Goal: Task Accomplishment & Management: Use online tool/utility

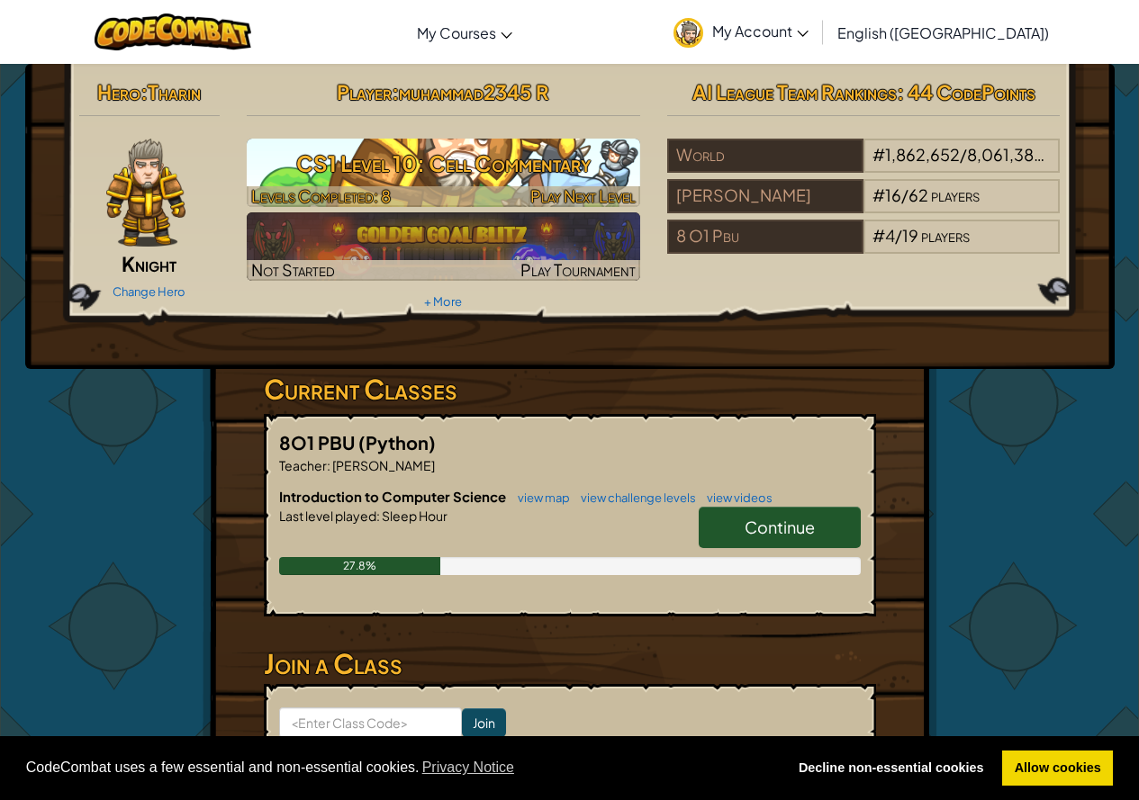
click at [538, 170] on h3 "CS1 Level 10: Cell Commentary" at bounding box center [443, 163] width 393 height 41
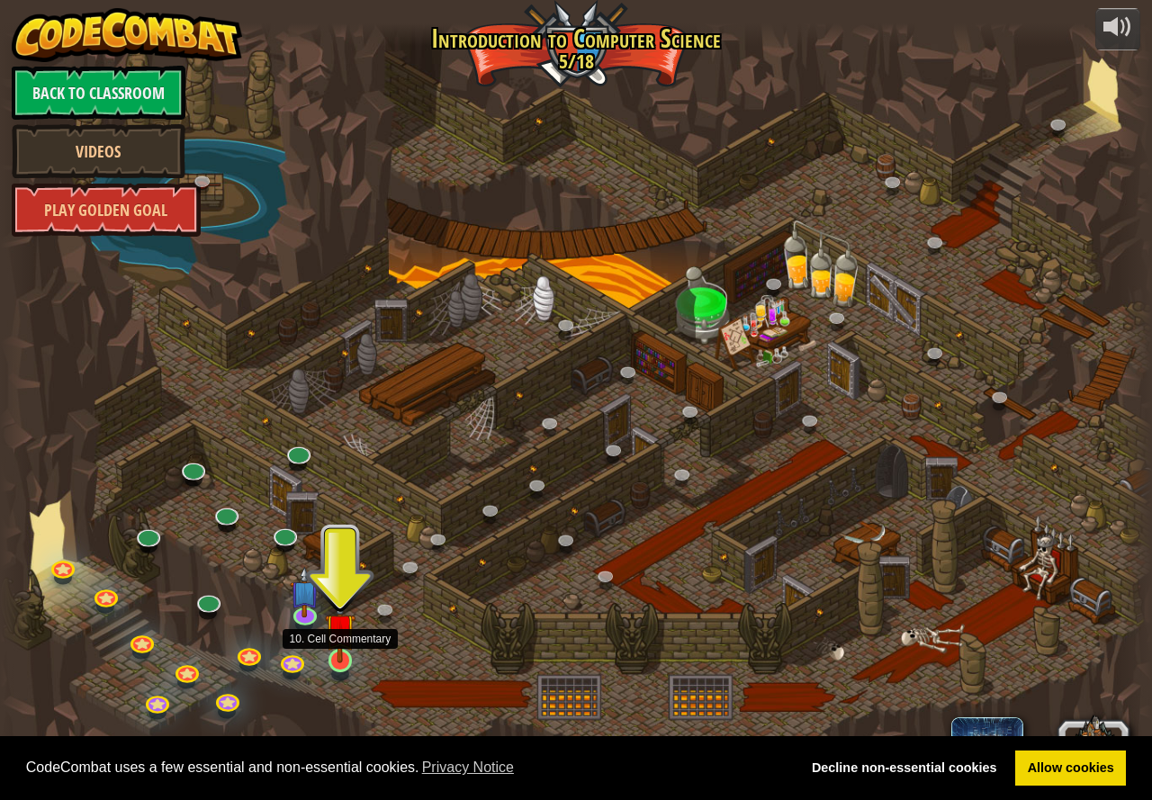
click at [337, 654] on img at bounding box center [340, 628] width 30 height 68
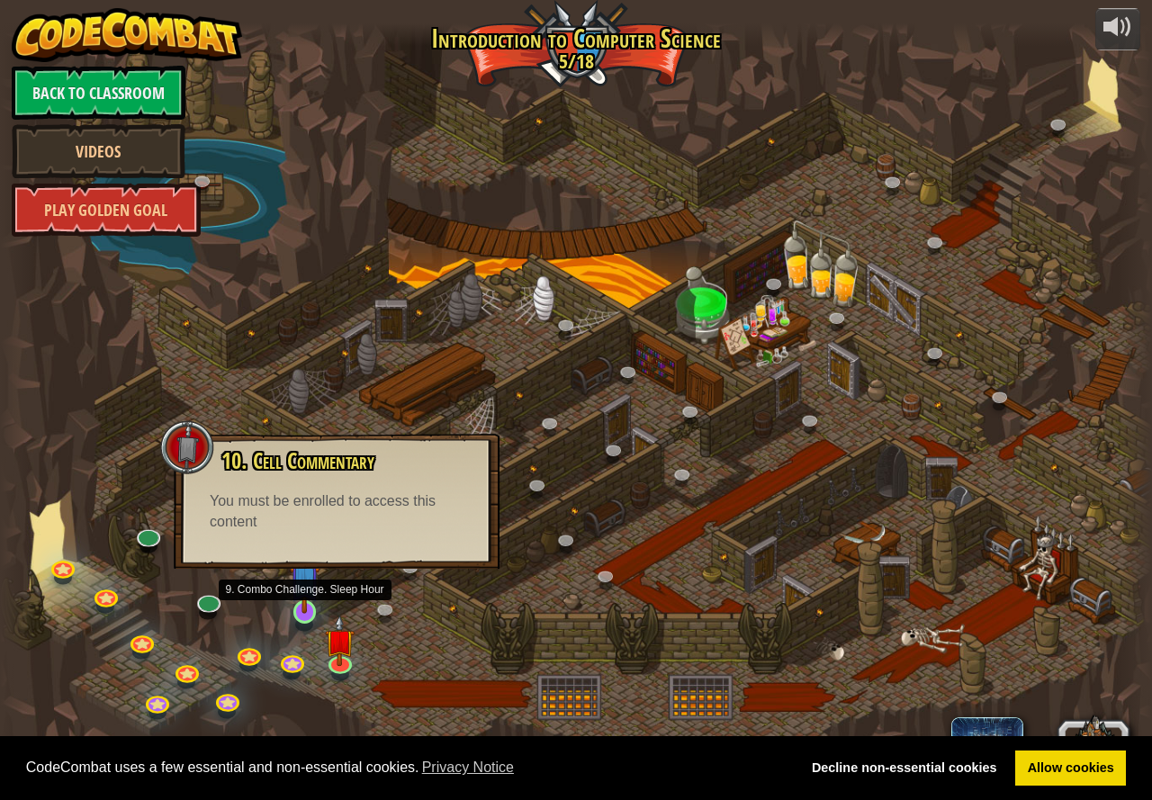
click at [292, 609] on img at bounding box center [305, 580] width 30 height 68
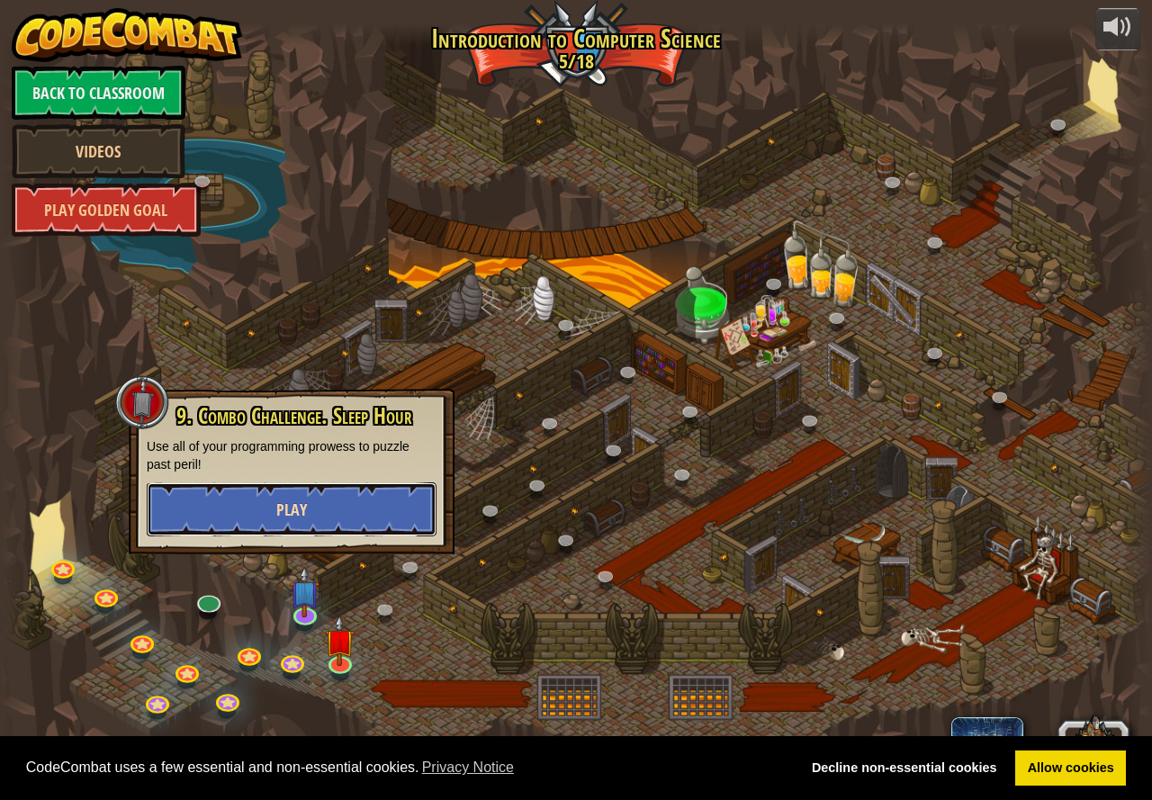
click at [293, 522] on button "Play" at bounding box center [292, 510] width 290 height 54
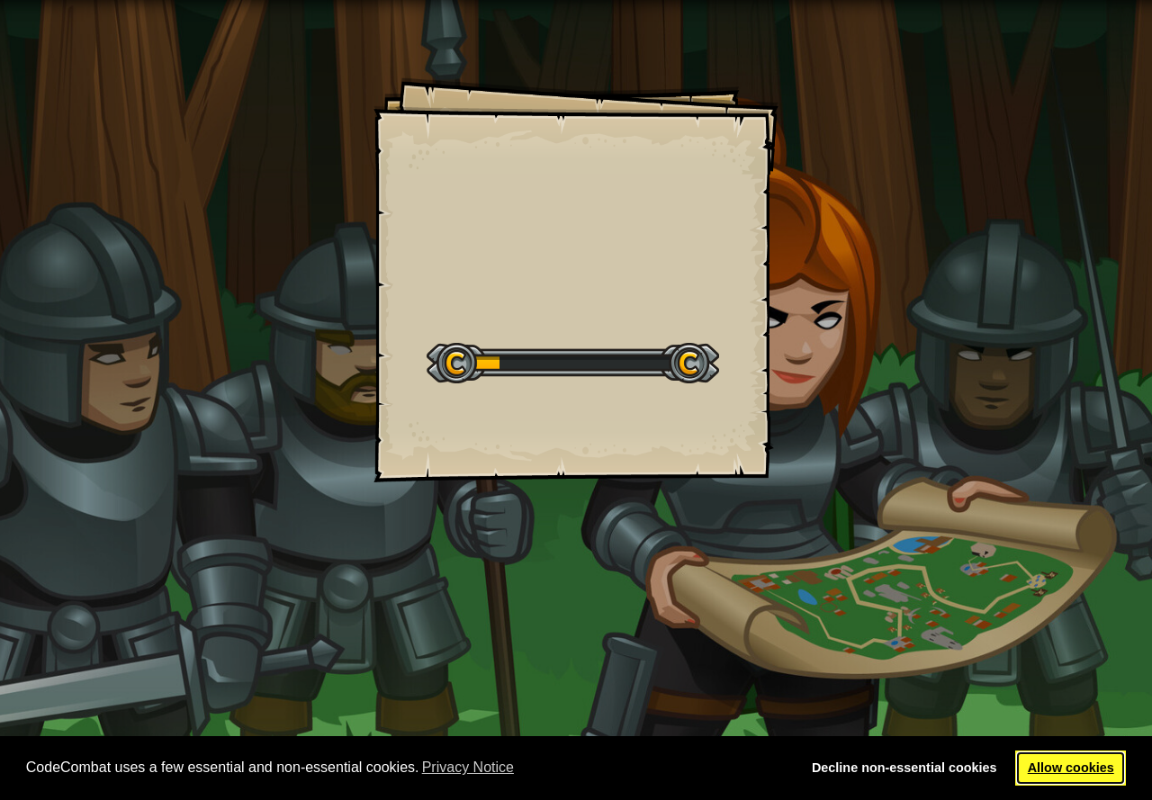
click at [1041, 761] on link "Allow cookies" at bounding box center [1070, 769] width 111 height 36
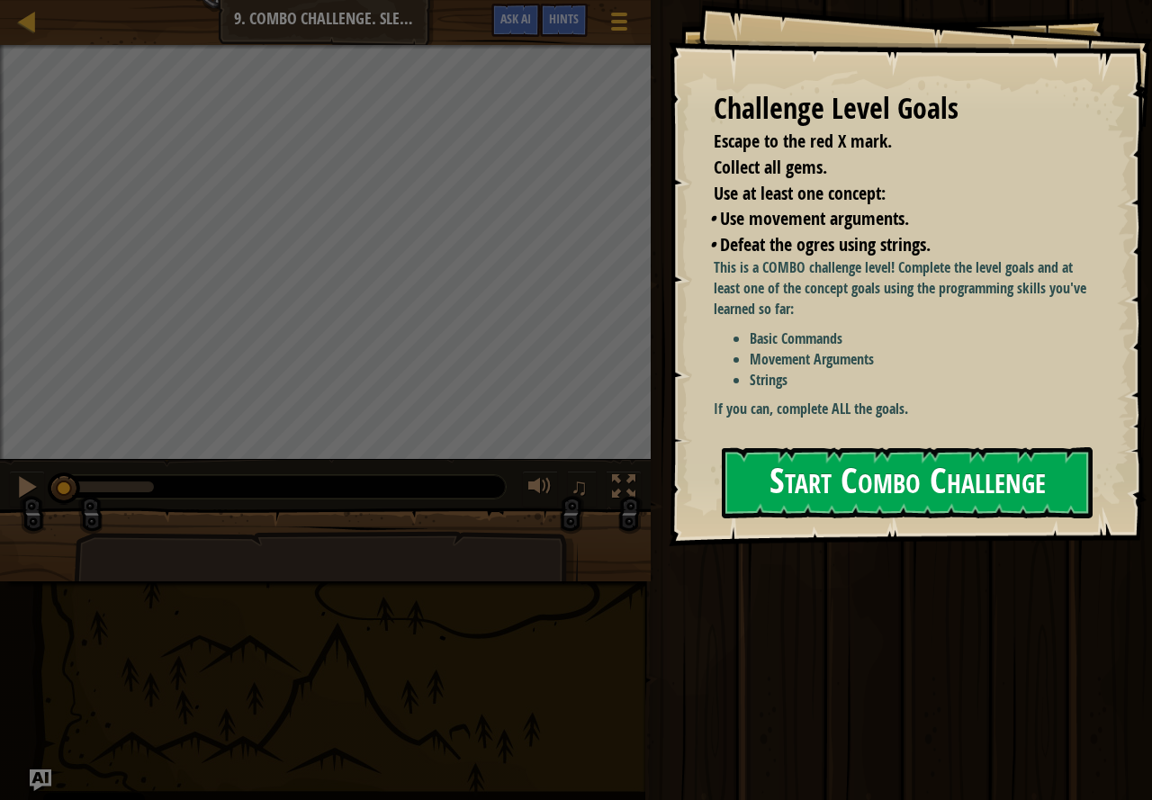
click at [847, 409] on p "If you can, complete ALL the goals." at bounding box center [908, 409] width 389 height 21
click at [837, 467] on button "Start Combo Challenge" at bounding box center [907, 482] width 371 height 71
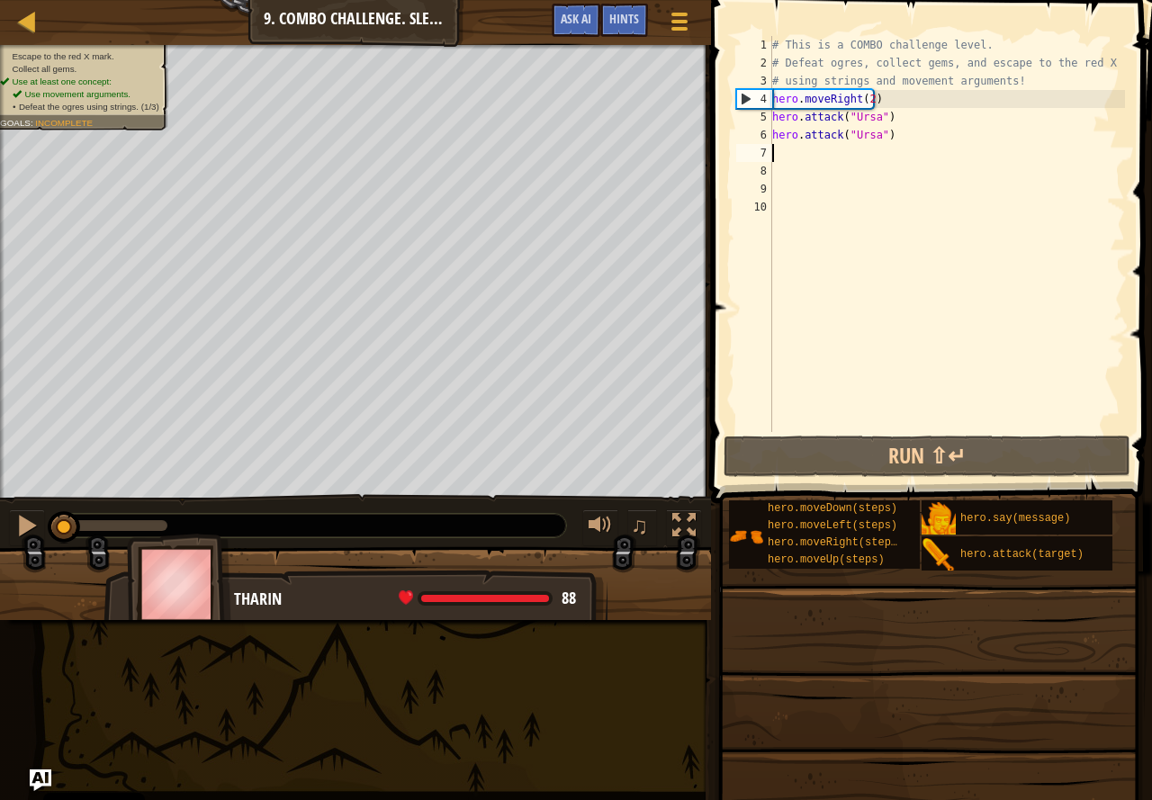
click at [824, 158] on div "# This is a COMBO challenge level. # Defeat [PERSON_NAME], collect gems, and es…" at bounding box center [947, 252] width 356 height 432
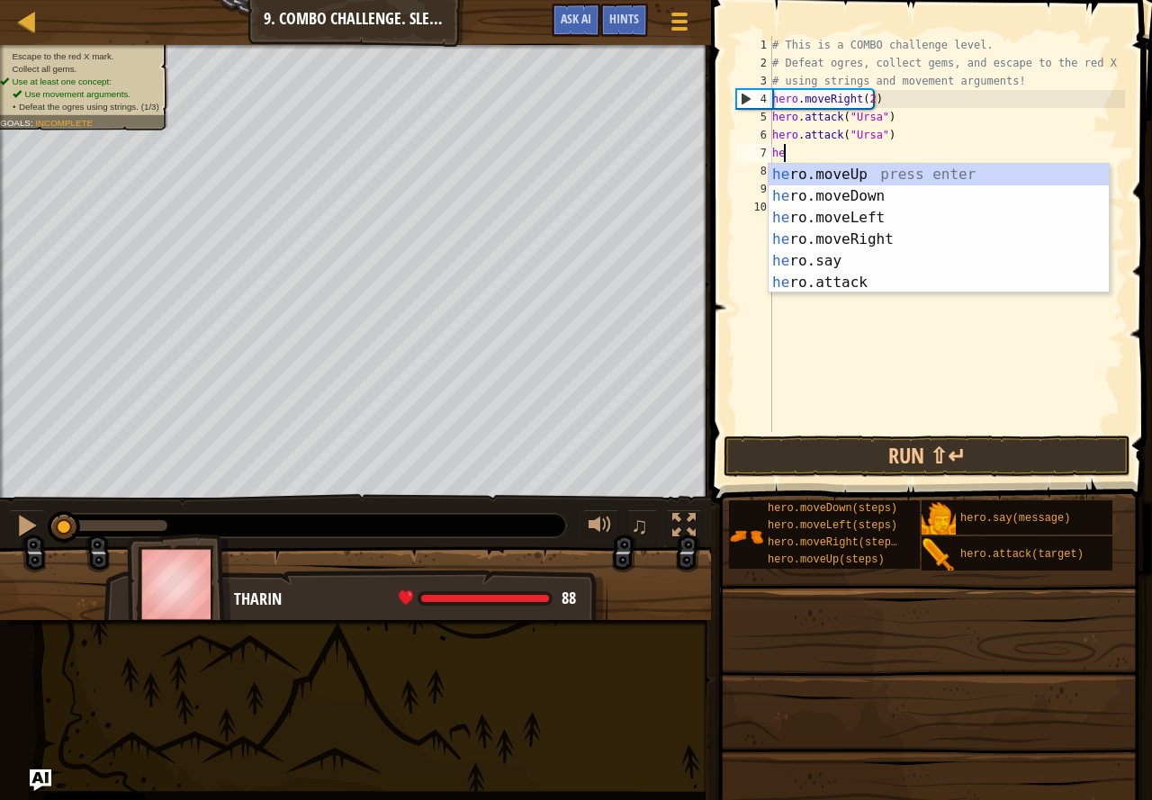
scroll to position [8, 1]
type textarea "hero"
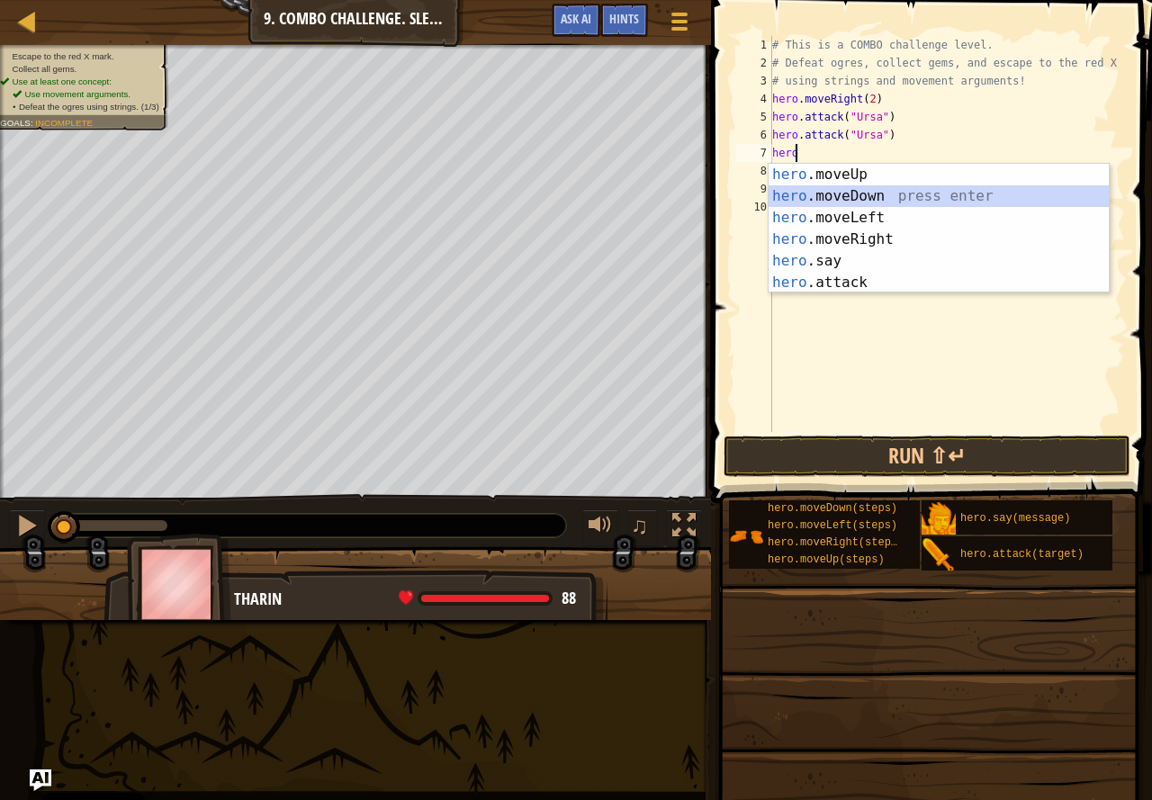
click at [819, 199] on div "hero .moveUp press enter hero .moveDown press enter hero .moveLeft press enter …" at bounding box center [939, 250] width 340 height 173
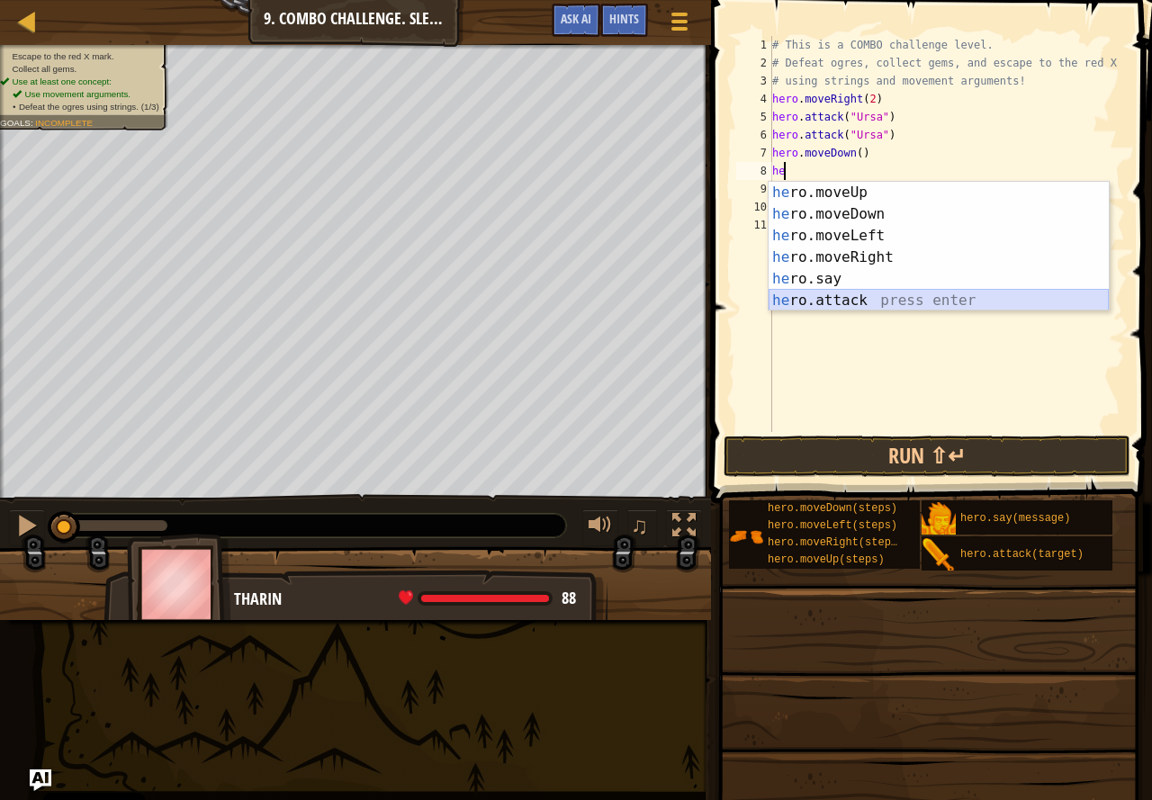
click at [828, 302] on div "he ro.moveUp press enter he ro.moveDown press enter he ro.moveLeft press enter …" at bounding box center [939, 268] width 340 height 173
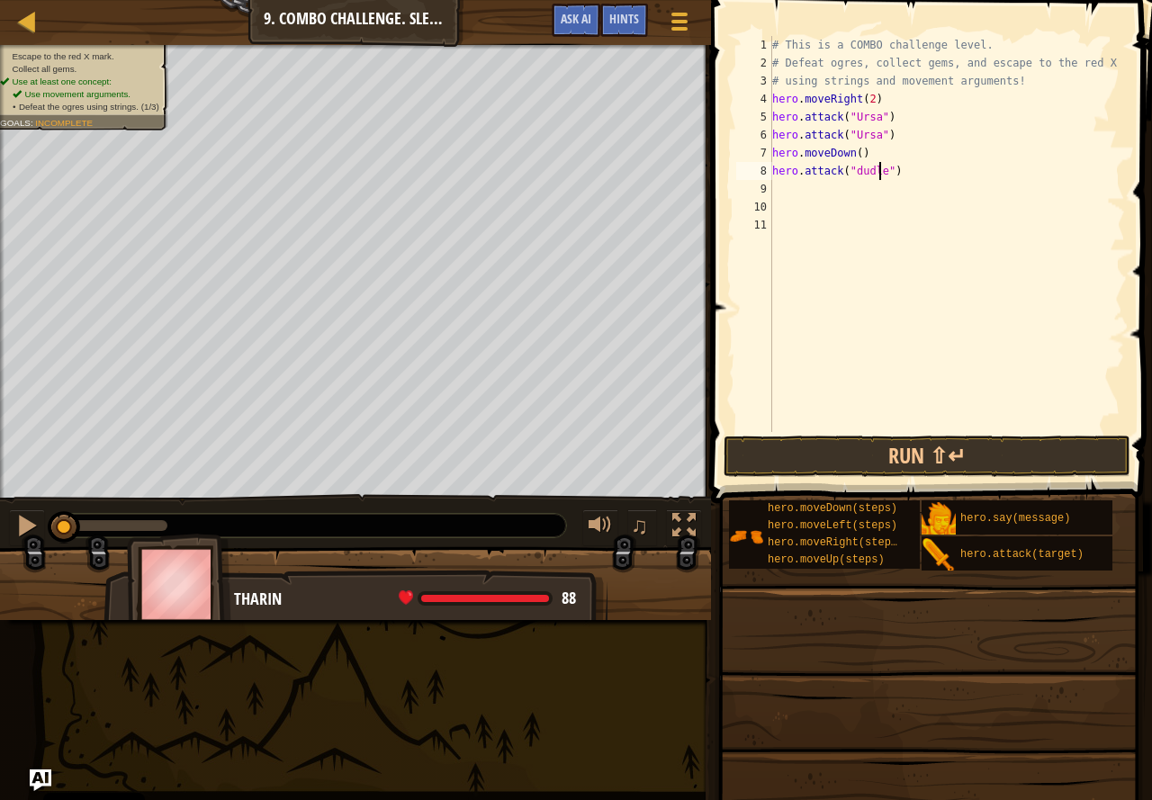
scroll to position [8, 9]
click at [853, 171] on div "# This is a COMBO challenge level. # Defeat [PERSON_NAME], collect gems, and es…" at bounding box center [947, 252] width 356 height 432
type textarea "hero.attack("Dudle")"
click at [865, 200] on div "# This is a COMBO challenge level. # Defeat [PERSON_NAME], collect gems, and es…" at bounding box center [947, 252] width 356 height 432
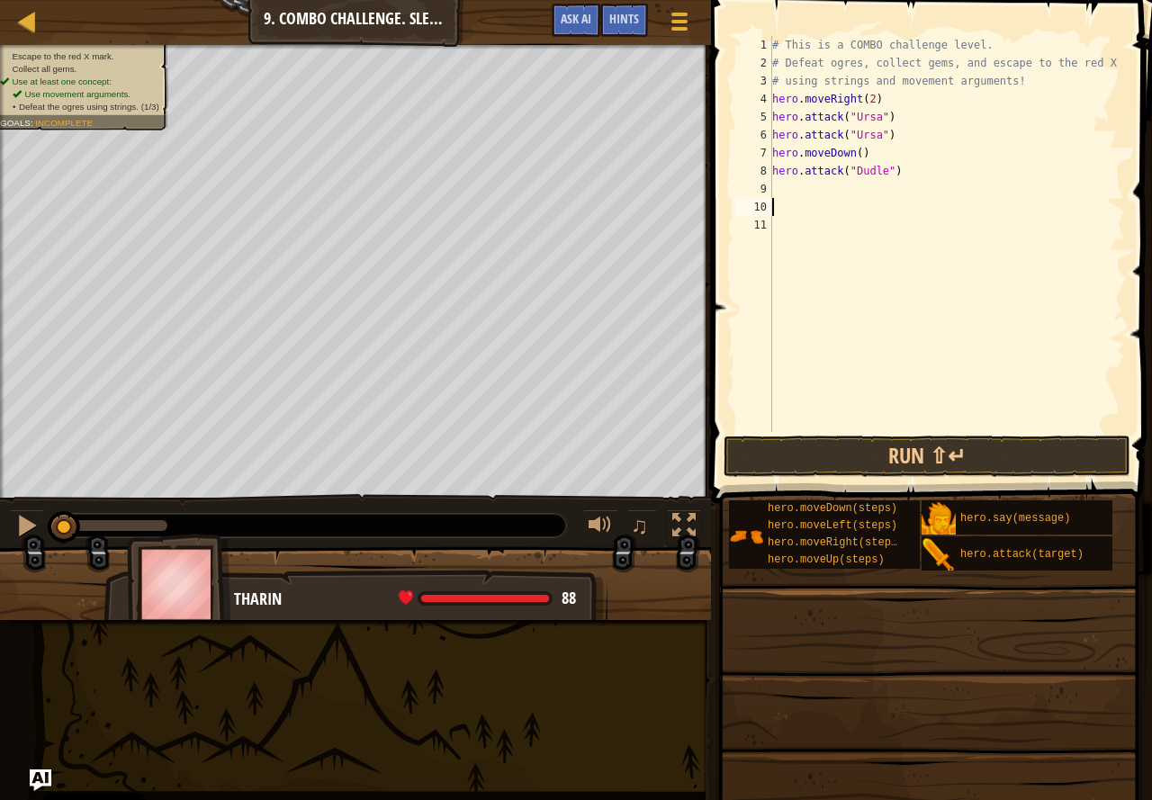
scroll to position [8, 0]
click at [856, 188] on div "# This is a COMBO challenge level. # Defeat [PERSON_NAME], collect gems, and es…" at bounding box center [947, 252] width 356 height 432
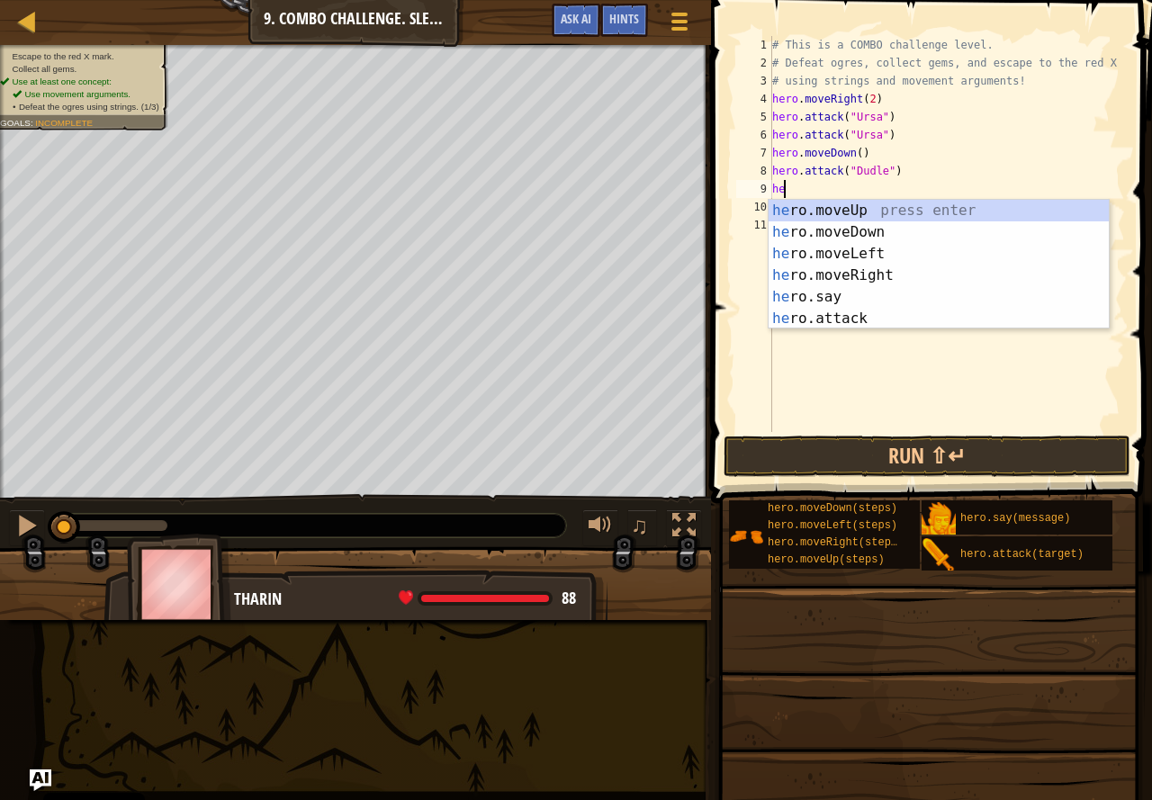
scroll to position [8, 1]
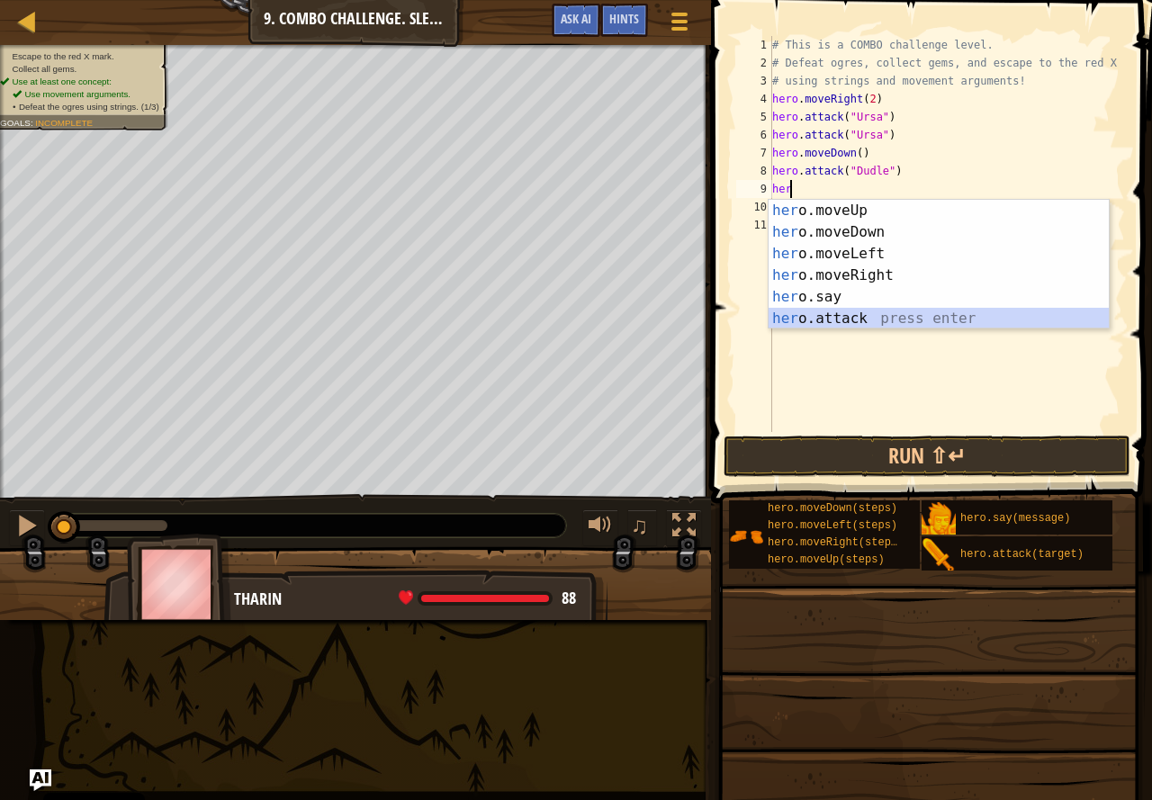
click at [803, 317] on div "her o.moveUp press enter her o.moveDown press enter her o.moveLeft press enter …" at bounding box center [939, 286] width 340 height 173
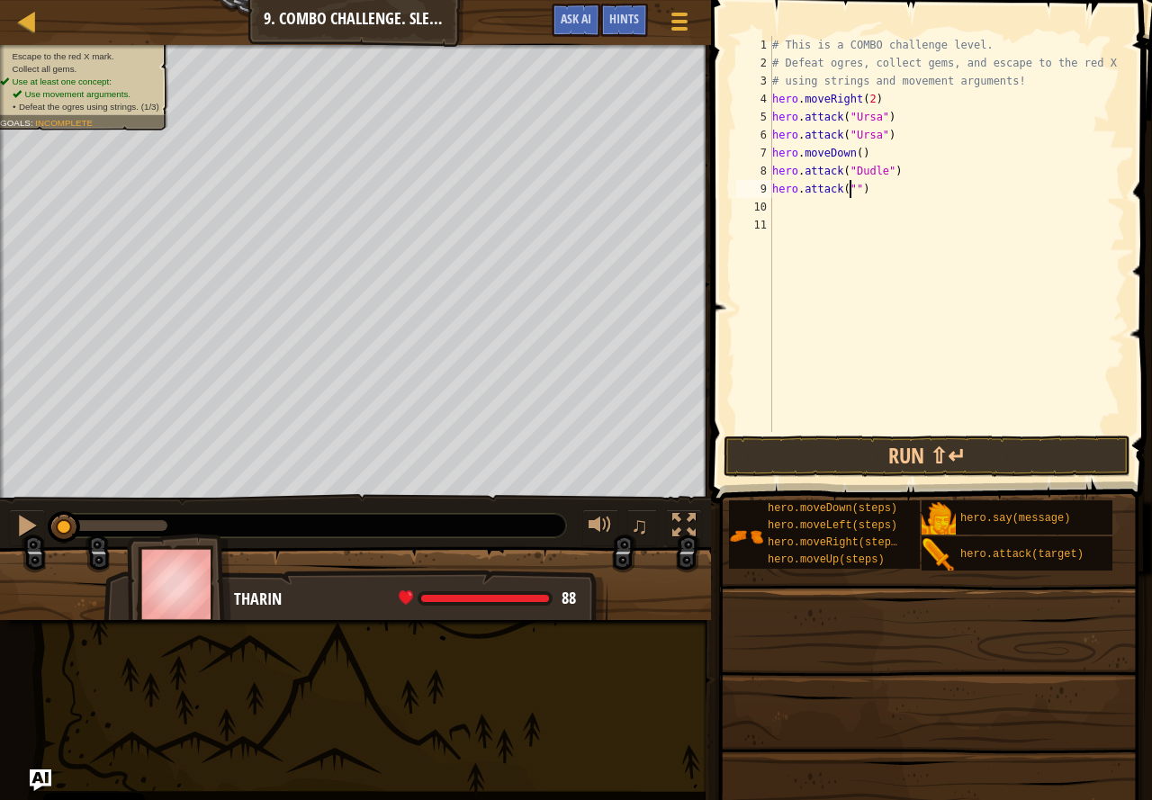
scroll to position [8, 7]
type textarea "hero.attack("Dudle")"
click at [839, 207] on div "# This is a COMBO challenge level. # Defeat [PERSON_NAME], collect gems, and es…" at bounding box center [947, 252] width 356 height 432
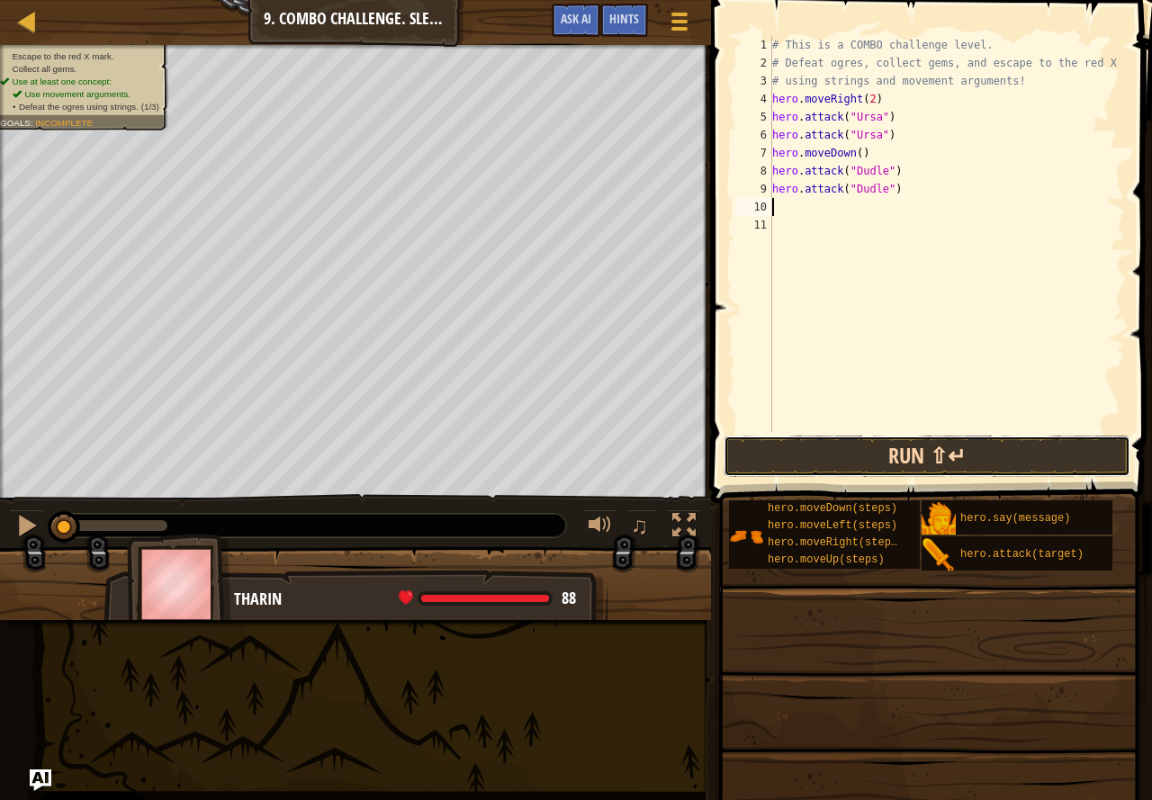
click at [791, 451] on button "Run ⇧↵" at bounding box center [927, 456] width 407 height 41
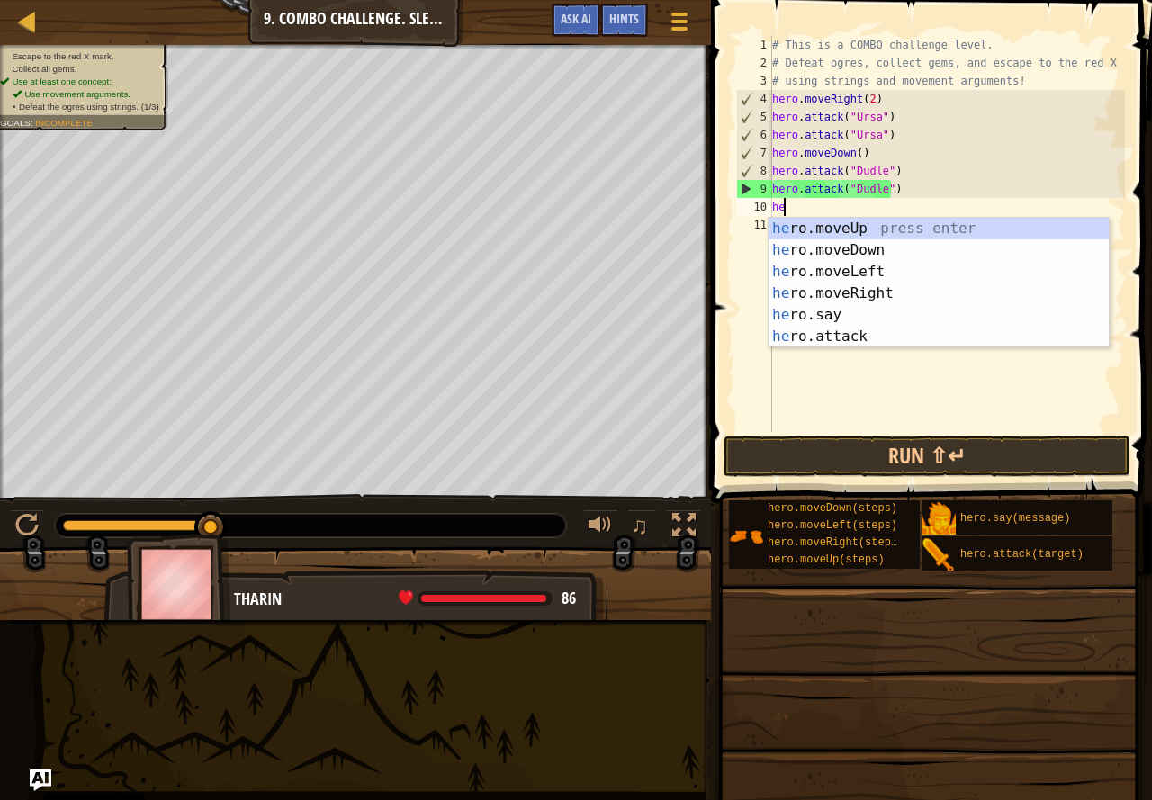
scroll to position [8, 1]
type textarea "hero"
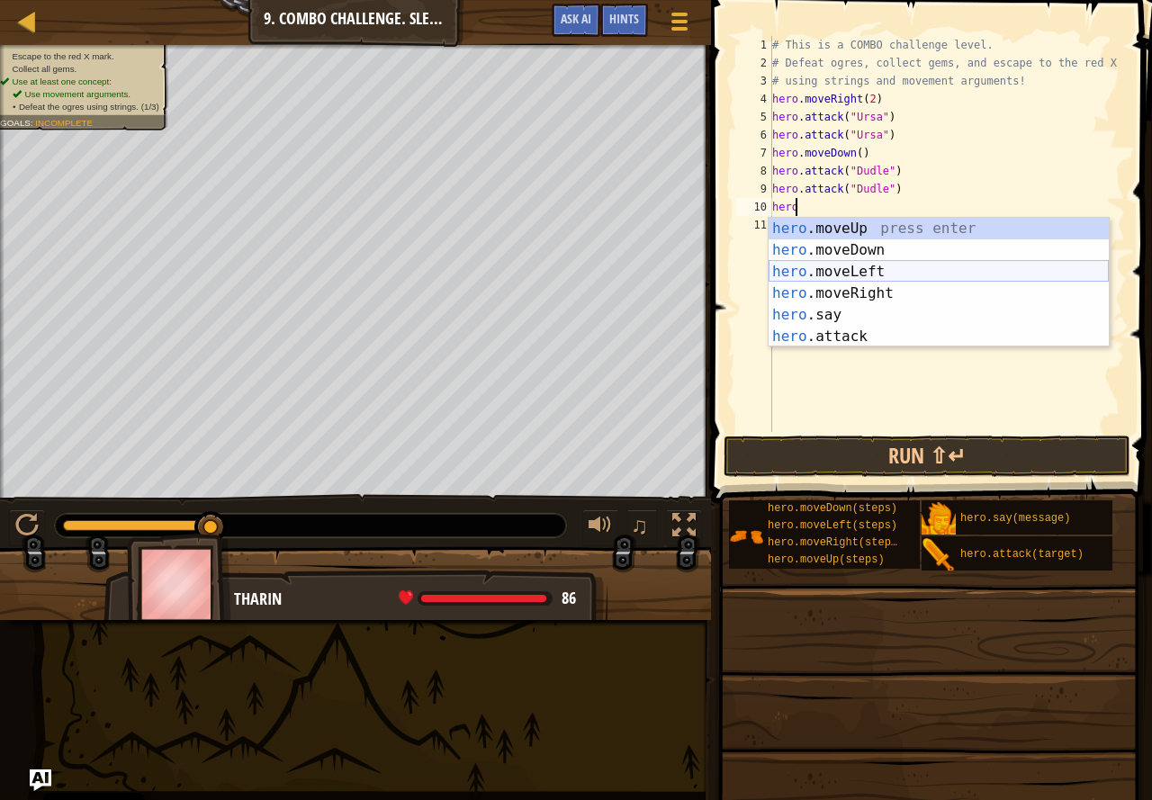
click at [826, 267] on div "hero .moveUp press enter hero .moveDown press enter hero .moveLeft press enter …" at bounding box center [939, 304] width 340 height 173
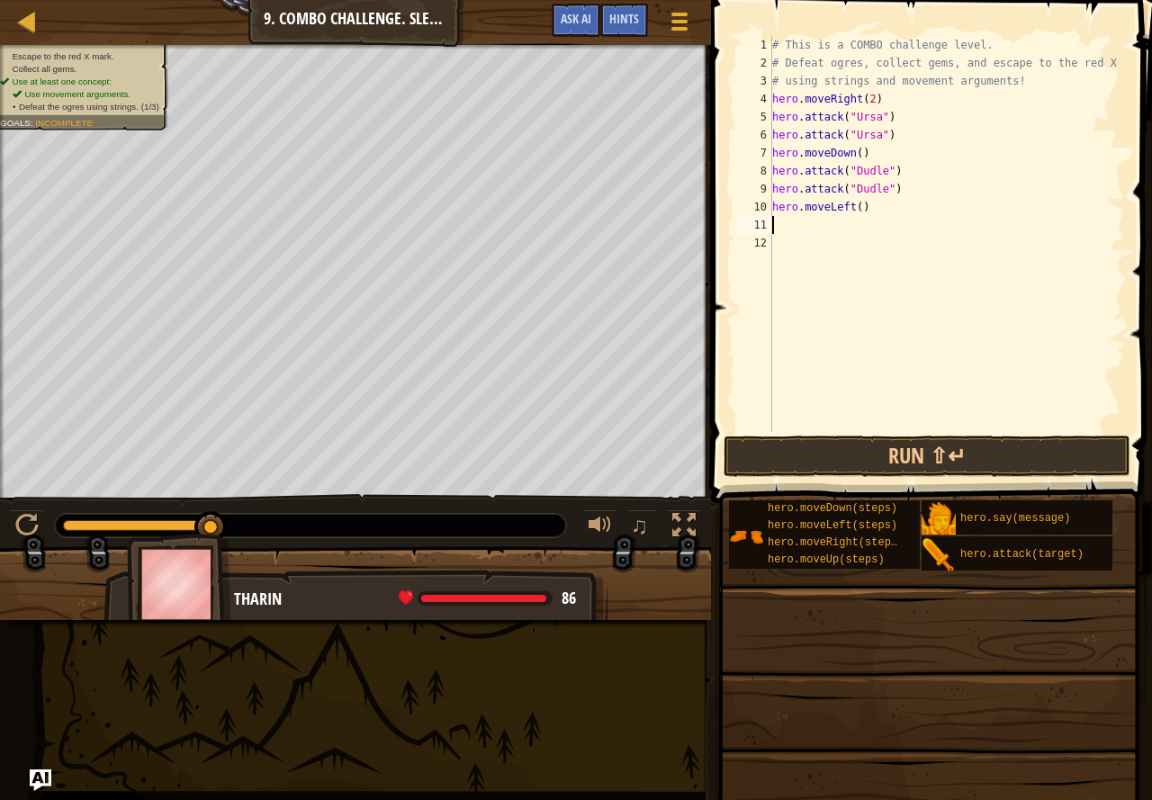
scroll to position [8, 0]
click at [855, 206] on div "# This is a COMBO challenge level. # Defeat [PERSON_NAME], collect gems, and es…" at bounding box center [947, 252] width 356 height 432
type textarea "hero.moveLeft(2)"
click at [866, 450] on button "Run ⇧↵" at bounding box center [927, 456] width 407 height 41
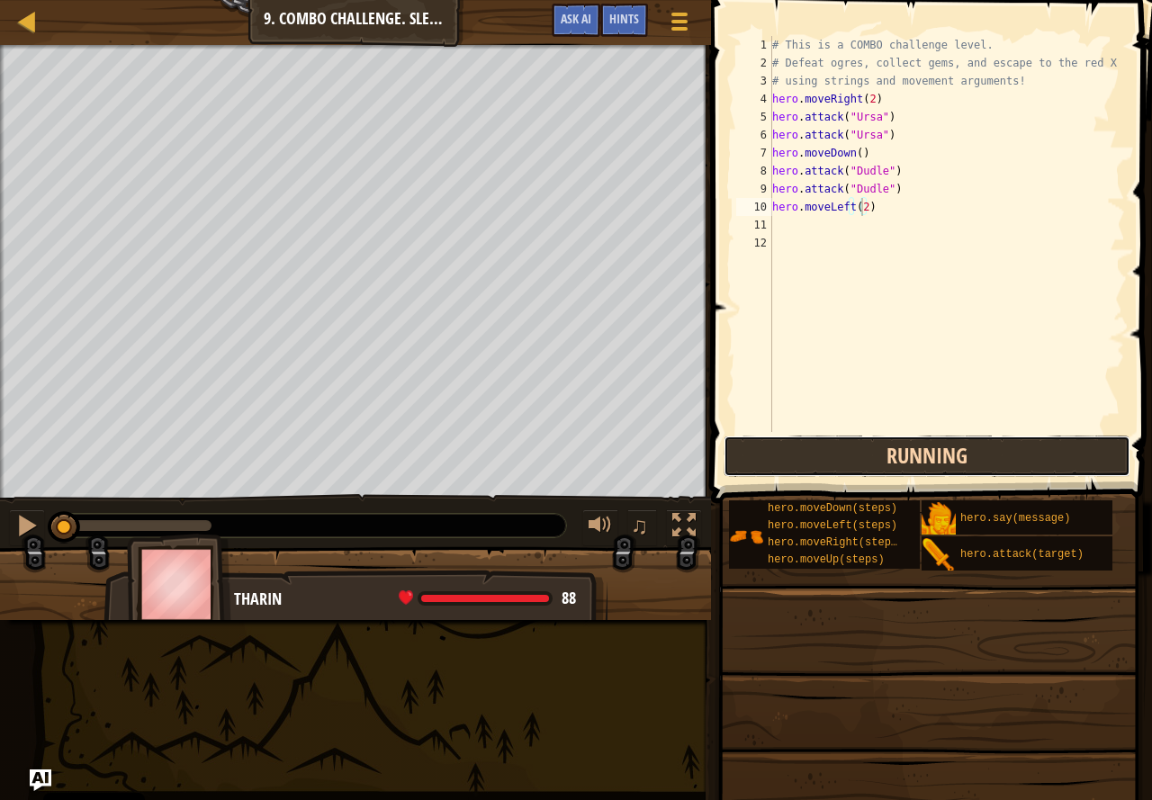
click at [866, 452] on button "Running" at bounding box center [927, 456] width 407 height 41
click at [865, 456] on button "Run ⇧↵" at bounding box center [927, 456] width 407 height 41
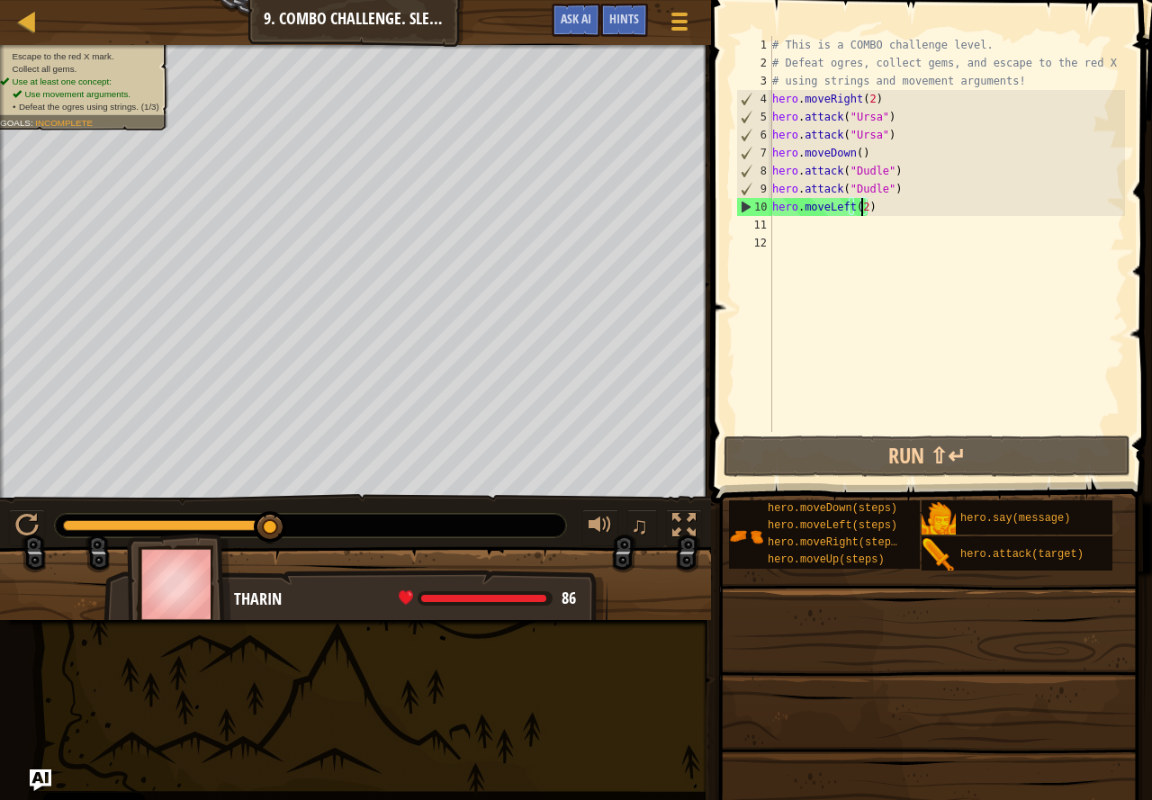
click at [842, 228] on div "# This is a COMBO challenge level. # Defeat [PERSON_NAME], collect gems, and es…" at bounding box center [947, 252] width 356 height 432
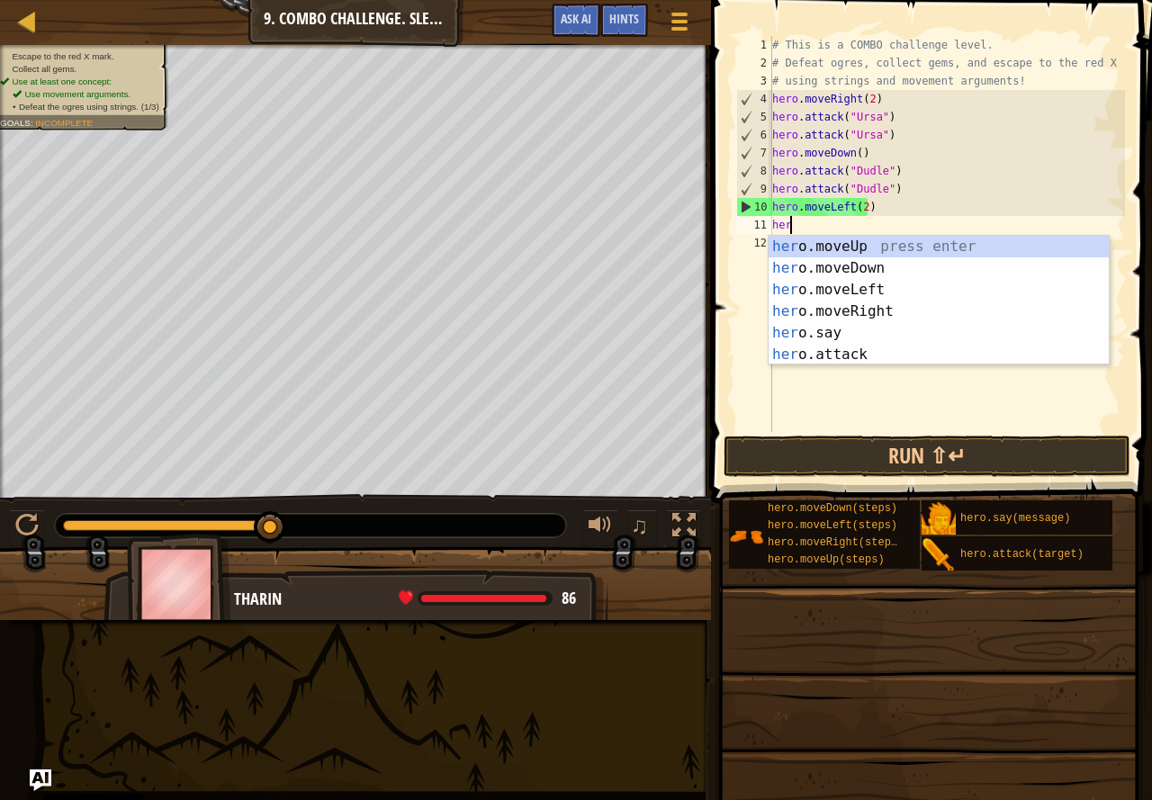
scroll to position [8, 1]
type textarea "hero"
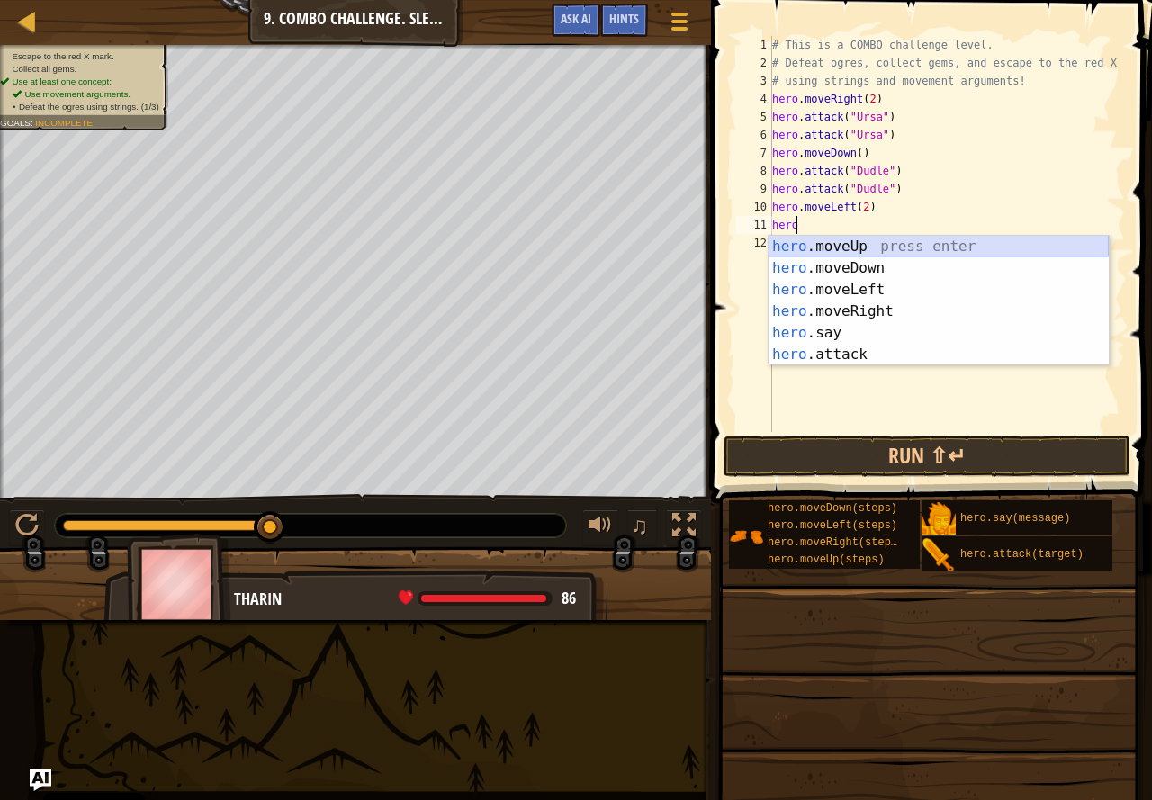
click at [862, 237] on div "hero .moveUp press enter hero .moveDown press enter hero .moveLeft press enter …" at bounding box center [939, 322] width 340 height 173
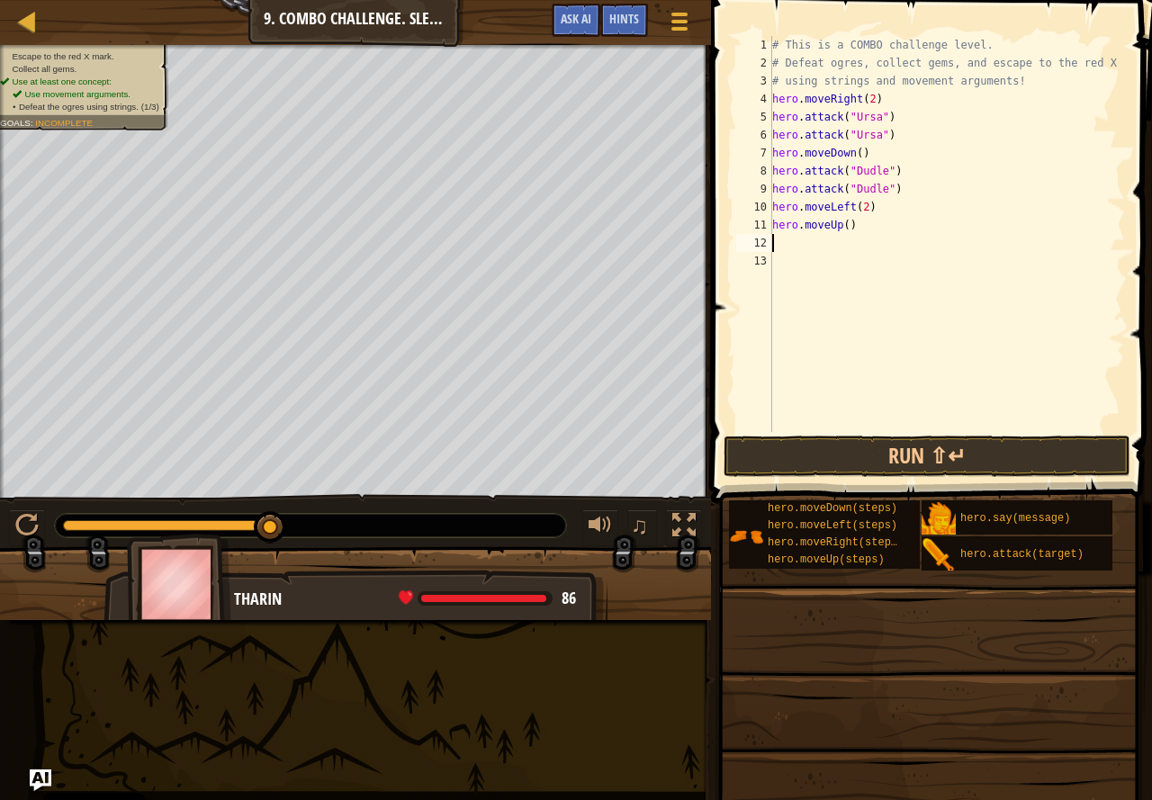
click at [845, 232] on div "# This is a COMBO challenge level. # Defeat [PERSON_NAME], collect gems, and es…" at bounding box center [947, 252] width 356 height 432
type textarea "hero.moveUp(2)"
click at [845, 248] on div "# This is a COMBO challenge level. # Defeat [PERSON_NAME], collect gems, and es…" at bounding box center [947, 252] width 356 height 432
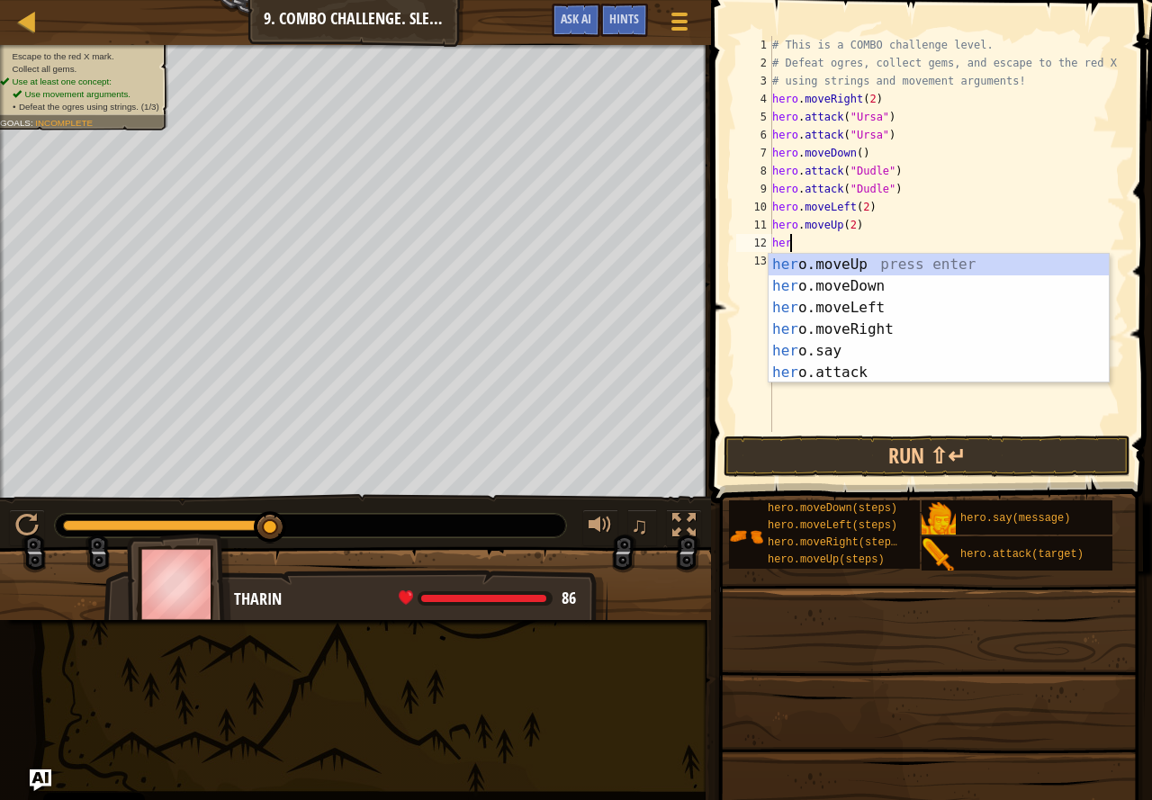
scroll to position [8, 1]
click at [859, 366] on div "hero .moveUp press enter hero .moveDown press enter hero .moveLeft press enter …" at bounding box center [939, 340] width 340 height 173
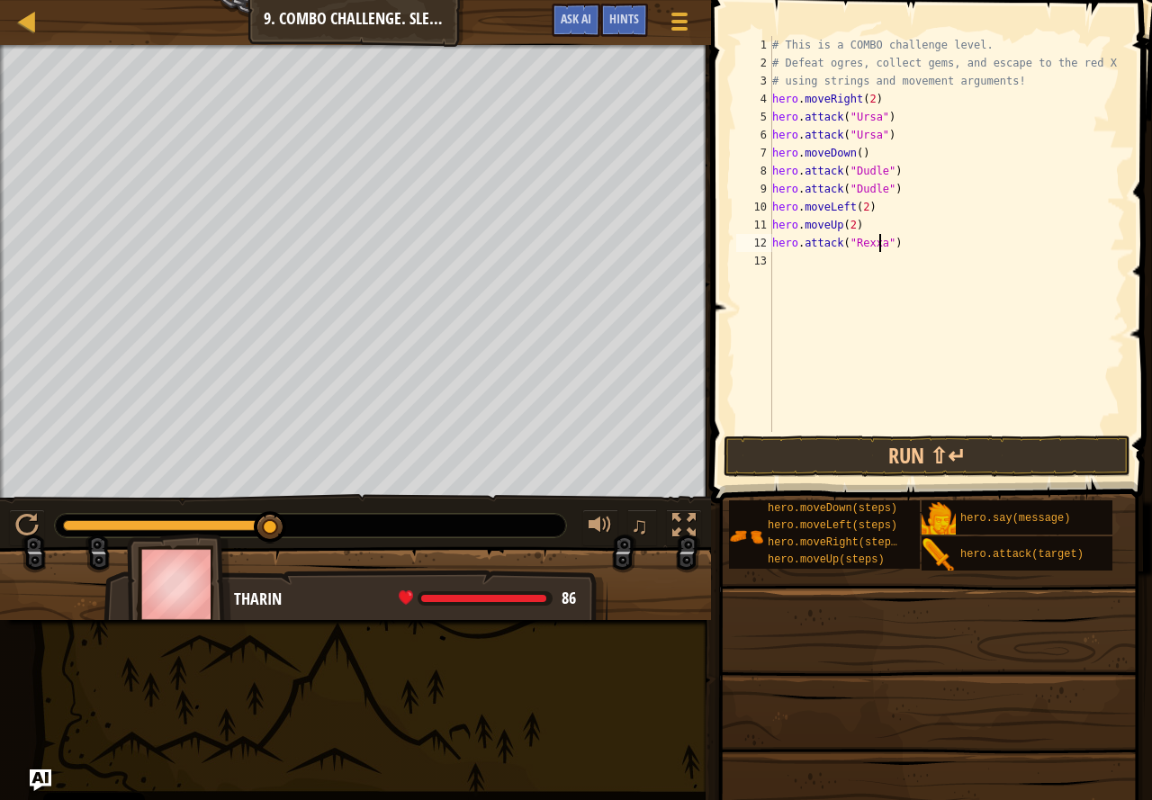
type textarea "hero.attack("Rexxar")"
click at [790, 267] on div "# This is a COMBO challenge level. # Defeat [PERSON_NAME], collect gems, and es…" at bounding box center [947, 252] width 356 height 432
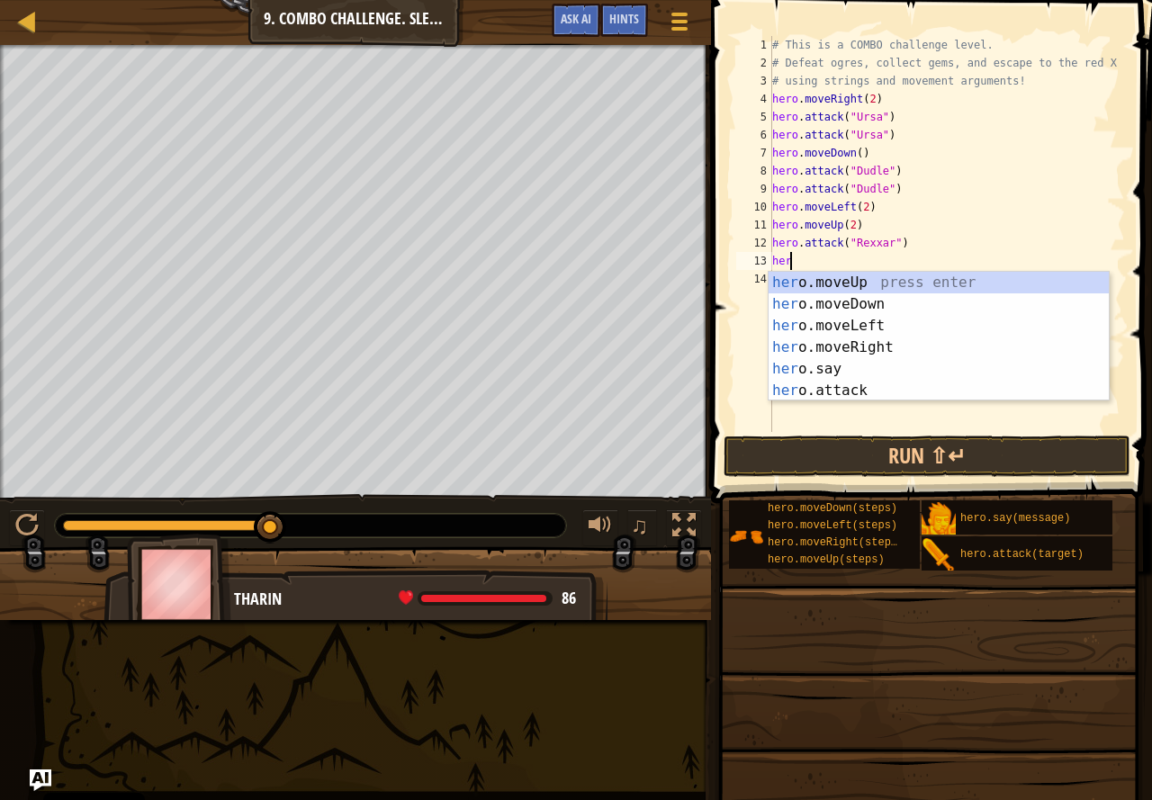
scroll to position [8, 1]
click at [831, 381] on div "hero .moveUp press enter hero .moveDown press enter hero .moveLeft press enter …" at bounding box center [939, 358] width 340 height 173
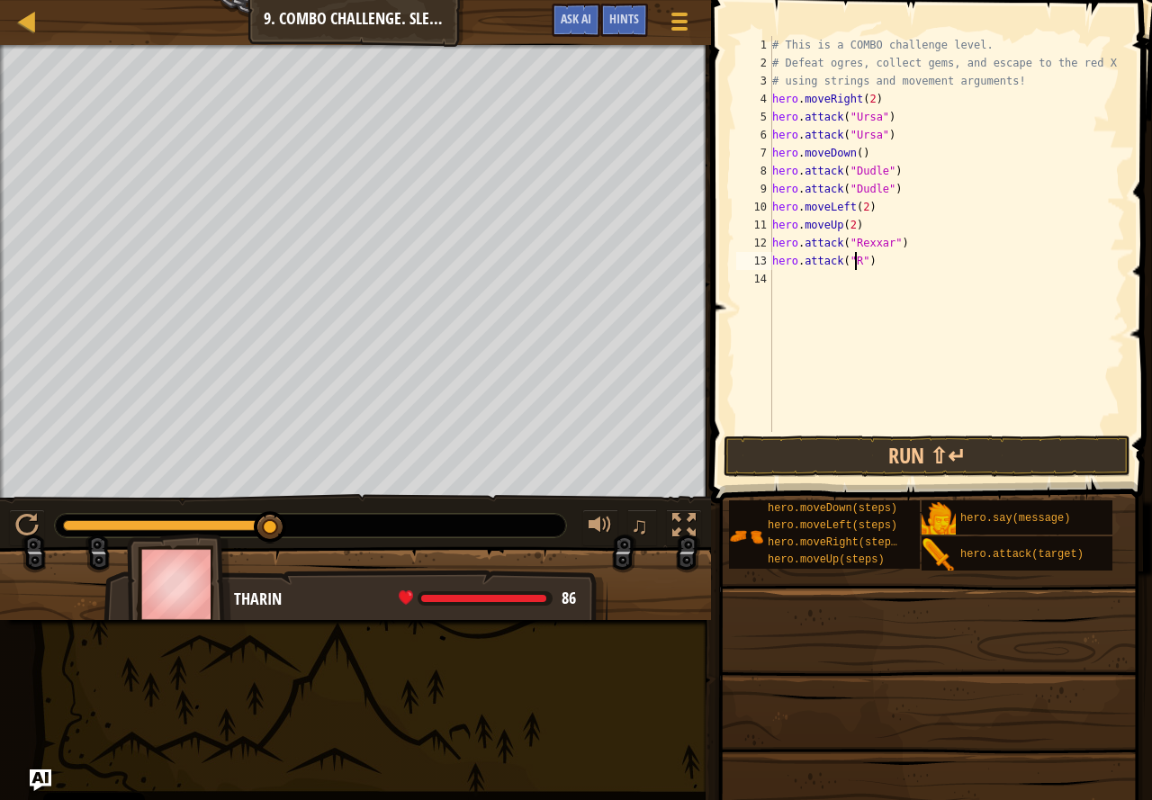
scroll to position [8, 7]
type textarea "hero.attack("Rexxar")"
click at [874, 290] on div "# This is a COMBO challenge level. # Defeat [PERSON_NAME], collect gems, and es…" at bounding box center [947, 252] width 356 height 432
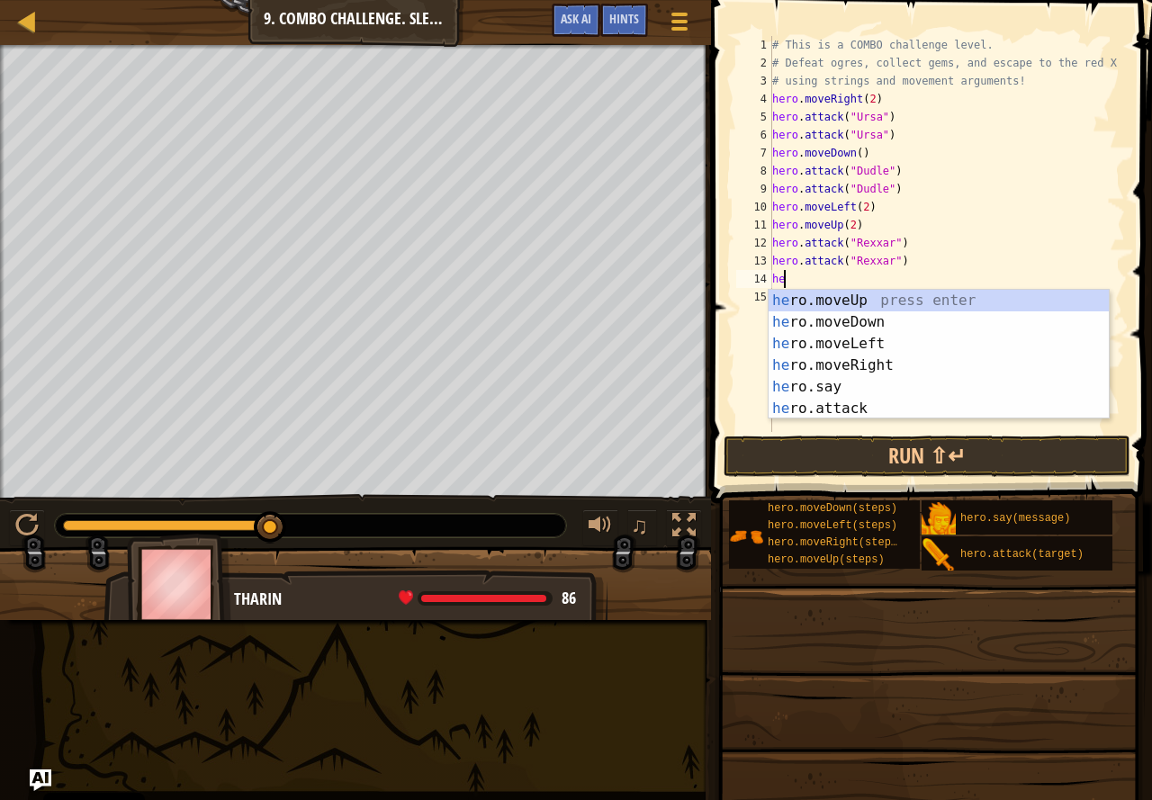
type textarea "her"
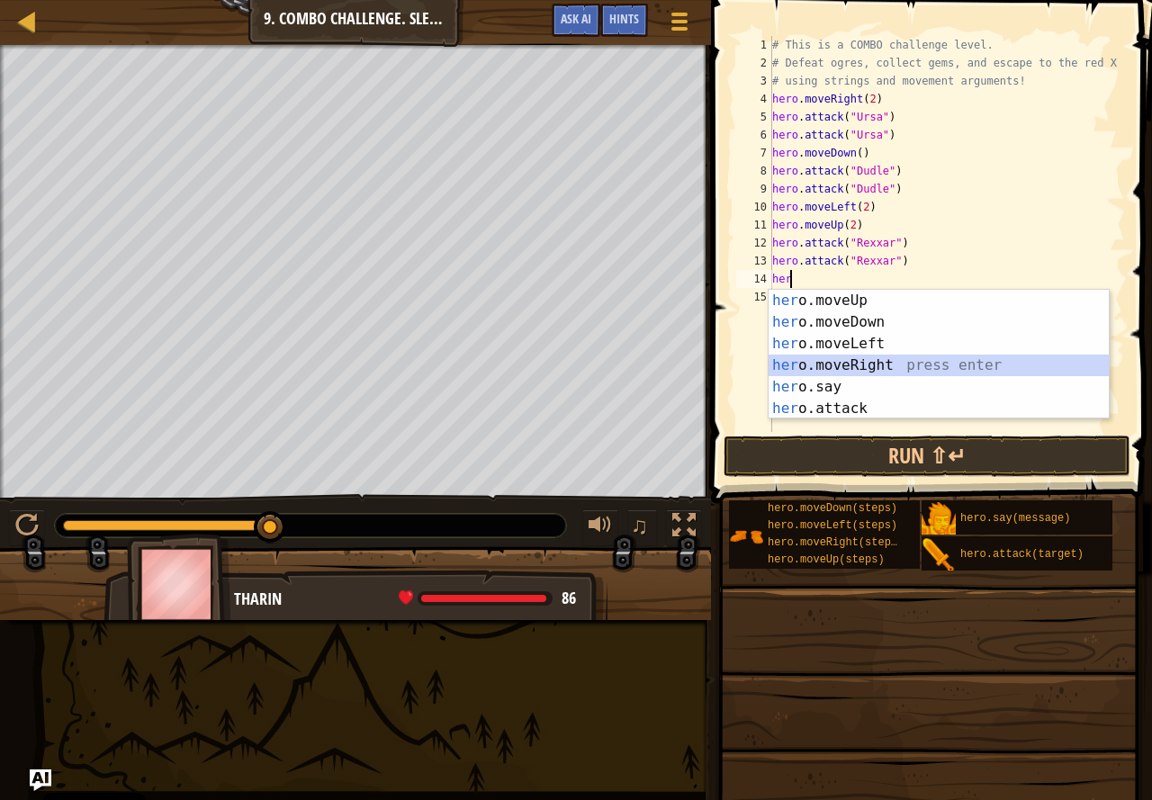
click at [863, 360] on div "her o.moveUp press enter her o.moveDown press enter her o.moveLeft press enter …" at bounding box center [939, 376] width 340 height 173
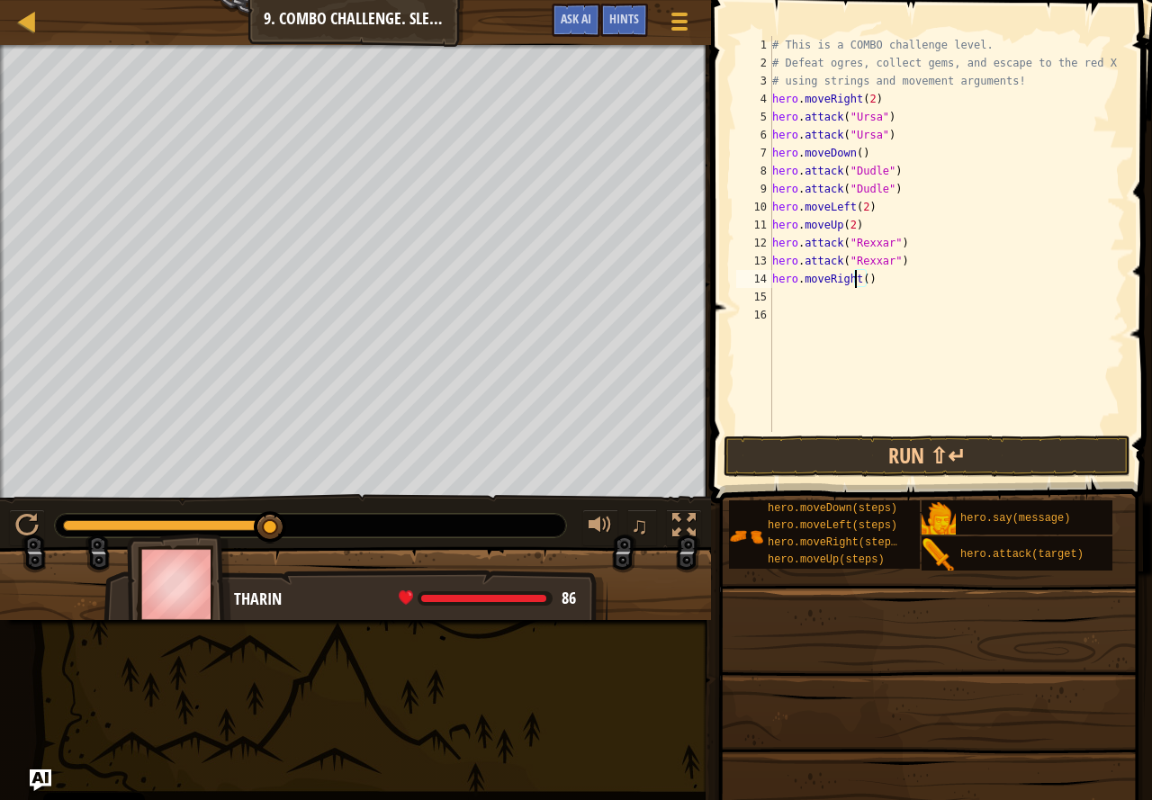
click at [858, 273] on div "# This is a COMBO challenge level. # Defeat [PERSON_NAME], collect gems, and es…" at bounding box center [947, 252] width 356 height 432
click at [863, 280] on div "# This is a COMBO challenge level. # Defeat [PERSON_NAME], collect gems, and es…" at bounding box center [947, 252] width 356 height 432
type textarea "hero.moveRight(2)"
click at [812, 299] on div "# This is a COMBO challenge level. # Defeat [PERSON_NAME], collect gems, and es…" at bounding box center [947, 252] width 356 height 432
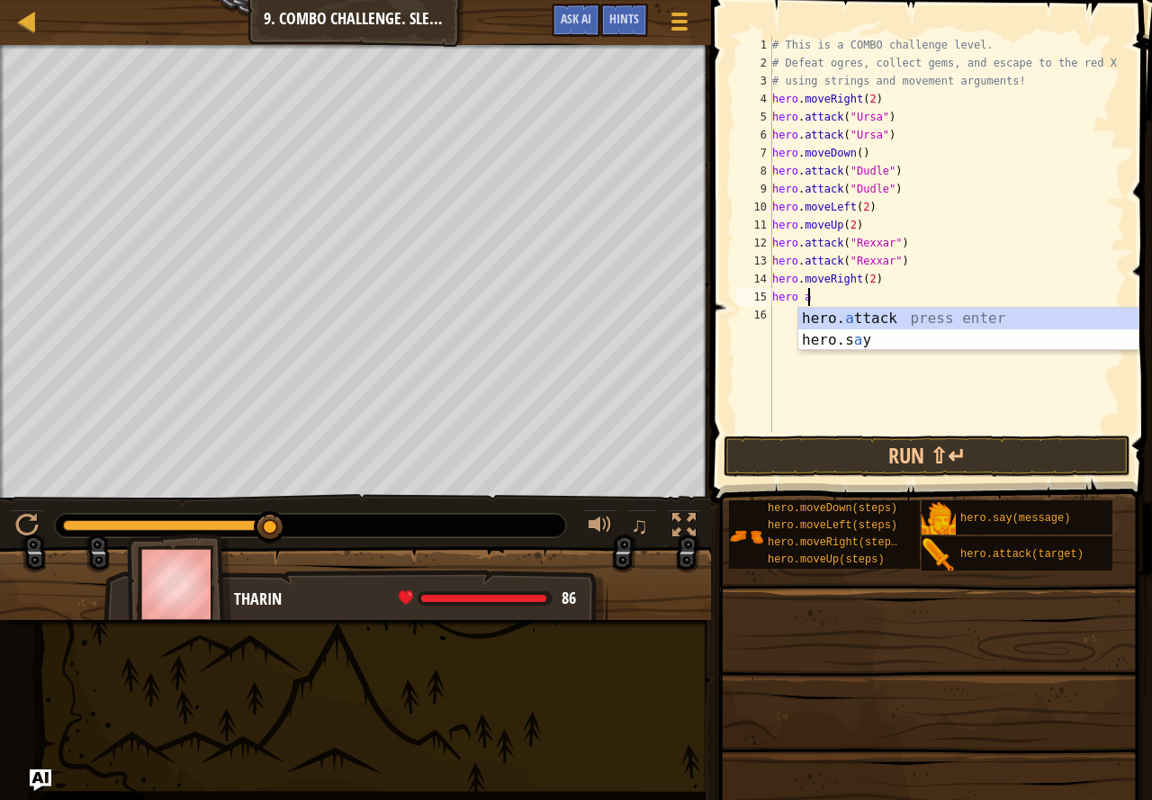
scroll to position [8, 3]
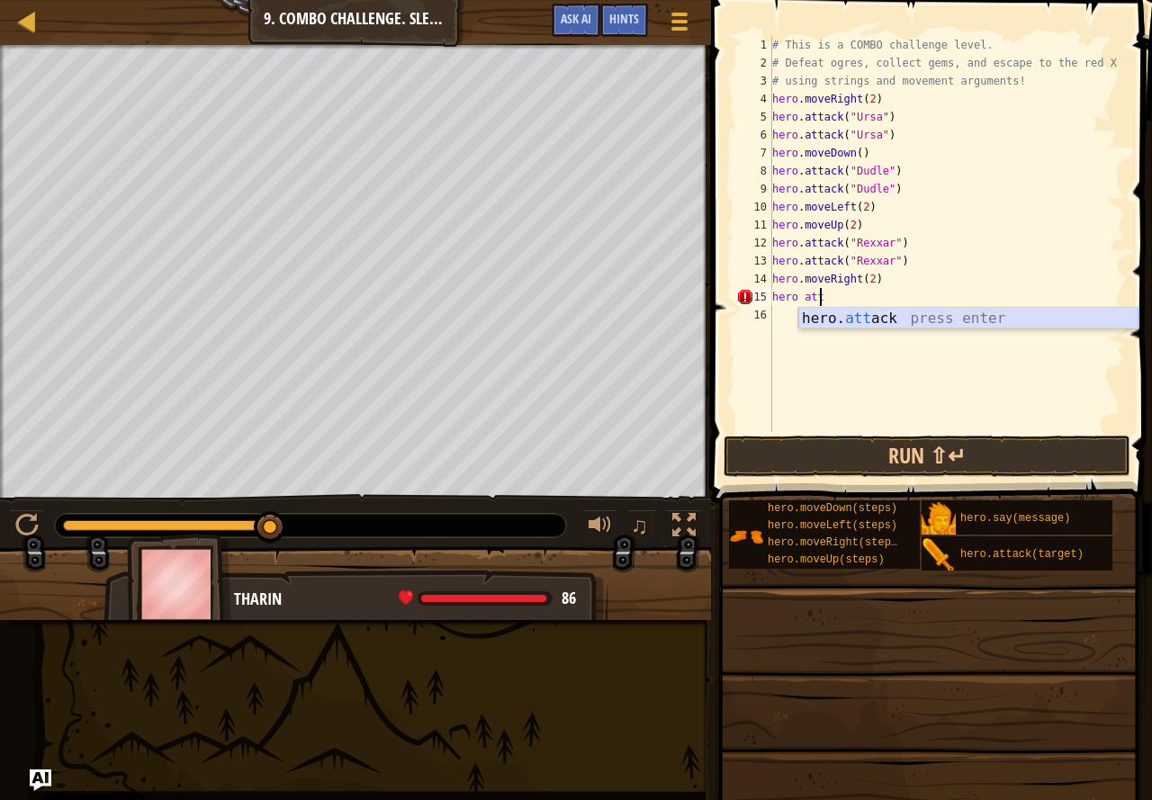
click at [880, 319] on div "hero. att ack press enter" at bounding box center [969, 340] width 340 height 65
type textarea "hero.attack("Brack")"
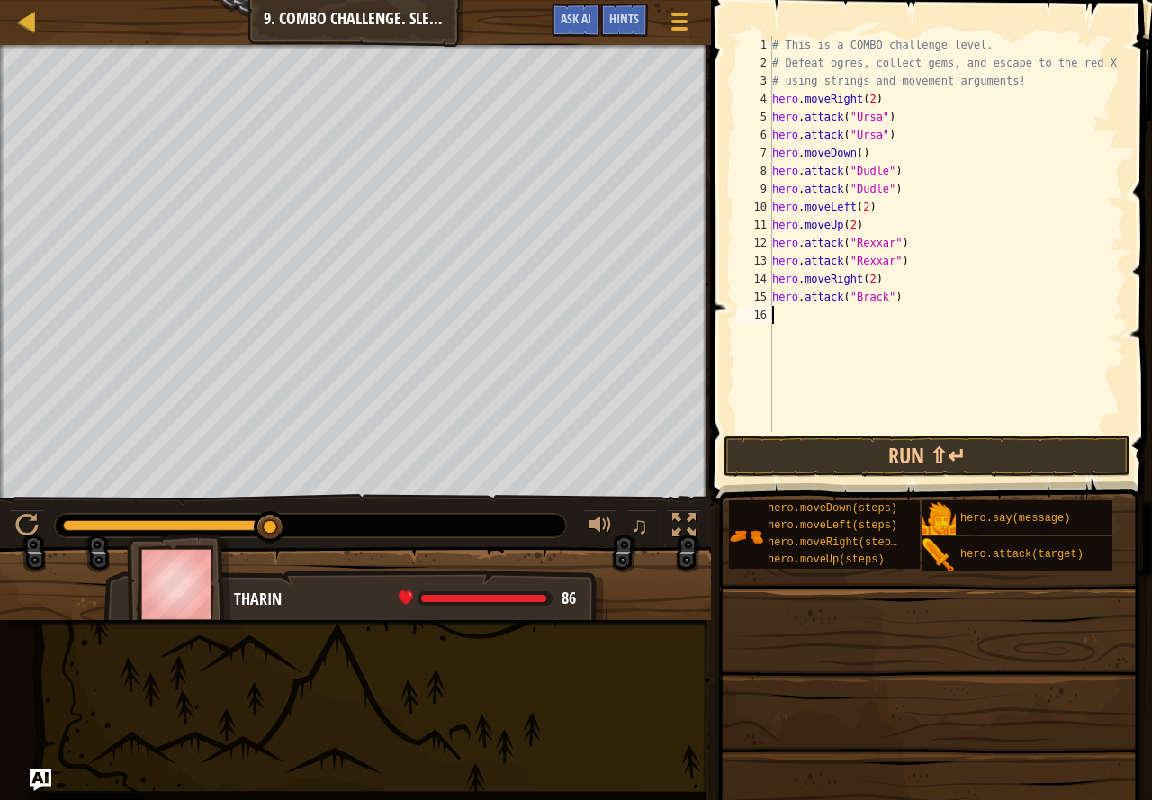
click at [876, 323] on div "# This is a COMBO challenge level. # Defeat [PERSON_NAME], collect gems, and es…" at bounding box center [947, 252] width 356 height 432
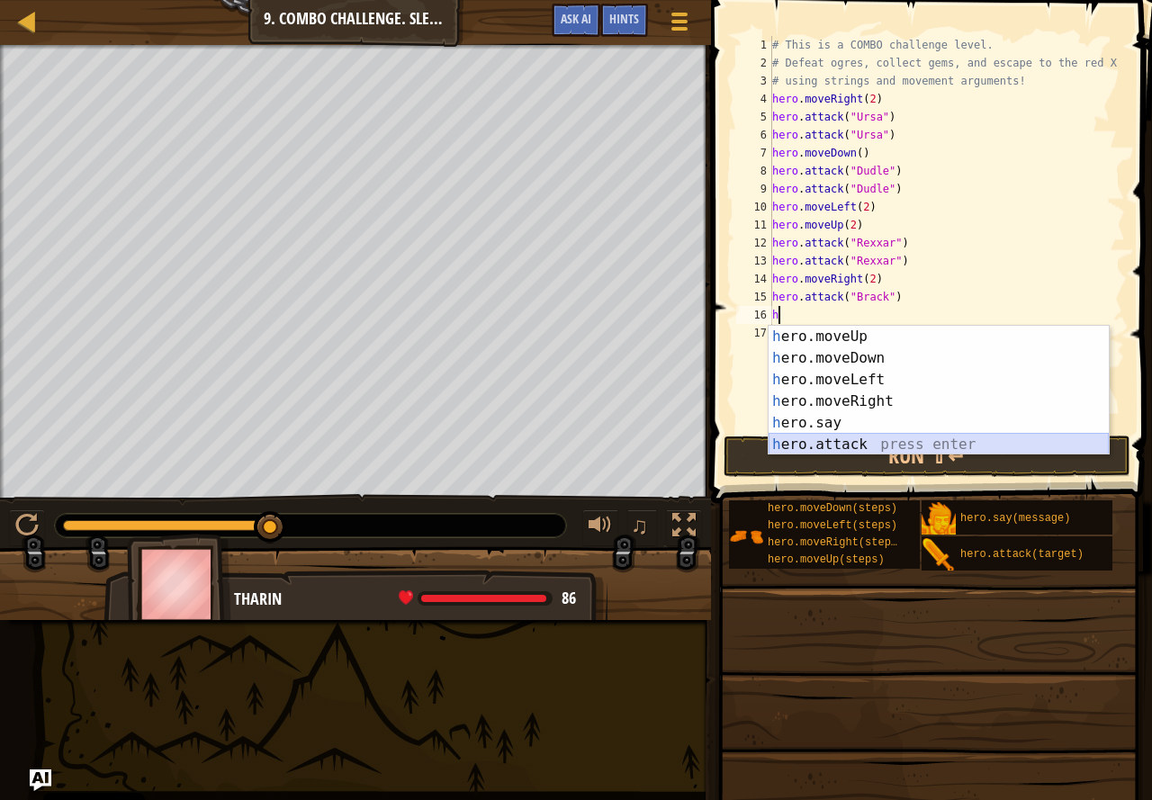
click at [803, 437] on div "h ero.moveUp press enter h ero.moveDown press enter h ero.moveLeft press enter …" at bounding box center [939, 412] width 340 height 173
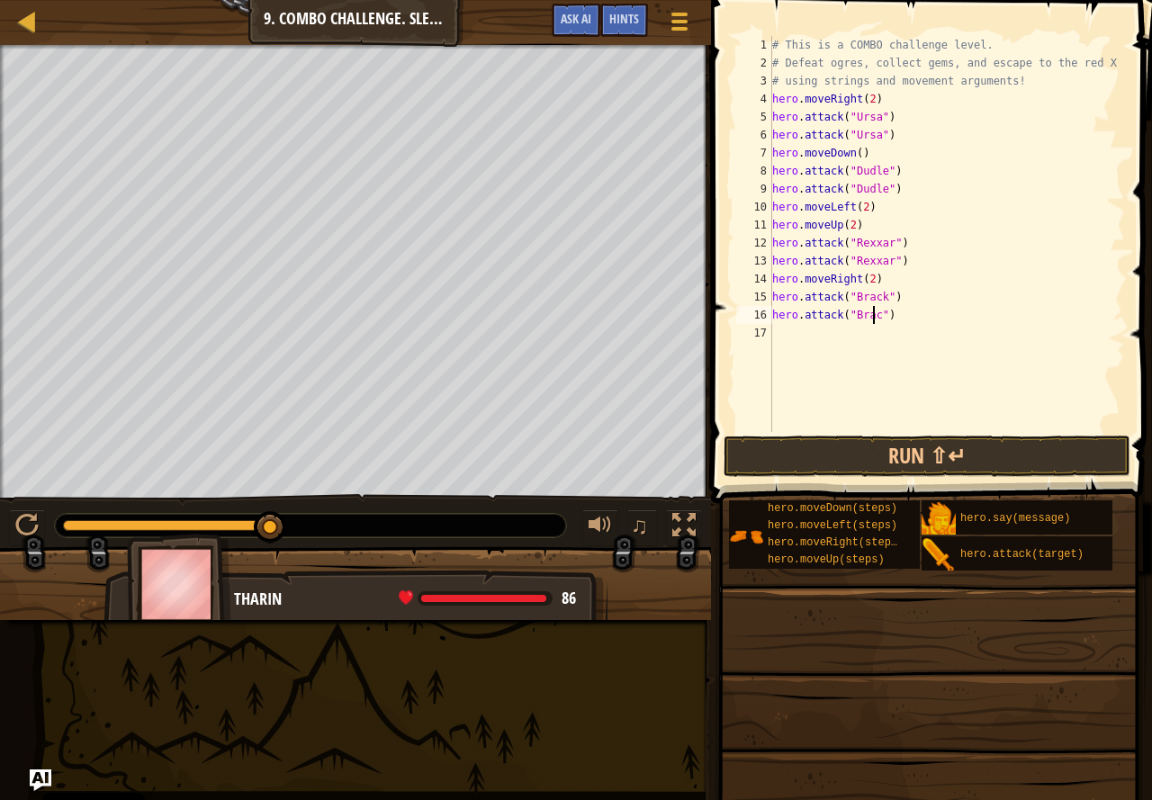
type textarea "hero.attack("Brack")"
click at [792, 338] on div "# This is a COMBO challenge level. # Defeat [PERSON_NAME], collect gems, and es…" at bounding box center [947, 252] width 356 height 432
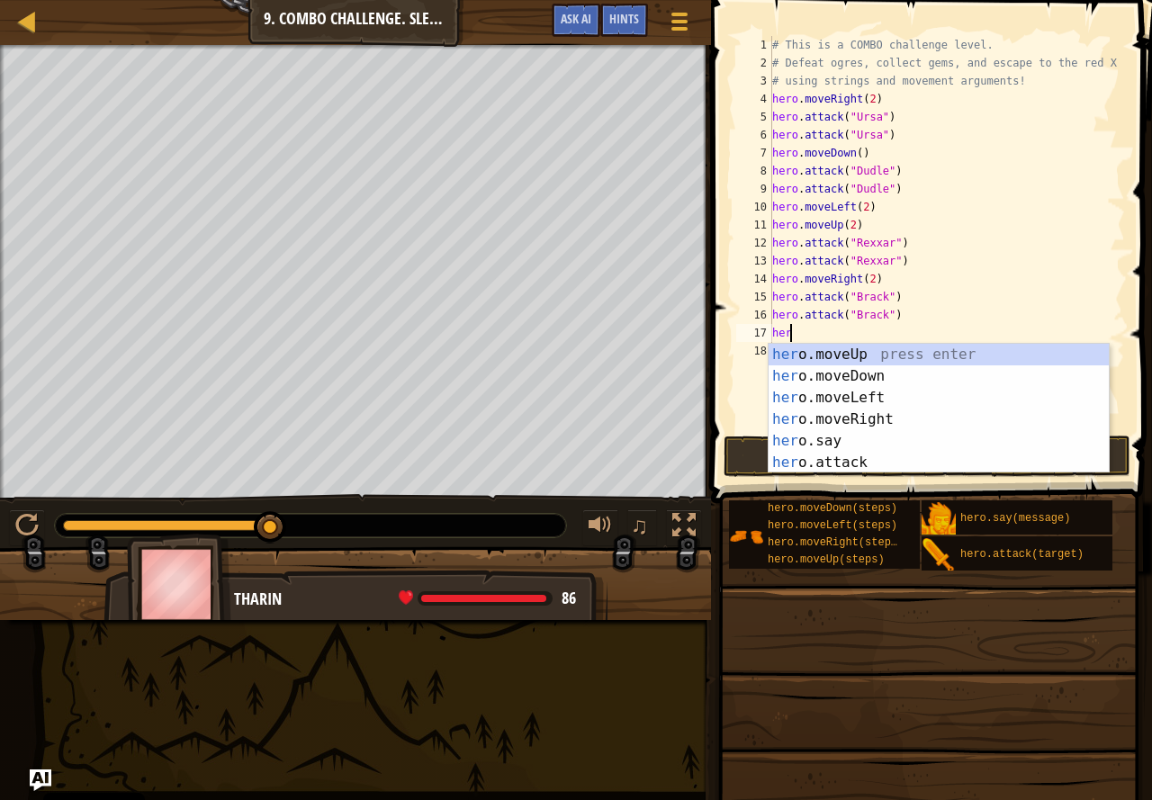
scroll to position [8, 1]
type textarea "hero"
click at [884, 419] on div "hero .moveUp press enter hero .moveDown press enter hero .moveLeft press enter …" at bounding box center [939, 430] width 340 height 173
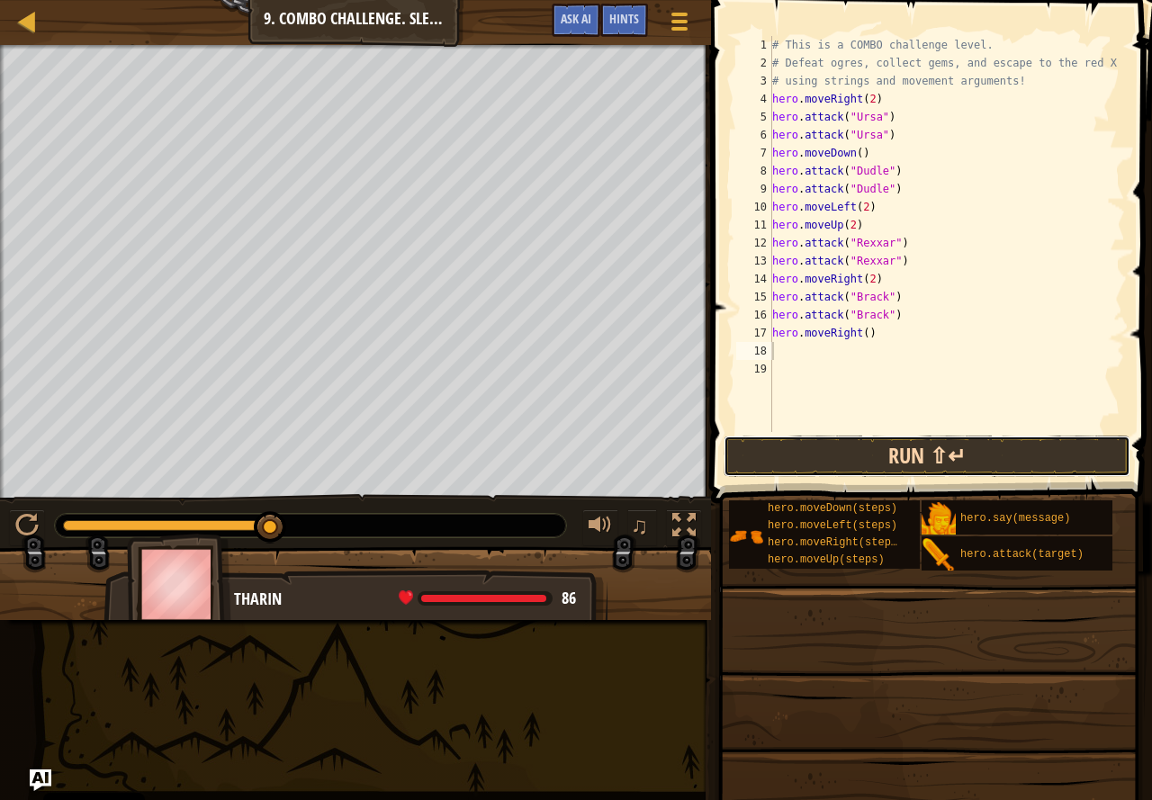
click at [862, 446] on button "Run ⇧↵" at bounding box center [927, 456] width 407 height 41
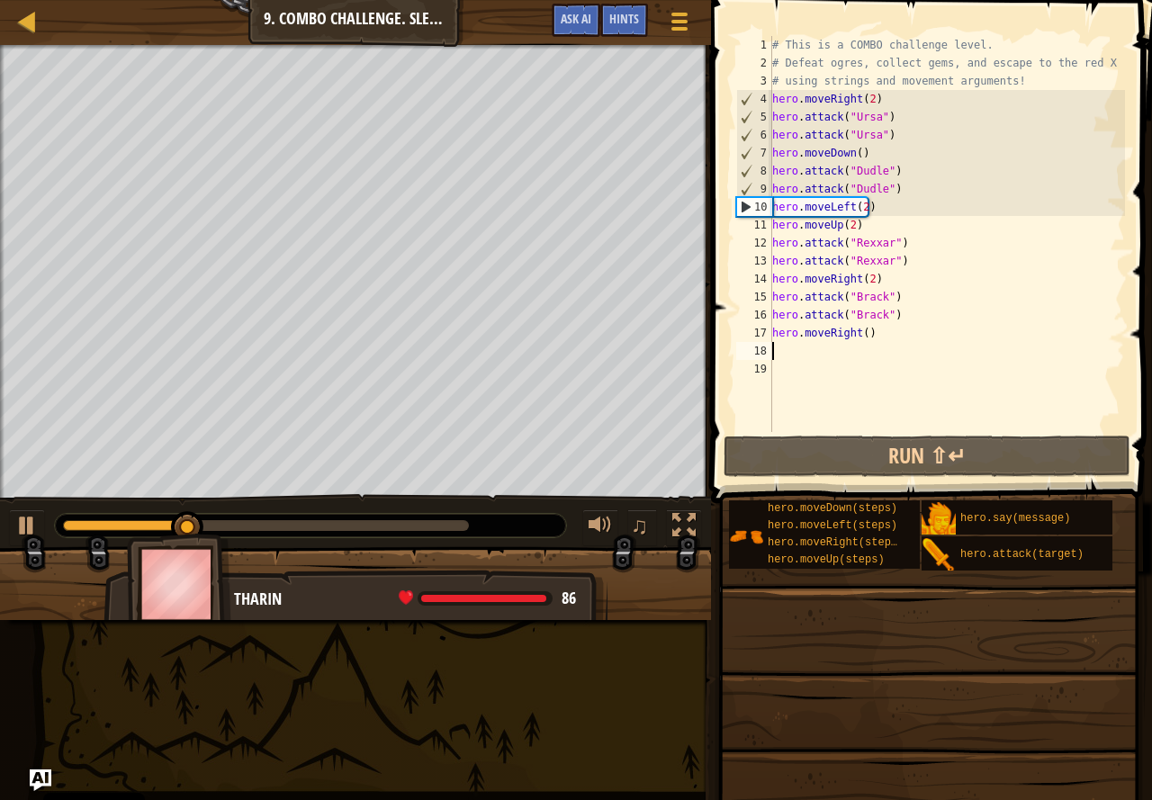
click at [865, 331] on div "# This is a COMBO challenge level. # Defeat [PERSON_NAME], collect gems, and es…" at bounding box center [947, 252] width 356 height 432
click at [862, 331] on div "# This is a COMBO challenge level. # Defeat [PERSON_NAME], collect gems, and es…" at bounding box center [947, 252] width 356 height 432
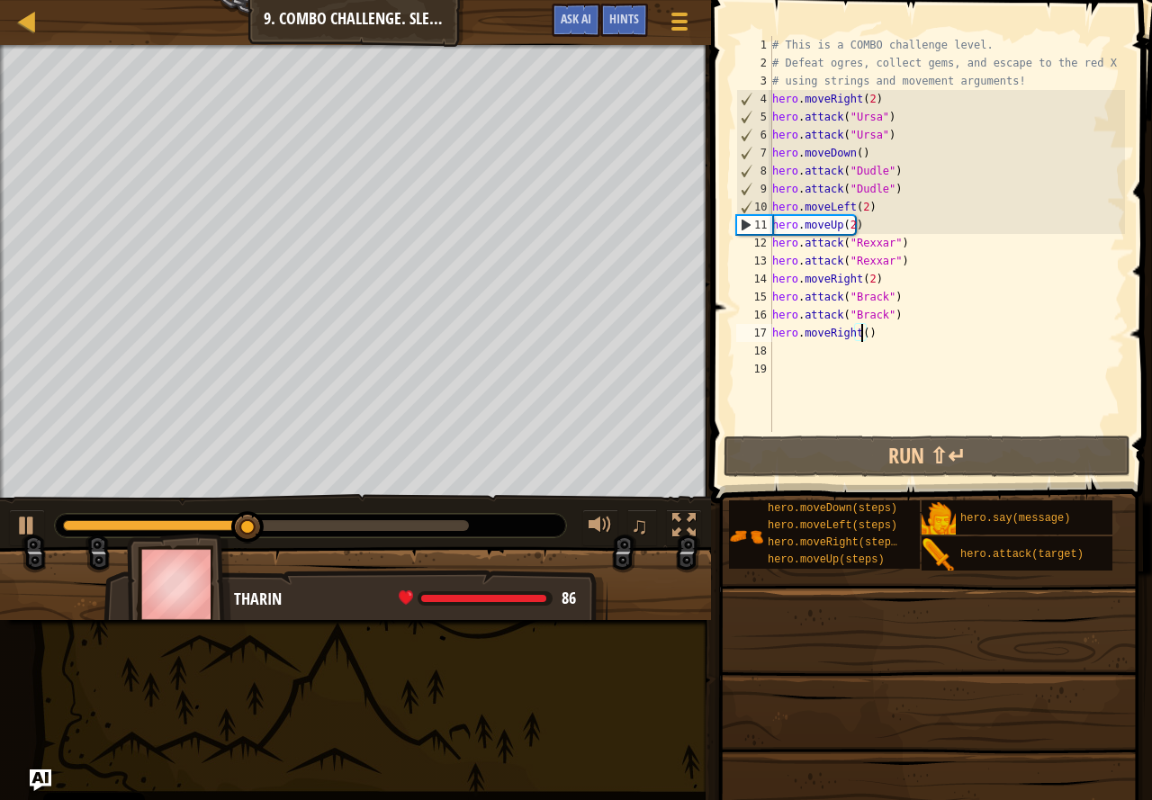
type textarea "hero.moveRight(4)"
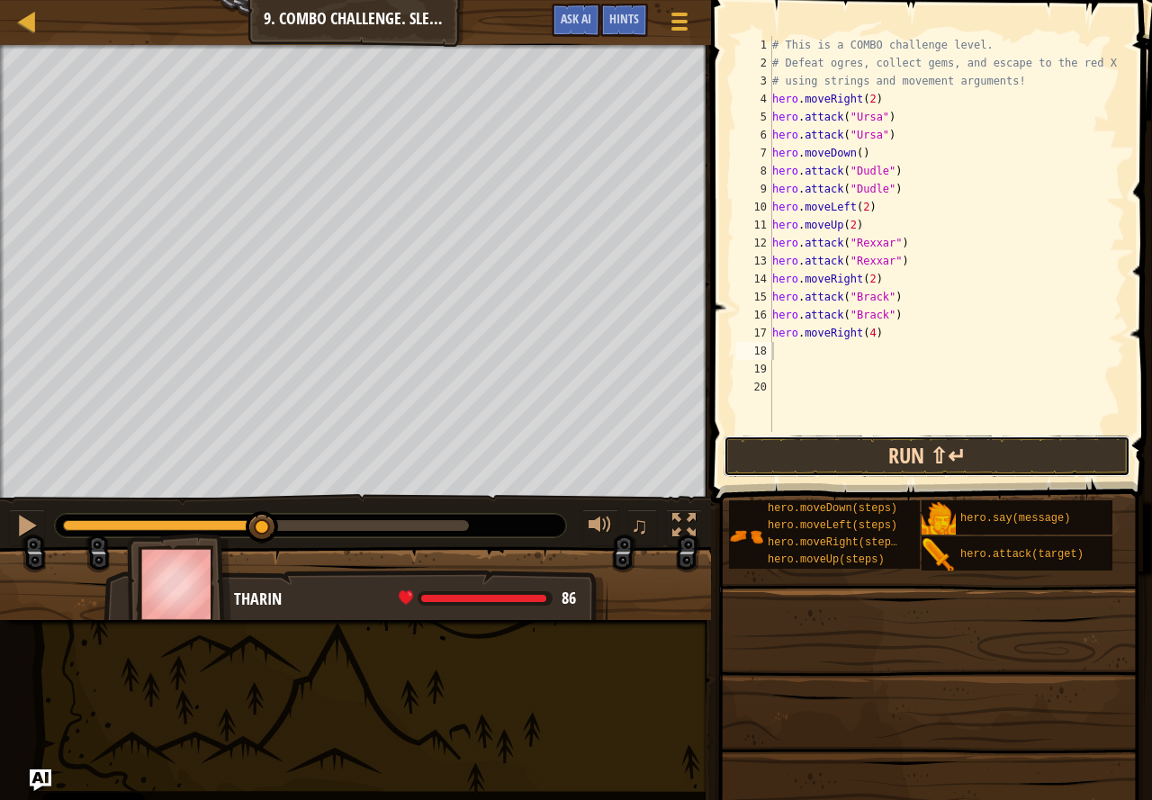
click at [943, 441] on button "Run ⇧↵" at bounding box center [927, 456] width 407 height 41
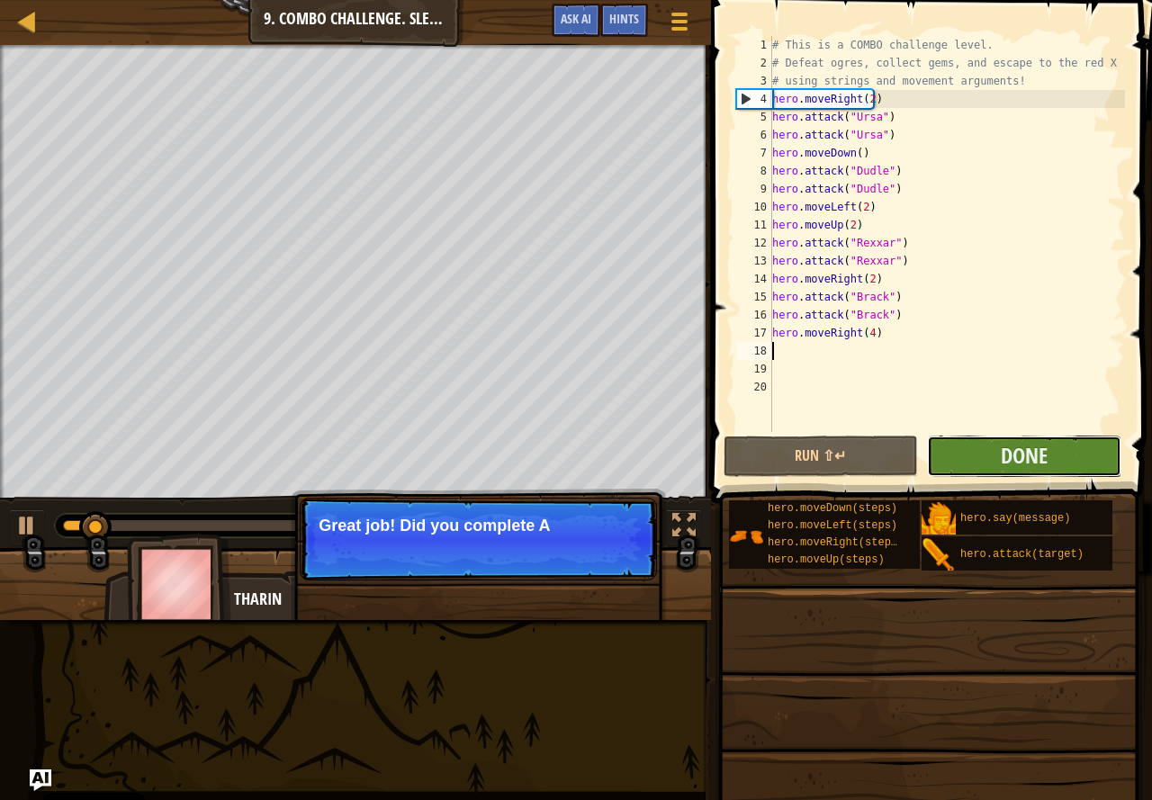
click at [1065, 464] on button "Done" at bounding box center [1024, 456] width 194 height 41
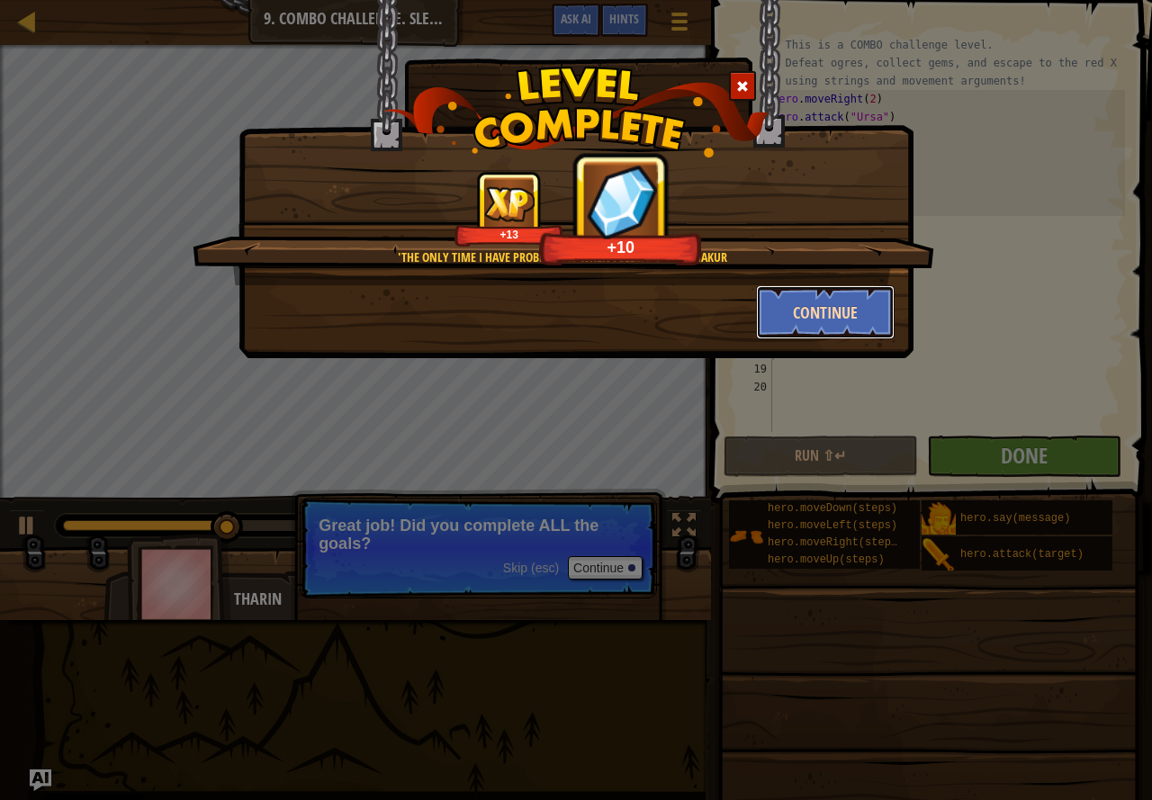
click at [801, 306] on button "Continue" at bounding box center [826, 312] width 140 height 54
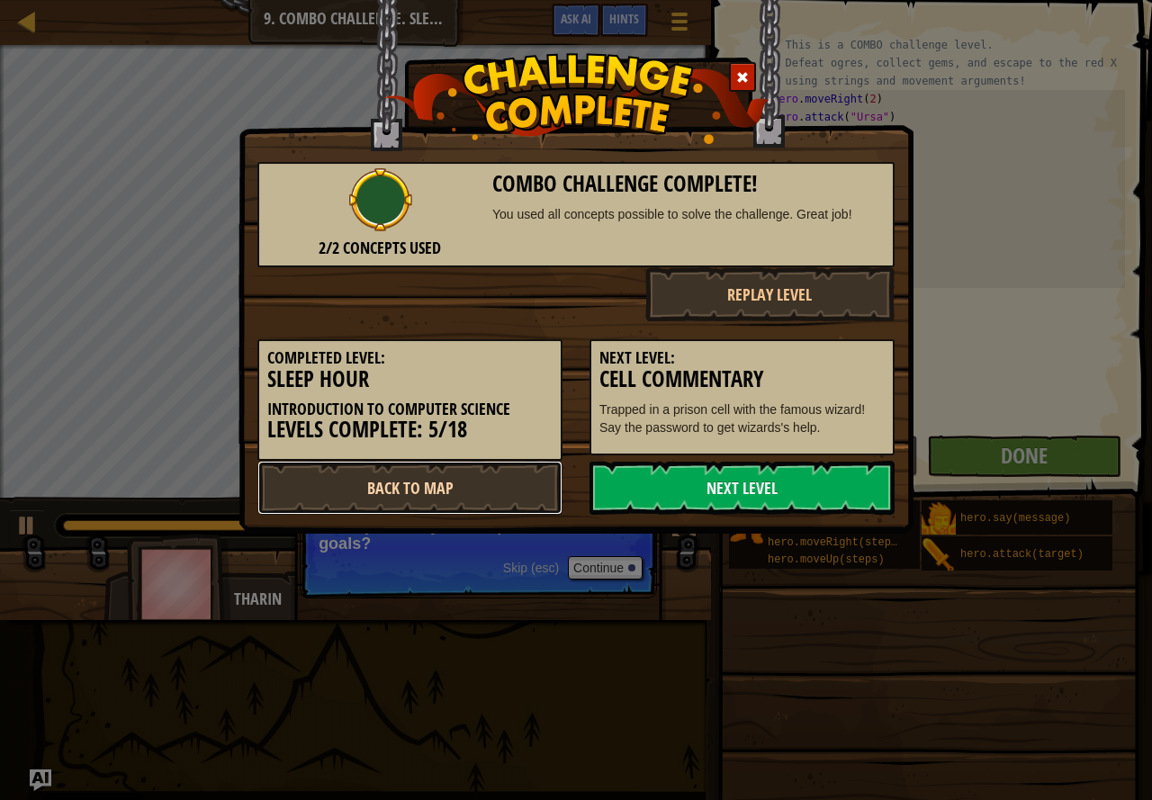
click at [490, 482] on link "Back to Map" at bounding box center [409, 488] width 305 height 54
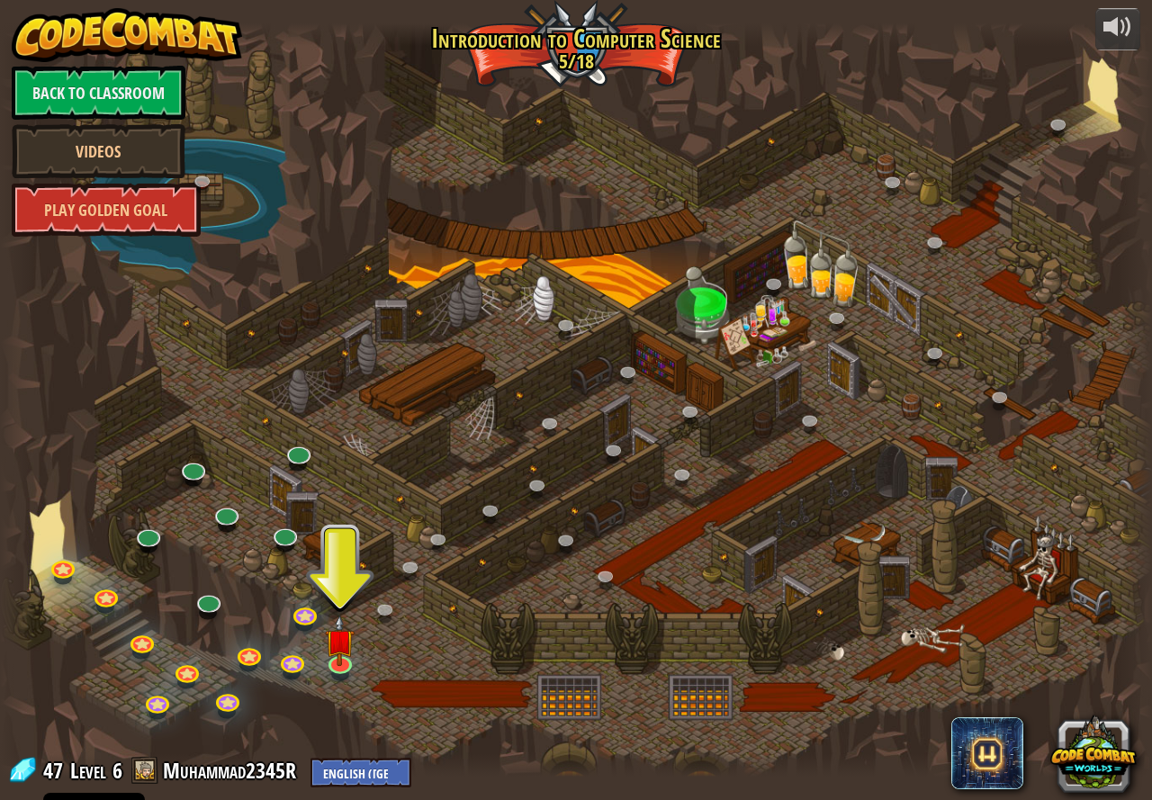
click at [982, 355] on div at bounding box center [576, 400] width 1152 height 754
click at [331, 654] on img at bounding box center [340, 628] width 30 height 68
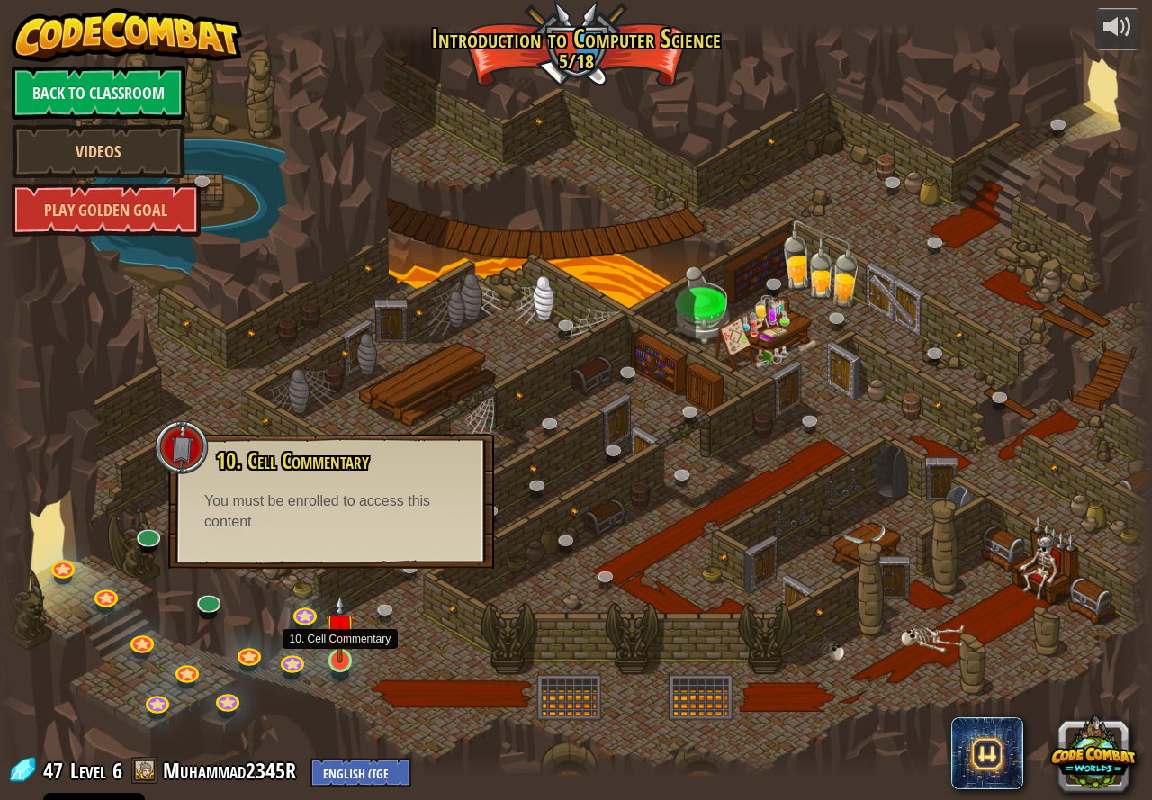
click at [332, 655] on img at bounding box center [340, 628] width 30 height 68
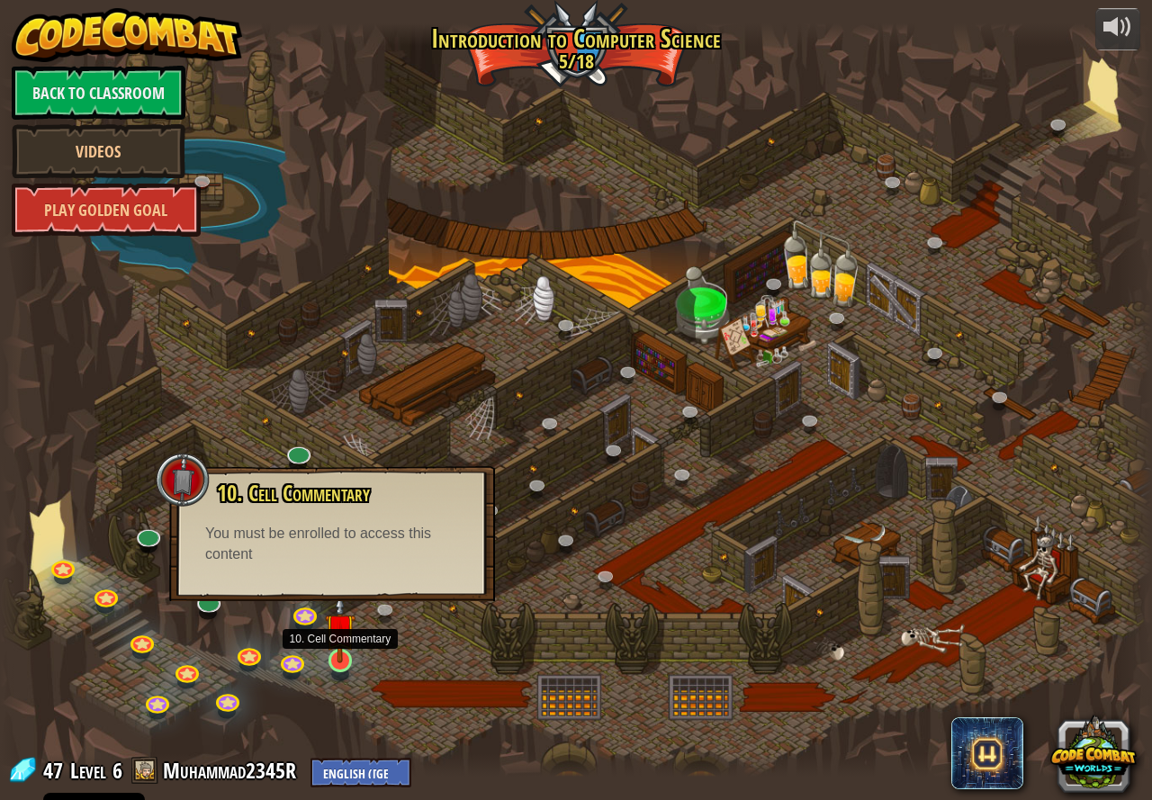
click at [332, 655] on img at bounding box center [340, 628] width 30 height 68
click at [392, 663] on div at bounding box center [576, 400] width 1152 height 754
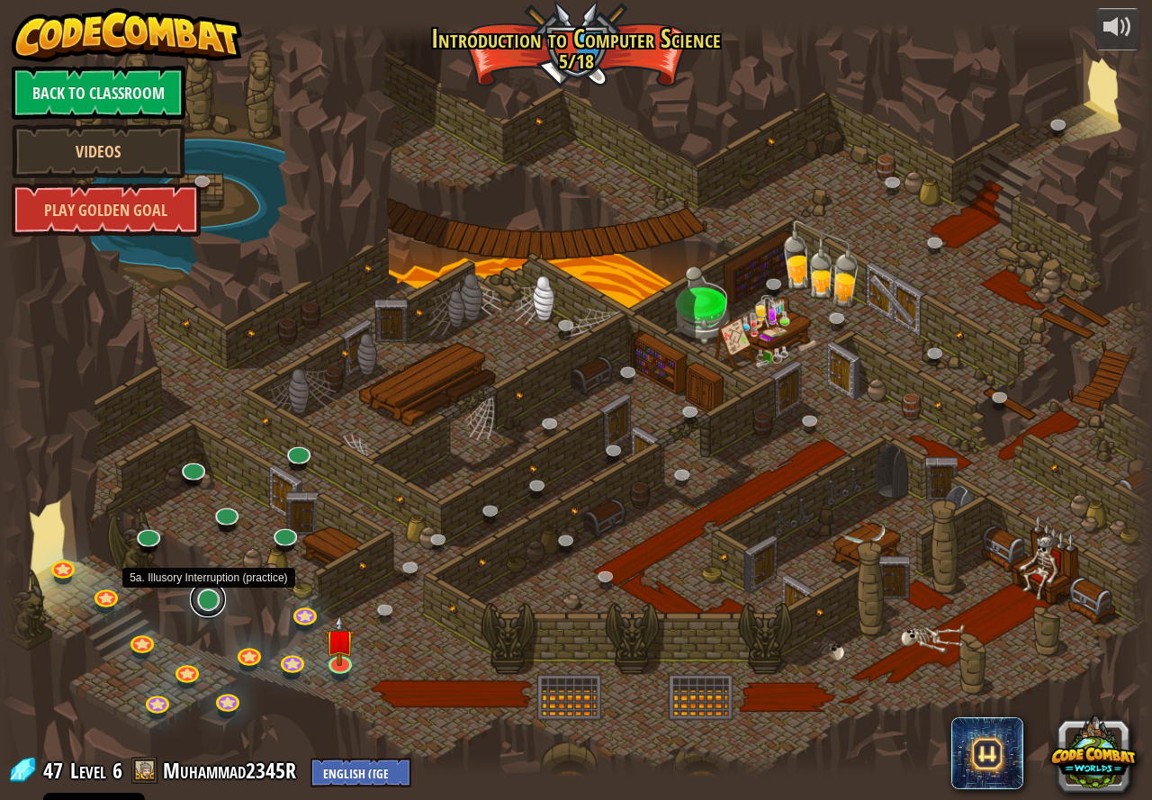
click at [212, 605] on link at bounding box center [208, 600] width 36 height 36
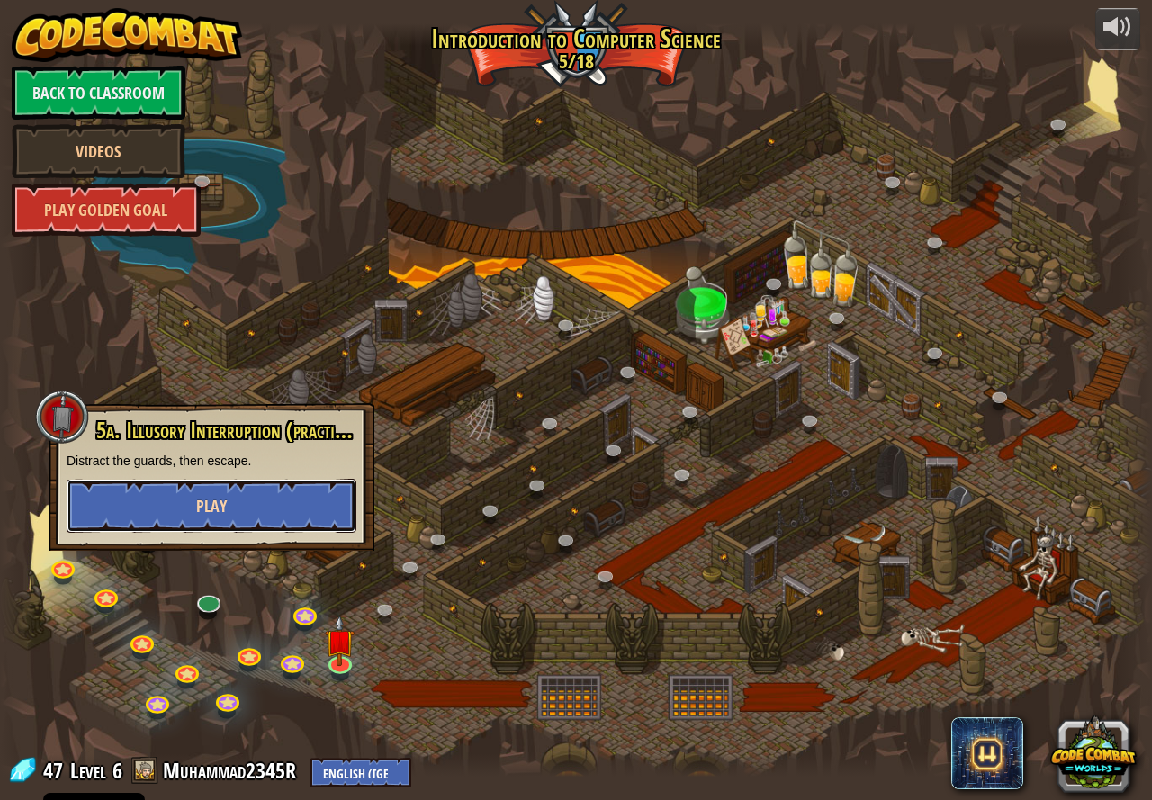
click at [251, 514] on button "Play" at bounding box center [212, 506] width 290 height 54
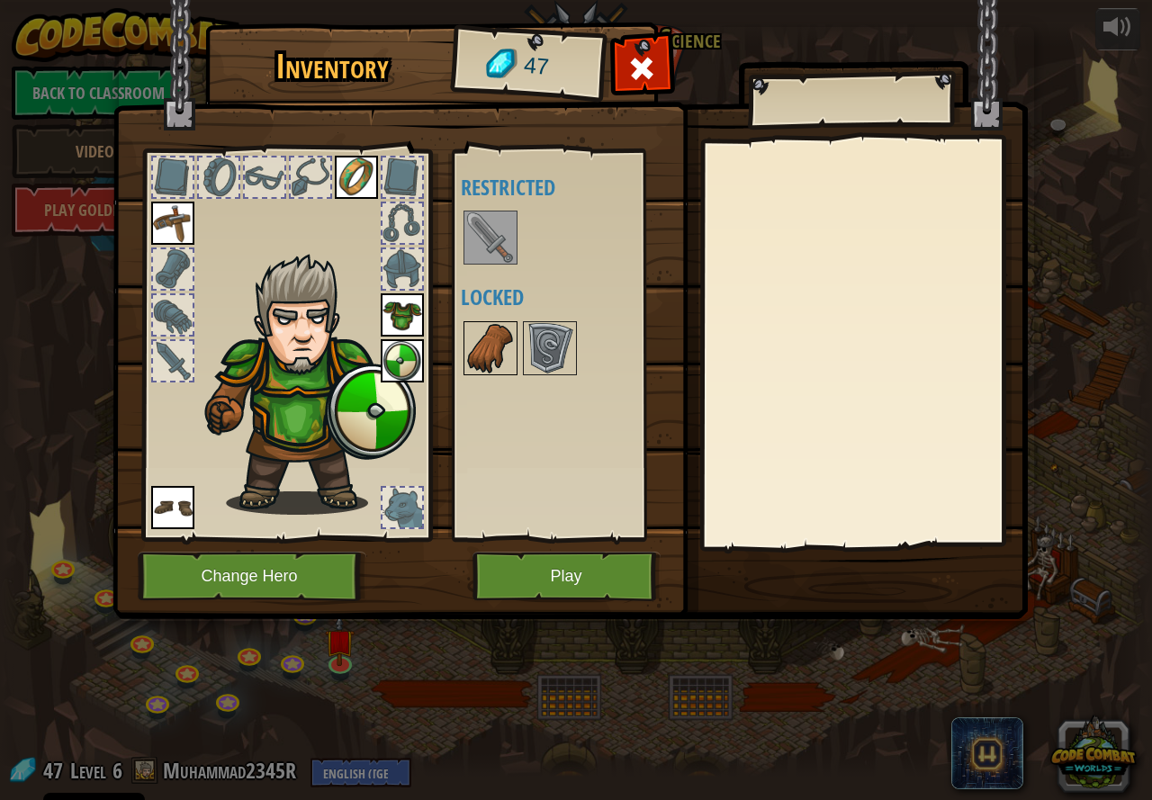
click at [488, 355] on img at bounding box center [490, 348] width 50 height 50
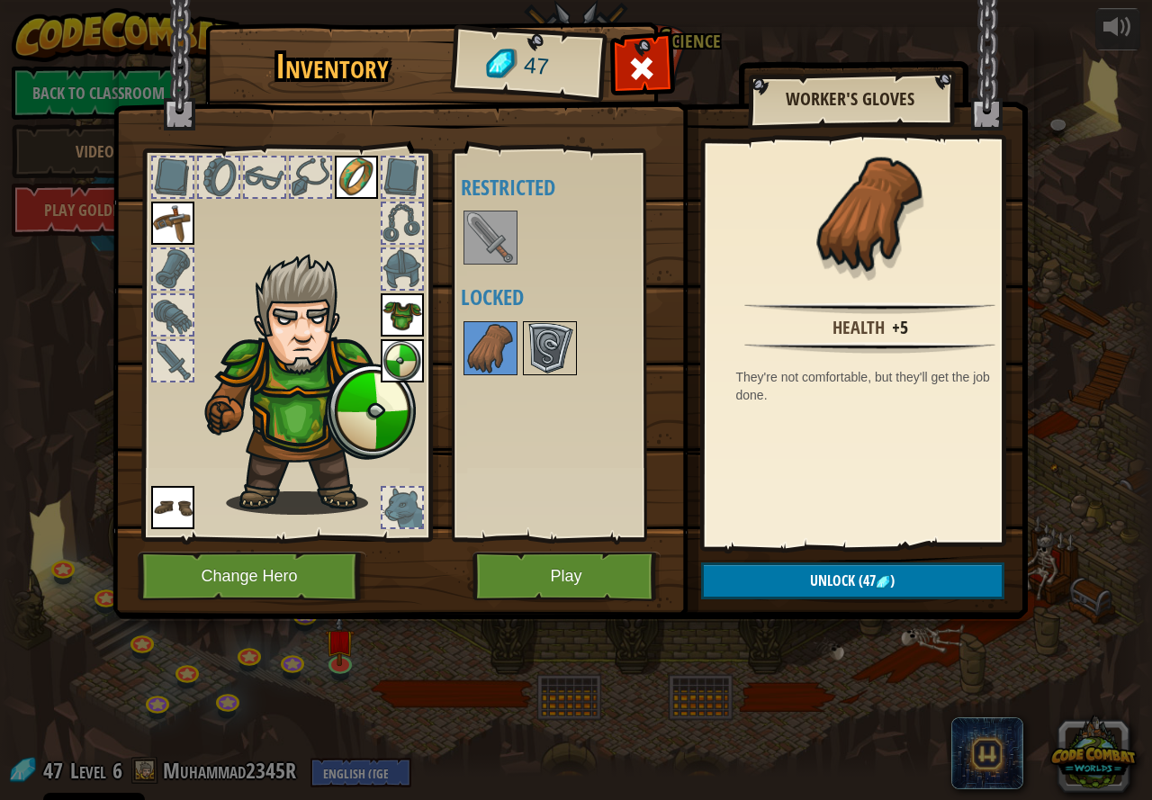
click at [535, 363] on img at bounding box center [550, 348] width 50 height 50
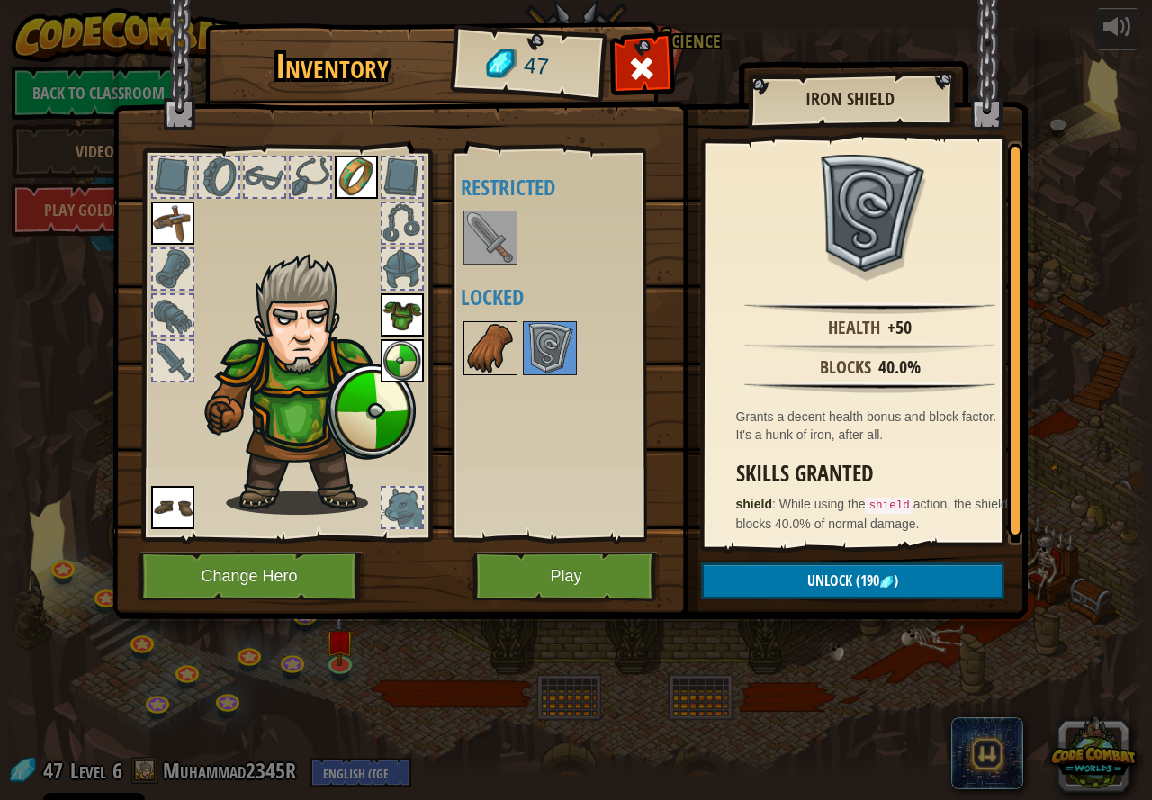
click at [477, 352] on img at bounding box center [490, 348] width 50 height 50
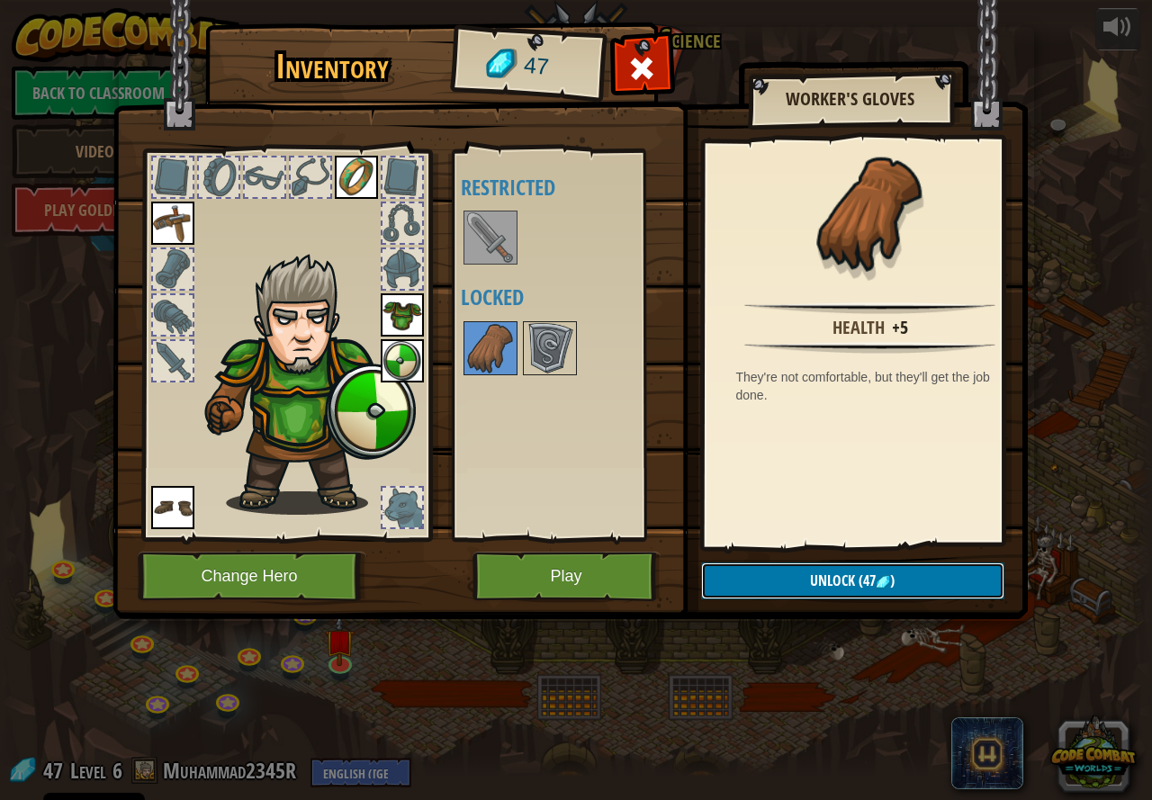
click at [779, 577] on button "Unlock (47 )" at bounding box center [852, 581] width 303 height 37
click at [775, 575] on button "Confirm" at bounding box center [852, 581] width 303 height 37
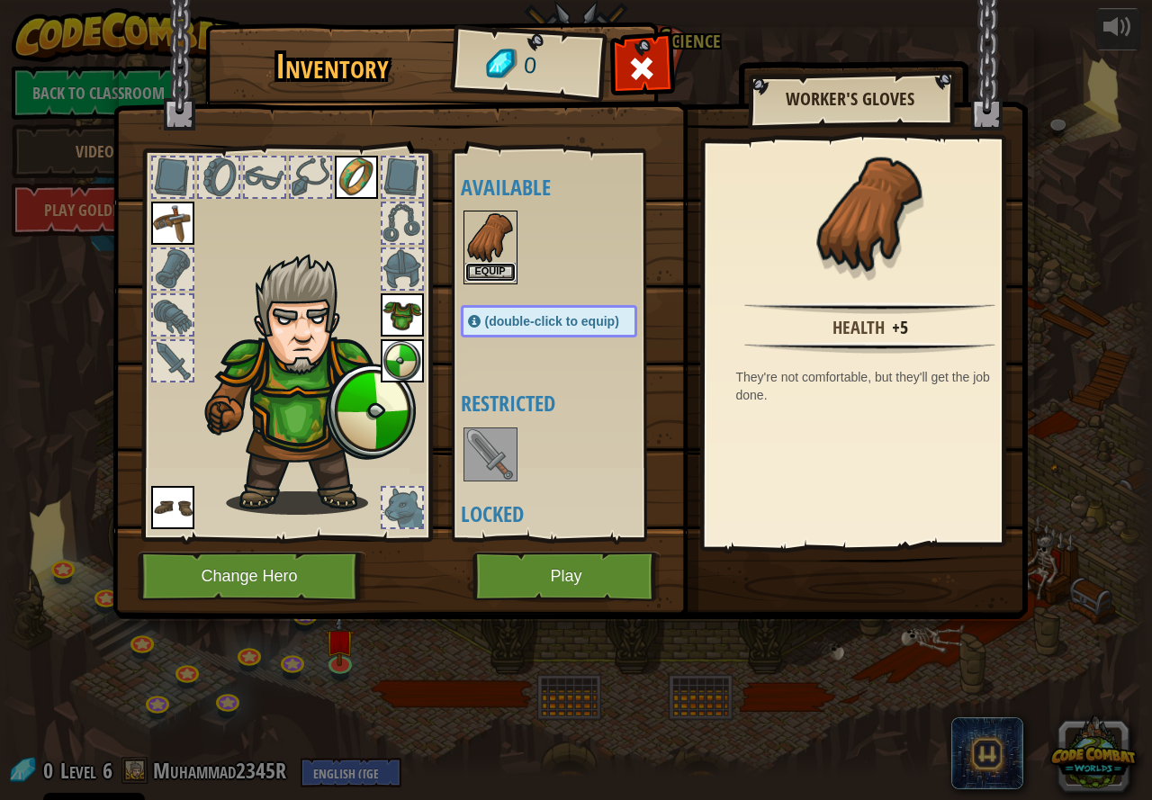
click at [495, 265] on button "Equip" at bounding box center [490, 272] width 50 height 19
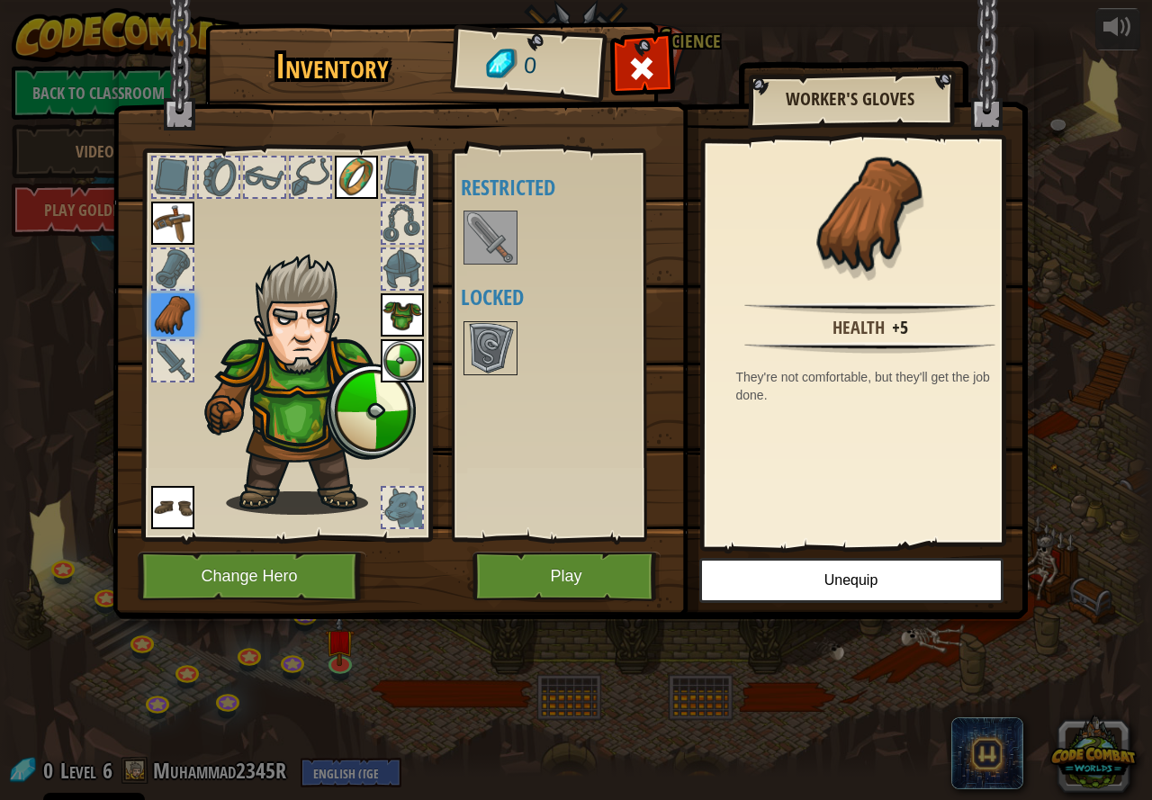
click at [486, 226] on img at bounding box center [490, 237] width 50 height 50
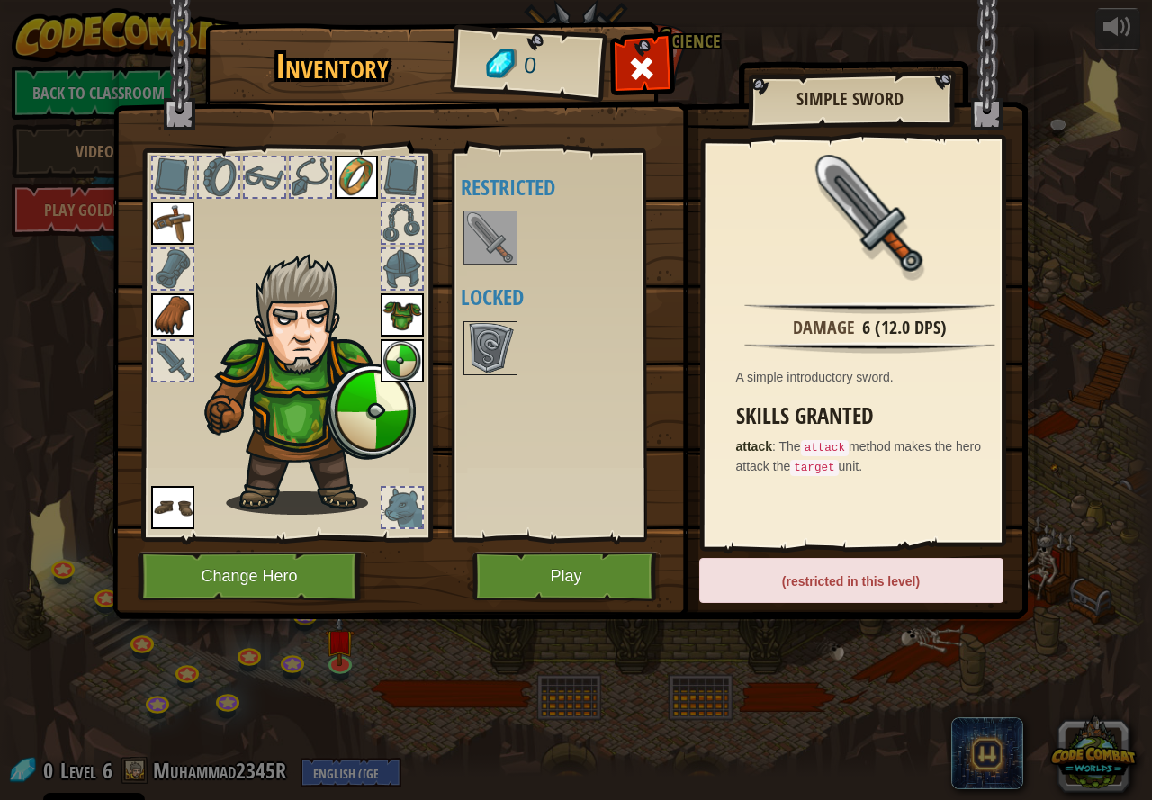
click at [254, 370] on img at bounding box center [306, 384] width 221 height 262
click at [394, 520] on div at bounding box center [403, 508] width 40 height 40
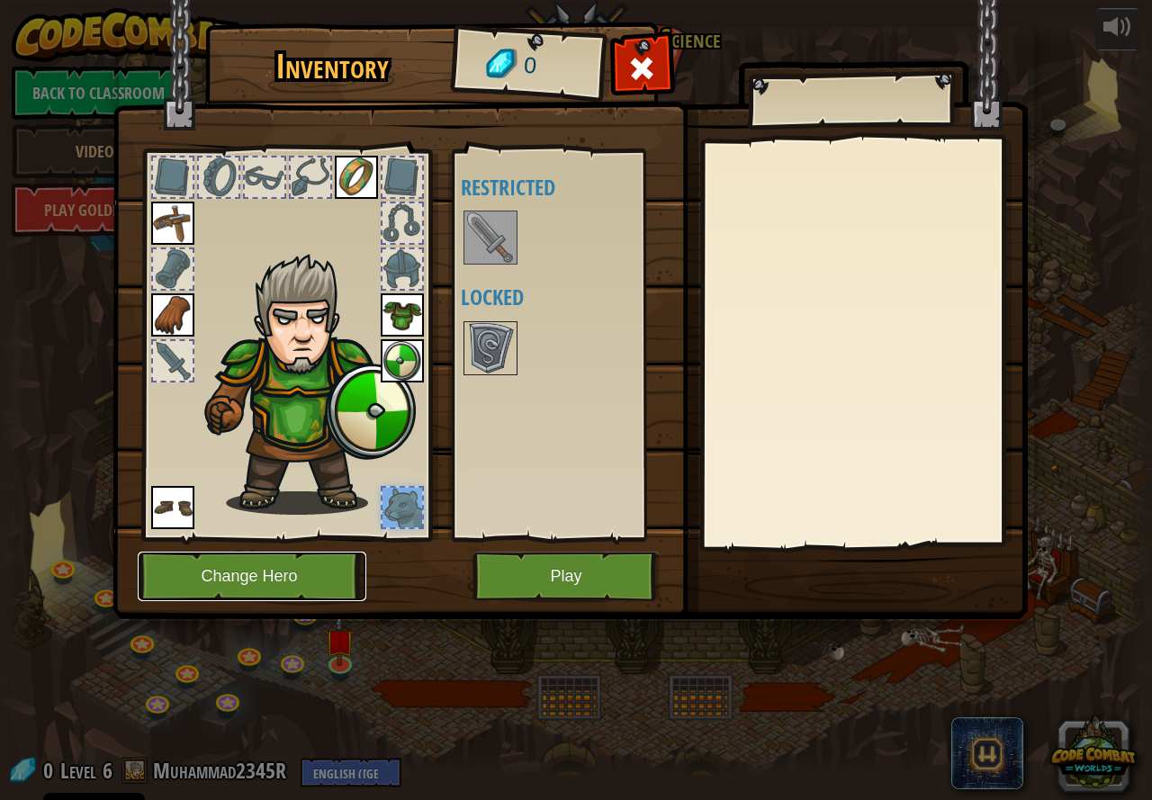
click at [267, 576] on button "Change Hero" at bounding box center [252, 577] width 229 height 50
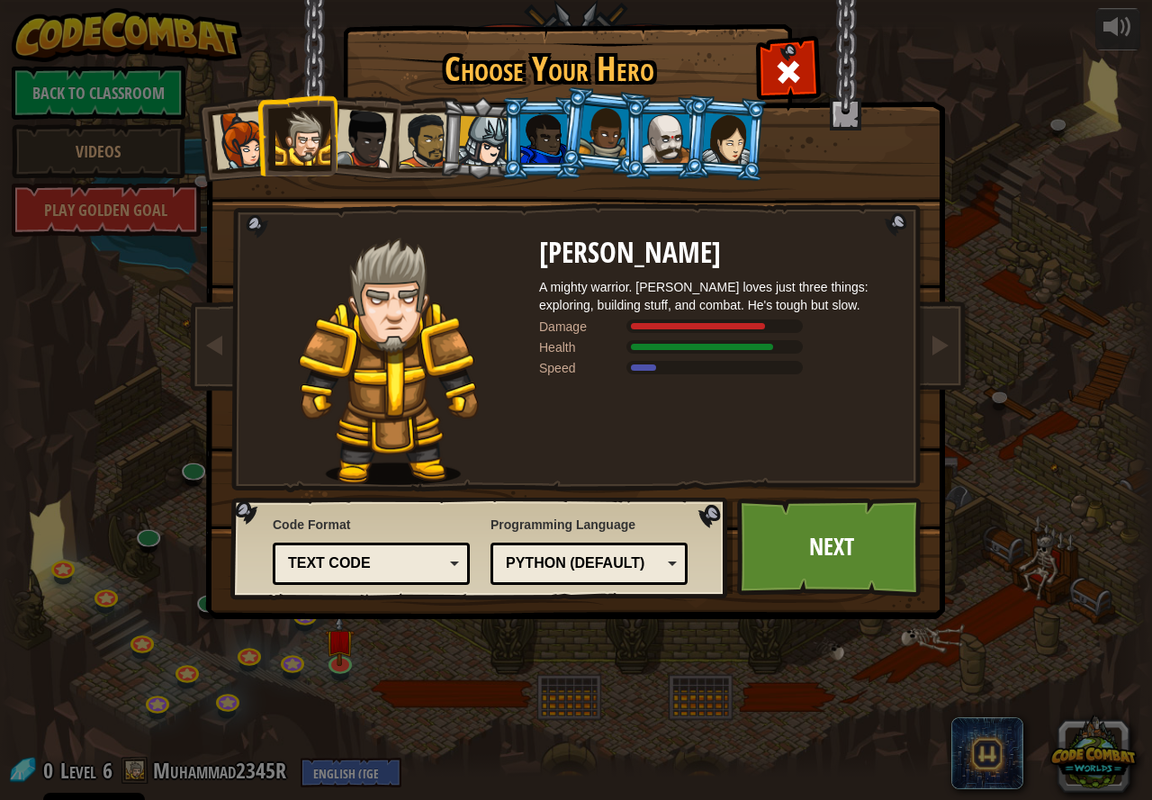
click at [342, 145] on div at bounding box center [363, 138] width 59 height 59
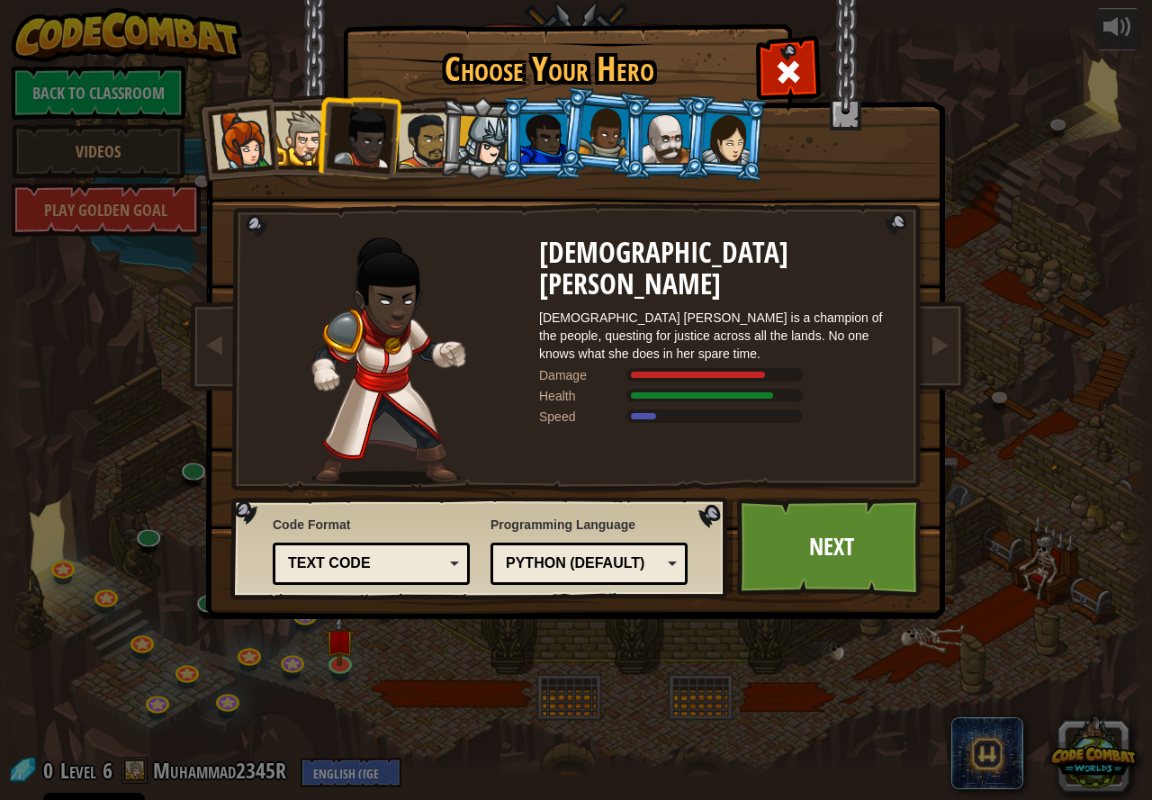
click at [255, 151] on div at bounding box center [241, 140] width 59 height 59
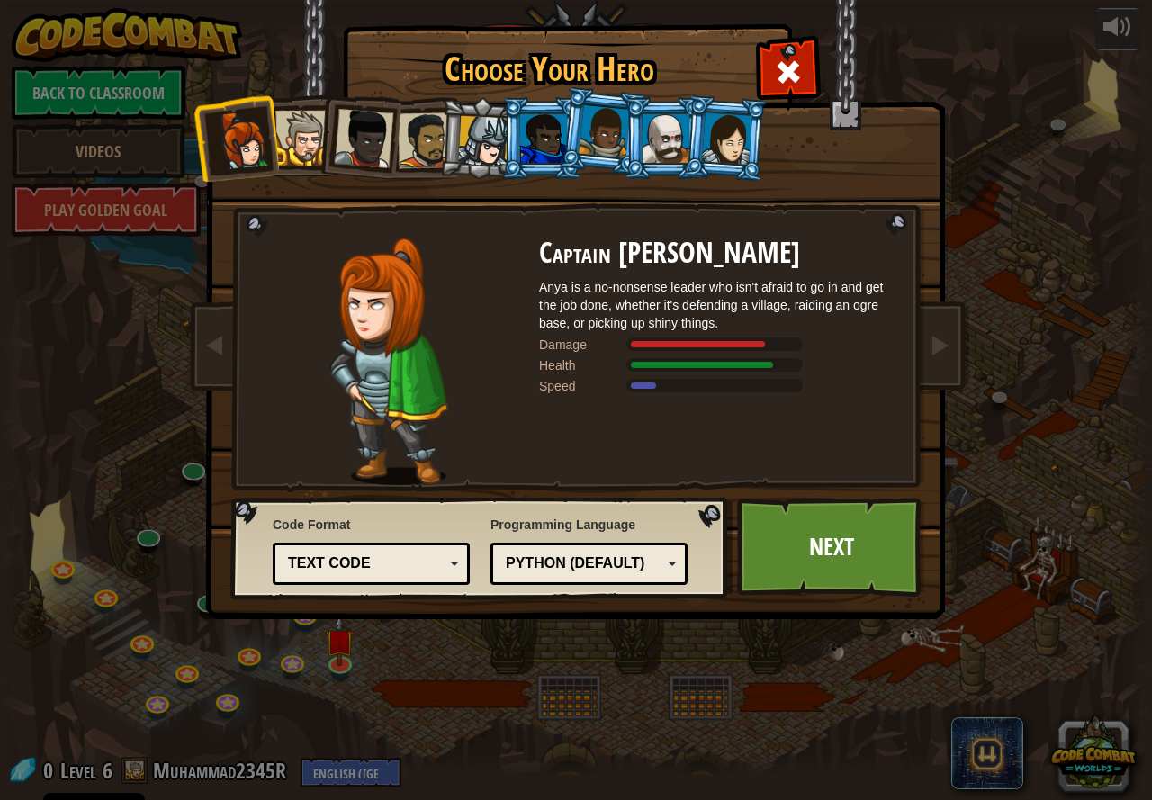
click at [284, 149] on div at bounding box center [302, 138] width 55 height 55
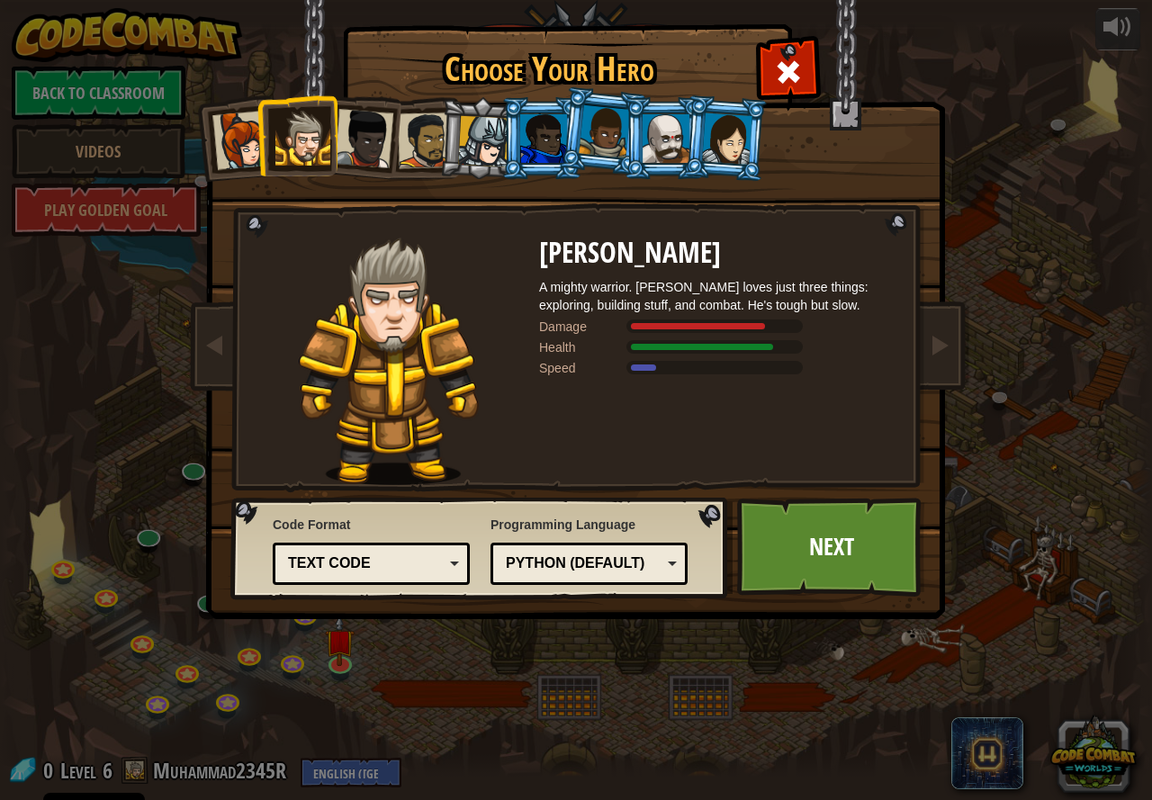
click at [673, 150] on div at bounding box center [666, 138] width 47 height 49
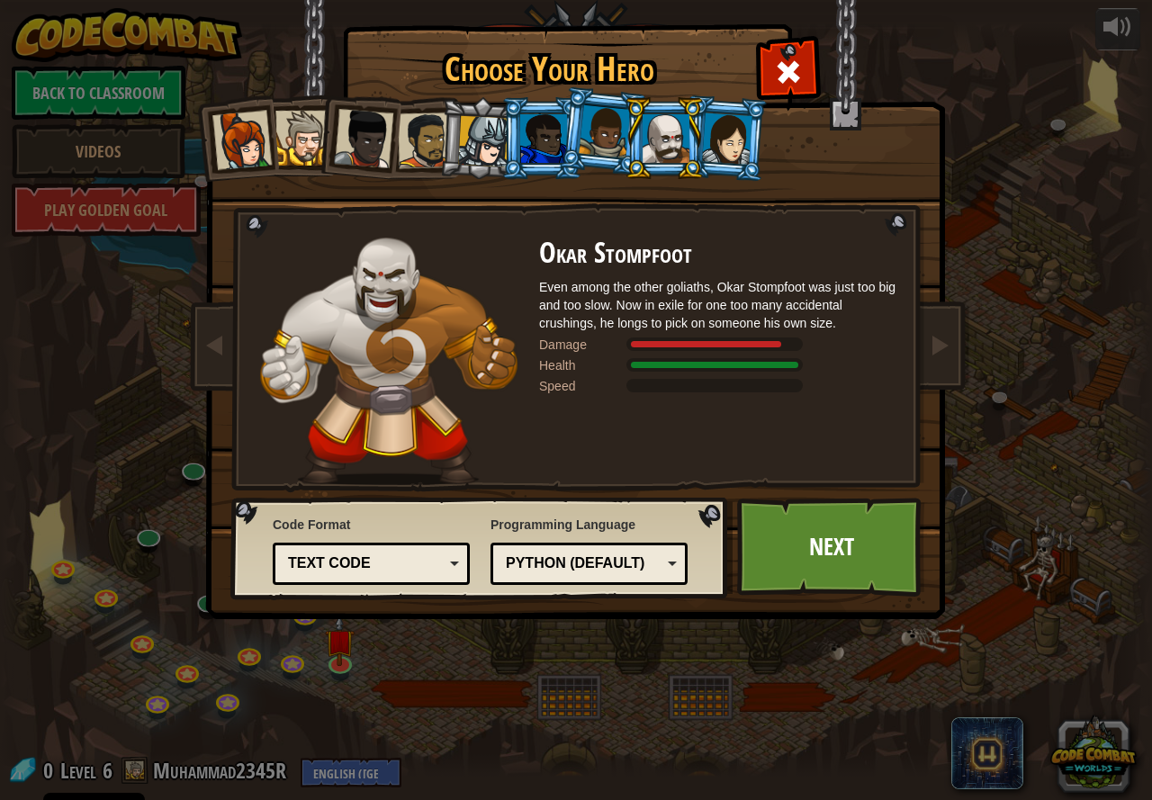
click at [712, 164] on li at bounding box center [725, 138] width 86 height 87
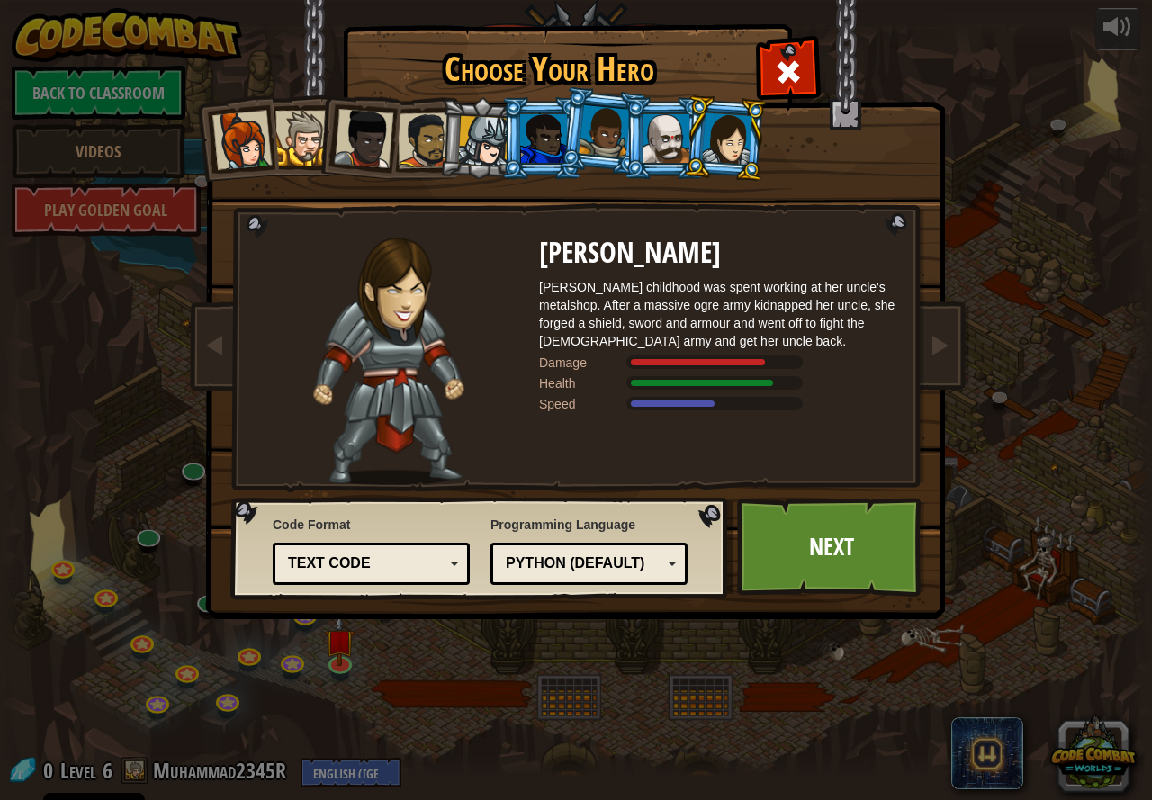
click at [578, 140] on li at bounding box center [602, 131] width 89 height 90
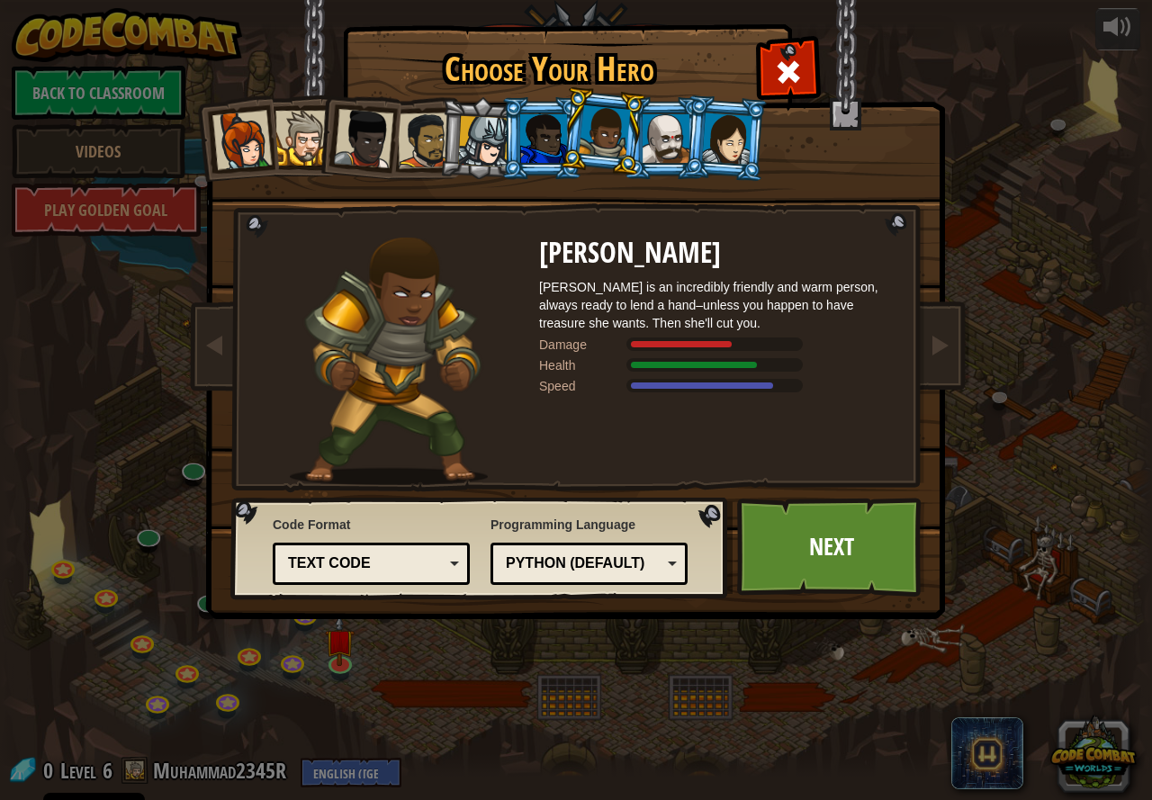
click at [559, 144] on div at bounding box center [543, 138] width 47 height 49
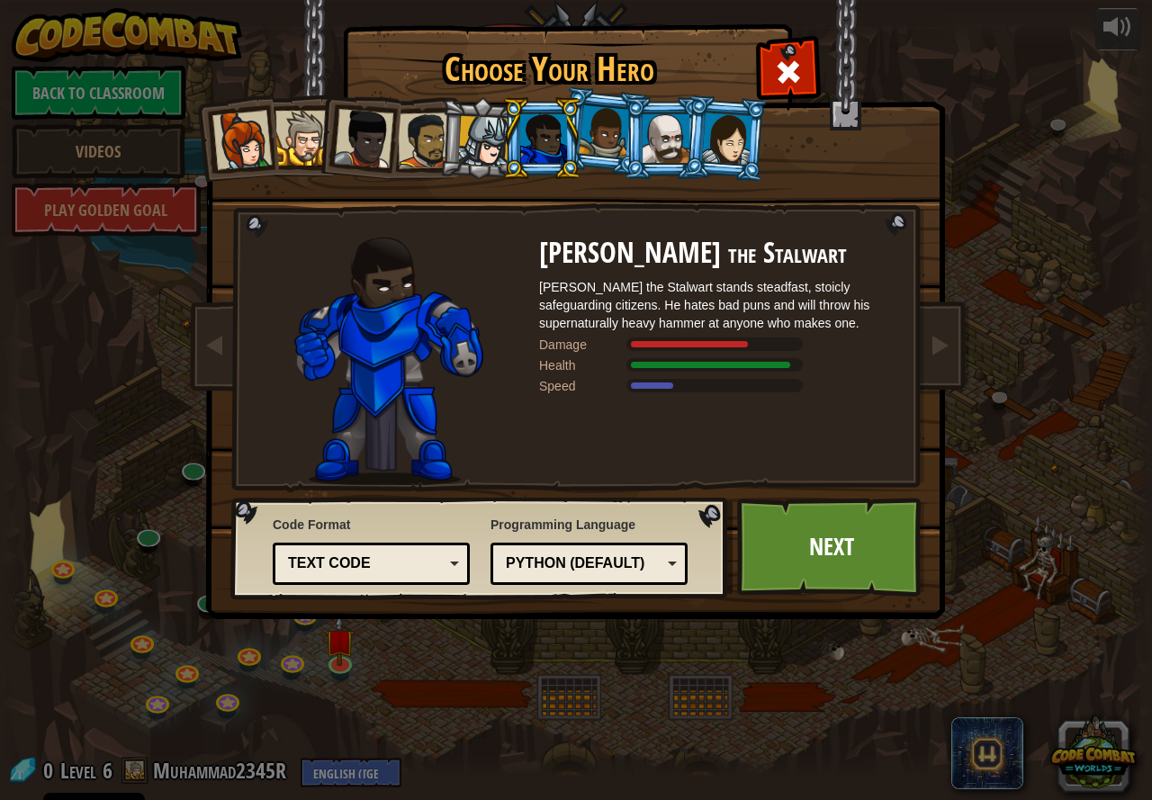
click at [582, 146] on div at bounding box center [604, 131] width 51 height 53
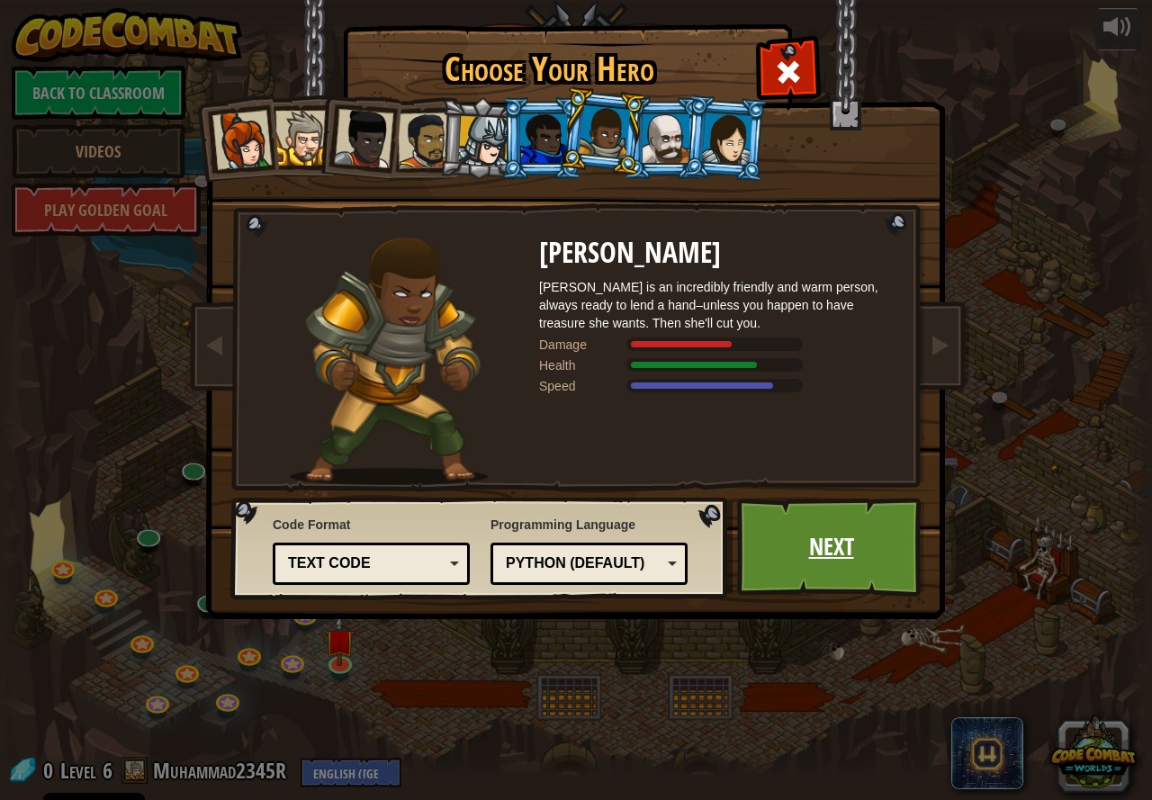
click at [791, 520] on link "Next" at bounding box center [831, 547] width 188 height 99
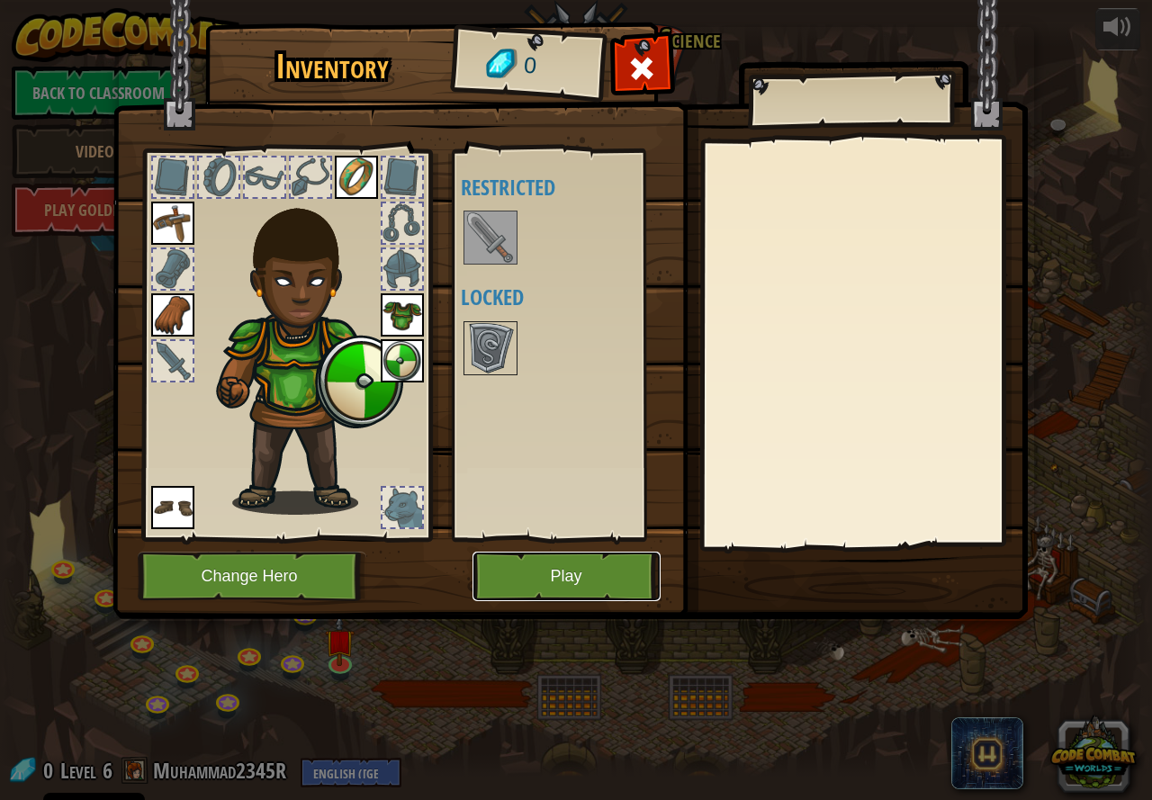
click at [535, 584] on button "Play" at bounding box center [567, 577] width 188 height 50
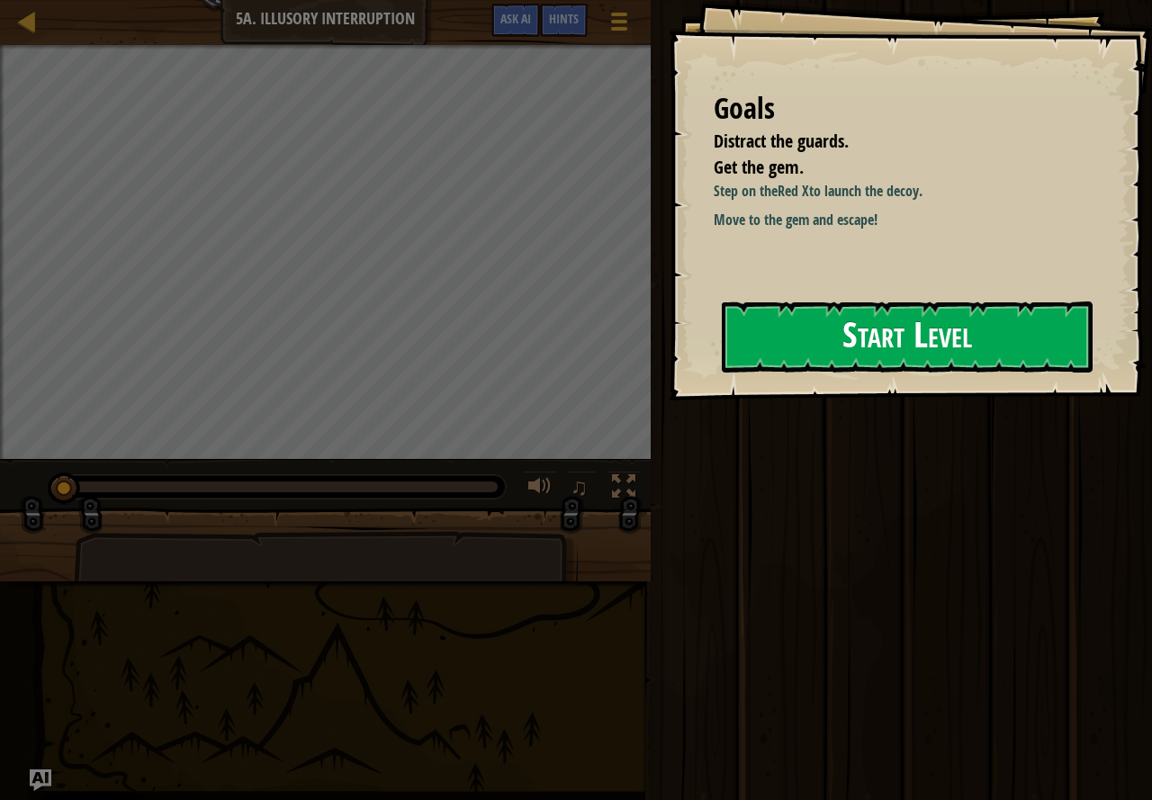
click at [1042, 343] on button "Start Level" at bounding box center [907, 337] width 371 height 71
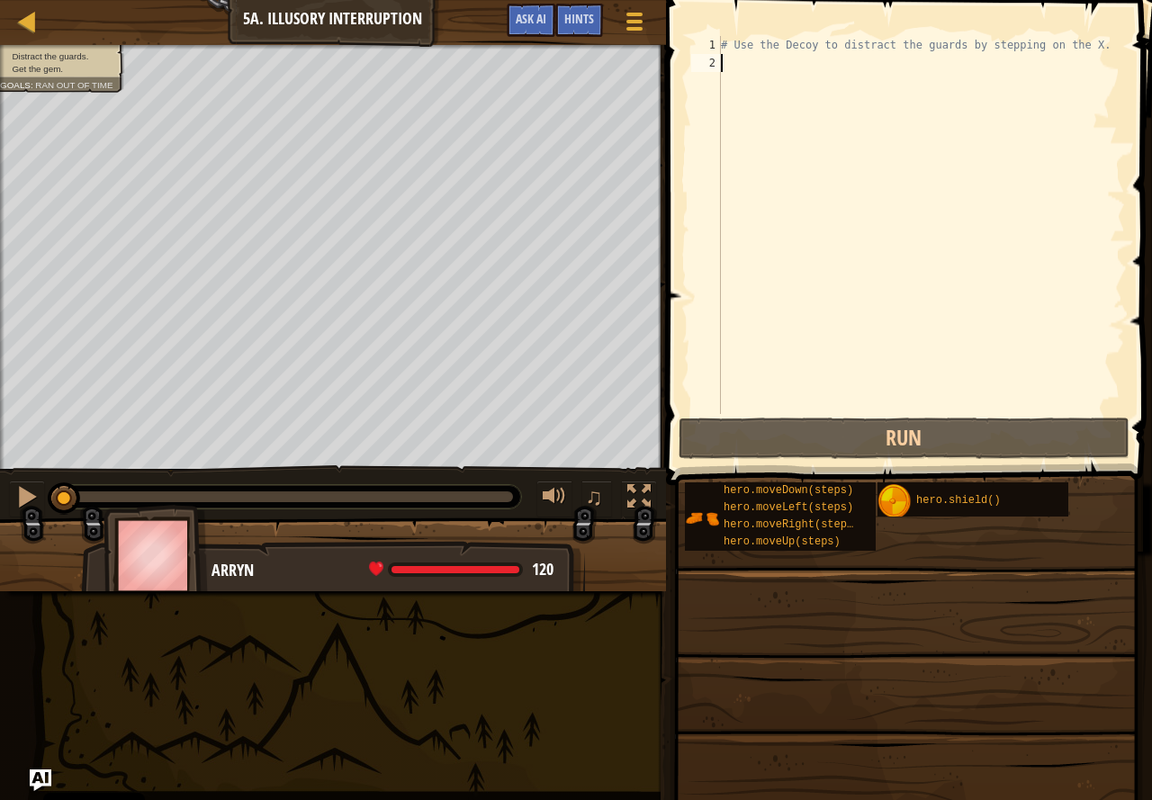
scroll to position [8, 0]
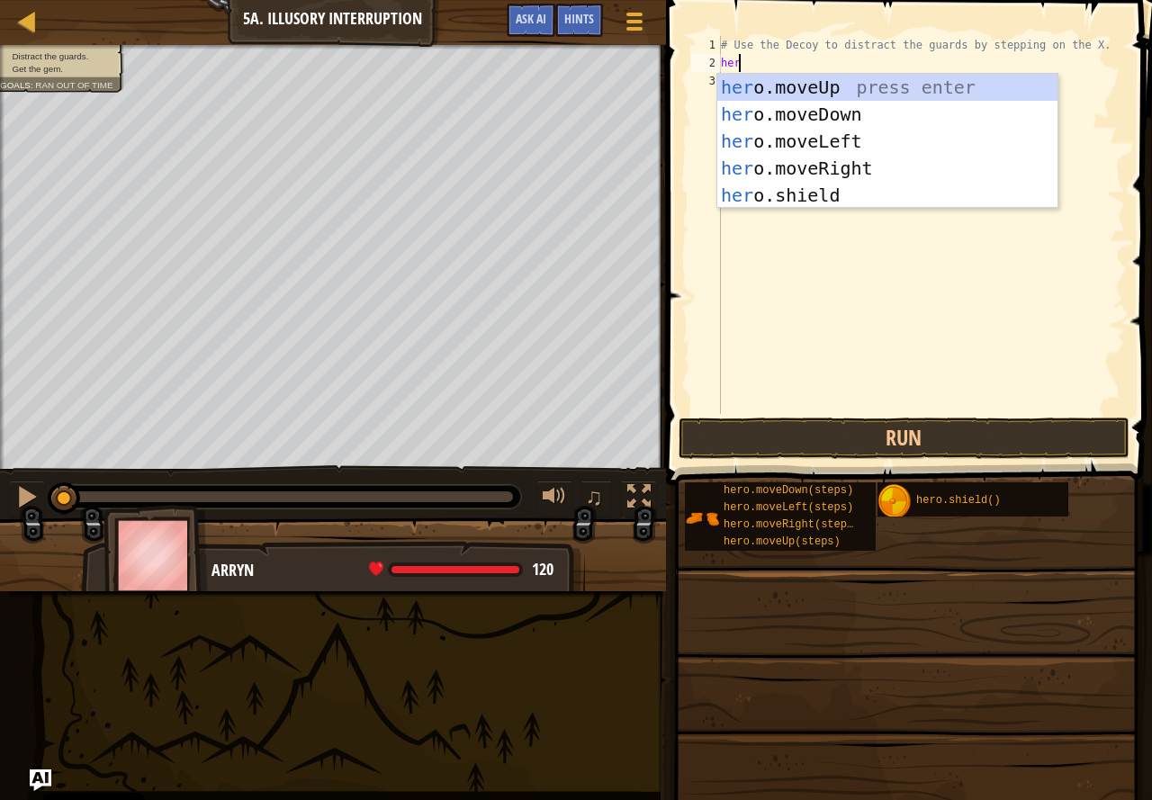
type textarea "hero"
click at [998, 162] on div "hero .moveUp press enter hero .moveDown press enter hero .moveLeft press enter …" at bounding box center [887, 168] width 340 height 189
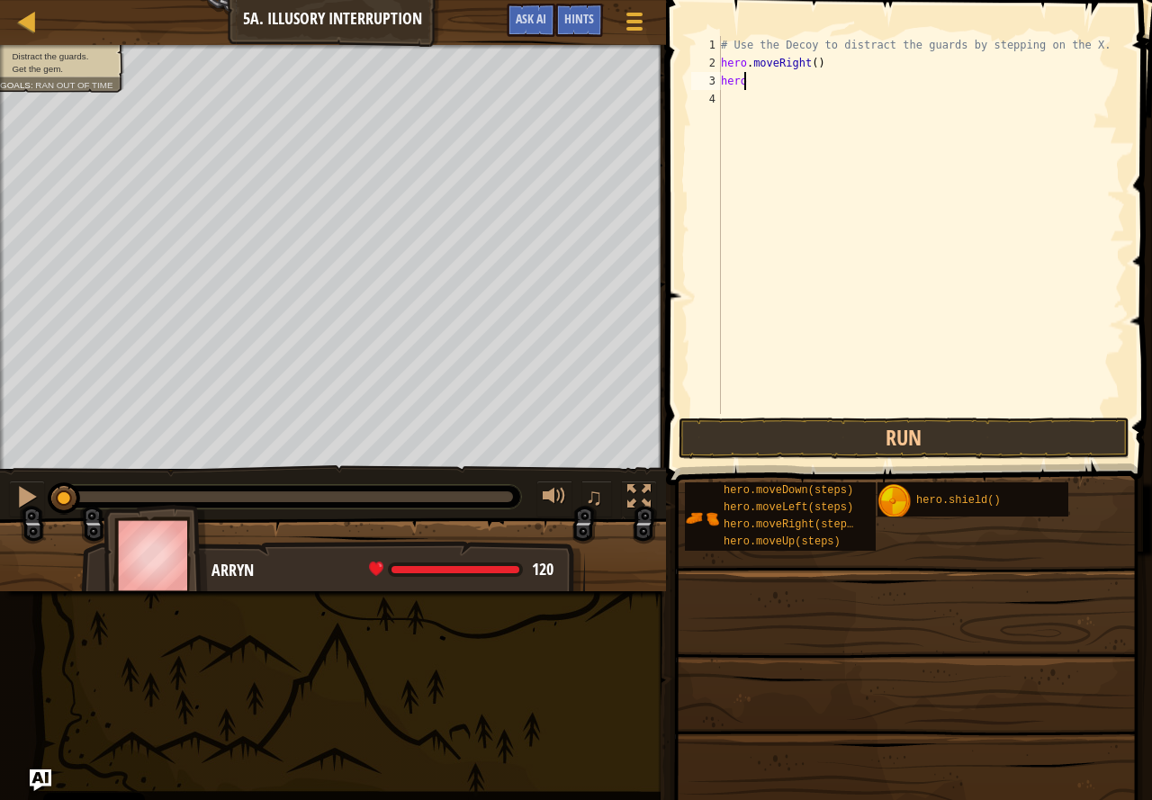
type textarea "herom"
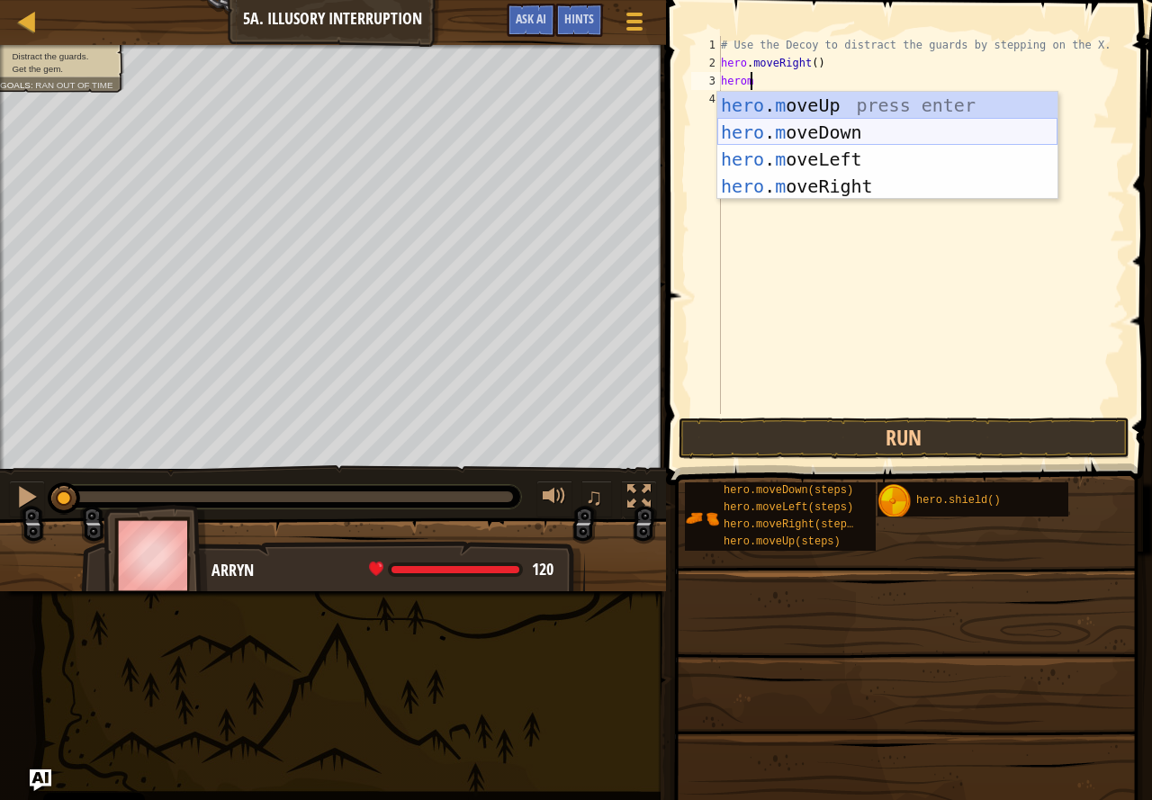
click at [830, 119] on div "hero . m oveUp press enter hero . m oveDown press enter hero . m oveLeft press …" at bounding box center [887, 173] width 340 height 162
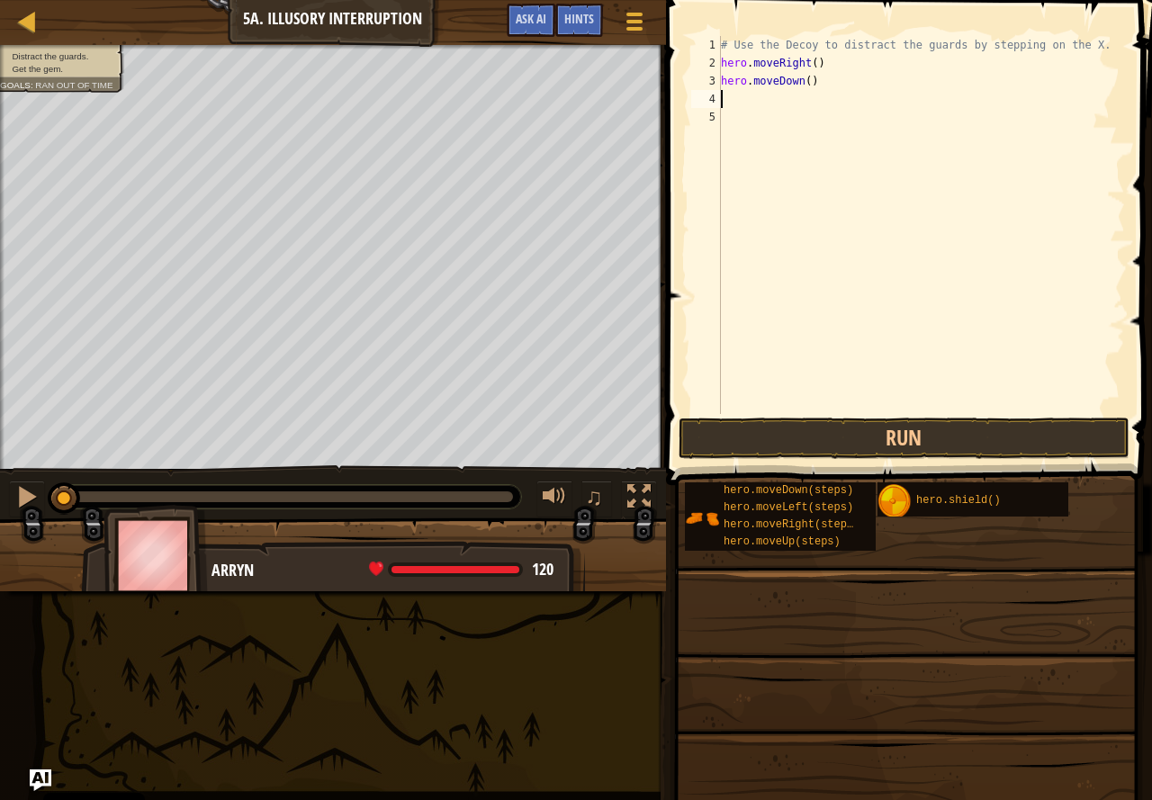
scroll to position [8, 0]
click at [804, 78] on div "# Use the Decoy to distract the guards by stepping on the X. hero . moveRight (…" at bounding box center [921, 243] width 408 height 414
type textarea "hero.moveDown(2)"
click at [744, 104] on div "# Use the Decoy to distract the guards by stepping on the X. hero . moveRight (…" at bounding box center [921, 243] width 408 height 414
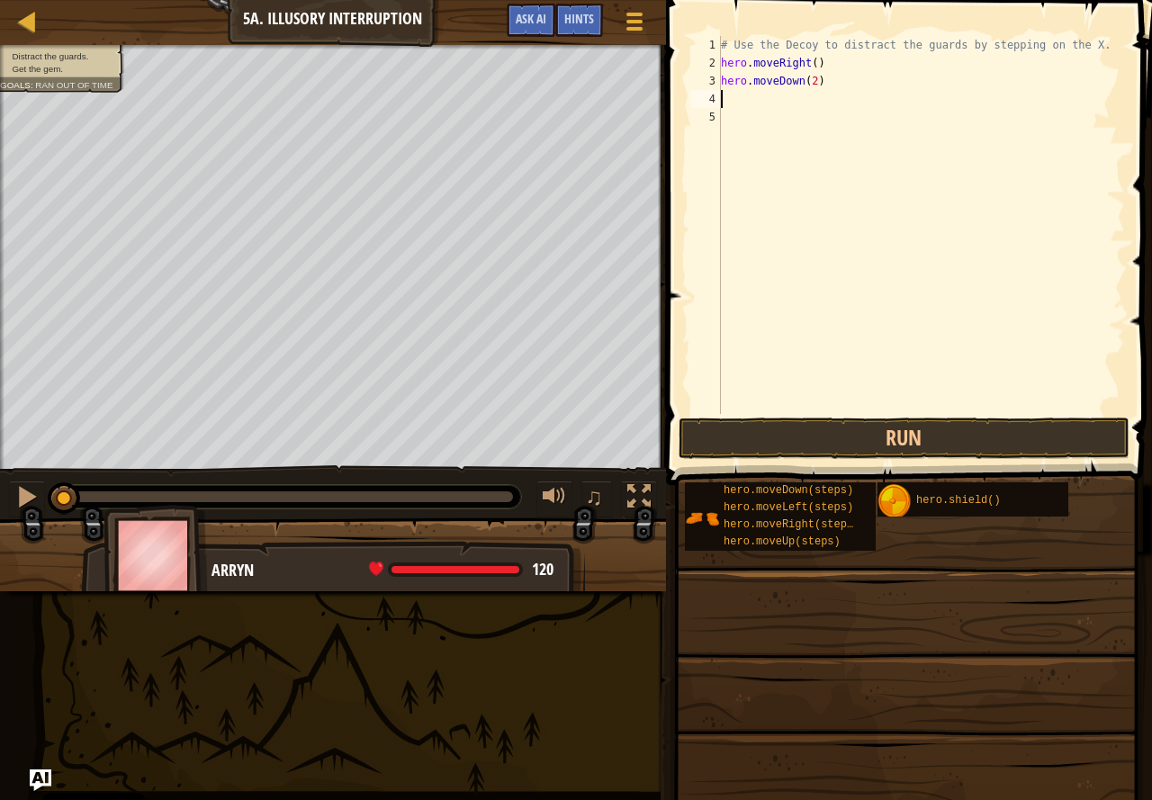
scroll to position [8, 0]
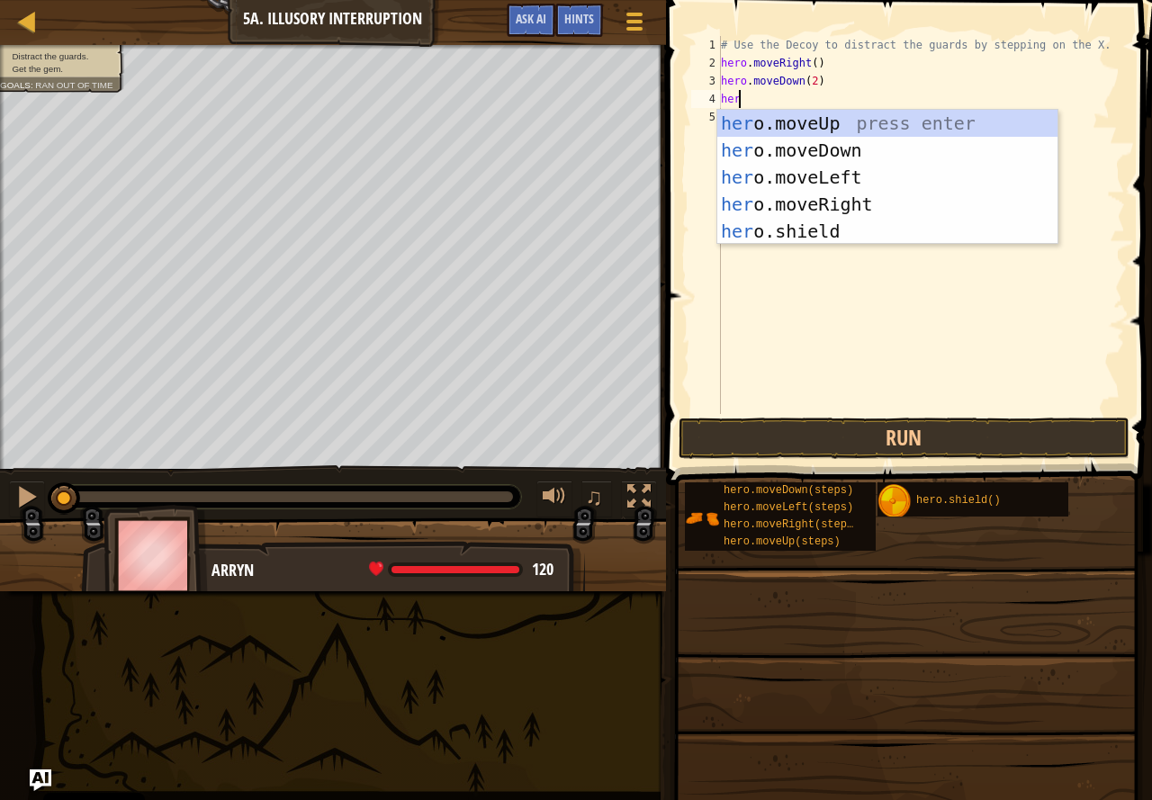
type textarea "hero"
click at [880, 203] on div "hero .moveUp press enter hero .moveDown press enter hero .moveLeft press enter …" at bounding box center [887, 204] width 340 height 189
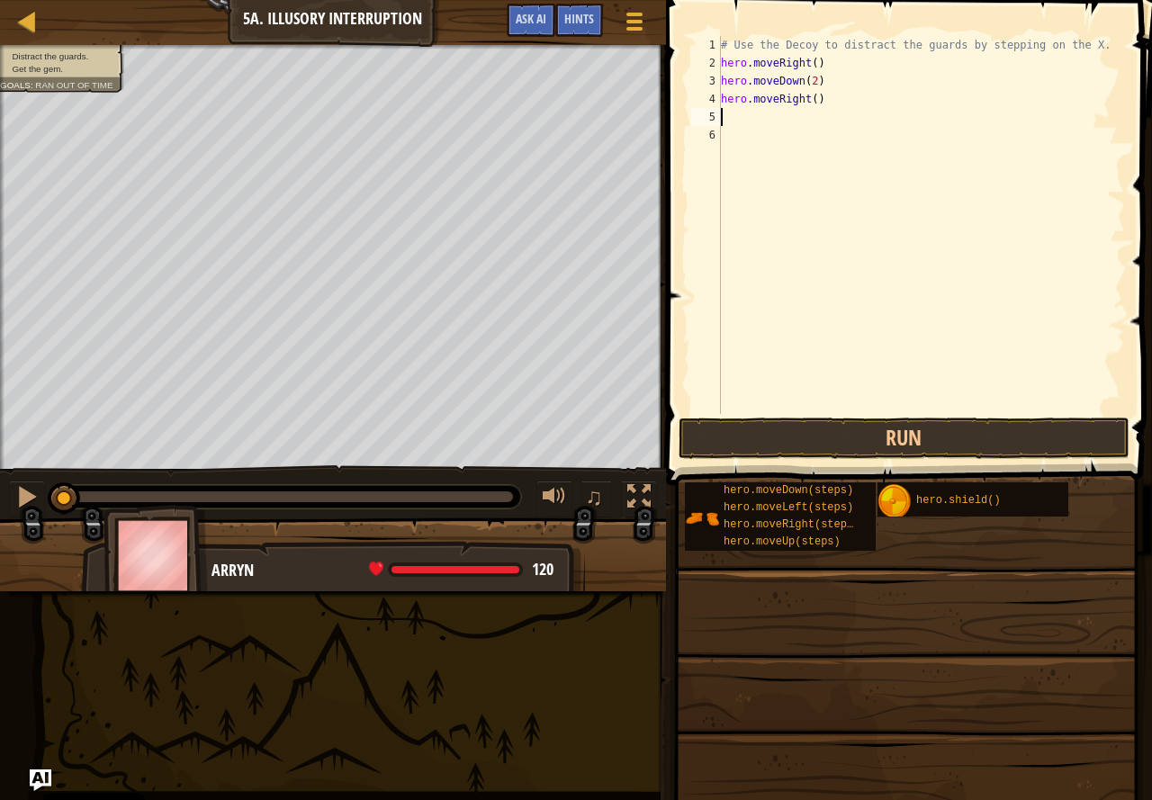
scroll to position [8, 0]
click at [811, 98] on div "# Use the Decoy to distract the guards by stepping on the X. hero . moveRight (…" at bounding box center [921, 243] width 408 height 414
type textarea "hero.moveRight(2)"
click at [1042, 427] on button "Run" at bounding box center [904, 438] width 451 height 41
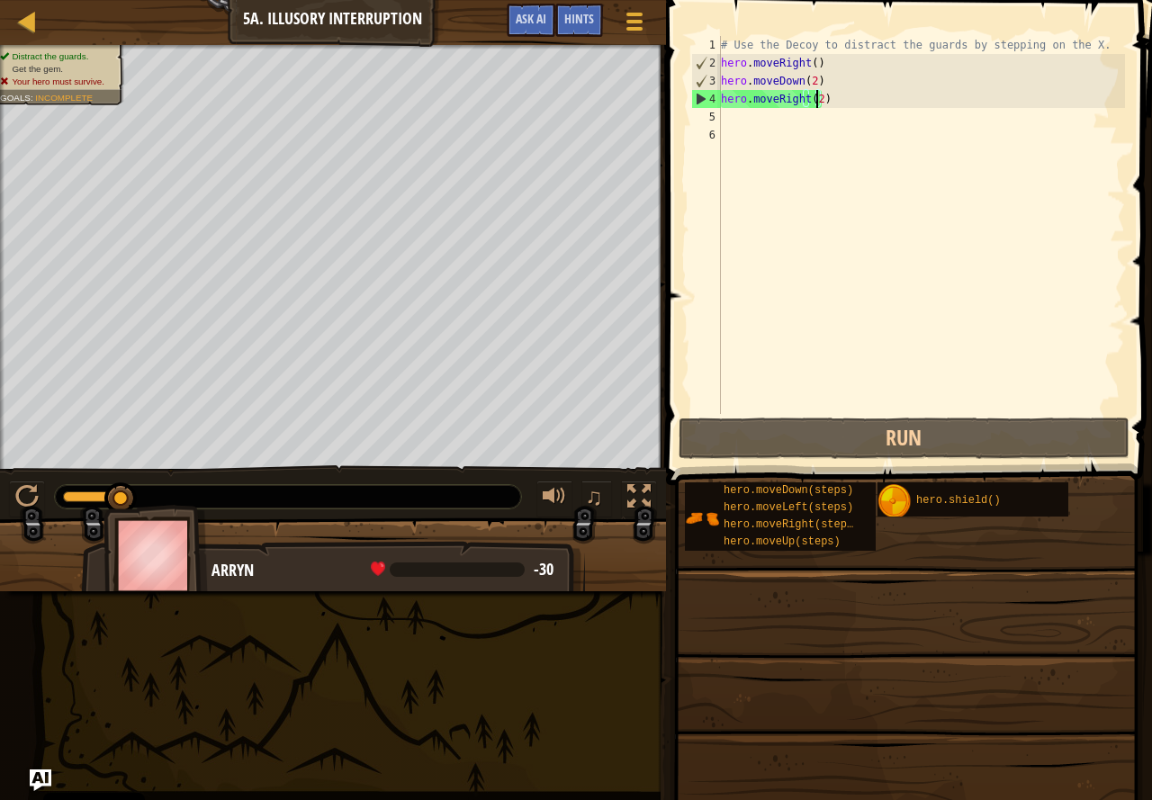
click at [831, 382] on div "# Use the Decoy to distract the guards by stepping on the X. hero . moveRight (…" at bounding box center [921, 243] width 408 height 414
click at [754, 119] on div "# Use the Decoy to distract the guards by stepping on the X. hero . moveRight (…" at bounding box center [921, 243] width 408 height 414
click at [810, 81] on div "# Use the Decoy to distract the guards by stepping on the X. hero . moveRight (…" at bounding box center [921, 243] width 408 height 414
type textarea "hero.moveDown()"
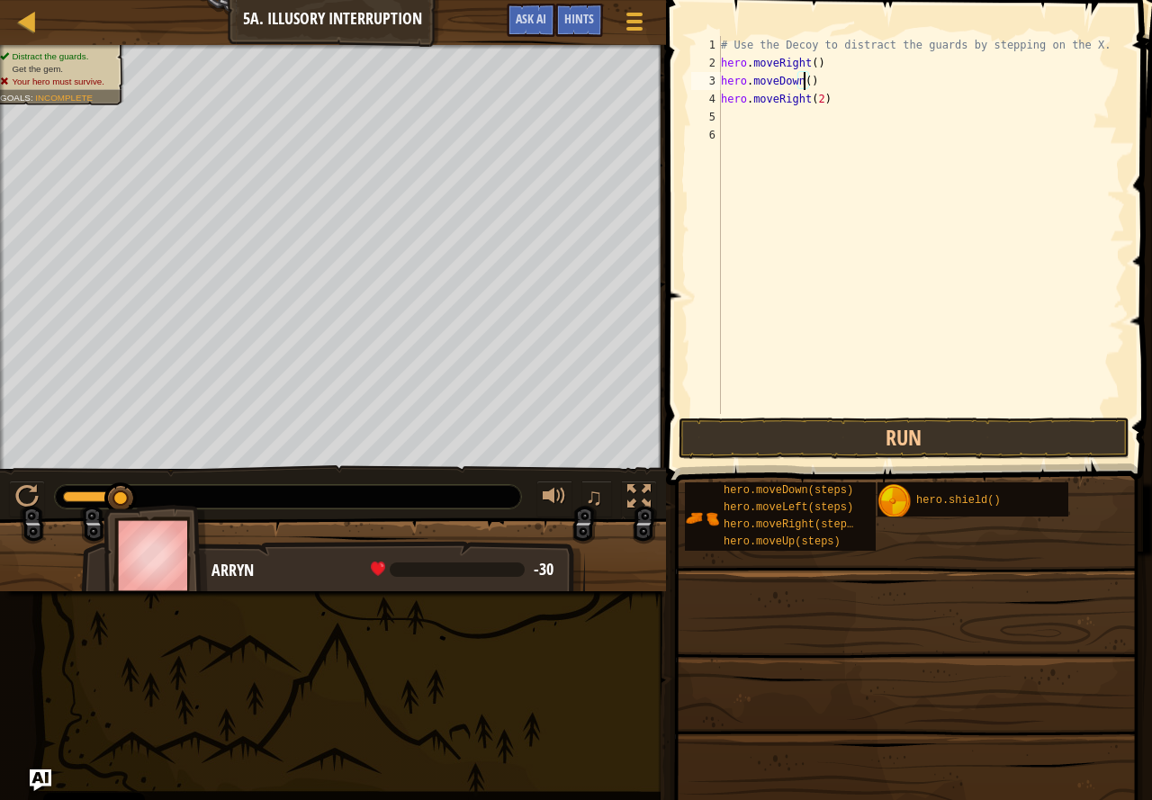
click at [798, 81] on div "# Use the Decoy to distract the guards by stepping on the X. hero . moveRight (…" at bounding box center [921, 243] width 408 height 414
drag, startPoint x: 811, startPoint y: 80, endPoint x: 672, endPoint y: 85, distance: 139.6
click at [672, 85] on div "hero.moveDown() 1 2 3 4 5 6 # Use the Decoy to distract the guards by stepping …" at bounding box center [907, 278] width 492 height 538
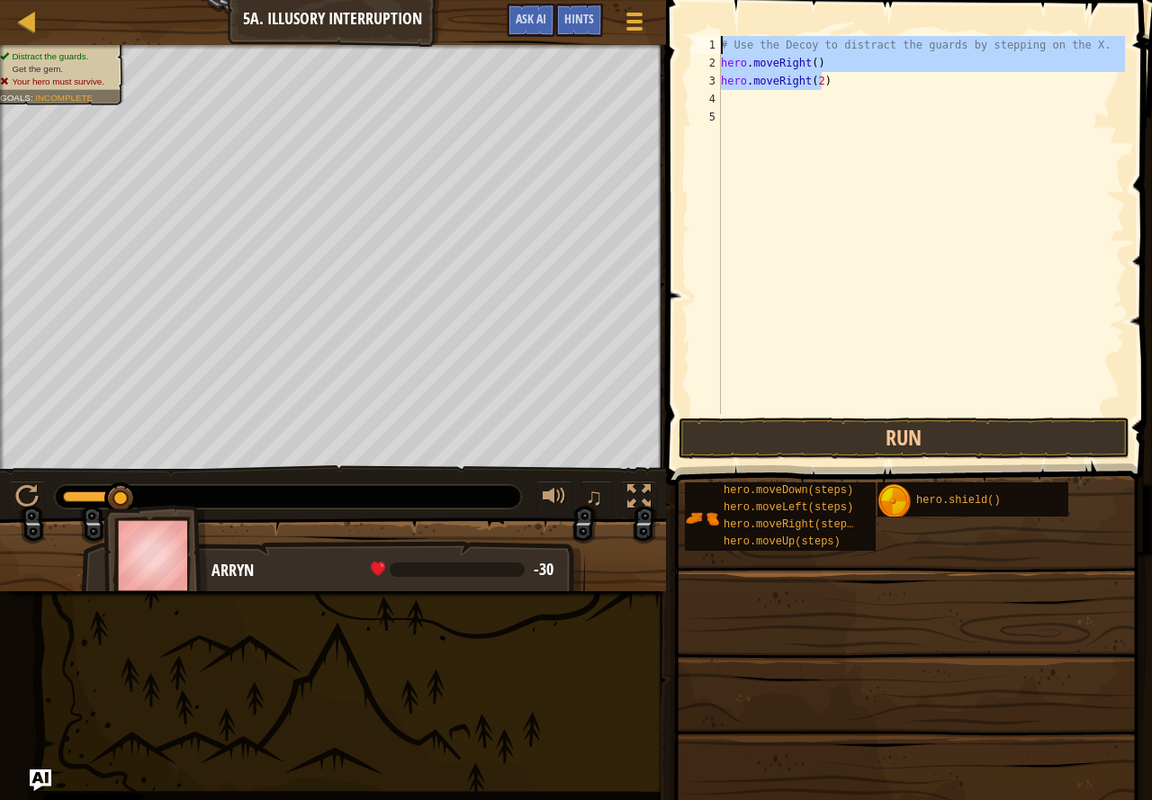
drag, startPoint x: 836, startPoint y: 84, endPoint x: 586, endPoint y: 40, distance: 254.1
click at [586, 40] on div "Map Introduction to Computer Science 5a. Illusory Interruption Game Menu Done H…" at bounding box center [576, 400] width 1152 height 800
click at [823, 88] on div "# Use the Decoy to distract the guards by stepping on the X. hero . moveRight (…" at bounding box center [921, 225] width 408 height 378
type textarea "hero.moveRight(2)"
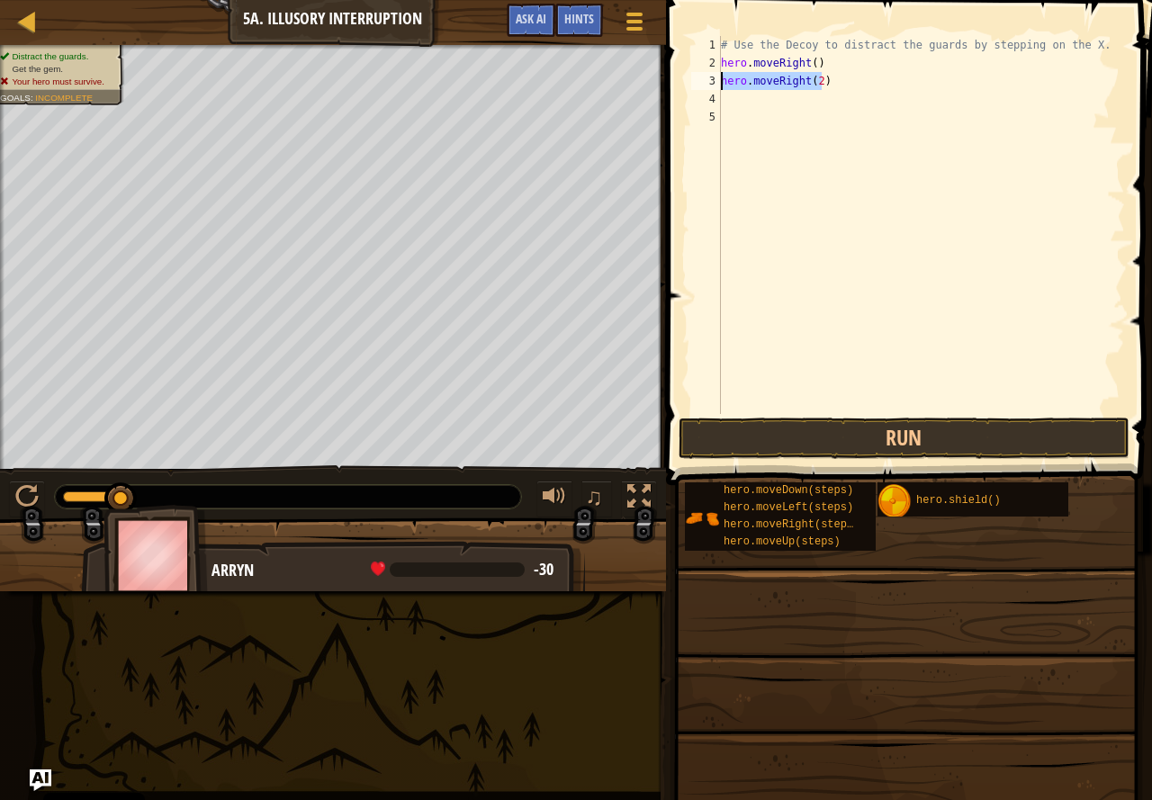
click at [621, 74] on div "Map Introduction to Computer Science 5a. Illusory Interruption Game Menu Done H…" at bounding box center [576, 400] width 1152 height 800
click at [808, 64] on div "# Use the Decoy to distract the guards by stepping on the X. hero . moveRight (…" at bounding box center [921, 243] width 408 height 414
type textarea "hero.moveRight(4)"
click at [974, 418] on div "hero.moveRight(4) 1 2 3 4 5 # Use the Decoy to distract the guards by stepping …" at bounding box center [907, 278] width 492 height 538
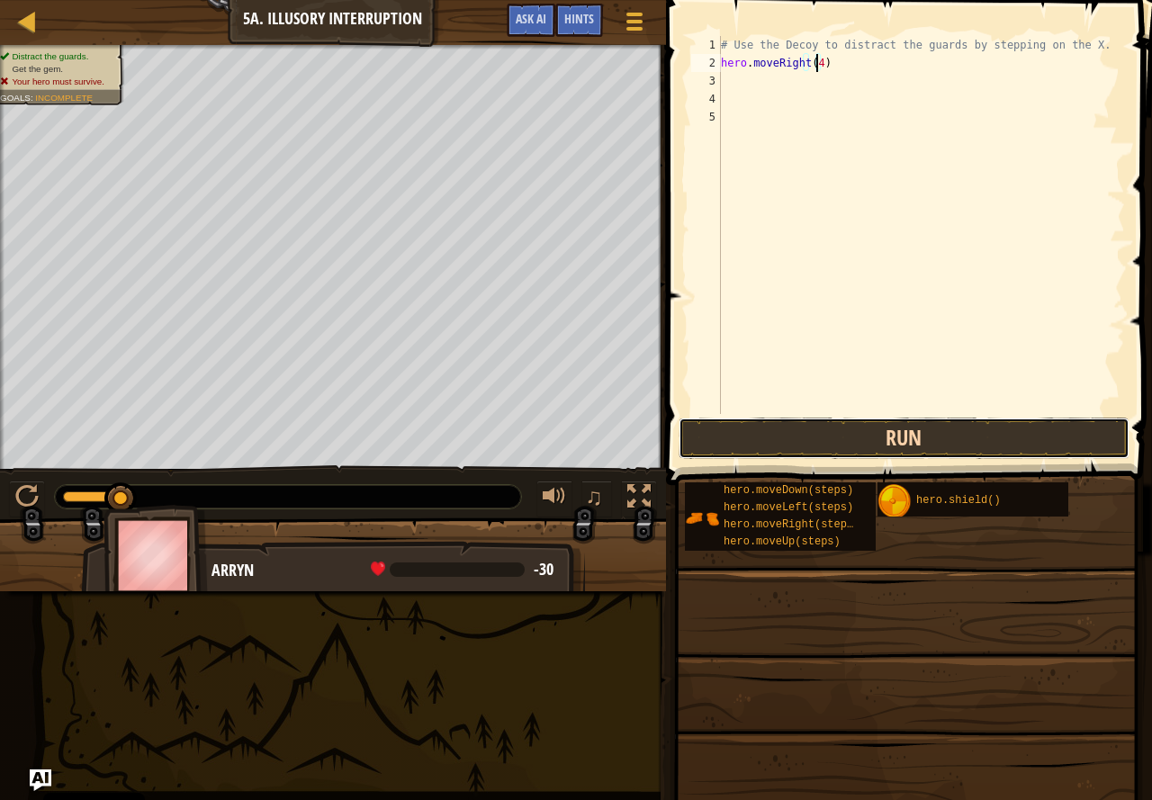
click at [975, 421] on button "Run" at bounding box center [904, 438] width 451 height 41
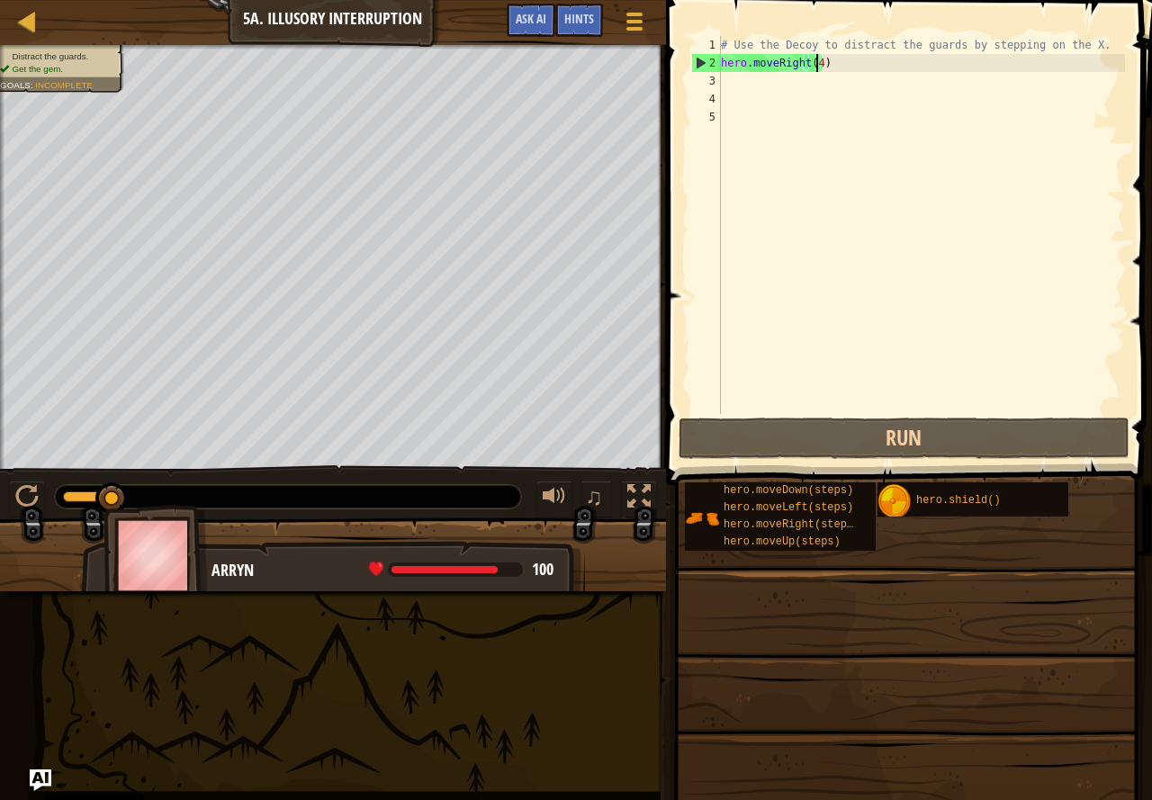
click at [797, 82] on div "# Use the Decoy to distract the guards by stepping on the X. hero . moveRight (…" at bounding box center [921, 243] width 408 height 414
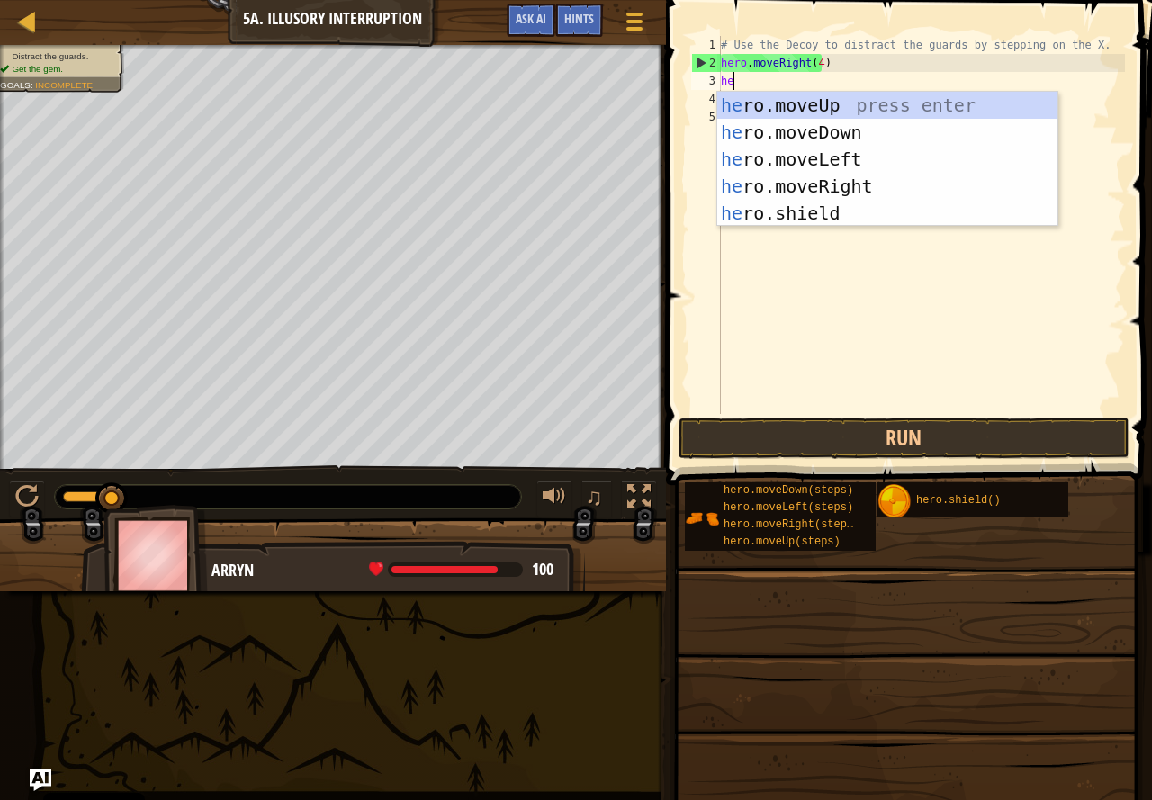
type textarea "hero"
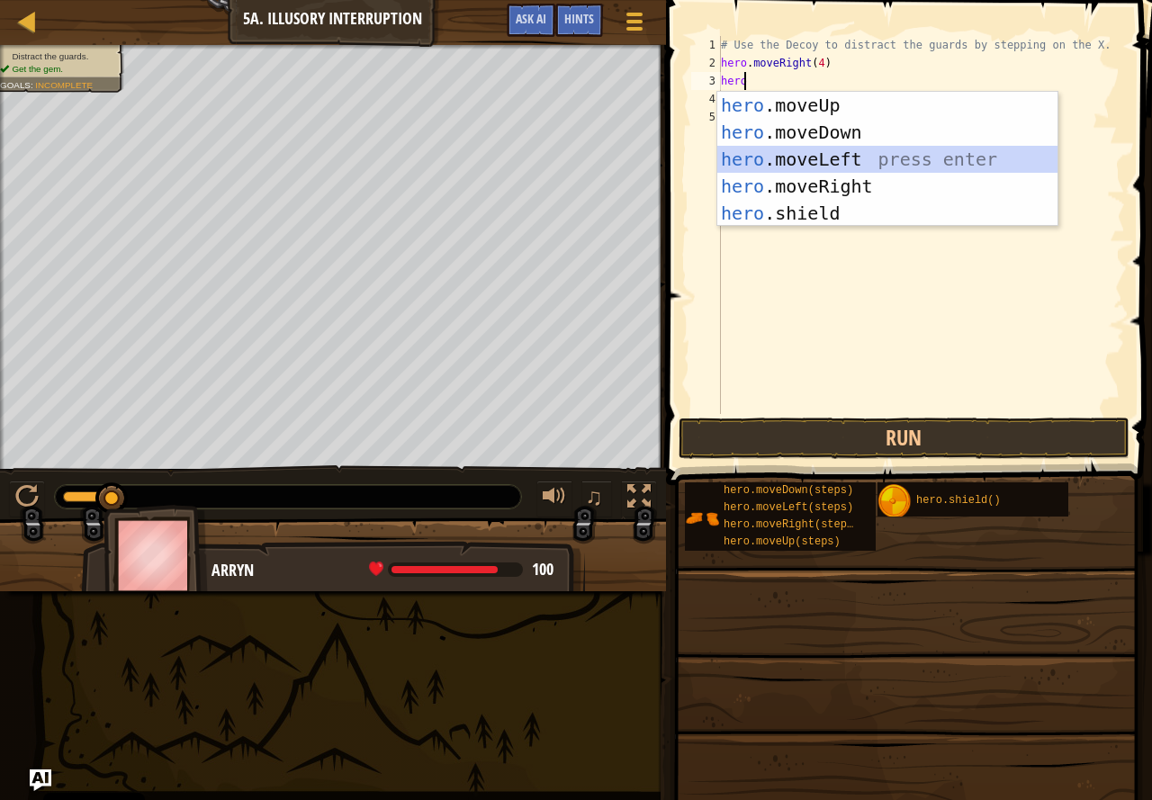
click at [842, 146] on div "hero .moveUp press enter hero .moveDown press enter hero .moveLeft press enter …" at bounding box center [887, 186] width 340 height 189
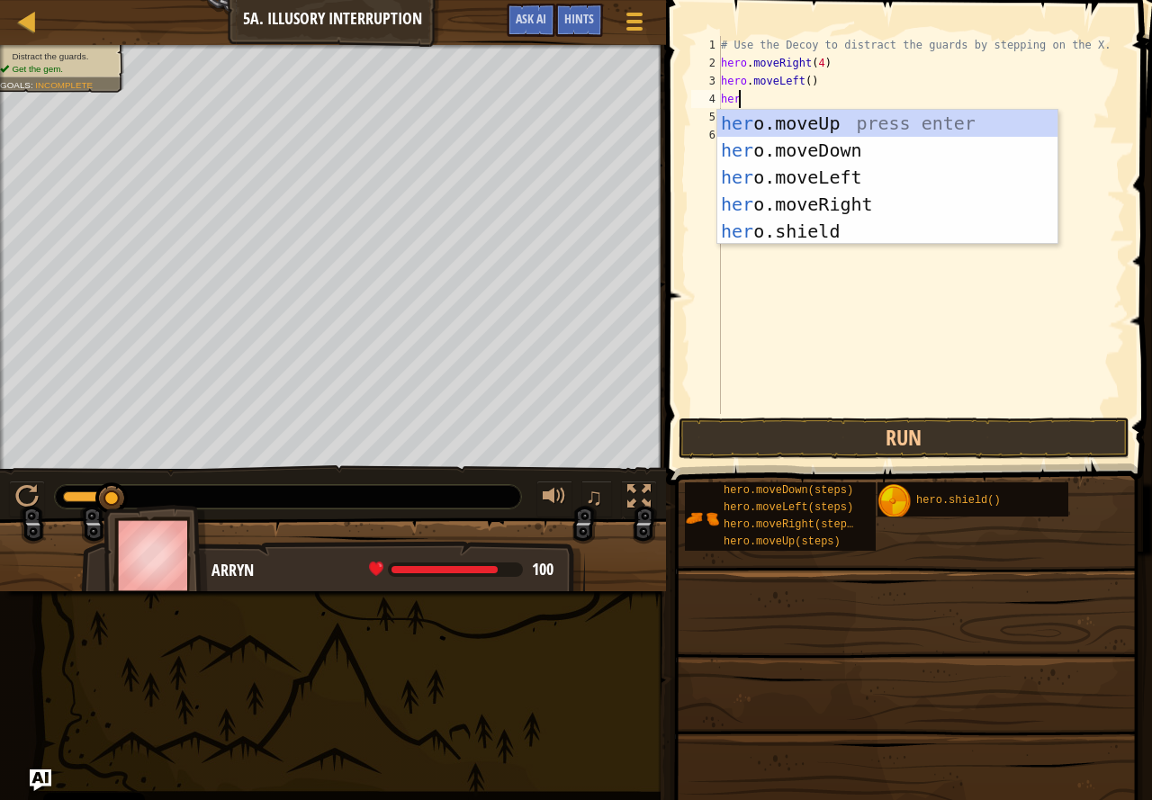
type textarea "hero"
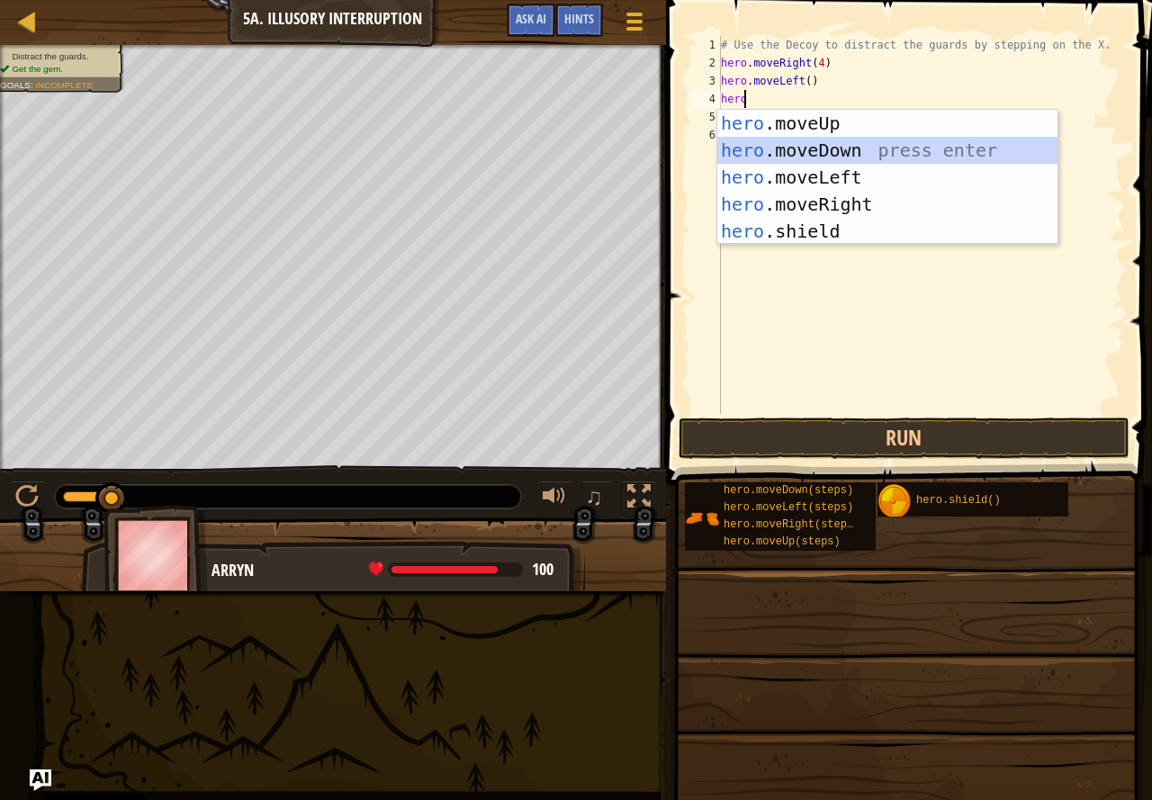
click at [828, 147] on div "hero .moveUp press enter hero .moveDown press enter hero .moveLeft press enter …" at bounding box center [887, 204] width 340 height 189
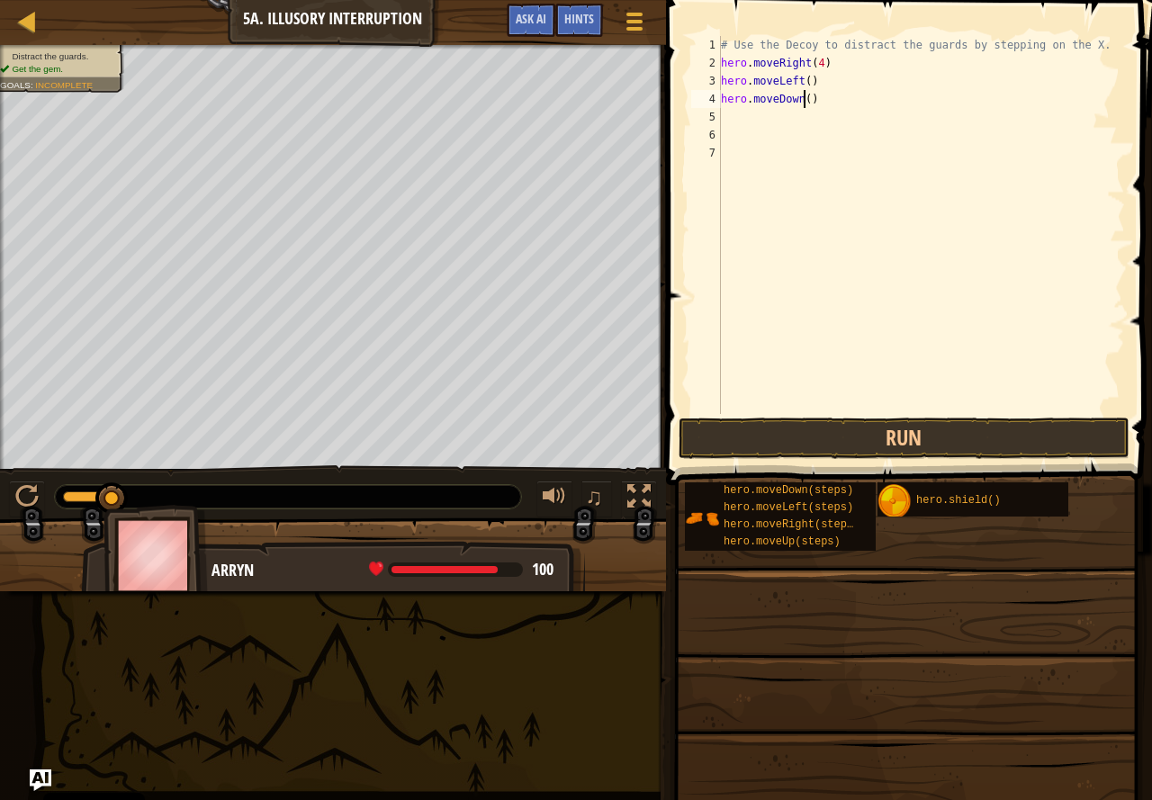
click at [803, 97] on div "# Use the Decoy to distract the guards by stepping on the X. hero . moveRight (…" at bounding box center [921, 243] width 408 height 414
type textarea "hero.moveDown(2)"
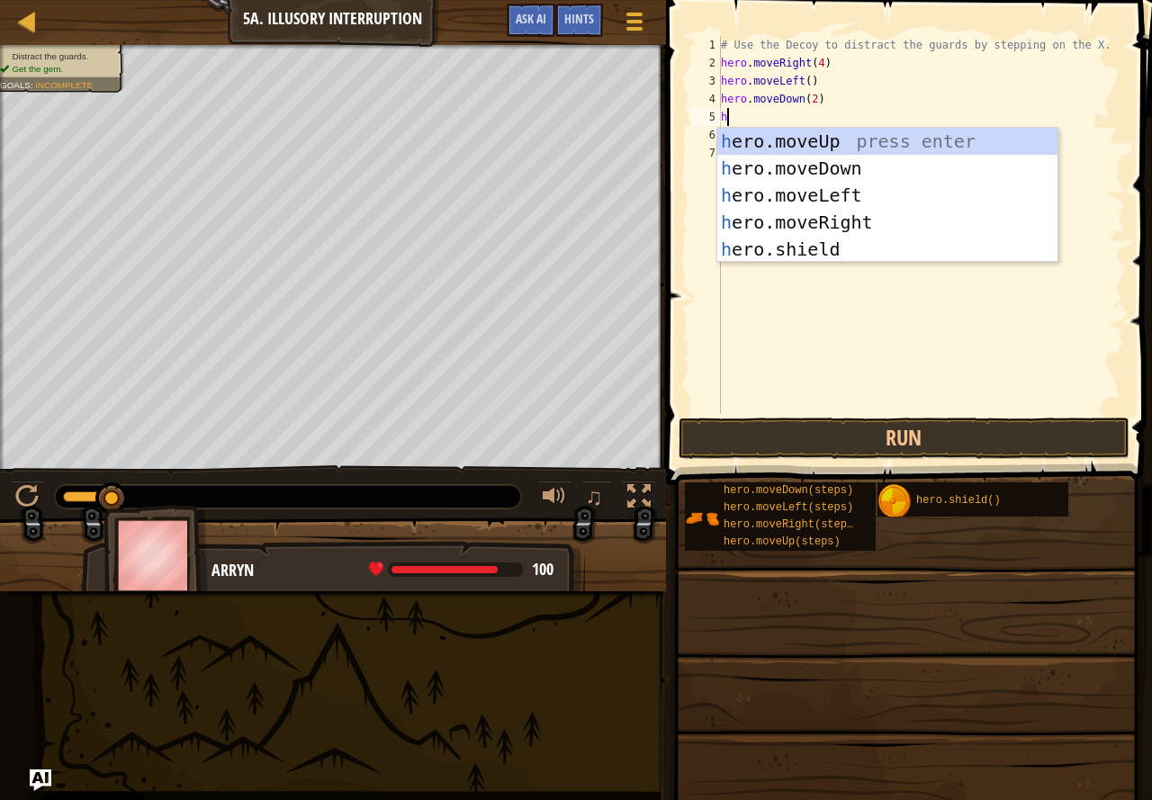
type textarea "he"
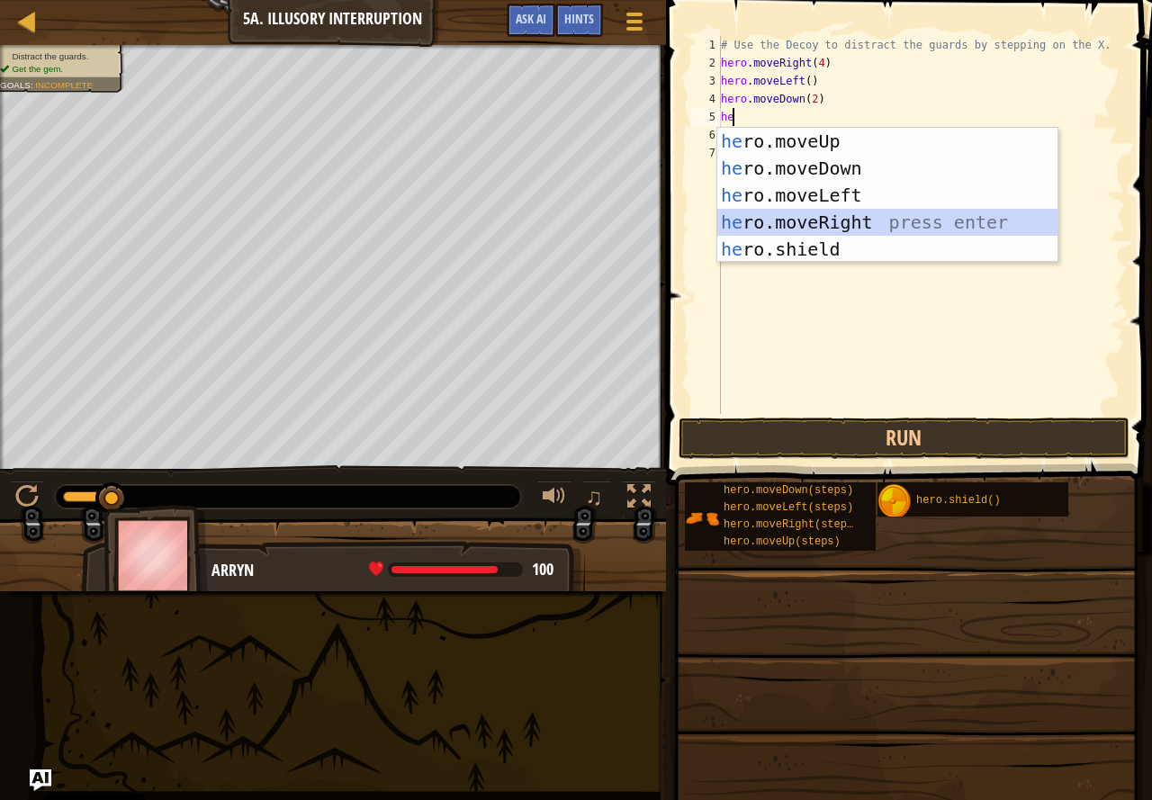
click at [834, 212] on div "he ro.moveUp press enter he ro.moveDown press enter he ro.moveLeft press enter …" at bounding box center [887, 222] width 340 height 189
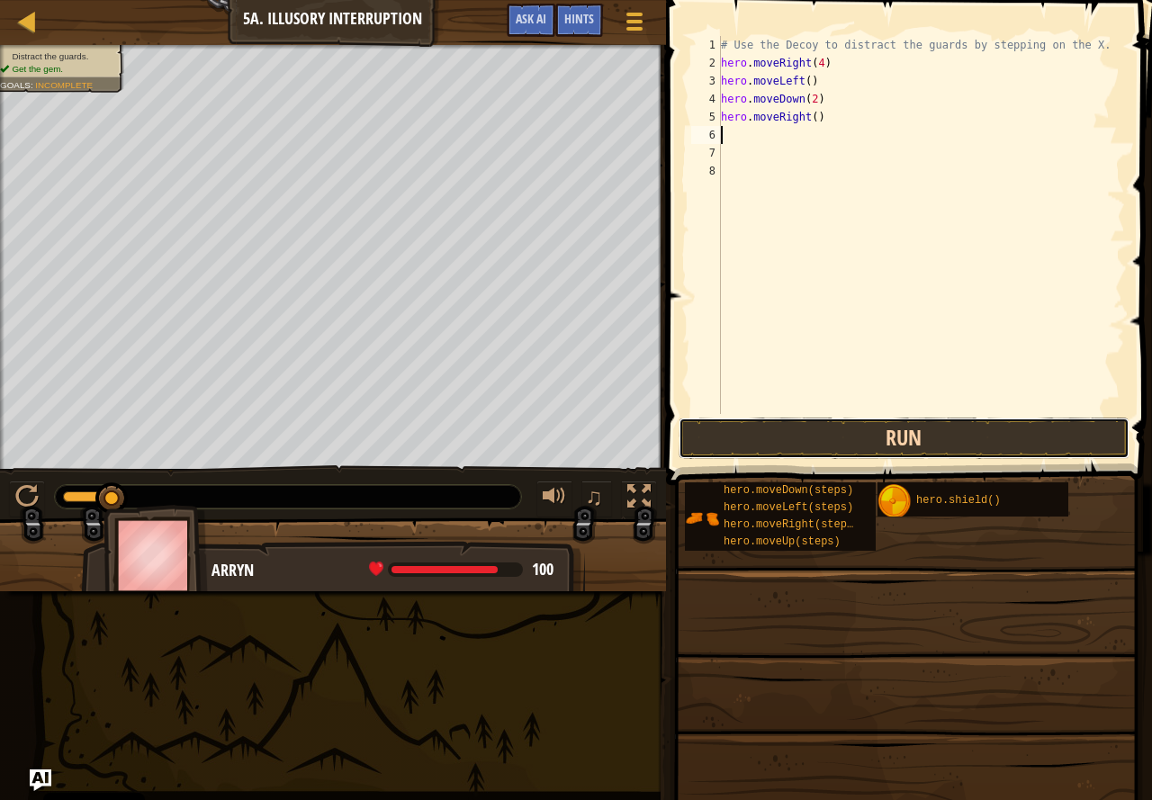
drag, startPoint x: 826, startPoint y: 421, endPoint x: 804, endPoint y: 425, distance: 22.8
click at [817, 427] on button "Run" at bounding box center [904, 438] width 451 height 41
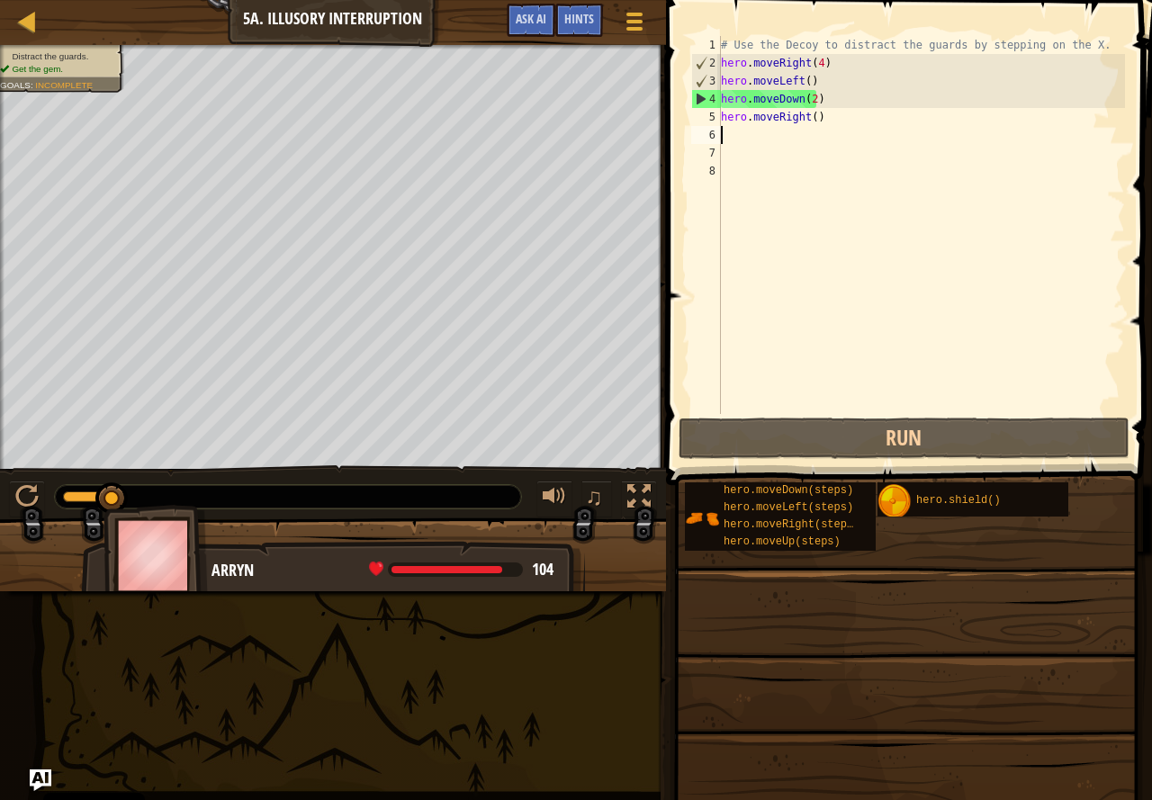
click at [773, 338] on div "# Use the Decoy to distract the guards by stepping on the X. hero . moveRight (…" at bounding box center [921, 243] width 408 height 414
click at [835, 131] on div "# Use the Decoy to distract the guards by stepping on the X. hero . moveRight (…" at bounding box center [921, 243] width 408 height 414
click at [814, 59] on div "# Use the Decoy to distract the guards by stepping on the X. hero . moveRight (…" at bounding box center [921, 243] width 408 height 414
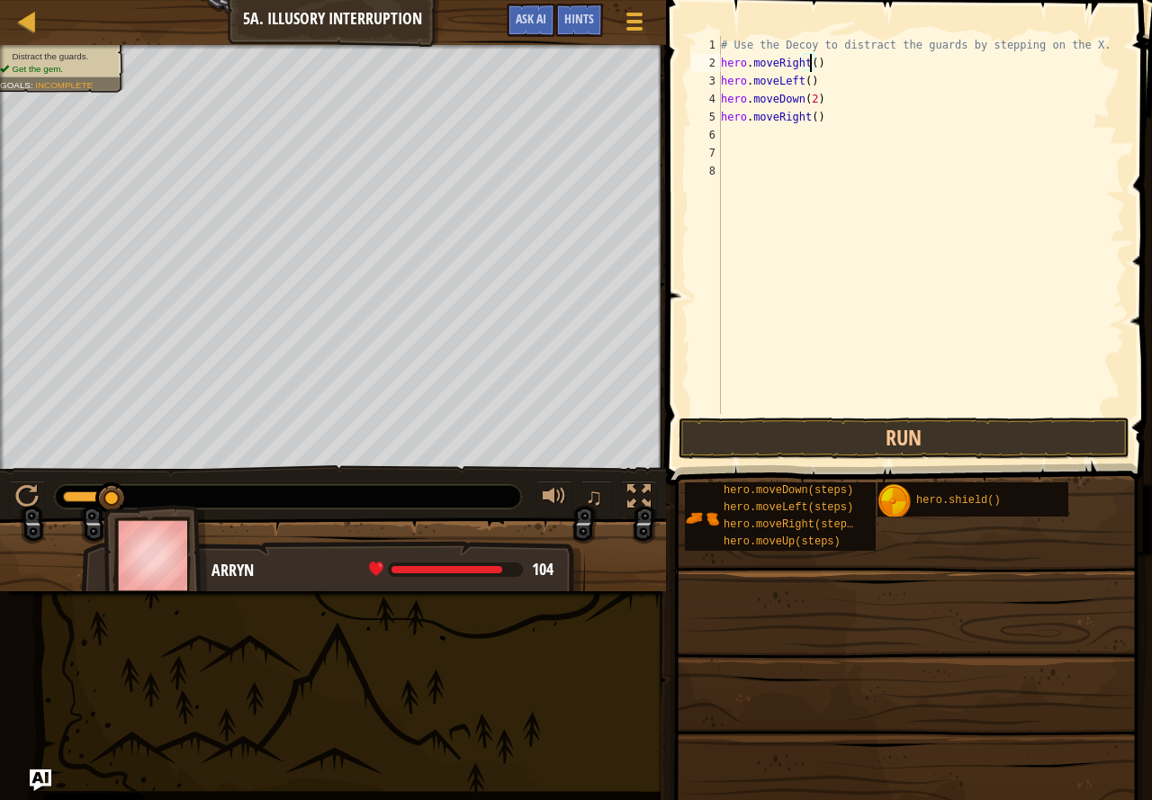
scroll to position [8, 7]
click at [590, 102] on div "Map Introduction to Computer Science 5a. Illusory Interruption Game Menu Done H…" at bounding box center [576, 400] width 1152 height 800
click at [812, 77] on div "# Use the Decoy to distract the guards by stepping on the X. hero . moveRight (…" at bounding box center [921, 225] width 408 height 378
type textarea "hero.moveLeft()"
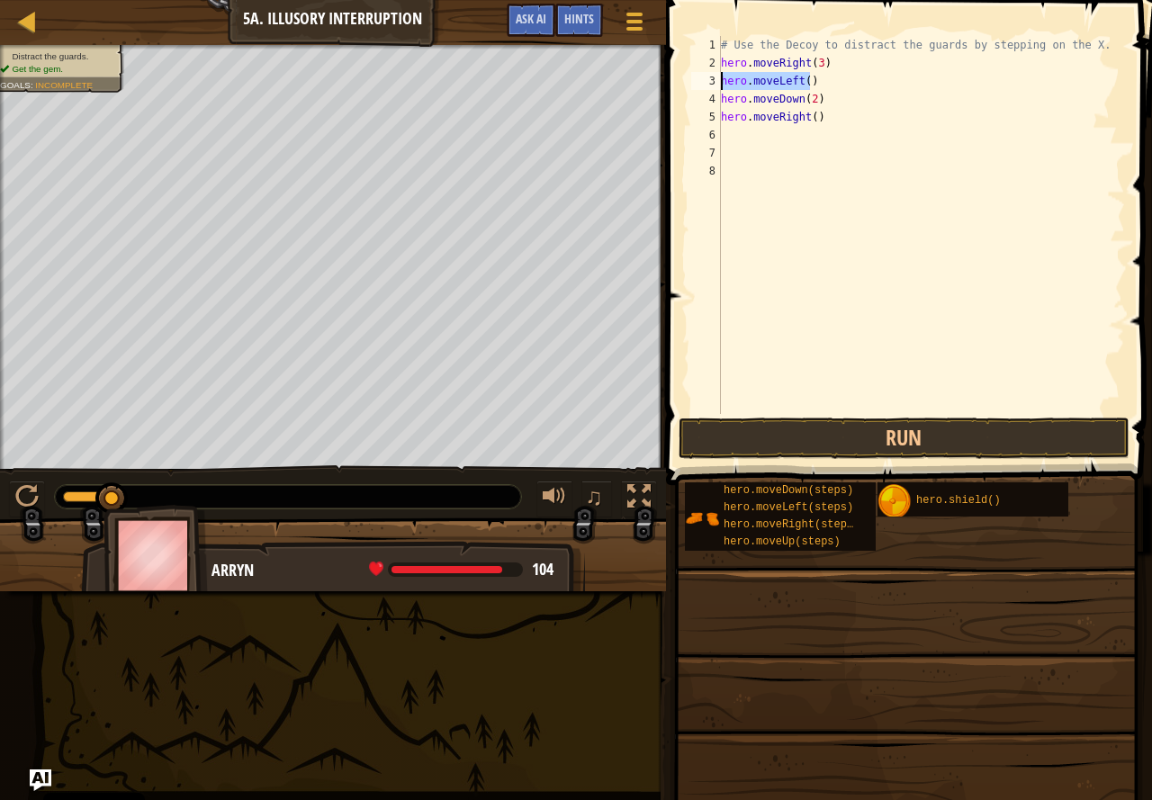
drag, startPoint x: 809, startPoint y: 81, endPoint x: 717, endPoint y: 77, distance: 91.9
click at [717, 77] on div "hero.moveLeft() 1 2 3 4 5 6 7 8 # Use the Decoy to distract the guards by stepp…" at bounding box center [907, 225] width 438 height 378
click at [807, 426] on button "Run" at bounding box center [904, 438] width 451 height 41
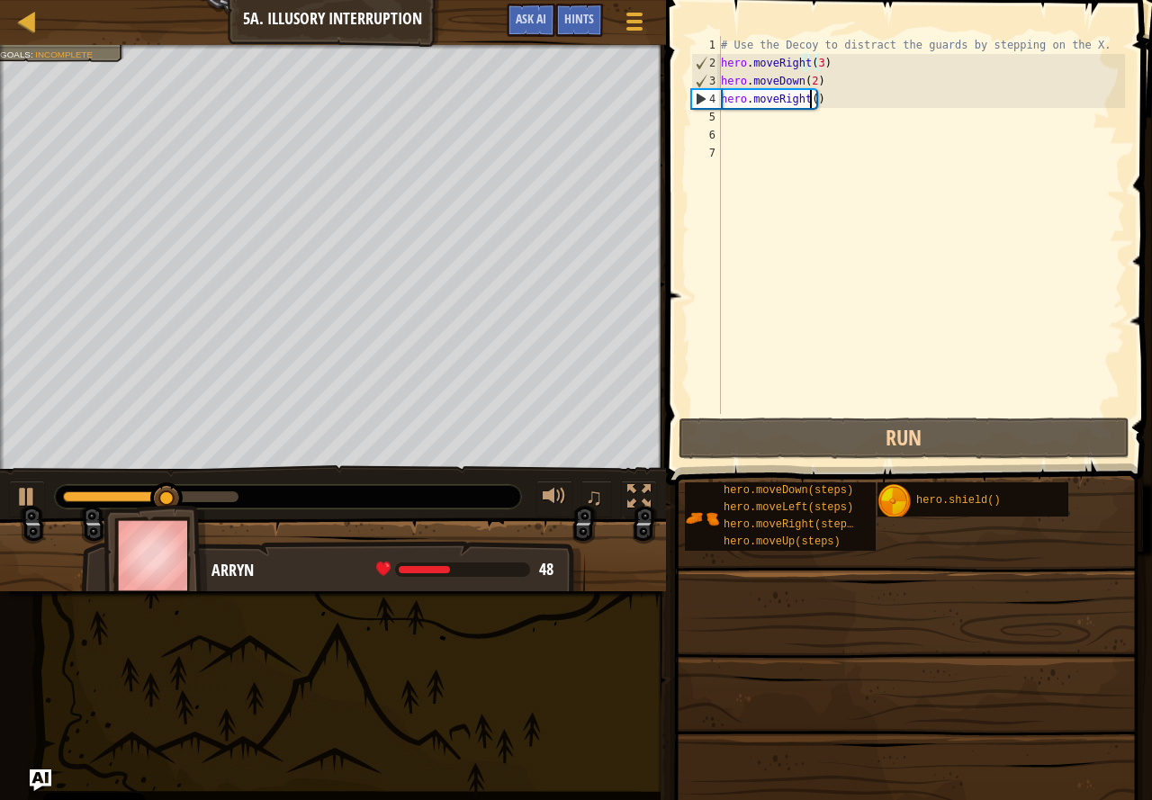
click at [811, 95] on div "# Use the Decoy to distract the guards by stepping on the X. hero . moveRight (…" at bounding box center [921, 243] width 408 height 414
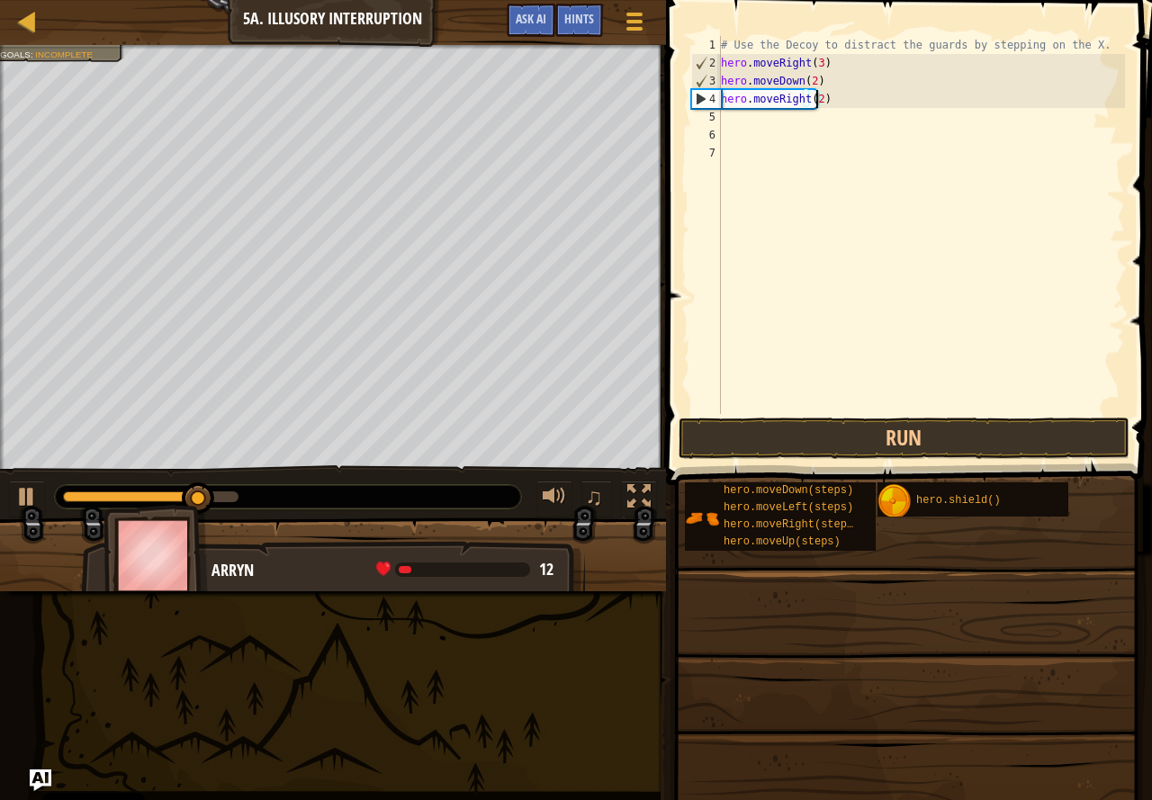
type textarea "hero.moveRight(2)"
click at [724, 439] on button "Run" at bounding box center [904, 438] width 451 height 41
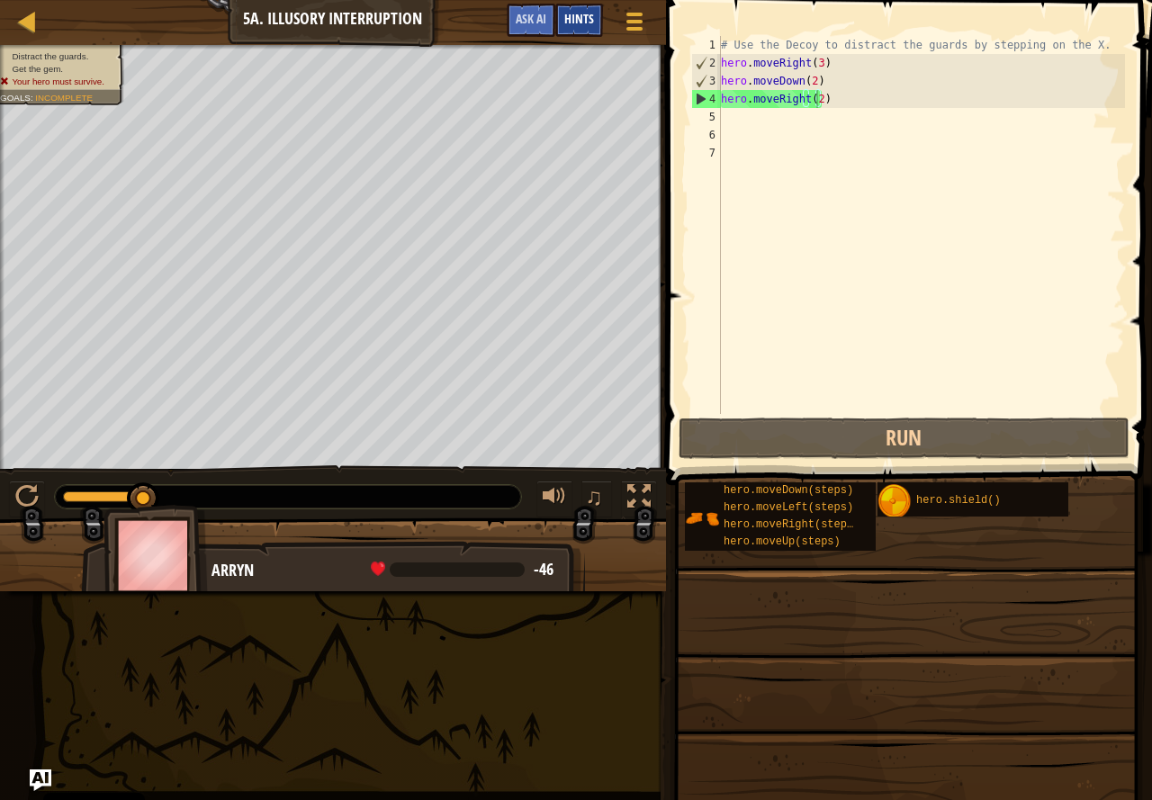
click at [572, 21] on span "Hints" at bounding box center [579, 18] width 30 height 17
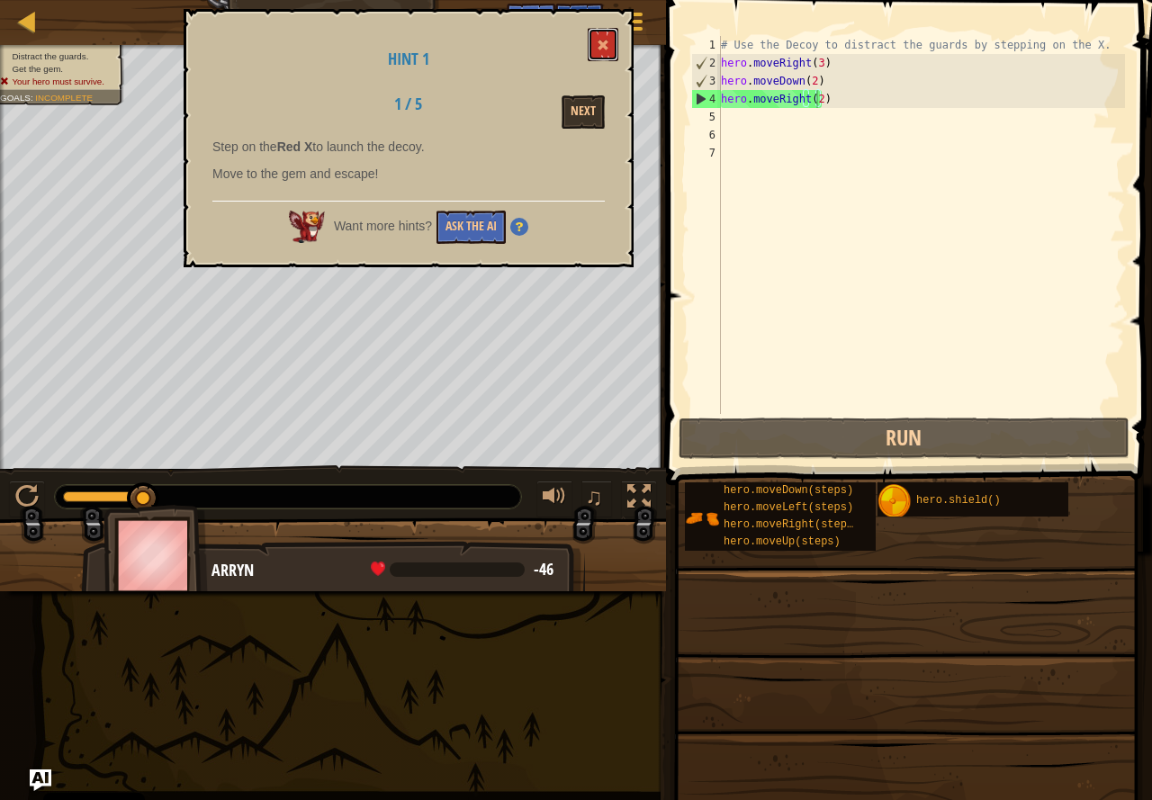
drag, startPoint x: 609, startPoint y: 32, endPoint x: 599, endPoint y: 33, distance: 11.0
click at [606, 33] on button at bounding box center [603, 44] width 31 height 33
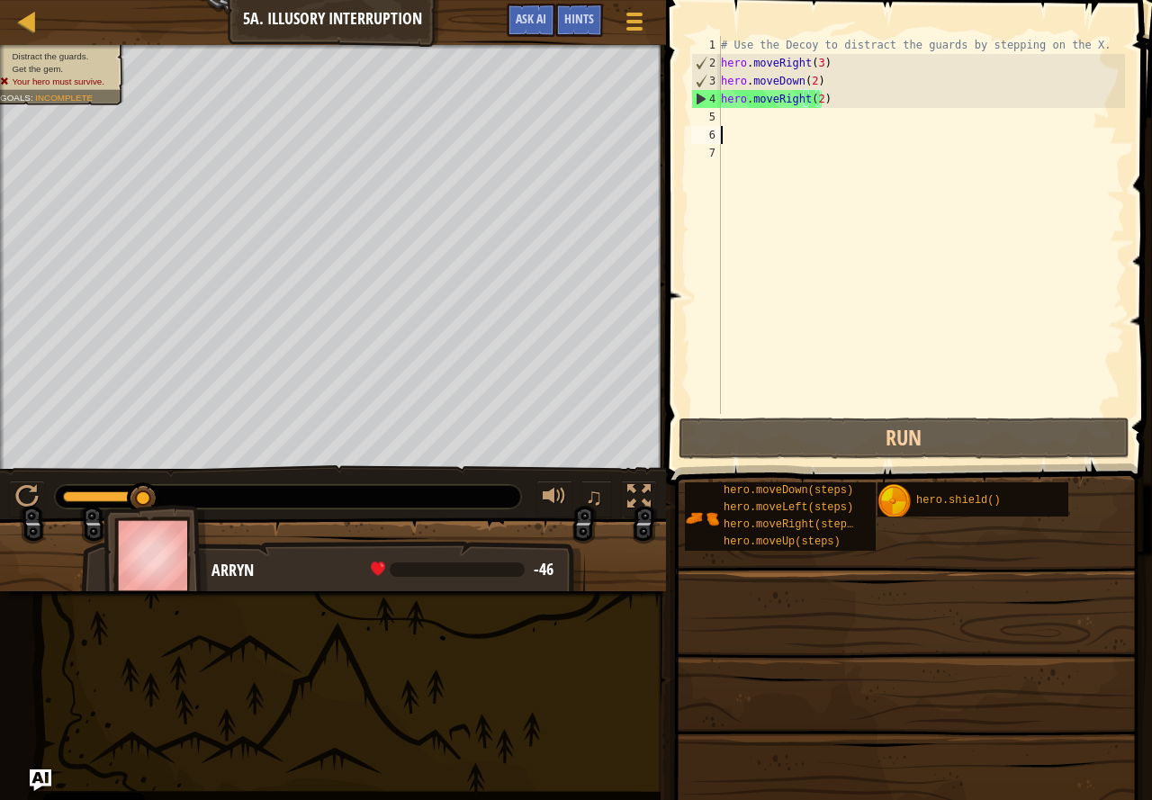
scroll to position [8, 0]
click at [773, 128] on div "# Use the Decoy to distract the guards by stepping on the X. hero . moveRight (…" at bounding box center [921, 243] width 408 height 414
click at [770, 115] on div "# Use the Decoy to distract the guards by stepping on the X. hero . moveRight (…" at bounding box center [921, 243] width 408 height 414
click at [642, 109] on div "Map Introduction to Computer Science 5a. Illusory Interruption Game Menu Done H…" at bounding box center [576, 400] width 1152 height 800
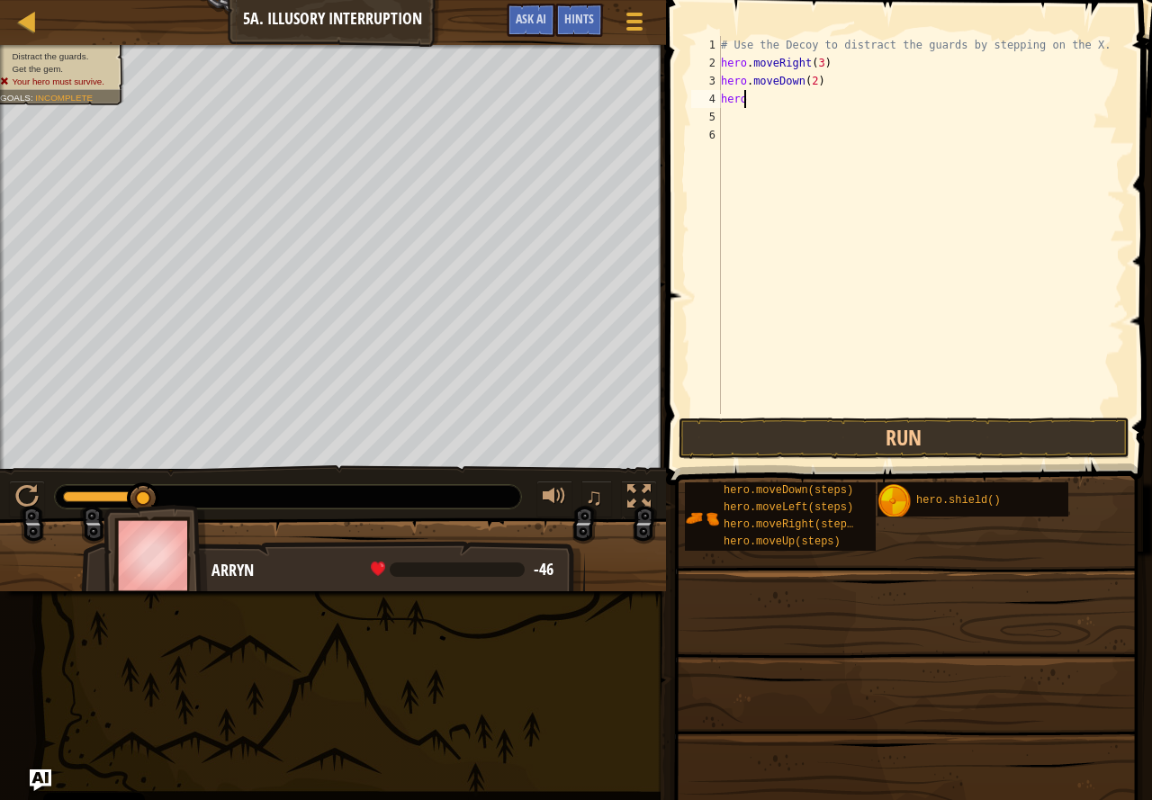
type textarea "h"
click at [831, 86] on div "# Use the Decoy to distract the guards by stepping on the X. hero . moveRight (…" at bounding box center [921, 243] width 408 height 414
type textarea "hero.moveDown(2)"
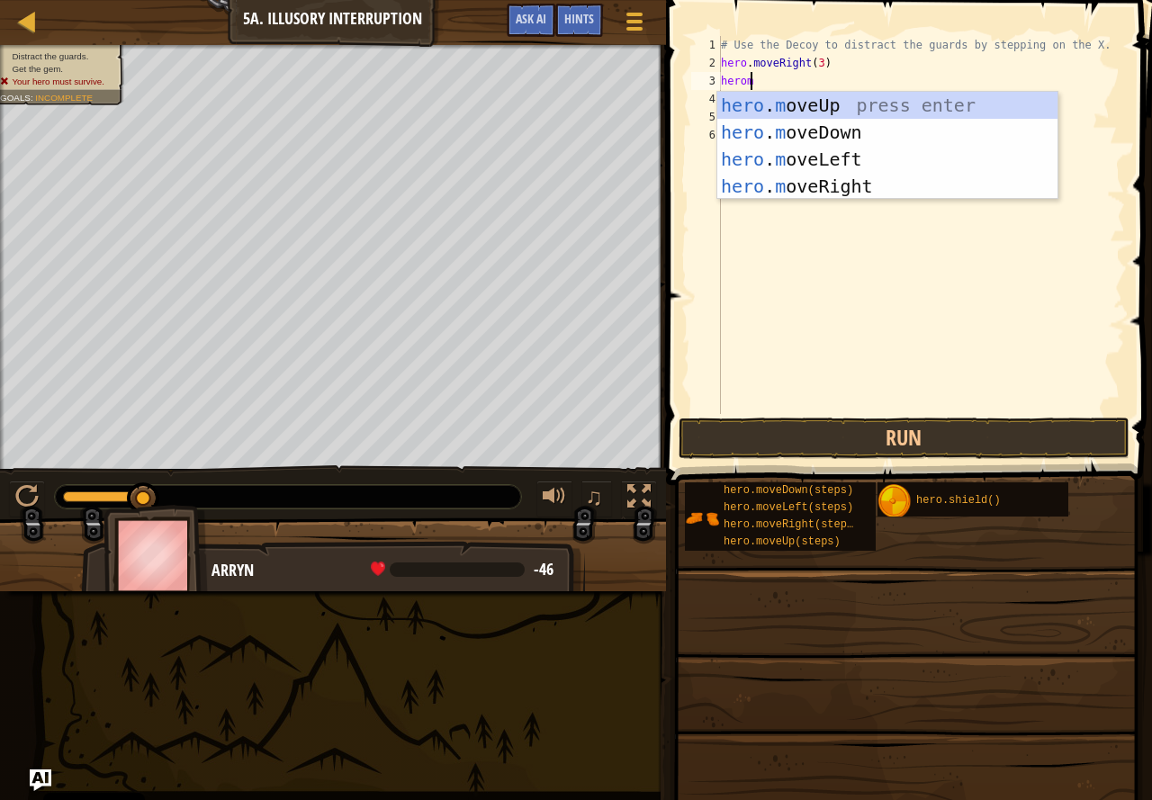
type textarea "heromo"
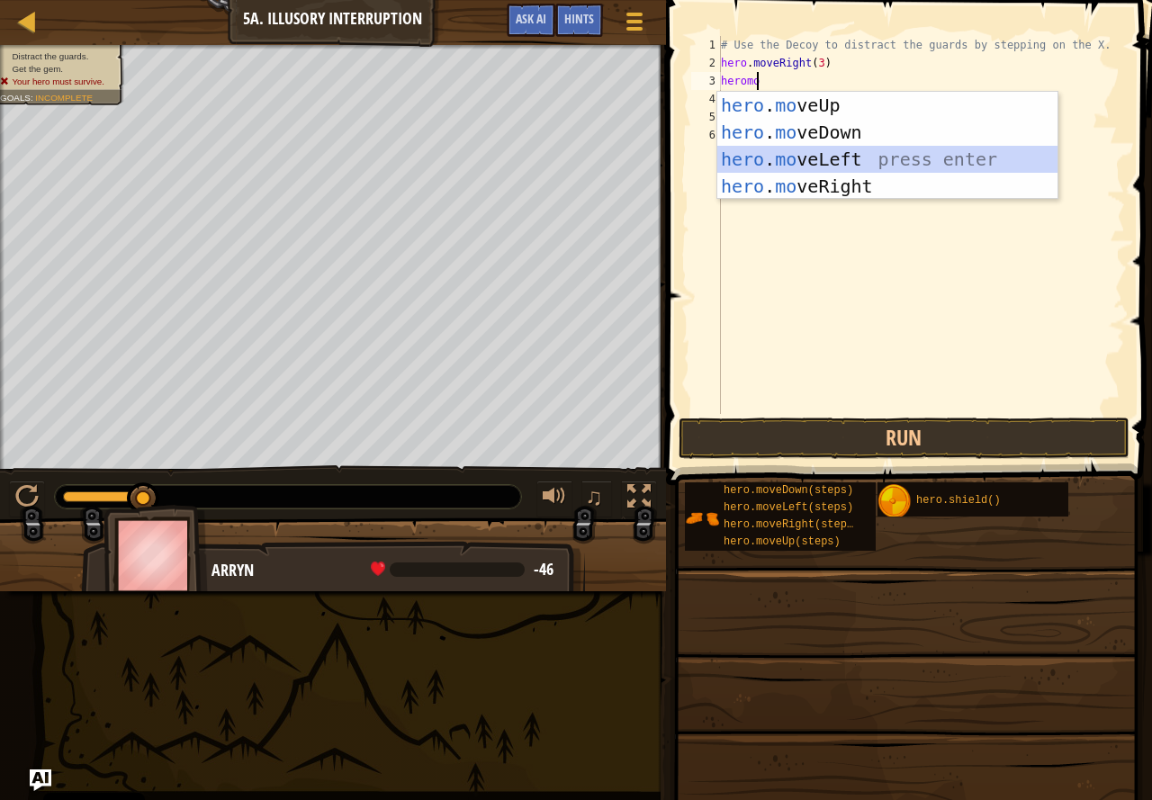
click at [836, 161] on div "hero . mo veUp press enter hero . mo veDown press enter hero . mo veLeft press …" at bounding box center [887, 173] width 340 height 162
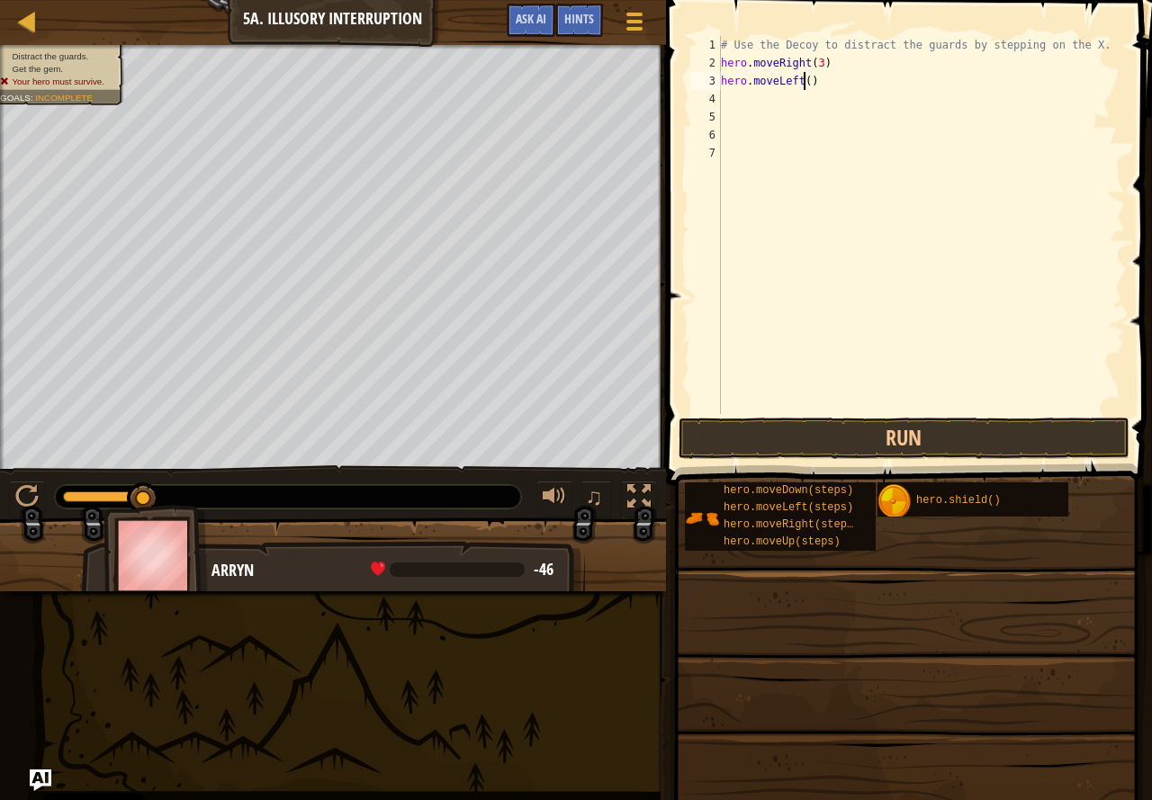
click at [805, 82] on div "# Use the Decoy to distract the guards by stepping on the X. hero . moveRight (…" at bounding box center [921, 243] width 408 height 414
type textarea "hero.moveLeft(2)"
click at [767, 103] on div "# Use the Decoy to distract the guards by stepping on the X. hero . moveRight (…" at bounding box center [921, 243] width 408 height 414
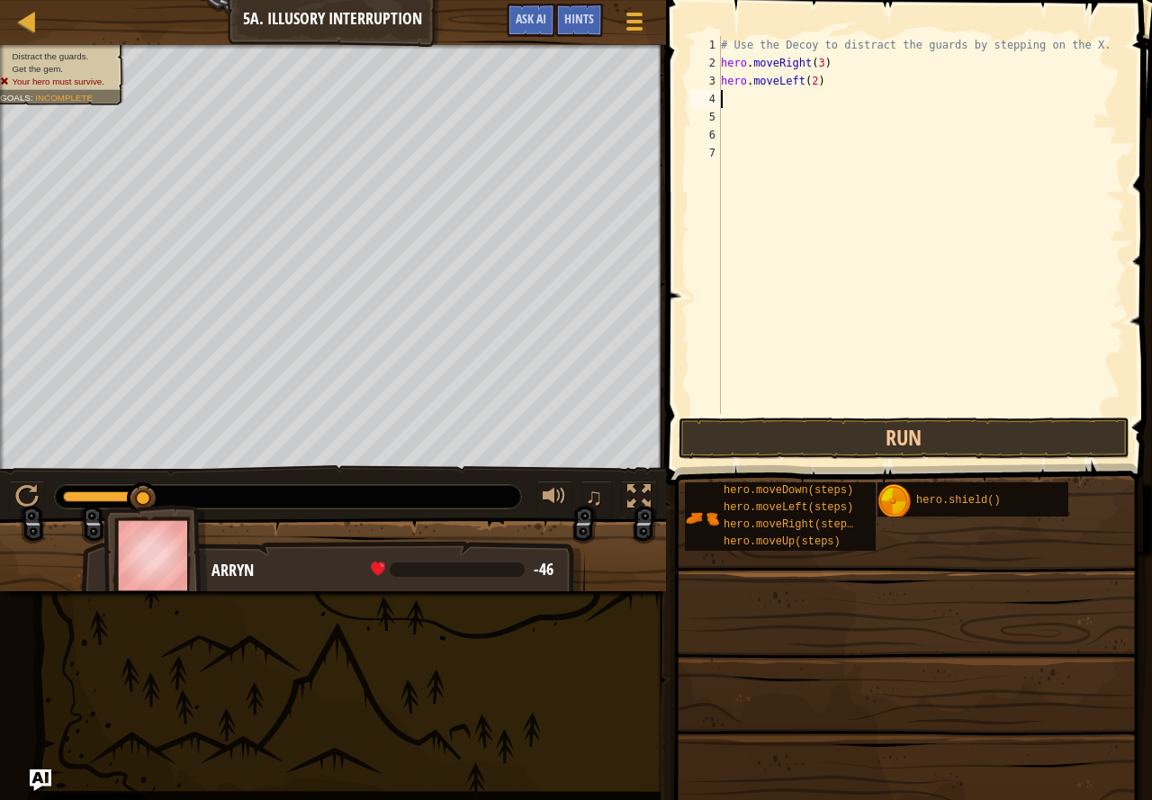
type textarea "h"
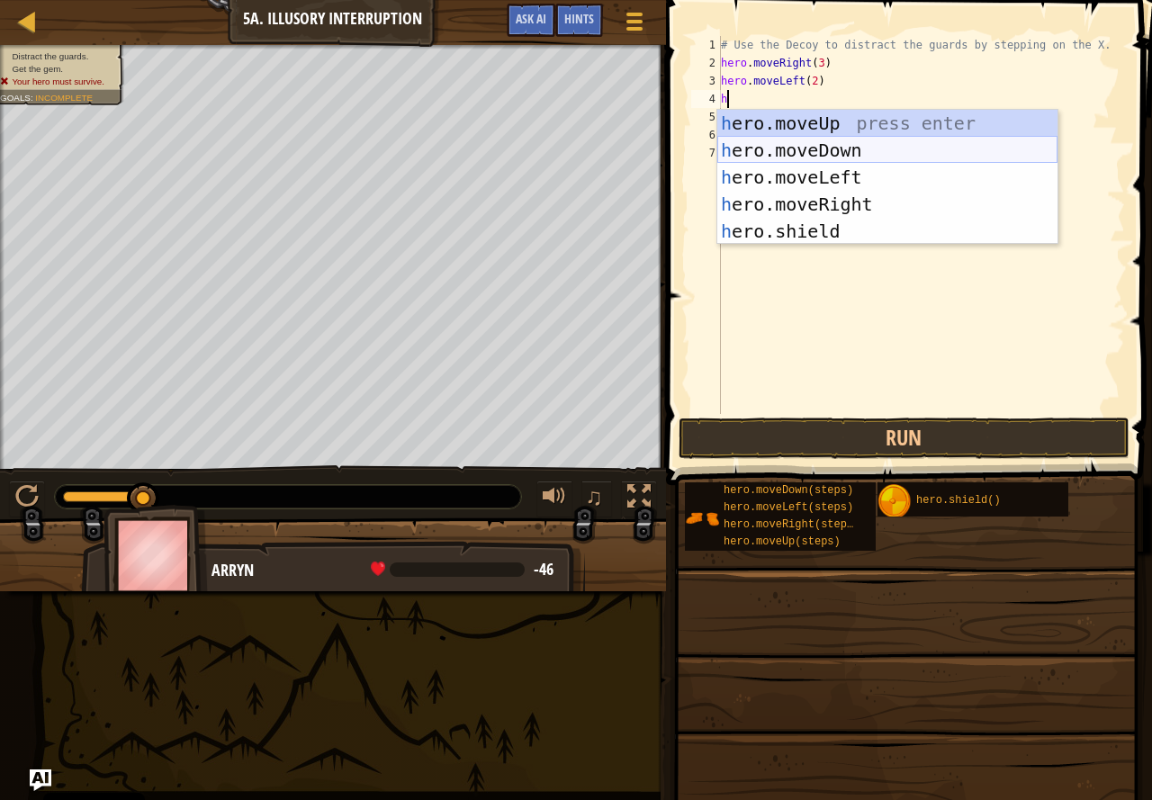
click at [775, 160] on div "h ero.moveUp press enter h ero.moveDown press enter h ero.moveLeft press enter …" at bounding box center [887, 204] width 340 height 189
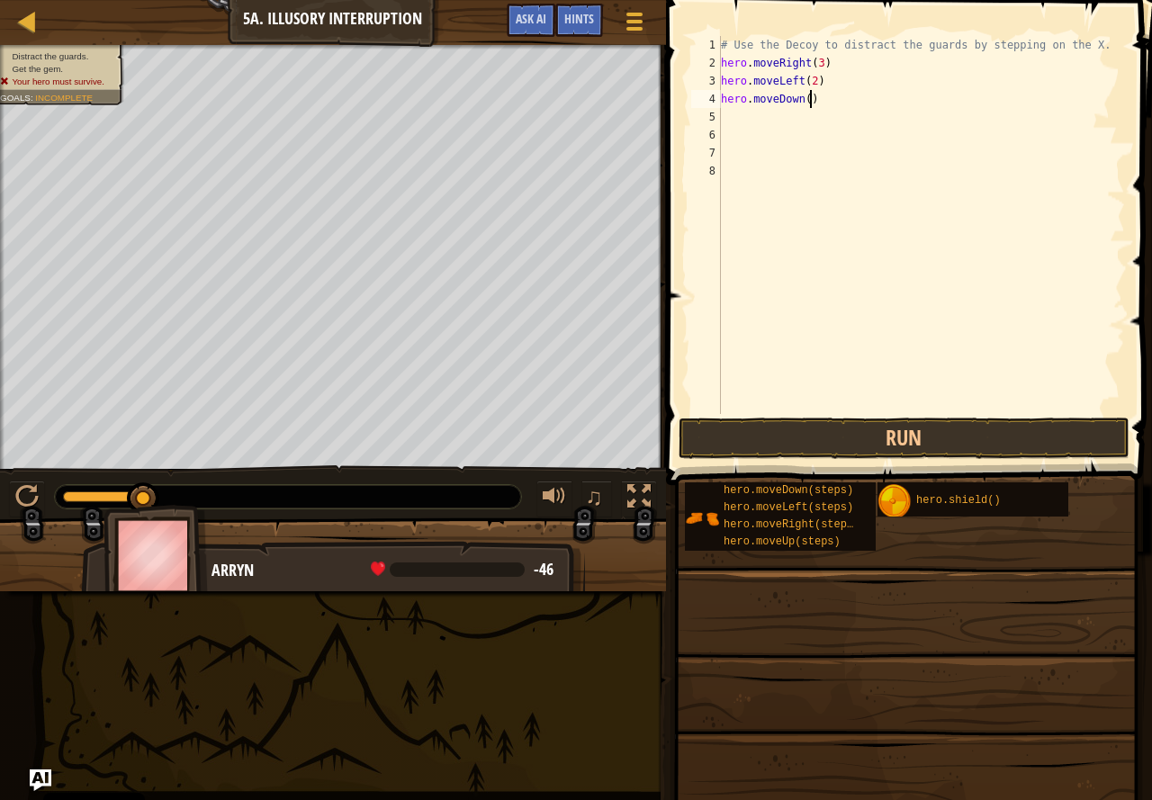
click at [808, 104] on div "# Use the Decoy to distract the guards by stepping on the X. hero . moveRight (…" at bounding box center [921, 243] width 408 height 414
type textarea "hero.moveDown(2)"
click at [808, 447] on button "Run" at bounding box center [904, 438] width 451 height 41
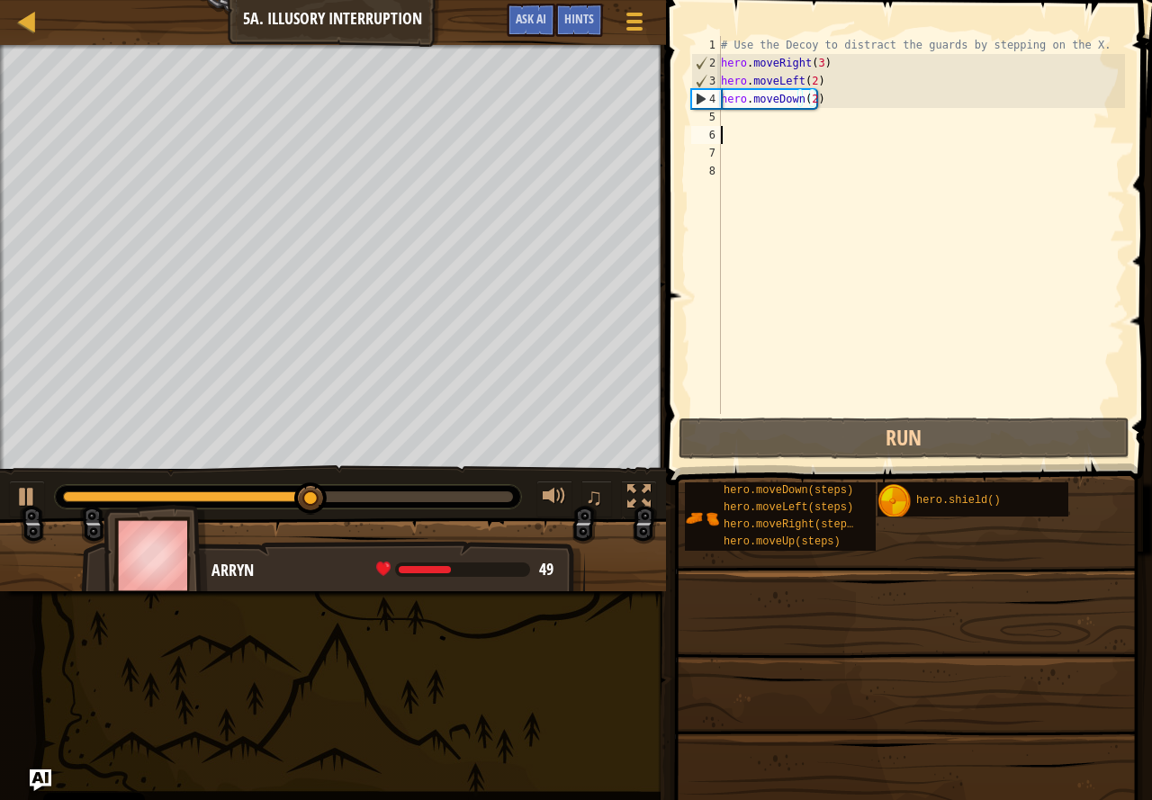
click at [746, 126] on div "# Use the Decoy to distract the guards by stepping on the X. hero . moveRight (…" at bounding box center [921, 243] width 408 height 414
click at [752, 111] on div "# Use the Decoy to distract the guards by stepping on the X. hero . moveRight (…" at bounding box center [921, 243] width 408 height 414
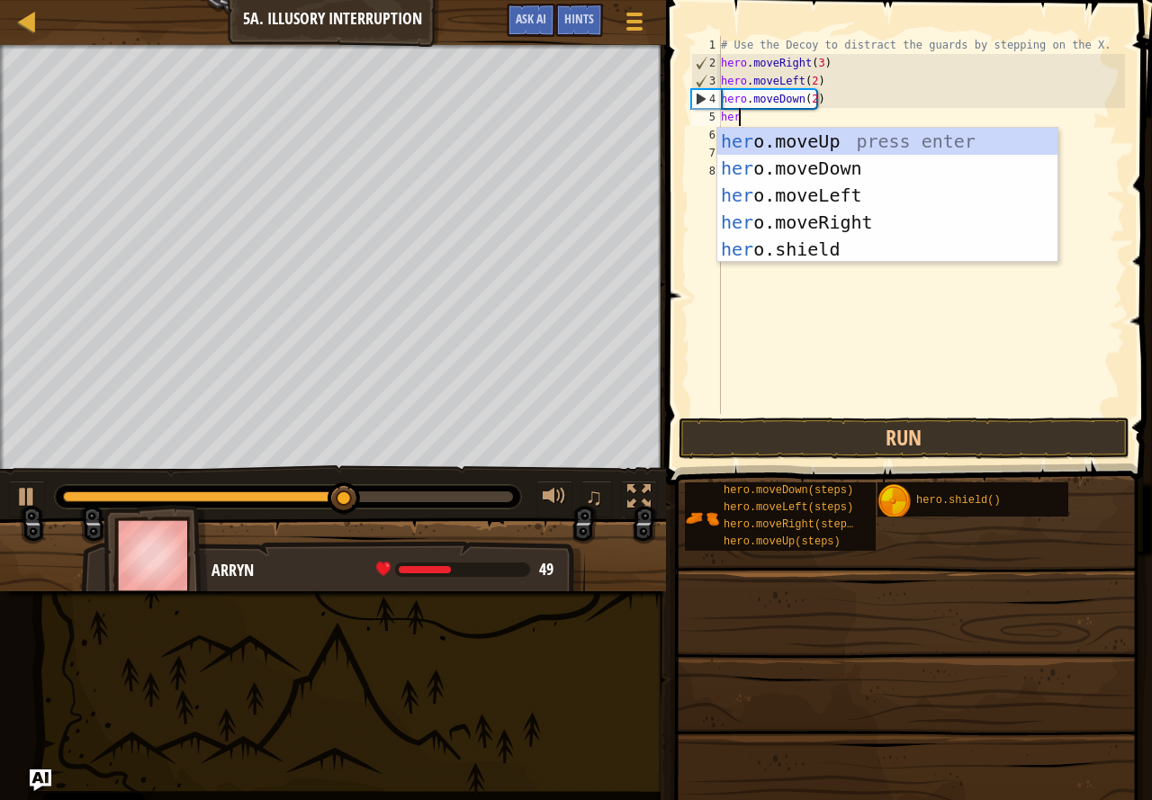
type textarea "hero"
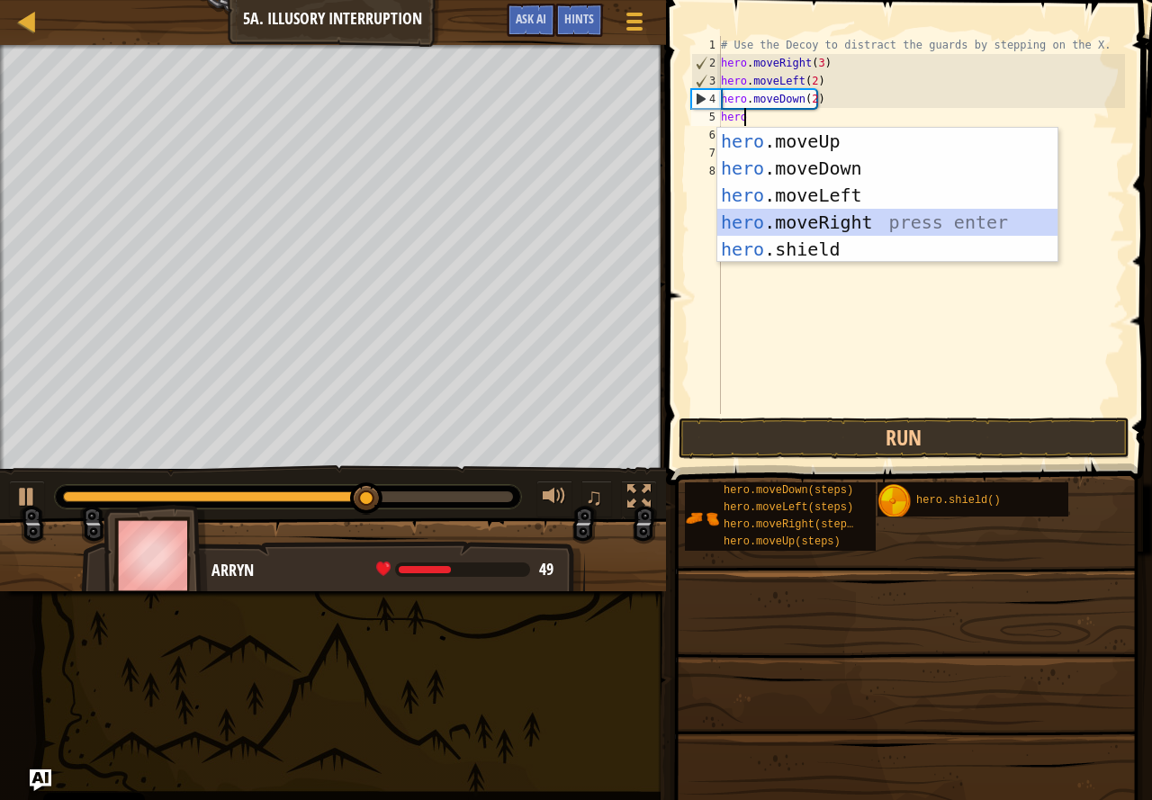
click at [794, 224] on div "hero .moveUp press enter hero .moveDown press enter hero .moveLeft press enter …" at bounding box center [887, 222] width 340 height 189
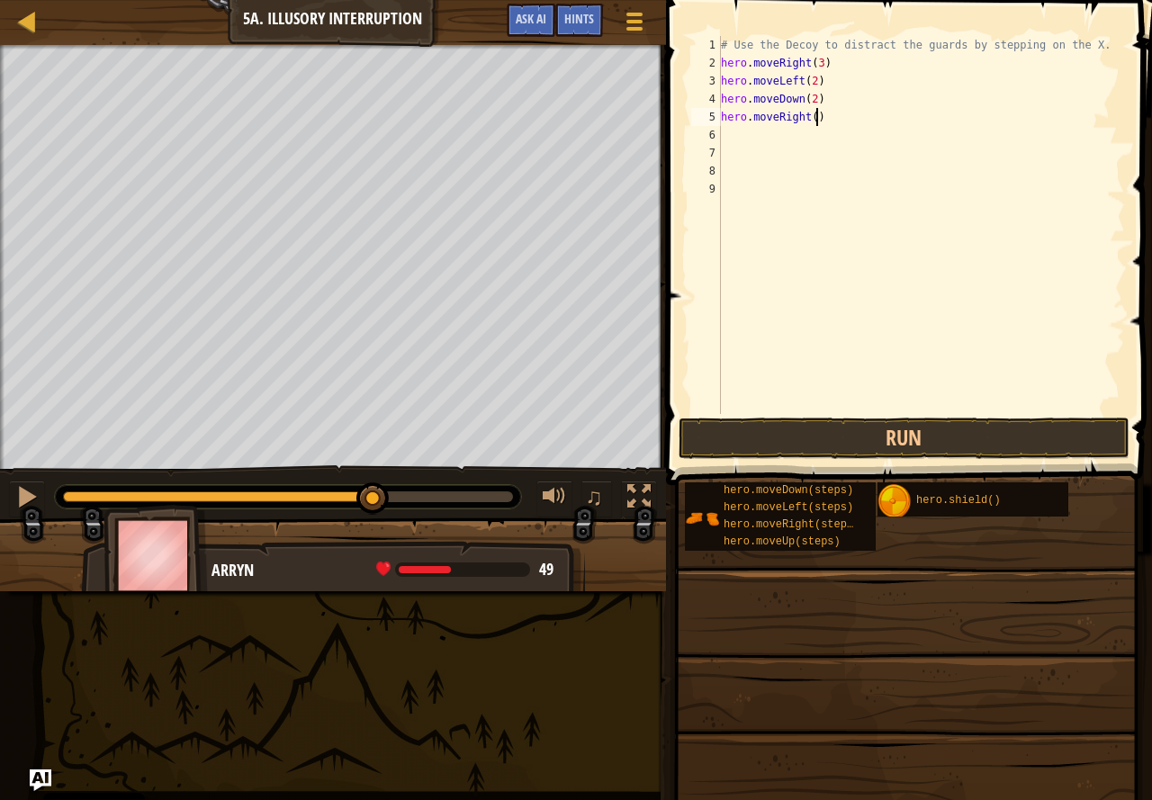
click at [813, 122] on div "# Use the Decoy to distract the guards by stepping on the X. hero . moveRight (…" at bounding box center [921, 243] width 408 height 414
click at [811, 119] on div "# Use the Decoy to distract the guards by stepping on the X. hero . moveRight (…" at bounding box center [921, 243] width 408 height 414
type textarea "hero.moveRight(2)"
click at [782, 129] on div "# Use the Decoy to distract the guards by stepping on the X. hero . moveRight (…" at bounding box center [921, 243] width 408 height 414
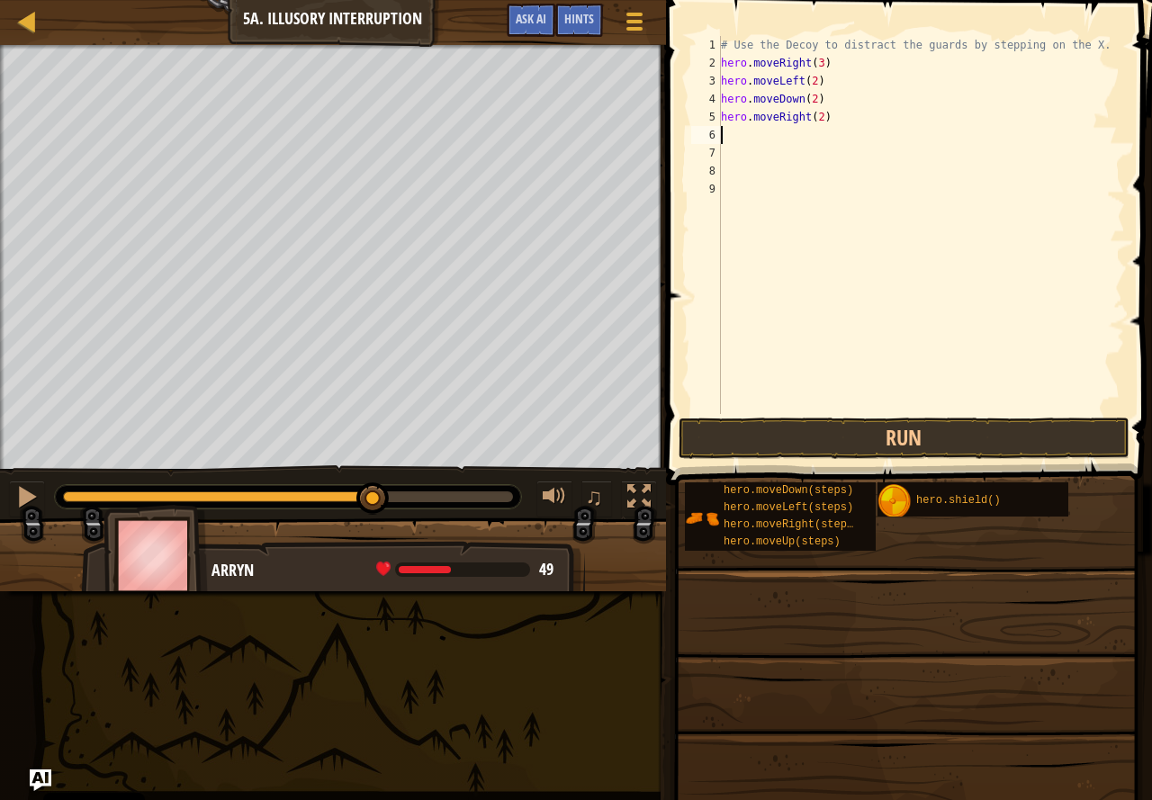
scroll to position [8, 0]
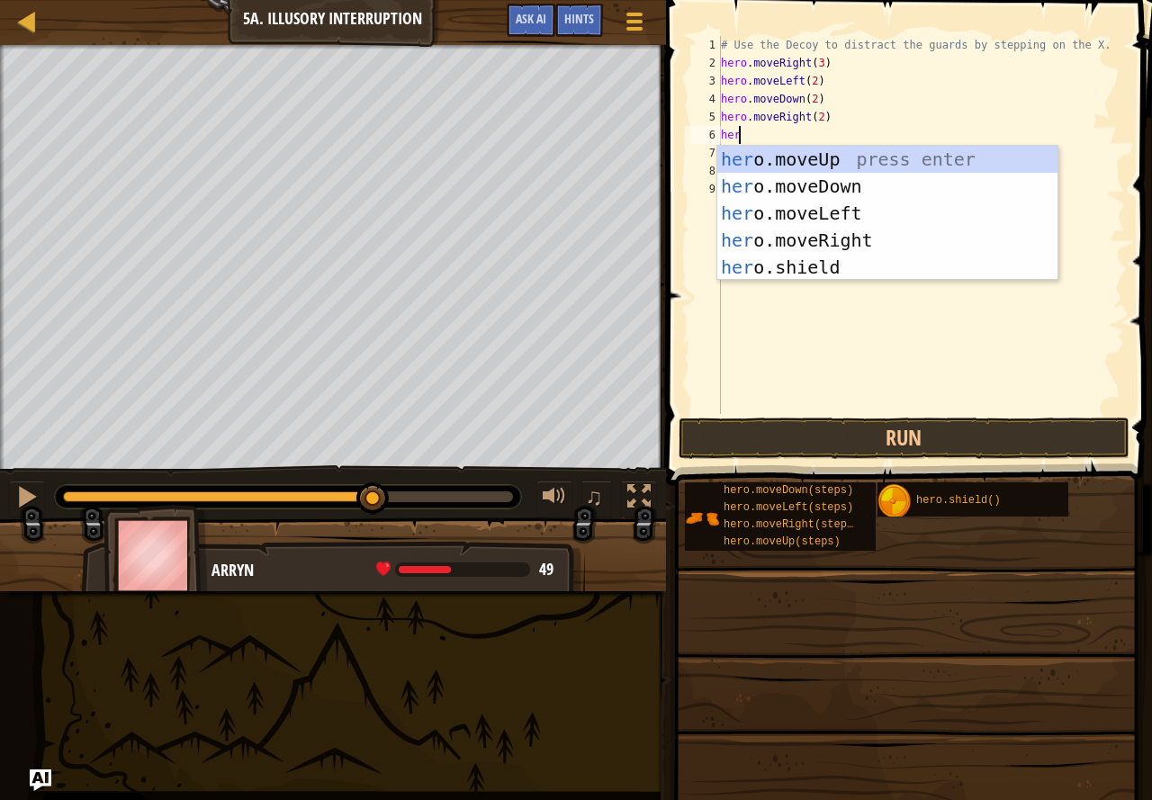
type textarea "hero"
click at [888, 159] on div "hero .moveUp press enter hero .moveDown press enter hero .moveLeft press enter …" at bounding box center [887, 240] width 340 height 189
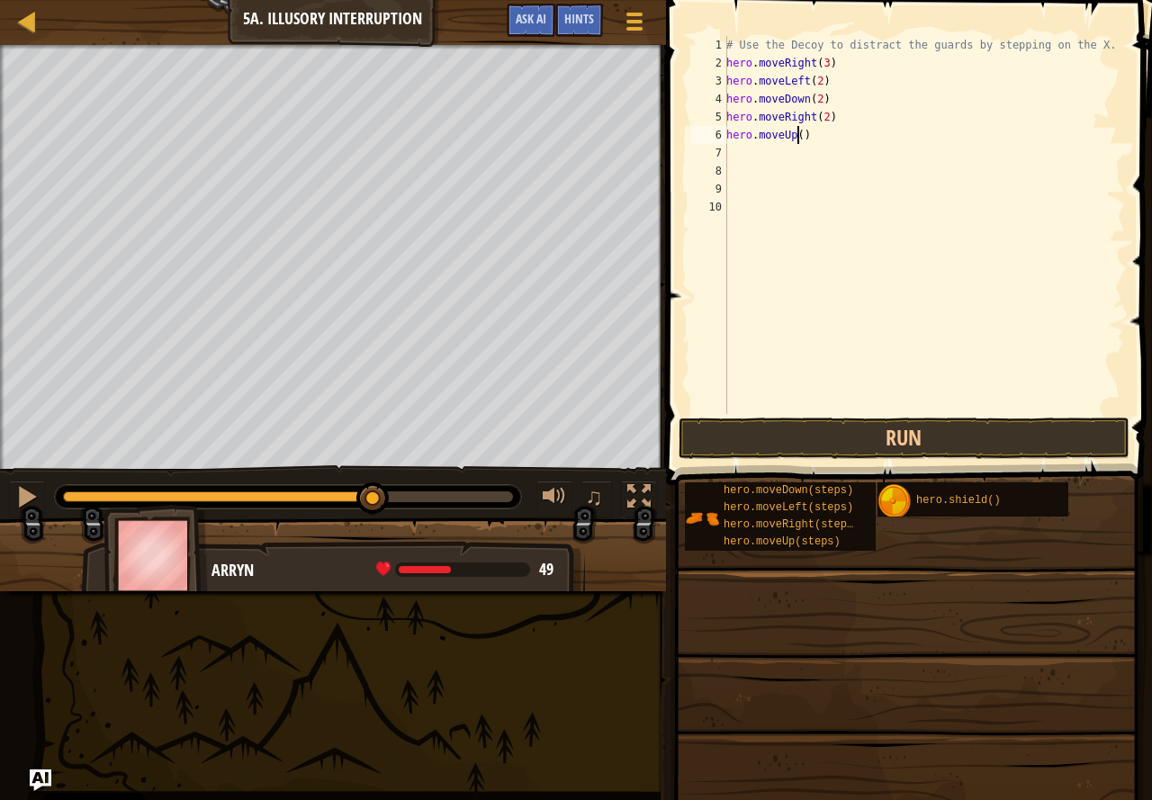
click at [795, 131] on div "# Use the Decoy to distract the guards by stepping on the X. hero . moveRight (…" at bounding box center [924, 243] width 402 height 414
type textarea "hero.moveUp(2)"
click at [791, 162] on div "# Use the Decoy to distract the guards by stepping on the X. hero . moveRight (…" at bounding box center [924, 243] width 402 height 414
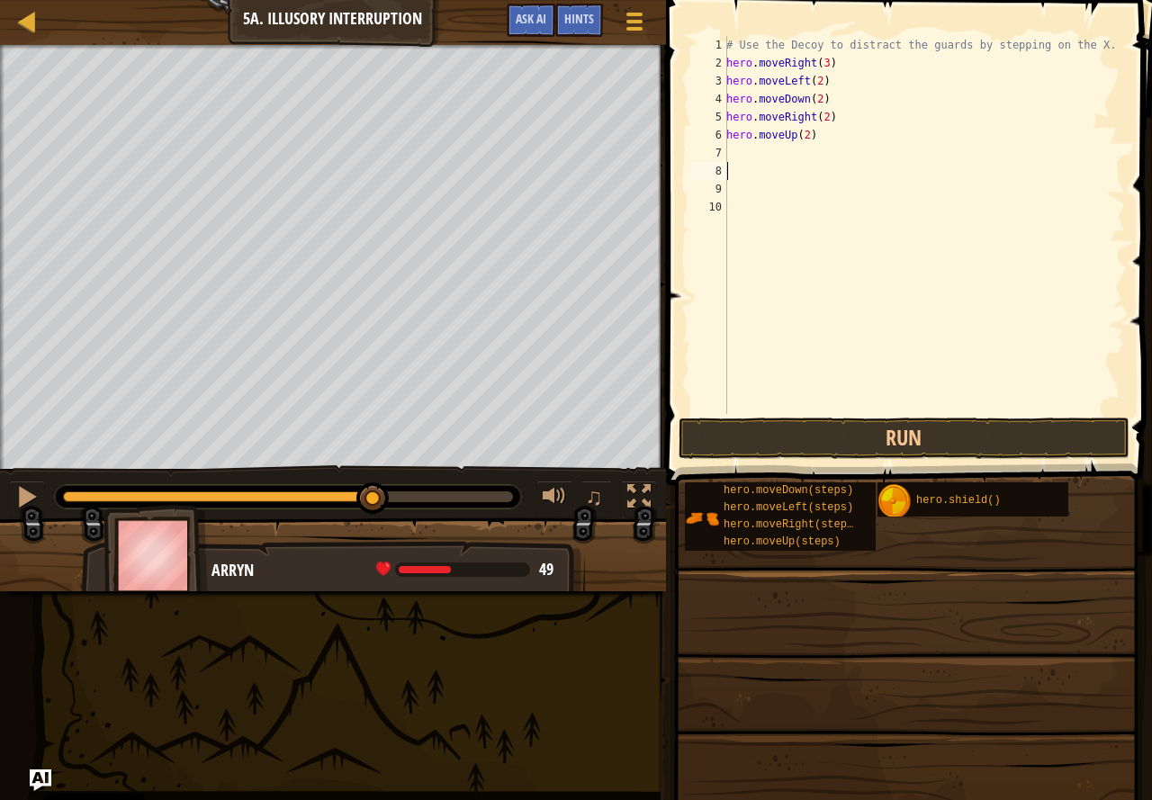
click at [790, 158] on div "# Use the Decoy to distract the guards by stepping on the X. hero . moveRight (…" at bounding box center [924, 243] width 402 height 414
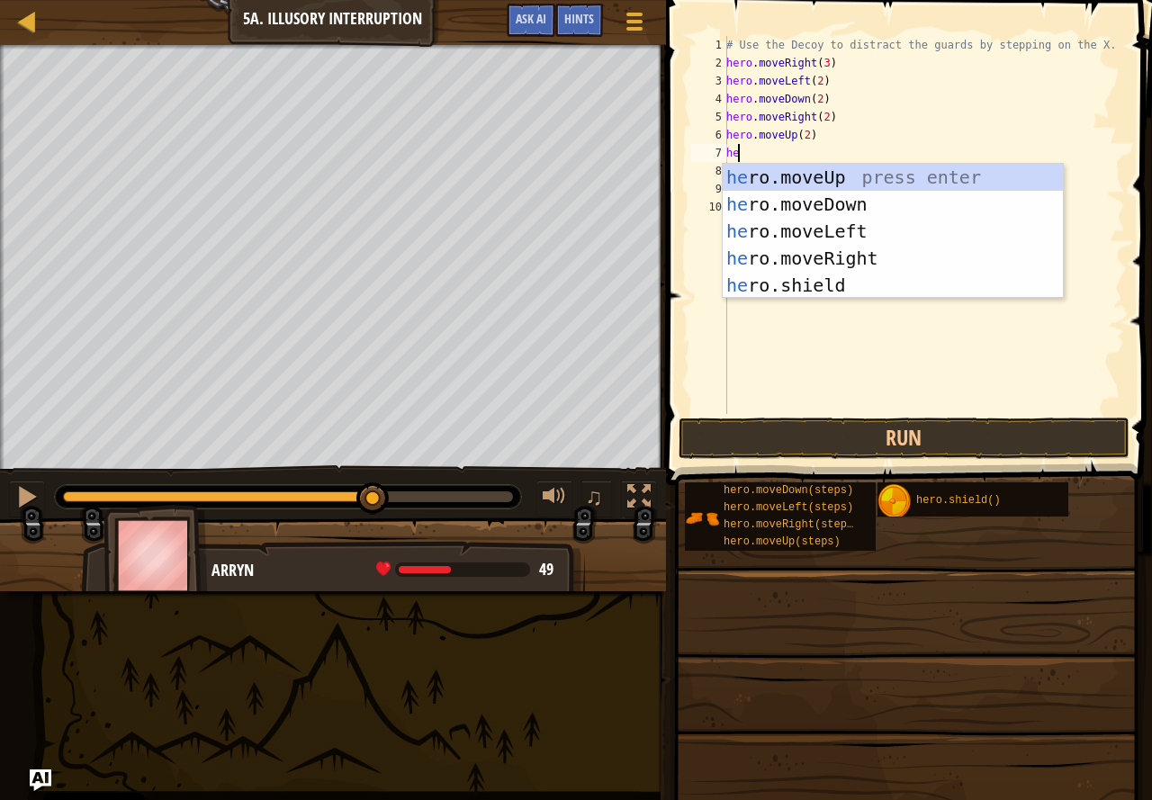
type textarea "hero"
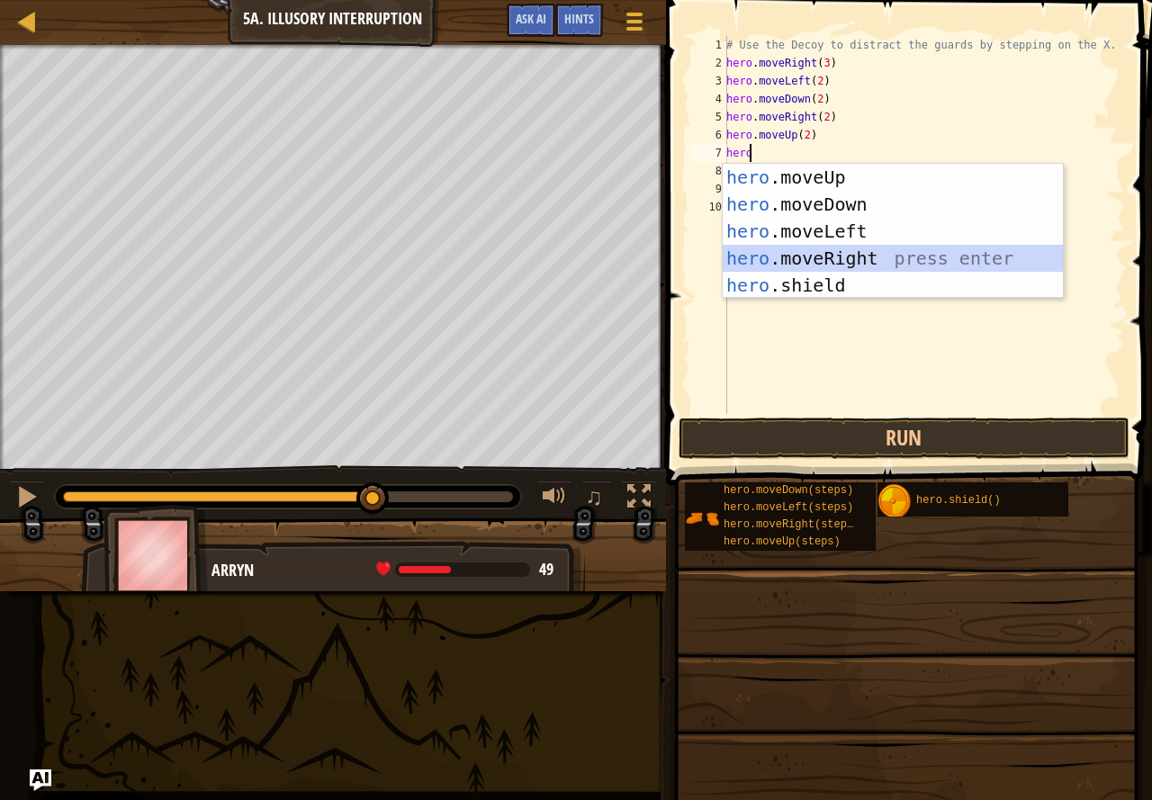
click at [949, 260] on div "hero .moveUp press enter hero .moveDown press enter hero .moveLeft press enter …" at bounding box center [893, 258] width 340 height 189
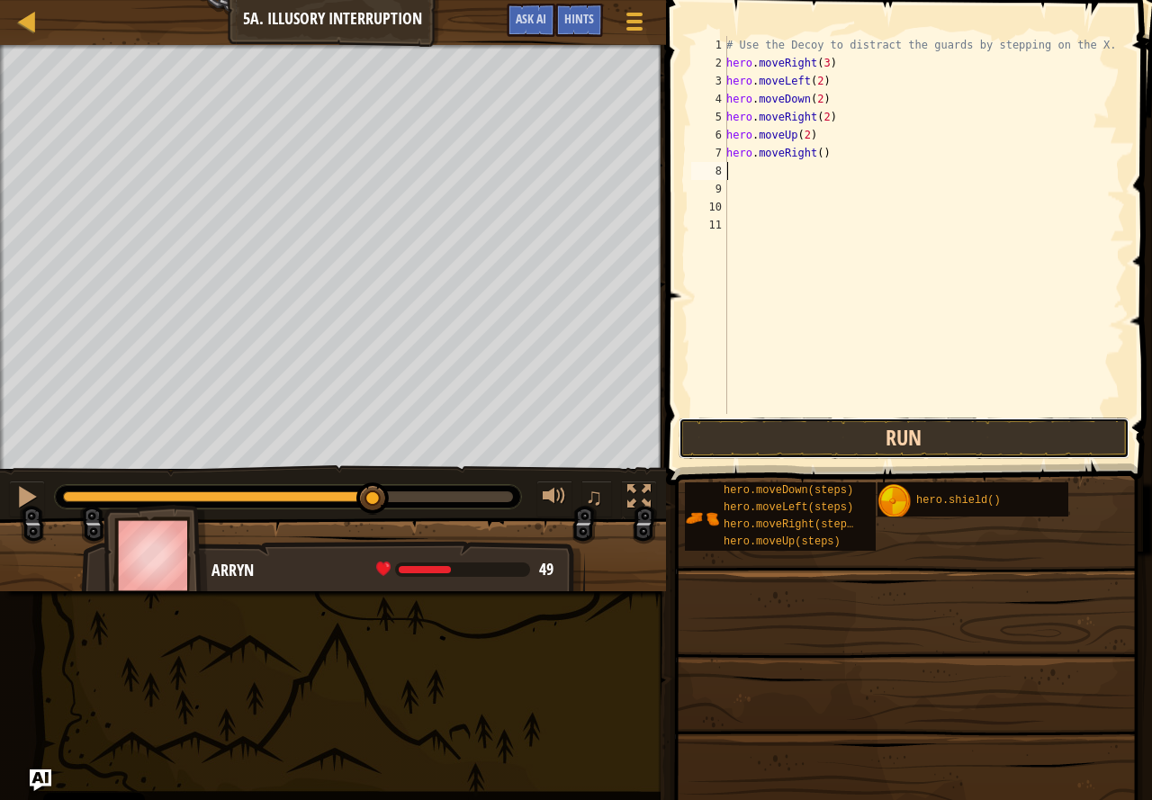
click at [859, 419] on button "Run" at bounding box center [904, 438] width 451 height 41
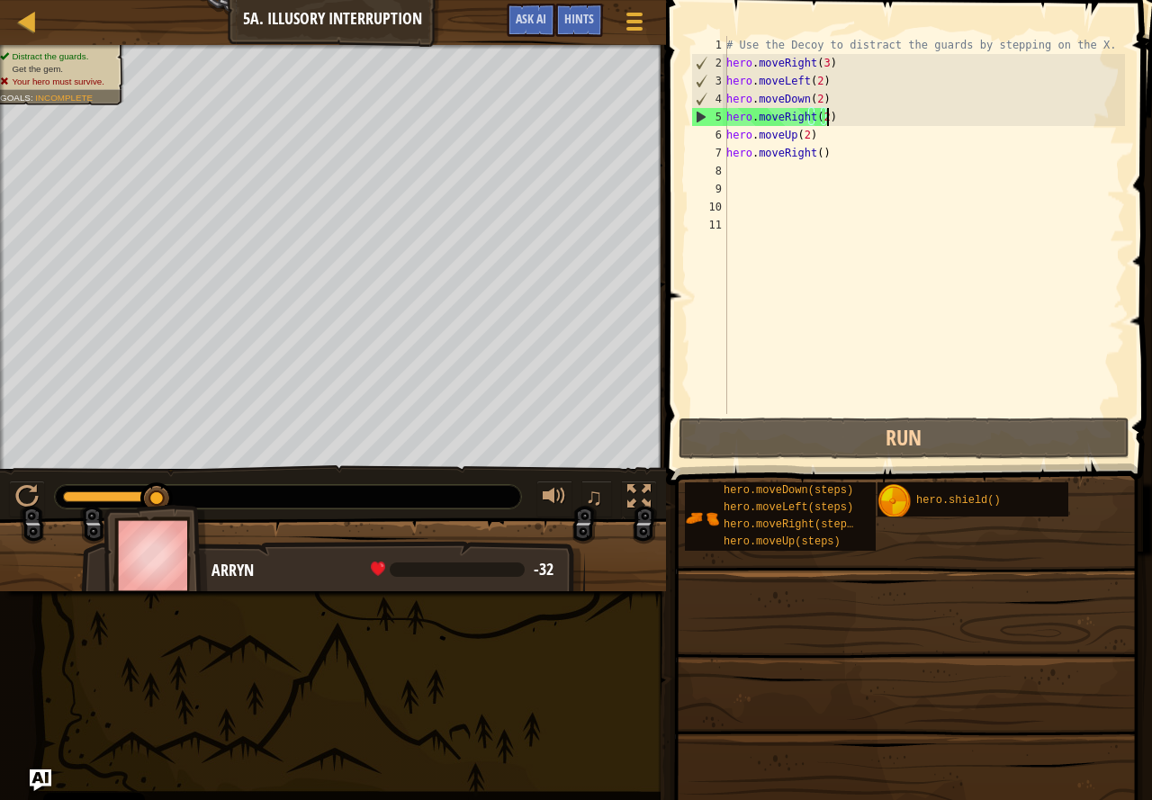
click at [835, 117] on div "# Use the Decoy to distract the guards by stepping on the X. hero . moveRight (…" at bounding box center [924, 243] width 402 height 414
type textarea "hero.moveRight(2)"
type textarea "hero.moveDown(2)"
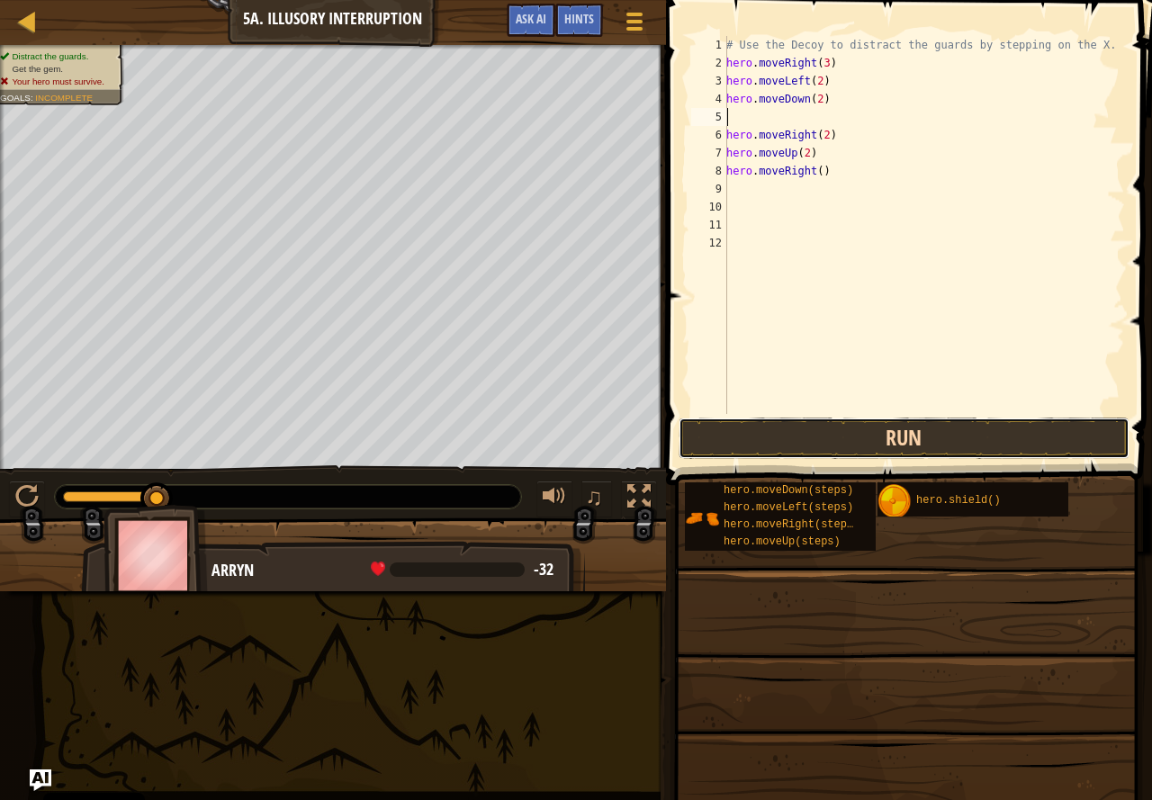
click at [865, 421] on button "Run" at bounding box center [904, 438] width 451 height 41
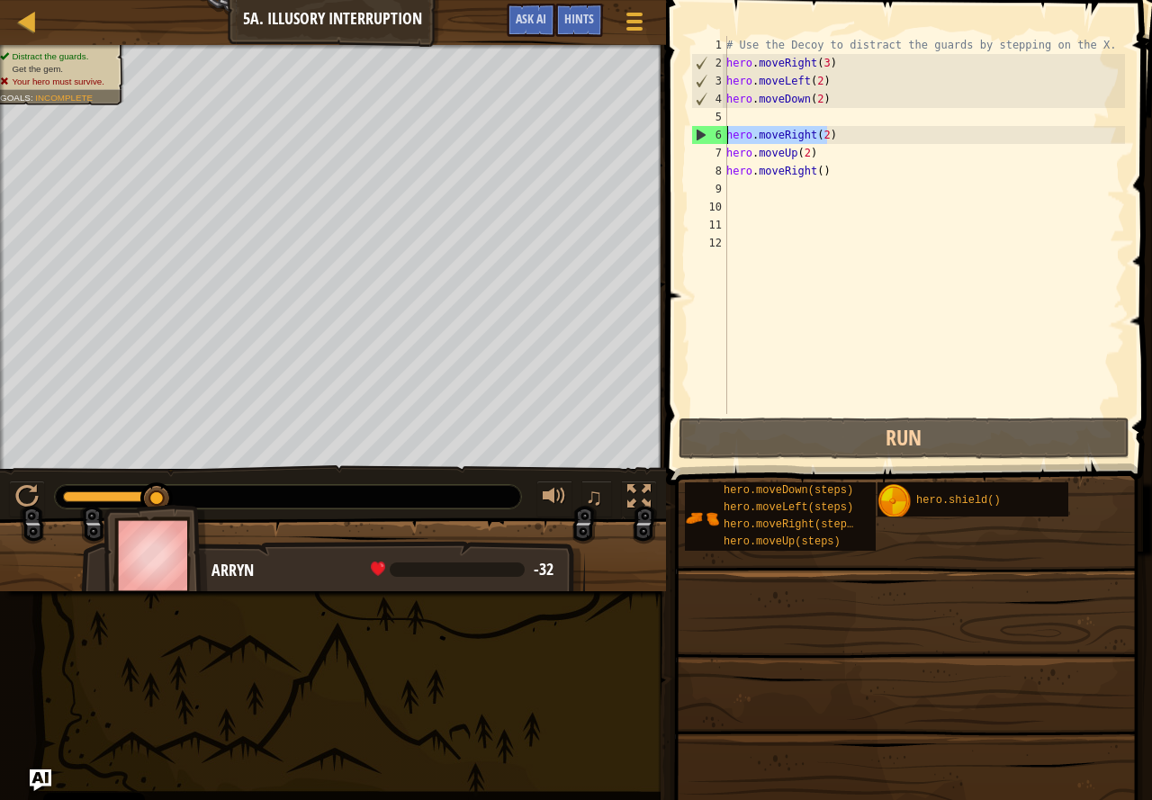
drag, startPoint x: 830, startPoint y: 133, endPoint x: 679, endPoint y: 140, distance: 151.4
click at [679, 140] on div "1 2 3 4 5 6 7 8 9 10 11 12 # Use the Decoy to distract the guards by stepping o…" at bounding box center [907, 278] width 492 height 538
type textarea "hero.moveRight(2)"
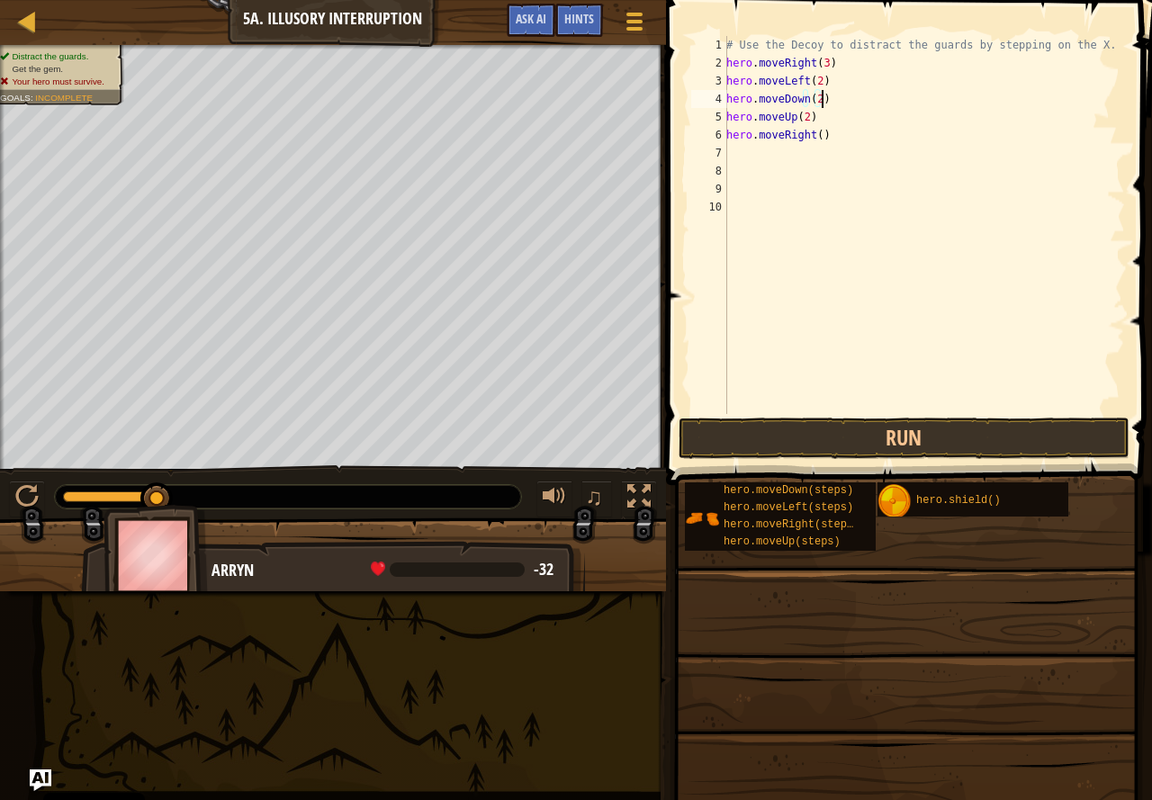
click at [815, 134] on div "# Use the Decoy to distract the guards by stepping on the X. hero . moveRight (…" at bounding box center [924, 243] width 402 height 414
type textarea "hero.moveRight(7)"
click at [1028, 430] on button "Run" at bounding box center [904, 438] width 451 height 41
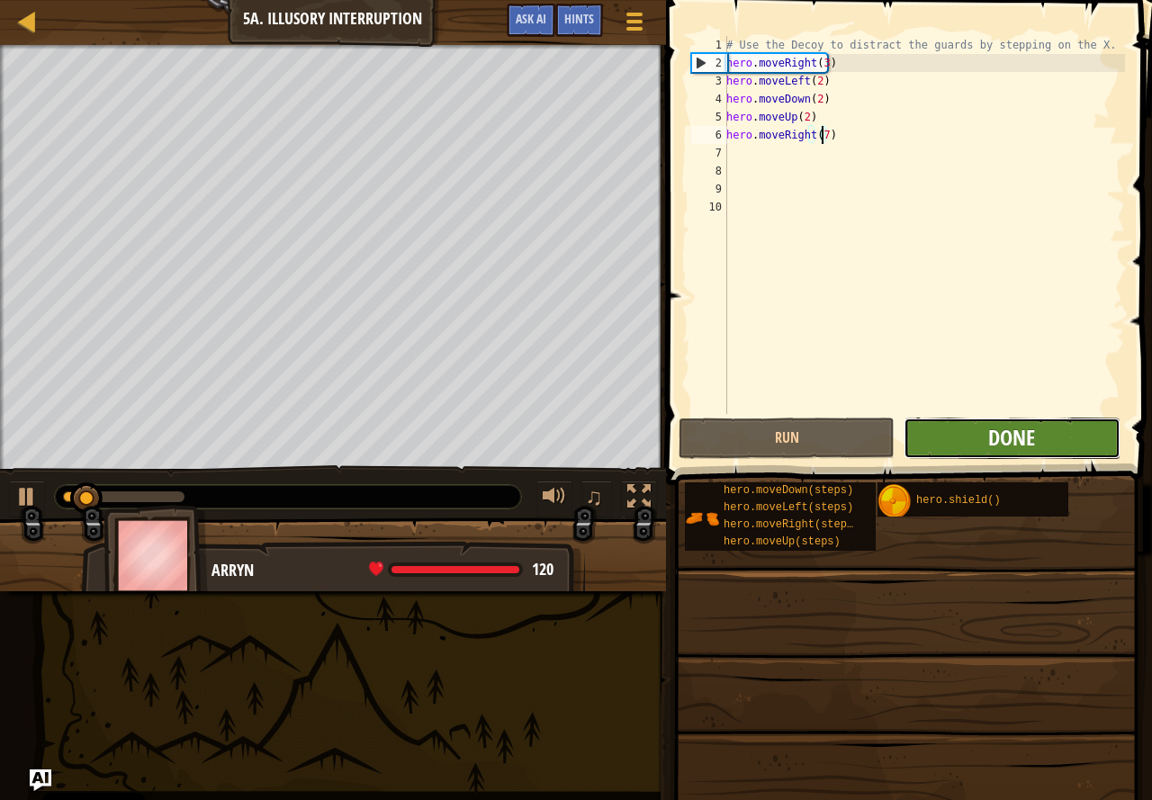
click at [1007, 432] on span "Done" at bounding box center [1011, 437] width 47 height 29
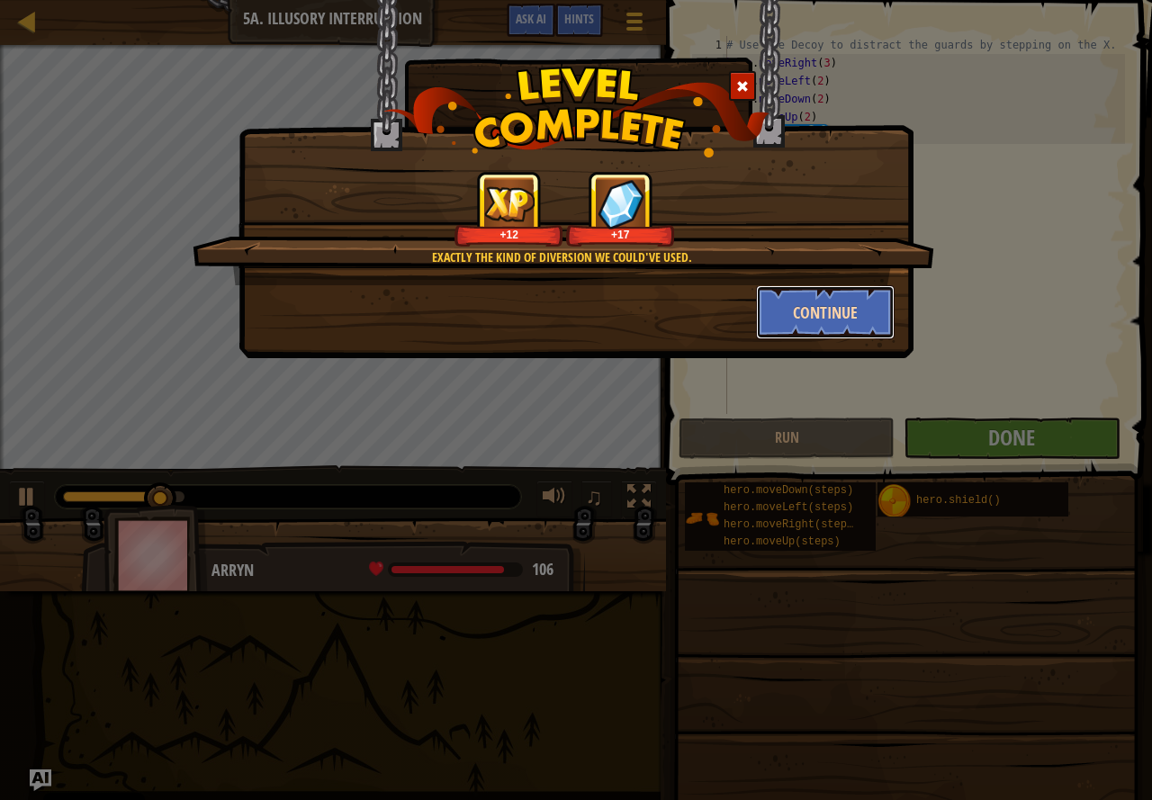
click at [781, 293] on button "Continue" at bounding box center [826, 312] width 140 height 54
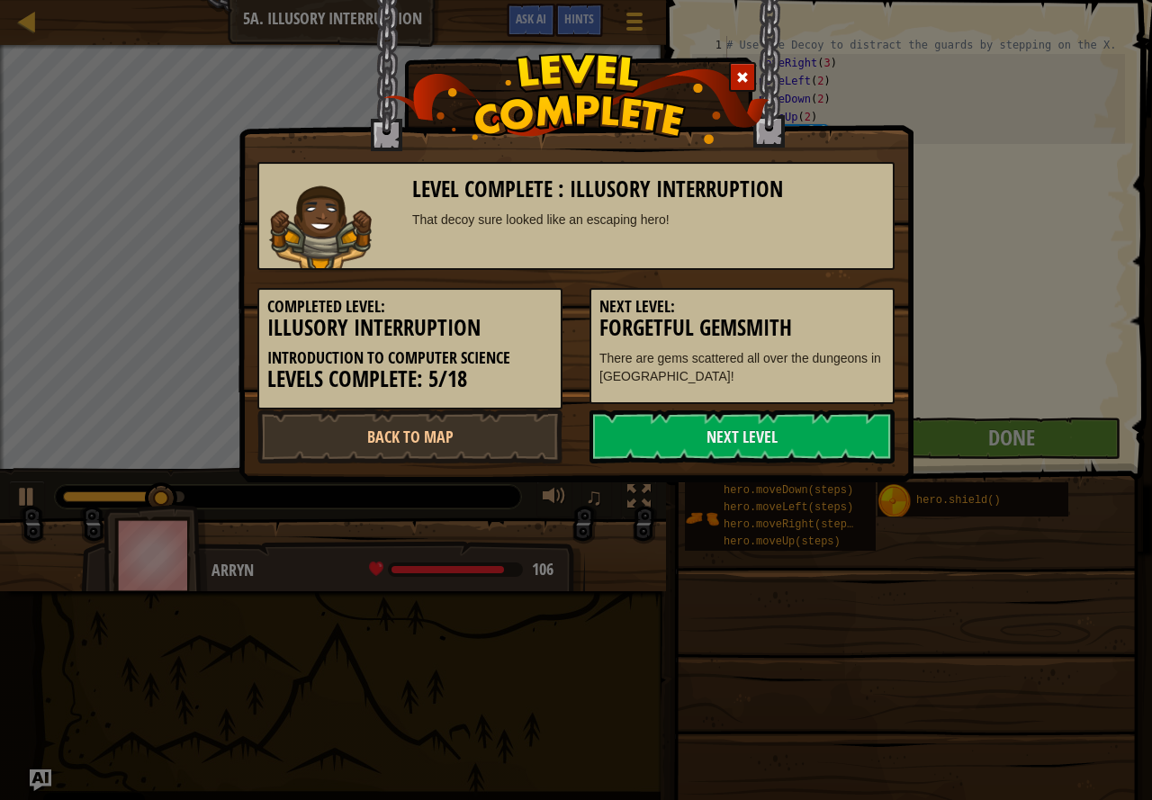
click at [779, 318] on h3 "Forgetful Gemsmith" at bounding box center [742, 328] width 285 height 24
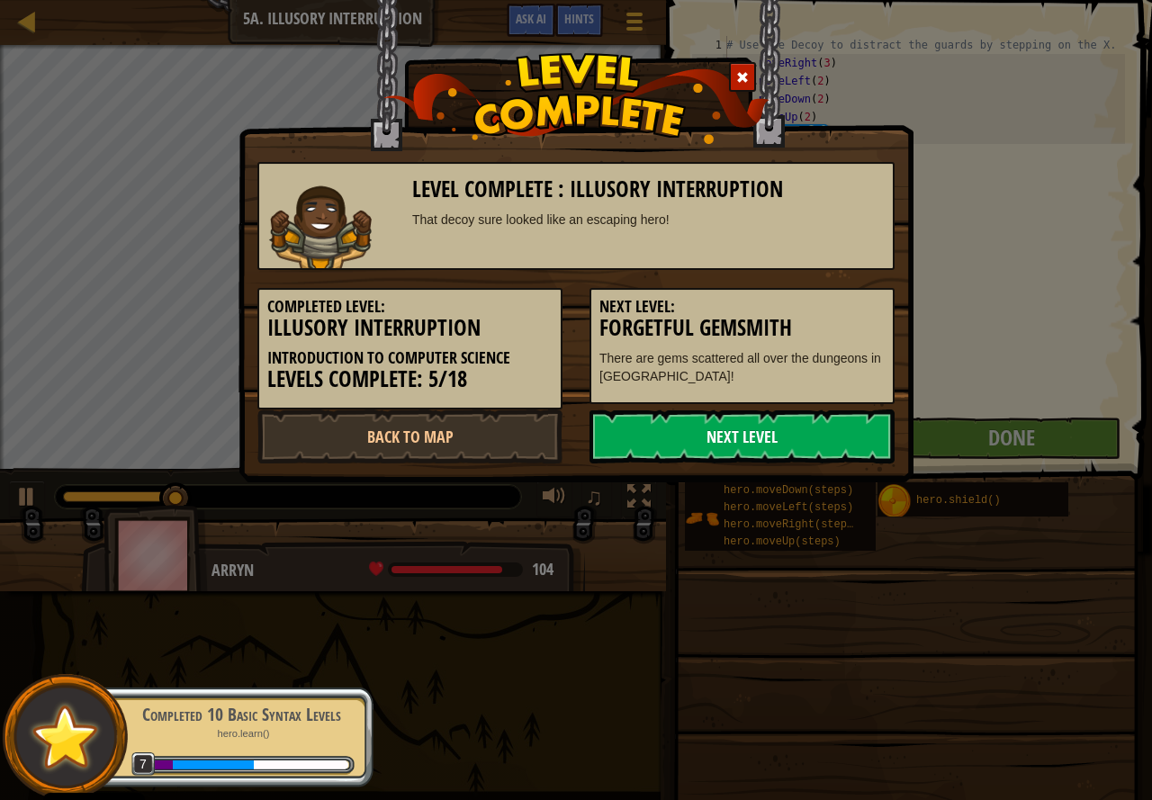
click at [670, 420] on link "Next Level" at bounding box center [742, 437] width 305 height 54
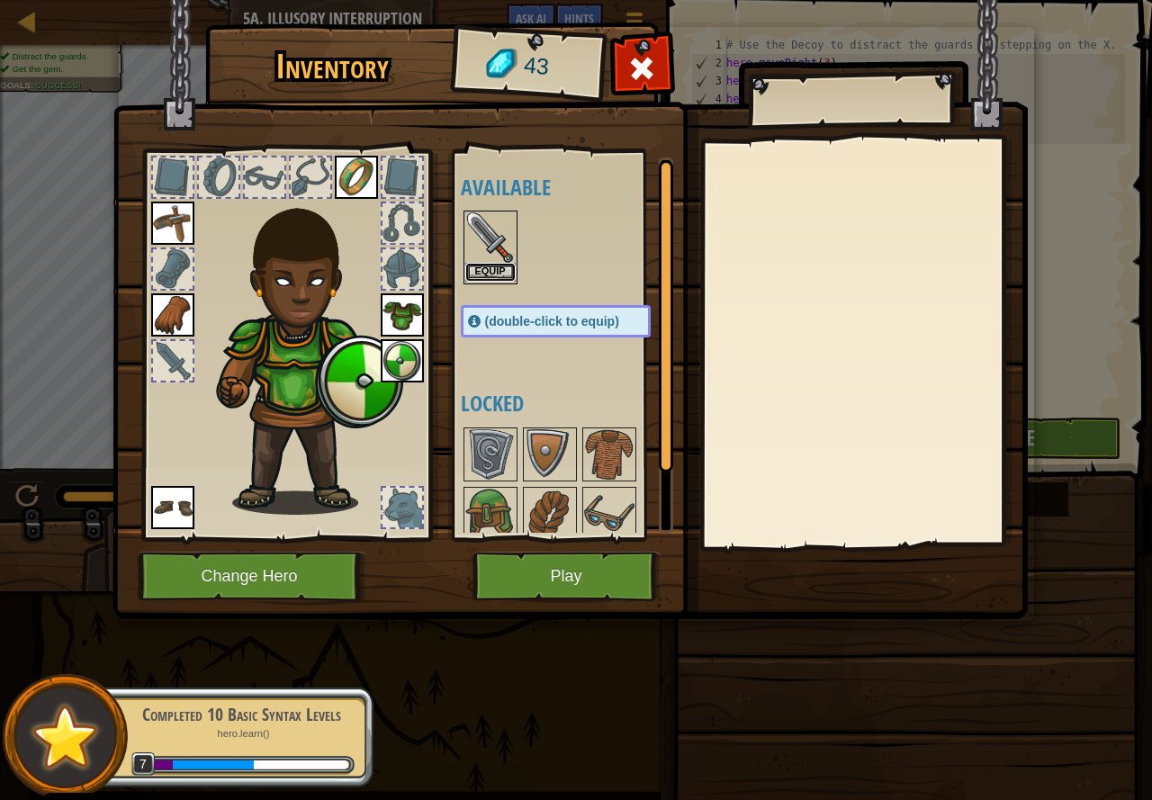
click at [509, 268] on button "Equip" at bounding box center [490, 272] width 50 height 19
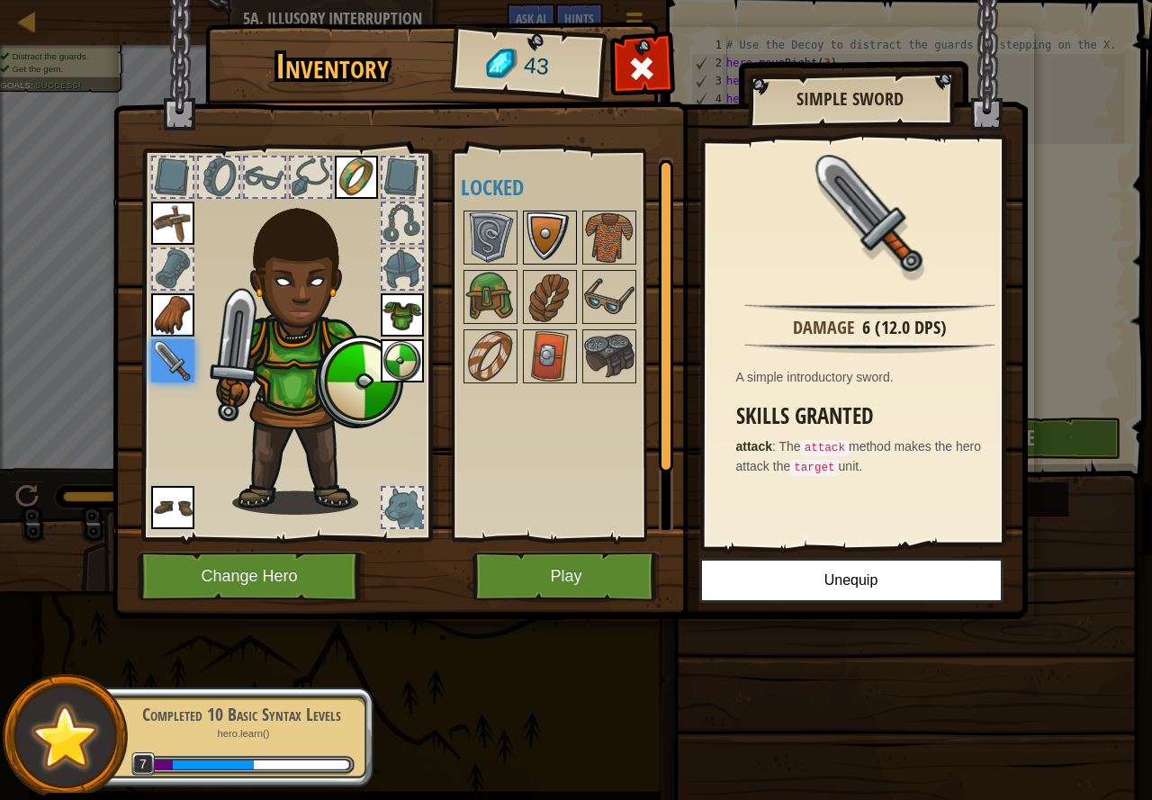
click at [538, 222] on img at bounding box center [550, 237] width 50 height 50
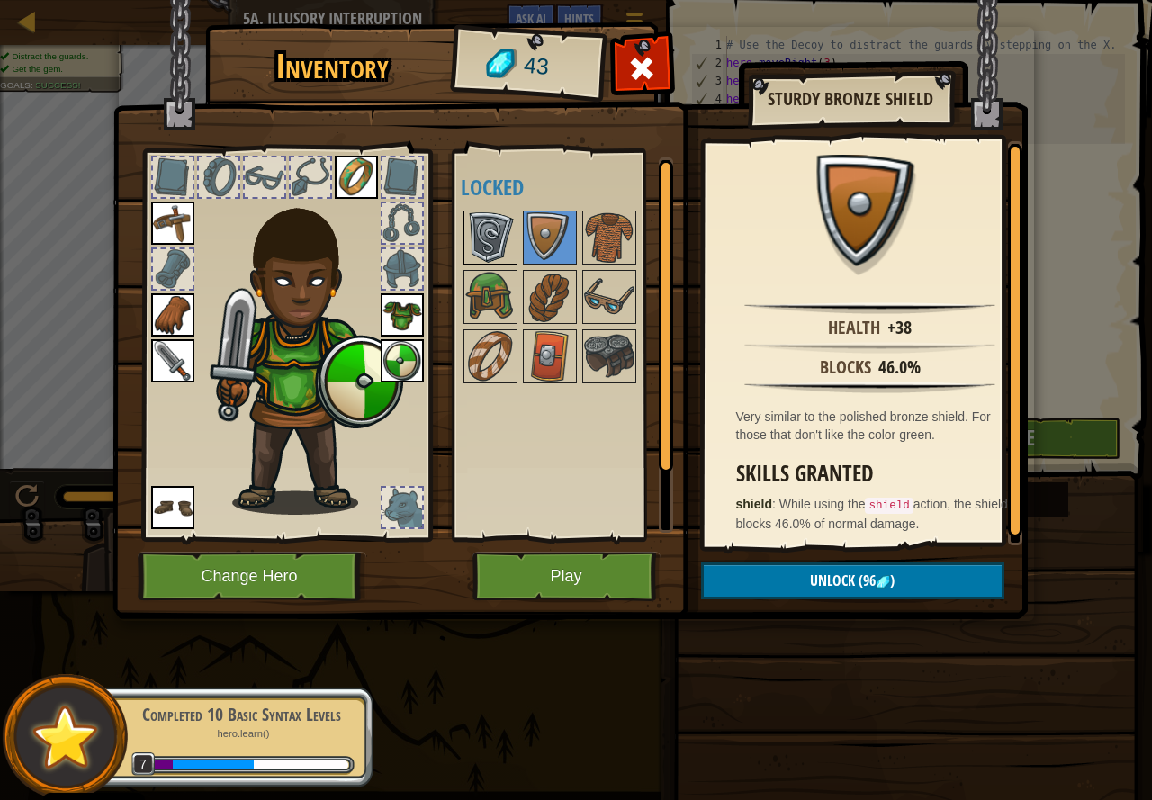
click at [492, 234] on img at bounding box center [490, 237] width 50 height 50
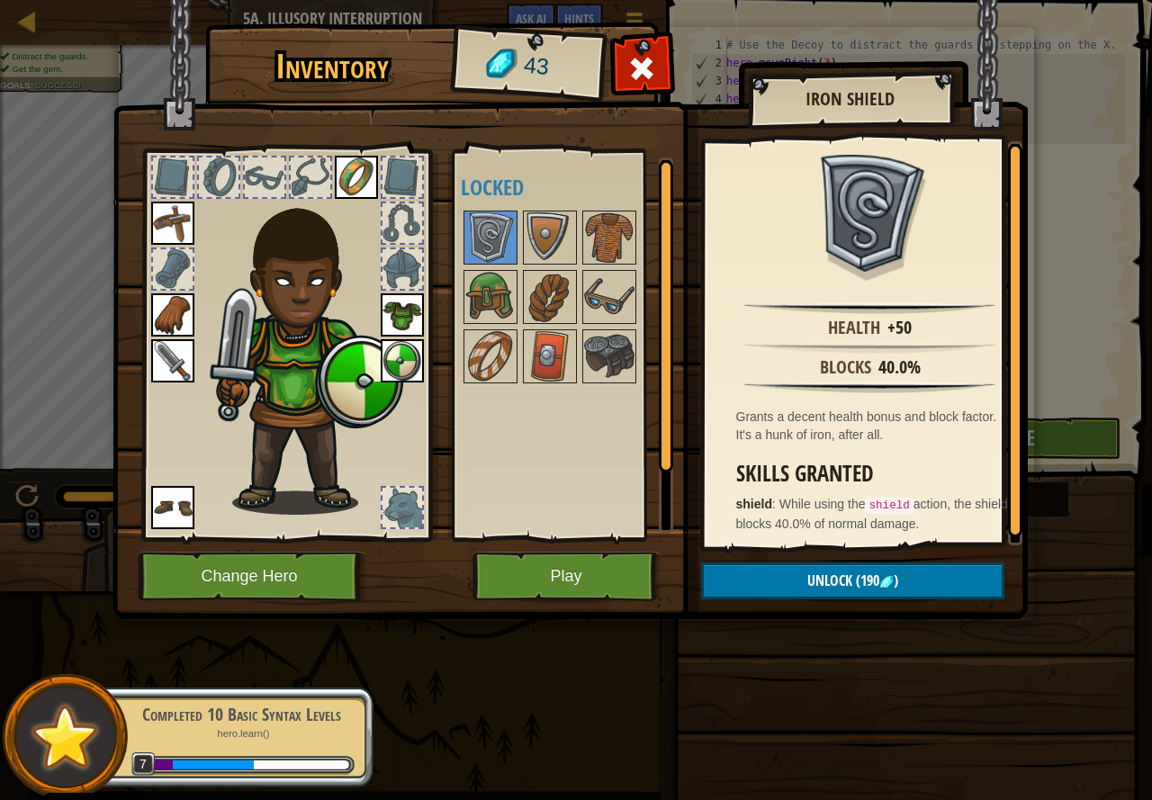
click at [461, 289] on div at bounding box center [574, 297] width 226 height 178
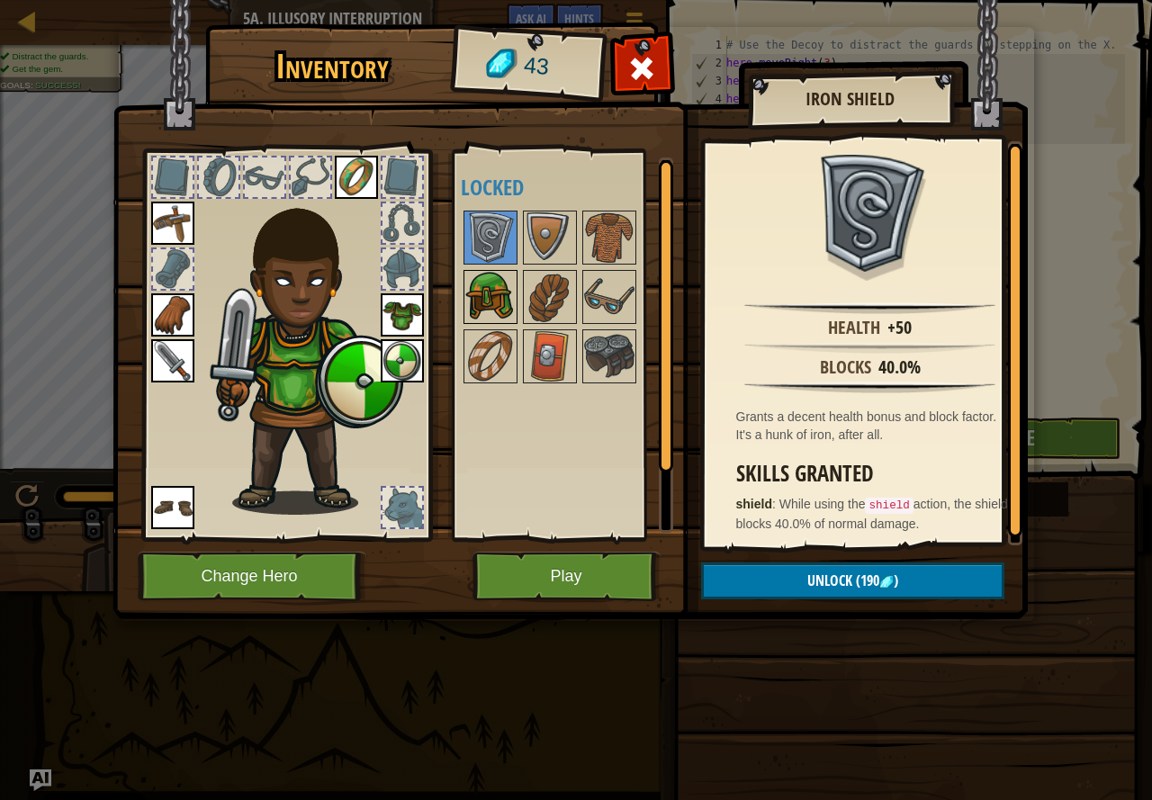
click at [486, 298] on img at bounding box center [490, 297] width 50 height 50
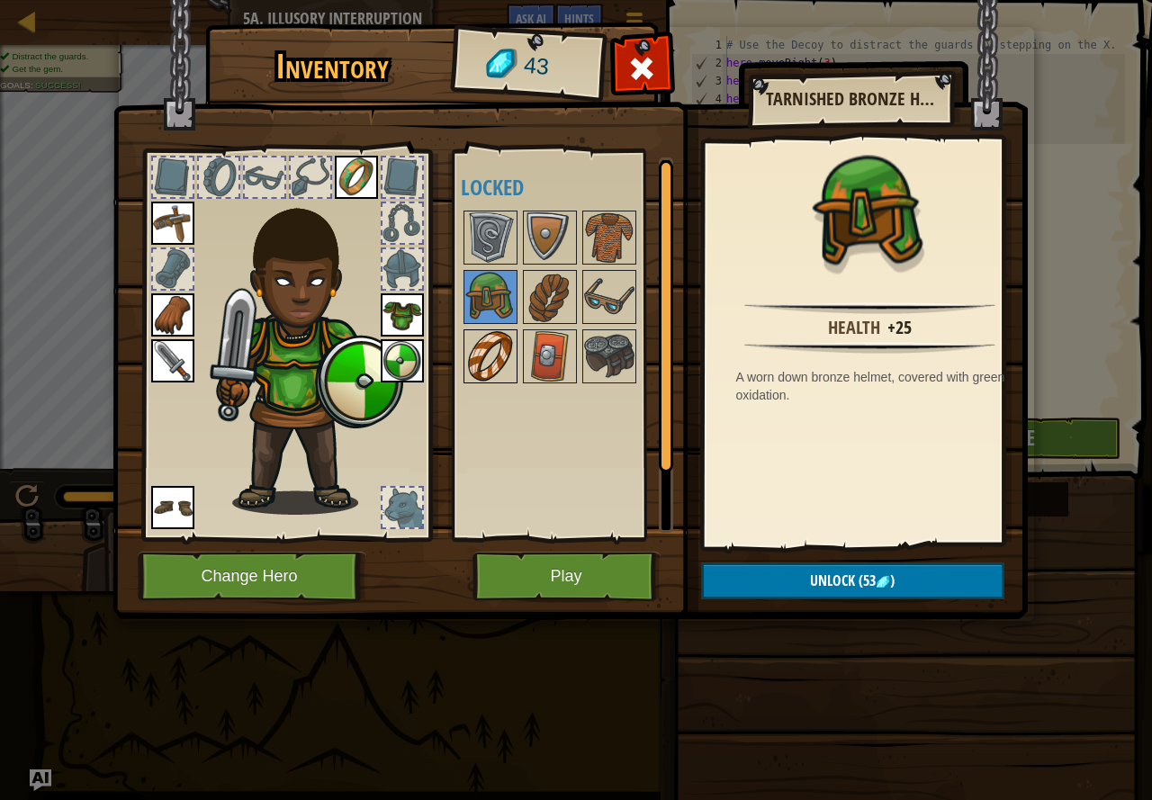
click at [495, 353] on img at bounding box center [490, 356] width 50 height 50
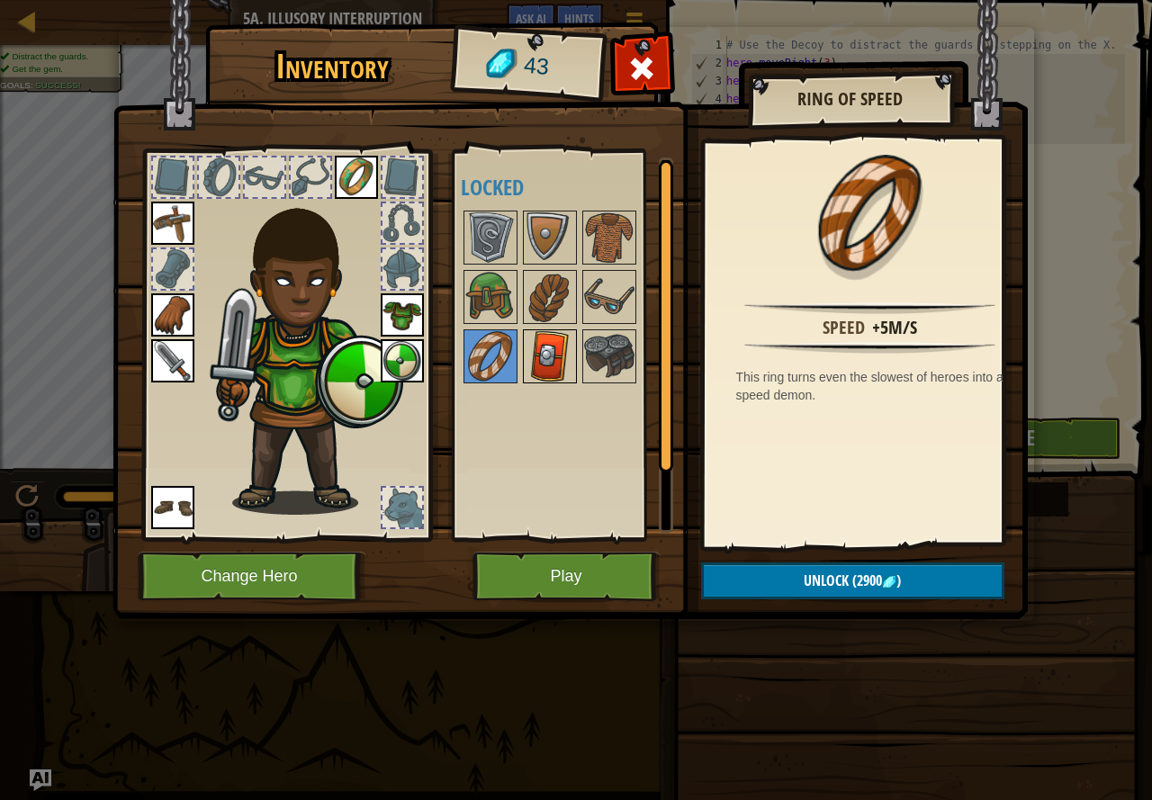
click at [532, 356] on img at bounding box center [550, 356] width 50 height 50
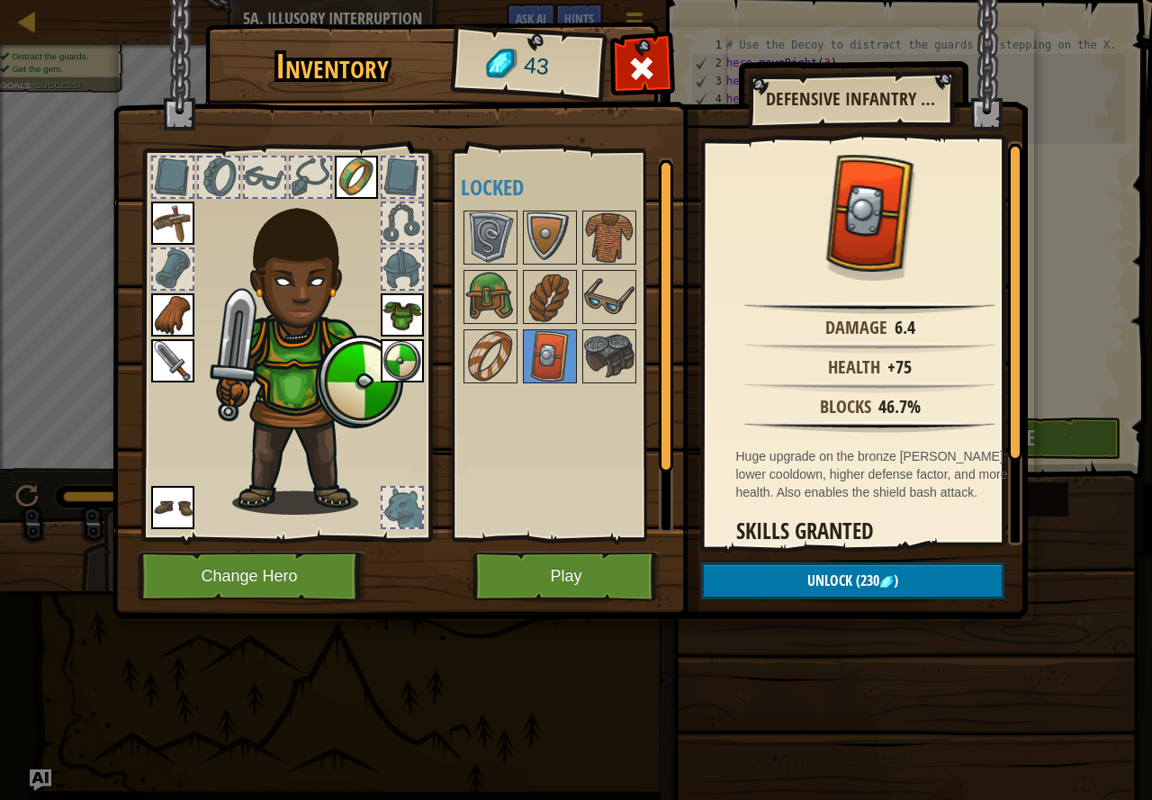
click at [440, 361] on img at bounding box center [571, 293] width 916 height 654
click at [438, 359] on img at bounding box center [571, 293] width 916 height 654
click at [465, 356] on img at bounding box center [490, 356] width 50 height 50
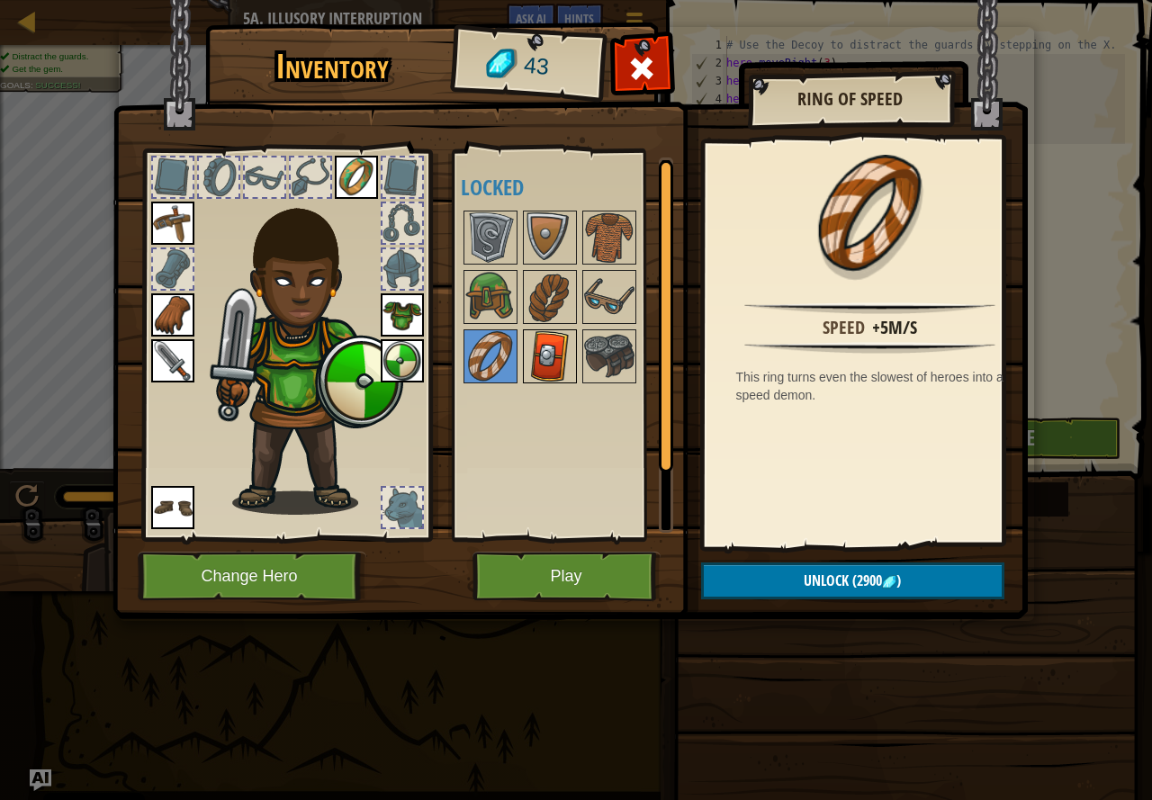
click at [556, 355] on img at bounding box center [550, 356] width 50 height 50
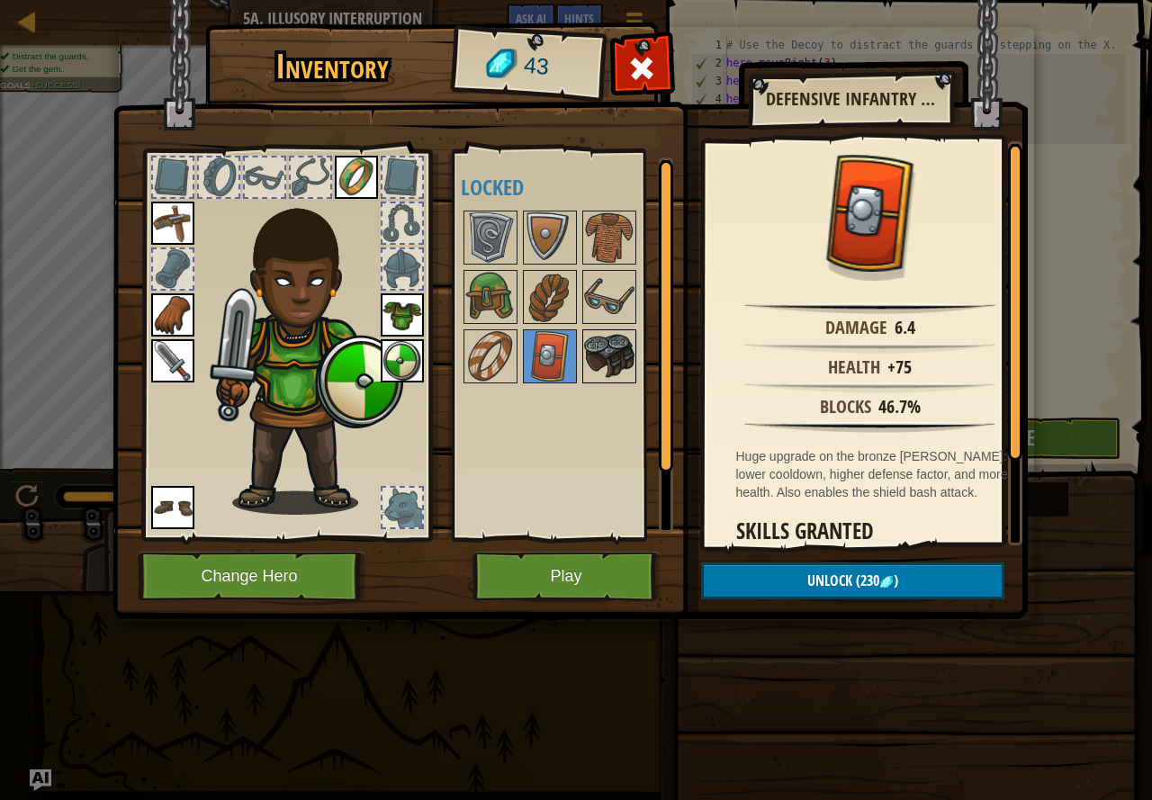
click at [605, 364] on img at bounding box center [609, 356] width 50 height 50
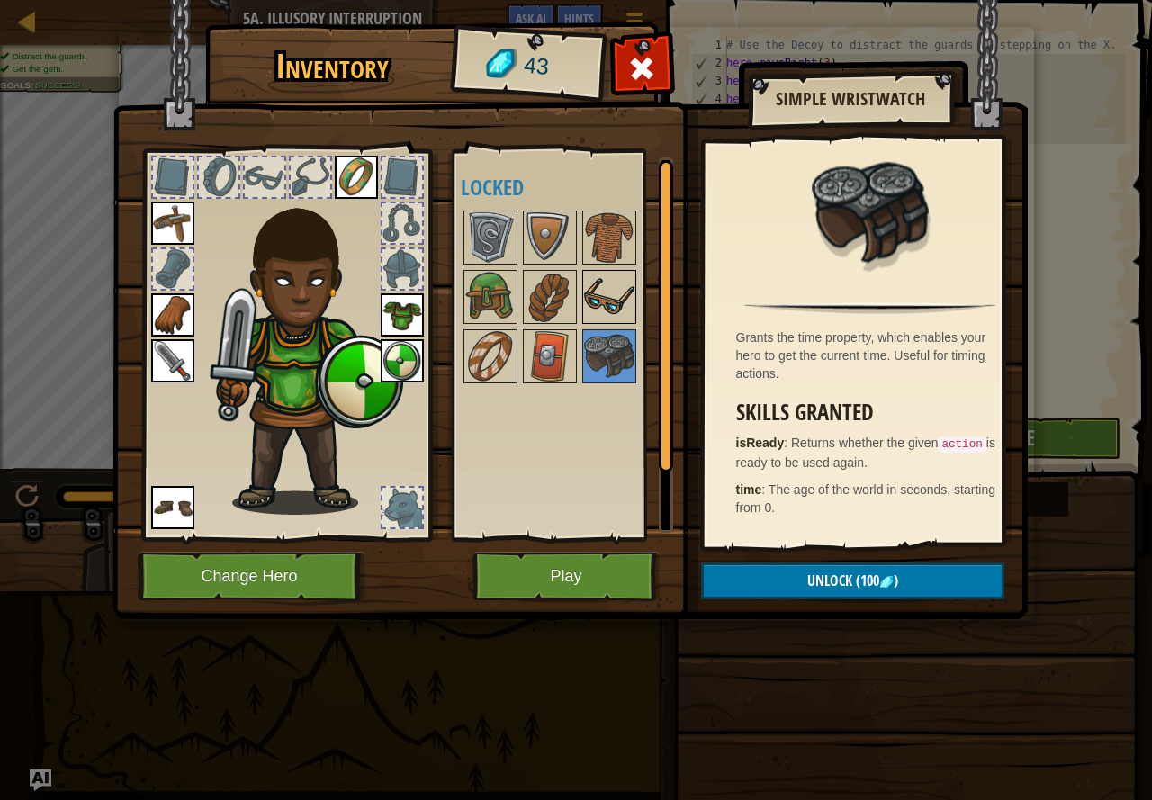
click at [616, 303] on img at bounding box center [609, 297] width 50 height 50
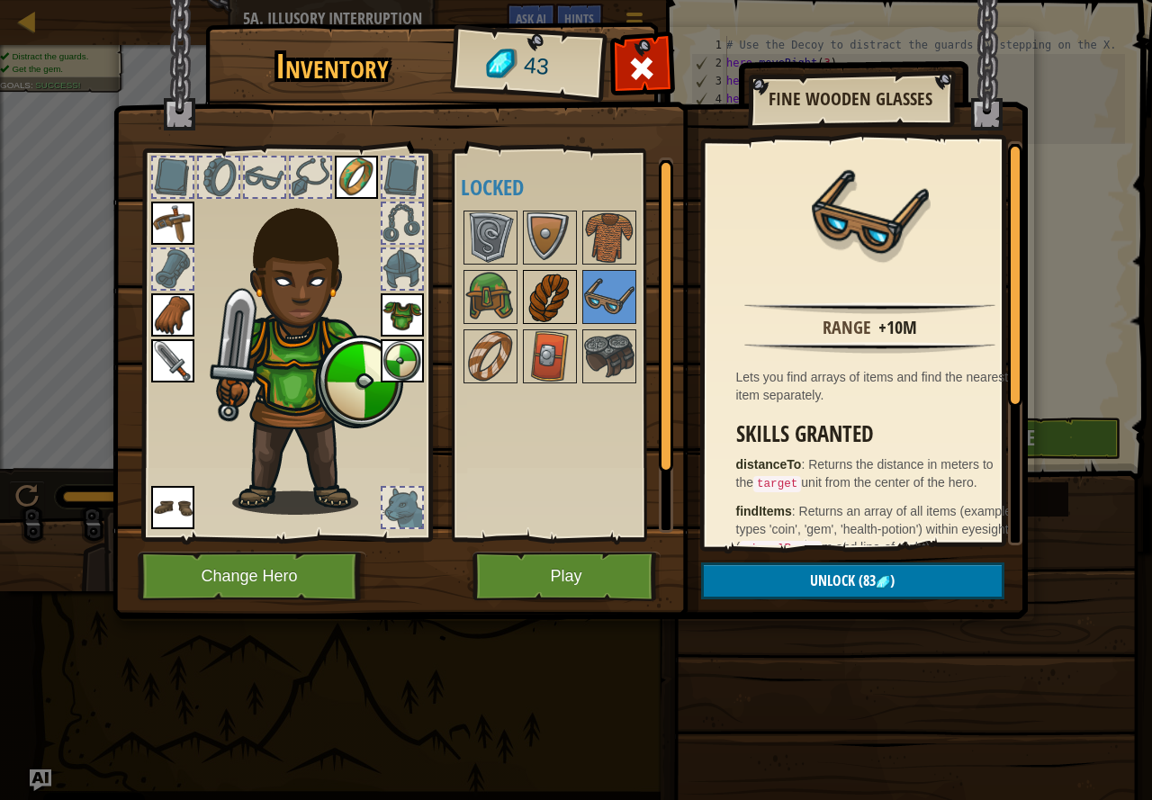
click at [543, 284] on img at bounding box center [550, 297] width 50 height 50
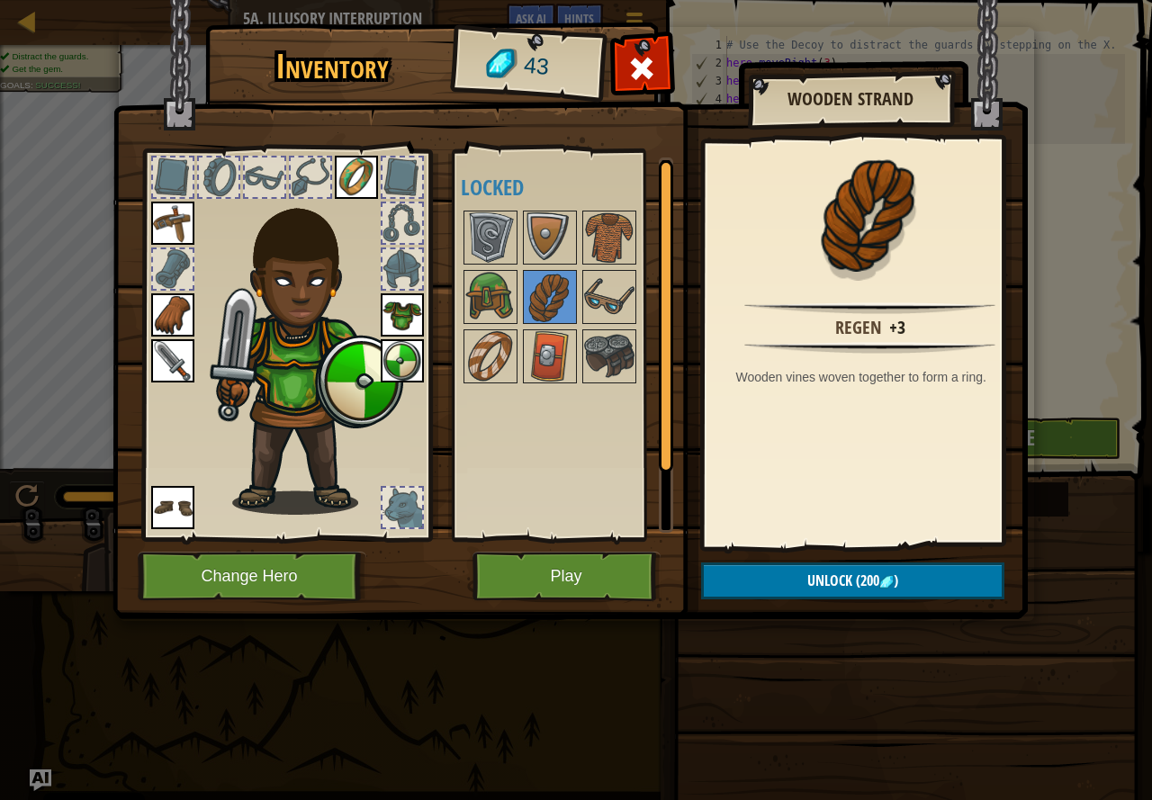
click at [555, 207] on div "Available Equip Equip Equip Equip Equip Equip Equip (double-click to equip) Loc…" at bounding box center [574, 345] width 226 height 375
click at [550, 227] on img at bounding box center [550, 237] width 50 height 50
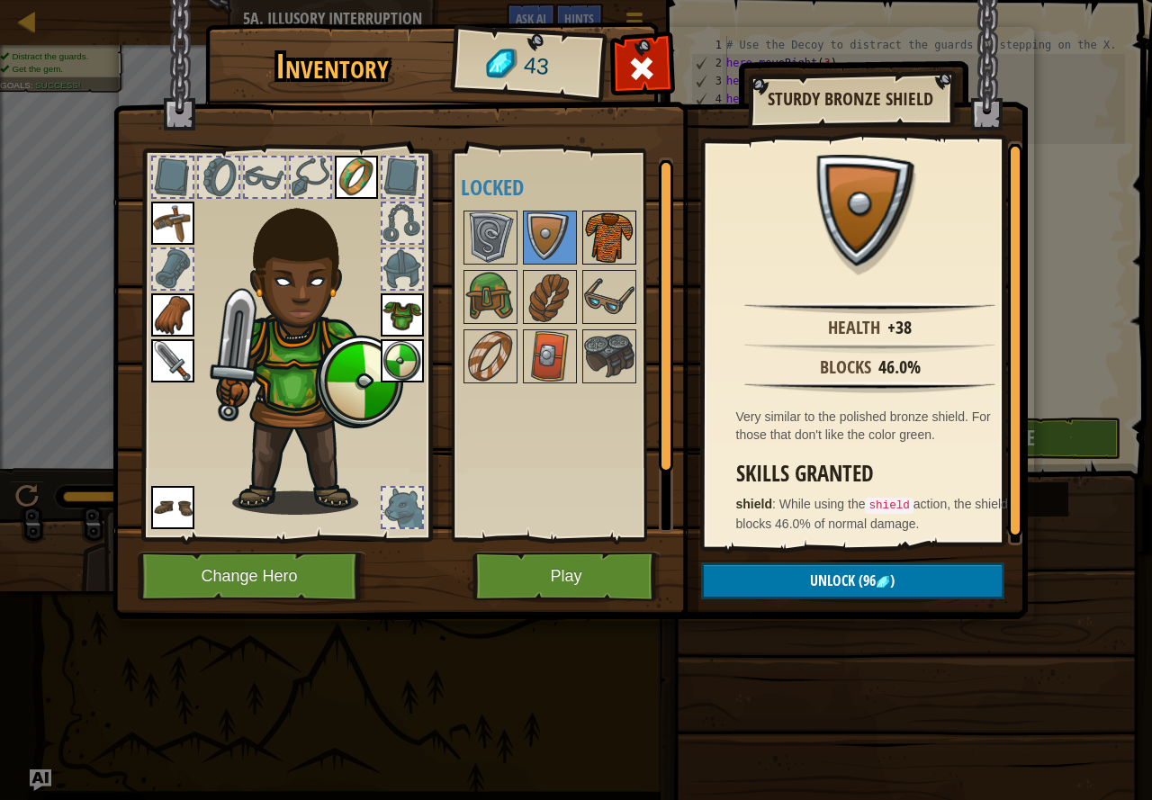
click at [592, 230] on img at bounding box center [609, 237] width 50 height 50
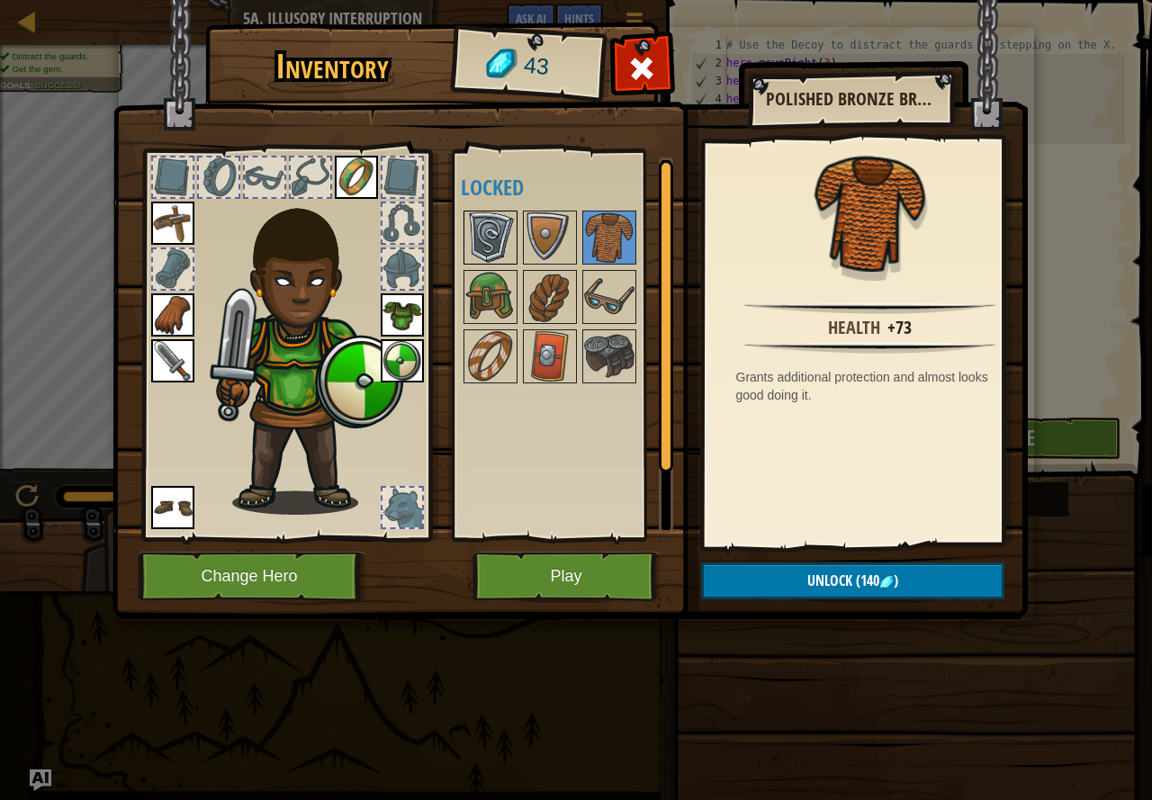
click at [487, 242] on img at bounding box center [490, 237] width 50 height 50
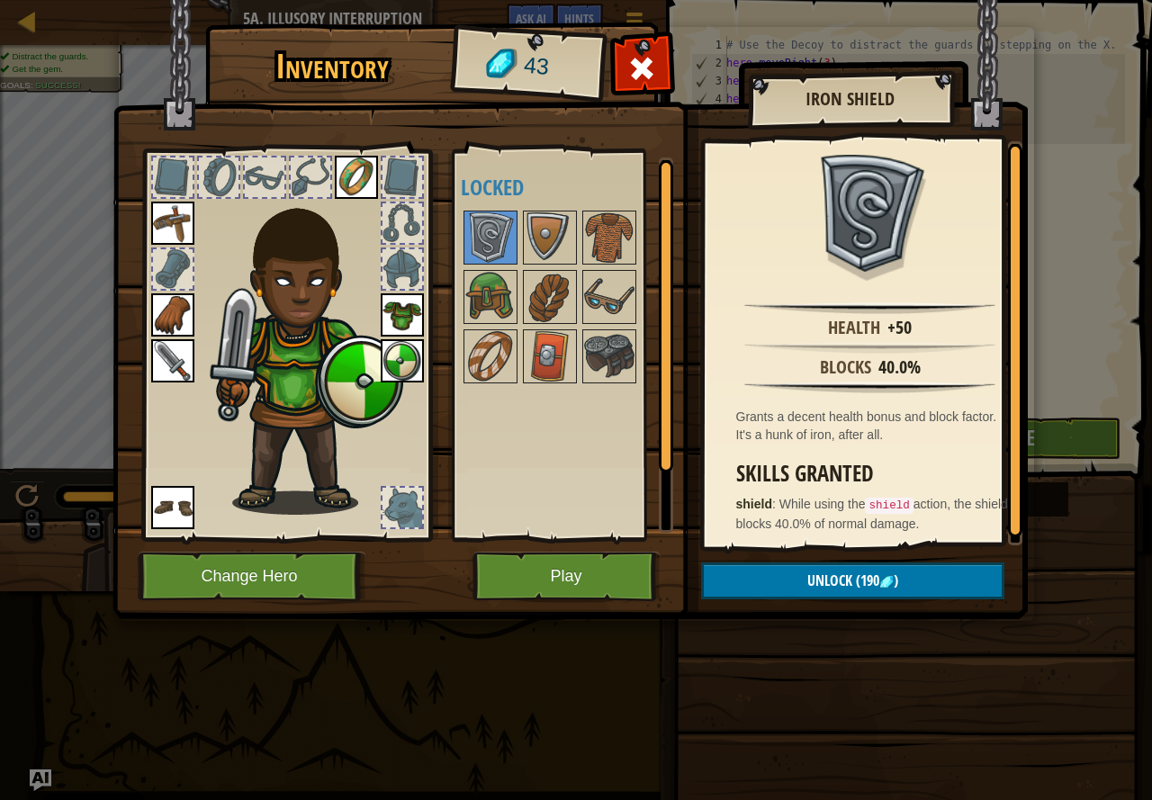
click at [407, 274] on div at bounding box center [403, 269] width 40 height 40
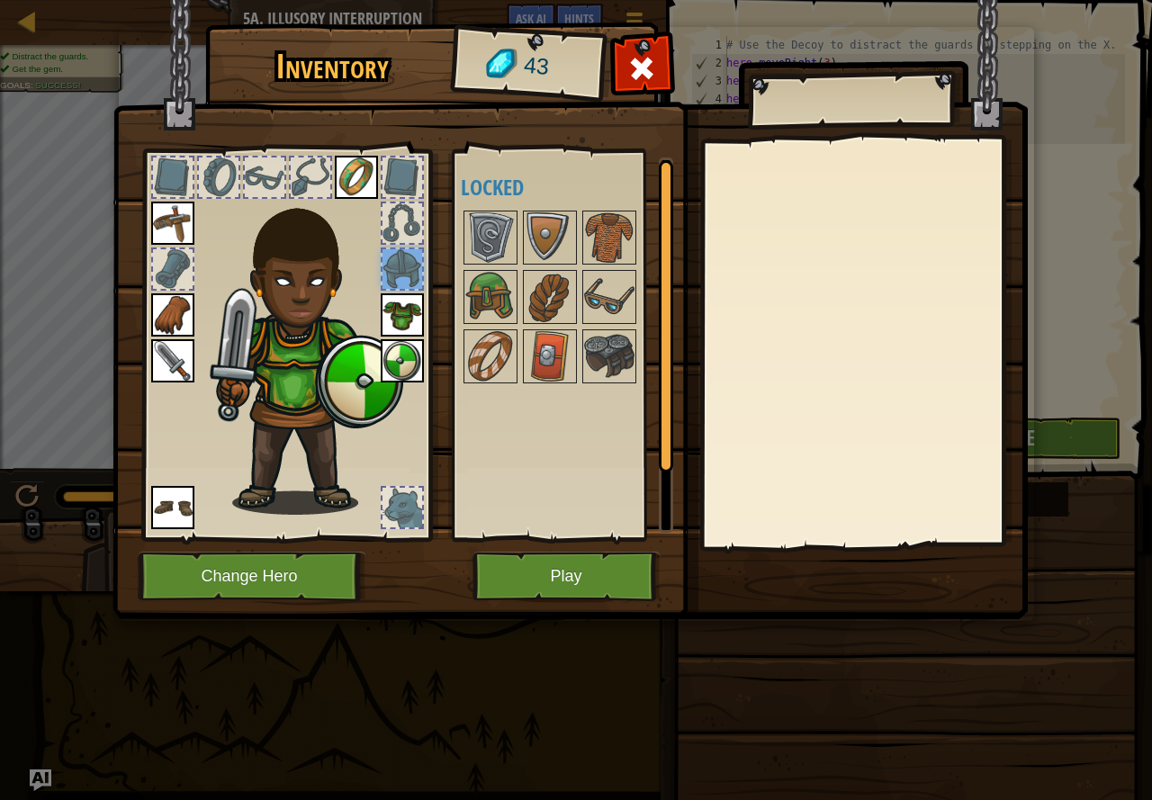
drag, startPoint x: 673, startPoint y: 370, endPoint x: 663, endPoint y: 375, distance: 10.9
click at [672, 373] on div "Inventory 43 Available Equip Equip Equip Equip Equip Equip Equip (double-click …" at bounding box center [577, 324] width 916 height 594
drag, startPoint x: 663, startPoint y: 375, endPoint x: 661, endPoint y: 421, distance: 46.8
click at [661, 421] on div at bounding box center [666, 316] width 14 height 312
click at [670, 415] on div at bounding box center [666, 316] width 14 height 312
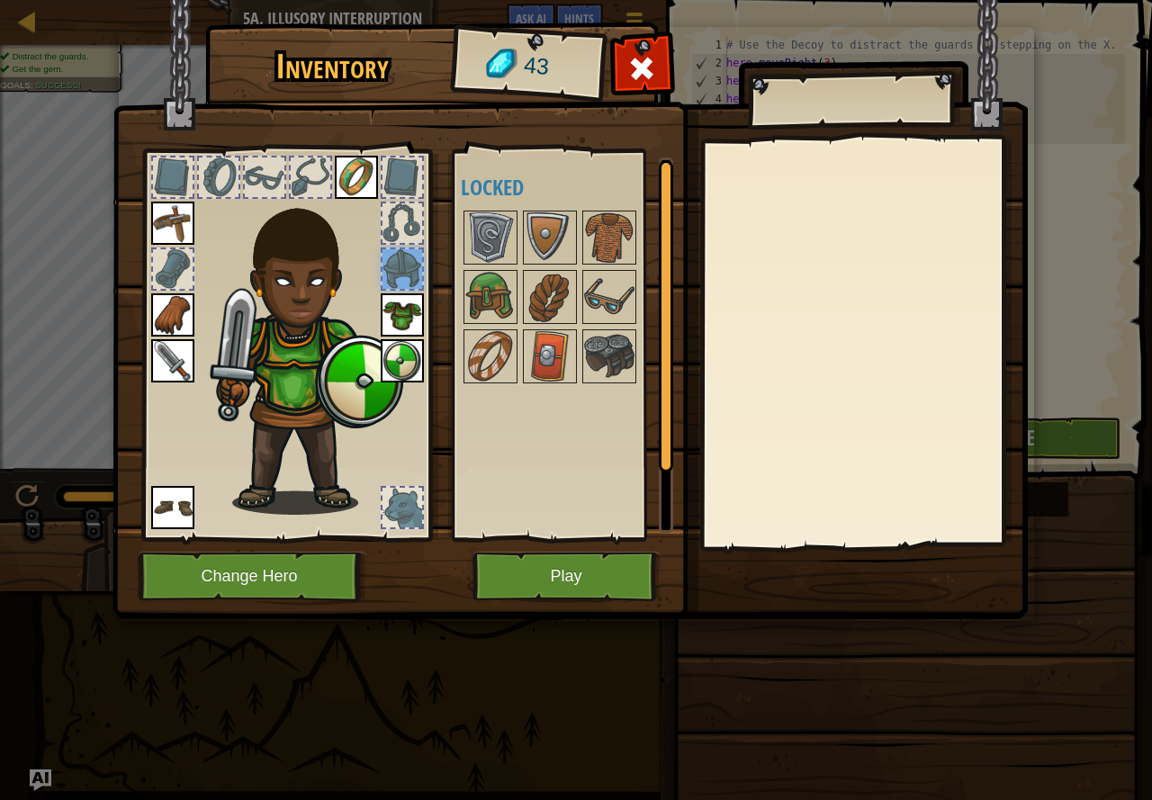
drag, startPoint x: 668, startPoint y: 481, endPoint x: 667, endPoint y: 444, distance: 36.9
click at [669, 448] on div at bounding box center [666, 345] width 14 height 375
click at [656, 438] on div "Available Equip Equip Equip Equip Equip Equip Equip (double-click to equip) Loc…" at bounding box center [574, 345] width 226 height 375
drag, startPoint x: 663, startPoint y: 440, endPoint x: 644, endPoint y: 485, distance: 48.8
click at [656, 483] on div "Available Equip Equip Equip Equip Equip Equip Equip (double-click to equip) Loc…" at bounding box center [567, 345] width 212 height 375
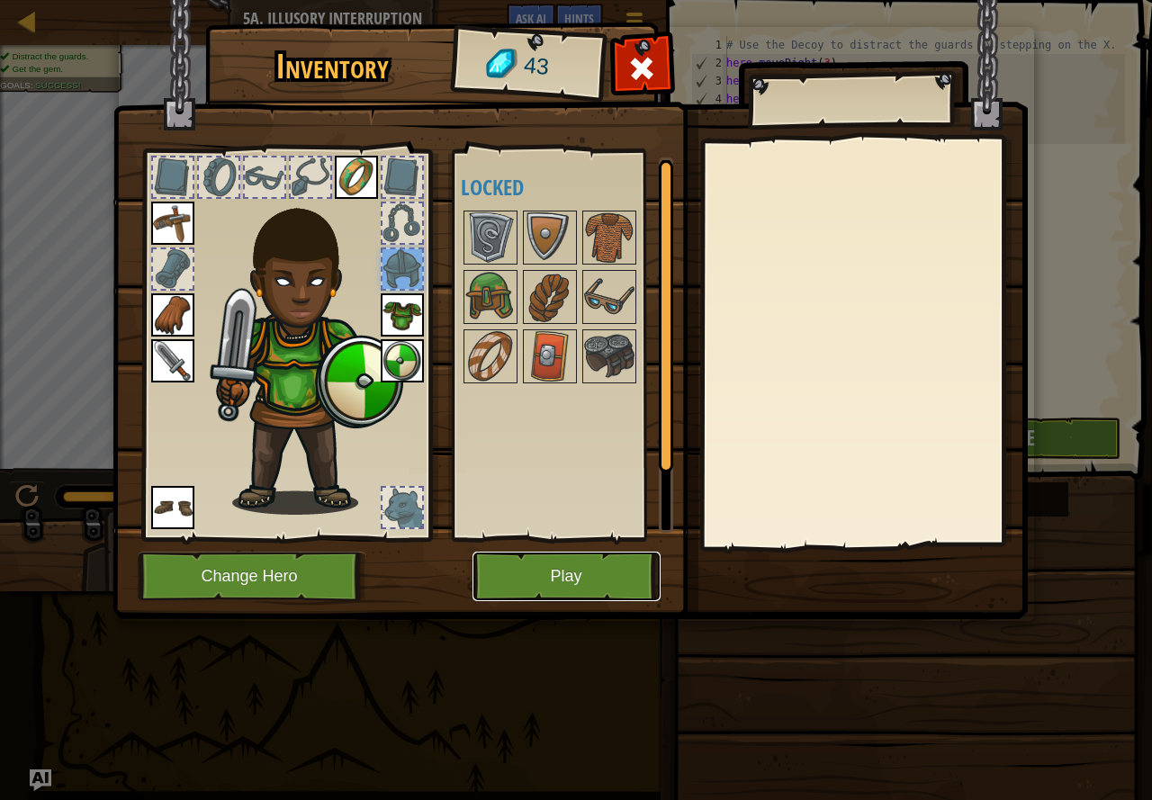
click at [545, 560] on button "Play" at bounding box center [567, 577] width 188 height 50
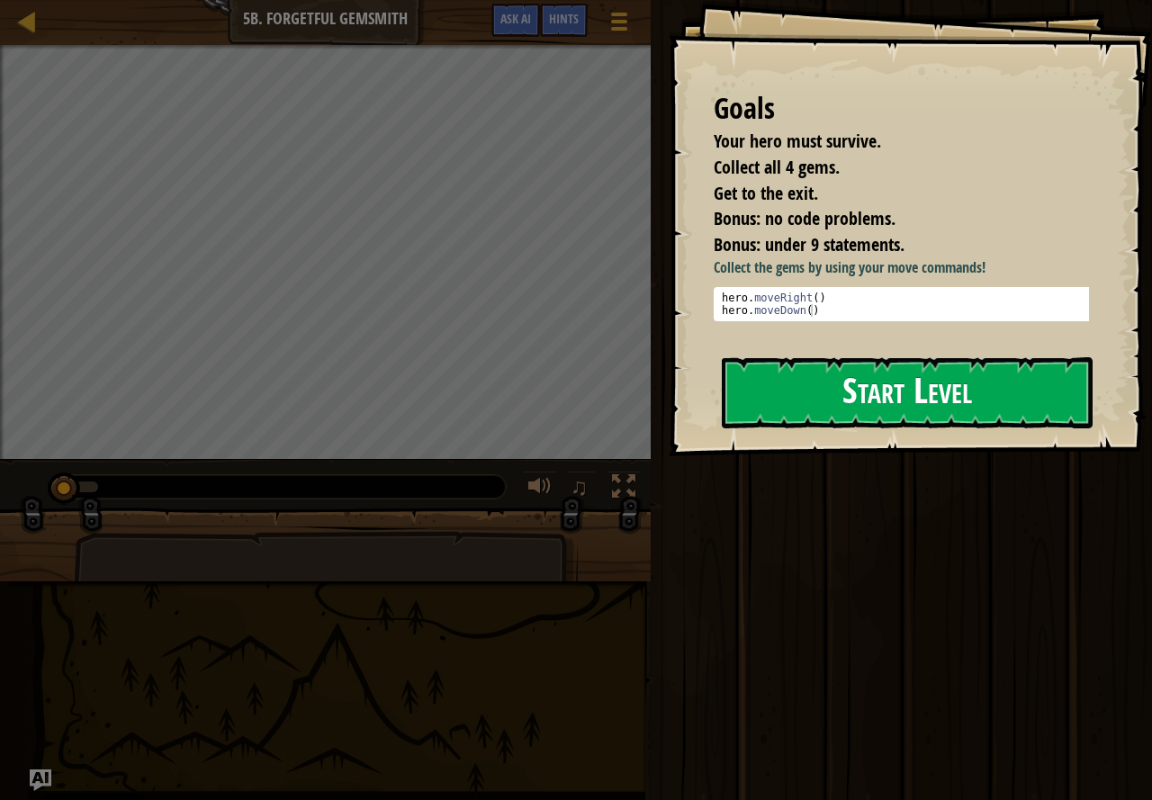
click at [766, 404] on button "Start Level" at bounding box center [907, 392] width 371 height 71
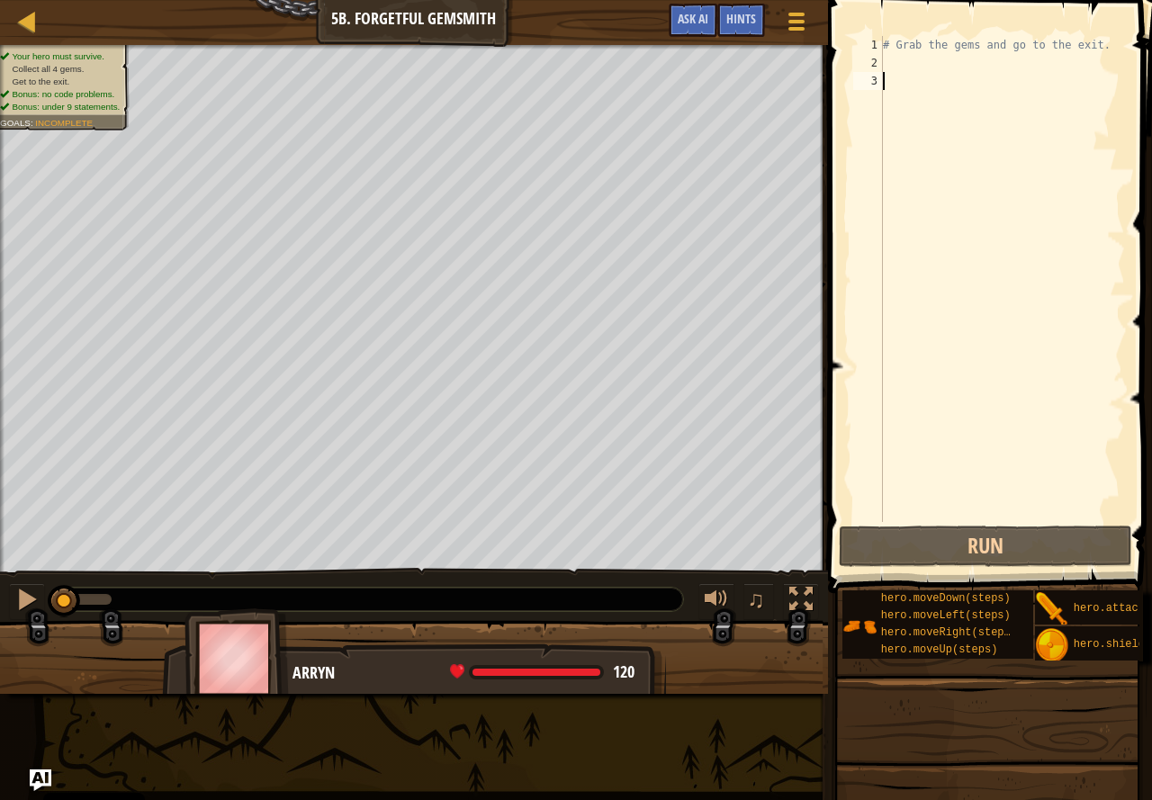
click at [961, 72] on div "# Grab the gems and go to the exit." at bounding box center [1003, 297] width 246 height 522
click at [961, 66] on div "# Grab the gems and go to the exit." at bounding box center [1003, 297] width 246 height 522
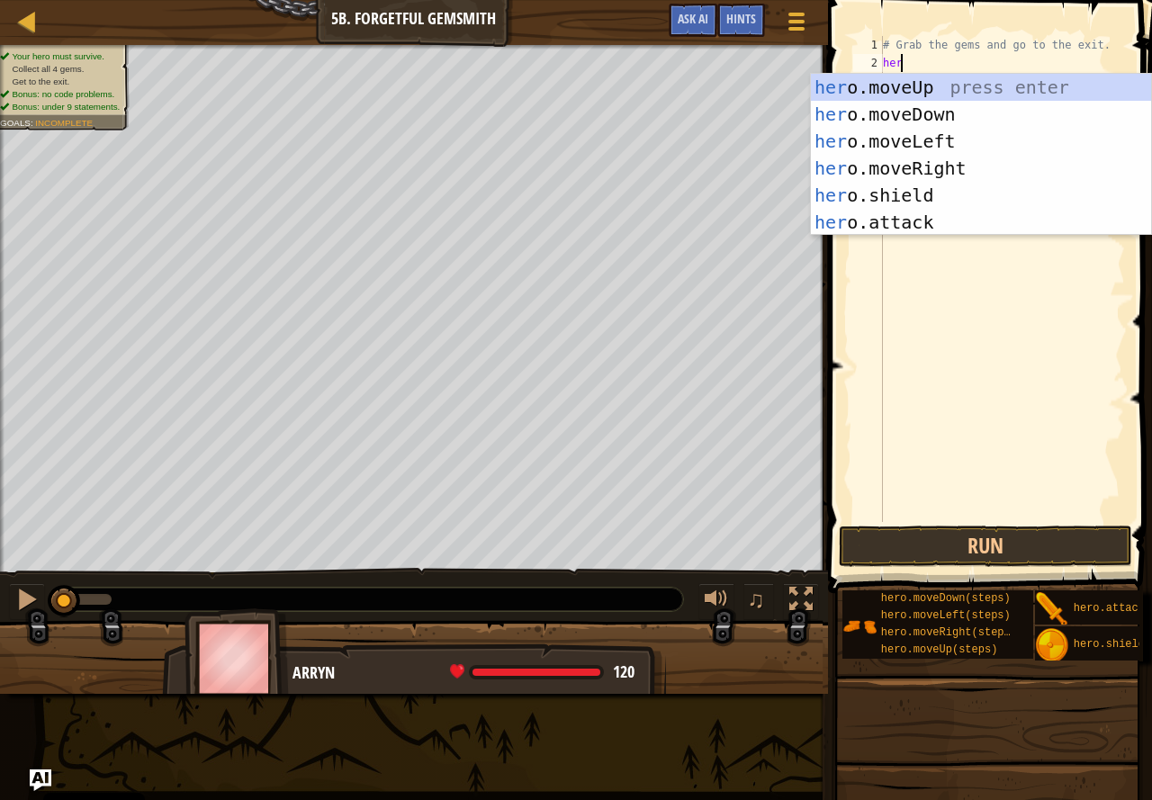
type textarea "hero"
click at [963, 124] on div "hero .moveUp press enter hero .moveDown press enter hero .moveLeft press enter …" at bounding box center [981, 182] width 340 height 216
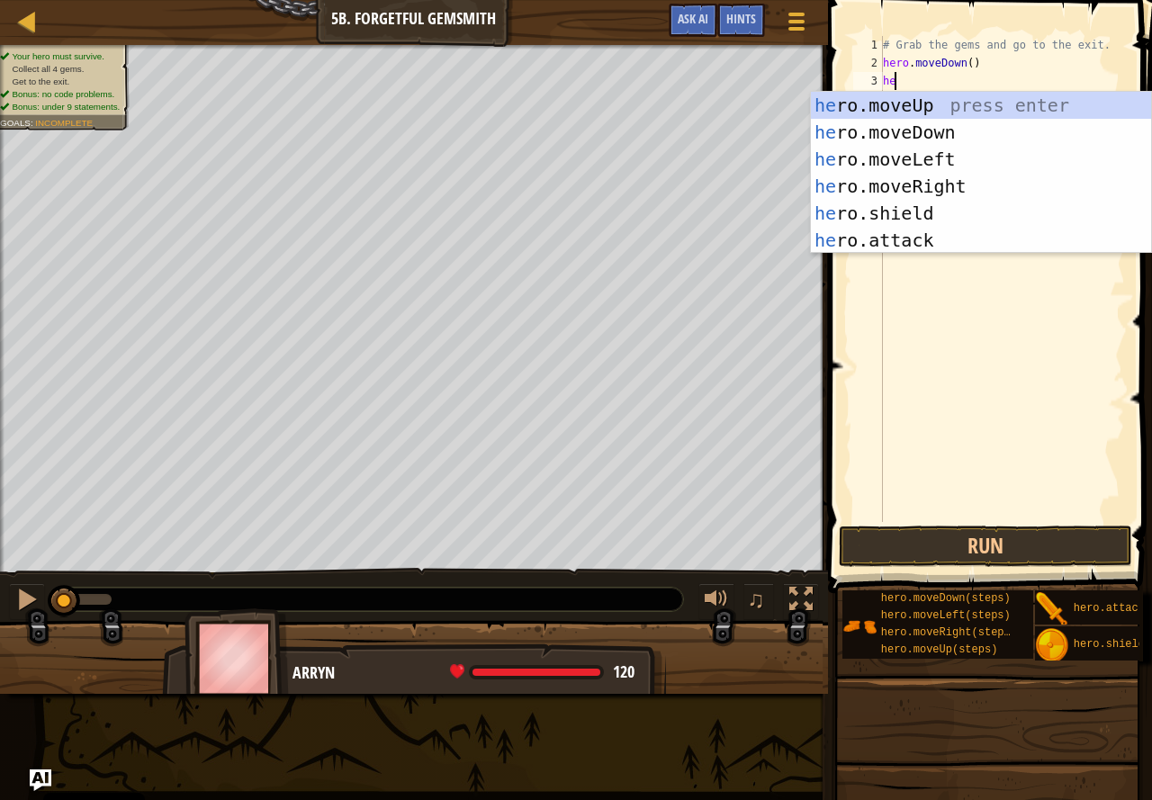
type textarea "hero"
click at [1013, 185] on div "hero .moveUp press enter hero .moveDown press enter hero .moveLeft press enter …" at bounding box center [981, 200] width 340 height 216
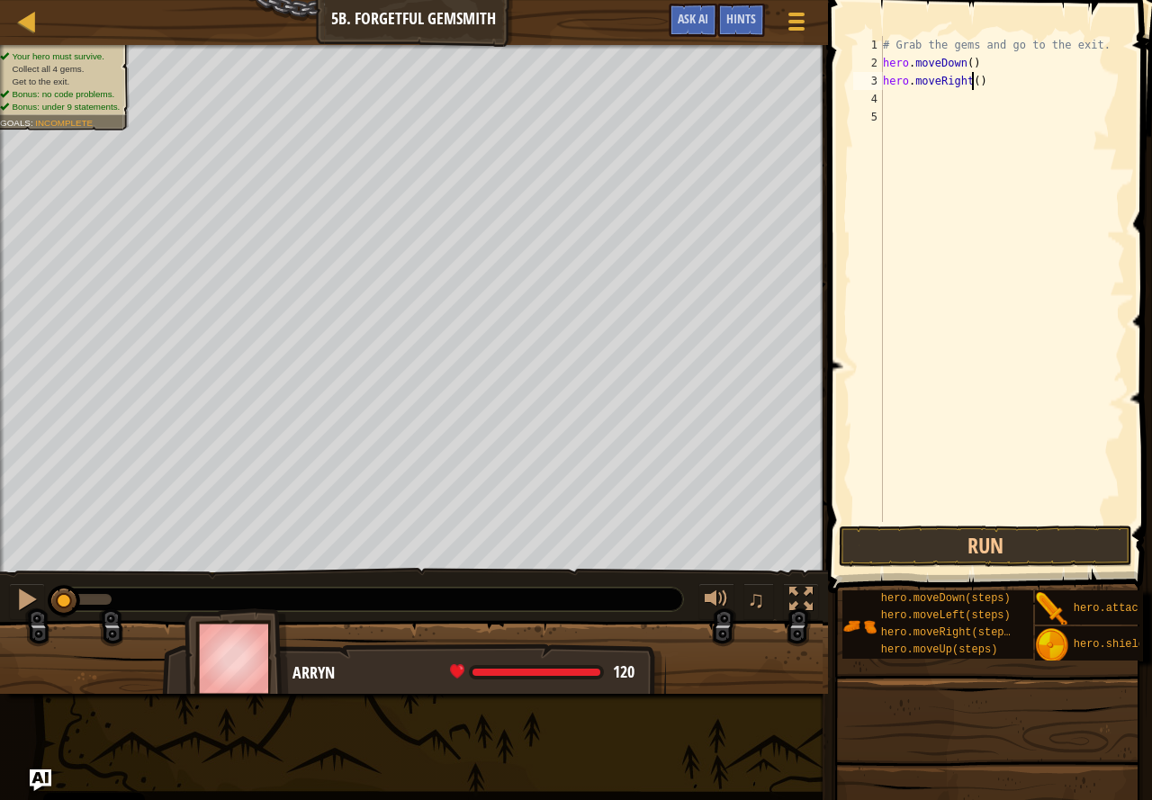
click at [972, 78] on div "# Grab the gems and go to the exit. hero . moveDown ( ) hero . moveRight ( )" at bounding box center [1003, 297] width 246 height 522
type textarea "hero.moveRight(2)"
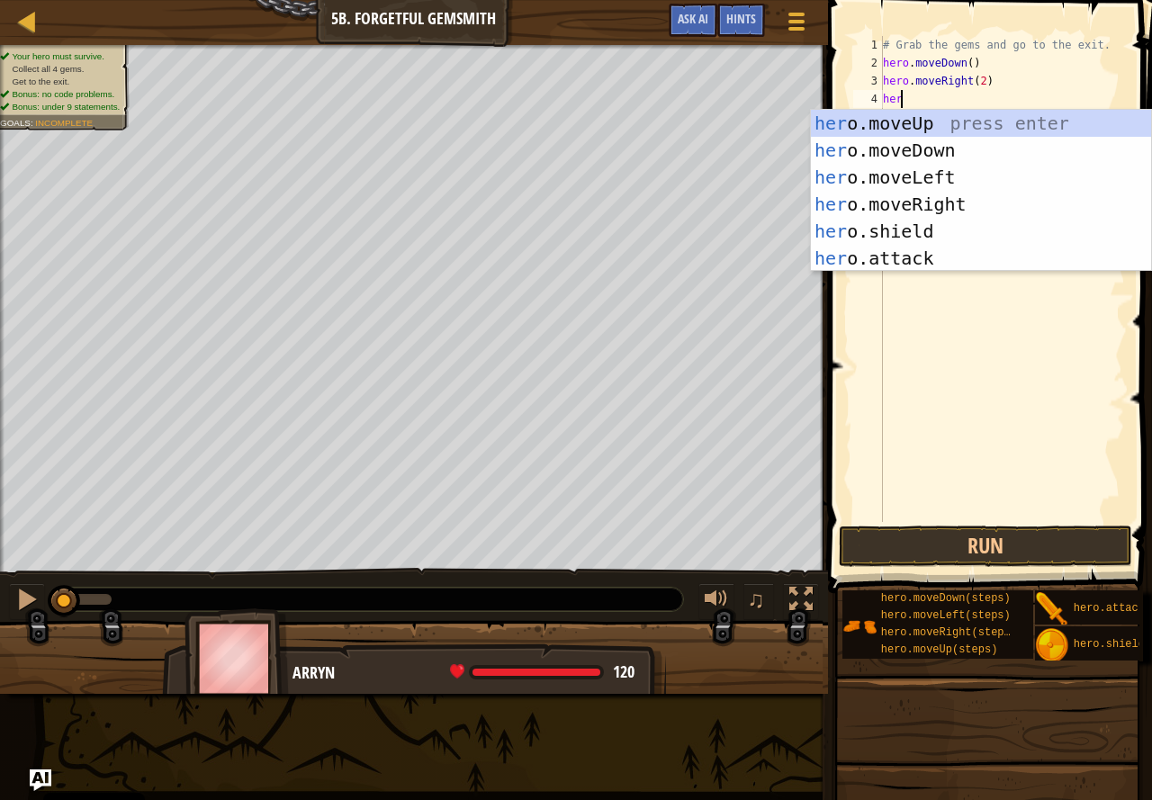
type textarea "her"
click at [931, 122] on div "her o.moveUp press enter her o.moveDown press enter her o.moveLeft press enter …" at bounding box center [981, 218] width 340 height 216
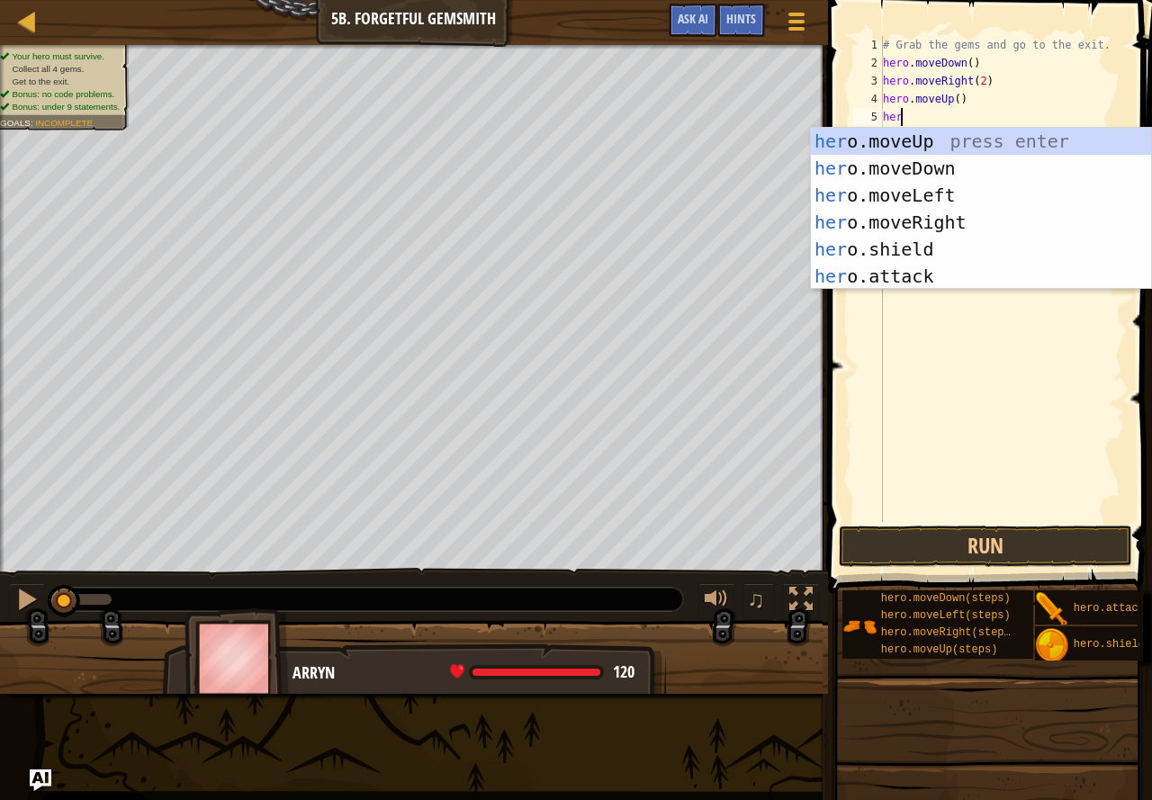
type textarea "hero"
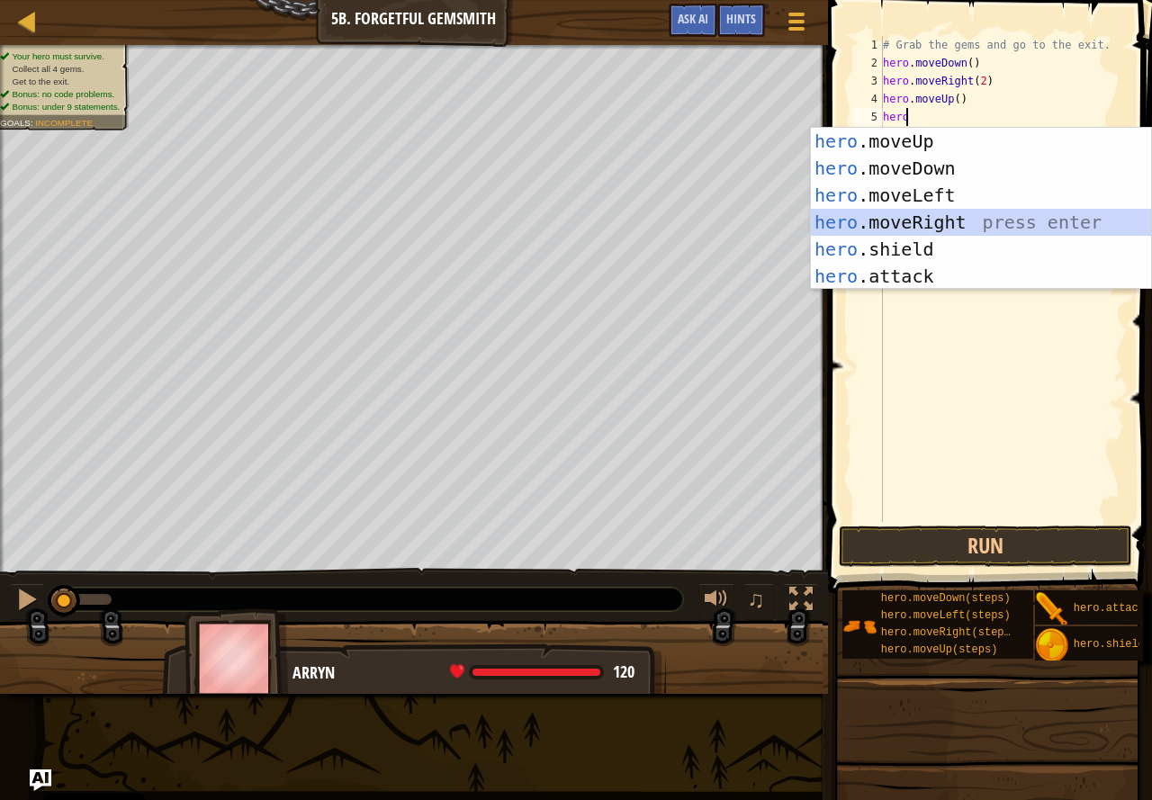
click at [1058, 221] on div "hero .moveUp press enter hero .moveDown press enter hero .moveLeft press enter …" at bounding box center [981, 236] width 340 height 216
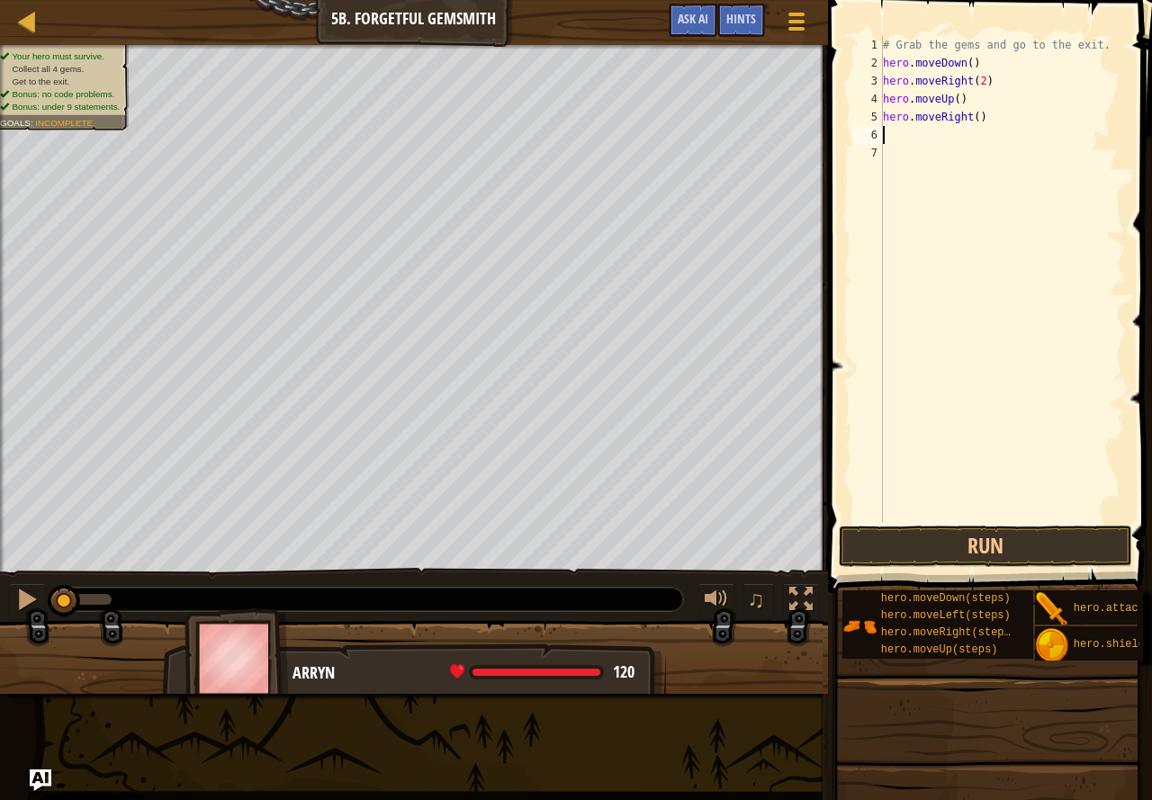
click at [974, 110] on div "# Grab the gems and go to the exit. hero . moveDown ( ) hero . moveRight ( 2 ) …" at bounding box center [1003, 297] width 246 height 522
click at [1049, 529] on button "Run" at bounding box center [985, 546] width 293 height 41
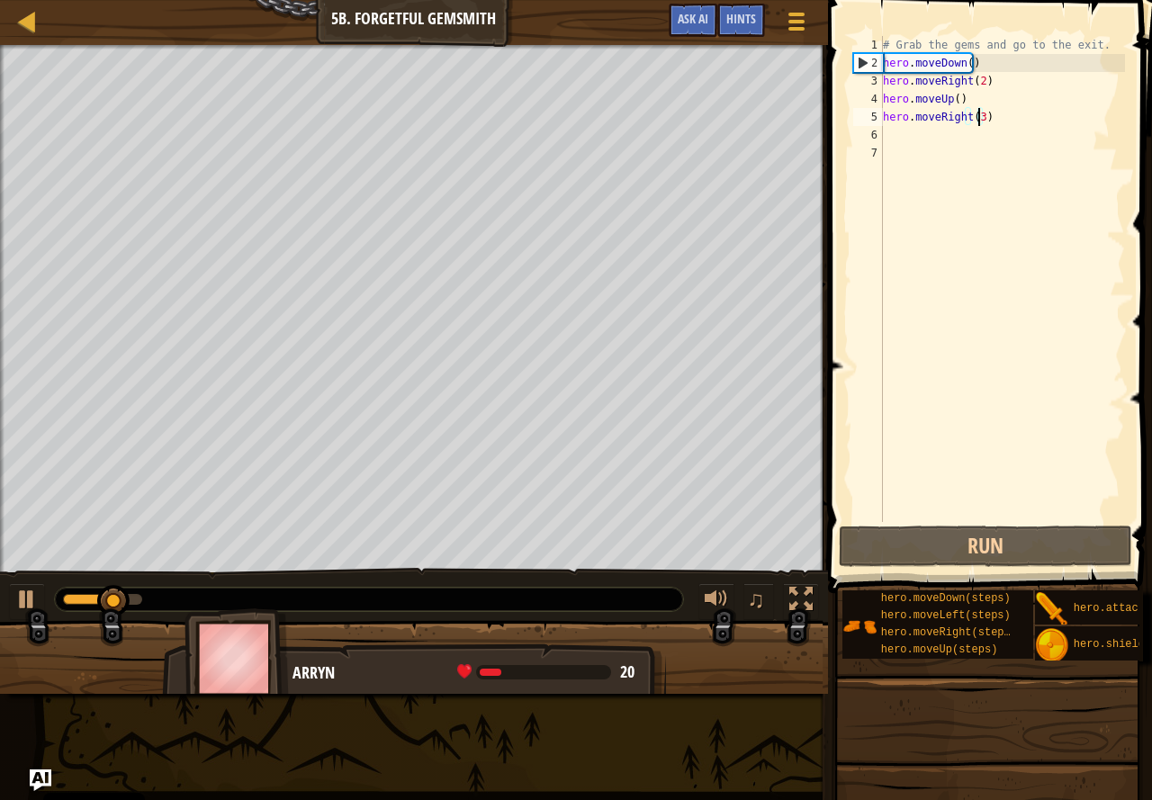
click at [1016, 39] on div "# Grab the gems and go to the exit. hero . moveDown ( ) hero . moveRight ( 2 ) …" at bounding box center [1003, 297] width 246 height 522
type textarea "# Grab the gems and go to the exit."
drag, startPoint x: 1098, startPoint y: 48, endPoint x: 866, endPoint y: 45, distance: 232.3
click at [866, 45] on div "# Grab the gems and go to the exit. 1 2 3 4 5 6 7 # Grab the gems and go to the…" at bounding box center [987, 279] width 275 height 486
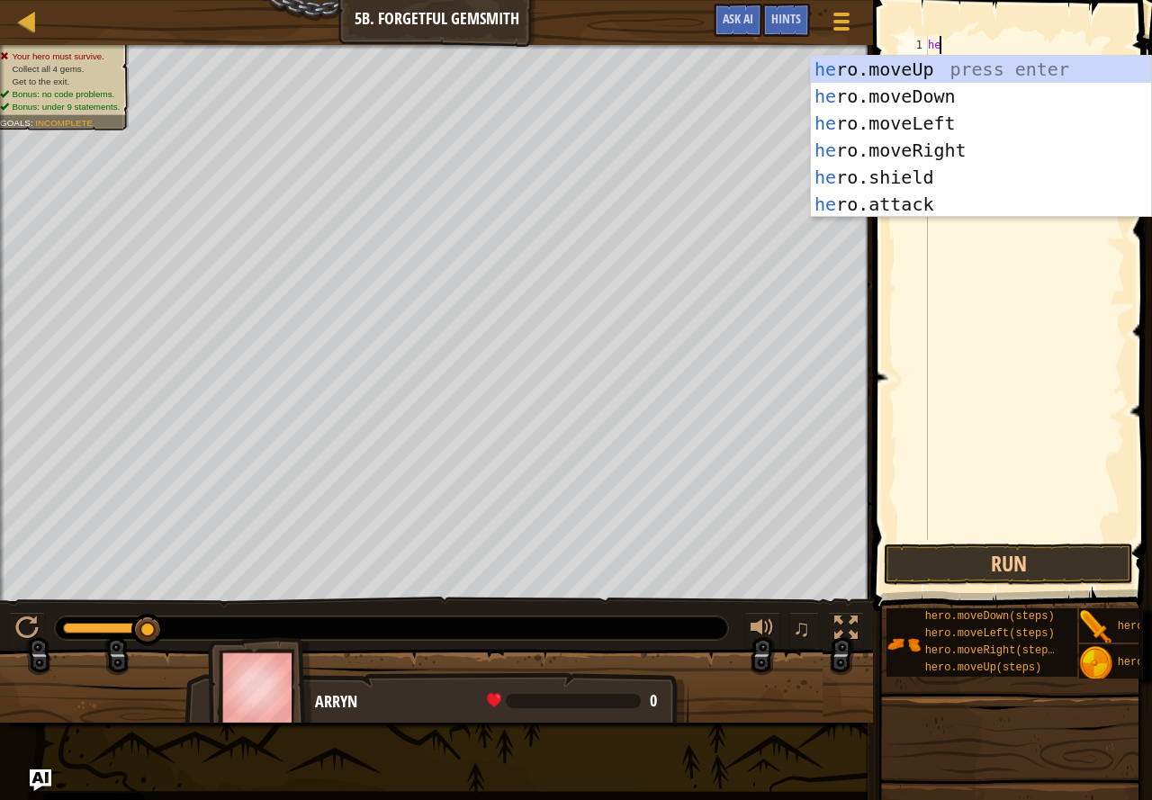
scroll to position [8, 1]
type textarea "hero"
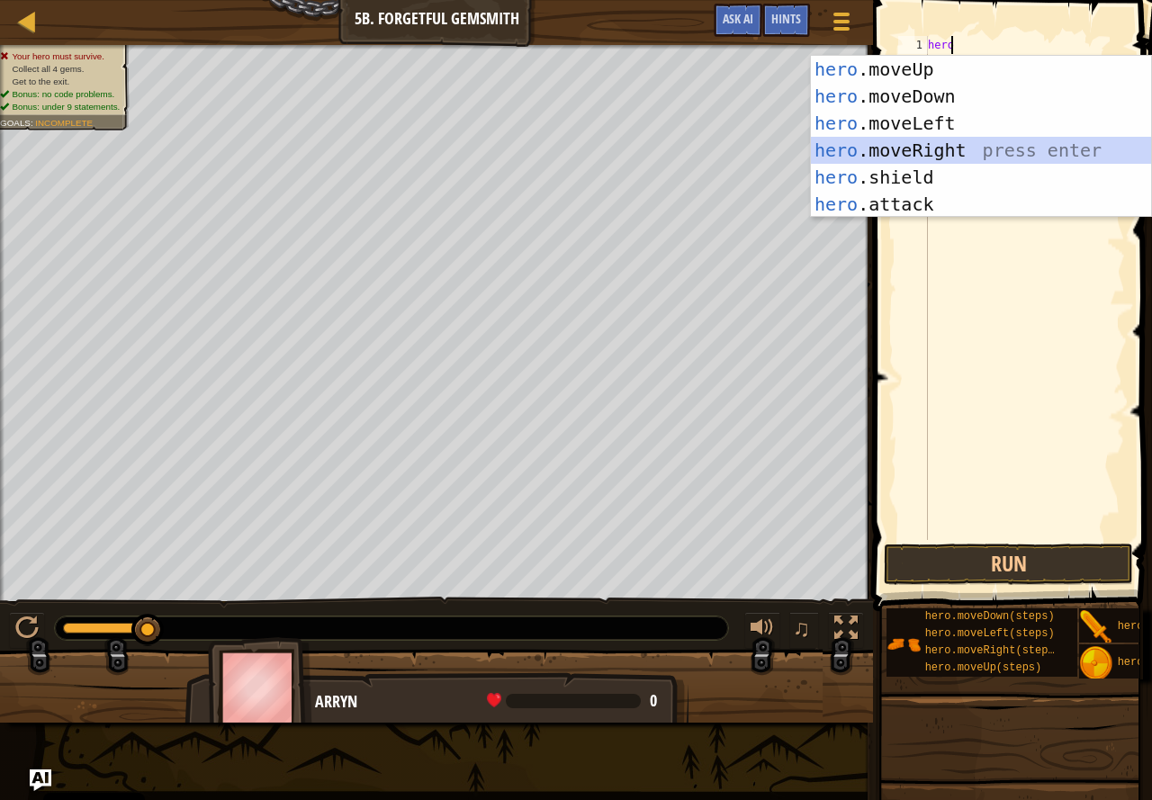
click at [1001, 154] on div "hero .moveUp press enter hero .moveDown press enter hero .moveLeft press enter …" at bounding box center [981, 164] width 340 height 216
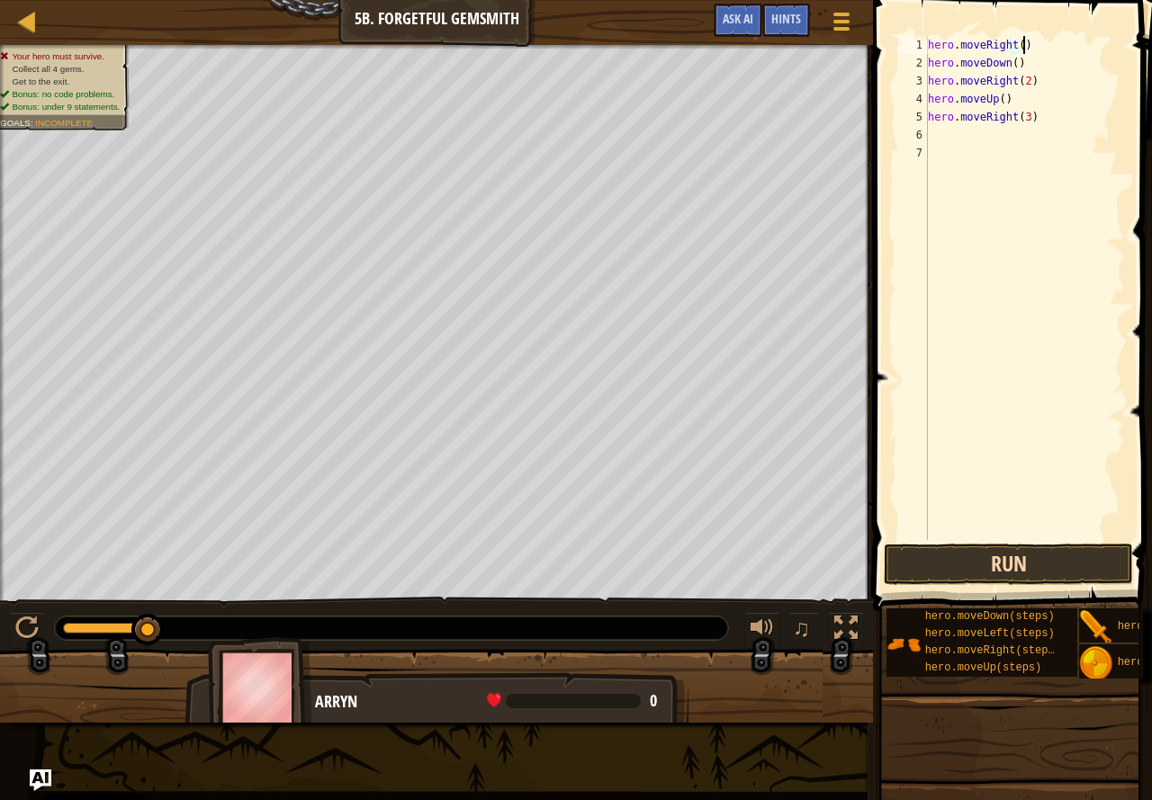
type textarea "hero.moveRight()"
click at [1004, 565] on button "Run" at bounding box center [1008, 564] width 249 height 41
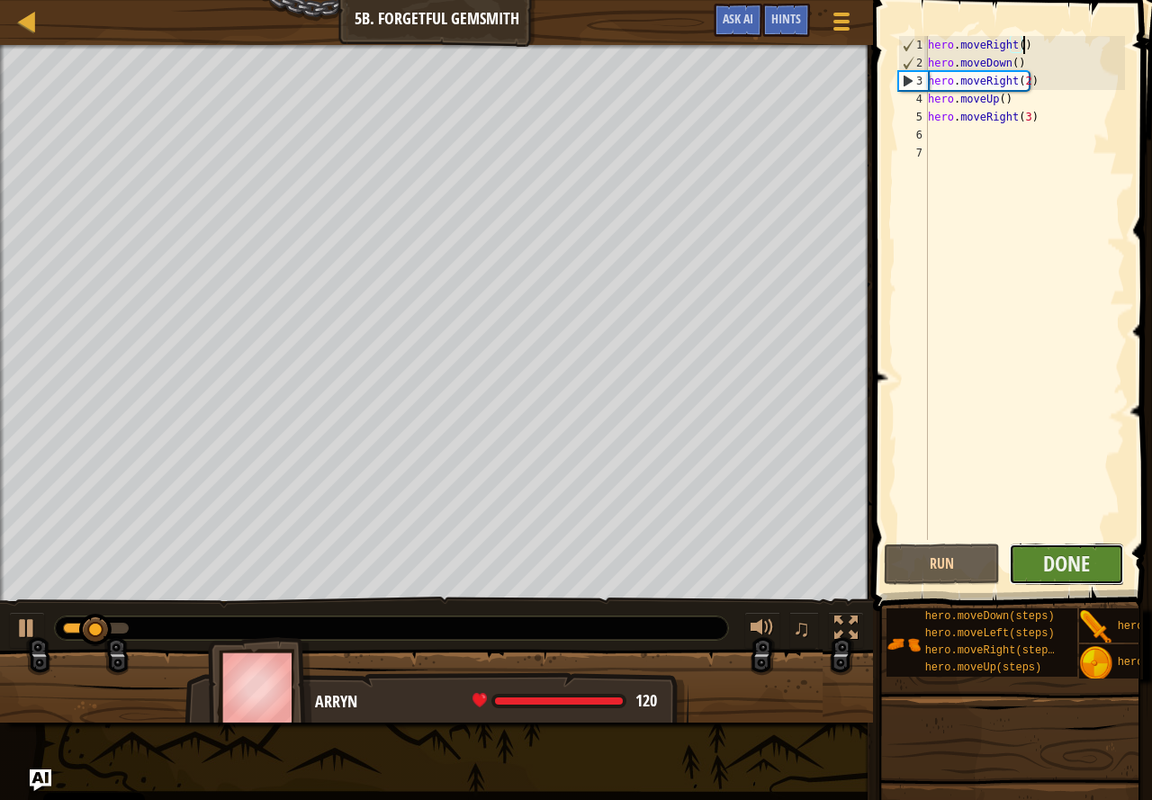
click at [1032, 567] on button "Done" at bounding box center [1067, 564] width 116 height 41
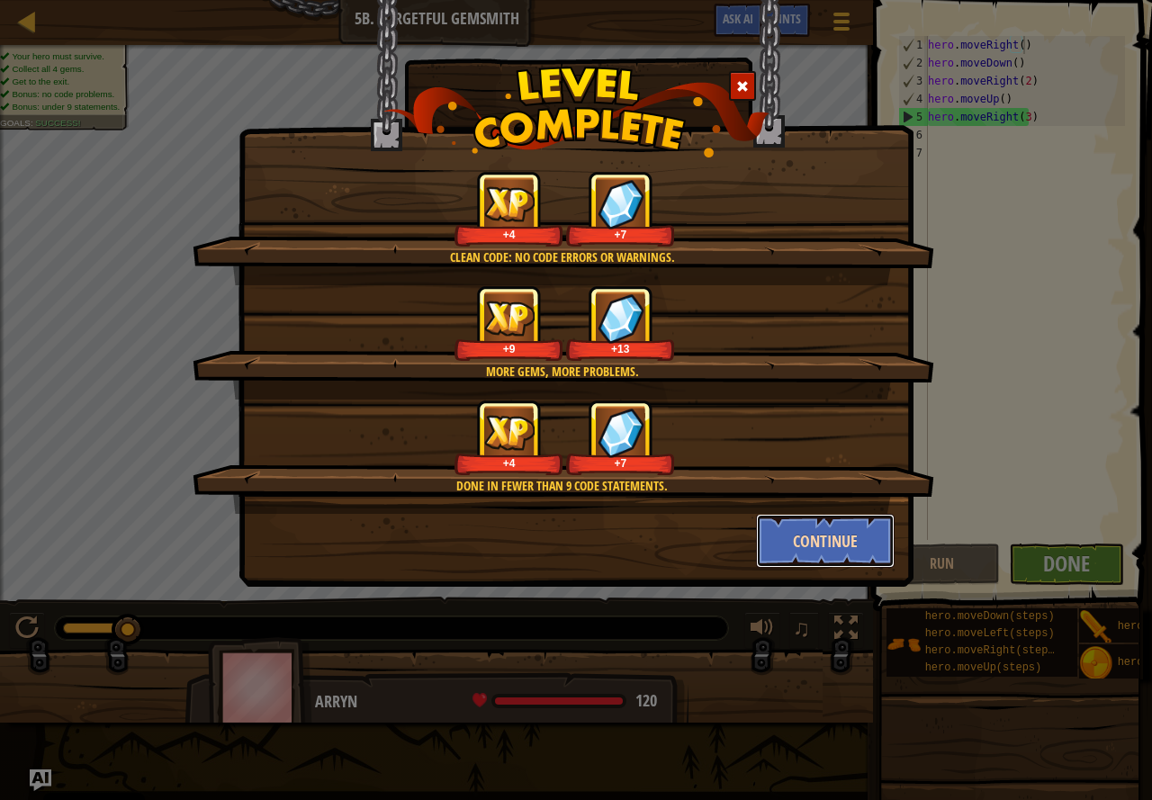
click at [815, 541] on button "Continue" at bounding box center [826, 541] width 140 height 54
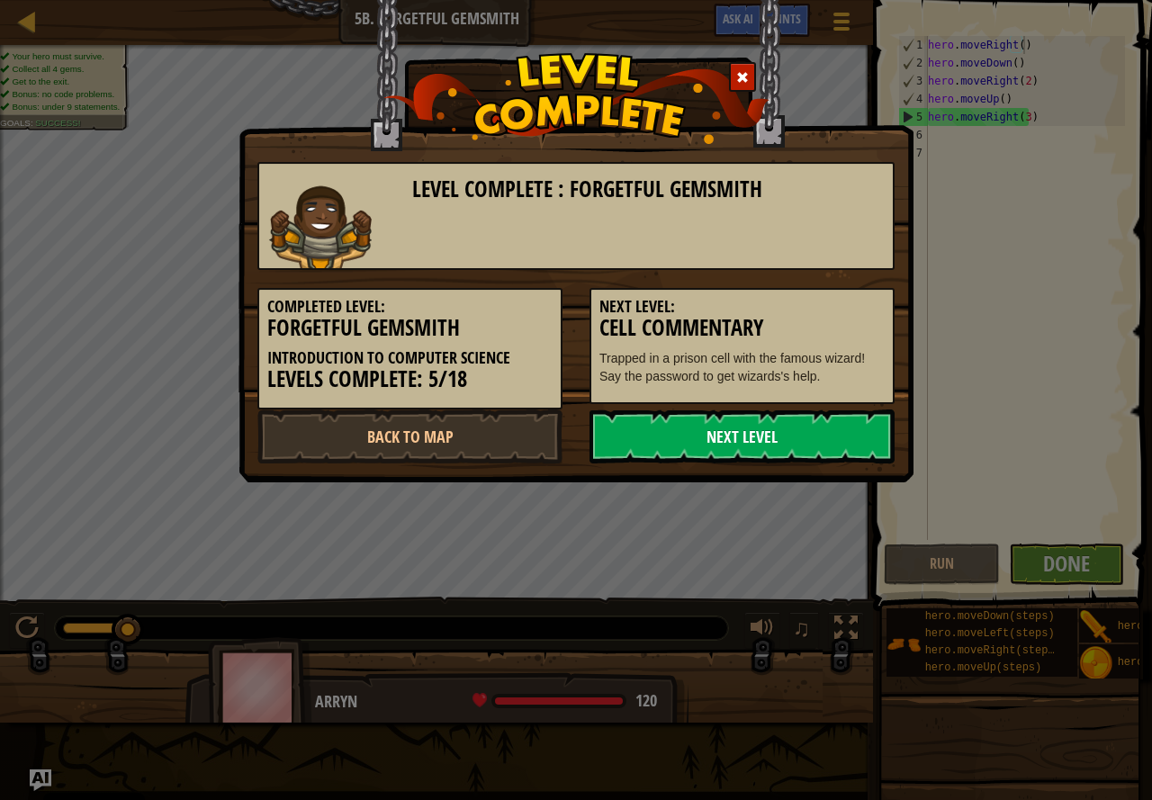
click at [733, 446] on link "Next Level" at bounding box center [742, 437] width 305 height 54
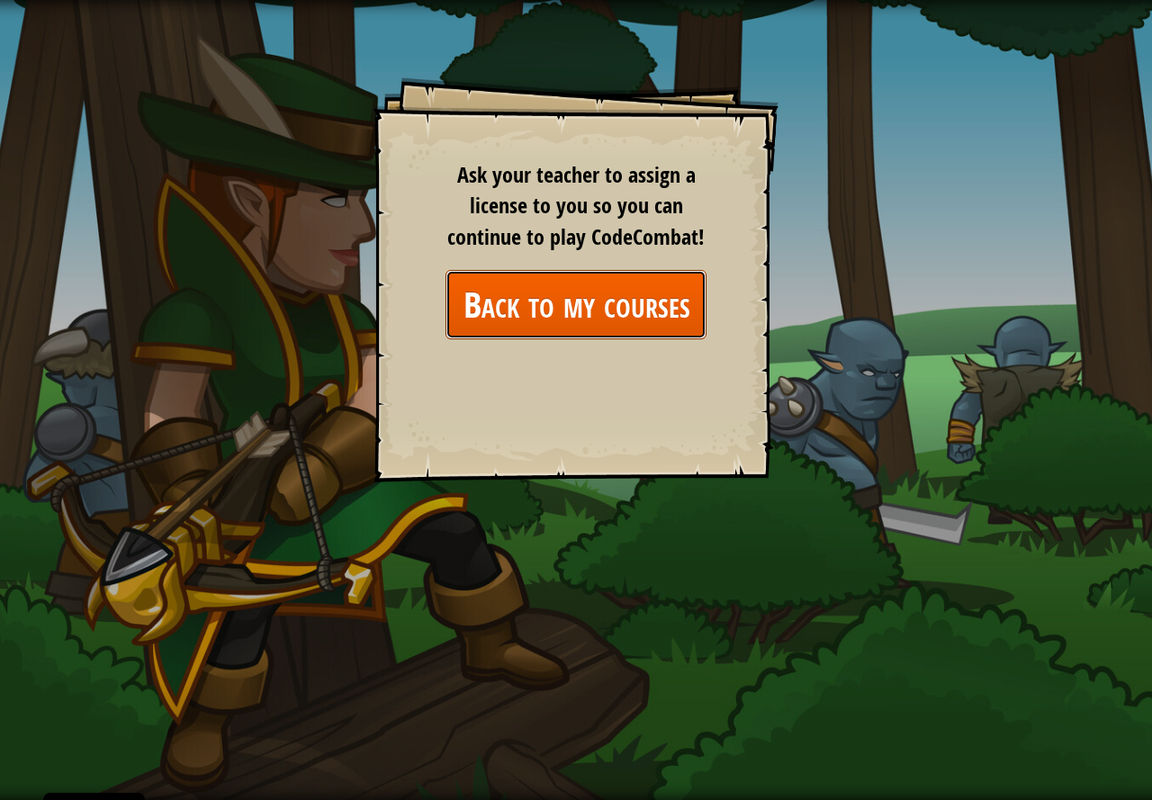
click at [581, 305] on link "Back to my courses" at bounding box center [576, 304] width 261 height 69
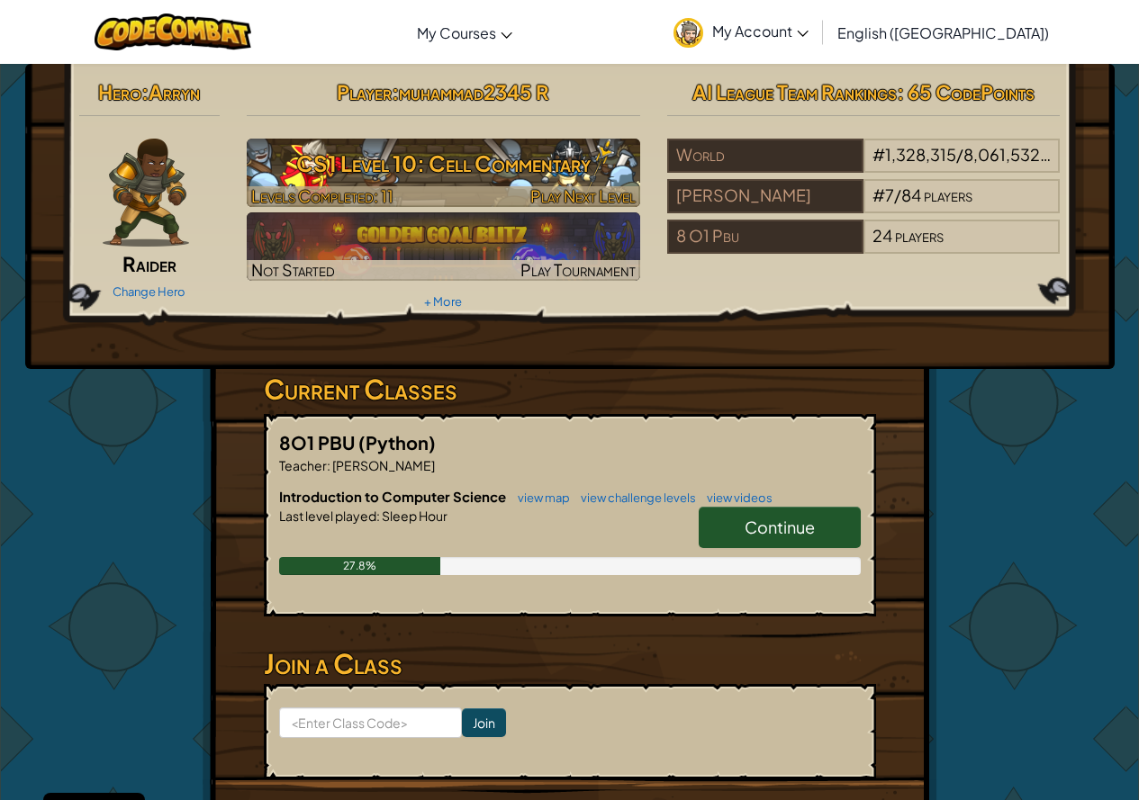
click at [370, 158] on h3 "CS1 Level 10: Cell Commentary" at bounding box center [443, 163] width 393 height 41
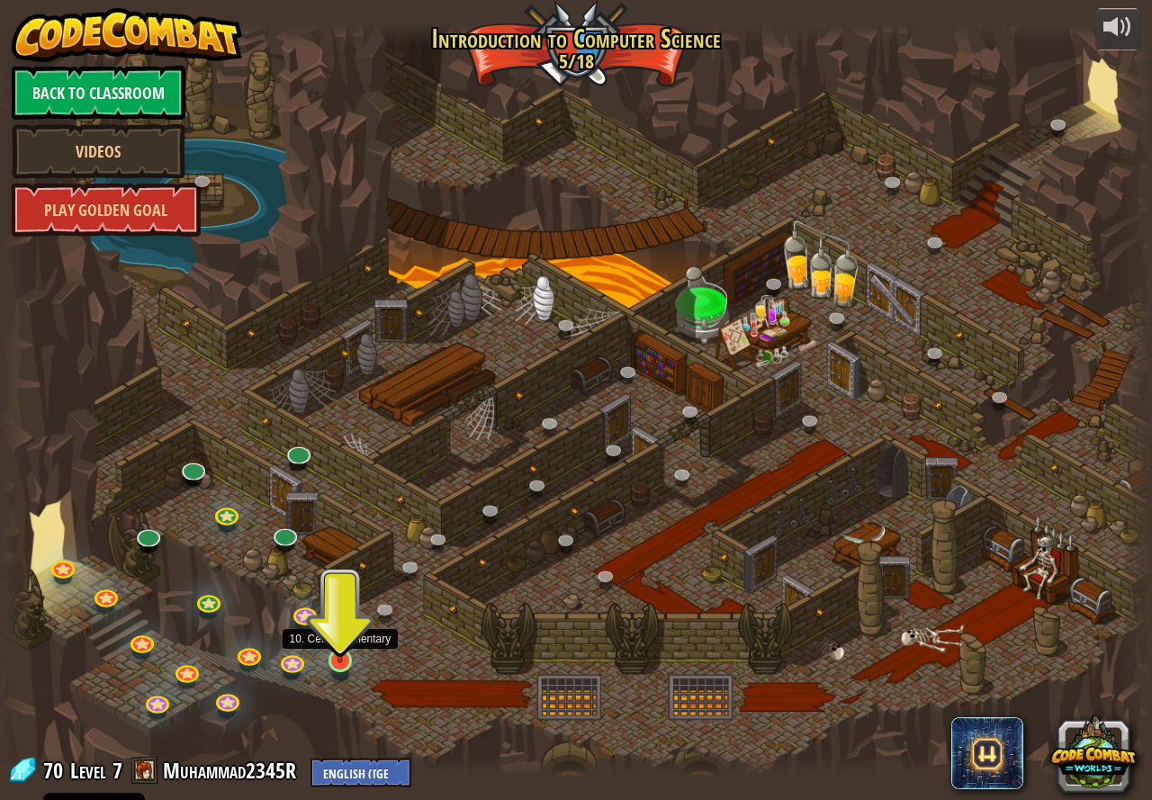
click at [339, 643] on img at bounding box center [340, 628] width 30 height 68
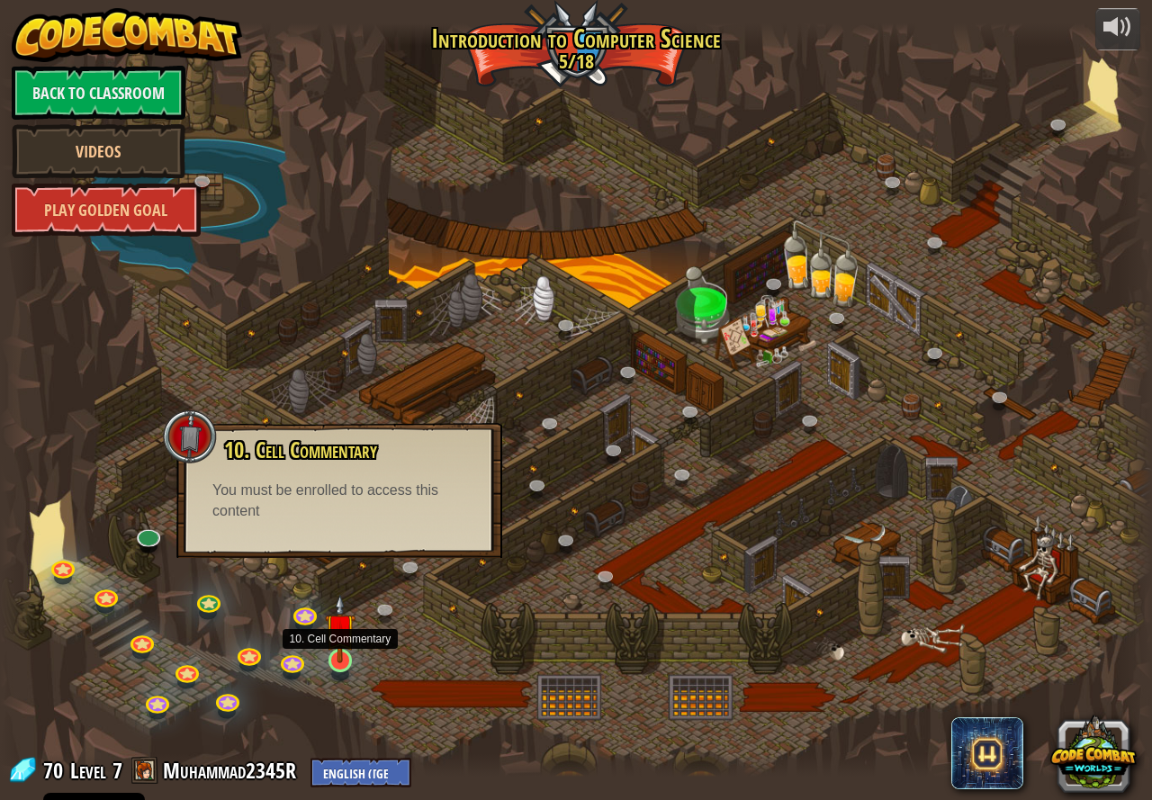
click at [334, 636] on img at bounding box center [340, 628] width 30 height 68
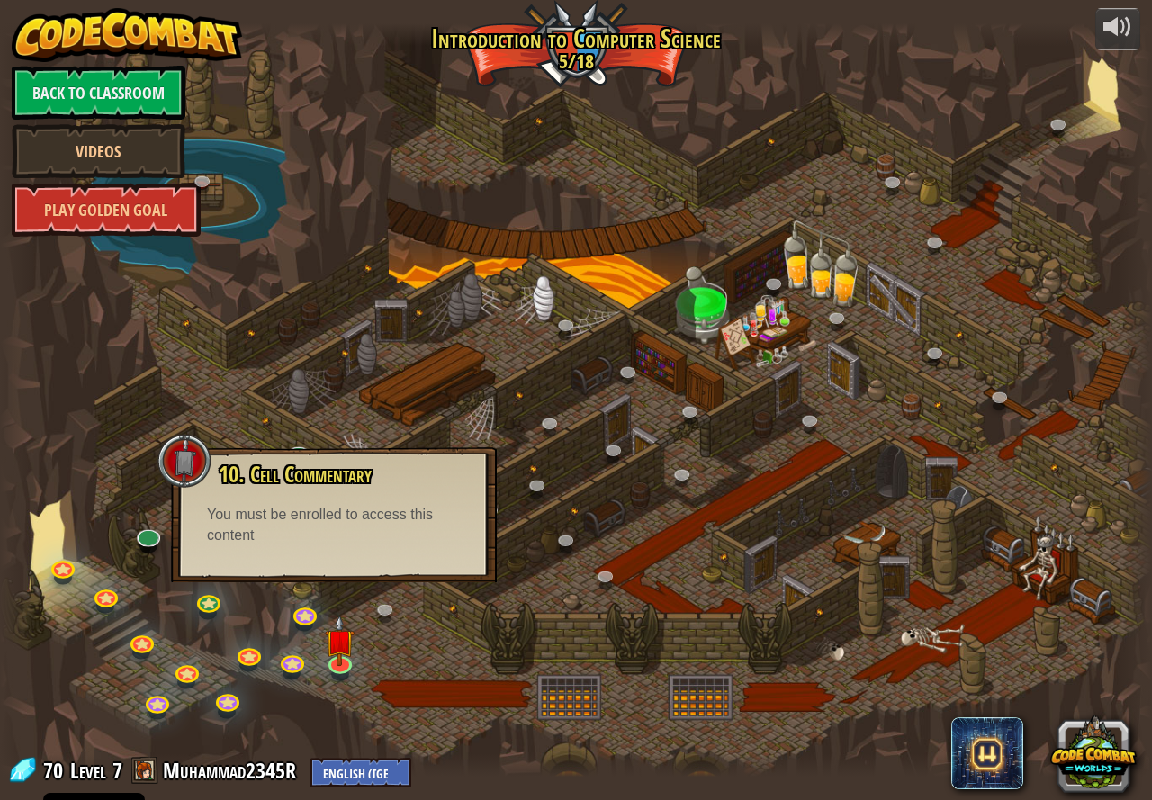
click at [387, 644] on div at bounding box center [576, 400] width 1152 height 754
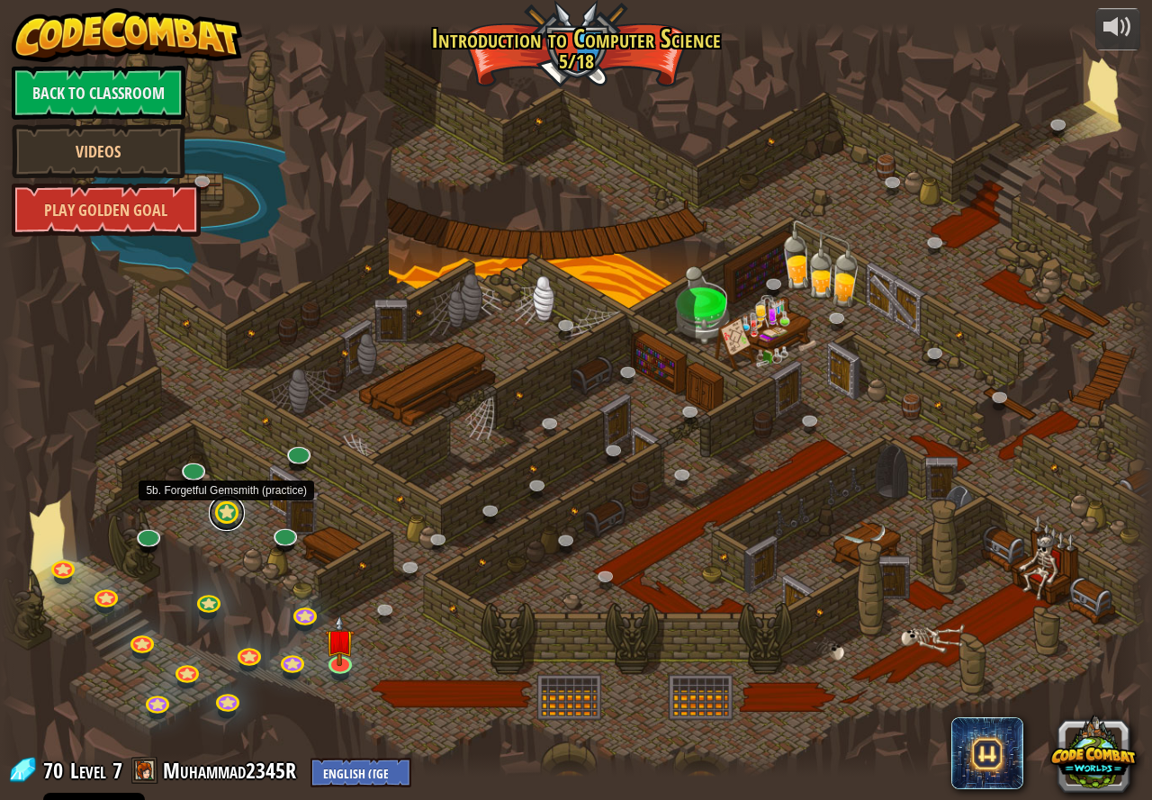
click at [228, 515] on link at bounding box center [227, 513] width 36 height 36
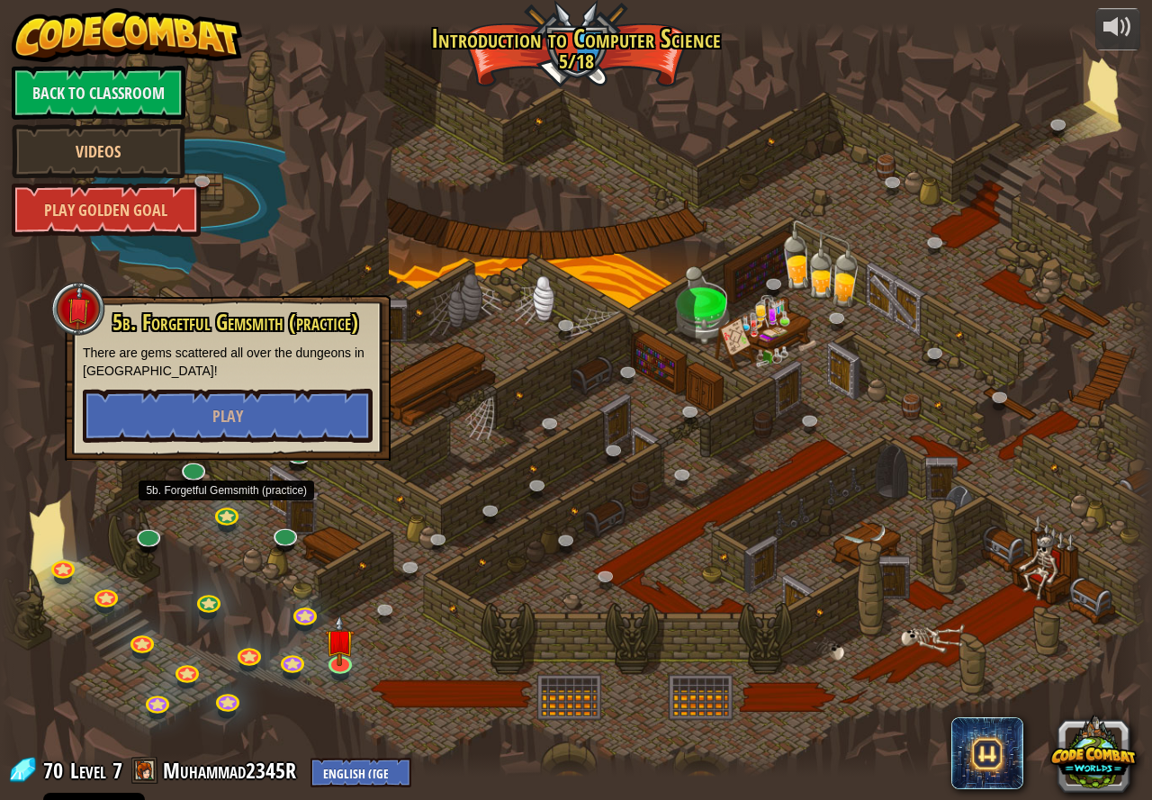
click at [446, 423] on div at bounding box center [576, 400] width 1152 height 754
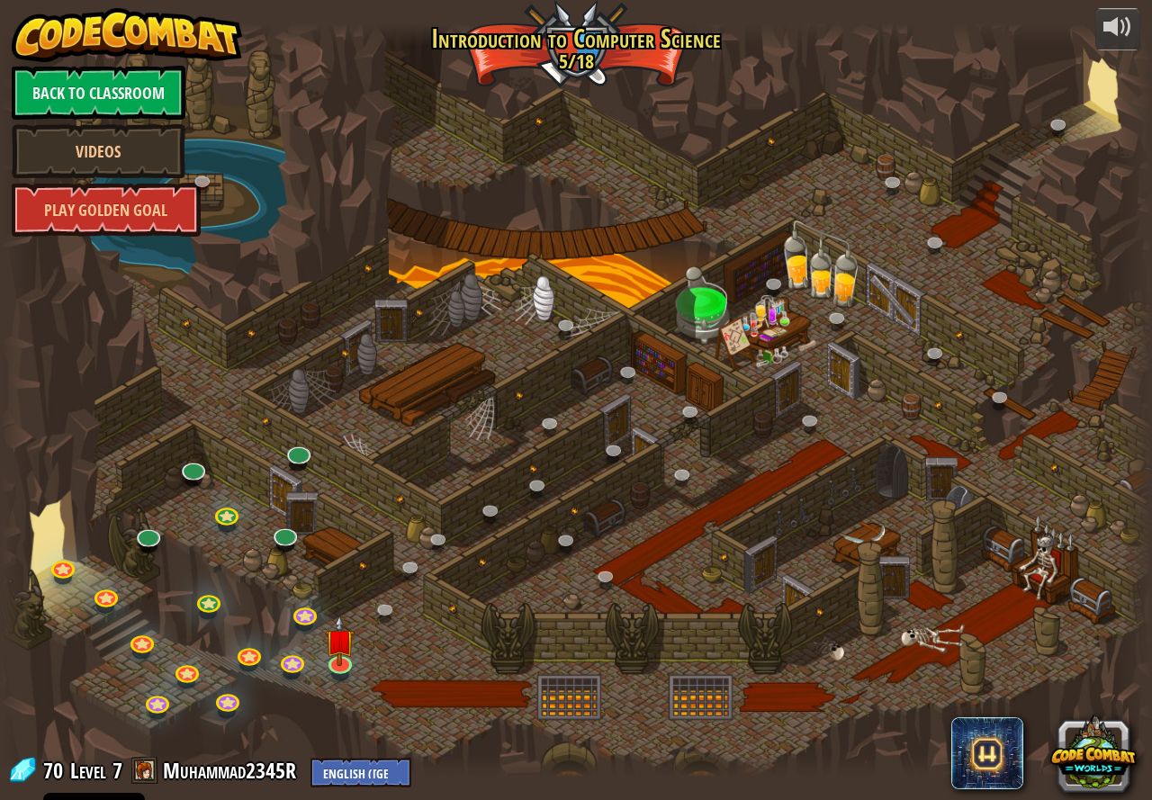
click at [110, 181] on div "Back to Classroom Videos Play Golden Goal" at bounding box center [99, 151] width 174 height 171
click at [157, 536] on link at bounding box center [148, 533] width 36 height 36
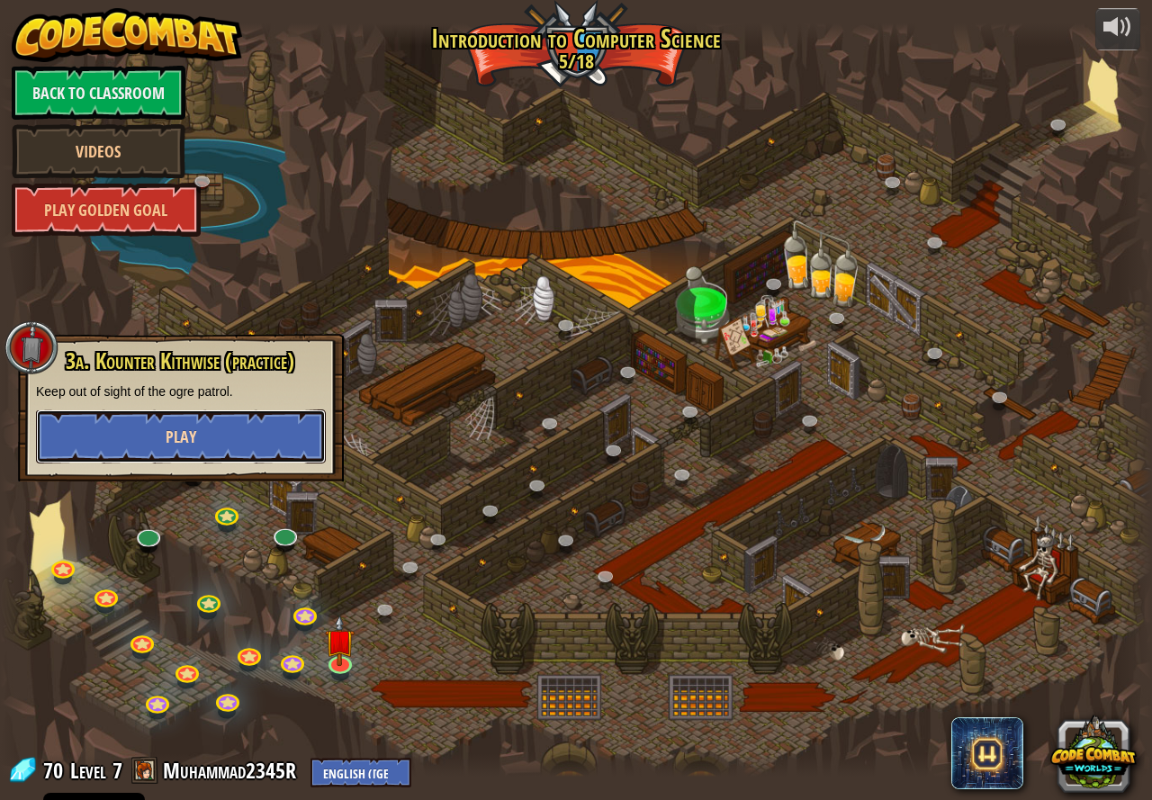
click at [121, 425] on button "Play" at bounding box center [181, 437] width 290 height 54
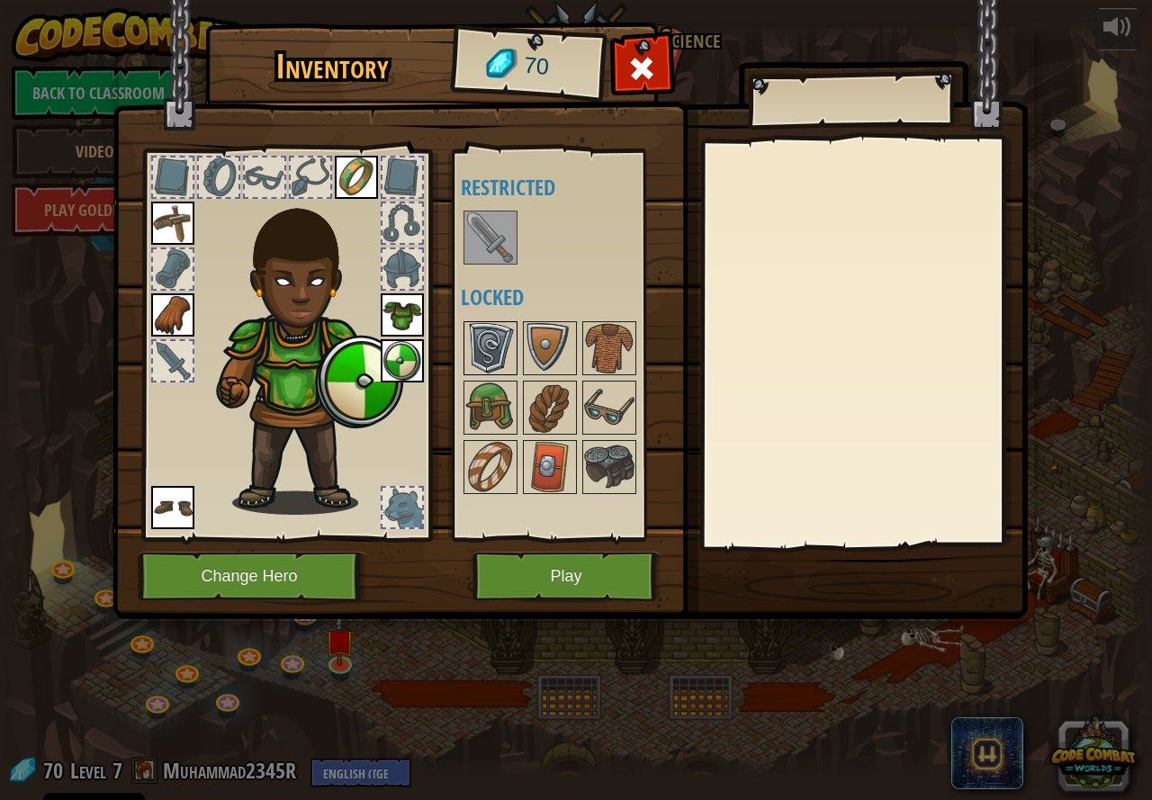
click at [474, 365] on img at bounding box center [490, 348] width 50 height 50
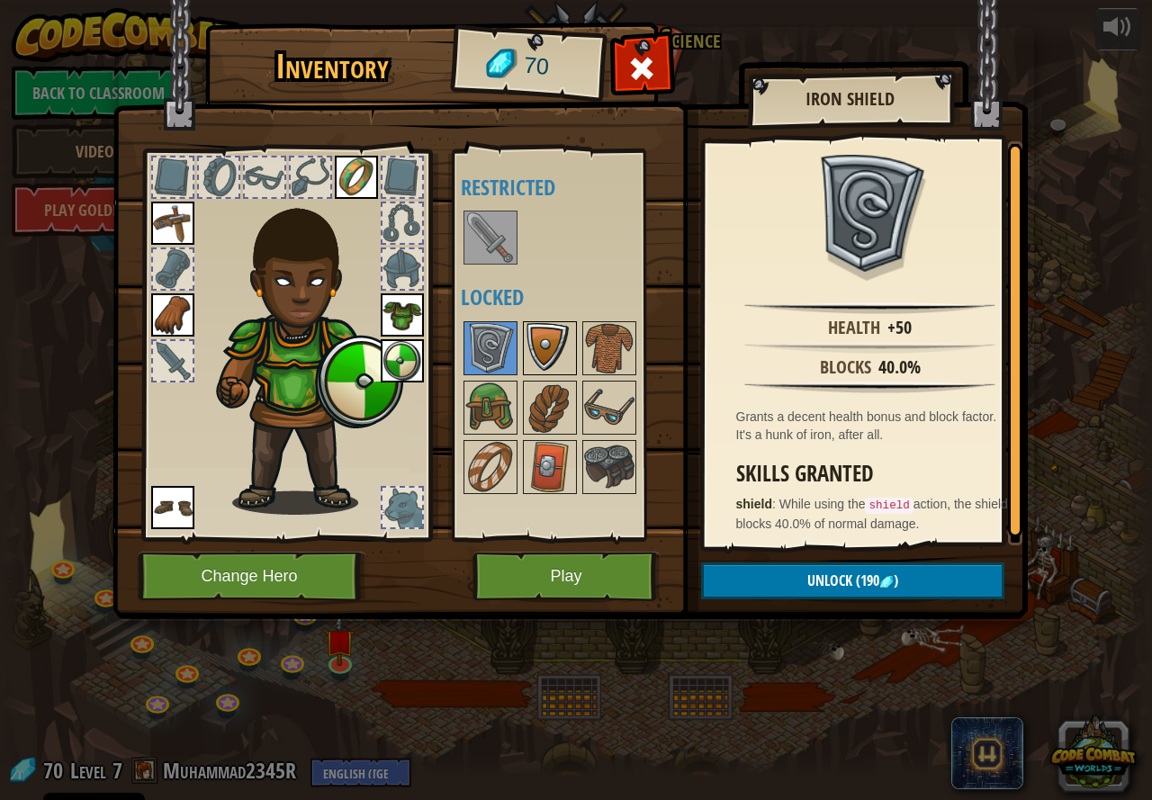
click at [558, 347] on img at bounding box center [550, 348] width 50 height 50
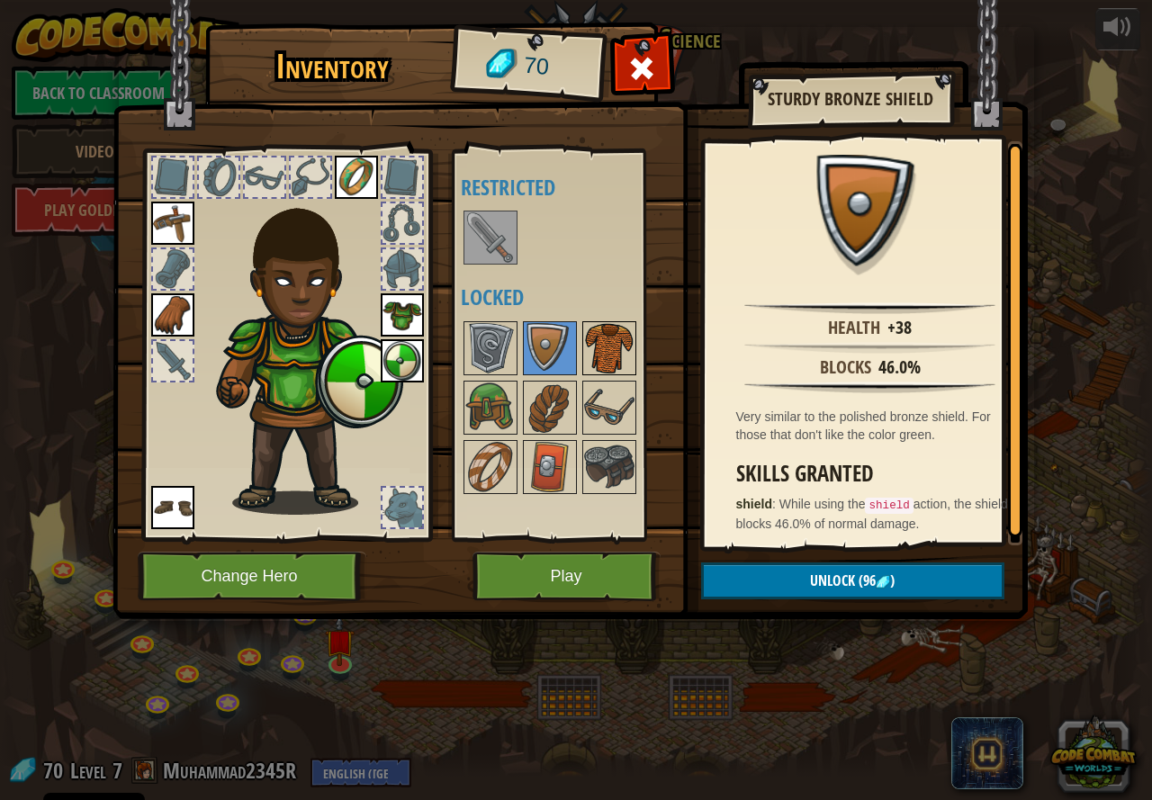
click at [609, 340] on img at bounding box center [609, 348] width 50 height 50
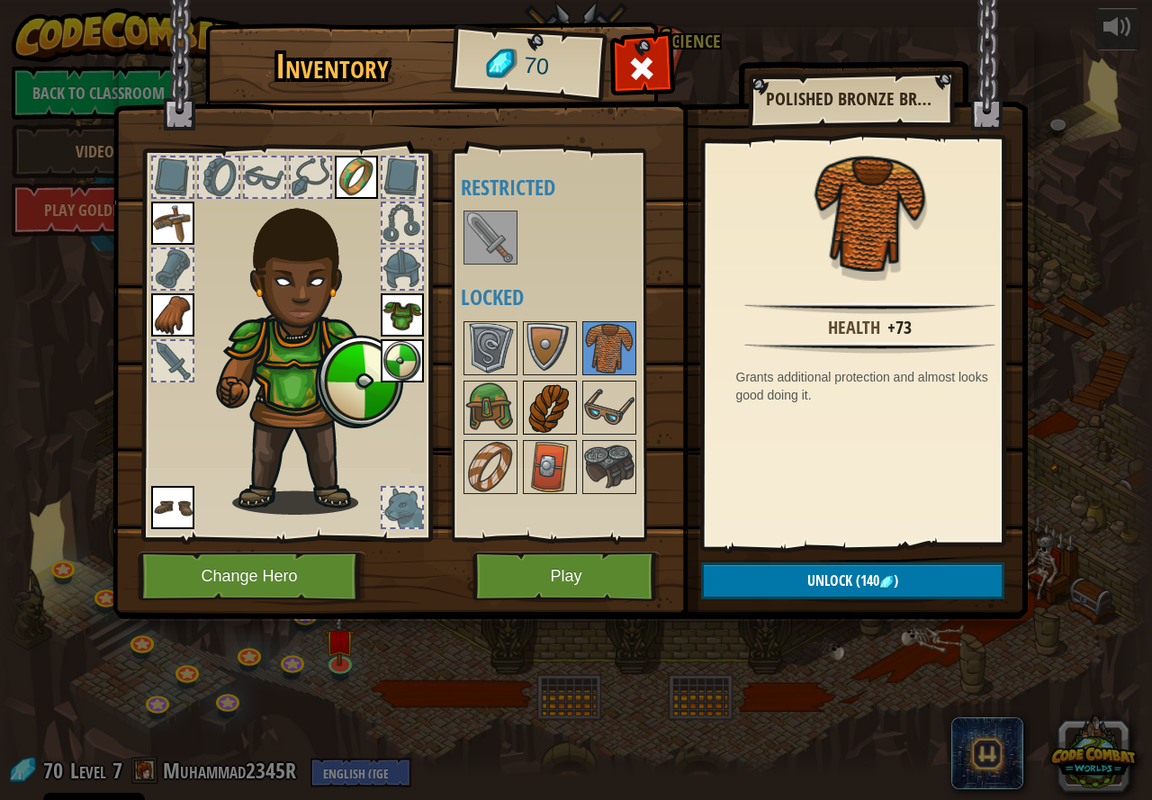
drag, startPoint x: 586, startPoint y: 414, endPoint x: 576, endPoint y: 413, distance: 9.9
click at [586, 413] on img at bounding box center [609, 408] width 50 height 50
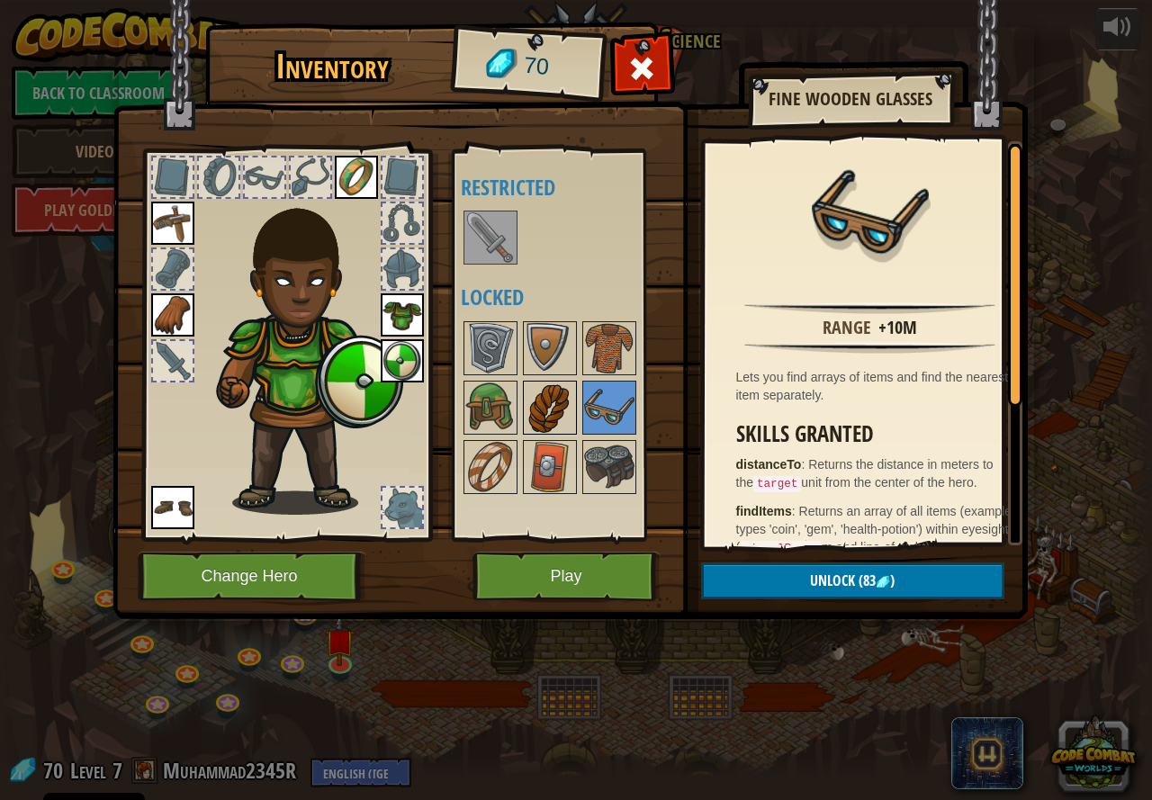
click at [554, 404] on img at bounding box center [550, 408] width 50 height 50
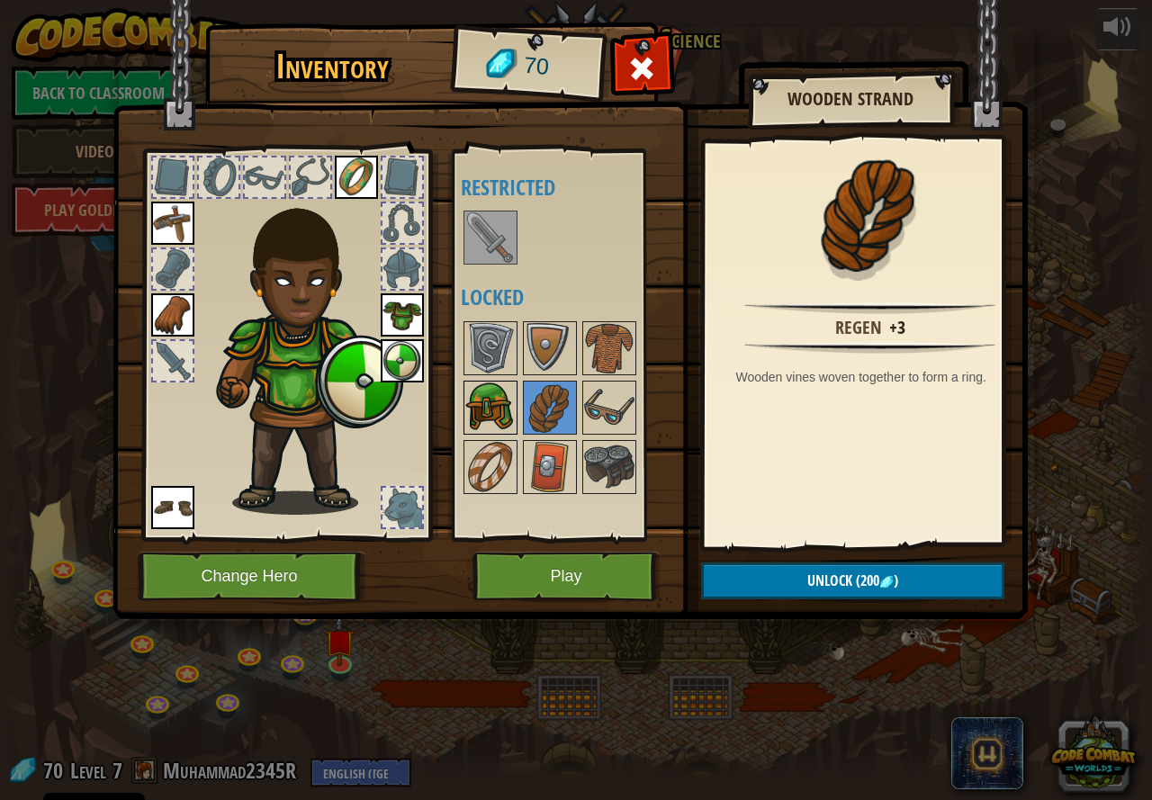
click at [510, 383] on img at bounding box center [490, 408] width 50 height 50
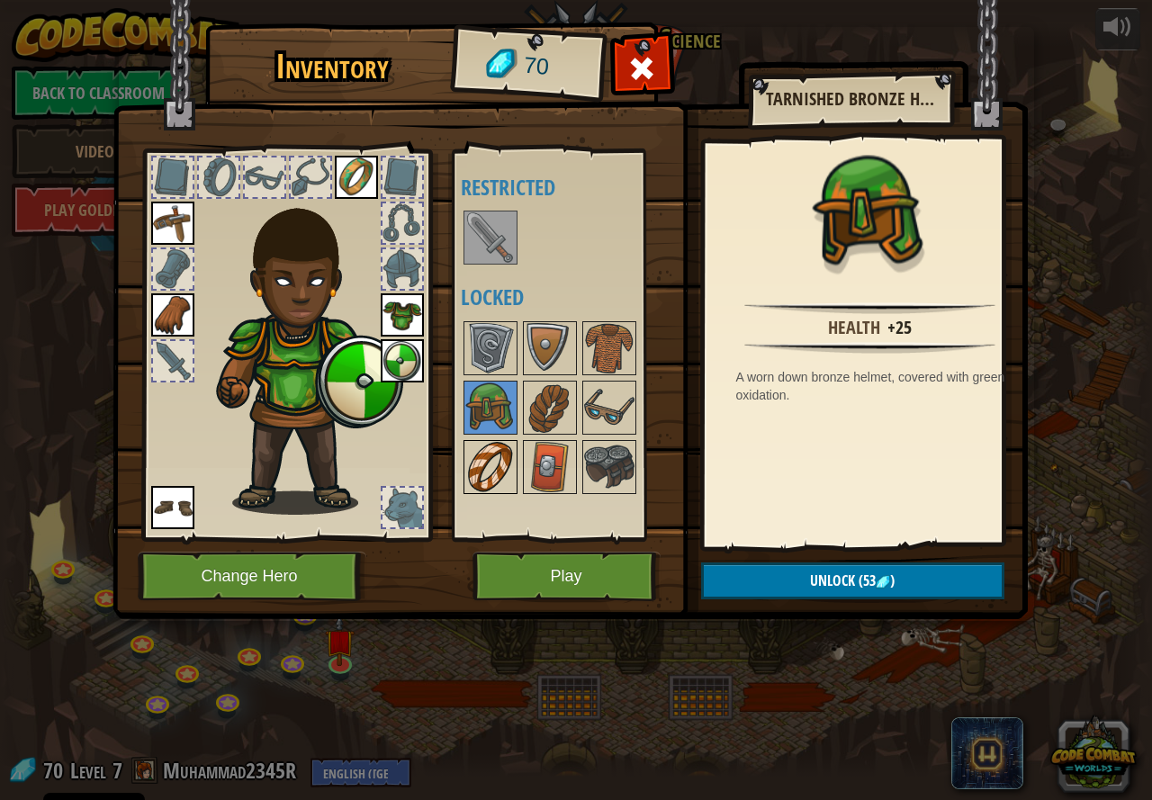
click at [500, 468] on img at bounding box center [490, 467] width 50 height 50
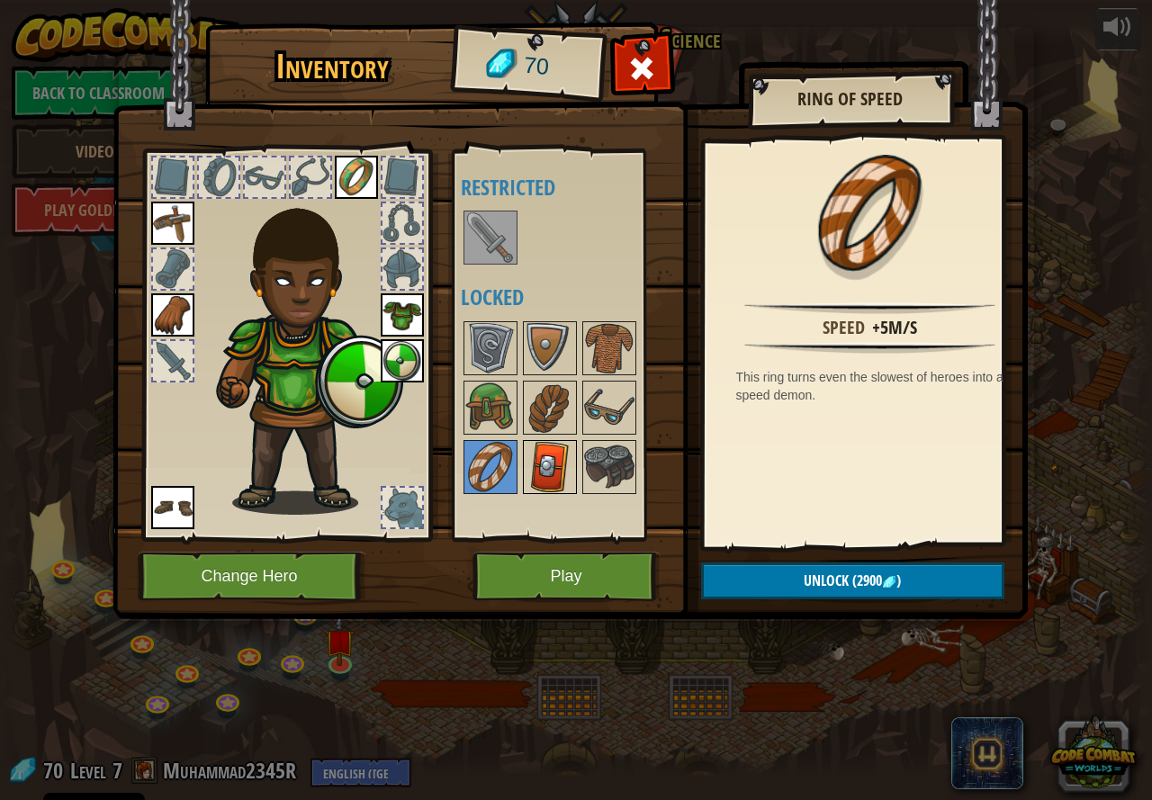
click at [561, 456] on img at bounding box center [550, 467] width 50 height 50
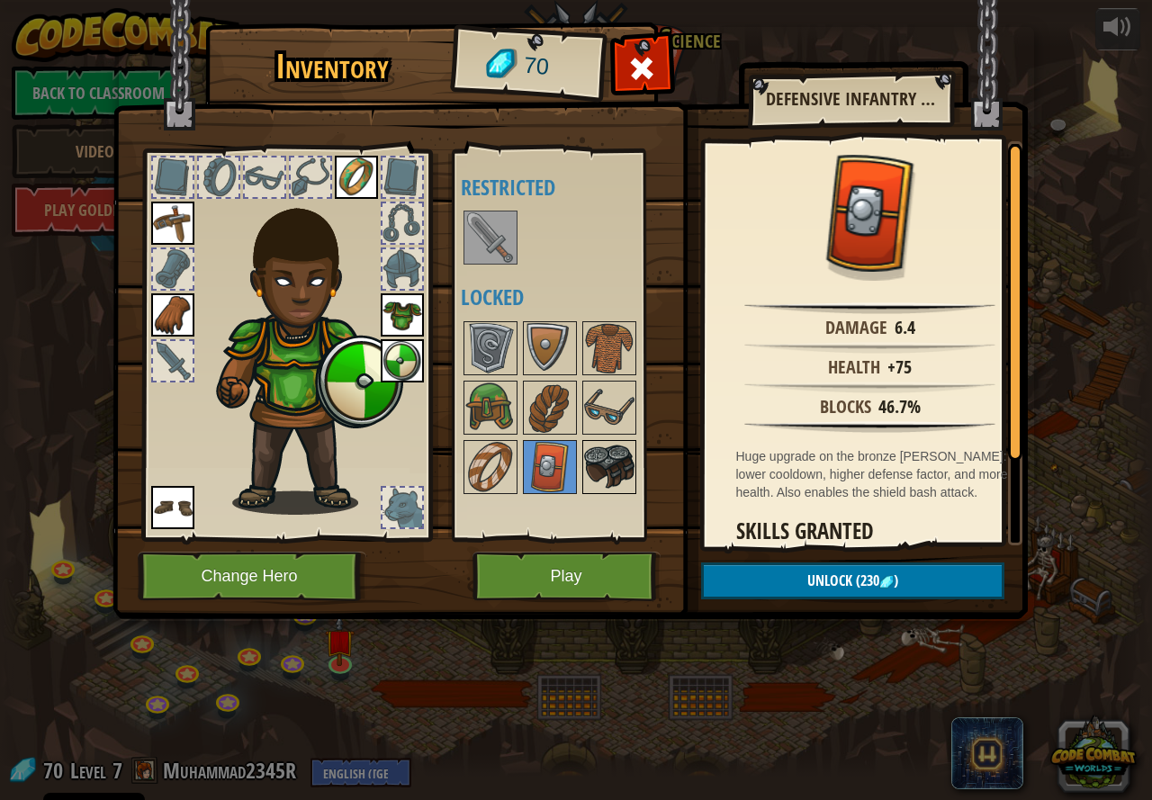
click at [618, 445] on img at bounding box center [609, 467] width 50 height 50
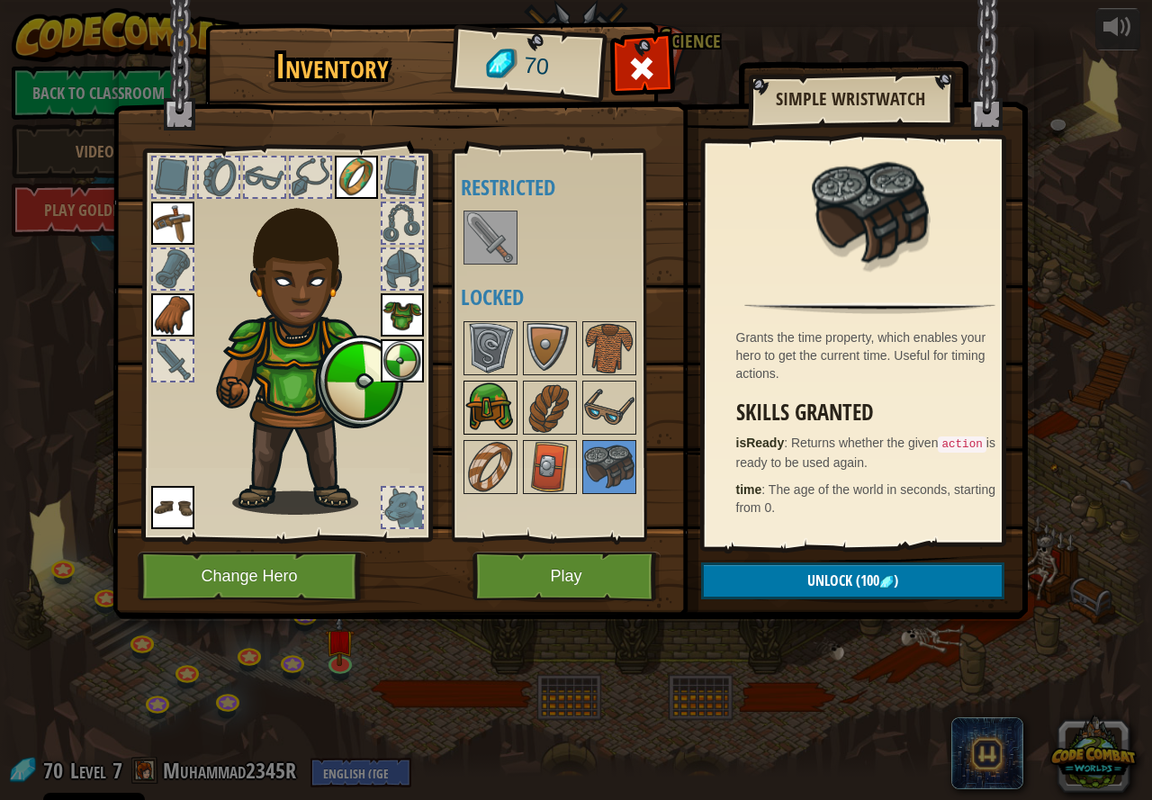
click at [489, 402] on img at bounding box center [490, 408] width 50 height 50
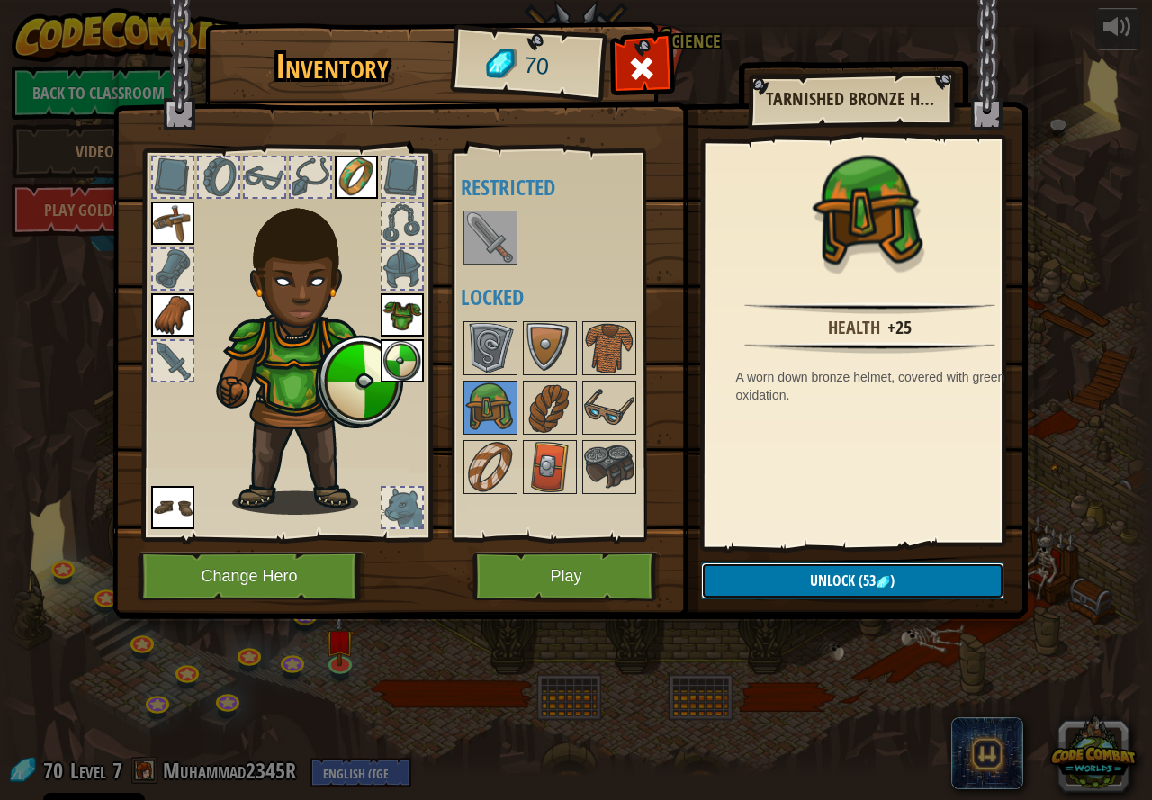
click at [748, 570] on button "Unlock (53 )" at bounding box center [852, 581] width 303 height 37
click at [744, 572] on button "Confirm" at bounding box center [852, 581] width 303 height 37
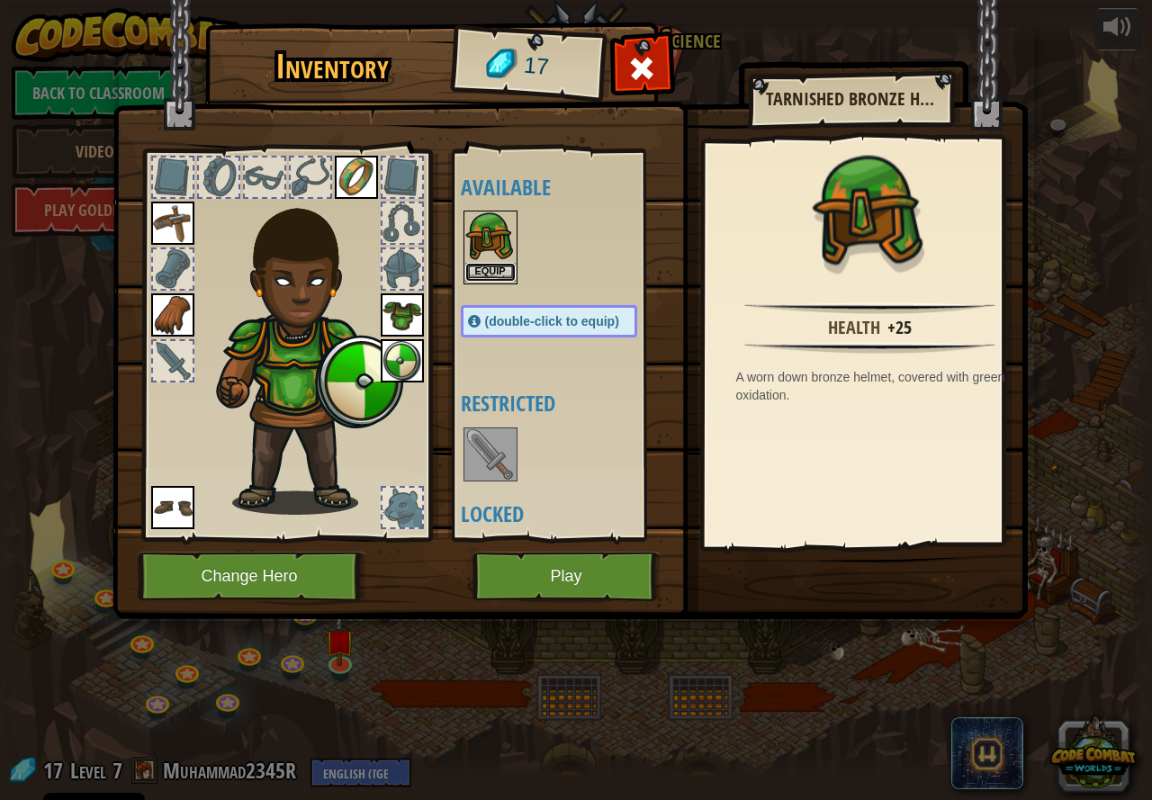
click at [486, 269] on button "Equip" at bounding box center [490, 272] width 50 height 19
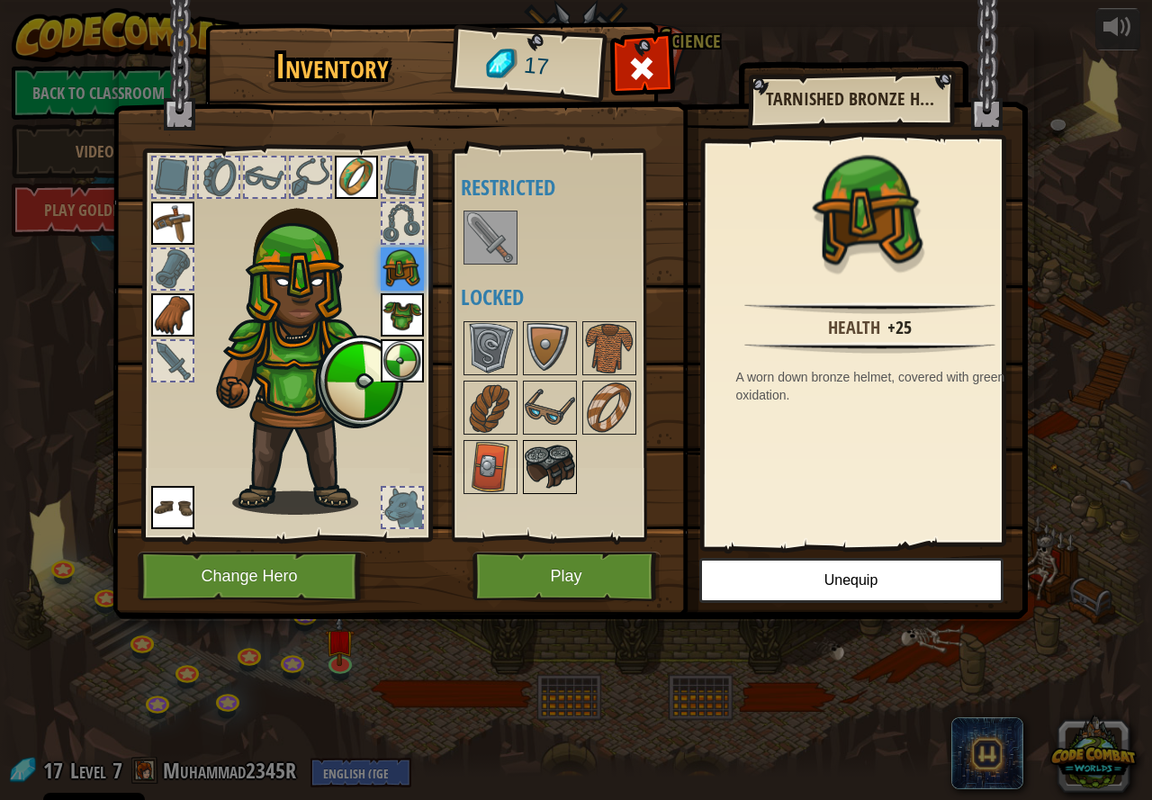
click at [541, 464] on img at bounding box center [550, 467] width 50 height 50
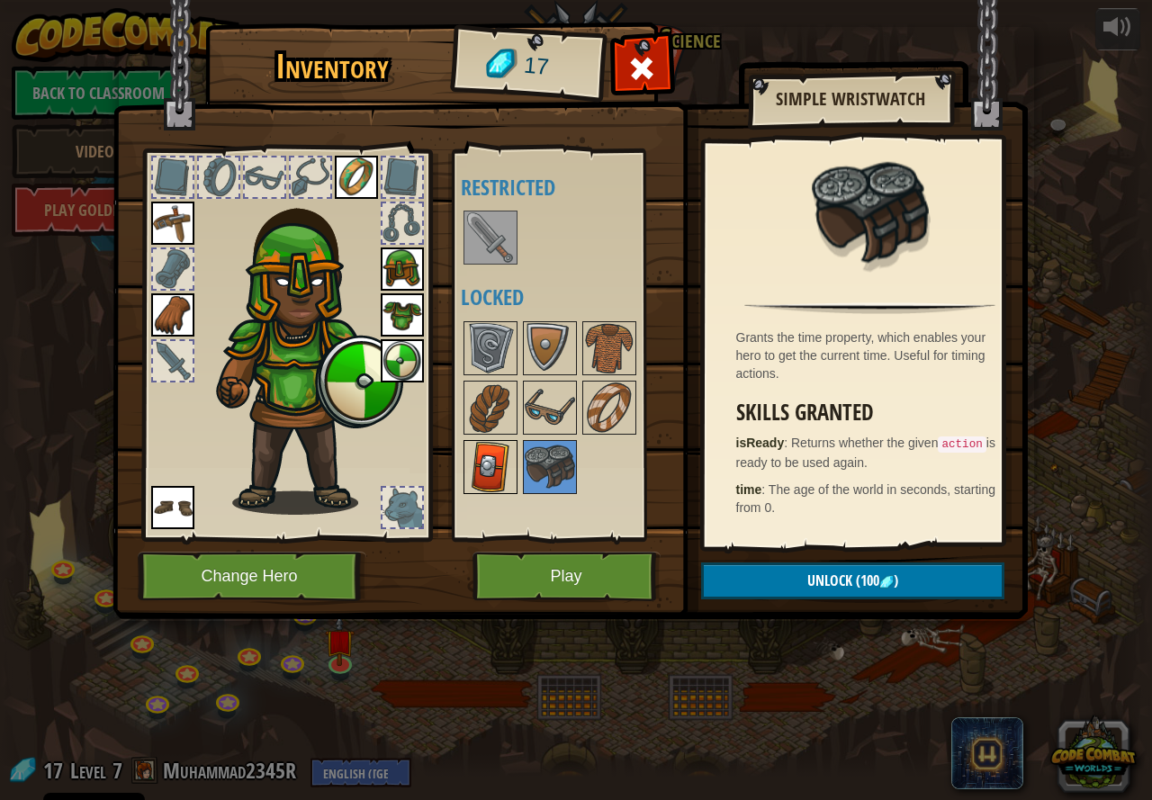
click at [500, 452] on img at bounding box center [490, 467] width 50 height 50
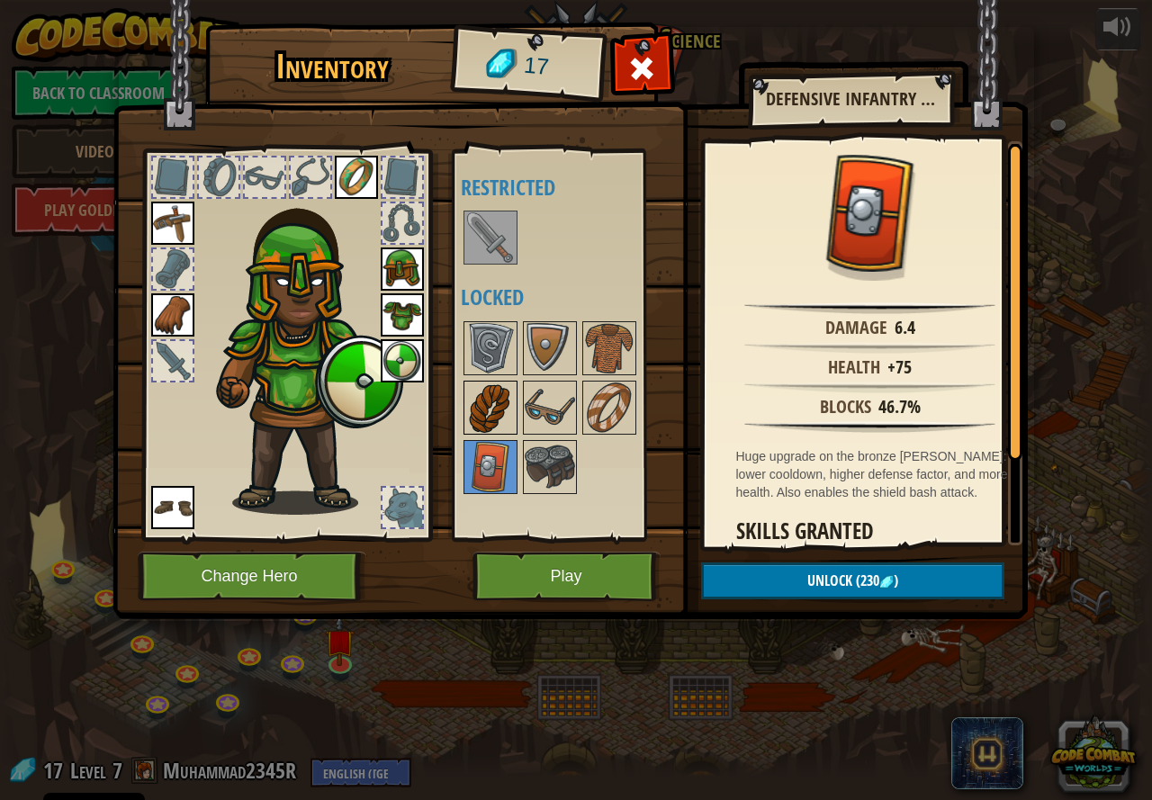
click at [487, 399] on img at bounding box center [490, 408] width 50 height 50
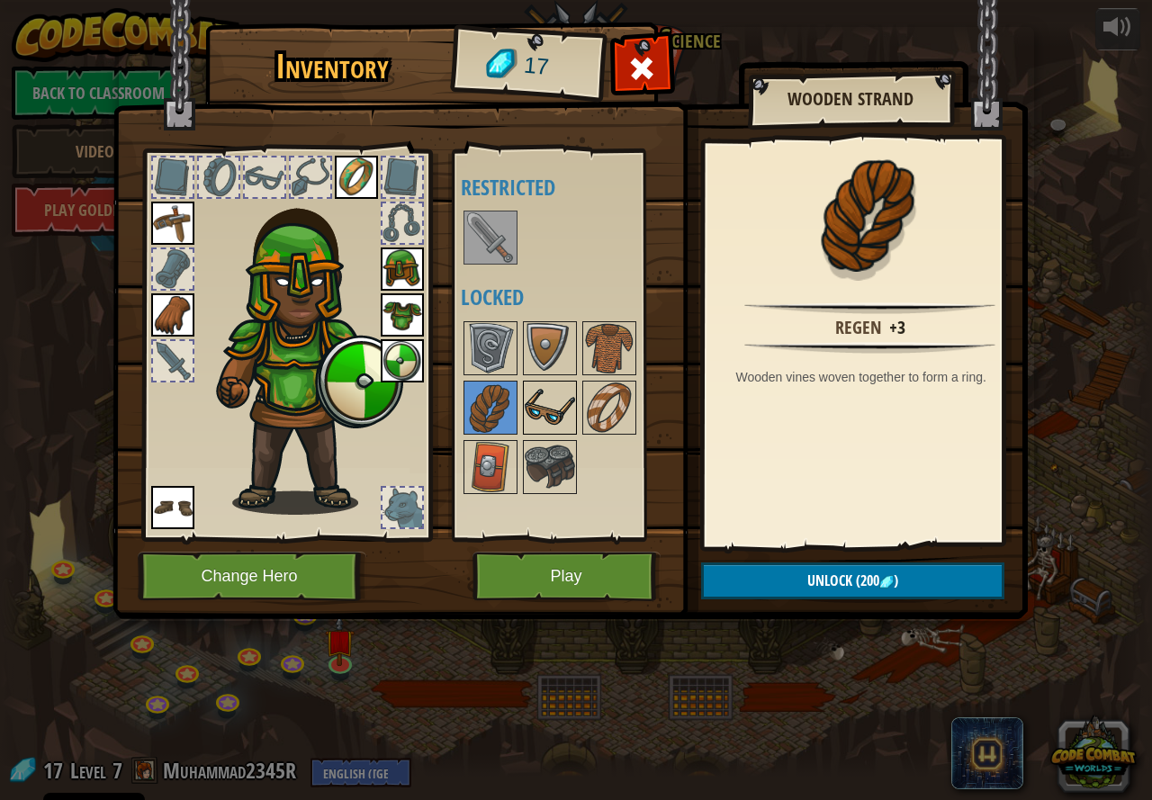
click at [548, 402] on img at bounding box center [550, 408] width 50 height 50
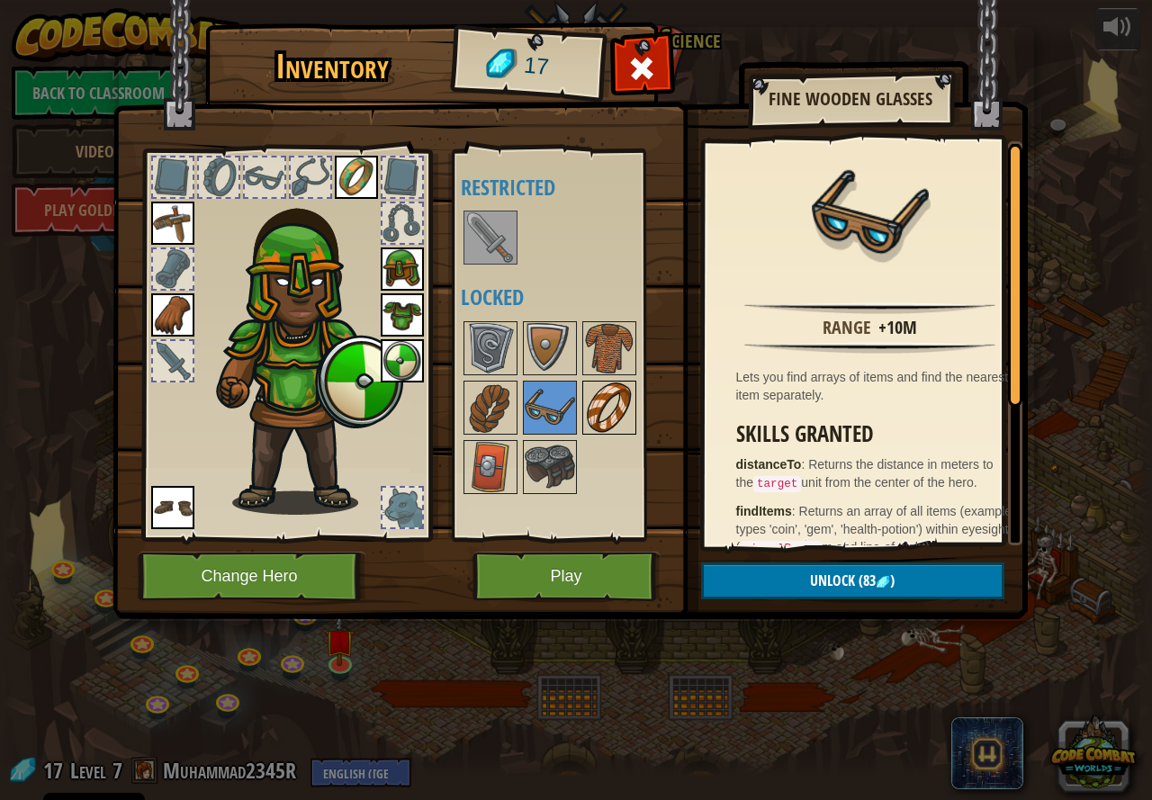
click at [599, 389] on img at bounding box center [609, 408] width 50 height 50
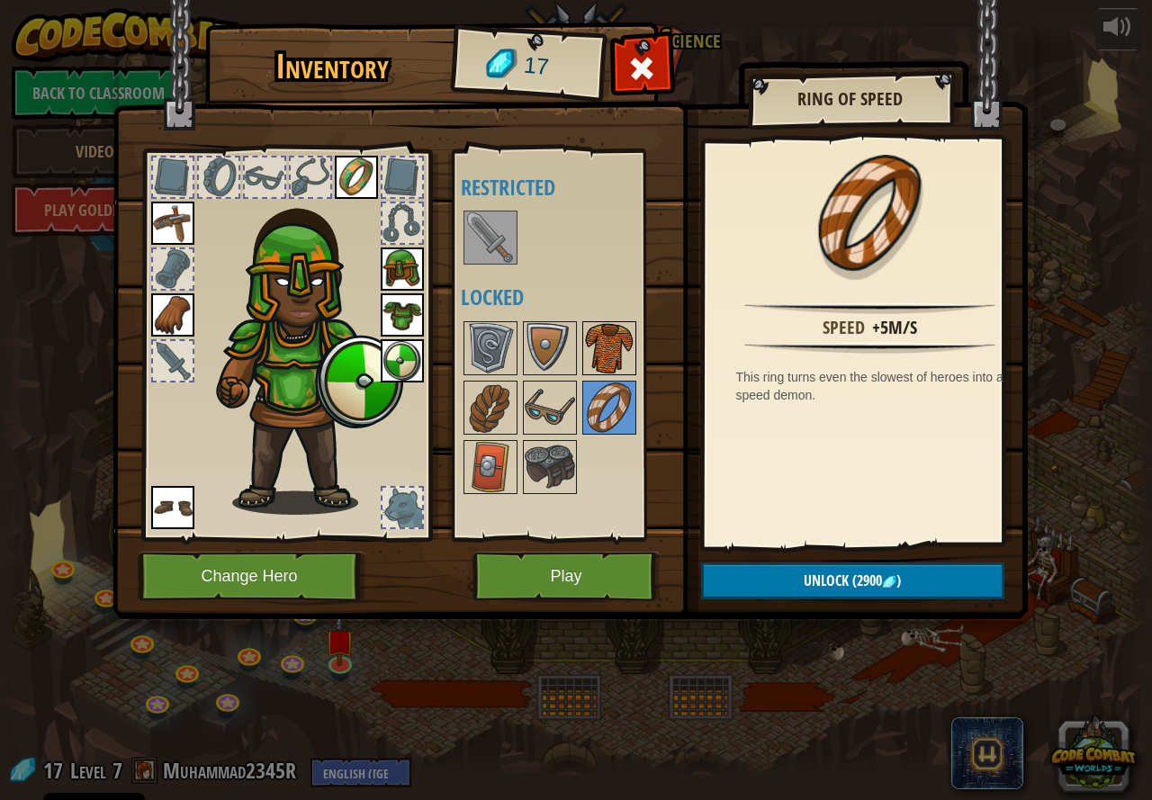
click at [606, 363] on img at bounding box center [609, 348] width 50 height 50
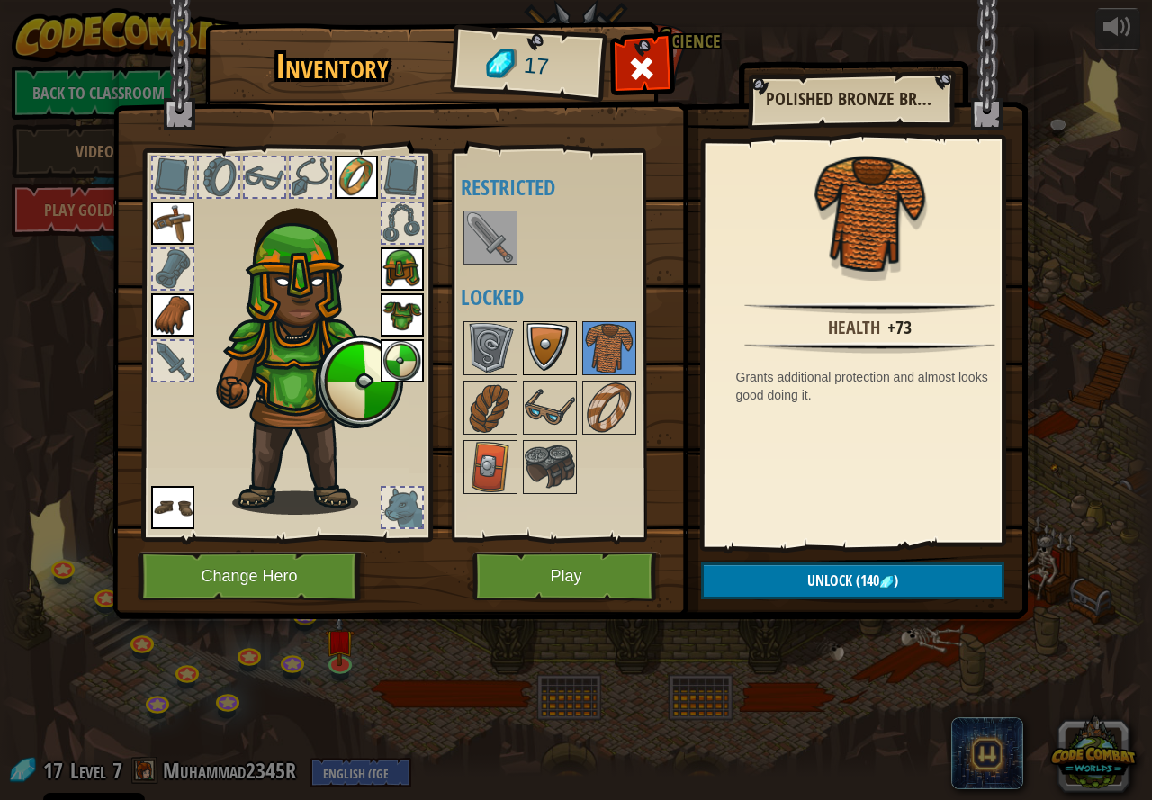
click at [550, 365] on img at bounding box center [550, 348] width 50 height 50
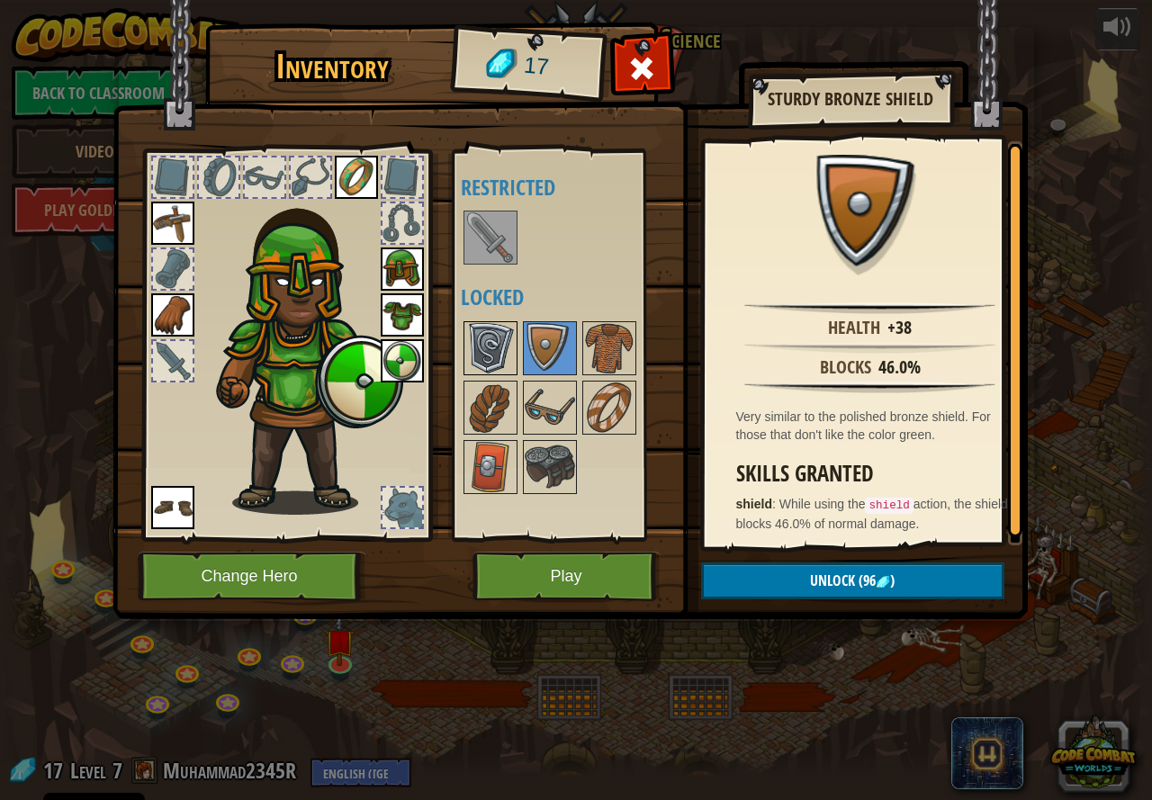
click at [499, 342] on img at bounding box center [490, 348] width 50 height 50
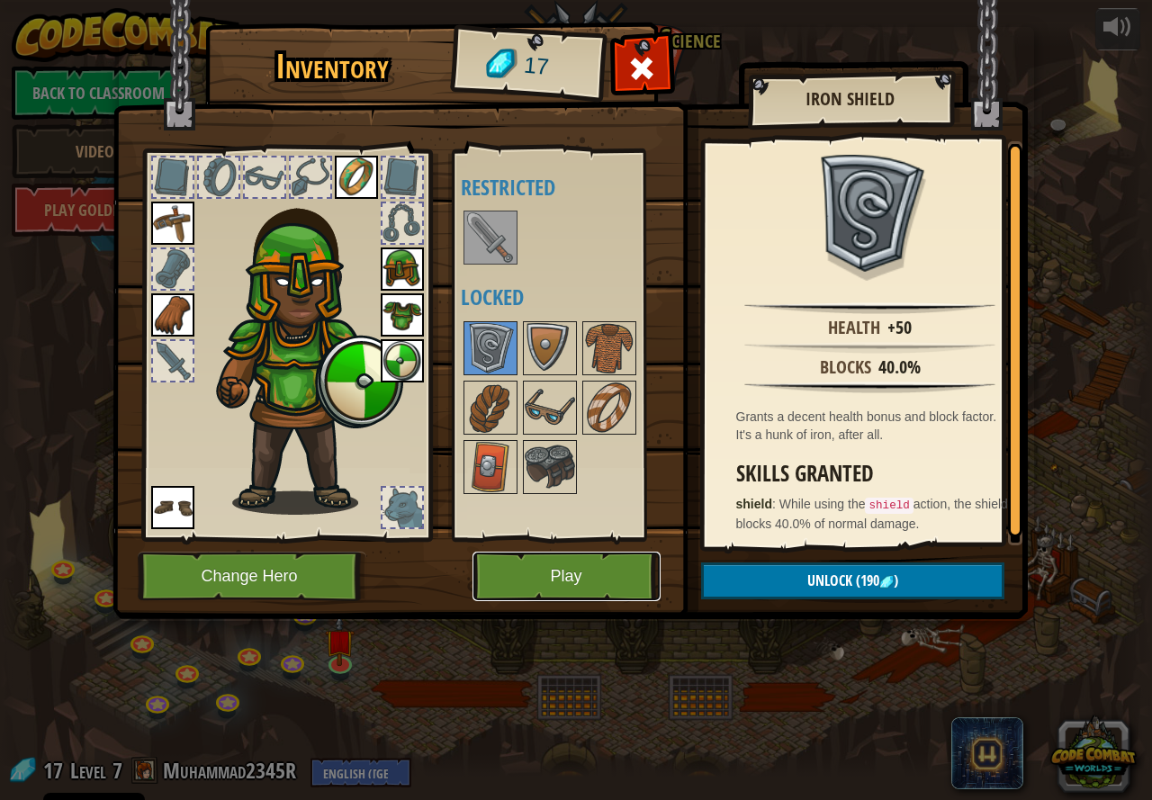
click at [525, 566] on button "Play" at bounding box center [567, 577] width 188 height 50
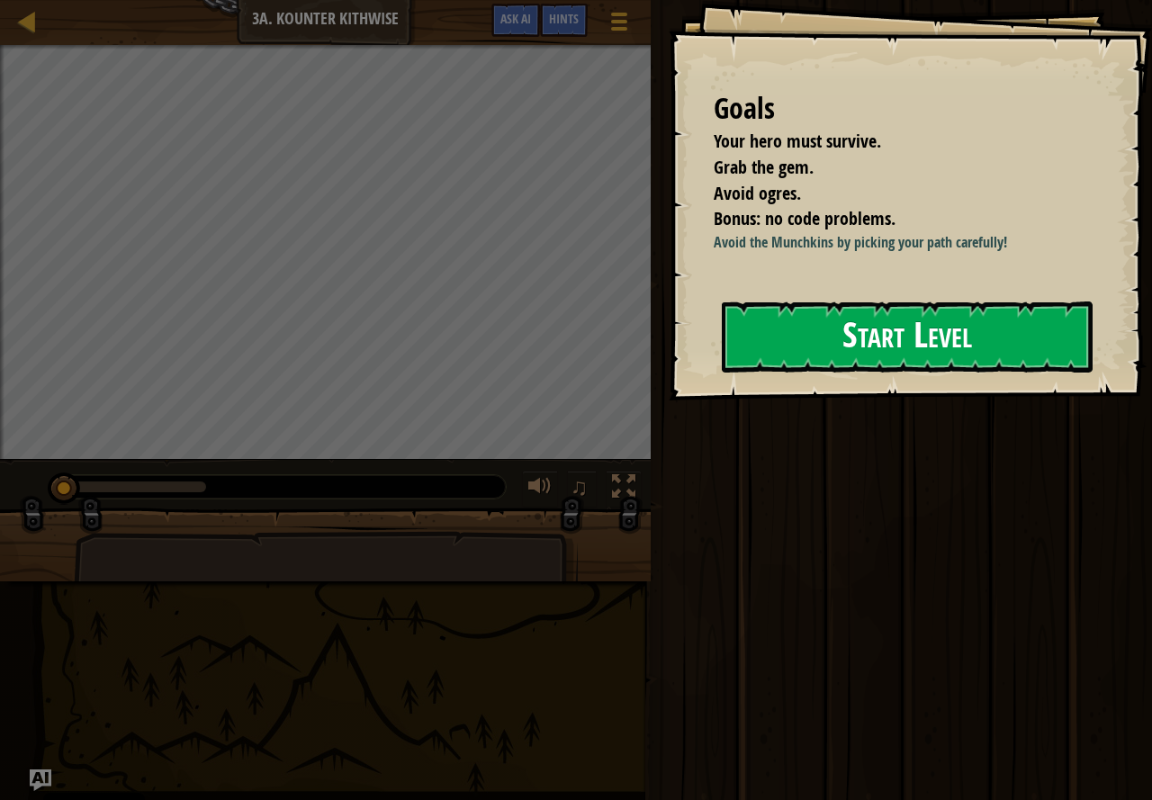
click at [848, 328] on button "Start Level" at bounding box center [907, 337] width 371 height 71
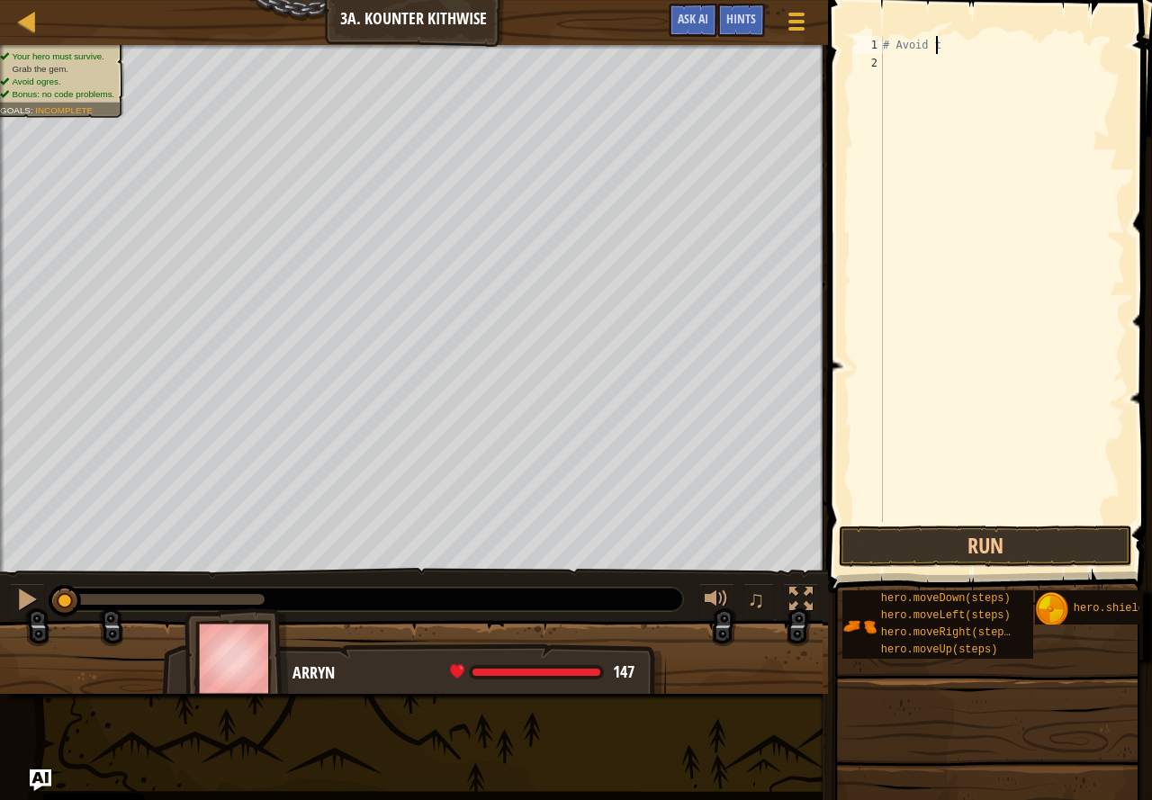
type textarea "#"
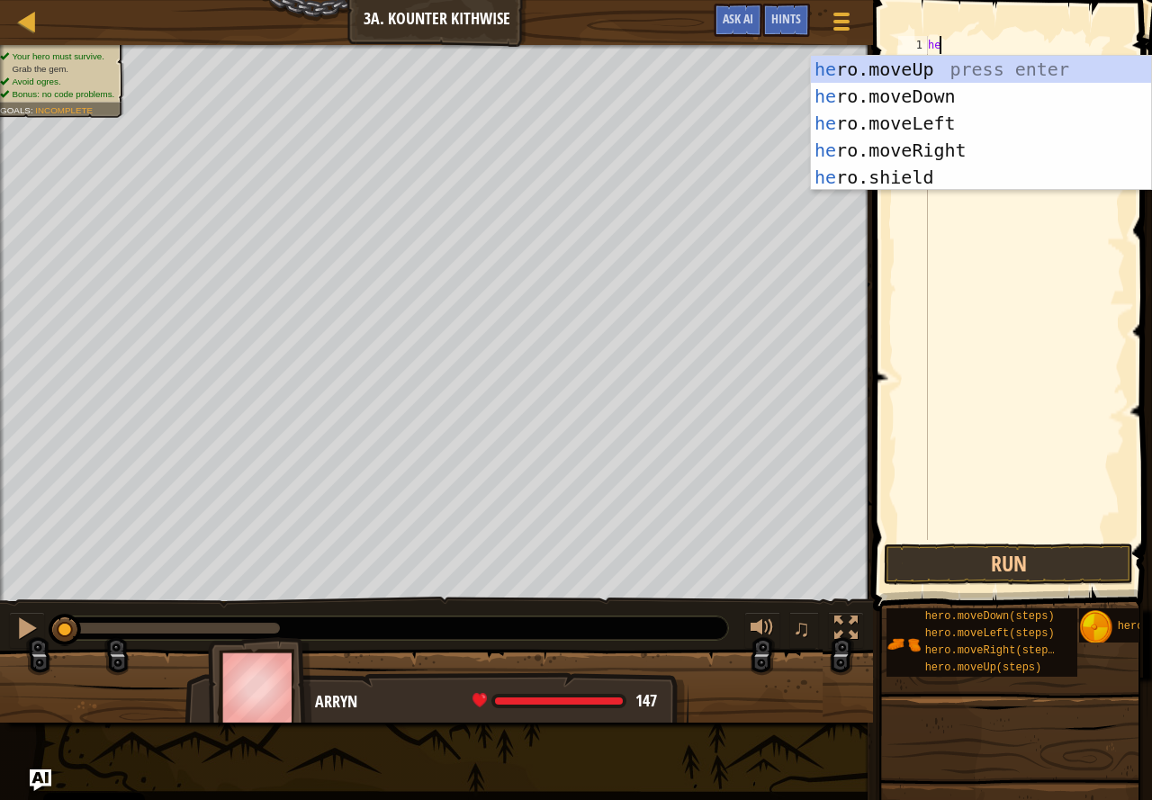
scroll to position [8, 1]
type textarea "hero"
click at [937, 105] on div "hero .moveUp press enter hero .moveDown press enter hero .moveLeft press enter …" at bounding box center [981, 150] width 340 height 189
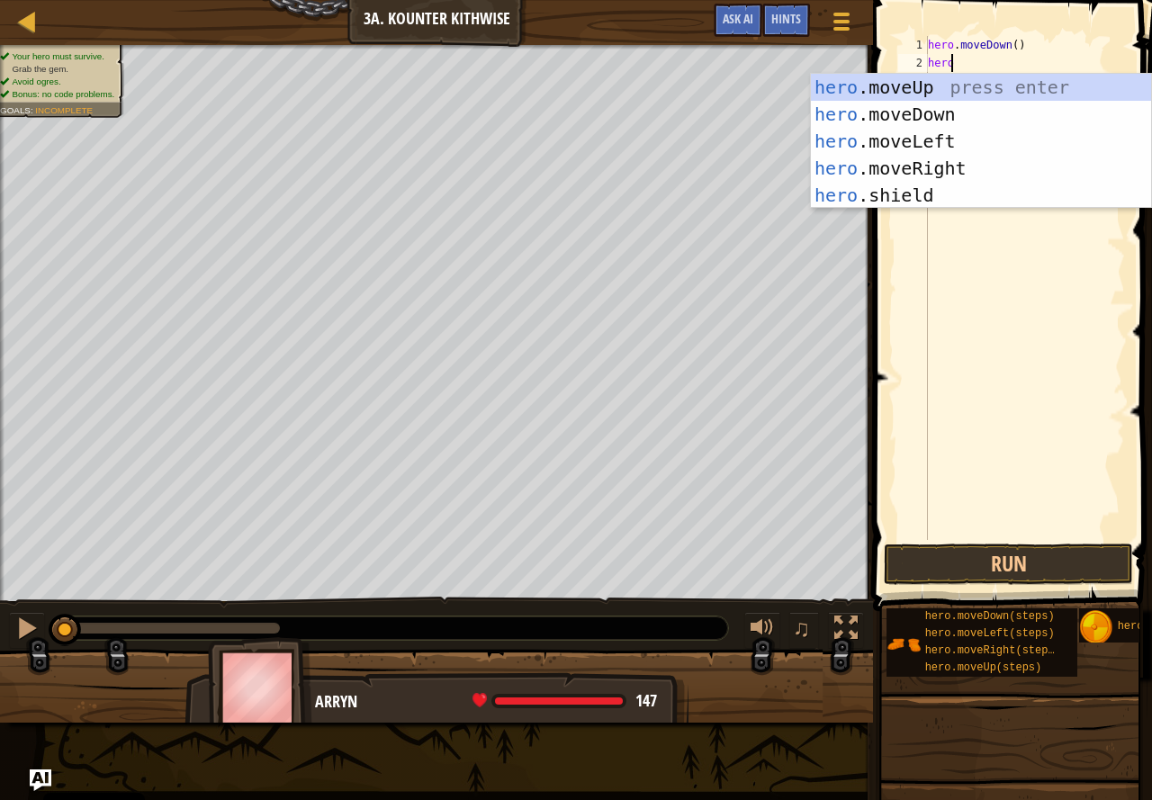
type textarea "herom"
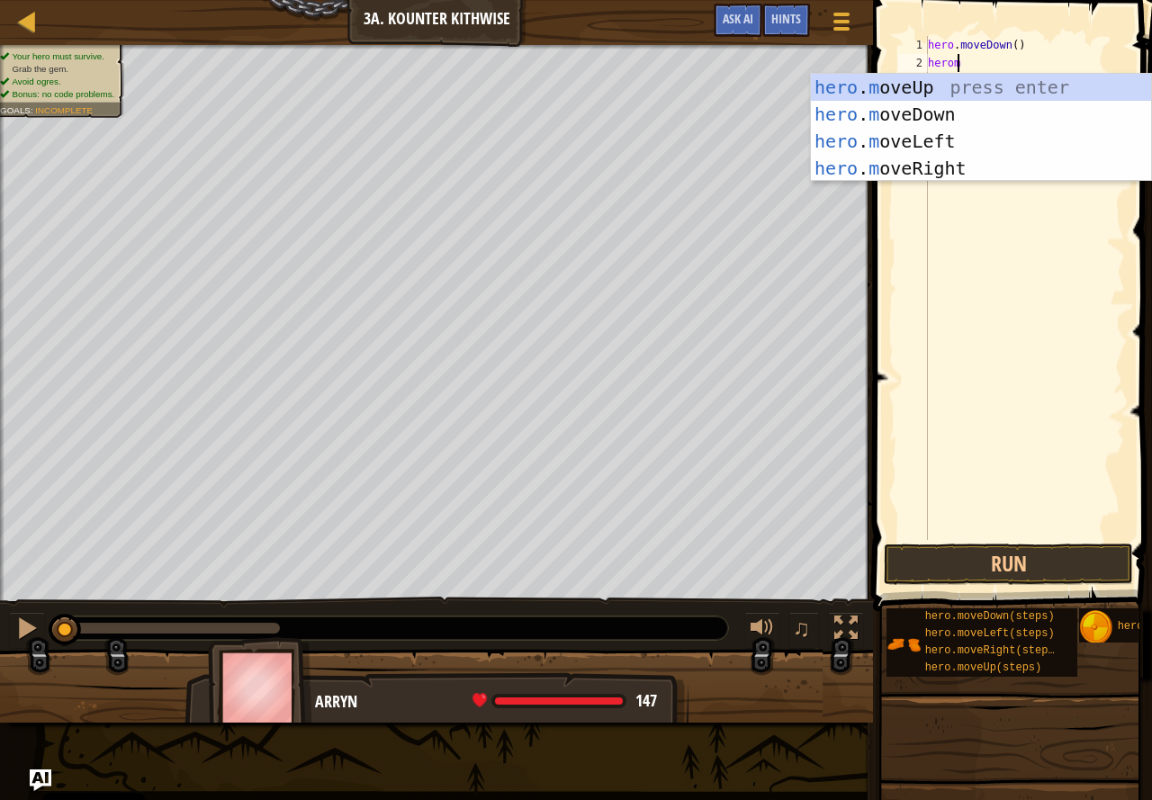
scroll to position [8, 2]
click at [919, 158] on div "hero . m oveUp press enter hero . m oveDown press enter hero . m oveLeft press …" at bounding box center [981, 155] width 340 height 162
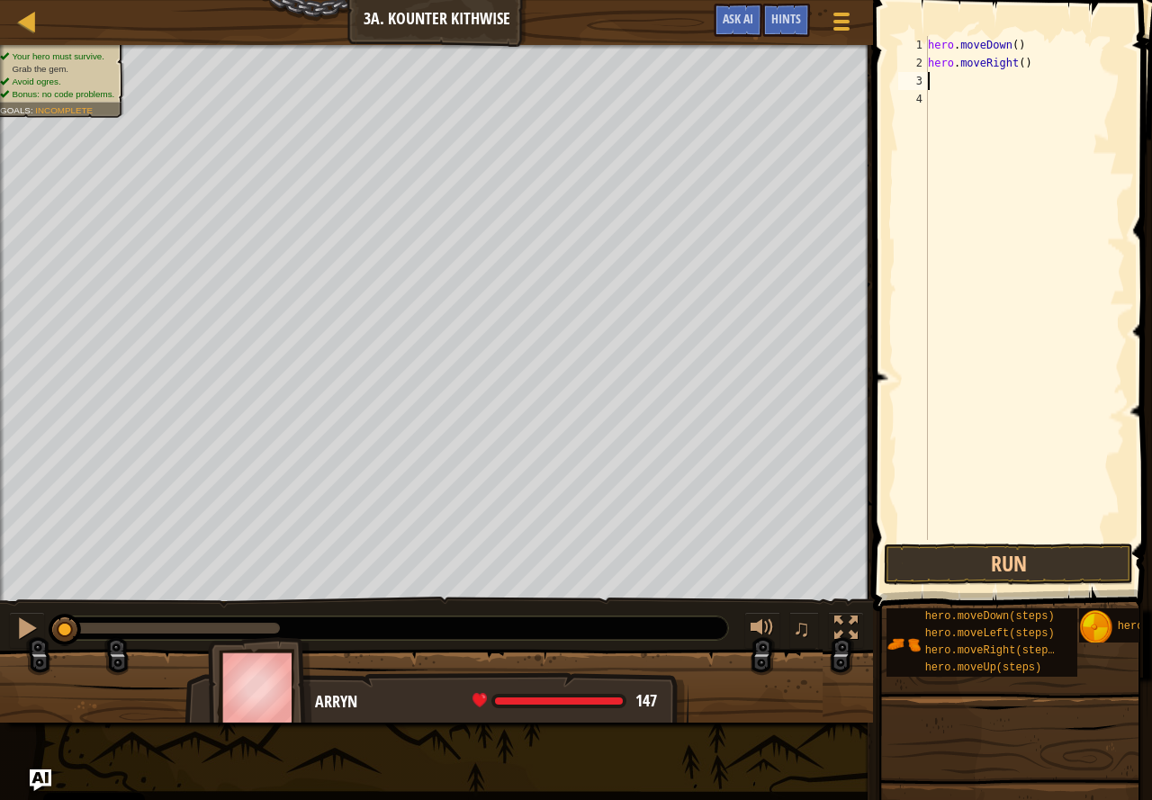
scroll to position [8, 0]
click at [1020, 63] on div "hero . moveDown ( ) hero . moveRight ( )" at bounding box center [1025, 306] width 201 height 540
click at [1016, 578] on button "Run" at bounding box center [1008, 564] width 249 height 41
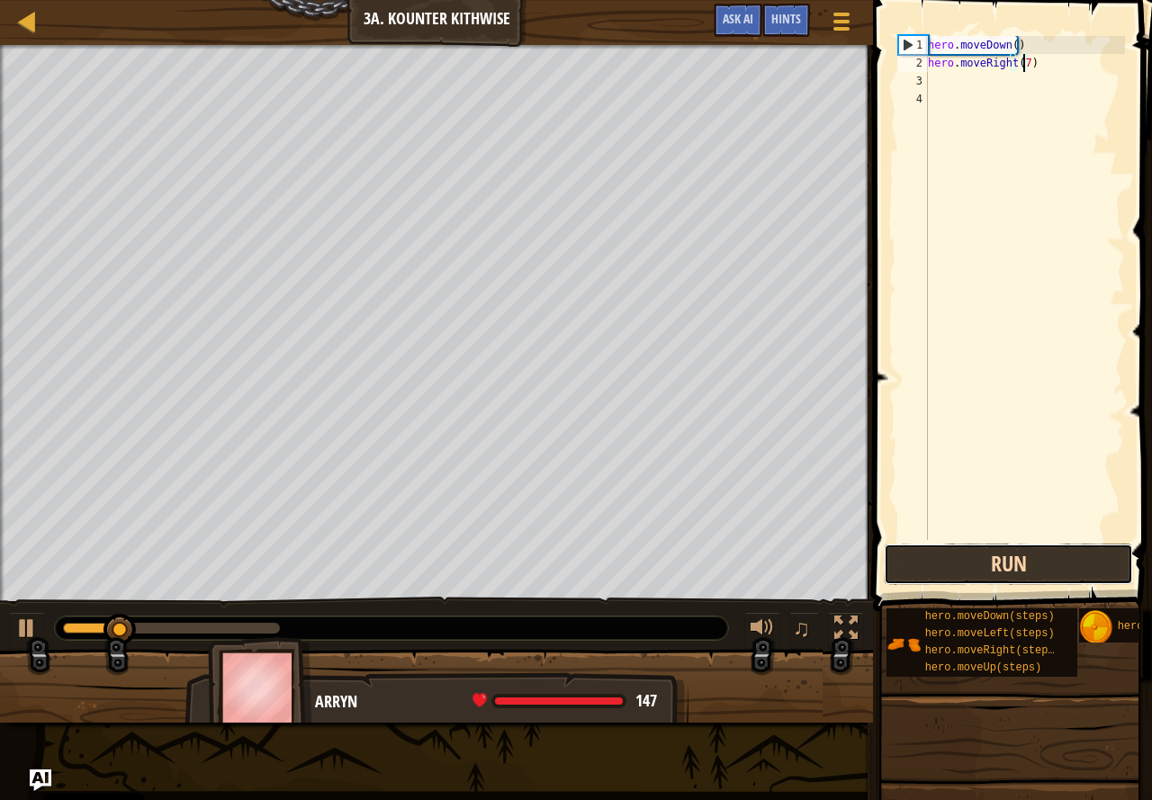
click at [1004, 555] on button "Run" at bounding box center [1008, 564] width 249 height 41
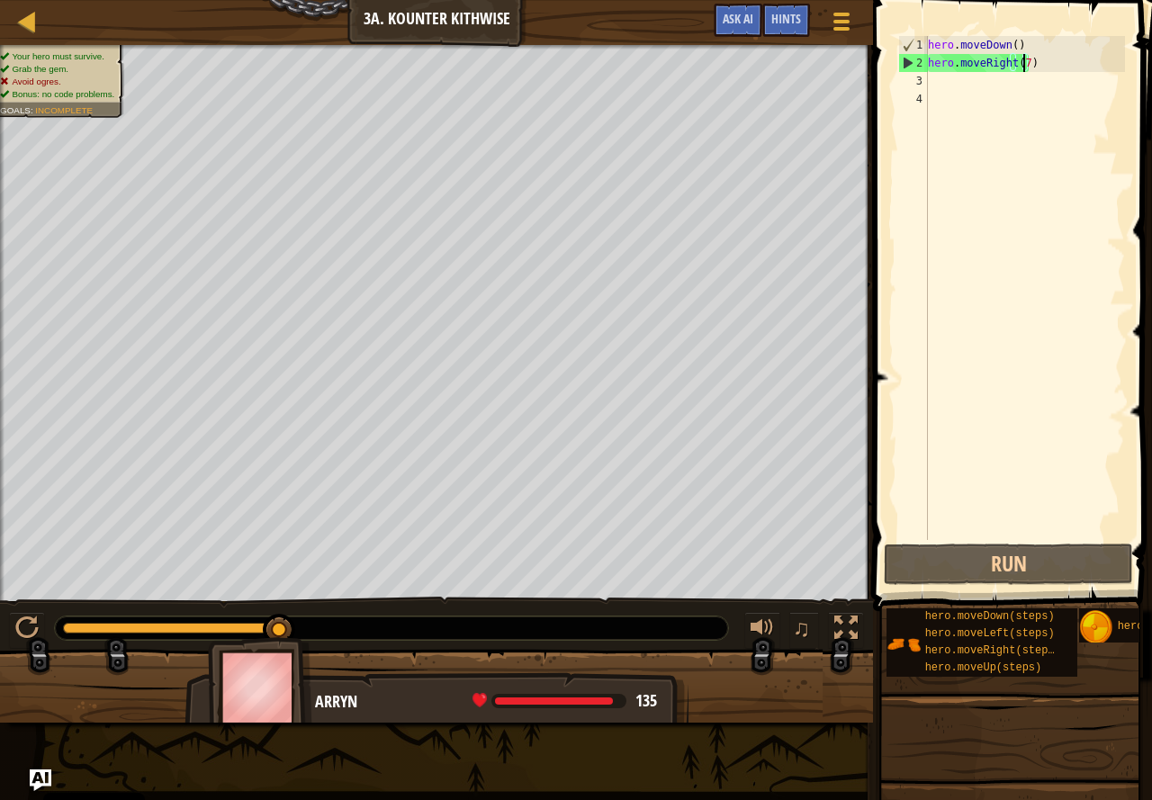
click at [1022, 50] on div "hero . moveDown ( ) hero . moveRight ( 7 )" at bounding box center [1025, 306] width 201 height 540
type textarea "hero.moveDown()"
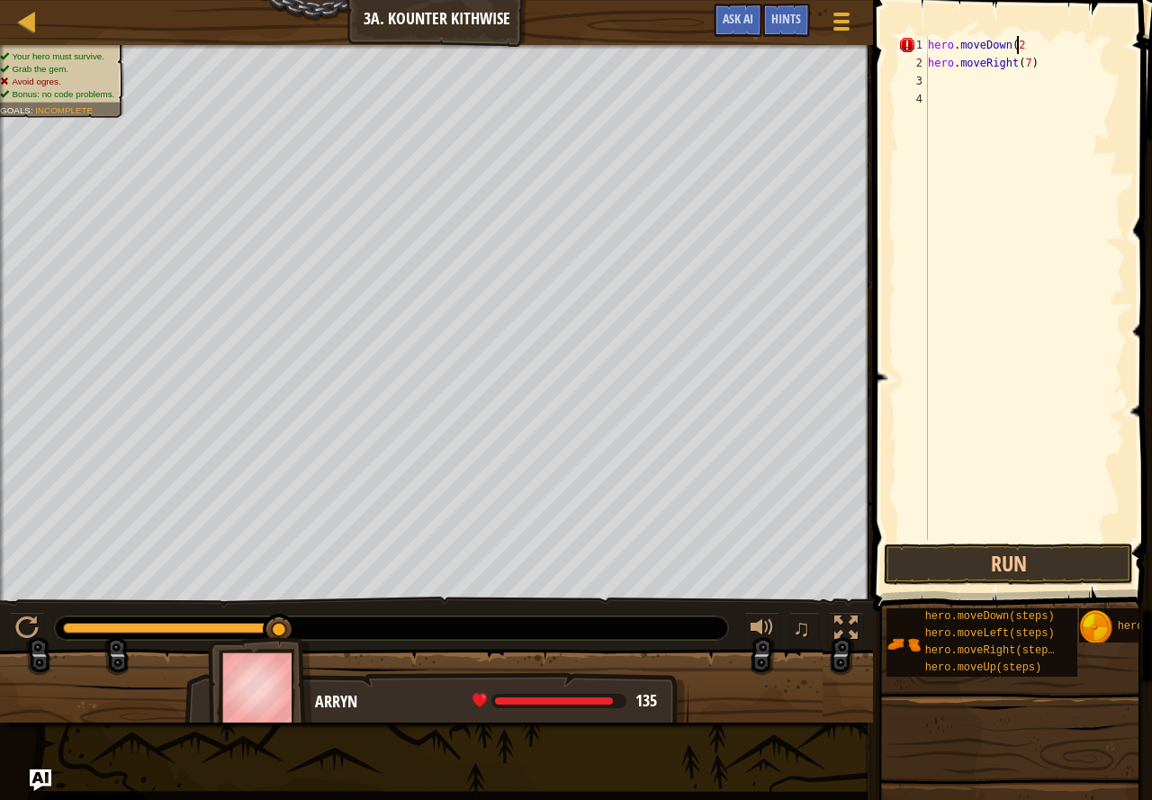
type textarea "hero.moveDown(2)"
click at [1024, 82] on div "hero . moveDown ( 2 ) hero . moveRight ( 7 )" at bounding box center [1025, 306] width 201 height 540
click at [1045, 83] on div "hero . moveDown ( 2 ) hero . moveRight ( )" at bounding box center [1025, 306] width 201 height 540
click at [1035, 39] on div "hero . moveDown ( 2 ) hero . moveRight ( )" at bounding box center [1025, 306] width 201 height 540
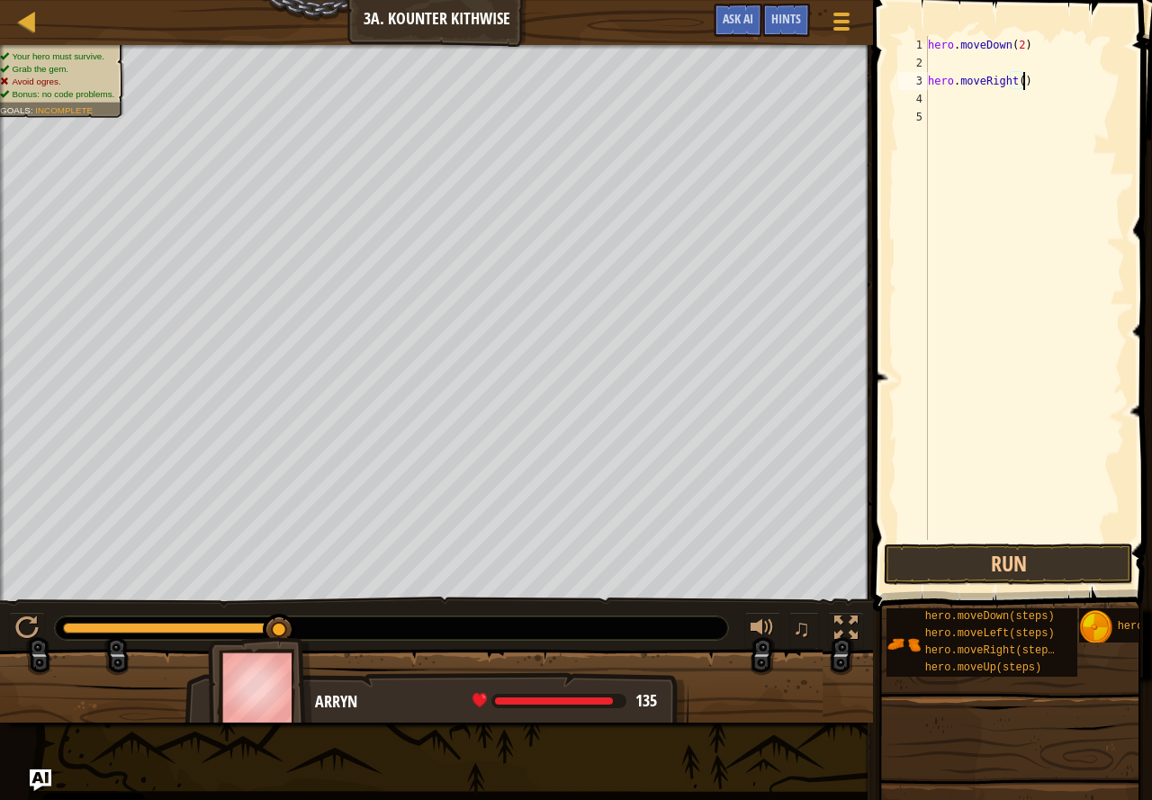
type textarea "hero.moveDown(2)"
click at [925, 79] on div "3" at bounding box center [913, 81] width 30 height 18
type textarea "hero.moveRight()"
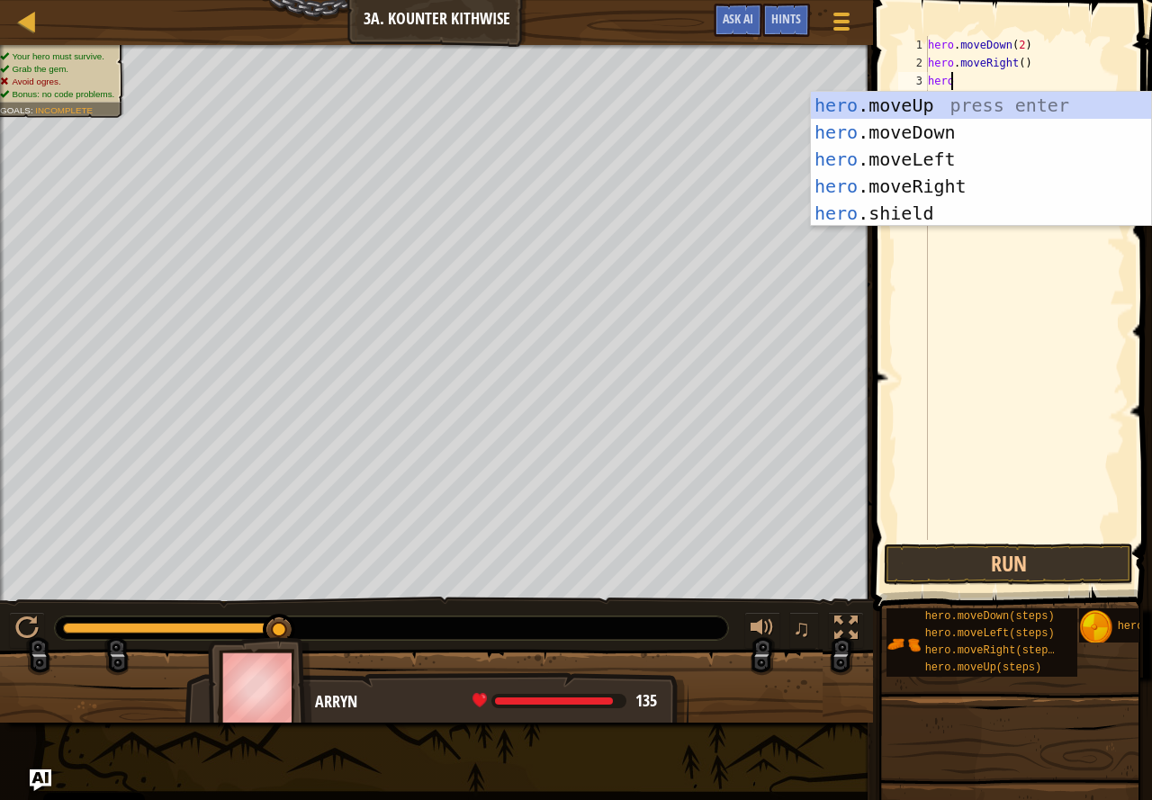
type textarea "herom"
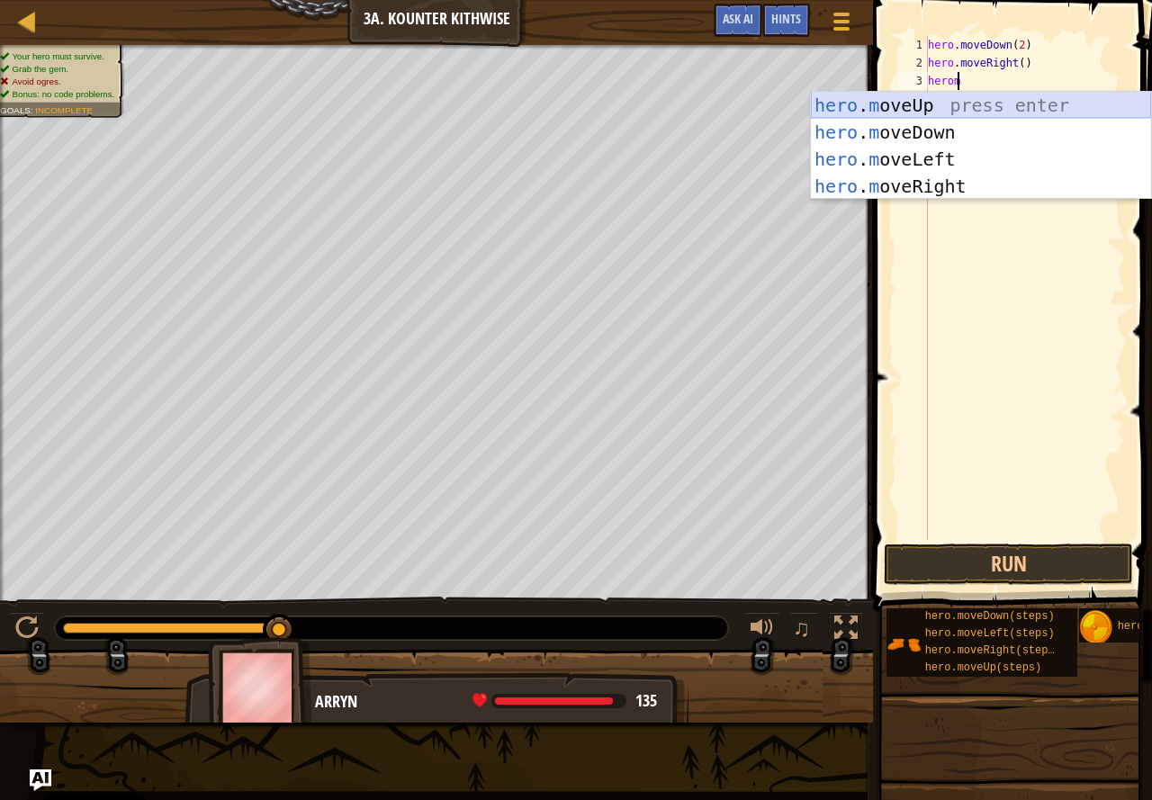
click at [908, 103] on div "hero . m oveUp press enter hero . m oveDown press enter hero . m oveLeft press …" at bounding box center [981, 173] width 340 height 162
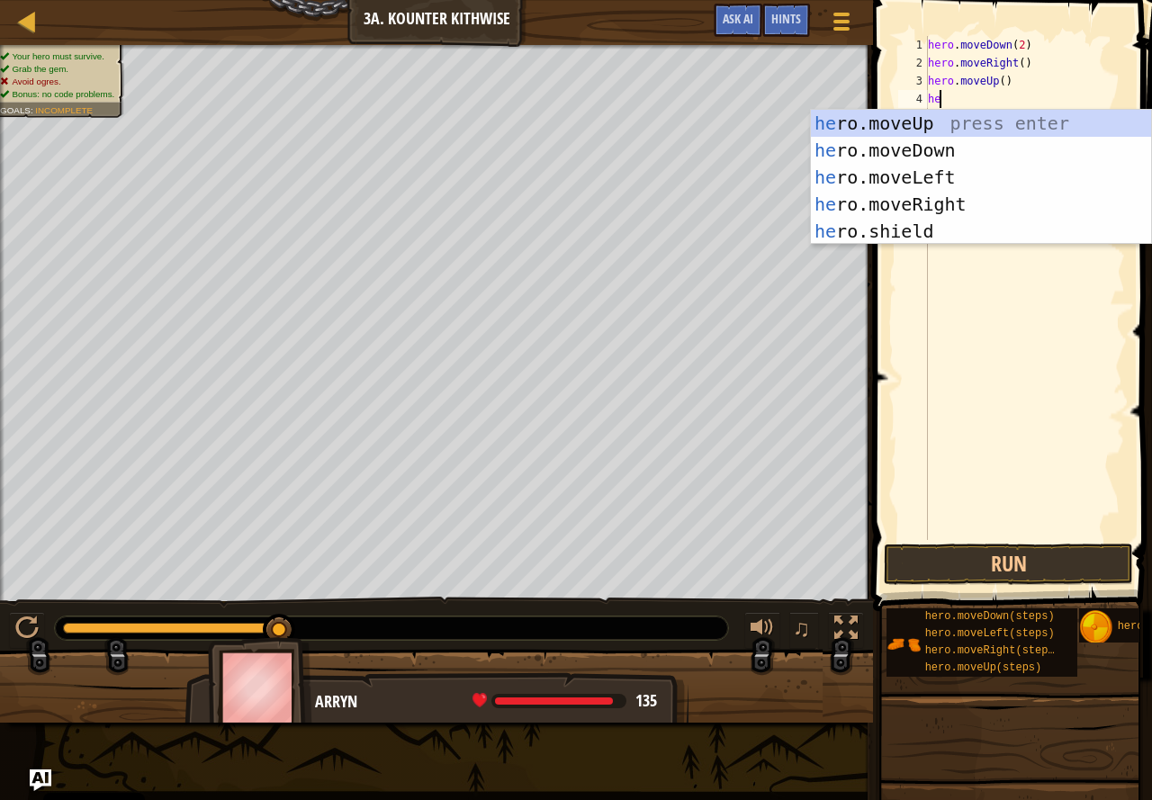
scroll to position [8, 1]
type textarea "hero"
click at [862, 193] on div "hero .moveUp press enter hero .moveDown press enter hero .moveLeft press enter …" at bounding box center [981, 204] width 340 height 189
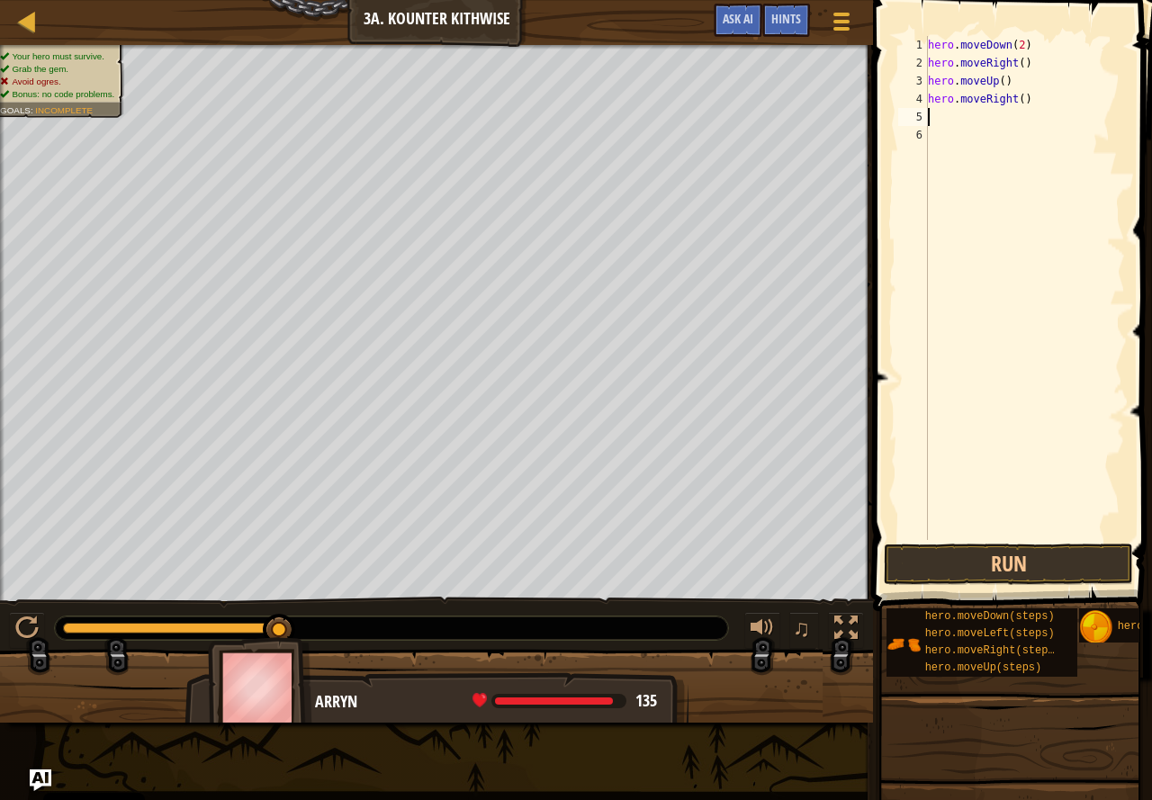
scroll to position [8, 0]
click at [1016, 98] on div "hero . moveDown ( 2 ) hero . moveRight ( ) hero . moveUp ( ) hero . moveRight (…" at bounding box center [1025, 306] width 201 height 540
type textarea "hero.moveRight(7)"
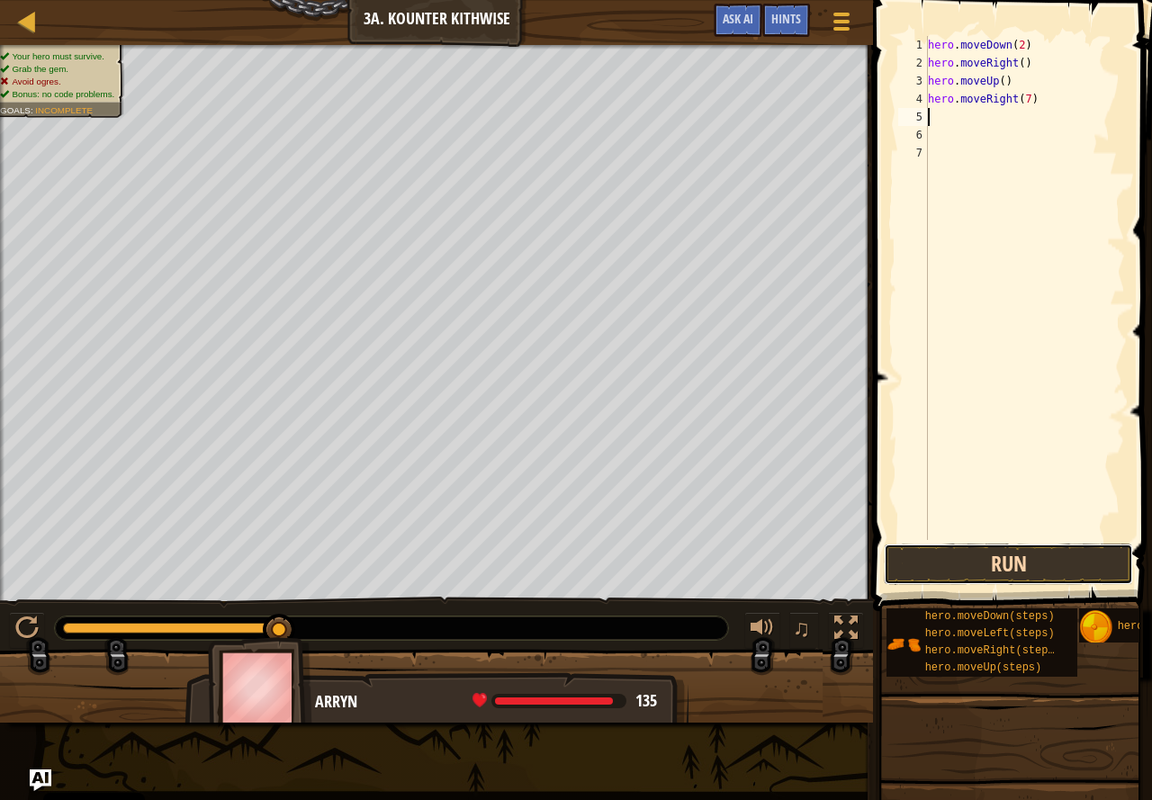
click at [978, 569] on button "Run" at bounding box center [1008, 564] width 249 height 41
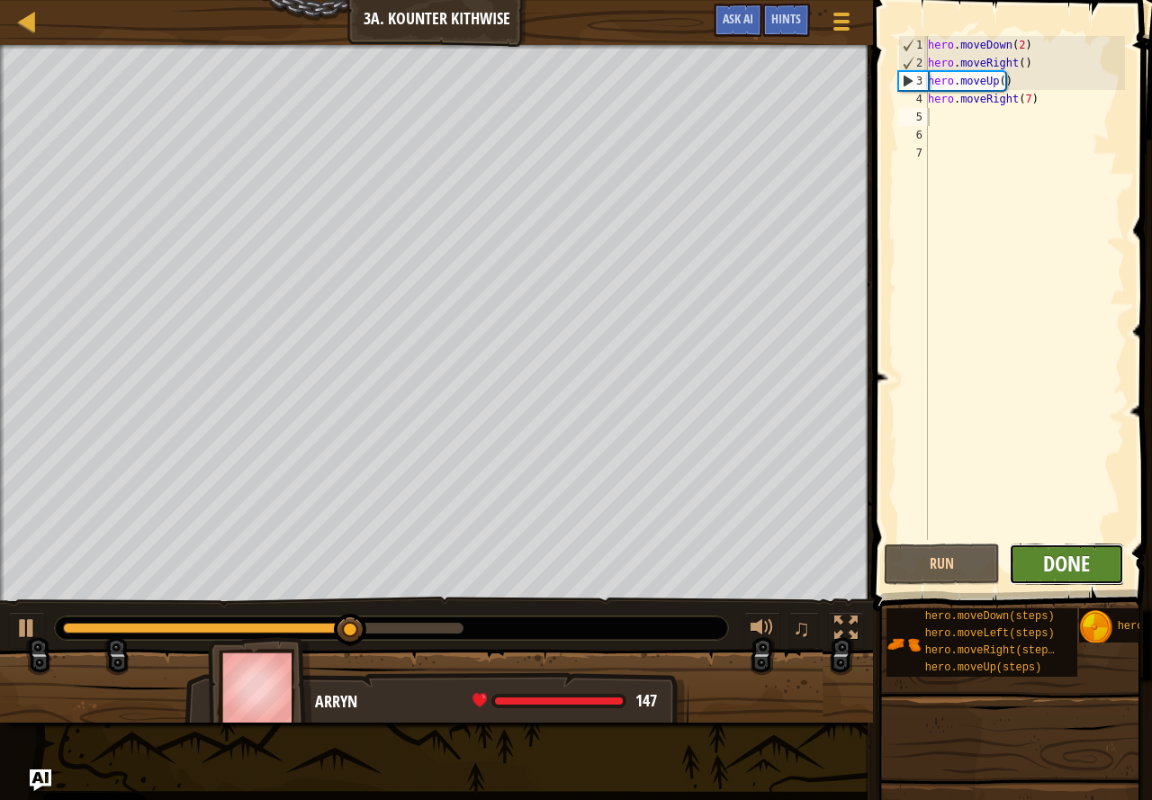
click at [1055, 570] on span "Done" at bounding box center [1066, 563] width 47 height 29
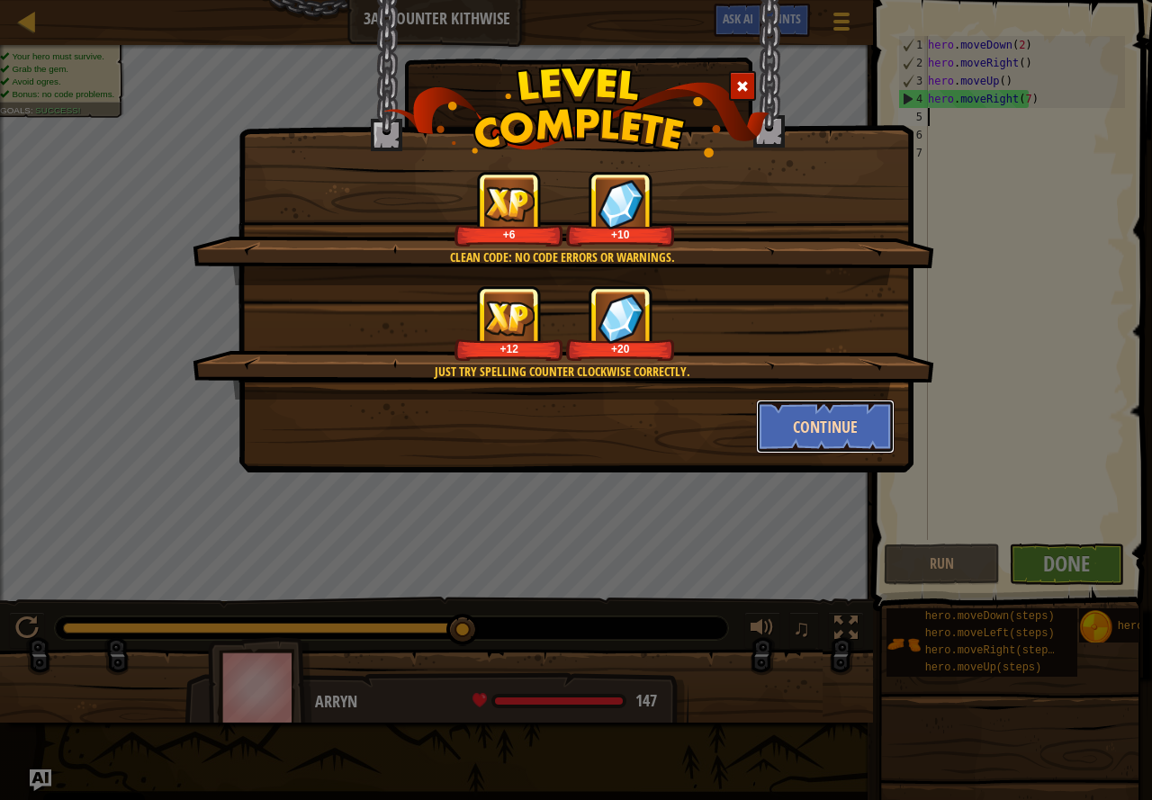
click at [840, 425] on button "Continue" at bounding box center [826, 427] width 140 height 54
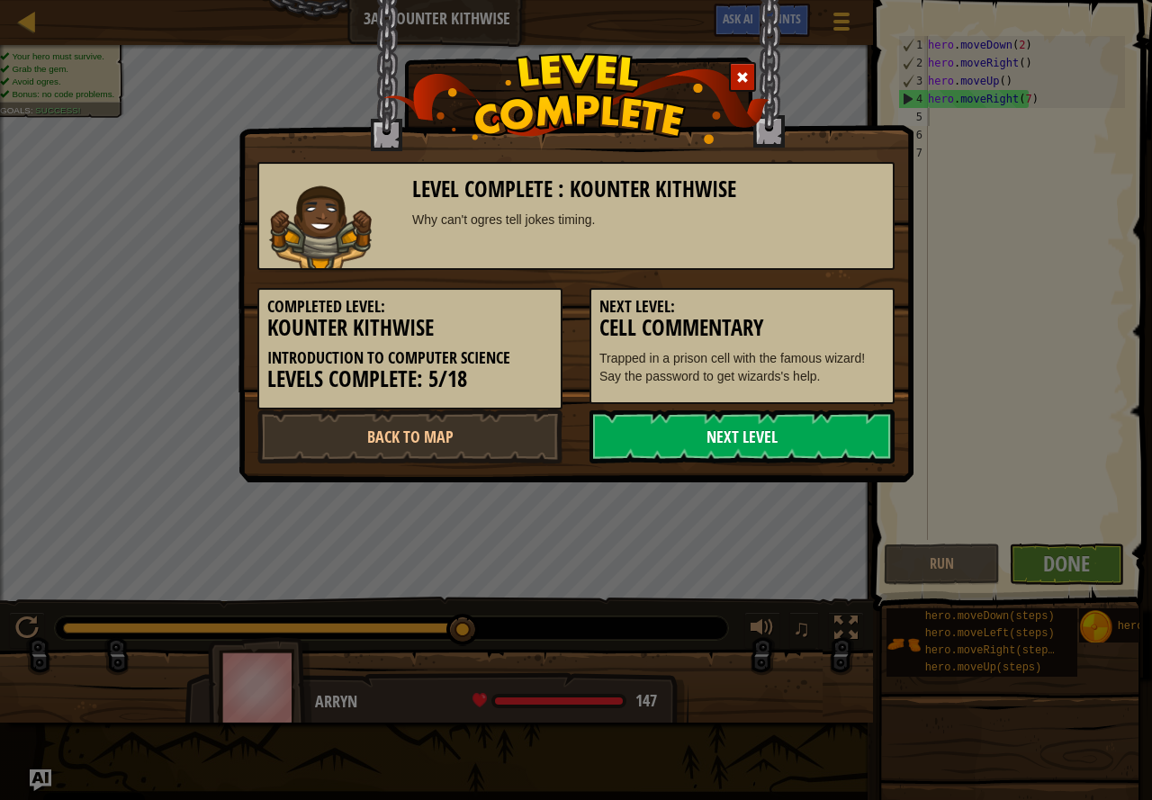
click at [744, 417] on link "Next Level" at bounding box center [742, 437] width 305 height 54
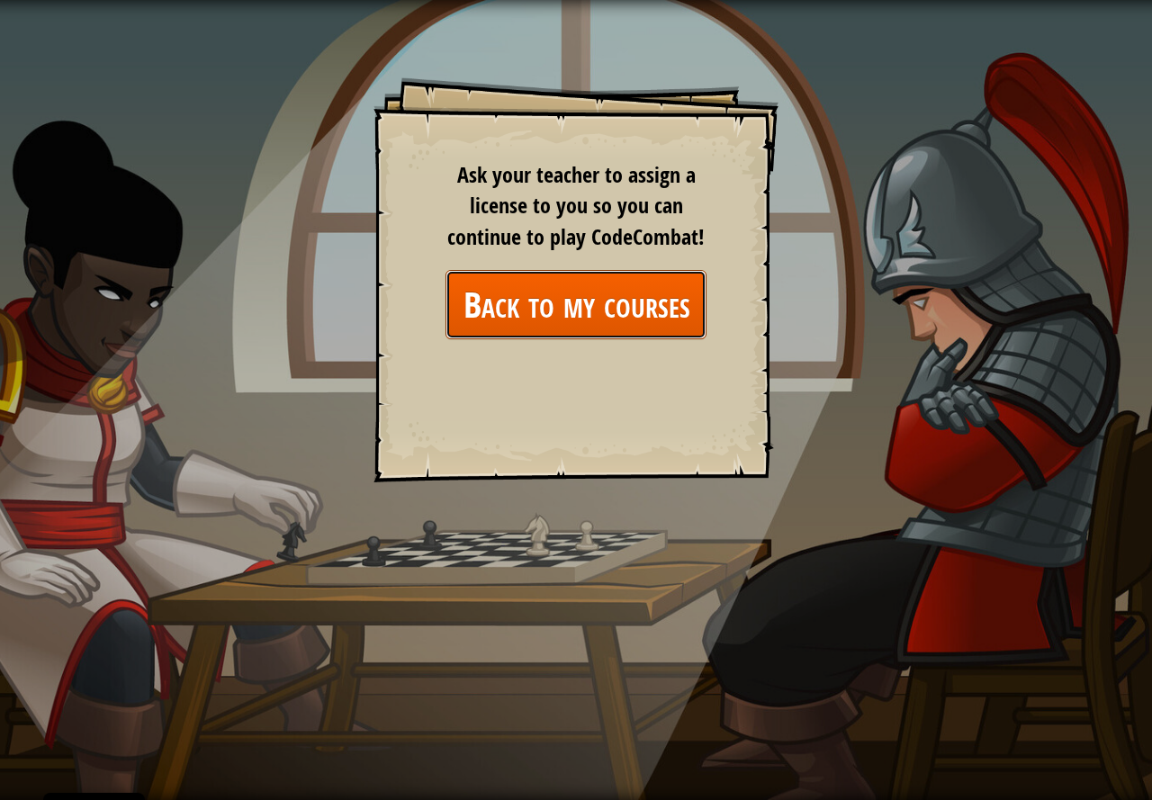
click at [503, 292] on link "Back to my courses" at bounding box center [576, 304] width 261 height 69
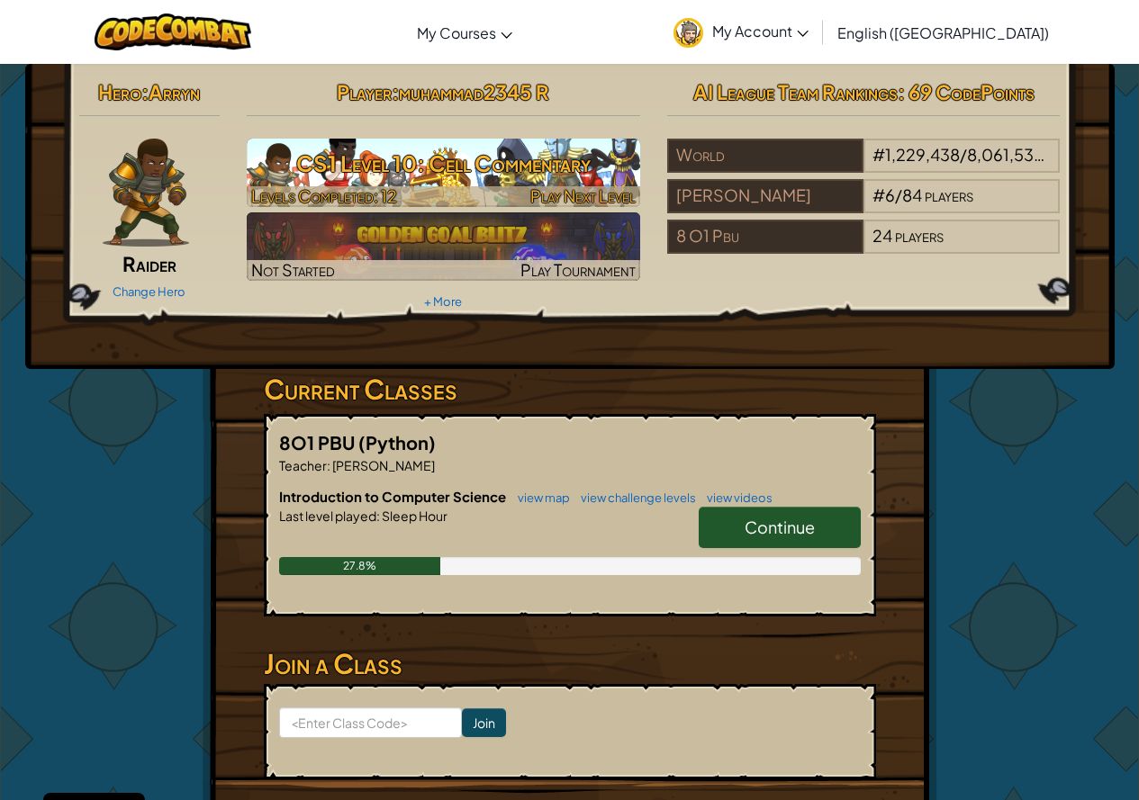
click at [332, 145] on h3 "CS1 Level 10: Cell Commentary" at bounding box center [443, 163] width 393 height 41
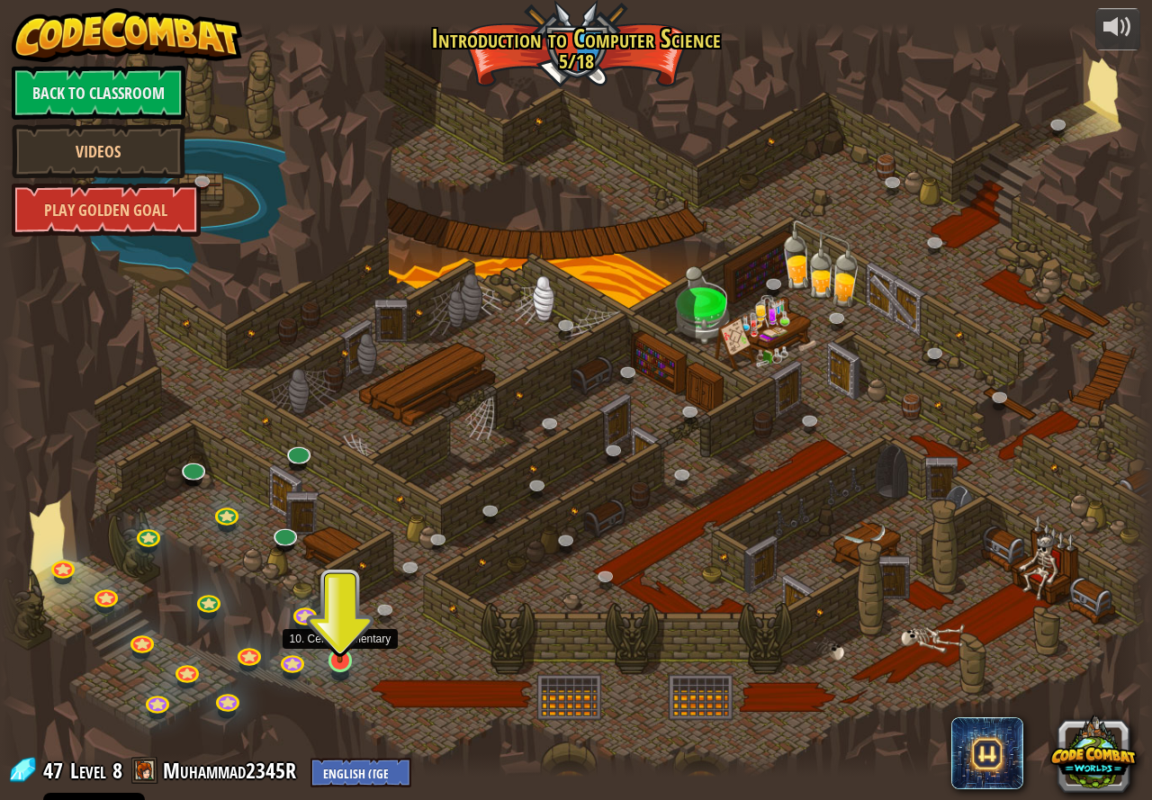
click at [345, 642] on img at bounding box center [340, 628] width 30 height 68
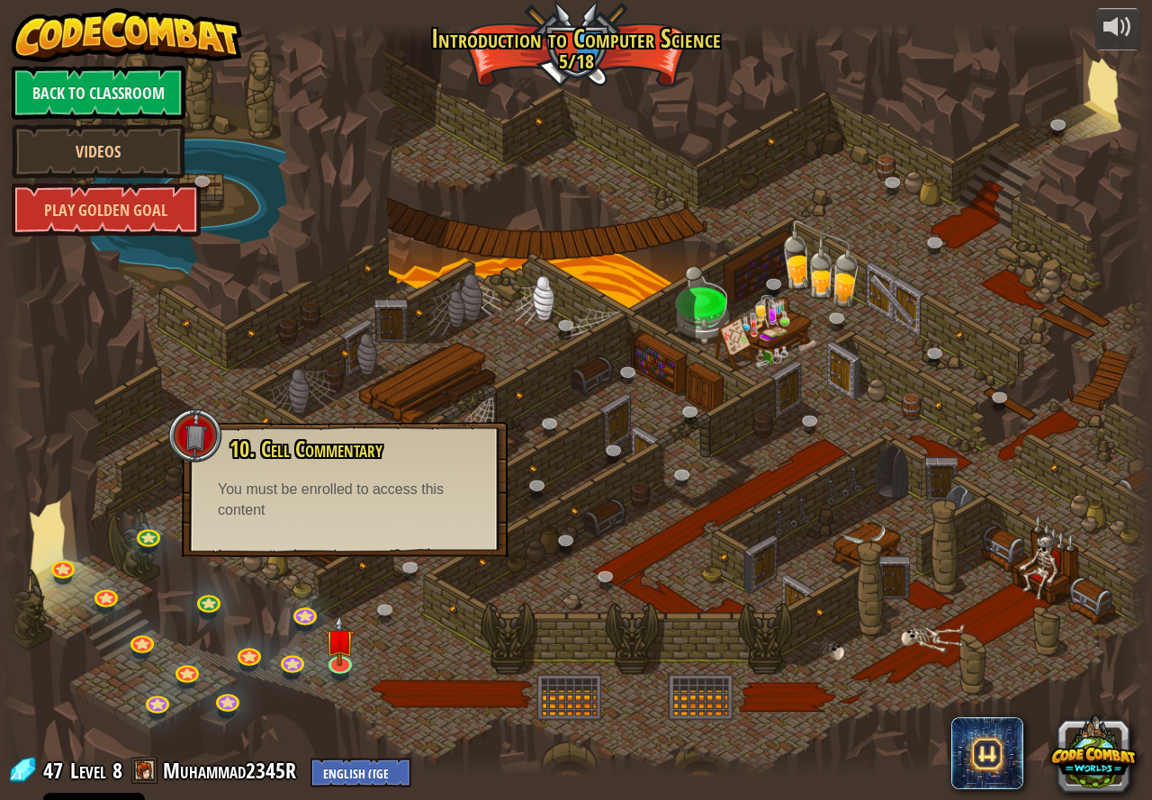
click at [349, 528] on div "10. Cell Commentary Trapped in a prison cell with the famous wizard! Say the pa…" at bounding box center [345, 489] width 326 height 135
drag, startPoint x: 279, startPoint y: 556, endPoint x: 221, endPoint y: 555, distance: 57.6
click at [277, 556] on div "10. Cell Commentary Trapped in a prison cell with the famous wizard! Say the pa…" at bounding box center [345, 489] width 326 height 135
click at [278, 544] on div "10. Cell Commentary Trapped in a prison cell with the famous wizard! Say the pa…" at bounding box center [345, 489] width 326 height 135
drag, startPoint x: 302, startPoint y: 582, endPoint x: 318, endPoint y: 571, distance: 20.0
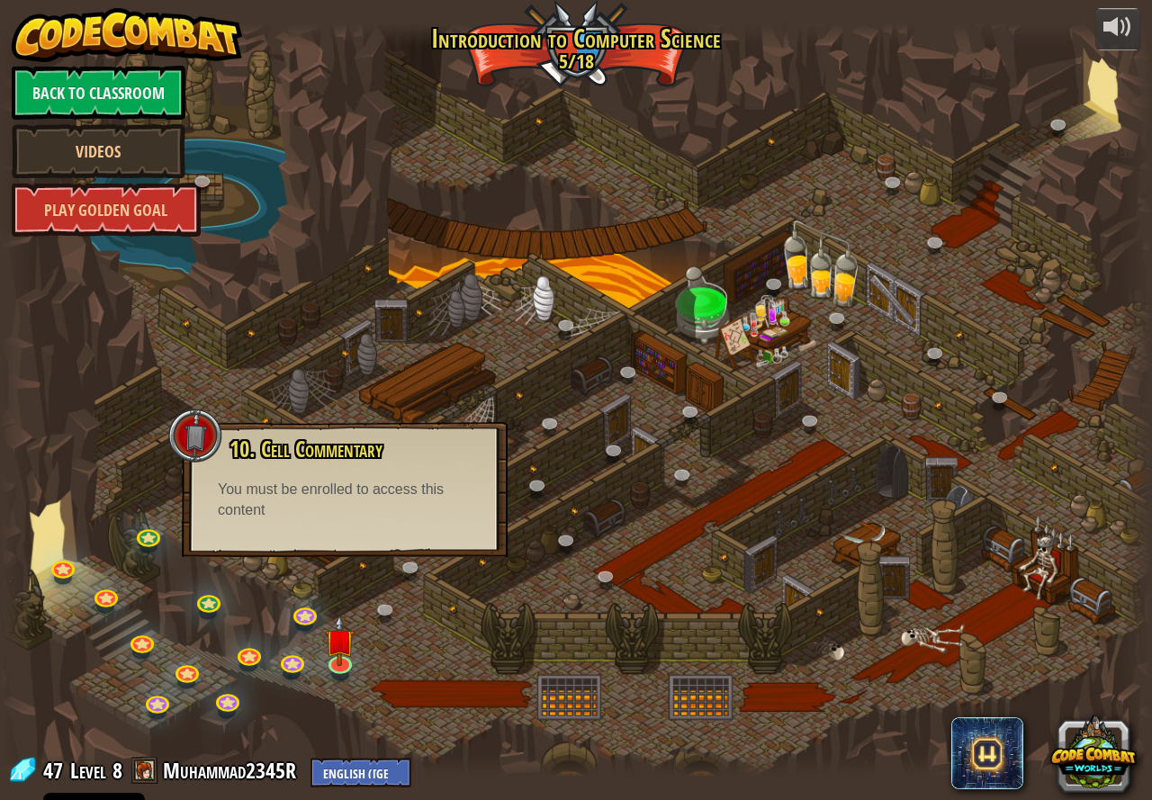
click at [301, 582] on div at bounding box center [576, 400] width 1152 height 754
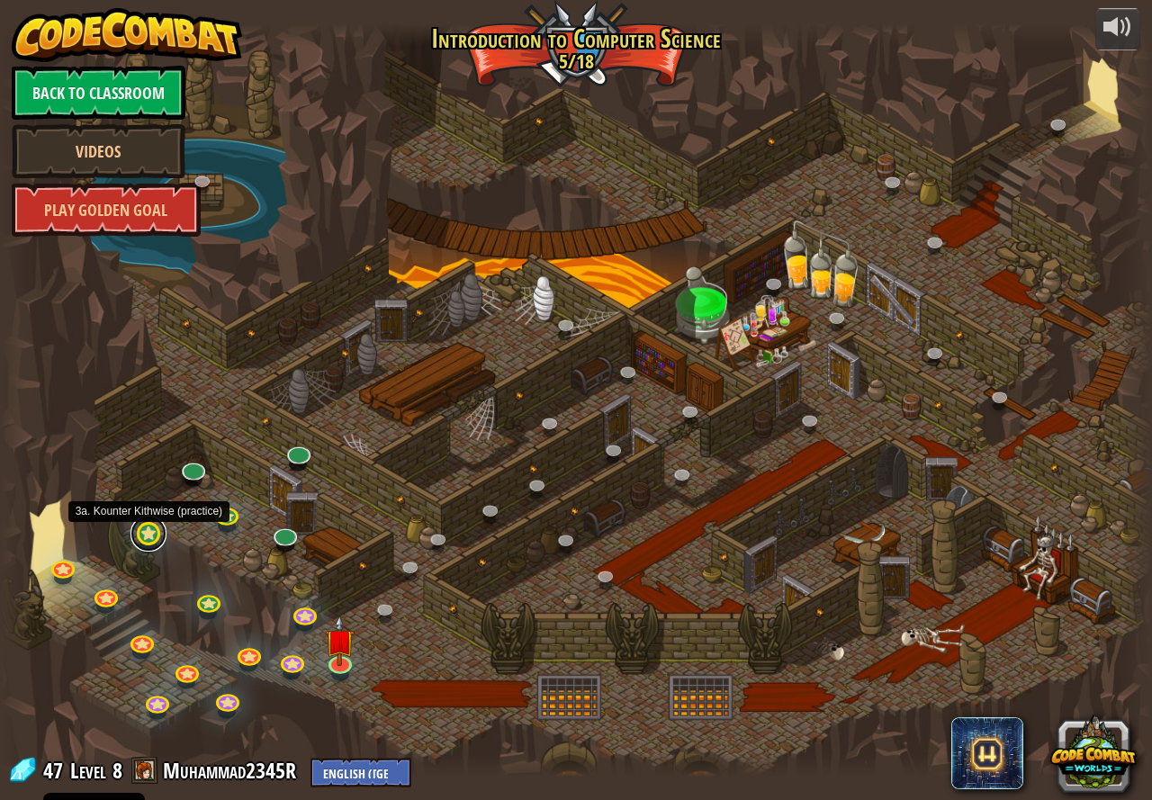
click at [148, 537] on link at bounding box center [149, 534] width 36 height 36
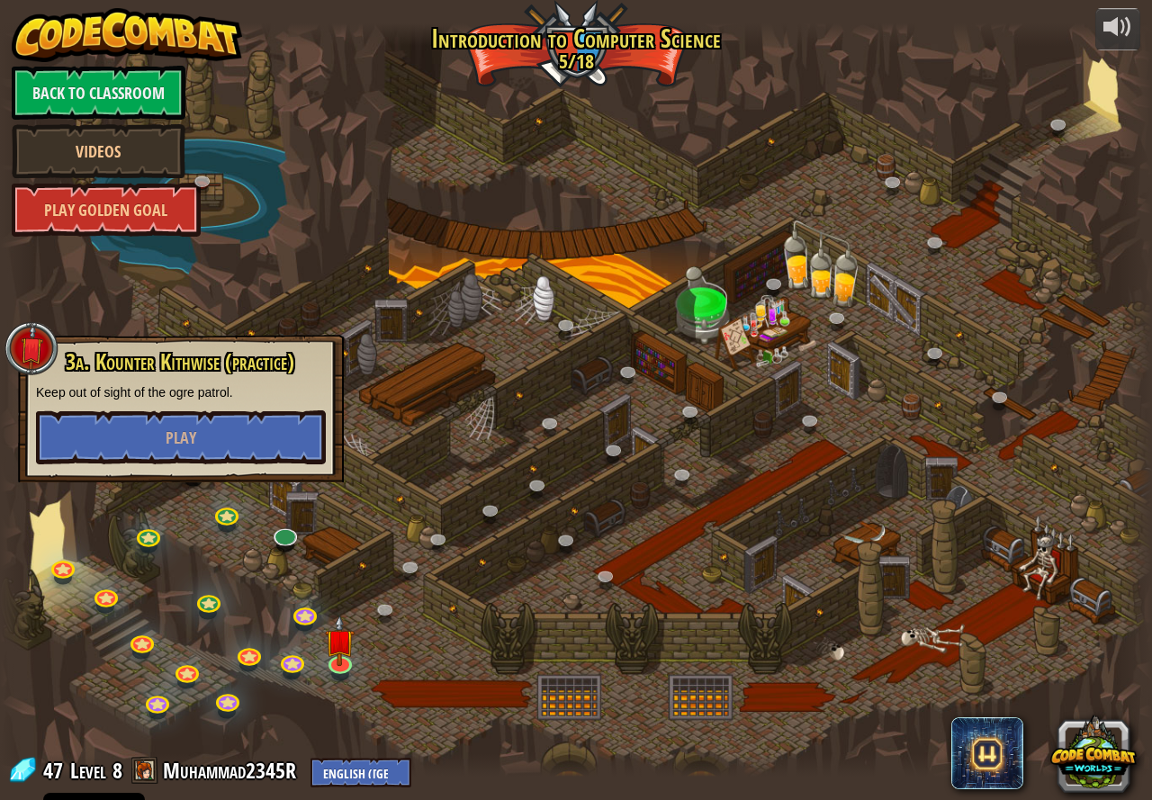
click at [194, 550] on div at bounding box center [576, 400] width 1152 height 754
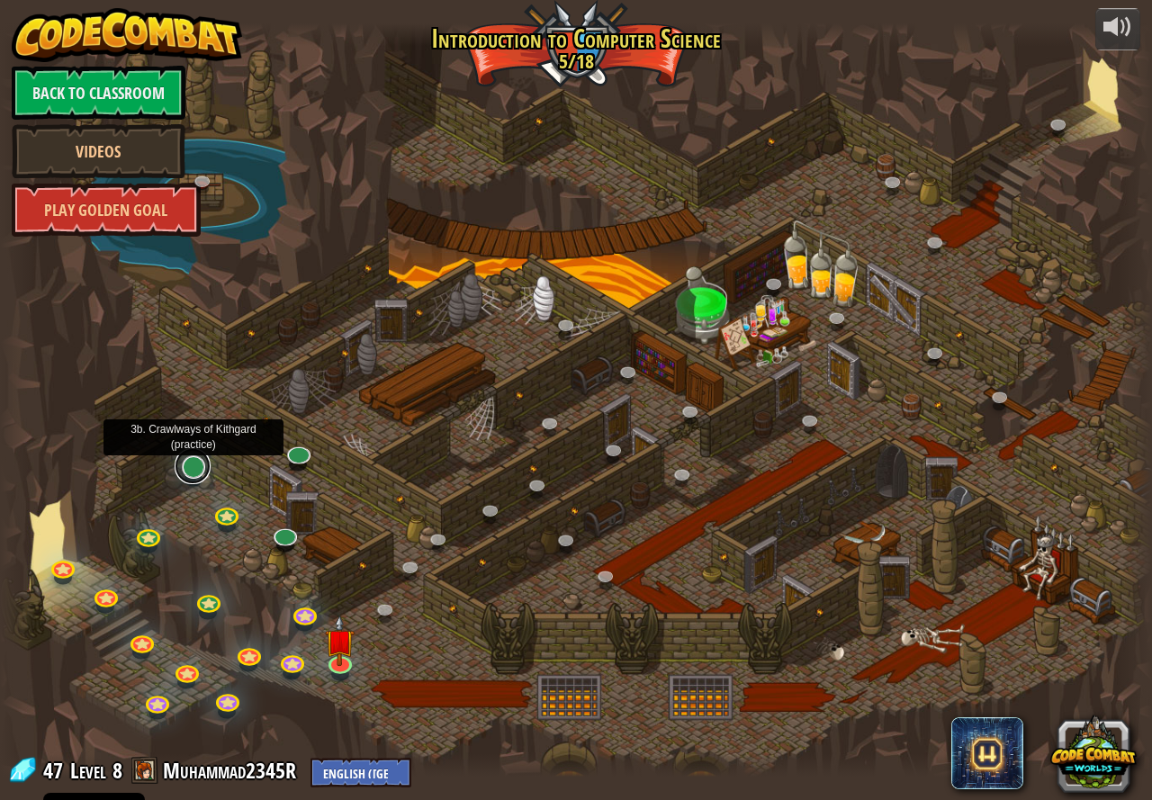
click at [186, 467] on link at bounding box center [193, 466] width 36 height 36
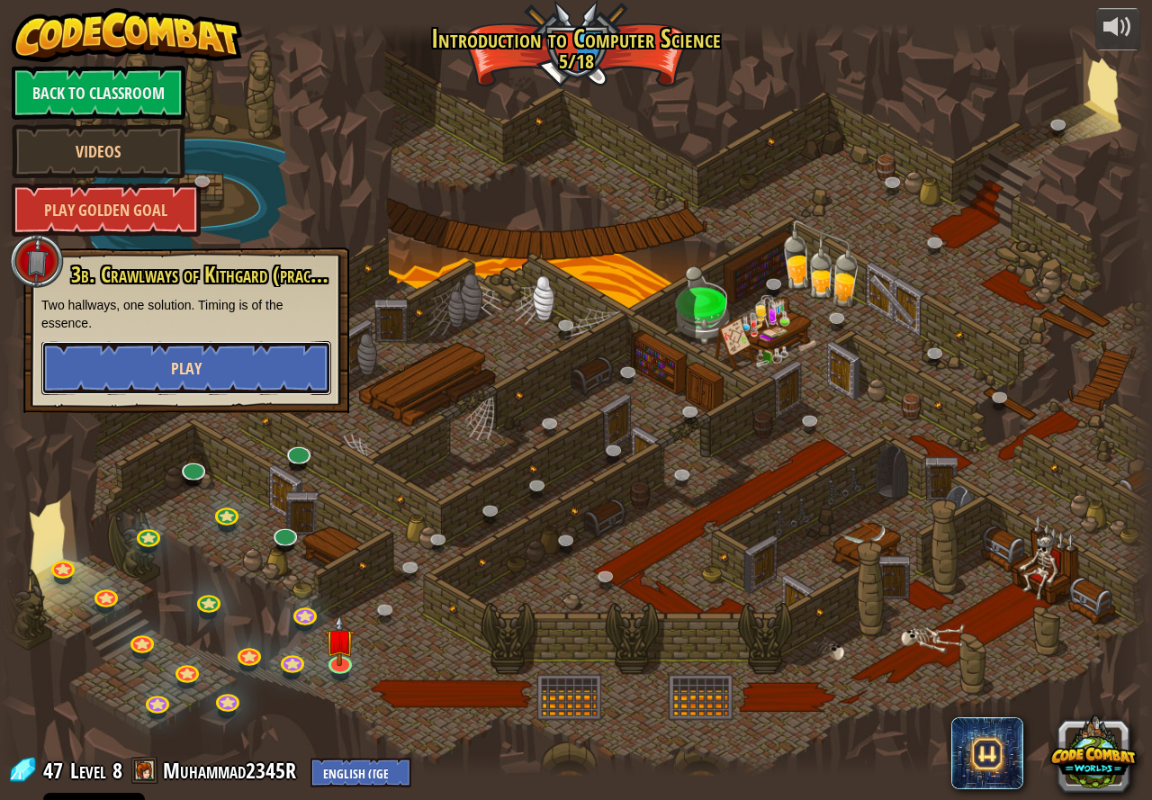
click at [231, 383] on button "Play" at bounding box center [186, 368] width 290 height 54
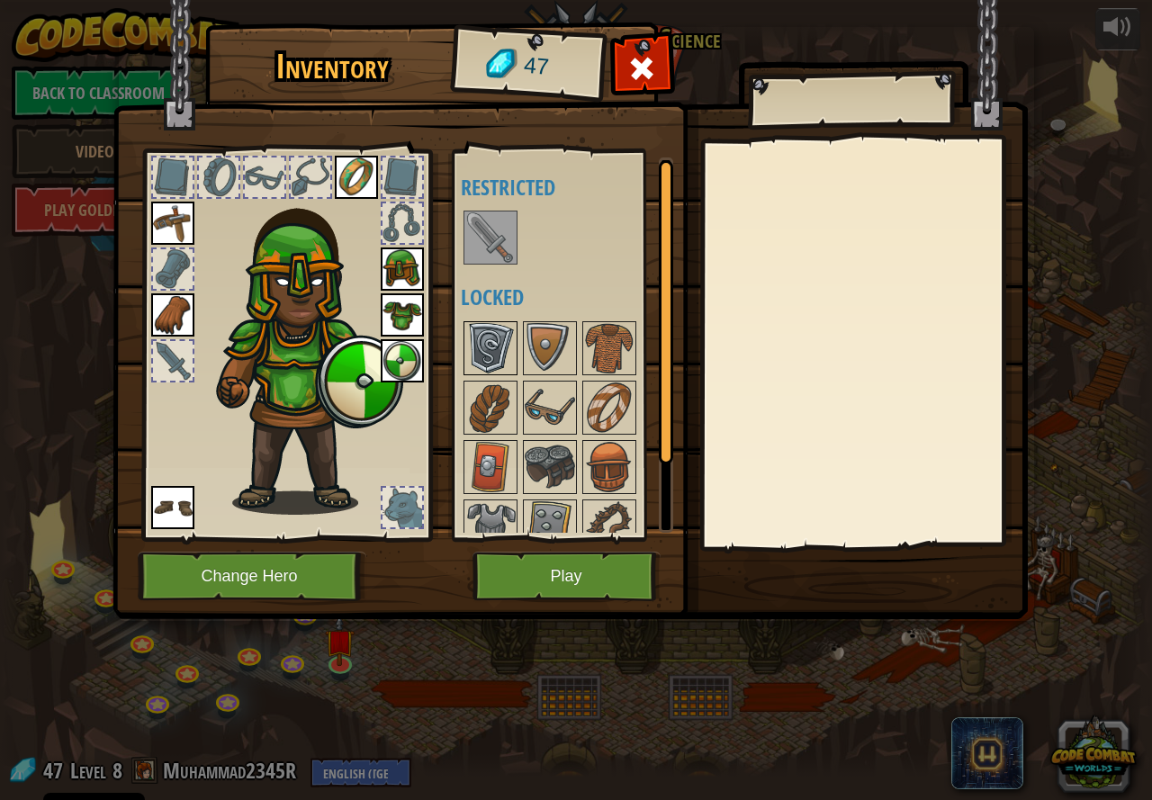
click at [494, 348] on img at bounding box center [490, 348] width 50 height 50
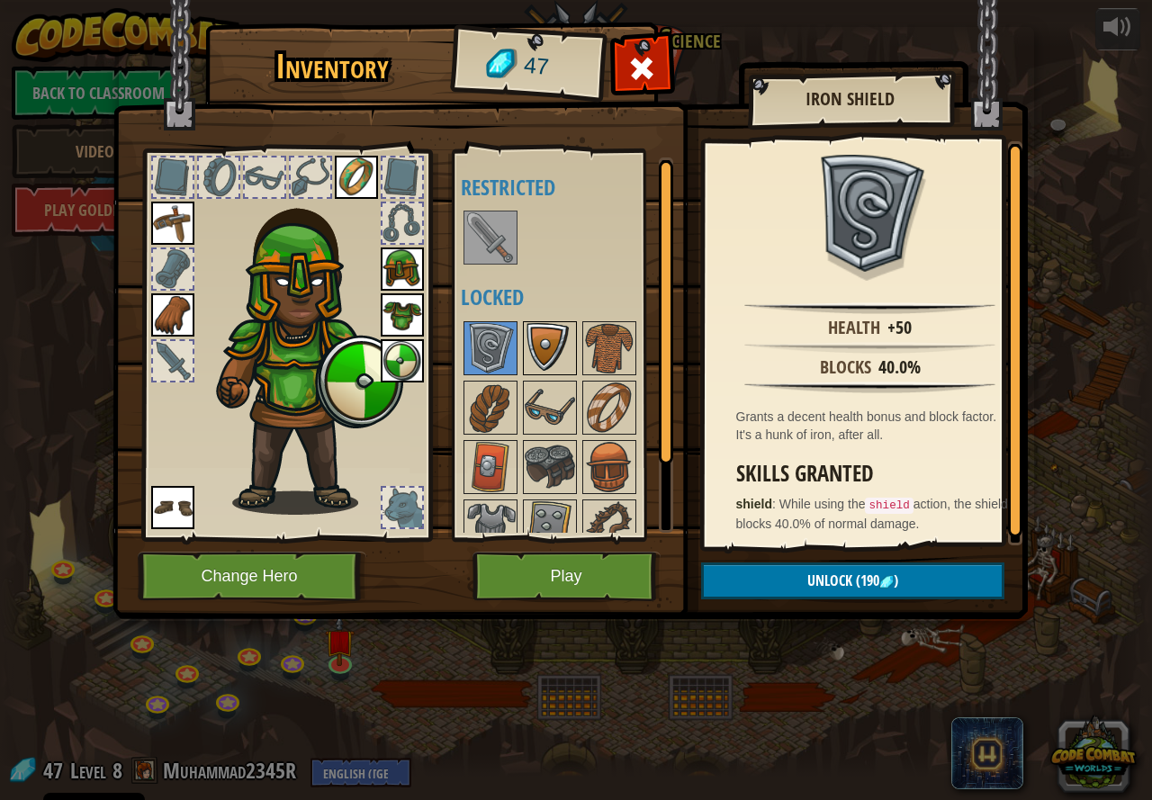
click at [531, 338] on img at bounding box center [550, 348] width 50 height 50
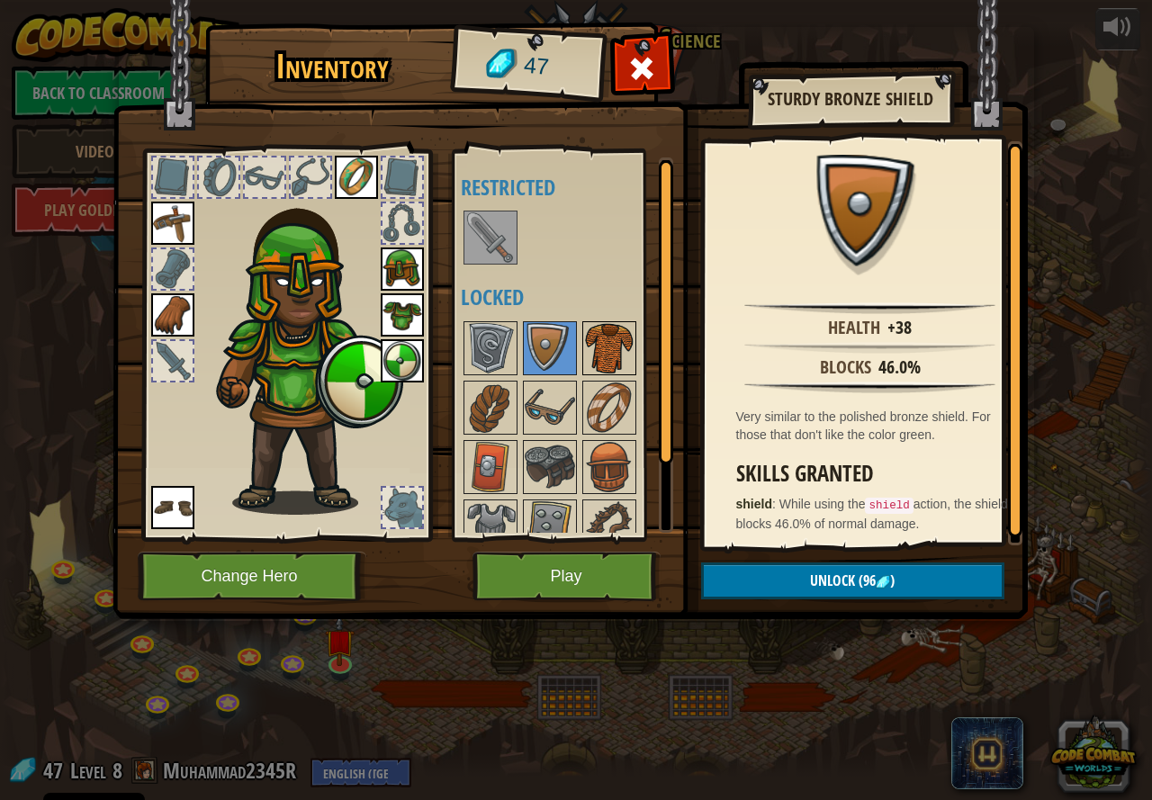
click at [584, 344] on img at bounding box center [609, 348] width 50 height 50
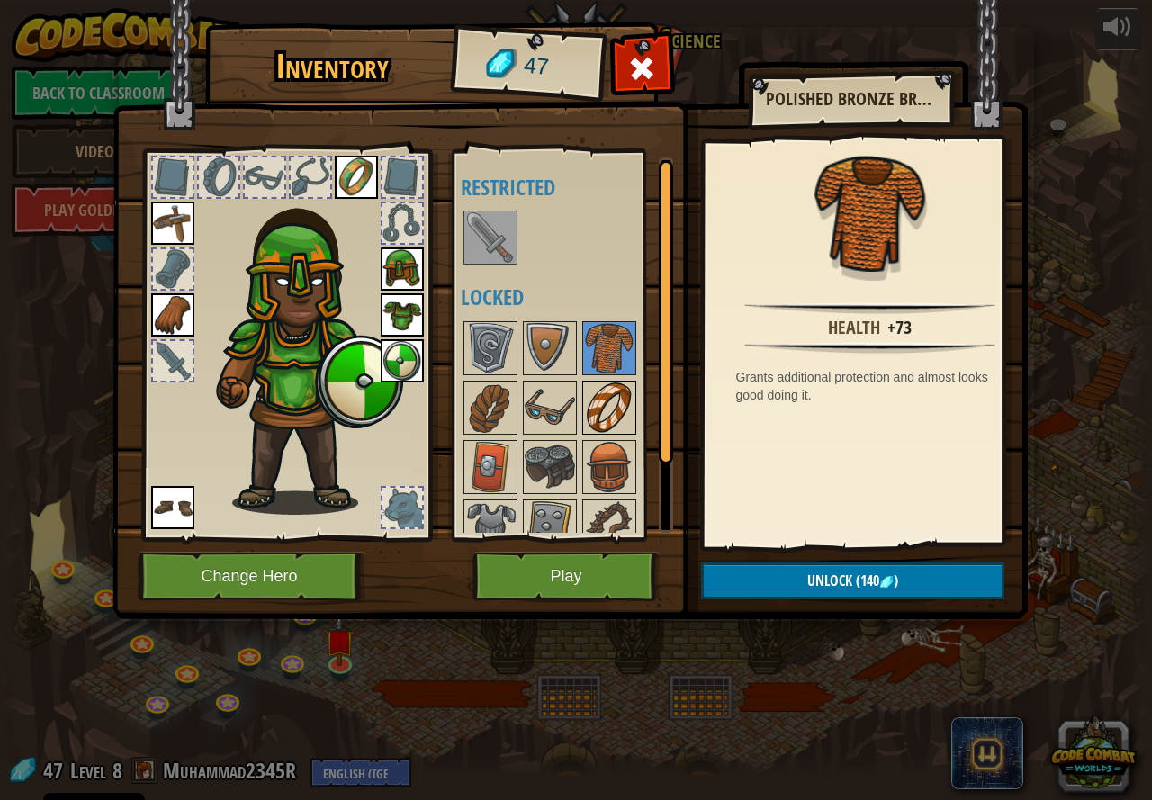
click at [602, 408] on img at bounding box center [609, 408] width 50 height 50
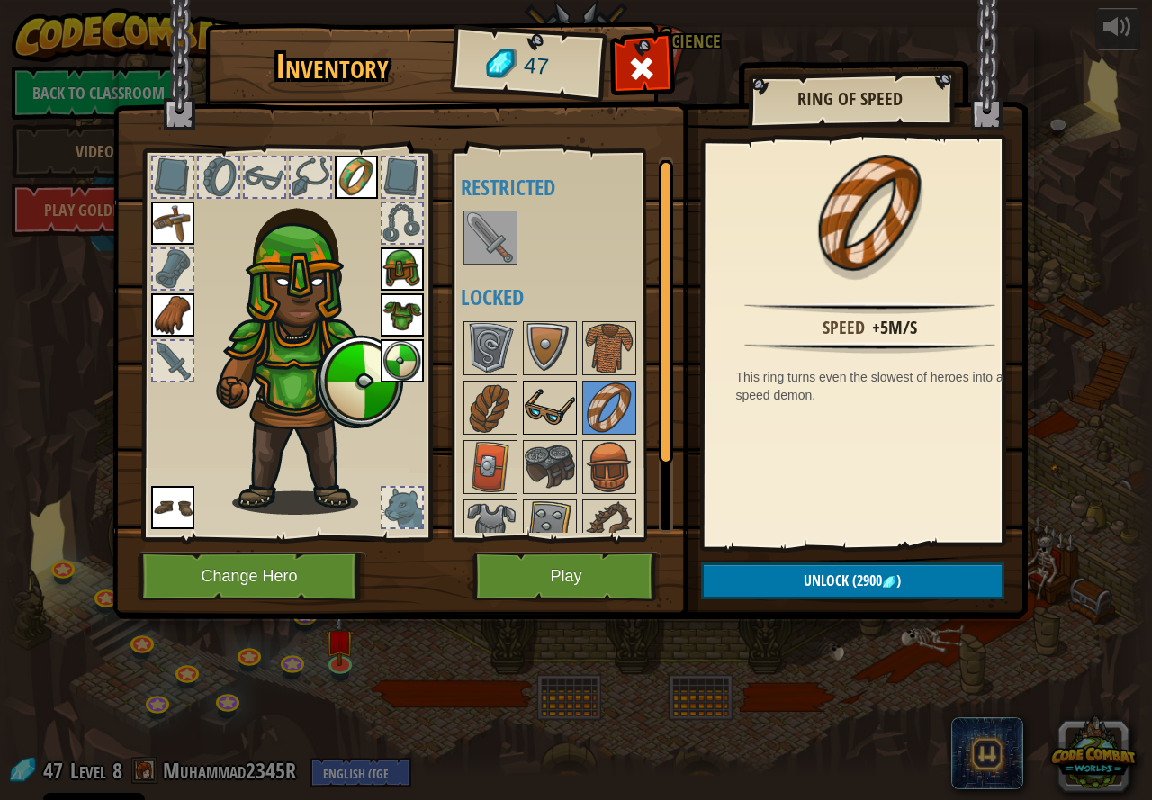
click at [533, 404] on img at bounding box center [550, 408] width 50 height 50
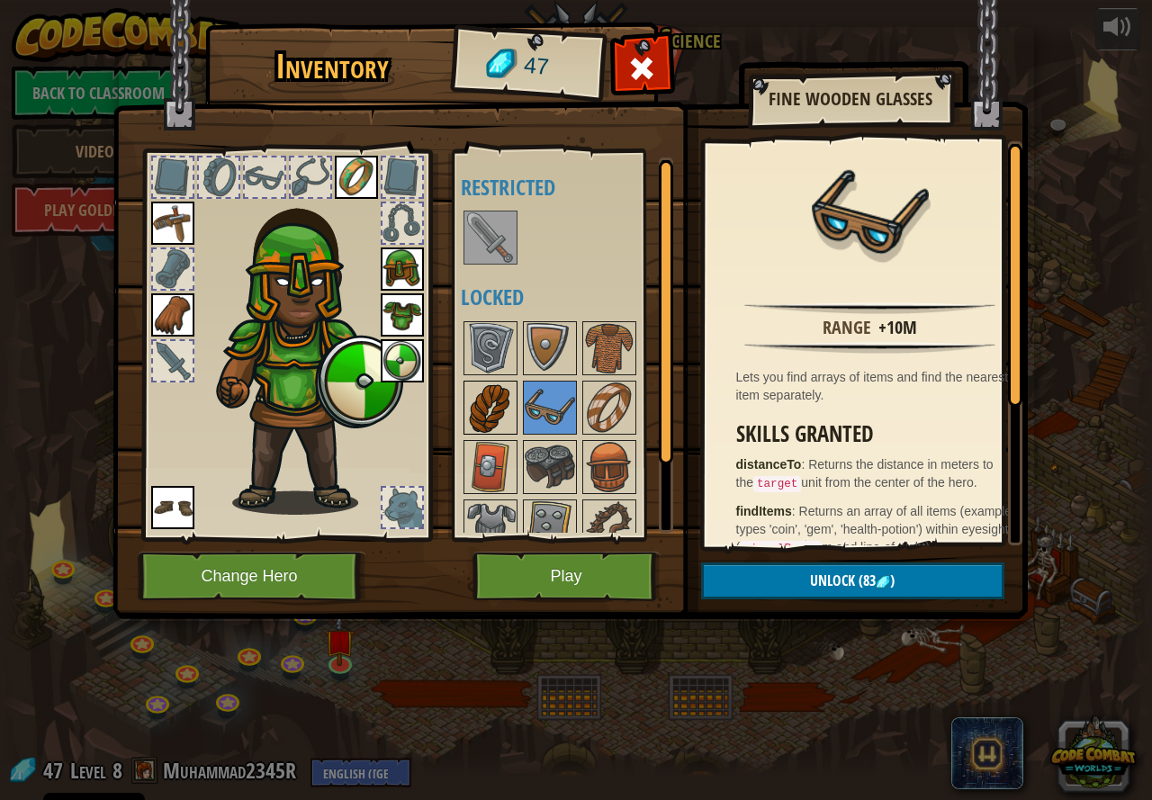
click at [493, 391] on img at bounding box center [490, 408] width 50 height 50
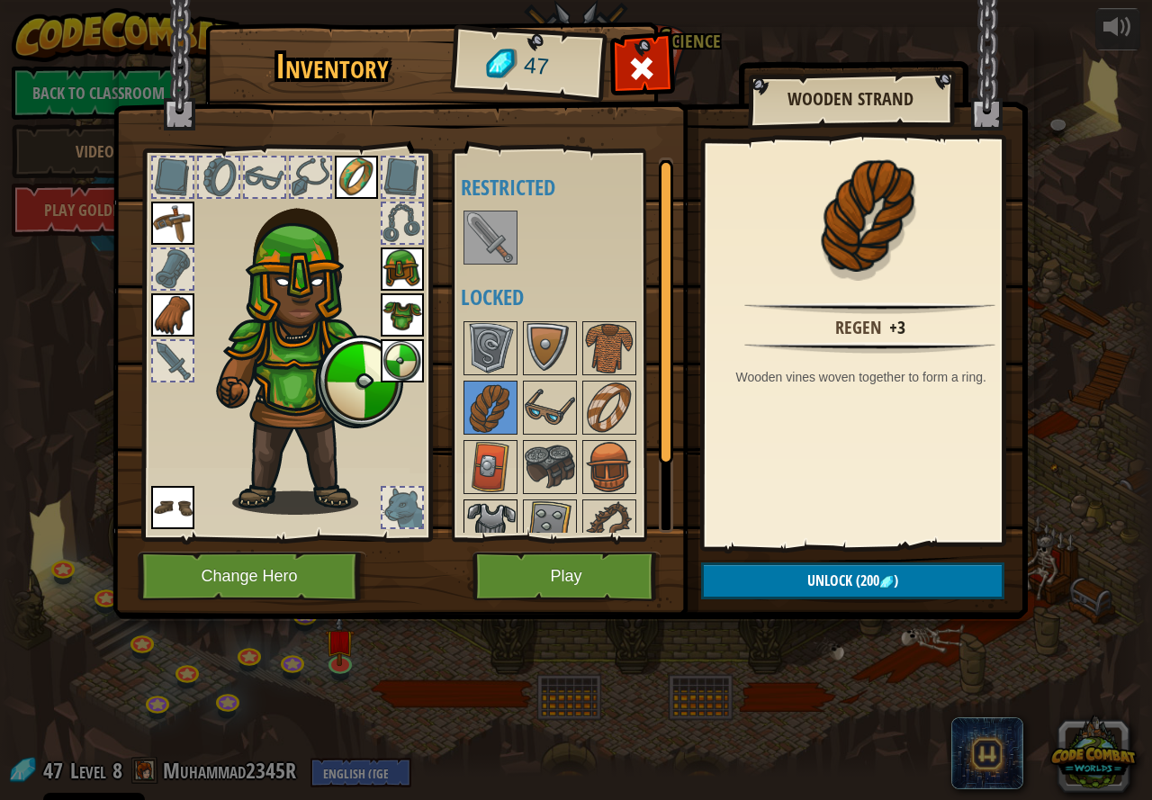
scroll to position [83, 0]
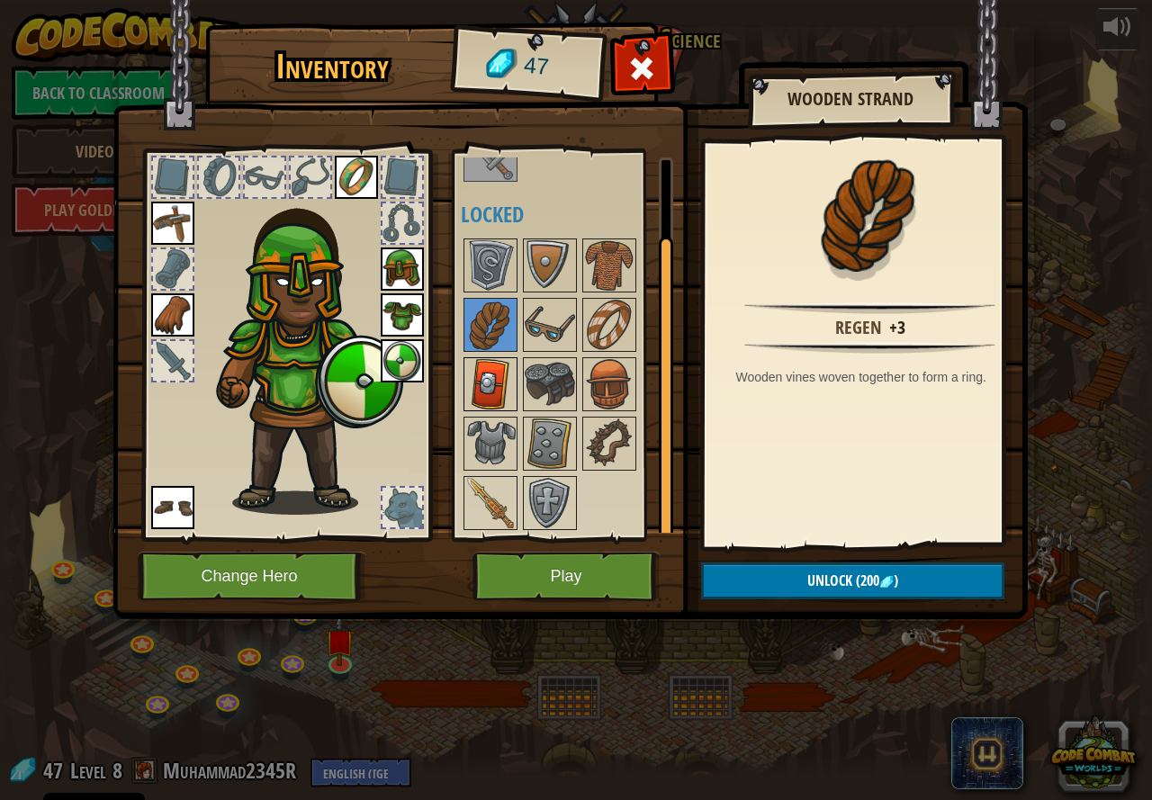
click at [485, 376] on img at bounding box center [490, 384] width 50 height 50
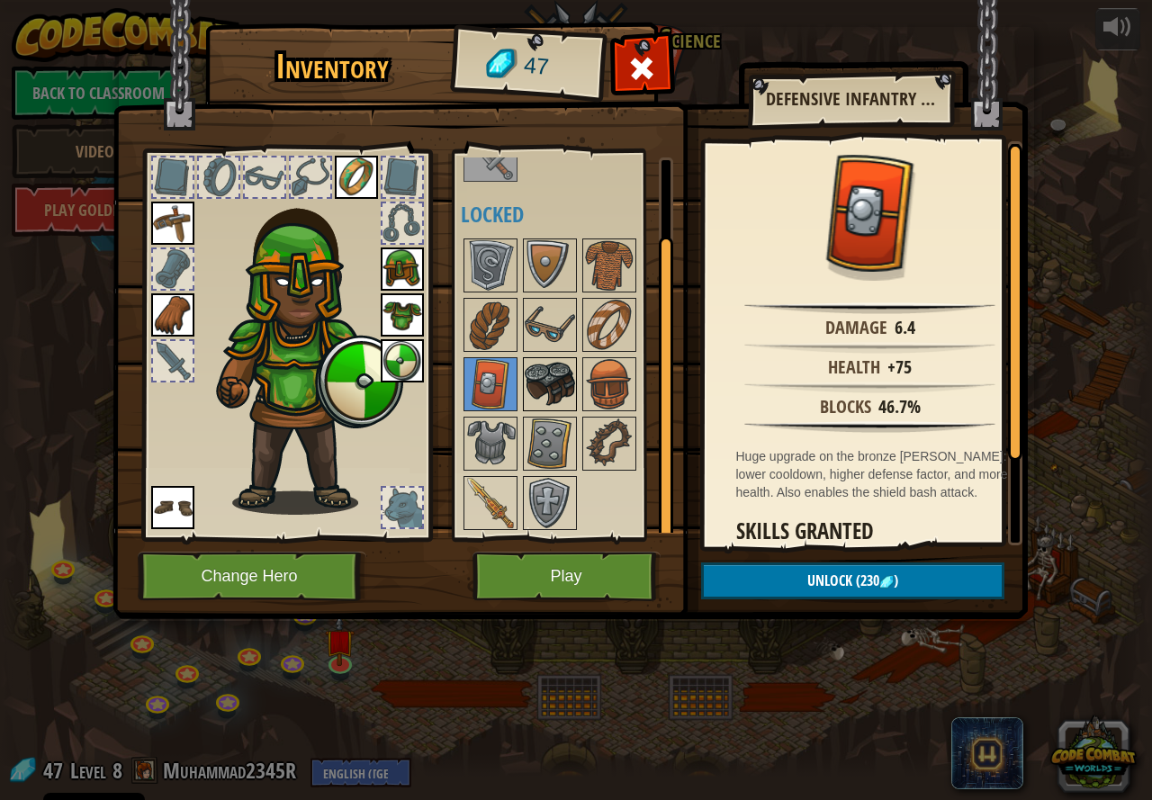
click at [545, 384] on img at bounding box center [550, 384] width 50 height 50
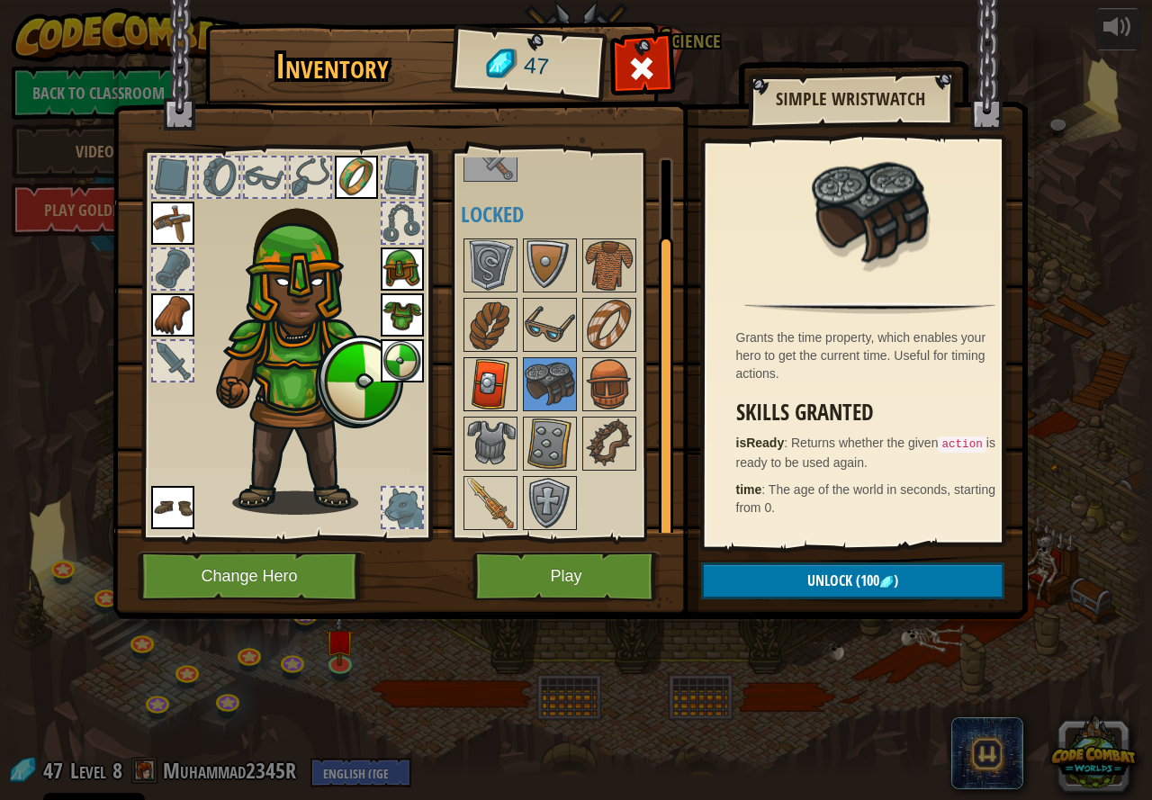
click at [499, 381] on img at bounding box center [490, 384] width 50 height 50
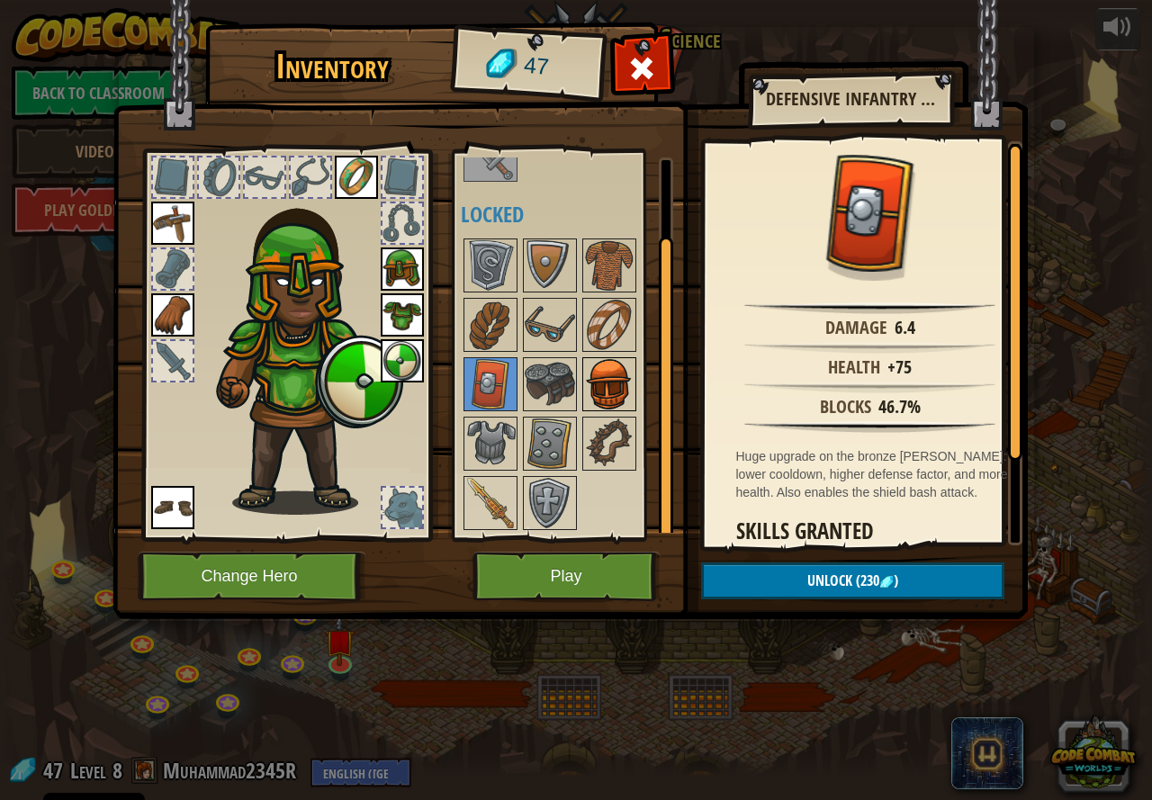
click at [589, 376] on img at bounding box center [609, 384] width 50 height 50
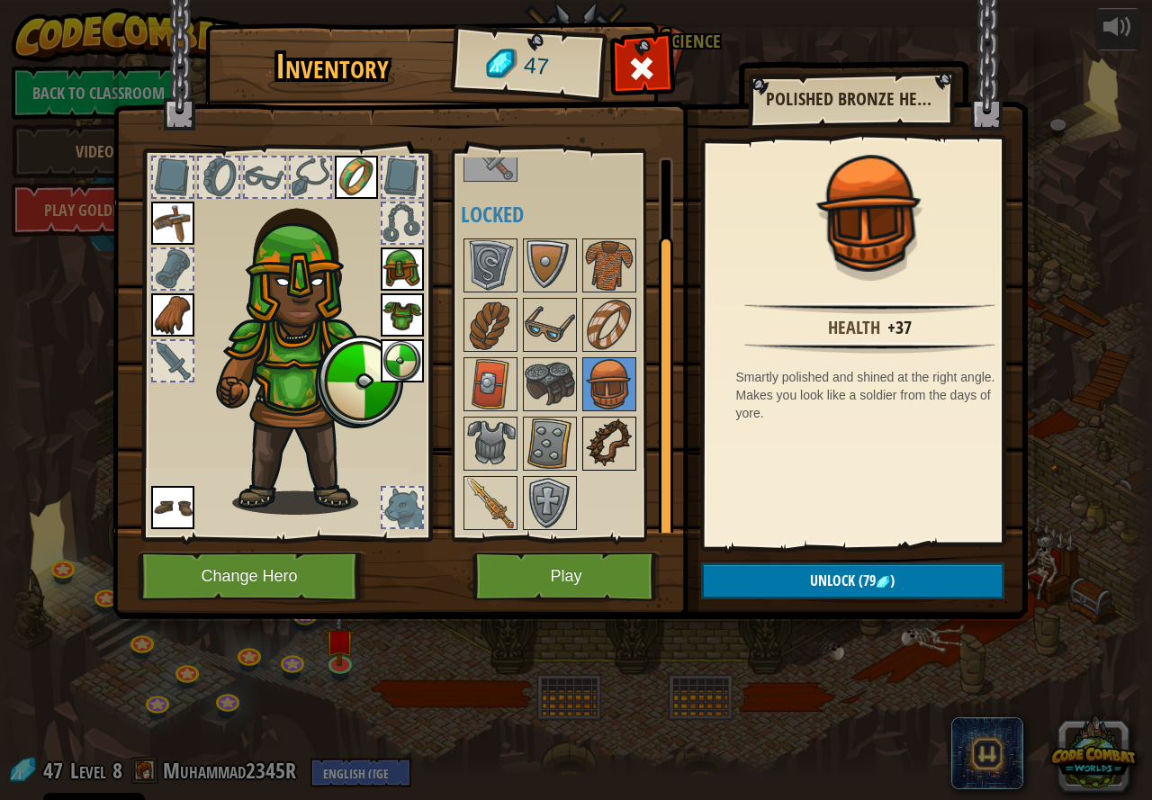
click at [599, 429] on img at bounding box center [609, 444] width 50 height 50
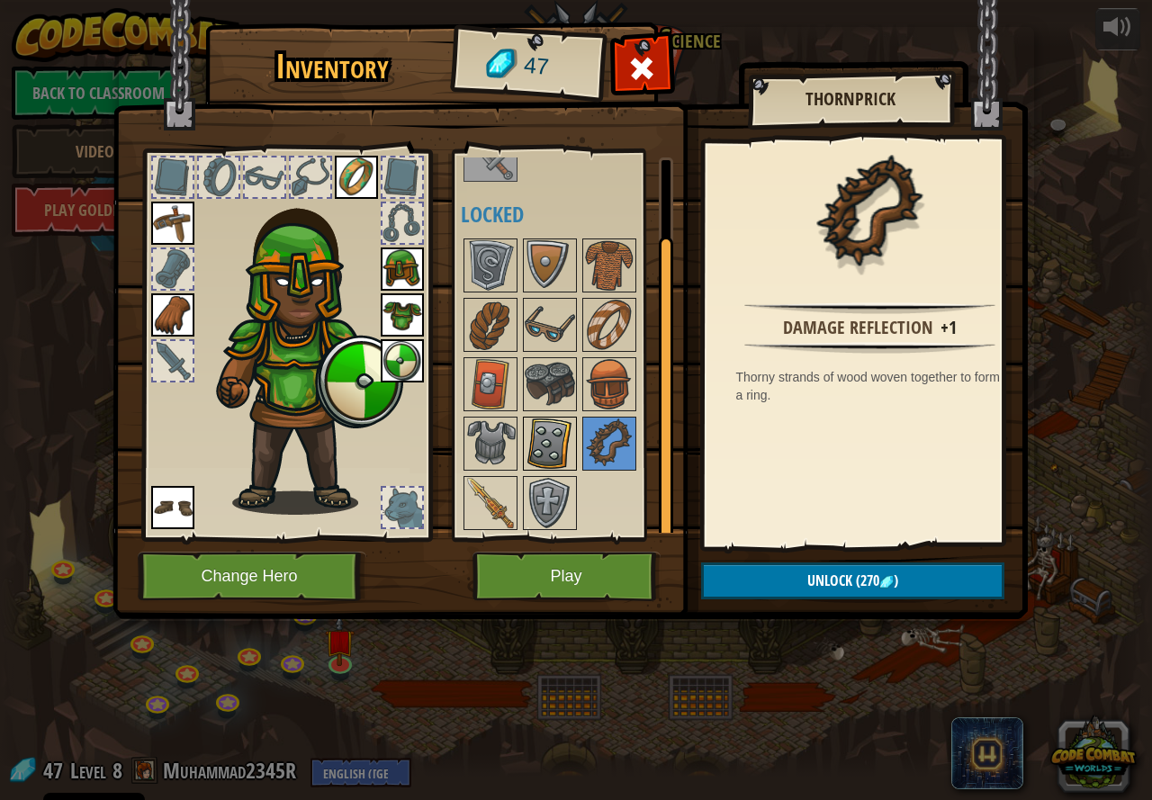
click at [552, 438] on img at bounding box center [550, 444] width 50 height 50
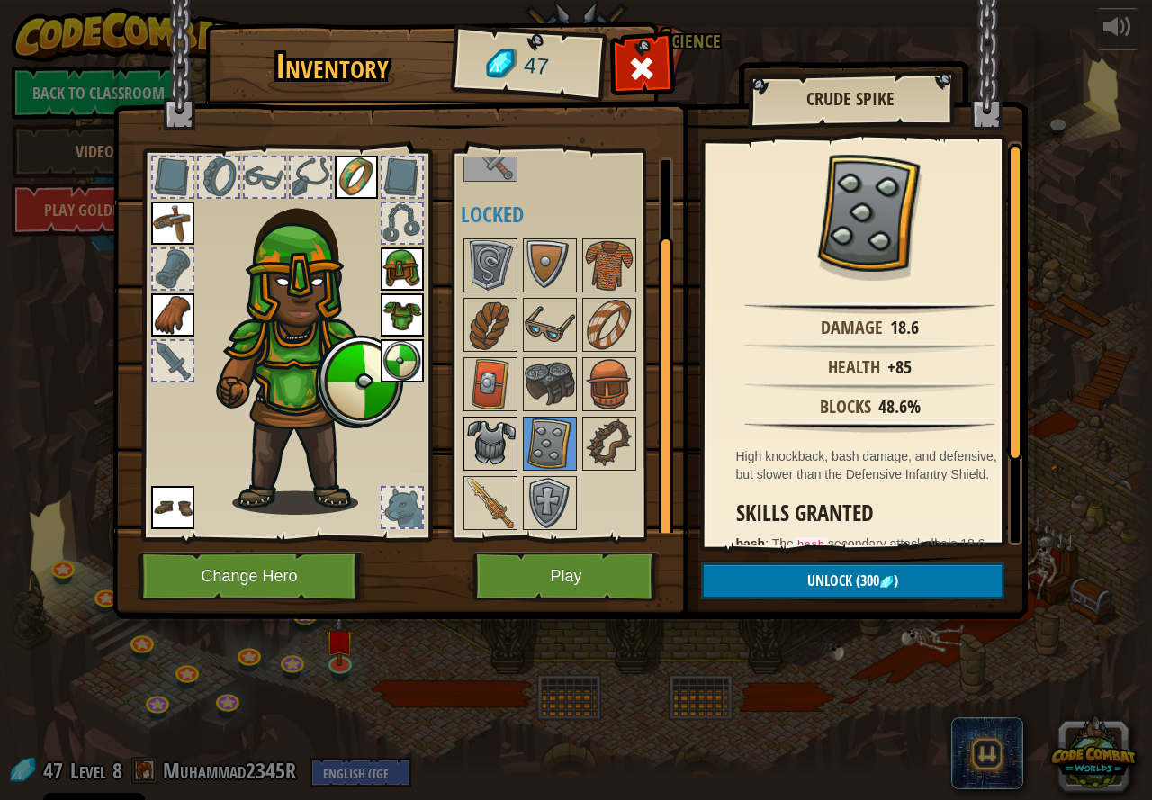
click at [477, 420] on img at bounding box center [490, 444] width 50 height 50
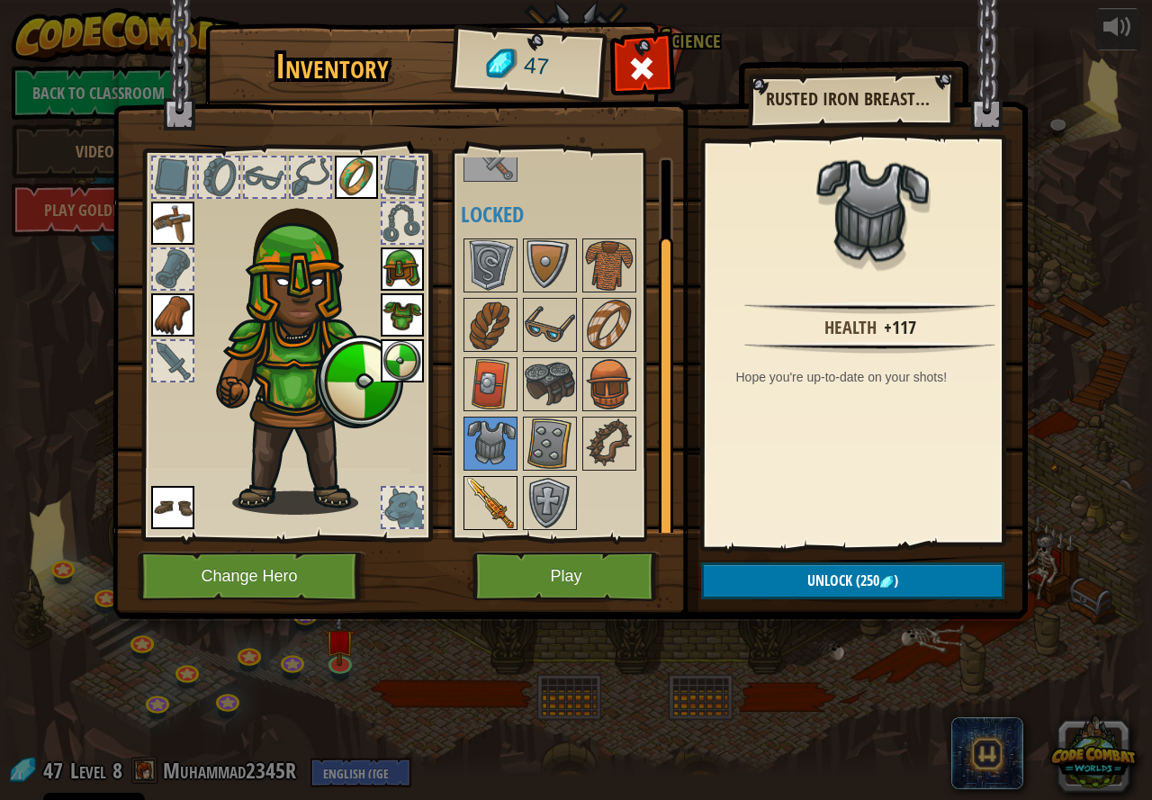
click at [477, 479] on img at bounding box center [490, 503] width 50 height 50
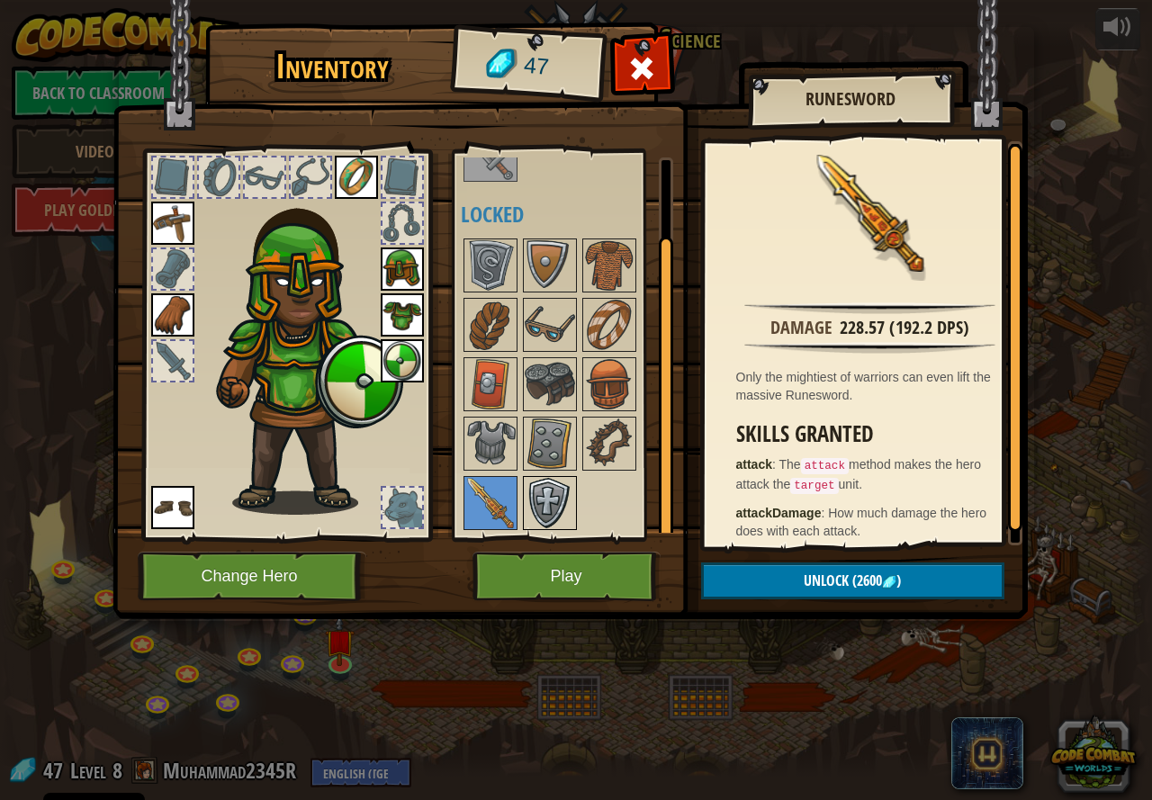
click at [538, 493] on img at bounding box center [550, 503] width 50 height 50
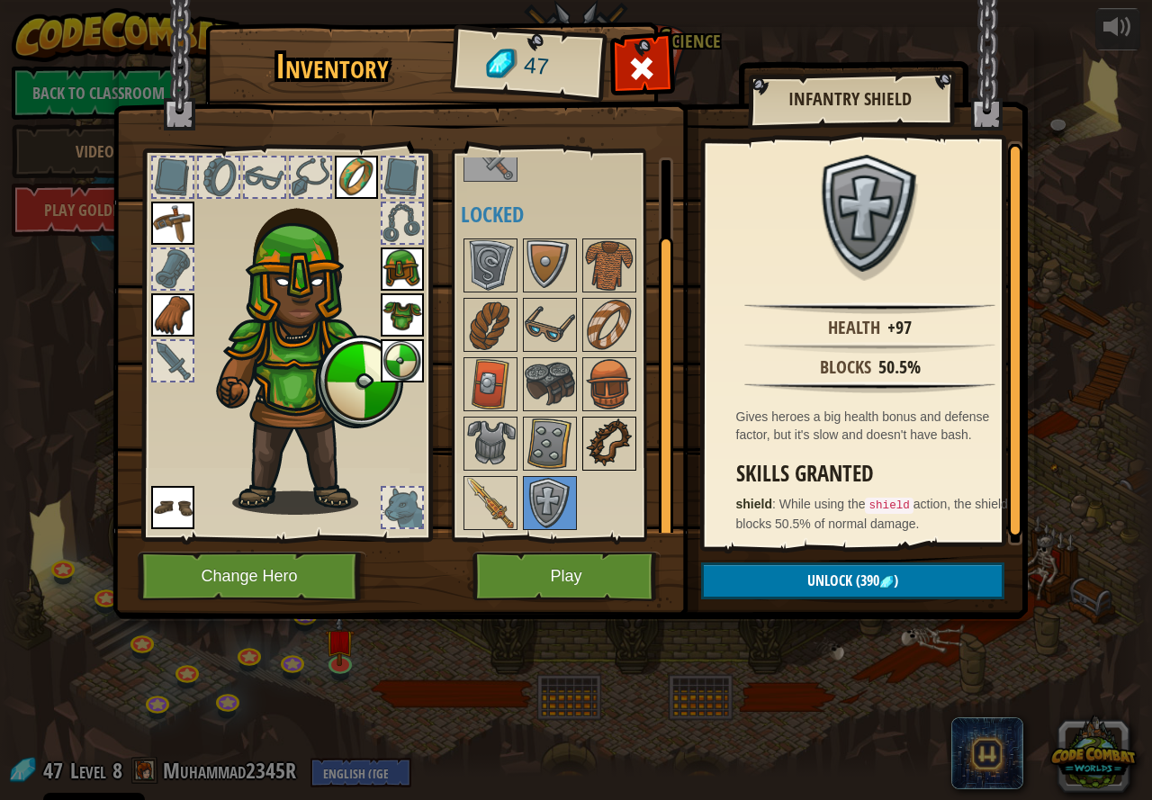
click at [592, 441] on img at bounding box center [609, 444] width 50 height 50
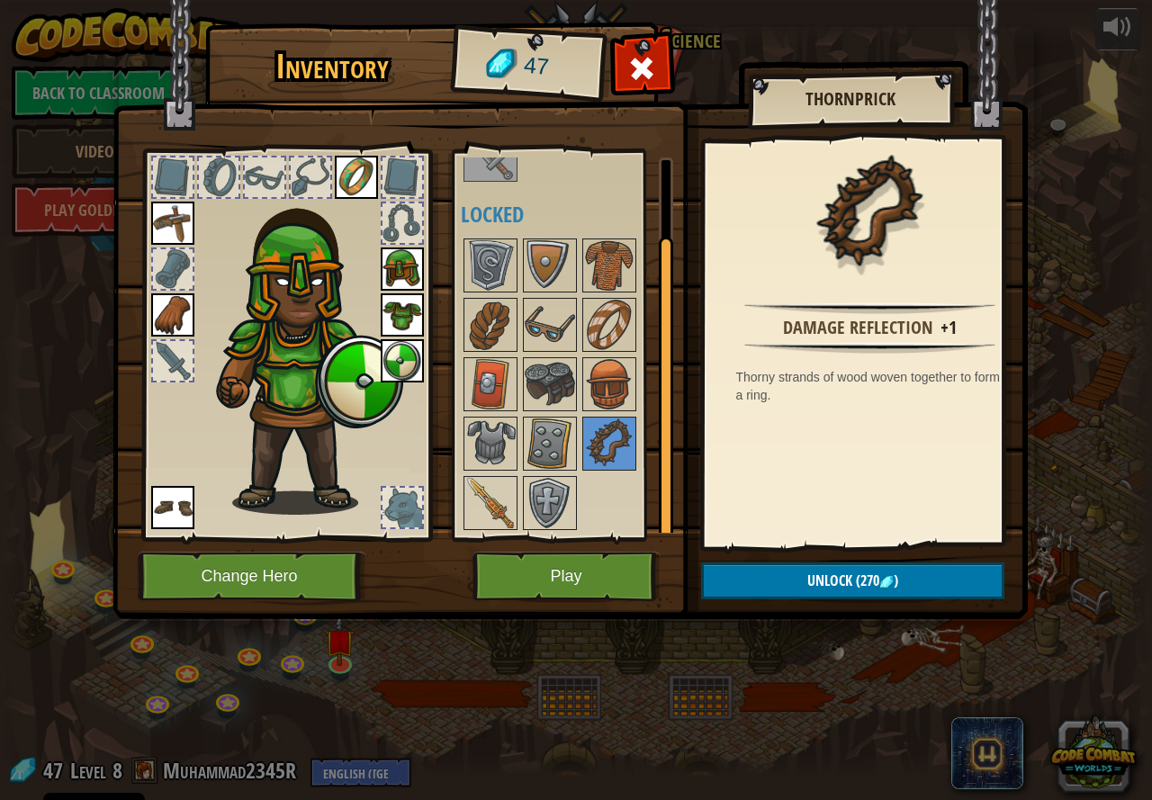
scroll to position [0, 0]
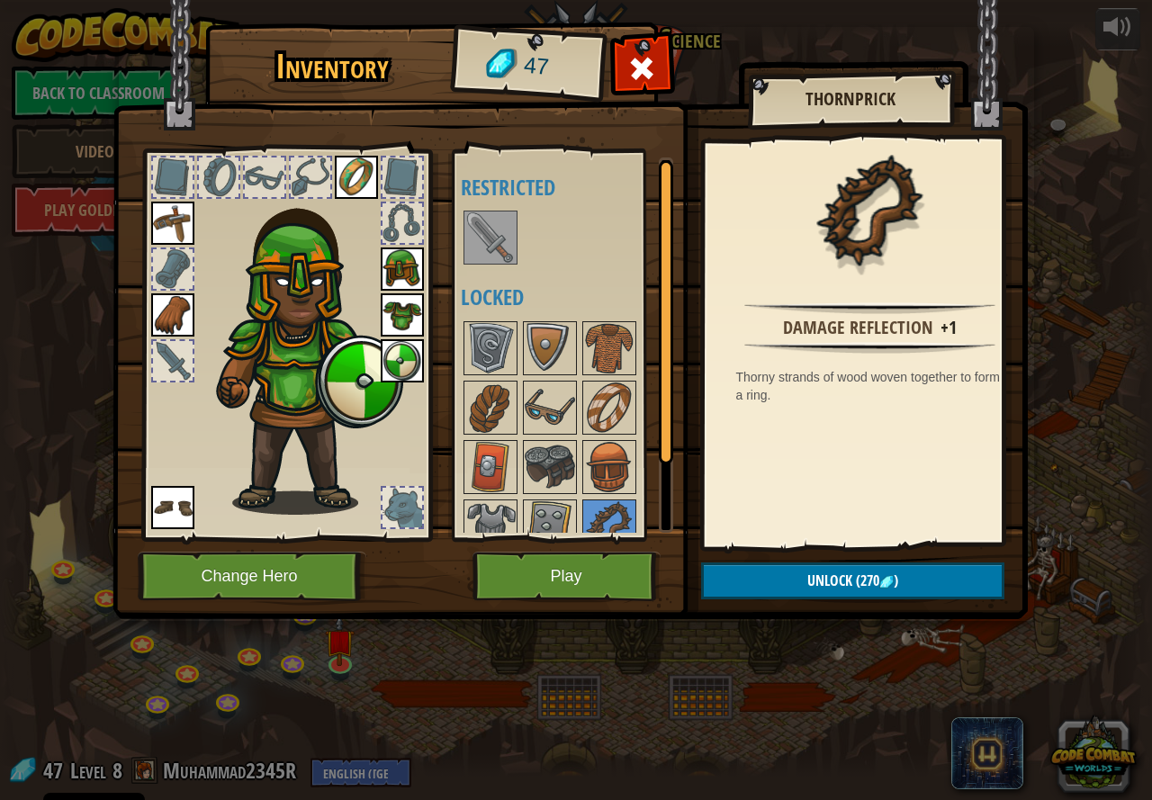
click at [479, 244] on img at bounding box center [490, 237] width 50 height 50
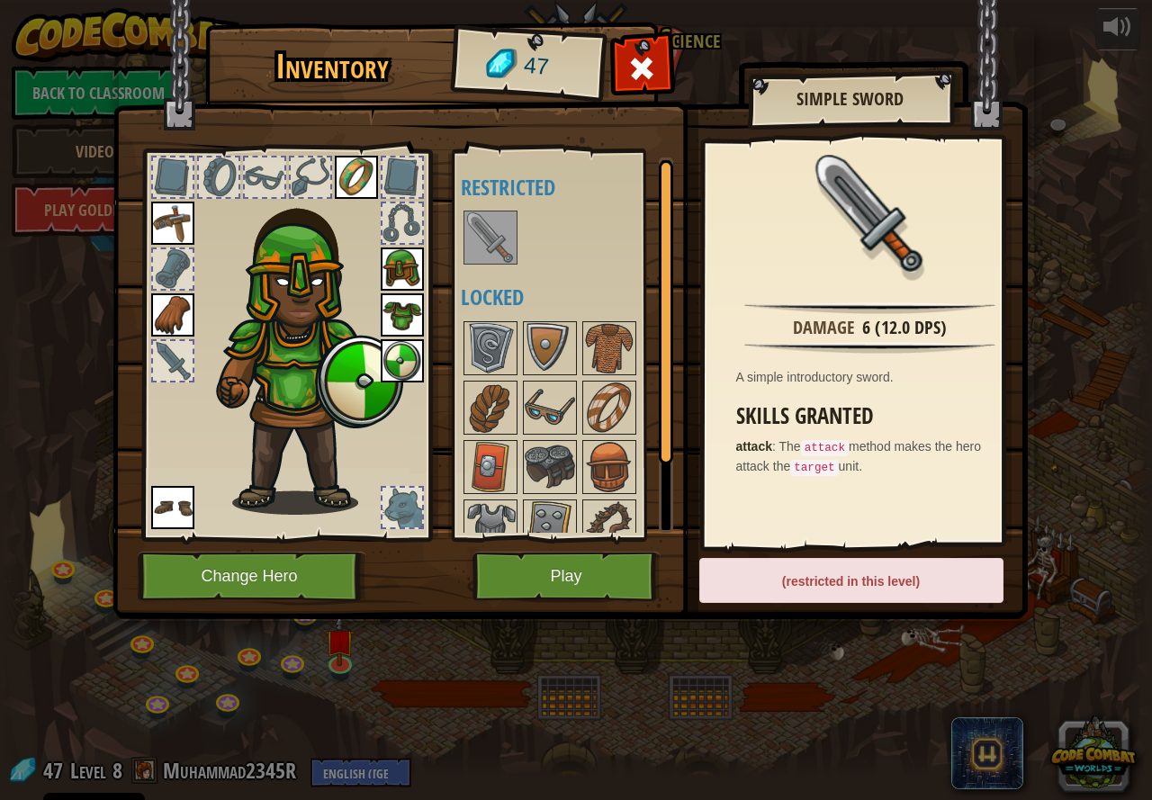
click at [169, 356] on div at bounding box center [173, 361] width 40 height 40
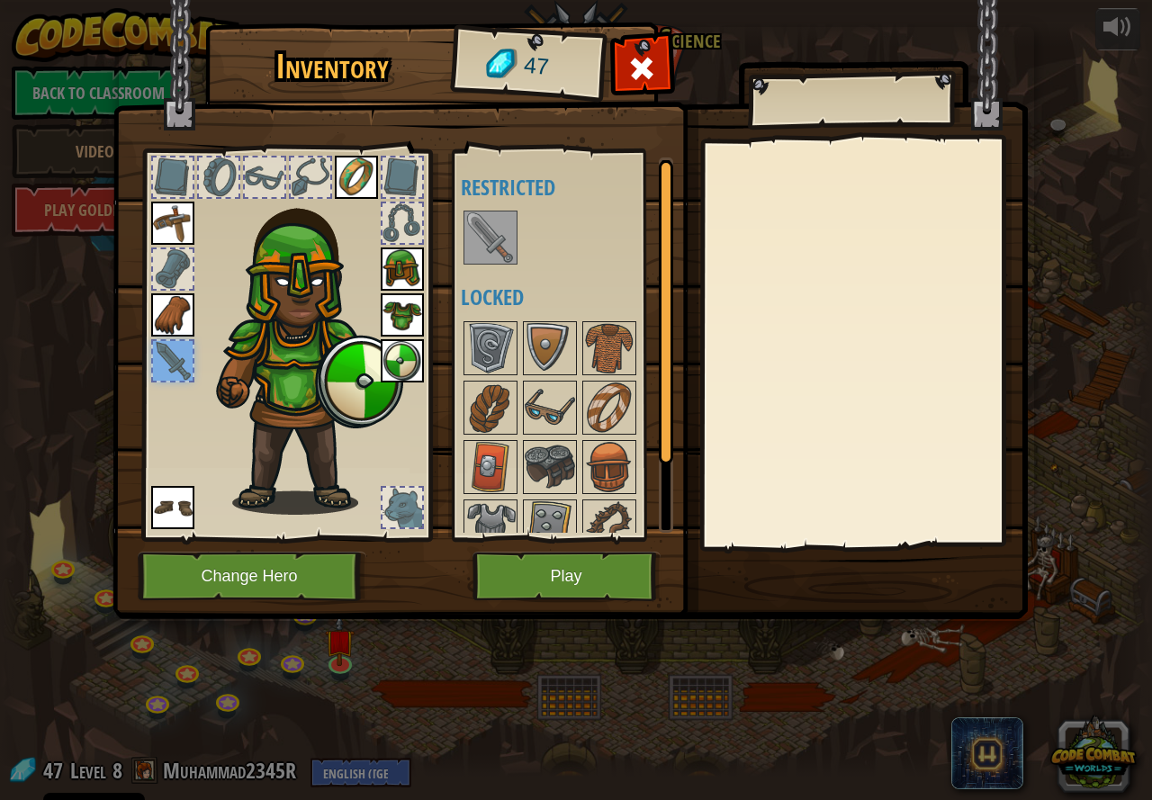
click at [149, 220] on div at bounding box center [286, 340] width 297 height 405
click at [167, 220] on img at bounding box center [172, 223] width 43 height 43
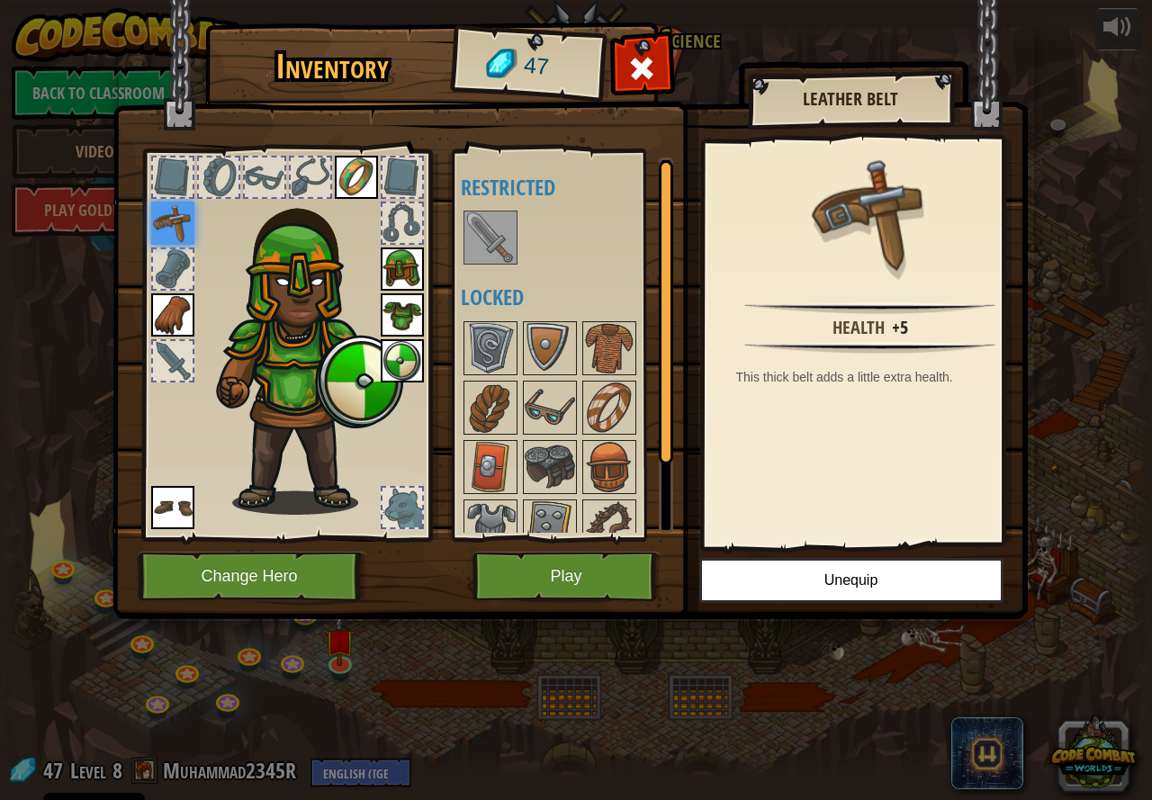
click at [510, 228] on img at bounding box center [490, 237] width 50 height 50
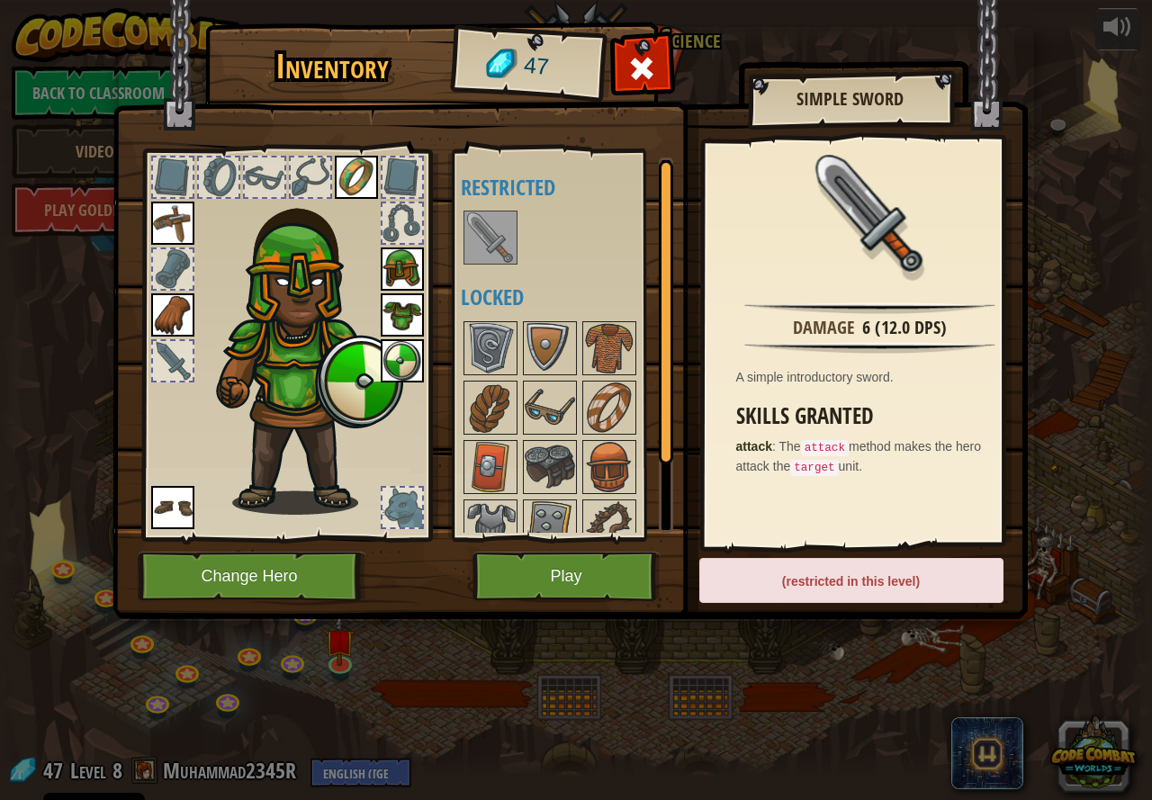
click at [467, 234] on img at bounding box center [490, 237] width 50 height 50
click at [586, 587] on button "Play" at bounding box center [567, 577] width 188 height 50
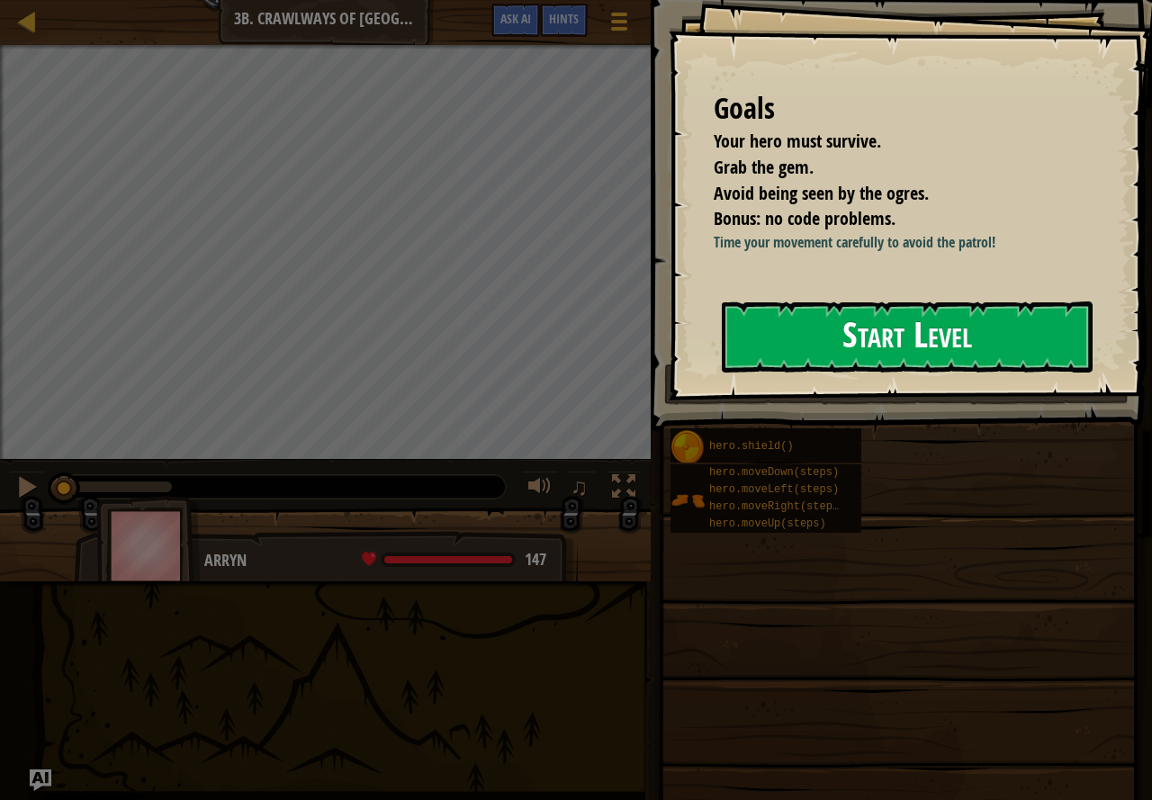
click at [792, 332] on button "Start Level" at bounding box center [907, 337] width 371 height 71
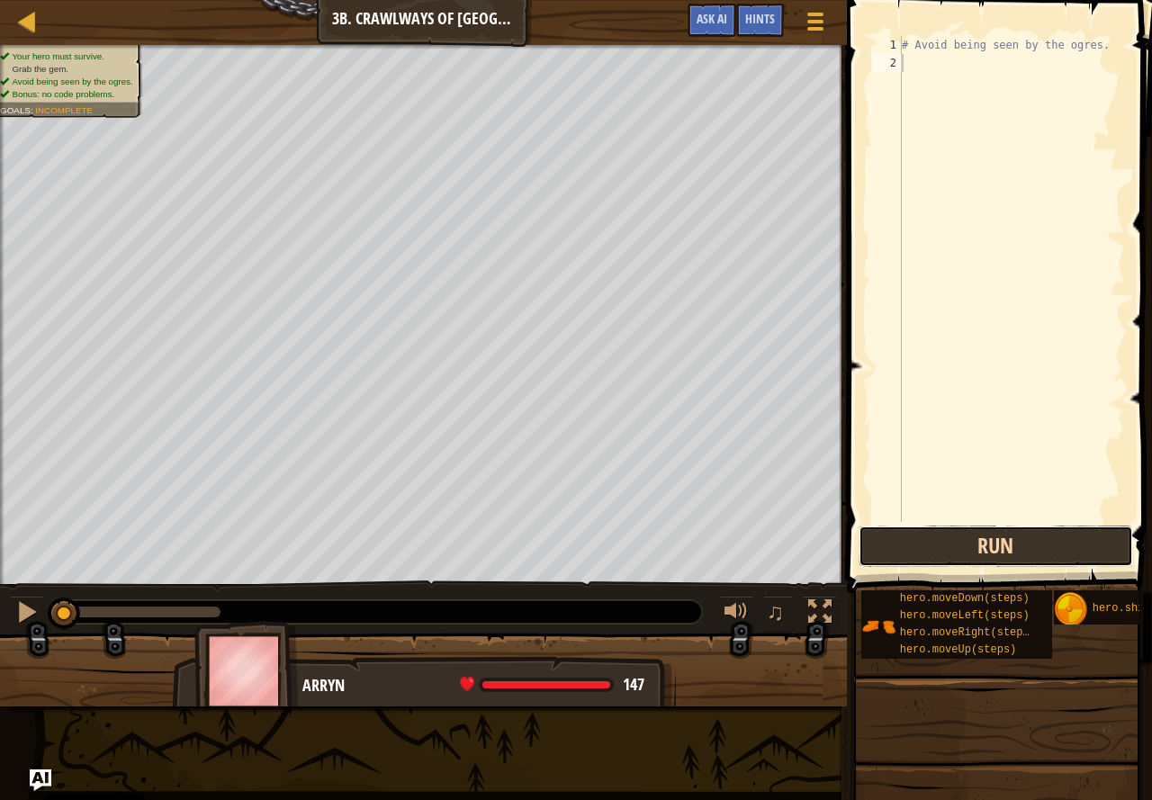
click at [928, 549] on button "Run" at bounding box center [996, 546] width 275 height 41
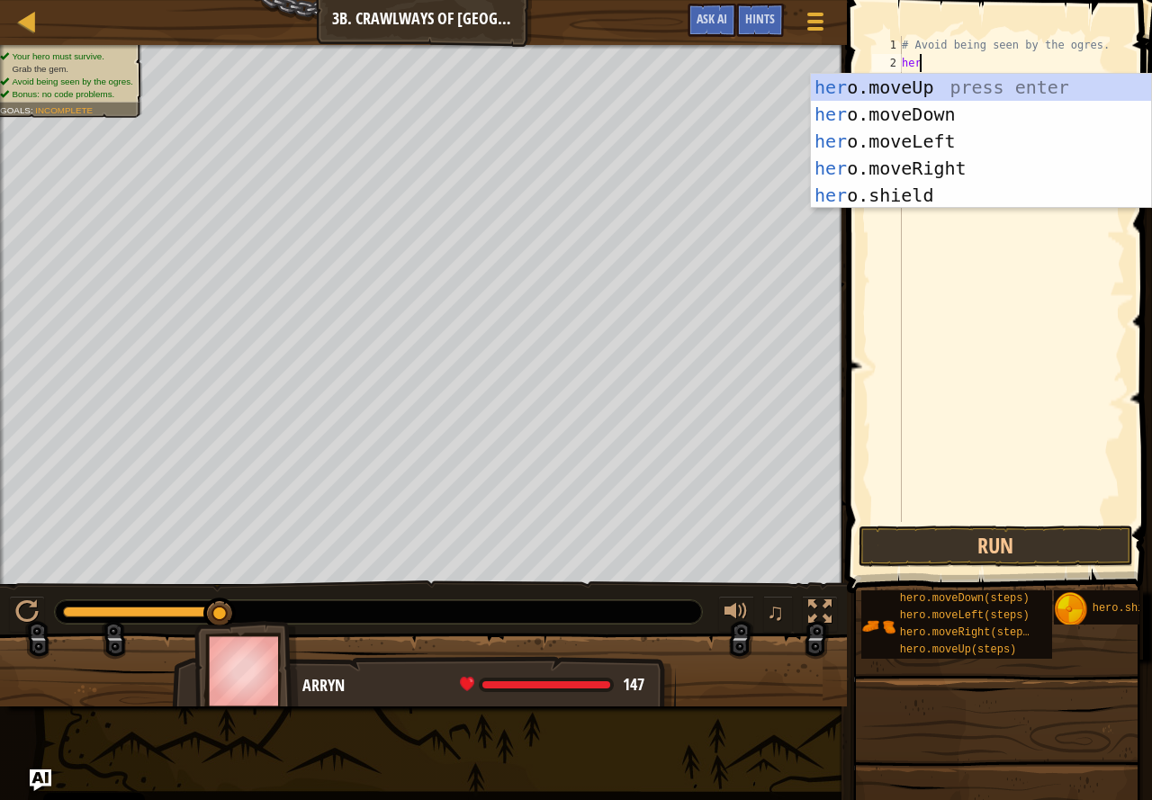
scroll to position [8, 1]
type textarea "hero"
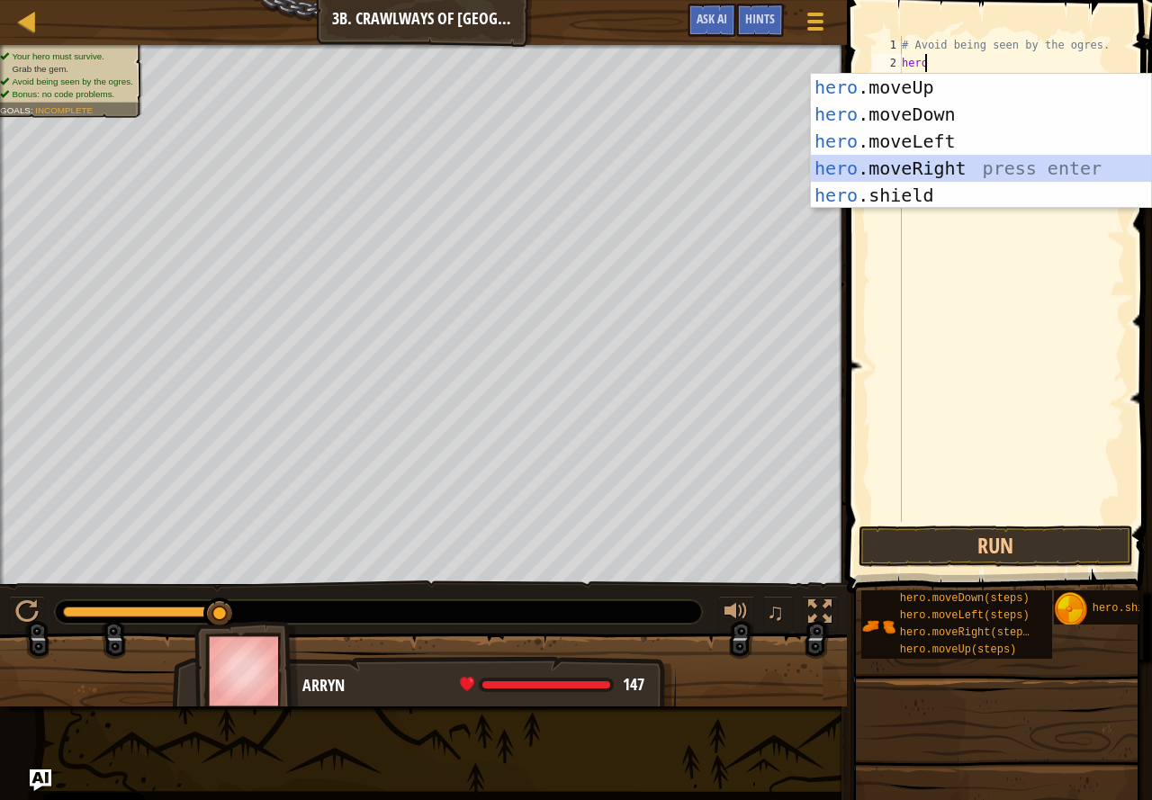
click at [970, 158] on div "hero .moveUp press enter hero .moveDown press enter hero .moveLeft press enter …" at bounding box center [981, 168] width 340 height 189
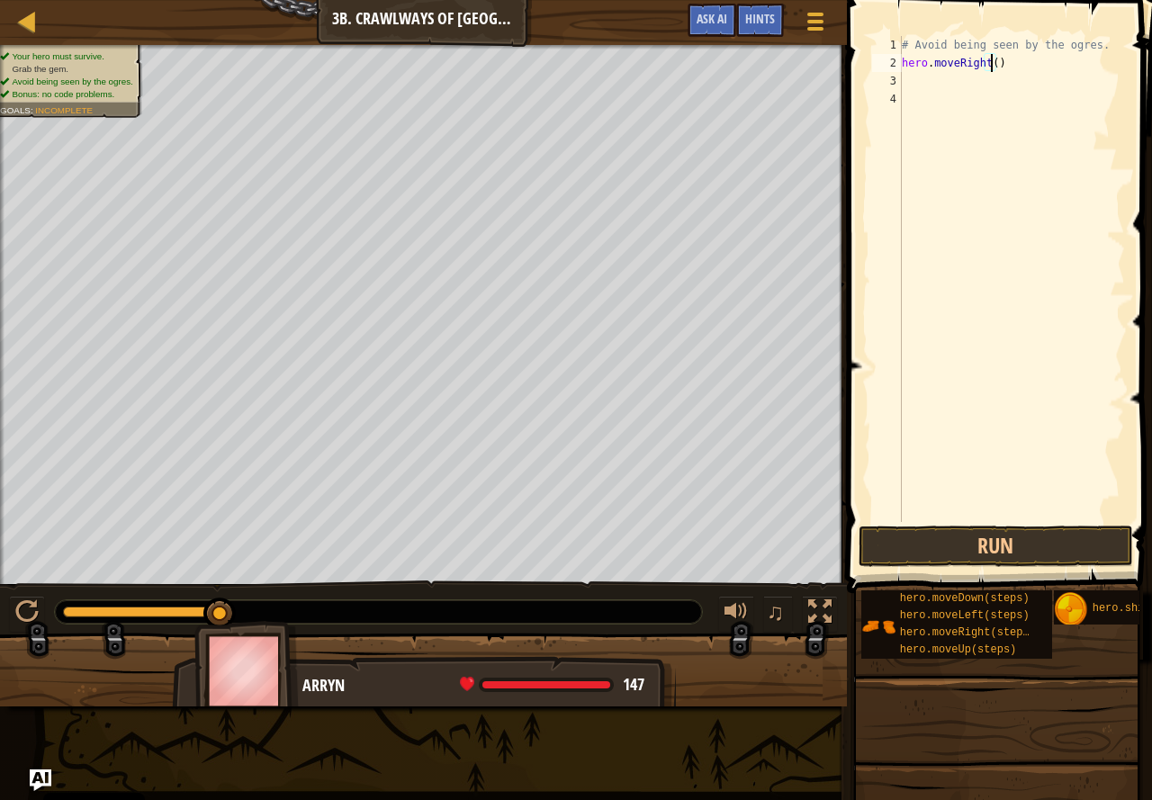
click at [991, 64] on div "# Avoid being seen by the ogres. hero . moveRight ( )" at bounding box center [1011, 297] width 227 height 522
type textarea "hero.moveRight(7)"
click at [997, 63] on div "# Avoid being seen by the ogres. hero . moveRight ( 7 )" at bounding box center [1011, 297] width 227 height 522
click at [999, 554] on button "Run" at bounding box center [996, 546] width 275 height 41
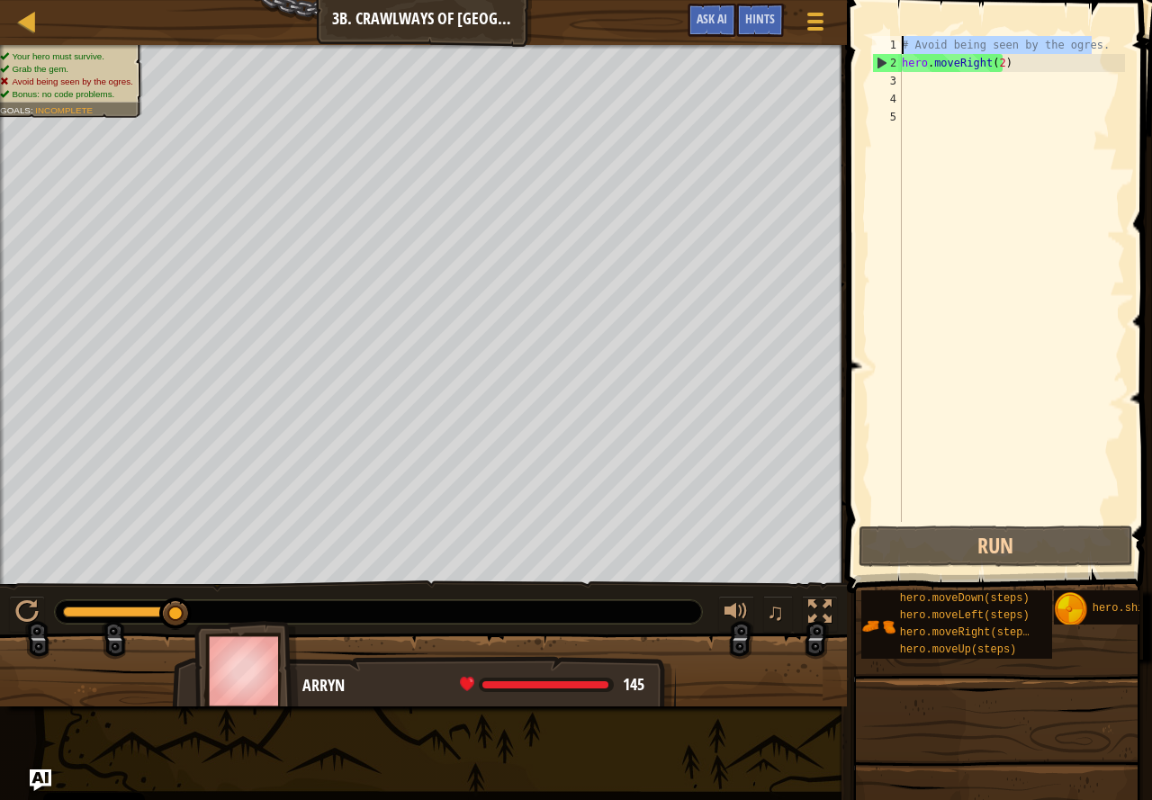
drag, startPoint x: 1090, startPoint y: 41, endPoint x: 896, endPoint y: 50, distance: 194.7
click at [891, 46] on div "hero.moveRight(2) 1 2 3 4 5 # Avoid being seen by the ogres. hero . moveRight (…" at bounding box center [997, 279] width 257 height 486
type textarea "# Avoid being seen by the ogres."
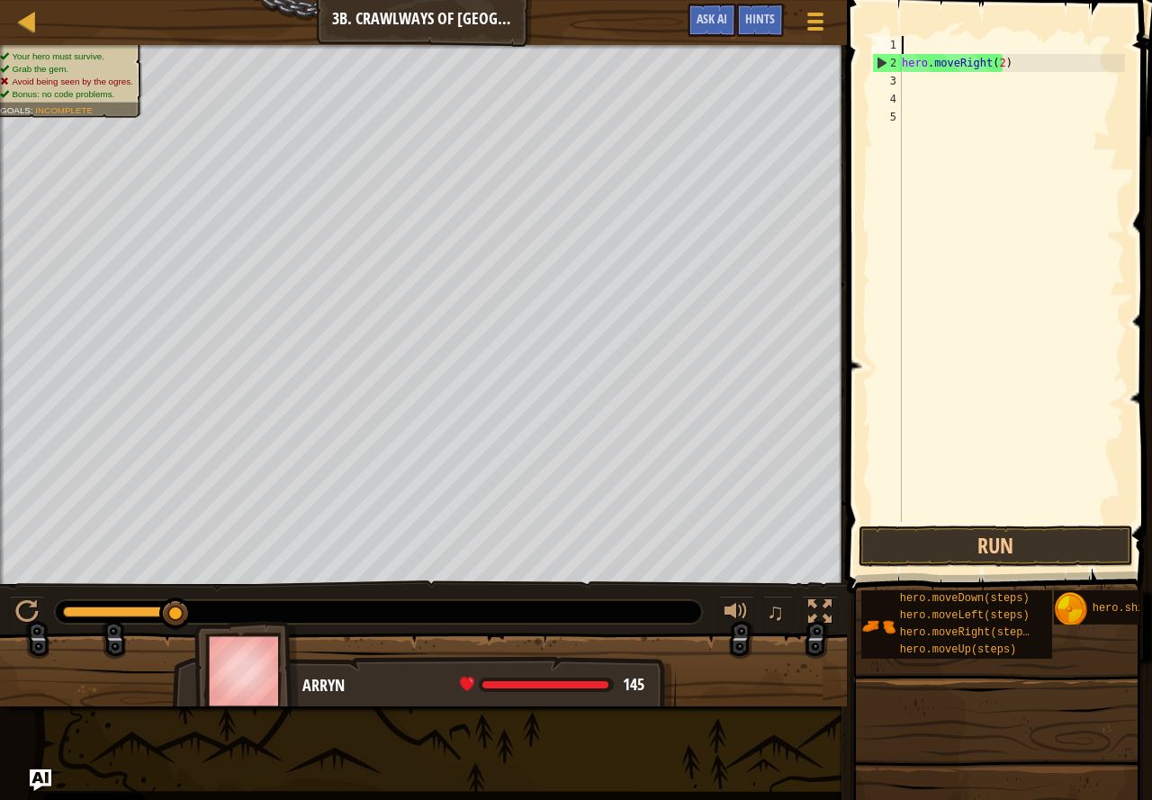
scroll to position [8, 0]
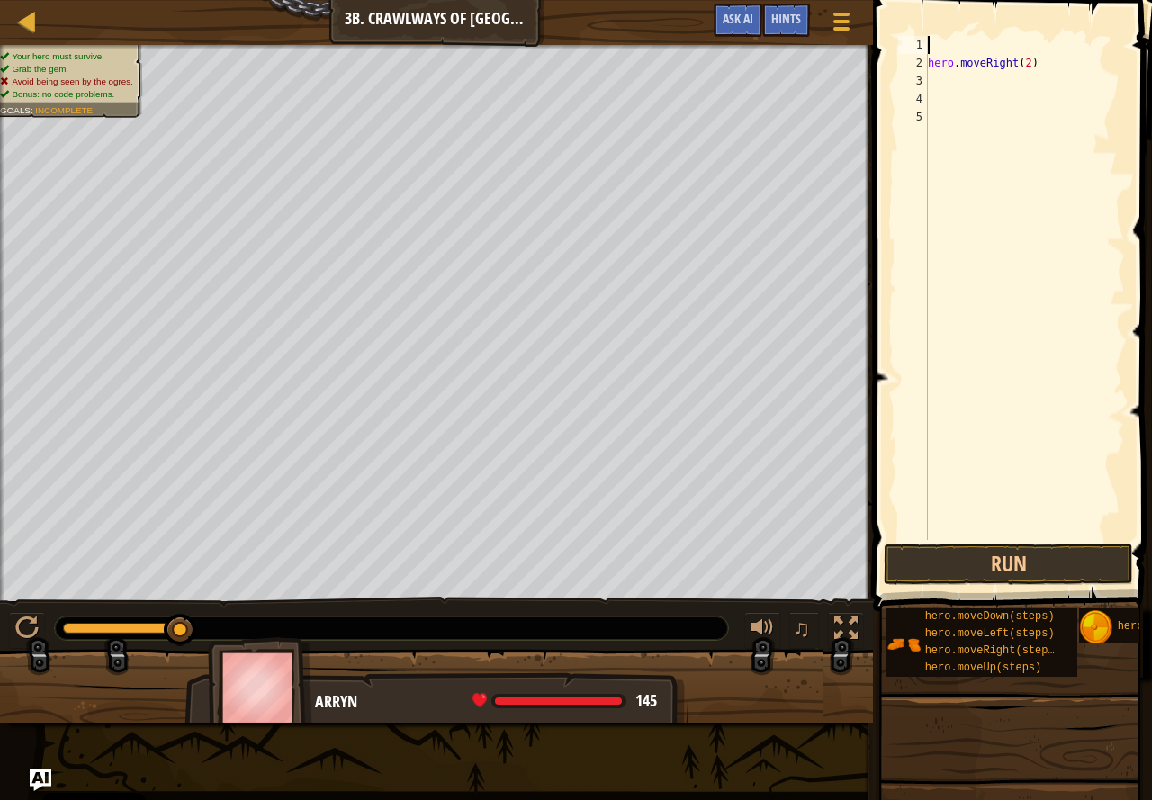
click at [1018, 61] on div "hero . moveRight ( 2 )" at bounding box center [1025, 306] width 201 height 540
click at [1027, 61] on div "hero . moveRight ( 2 )" at bounding box center [1025, 306] width 201 height 540
click at [1022, 60] on div "hero . moveRight ( 2 )" at bounding box center [1025, 306] width 201 height 540
type textarea "hero.moveRight()"
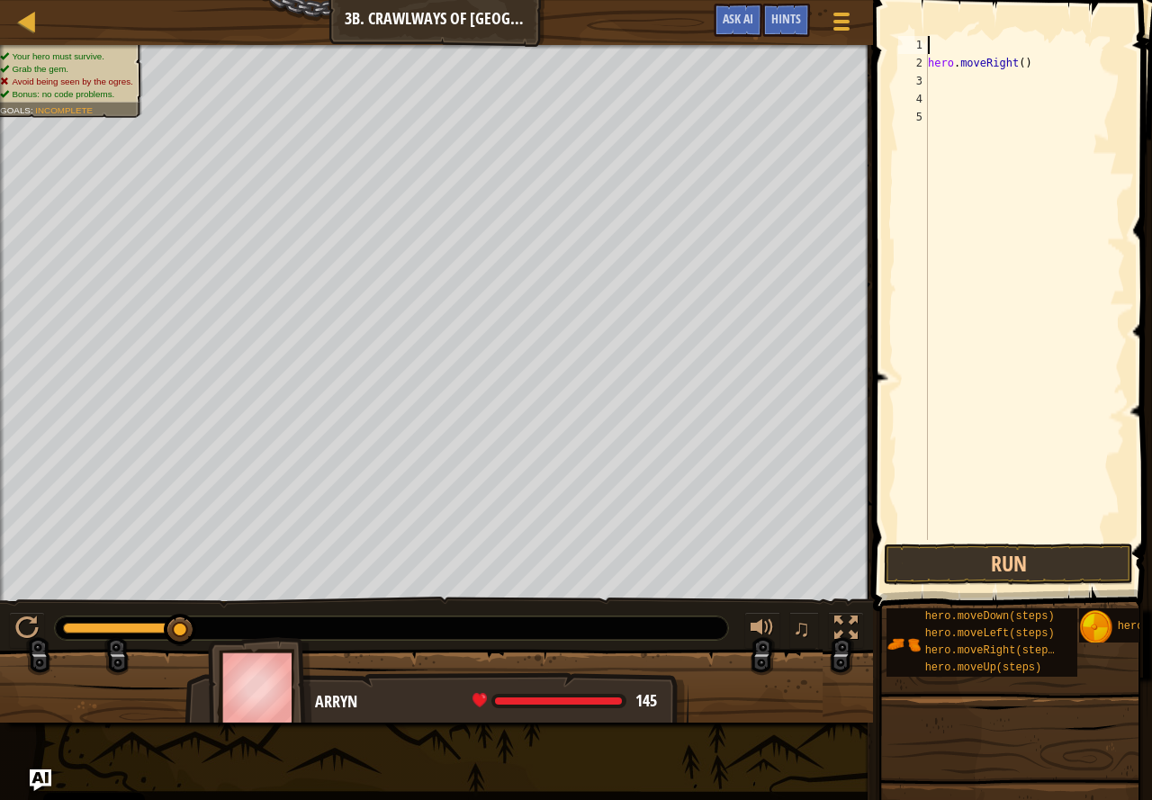
type textarea "hero.moveRight()"
click at [961, 68] on div "hero . moveRight ( )" at bounding box center [1025, 306] width 201 height 540
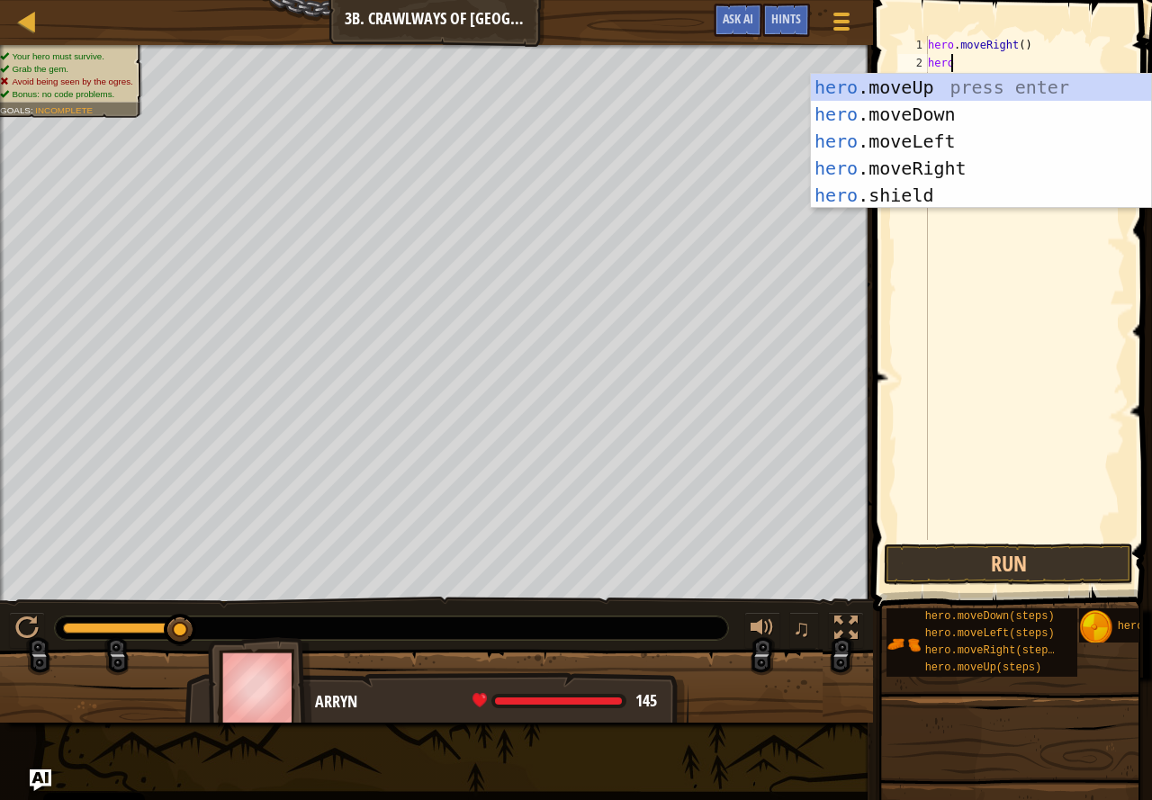
scroll to position [8, 2]
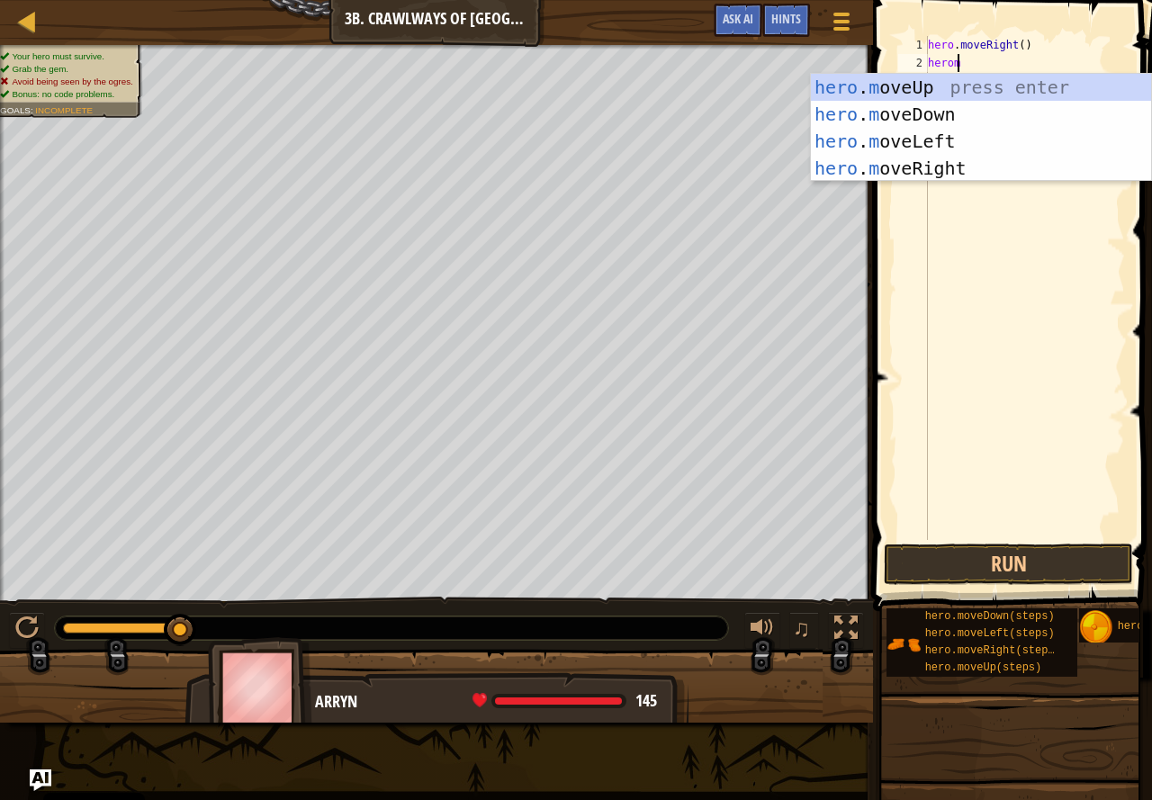
type textarea "heromo"
click at [896, 140] on div "hero . mo veUp press enter hero . mo veDown press enter hero . mo veLeft press …" at bounding box center [981, 155] width 340 height 162
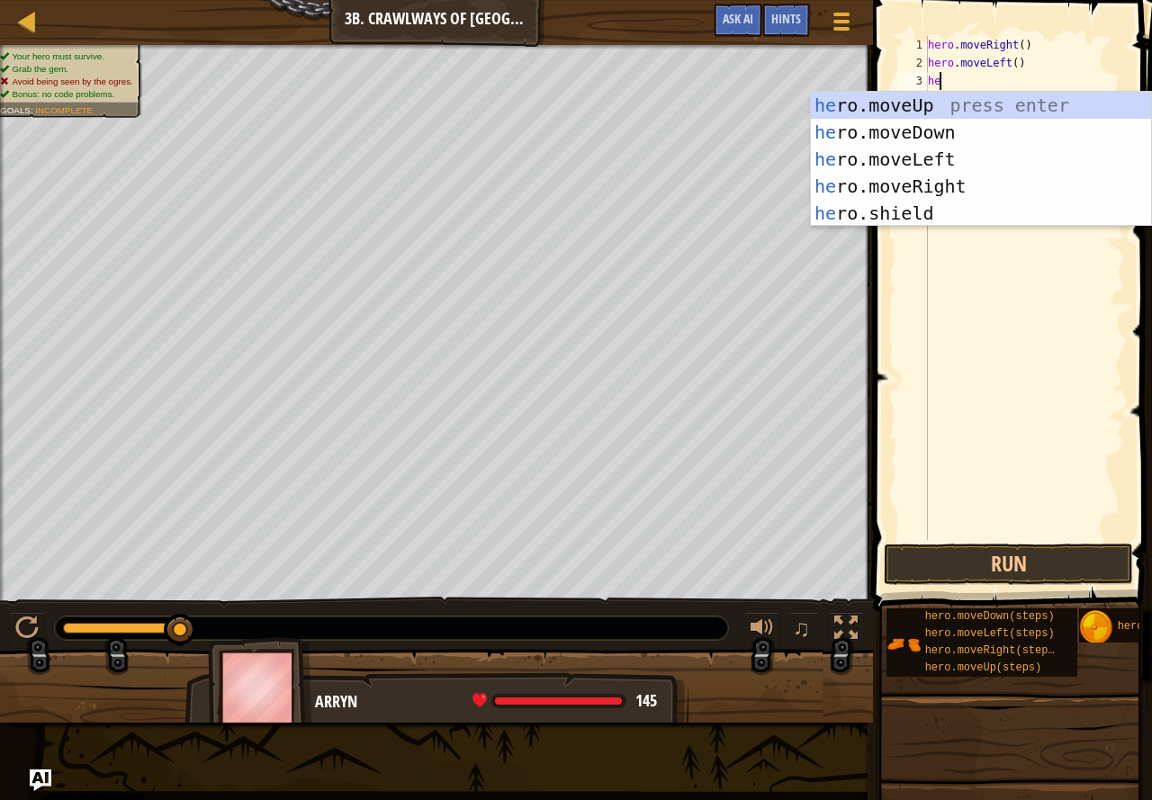
type textarea "her"
click at [951, 181] on div "her o.moveUp press enter her o.moveDown press enter her o.moveLeft press enter …" at bounding box center [981, 186] width 340 height 189
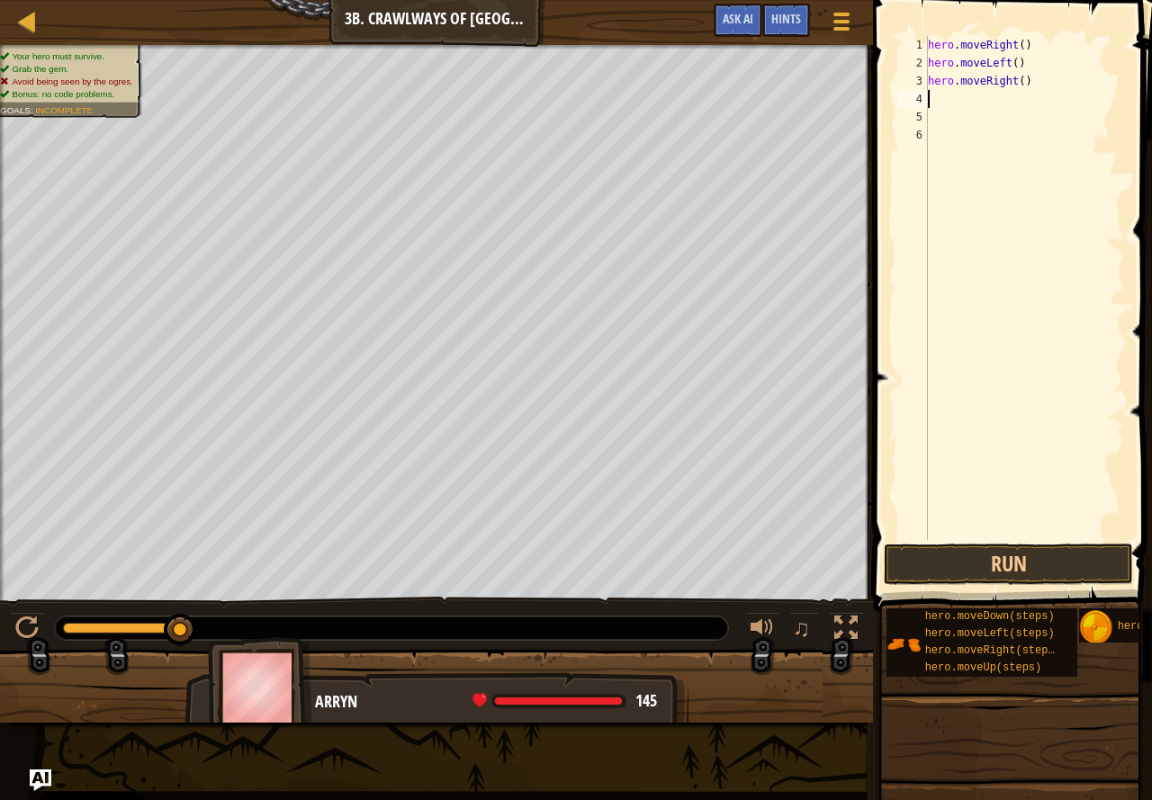
scroll to position [8, 0]
click at [1017, 81] on div "hero . moveRight ( ) hero . moveLeft ( ) hero . moveRight ( )" at bounding box center [1025, 306] width 201 height 540
type textarea "hero.moveRight(2)"
click at [917, 565] on button "Run" at bounding box center [1008, 564] width 249 height 41
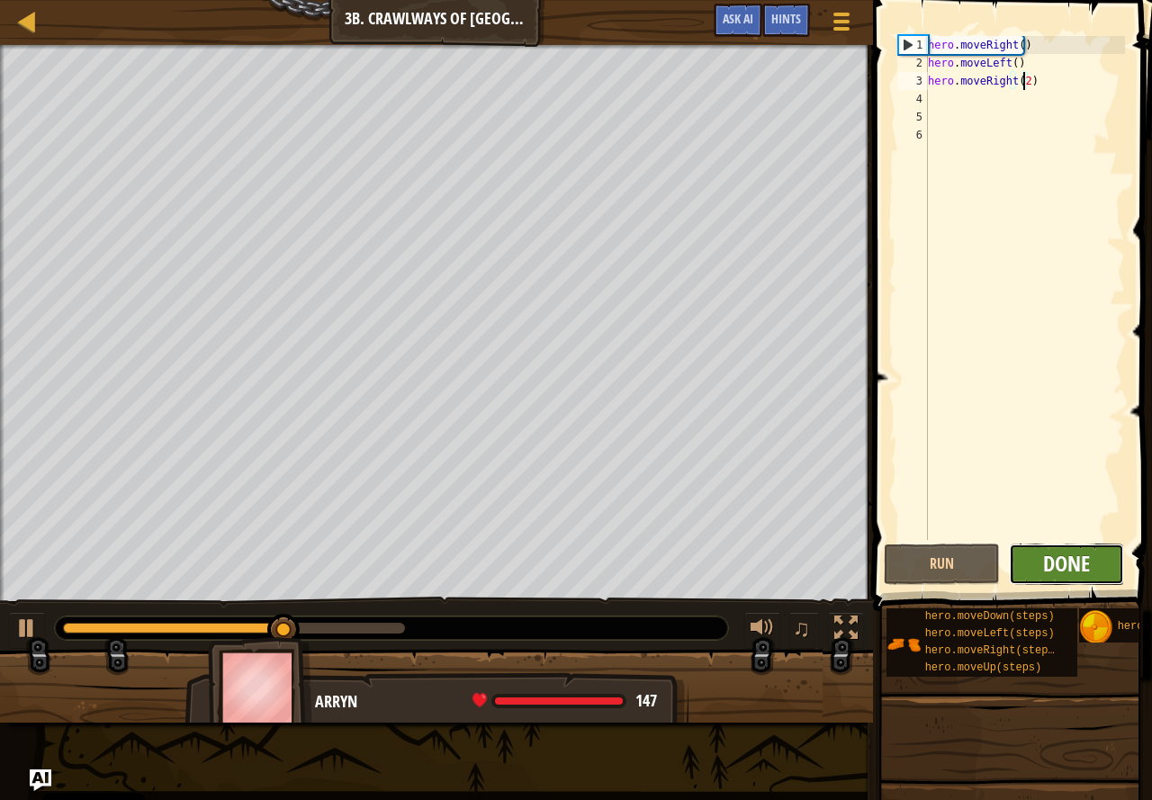
click at [1051, 564] on span "Done" at bounding box center [1066, 563] width 47 height 29
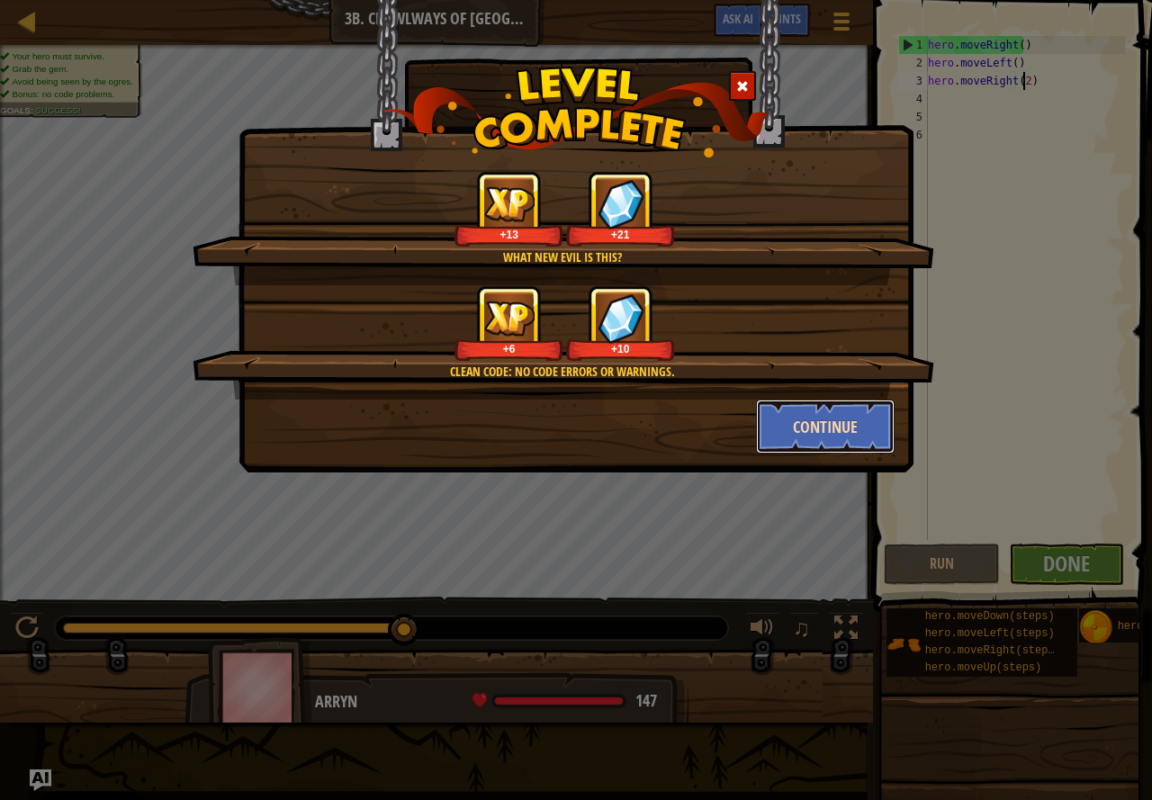
click at [808, 441] on button "Continue" at bounding box center [826, 427] width 140 height 54
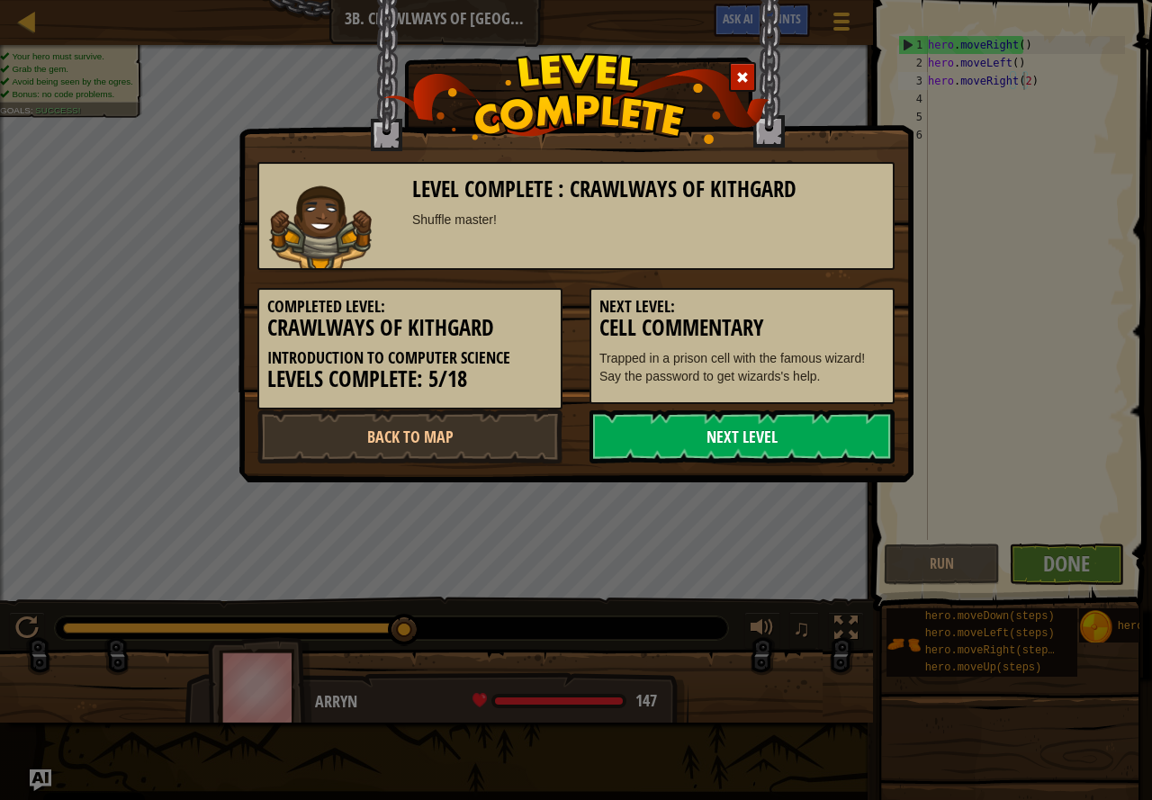
click at [722, 449] on link "Next Level" at bounding box center [742, 437] width 305 height 54
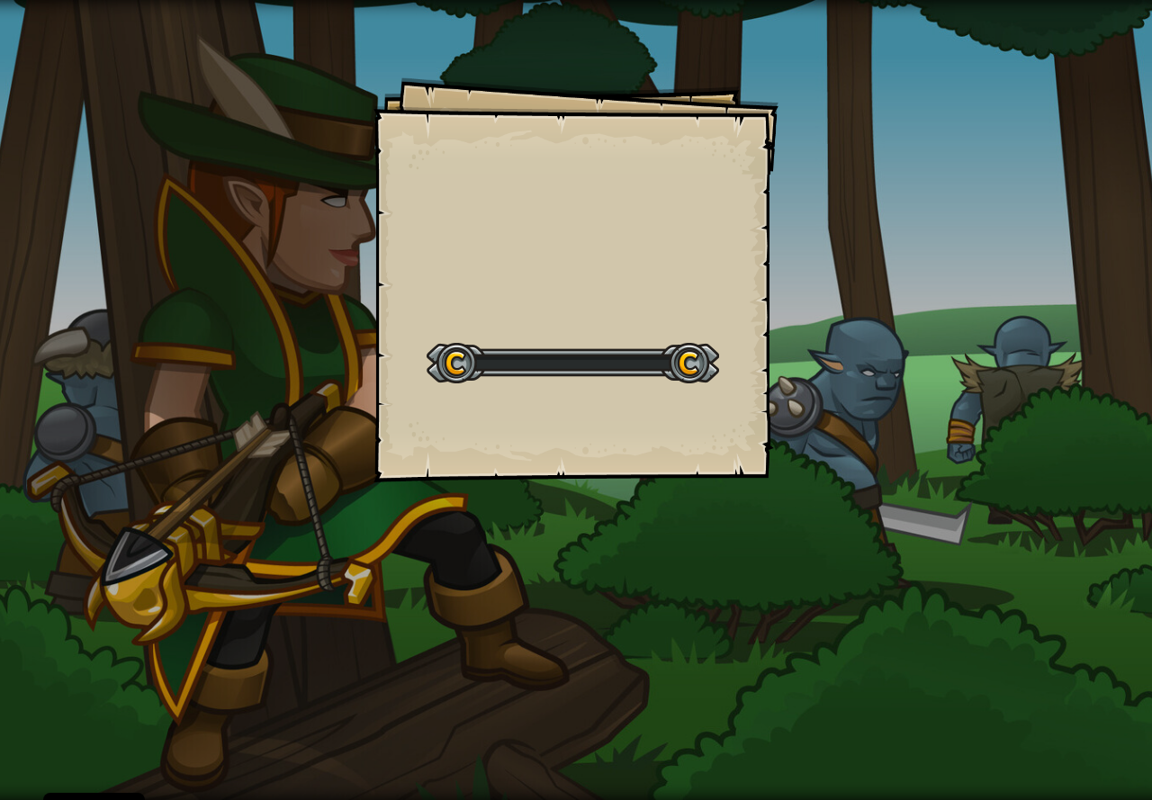
click at [730, 392] on div "Goals Start Level Error loading from server. Try refreshing the page. You'll ne…" at bounding box center [576, 279] width 405 height 405
drag, startPoint x: 730, startPoint y: 392, endPoint x: 730, endPoint y: 408, distance: 16.2
click at [730, 400] on div "Goals Start Level Error loading from server. Try refreshing the page. You'll ne…" at bounding box center [576, 279] width 405 height 405
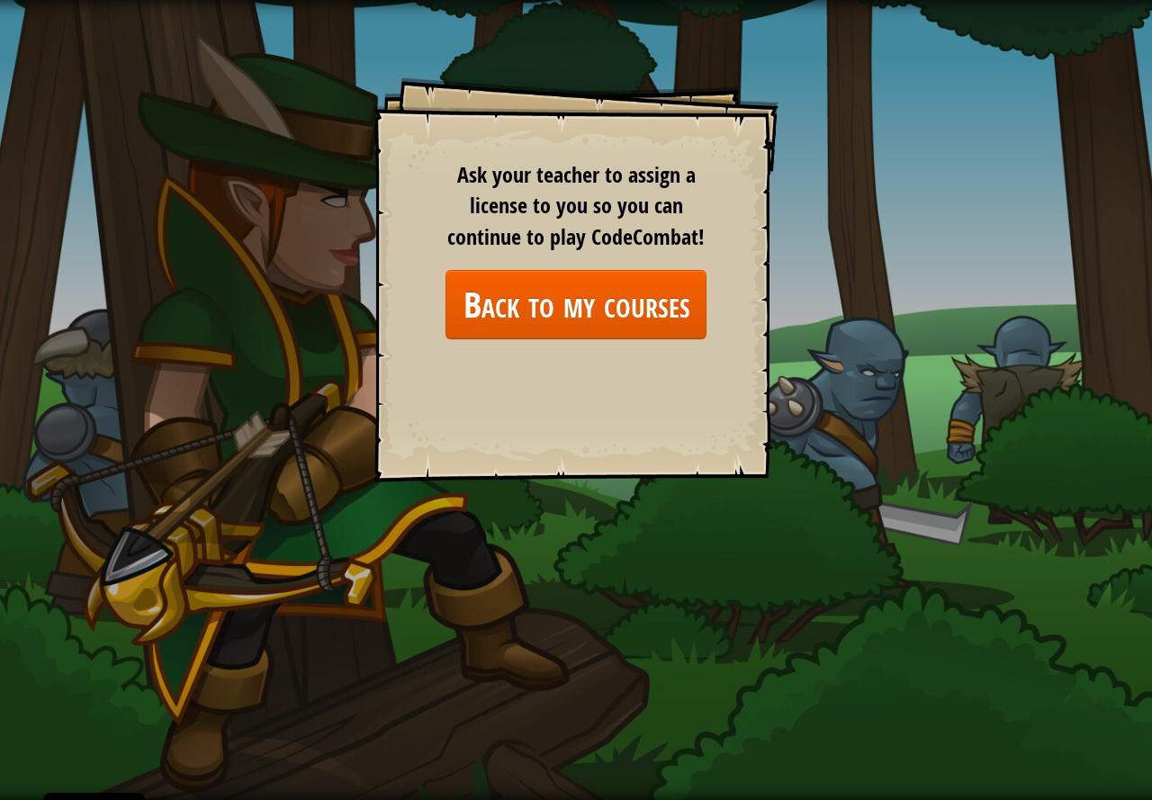
click at [730, 411] on div "Goals Start Level Error loading from server. Try refreshing the page. You'll ne…" at bounding box center [576, 279] width 405 height 405
click at [676, 313] on link "Back to my courses" at bounding box center [576, 304] width 261 height 69
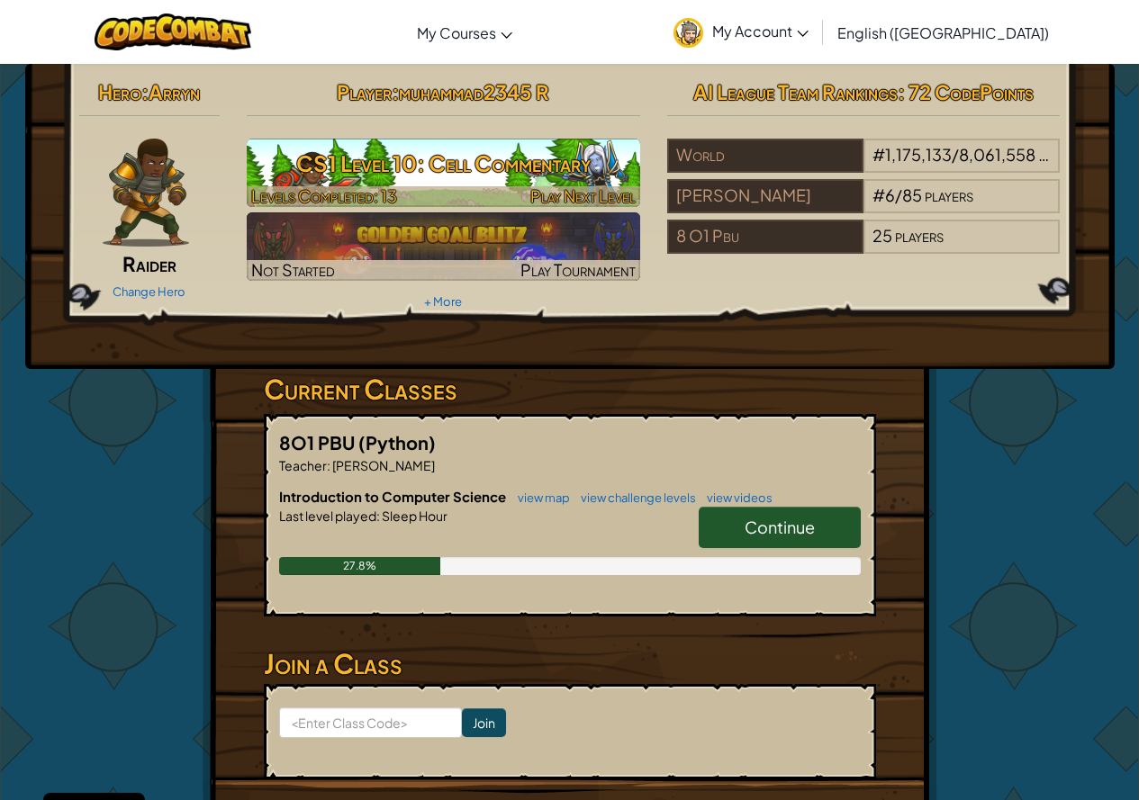
click at [492, 173] on h3 "CS1 Level 10: Cell Commentary" at bounding box center [443, 163] width 393 height 41
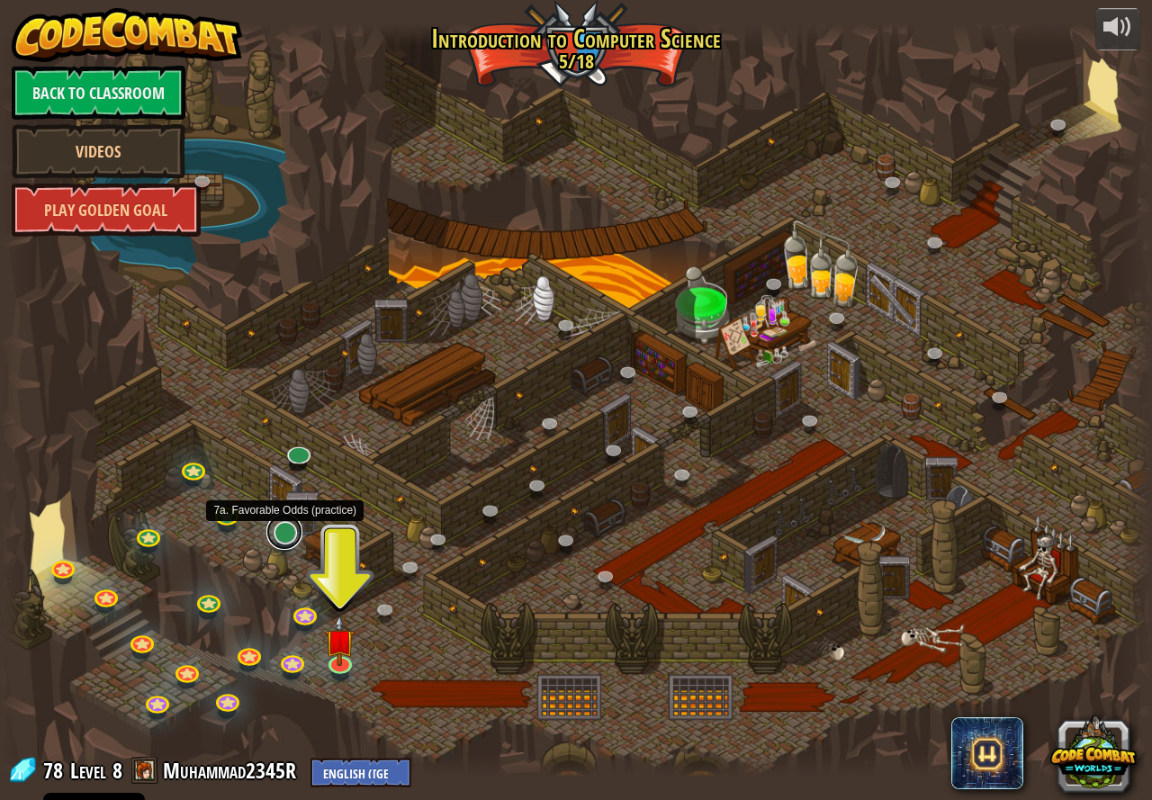
click at [281, 531] on link at bounding box center [284, 532] width 36 height 36
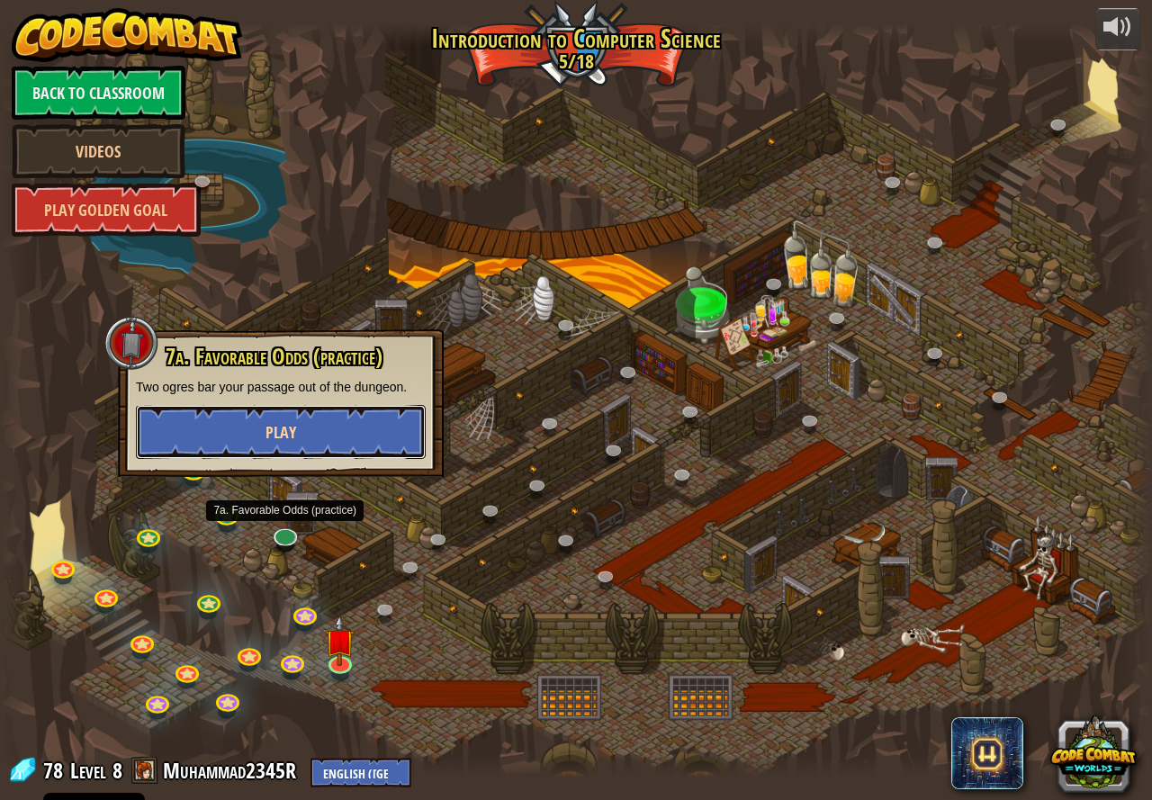
click at [277, 429] on span "Play" at bounding box center [281, 432] width 31 height 23
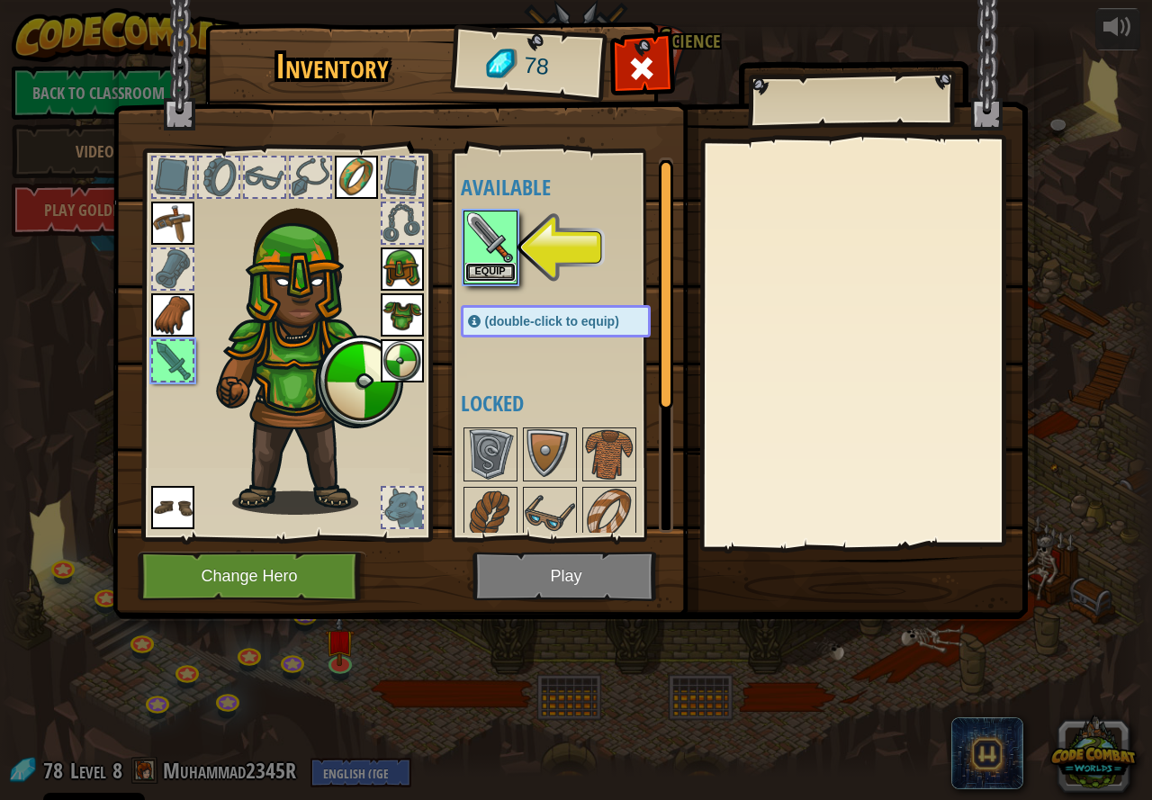
click at [502, 269] on button "Equip" at bounding box center [490, 272] width 50 height 19
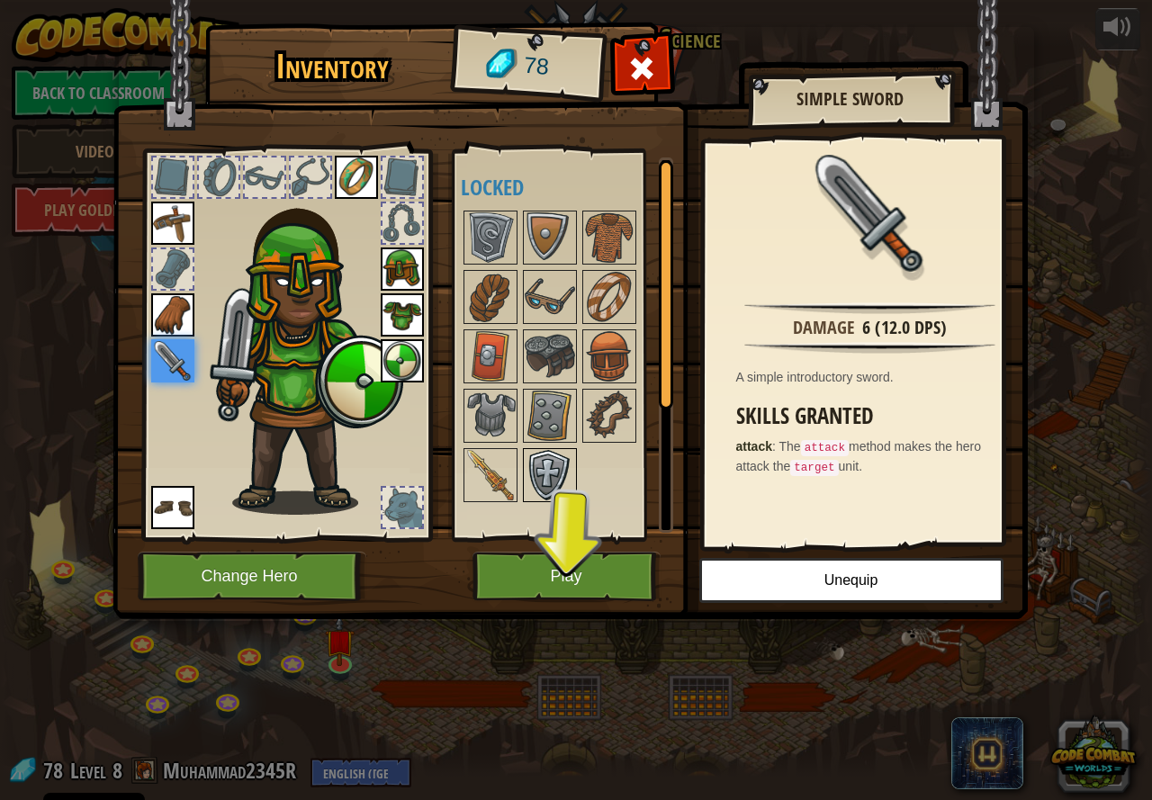
click at [549, 463] on img at bounding box center [550, 475] width 50 height 50
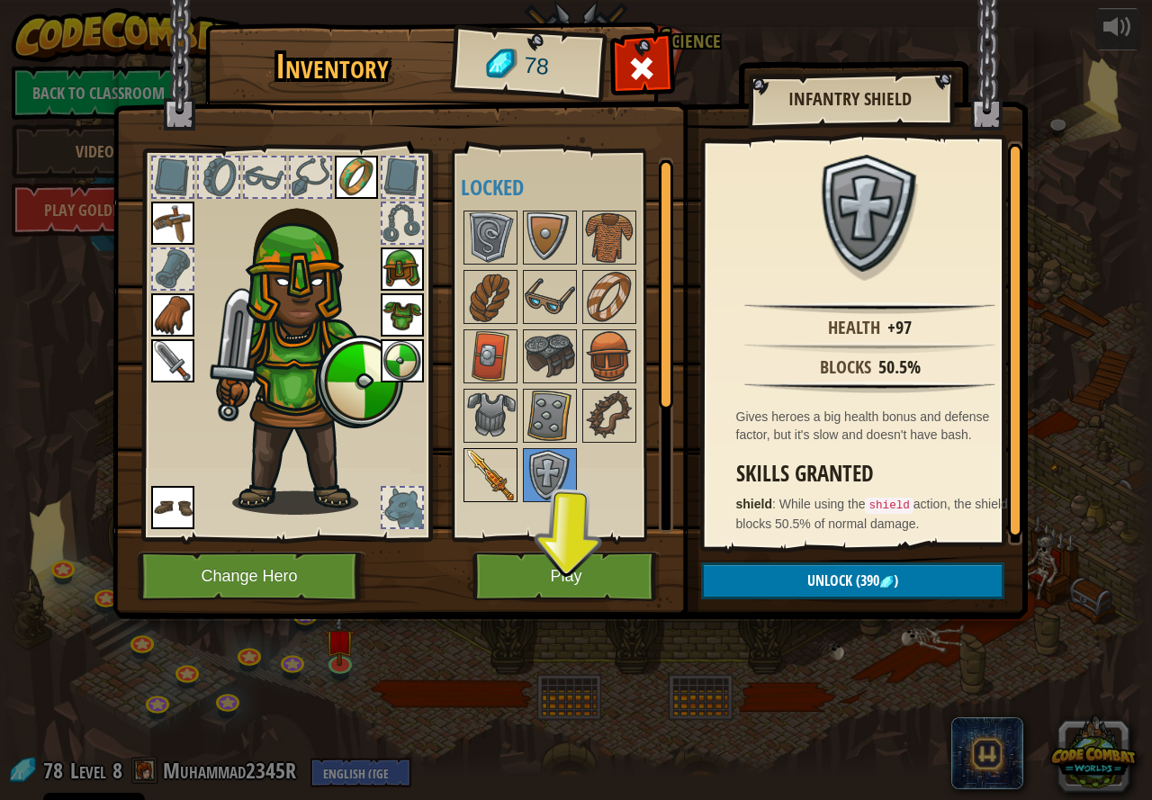
click at [500, 456] on img at bounding box center [490, 475] width 50 height 50
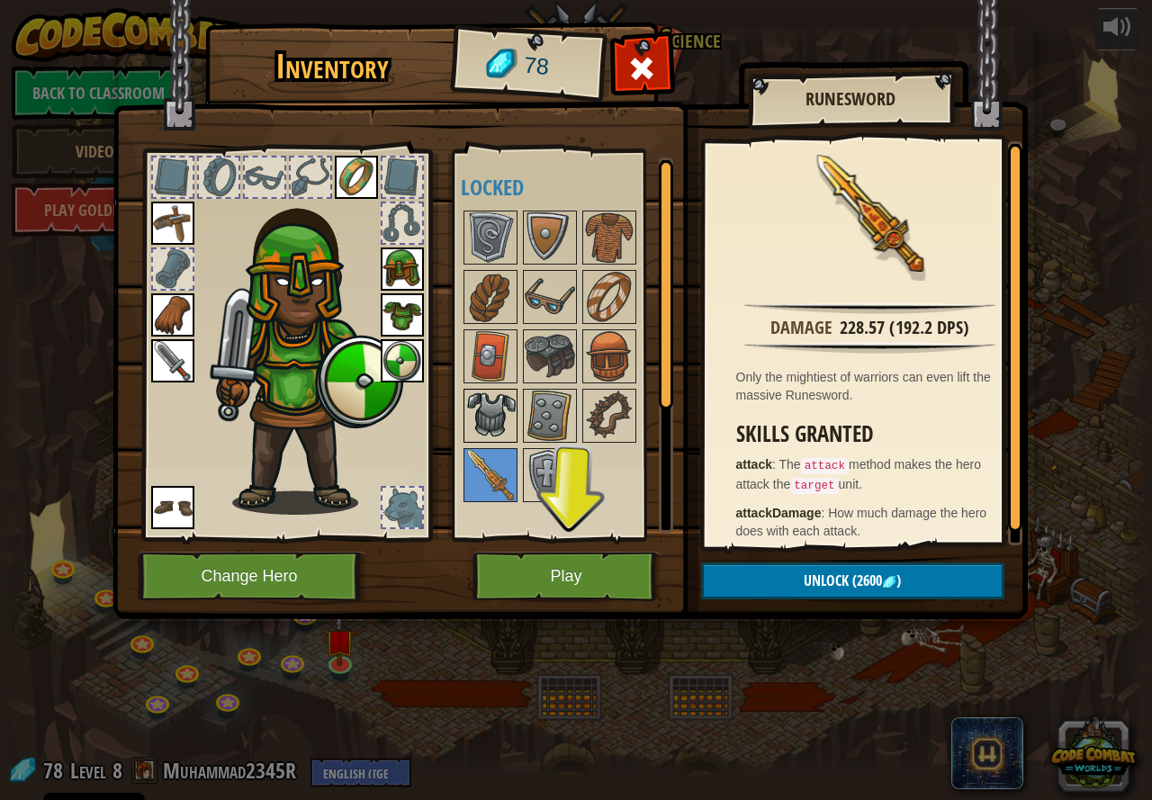
click at [493, 402] on img at bounding box center [490, 416] width 50 height 50
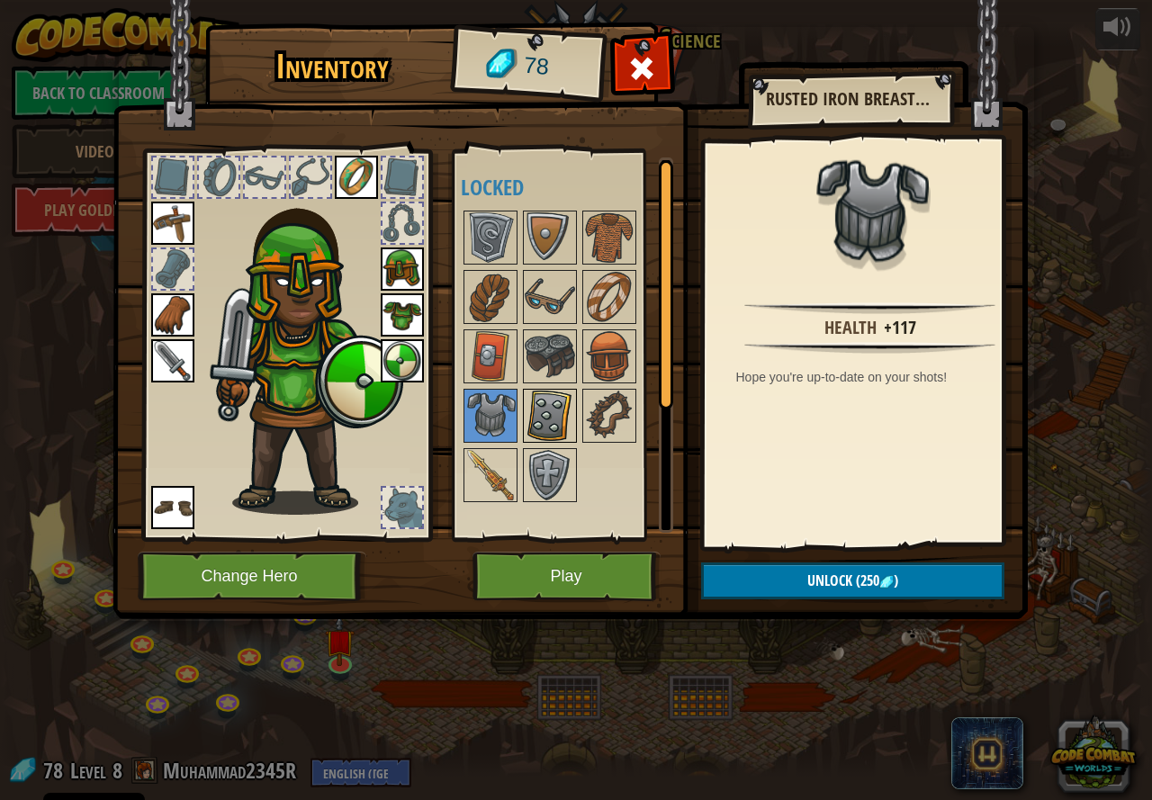
click at [556, 409] on img at bounding box center [550, 416] width 50 height 50
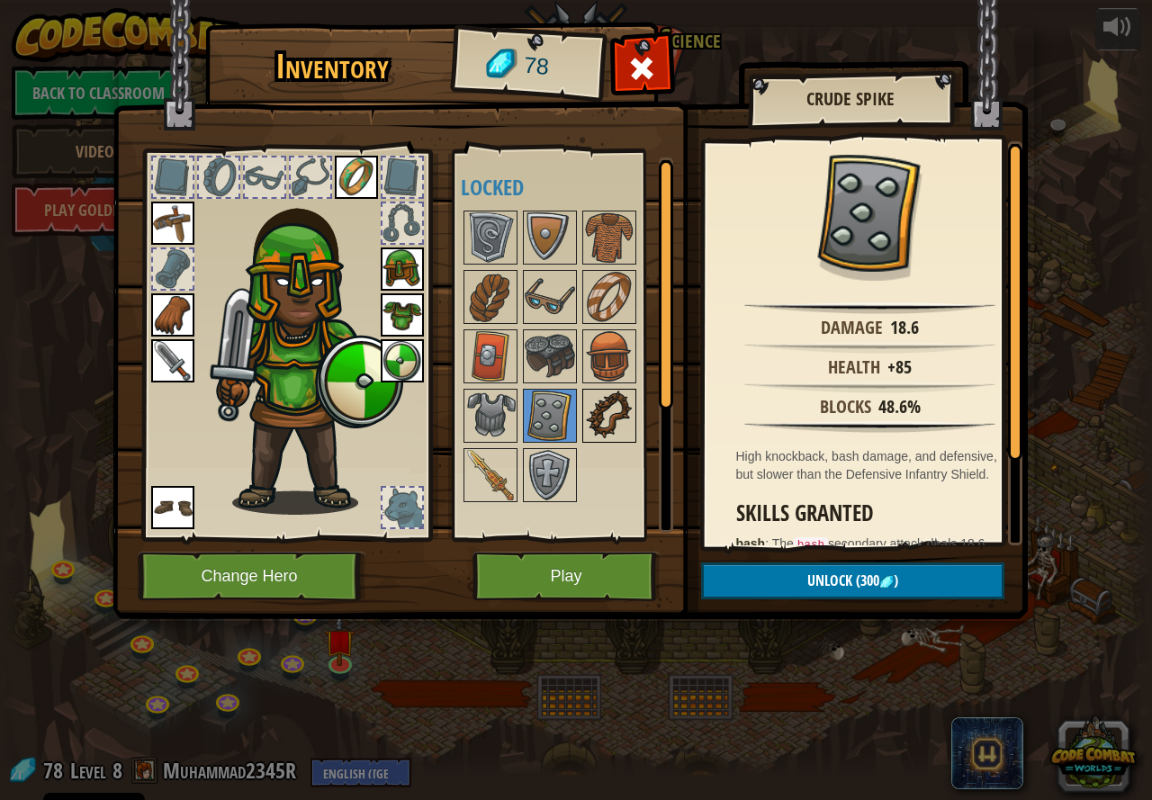
click at [627, 410] on img at bounding box center [609, 416] width 50 height 50
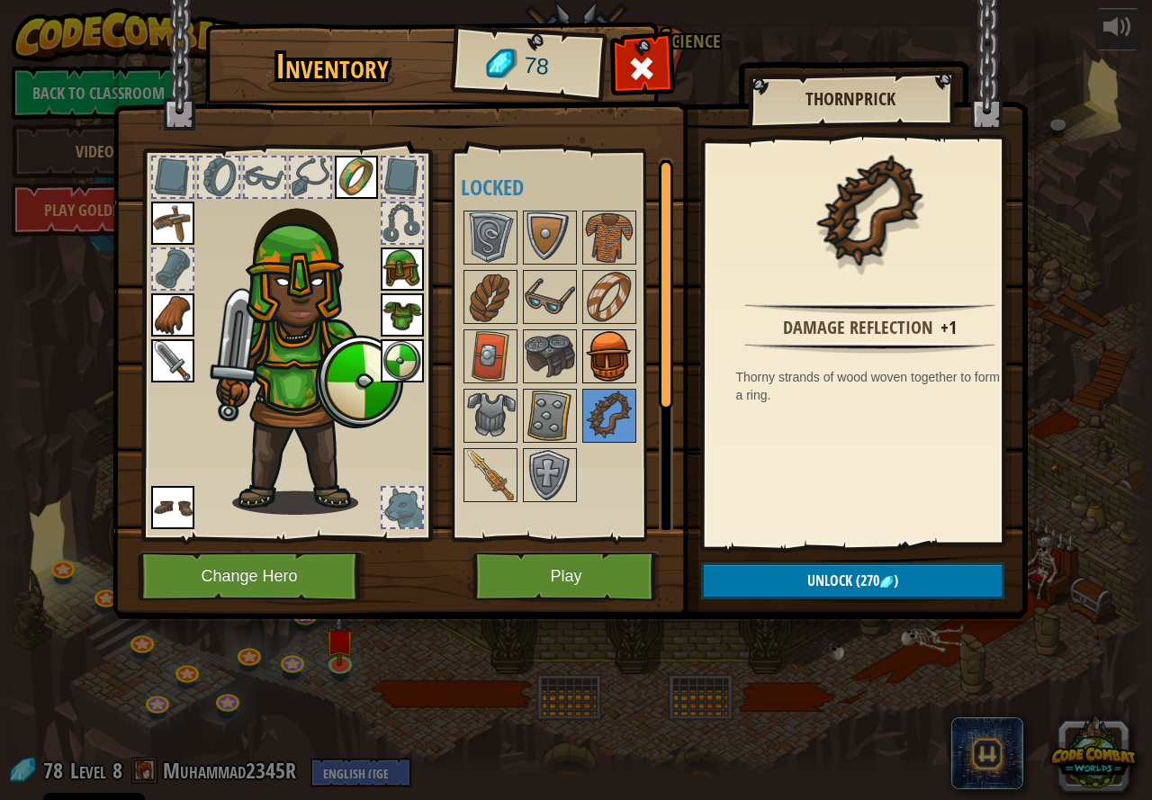
click at [609, 338] on img at bounding box center [609, 356] width 50 height 50
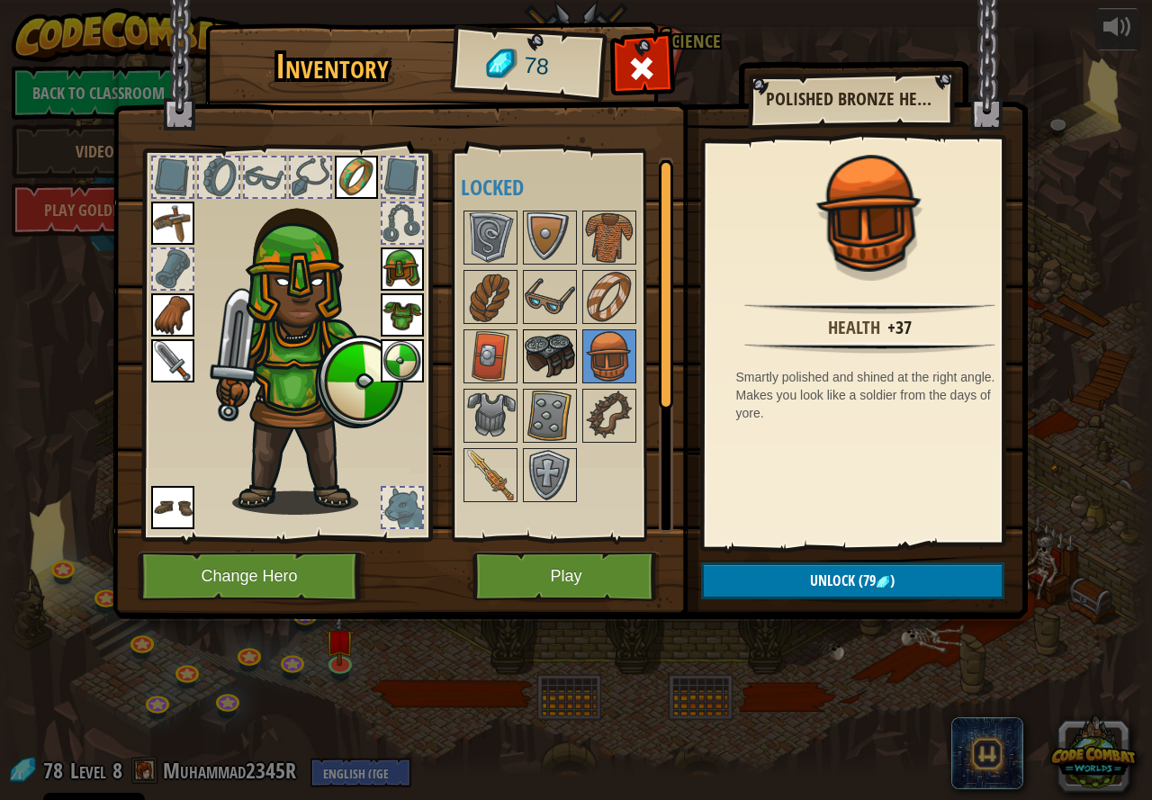
click at [544, 330] on div at bounding box center [550, 356] width 54 height 54
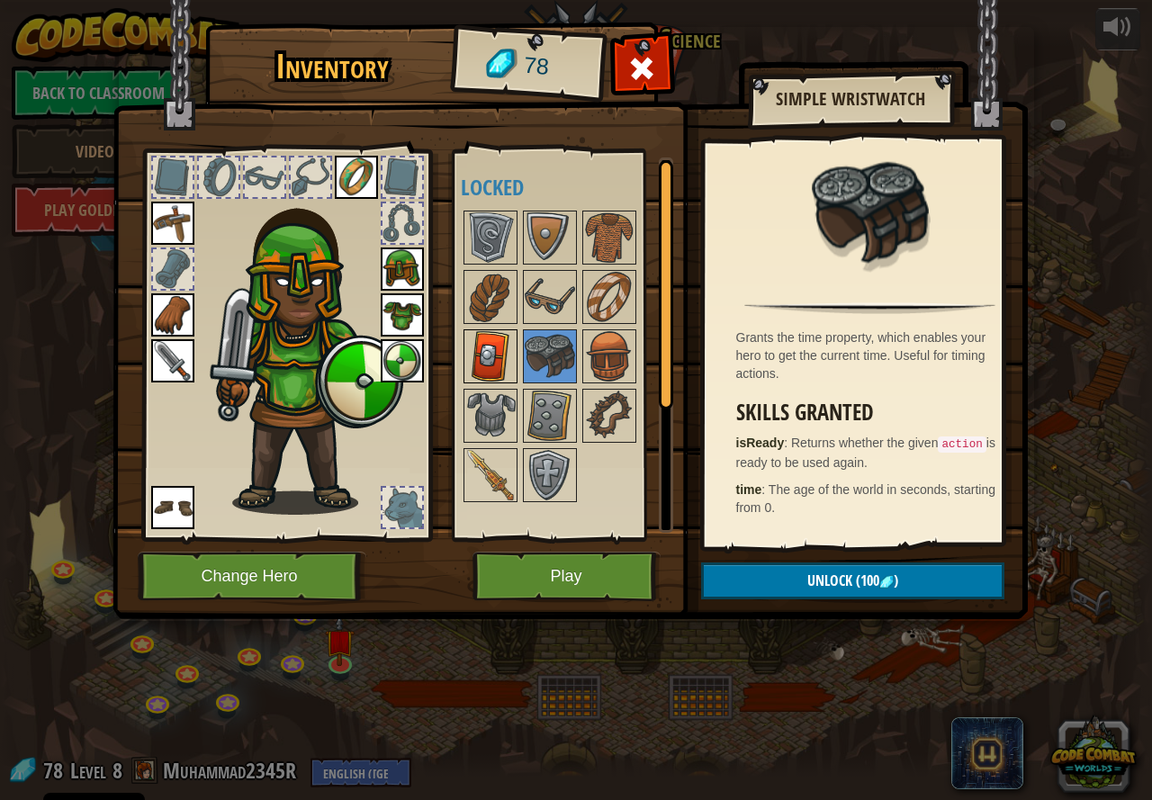
click at [500, 343] on img at bounding box center [490, 356] width 50 height 50
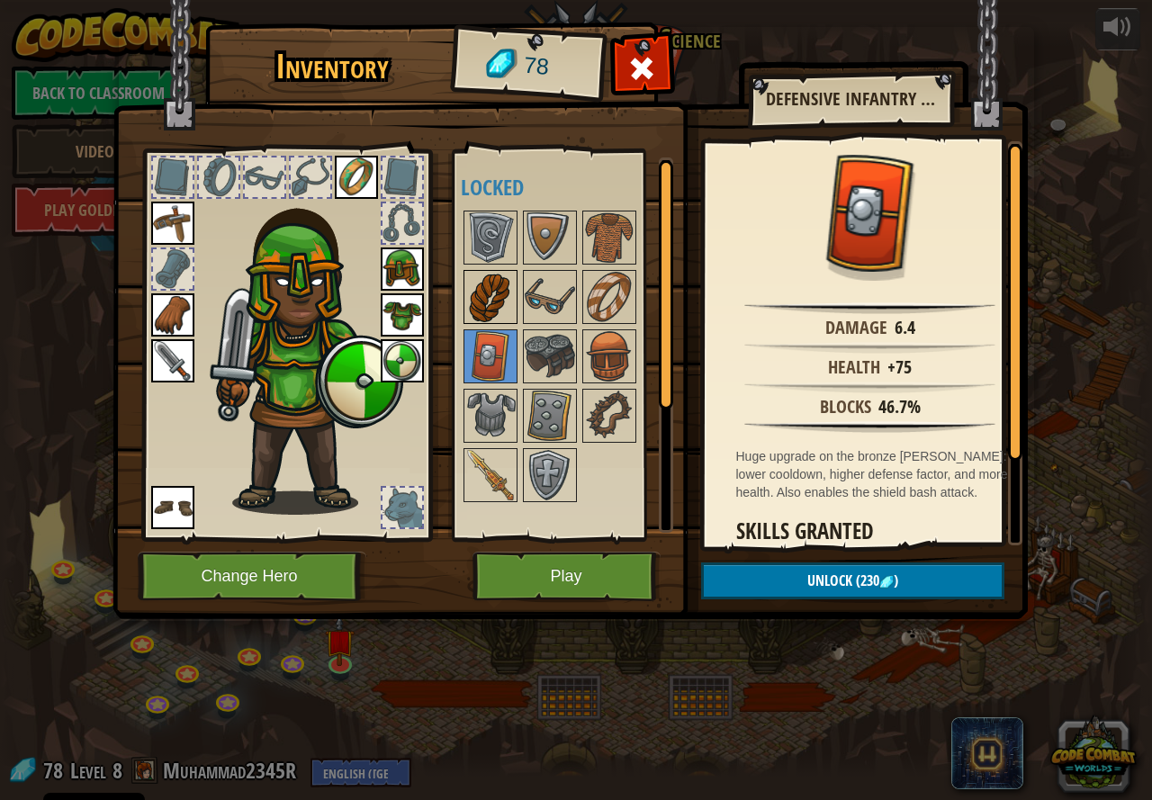
click at [503, 292] on img at bounding box center [490, 297] width 50 height 50
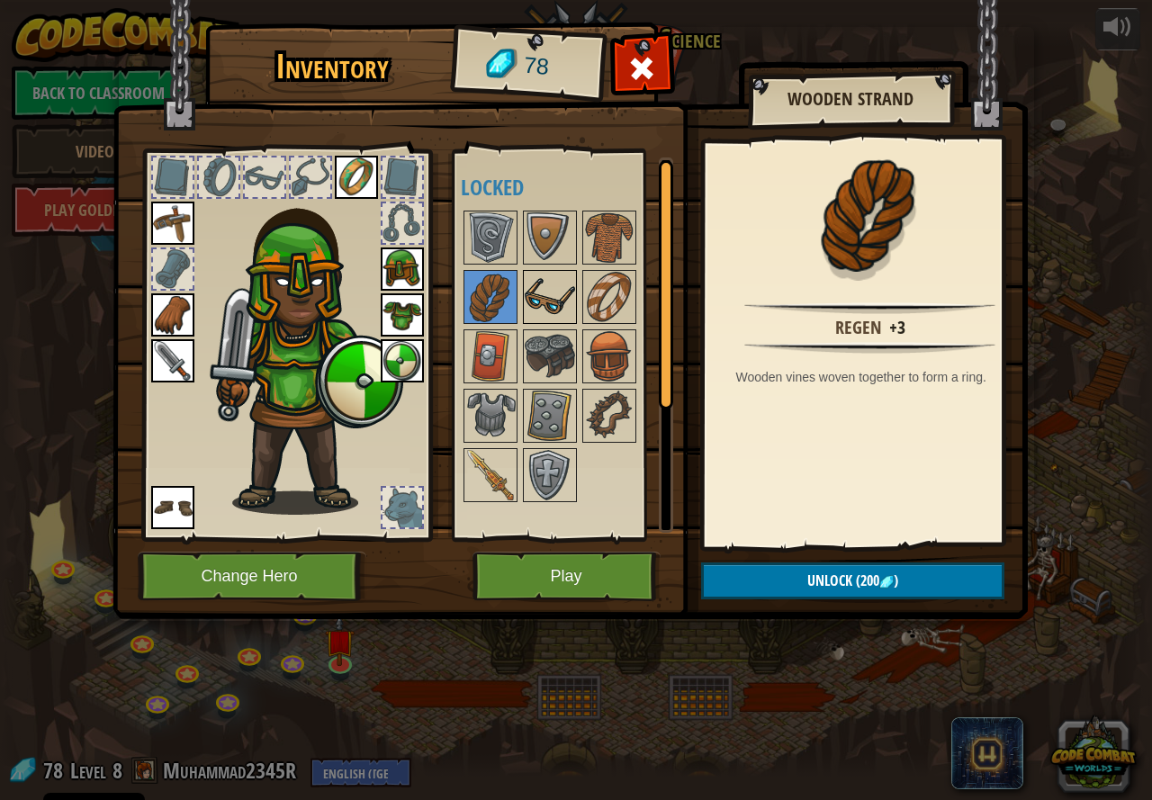
click at [553, 282] on img at bounding box center [550, 297] width 50 height 50
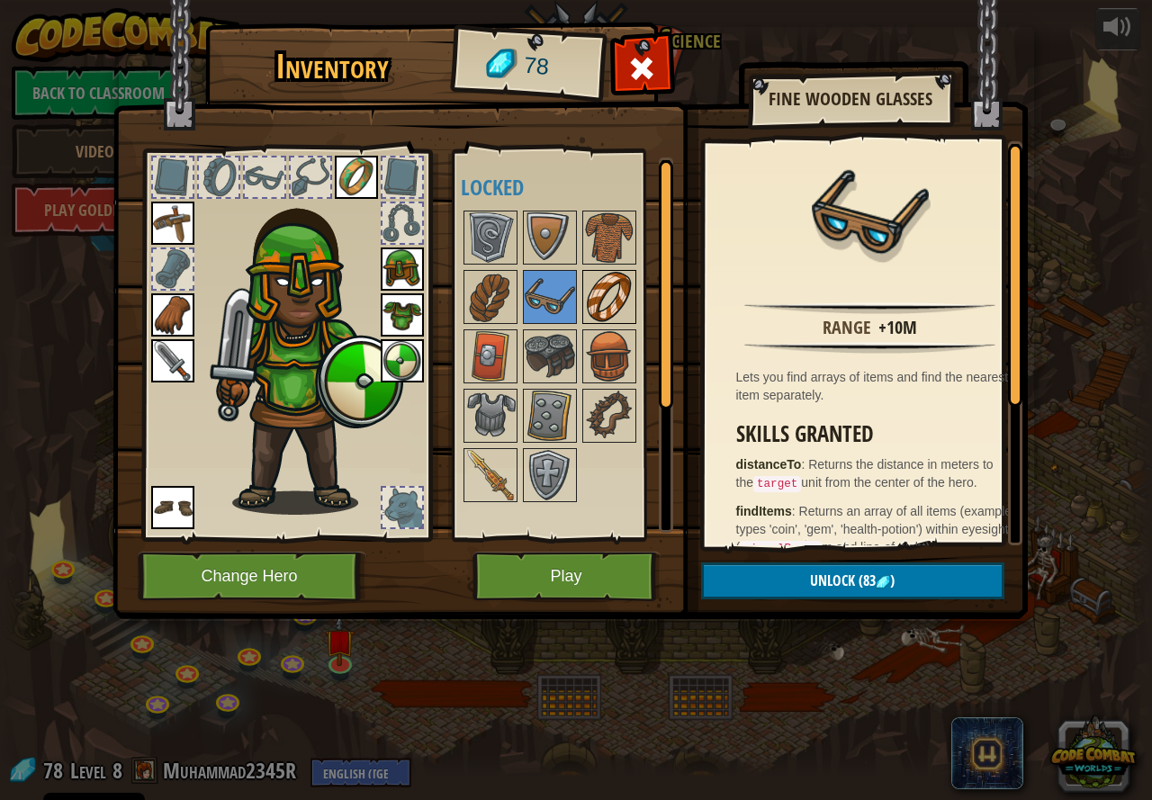
drag, startPoint x: 617, startPoint y: 290, endPoint x: 606, endPoint y: 293, distance: 11.1
click at [601, 289] on img at bounding box center [609, 297] width 50 height 50
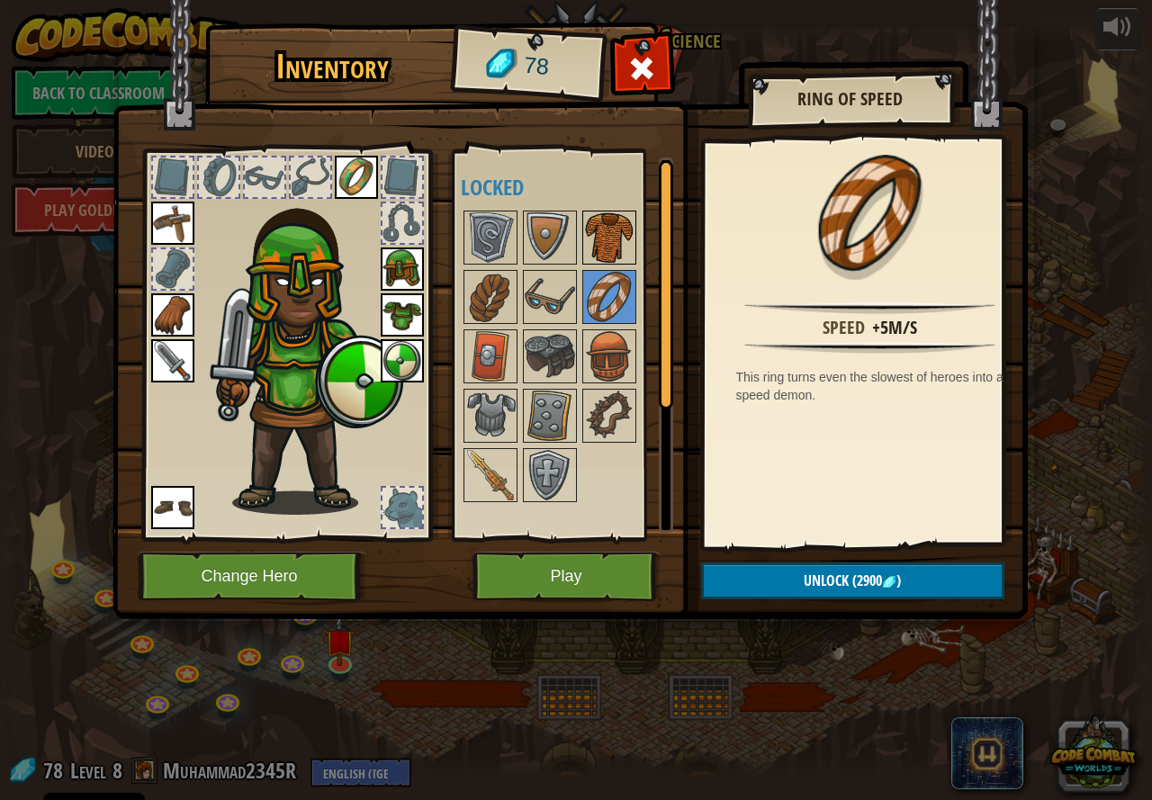
click at [600, 216] on img at bounding box center [609, 237] width 50 height 50
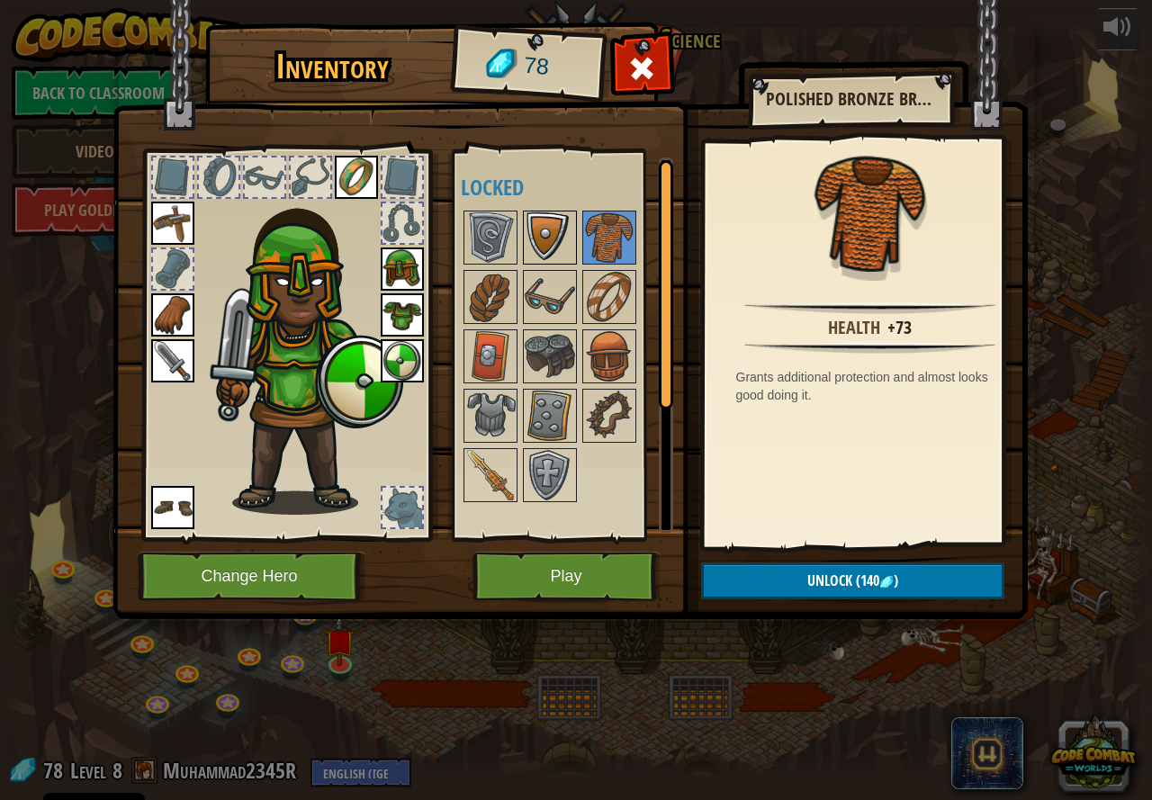
click at [570, 226] on img at bounding box center [550, 237] width 50 height 50
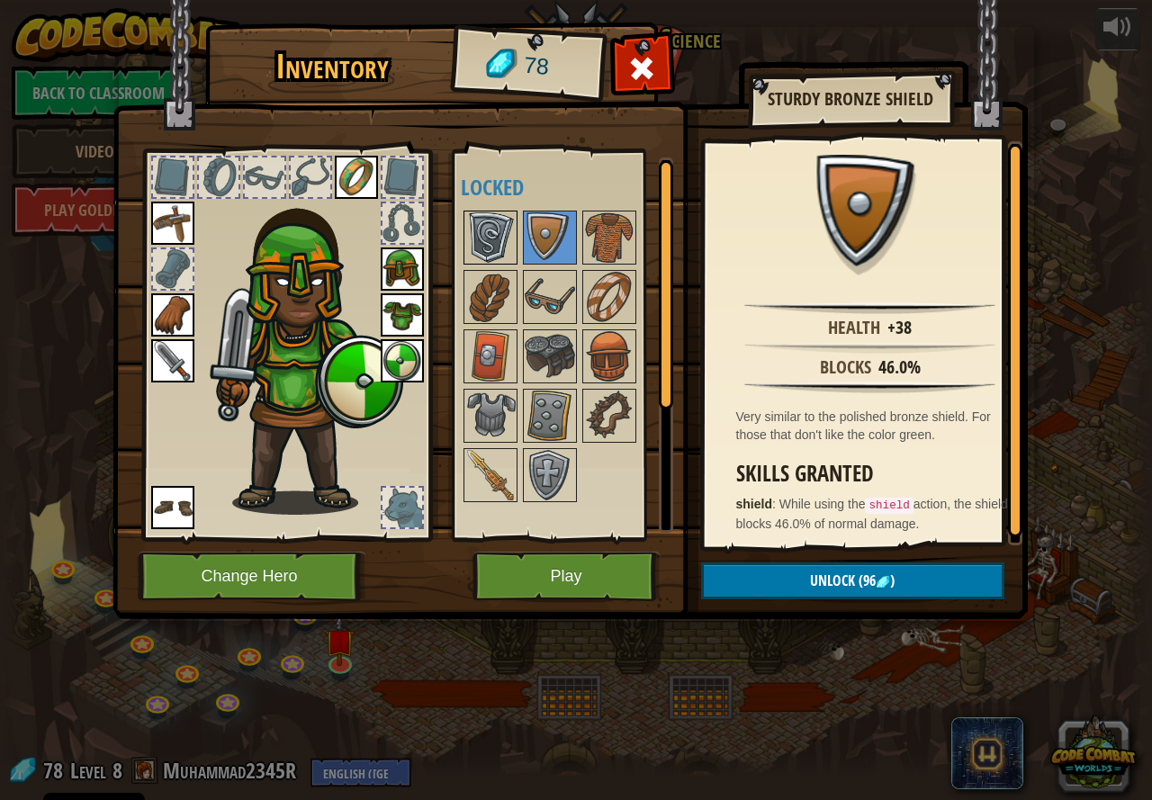
click at [501, 215] on img at bounding box center [490, 237] width 50 height 50
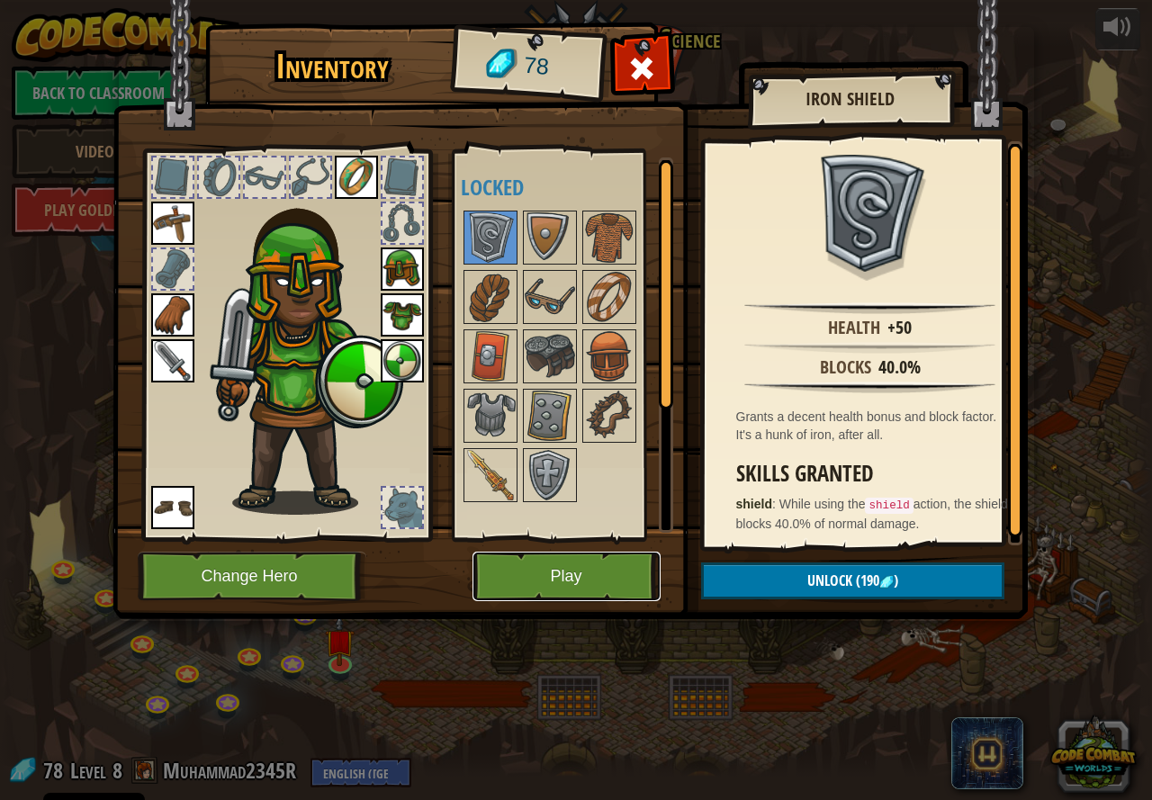
click at [592, 565] on button "Play" at bounding box center [567, 577] width 188 height 50
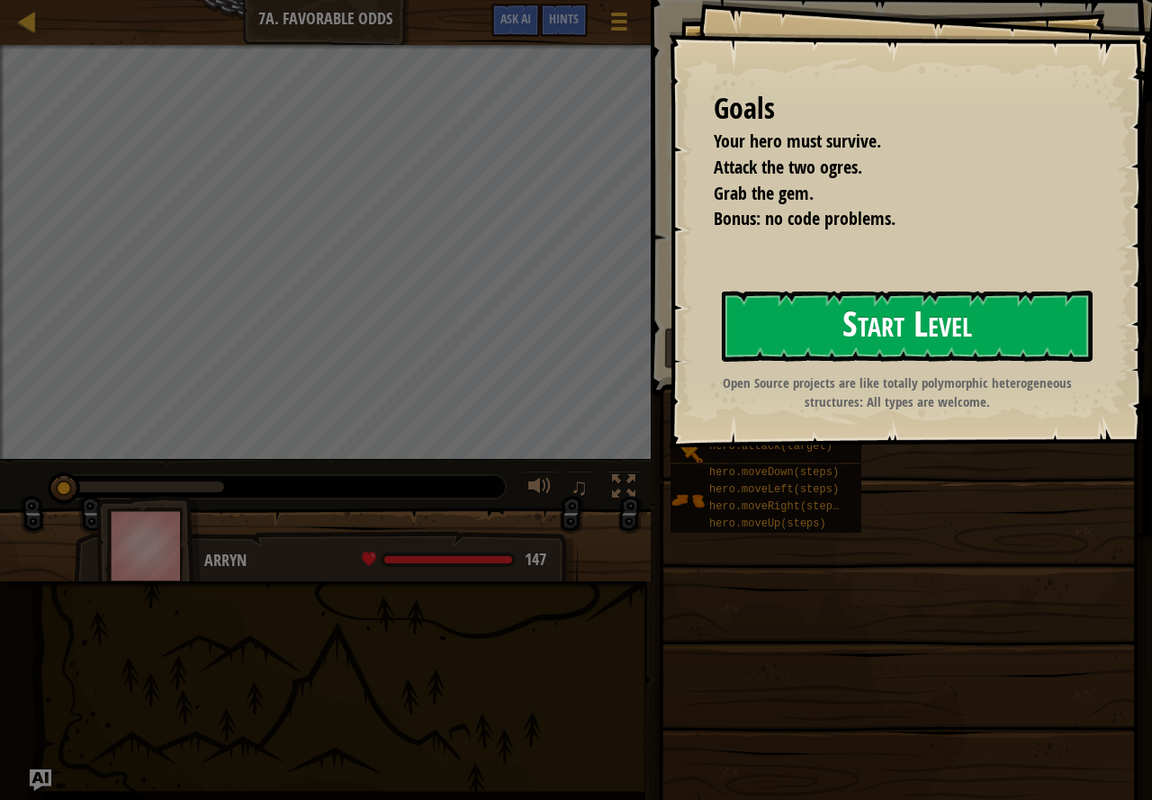
click at [817, 316] on button "Start Level" at bounding box center [907, 326] width 371 height 71
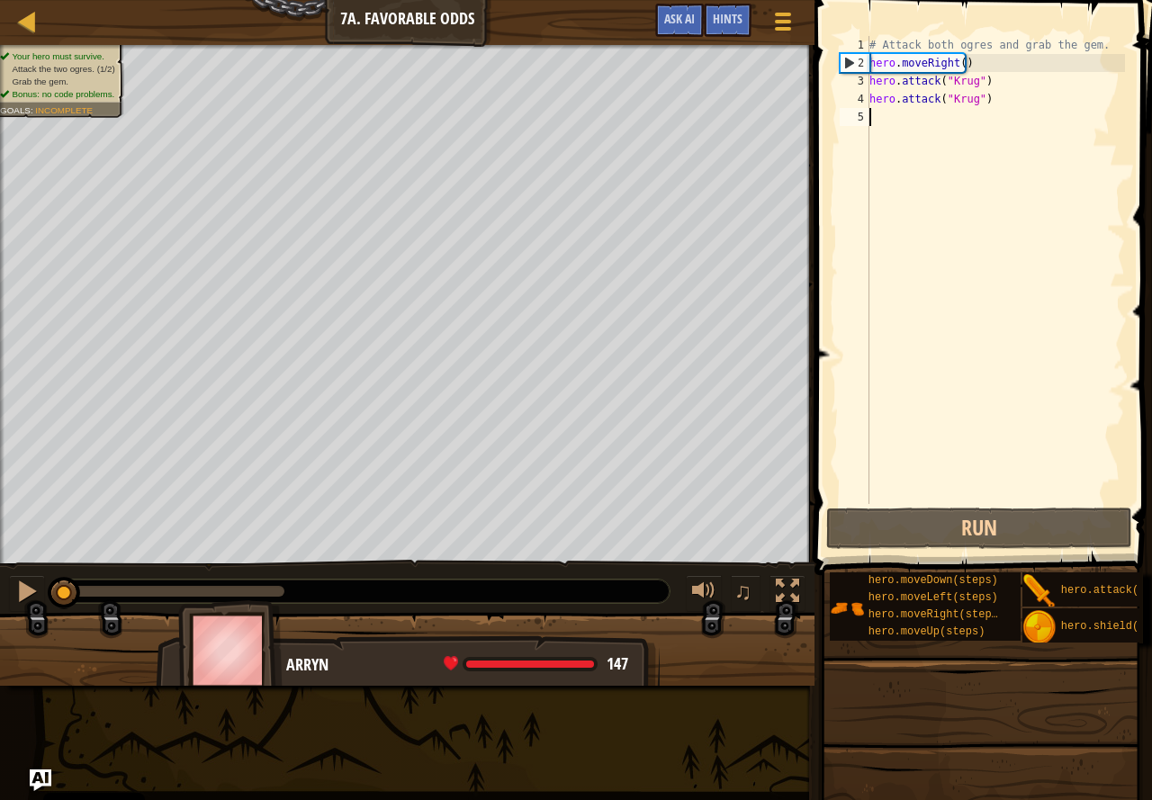
click at [902, 128] on div "# Attack both ogres and grab the gem. hero . moveRight ( ) hero . attack ( "[PE…" at bounding box center [995, 288] width 259 height 504
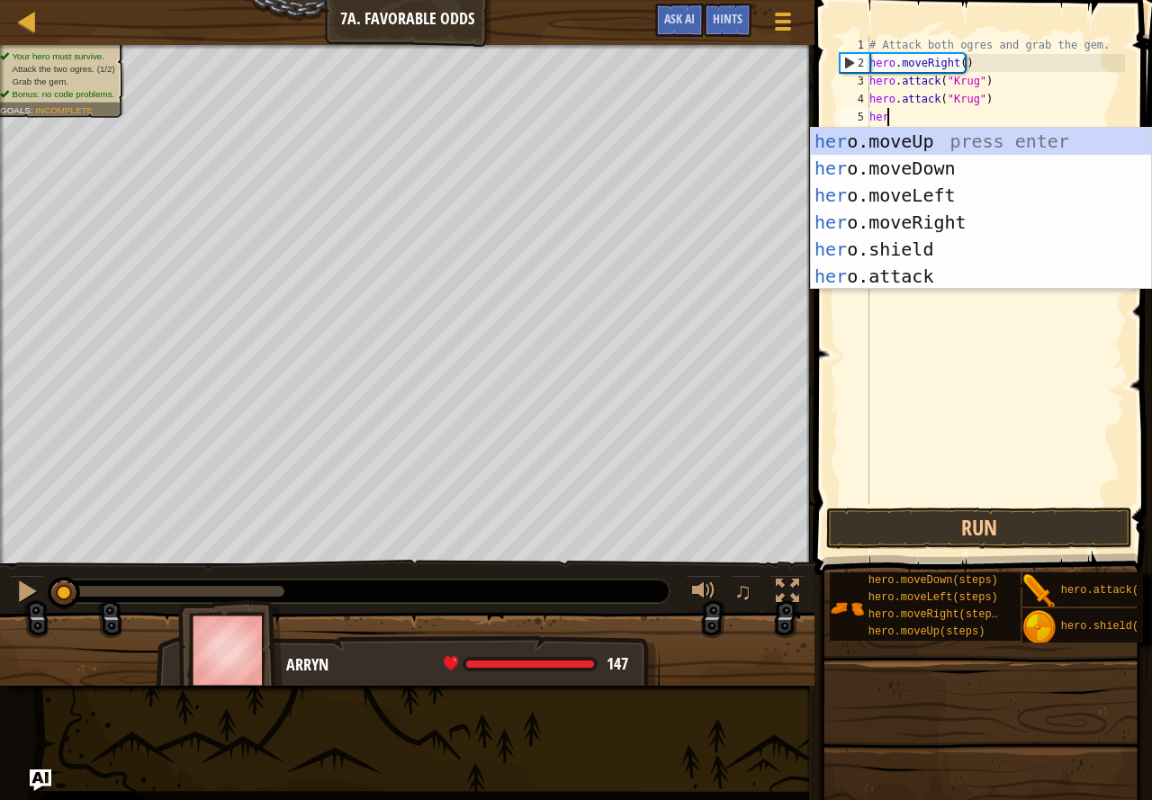
scroll to position [8, 1]
type textarea "hero"
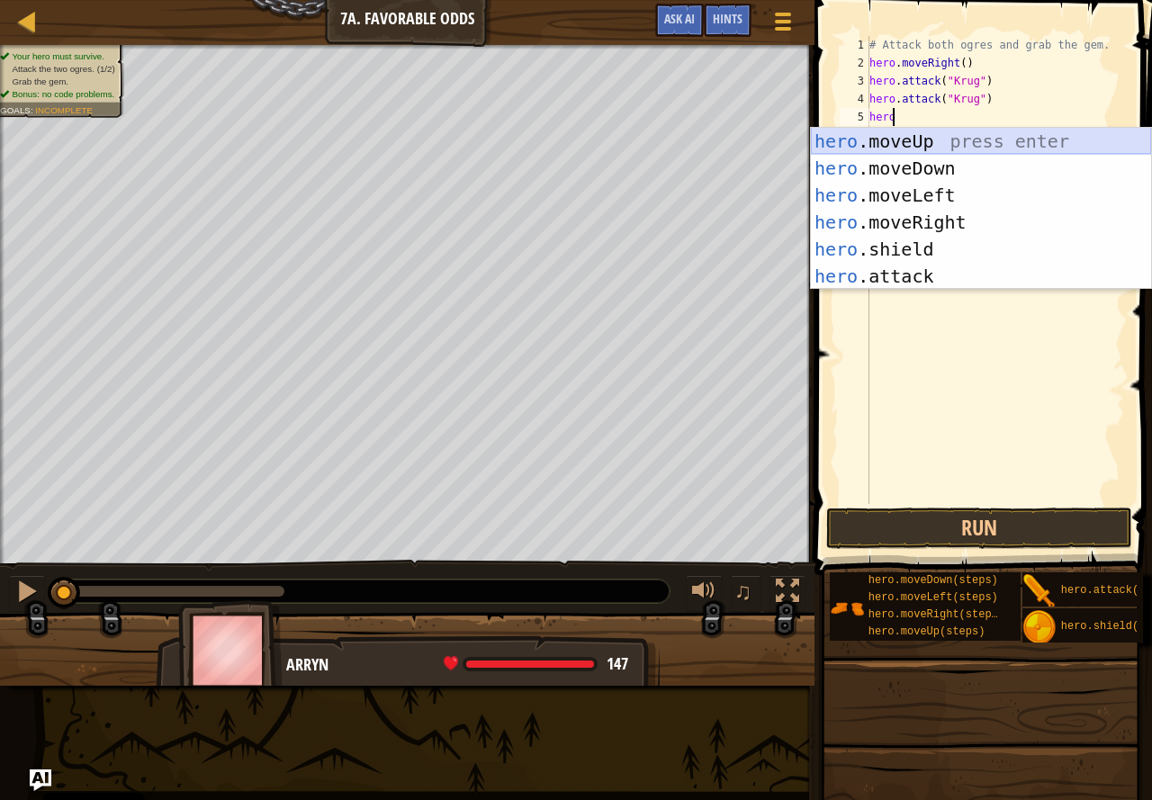
click at [906, 131] on div "hero .moveUp press enter hero .moveDown press enter hero .moveLeft press enter …" at bounding box center [981, 236] width 340 height 216
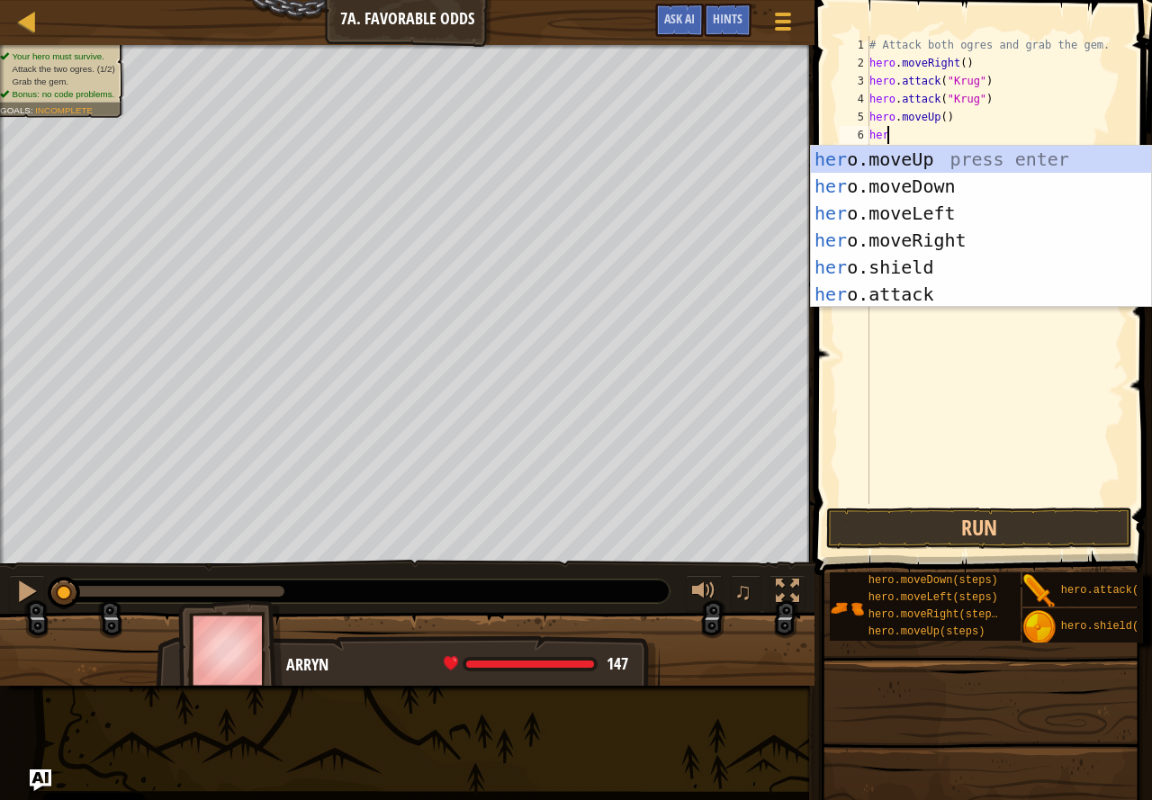
type textarea "hero"
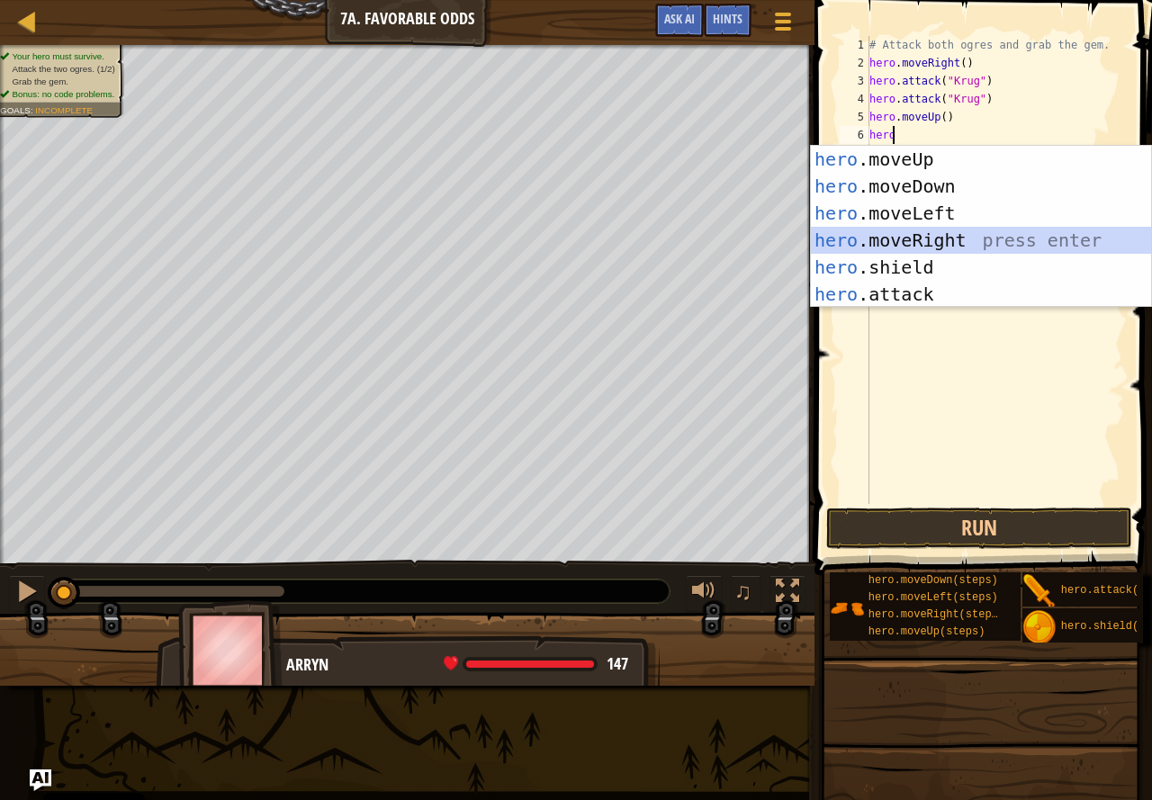
click at [848, 237] on div "hero .moveUp press enter hero .moveDown press enter hero .moveLeft press enter …" at bounding box center [981, 254] width 340 height 216
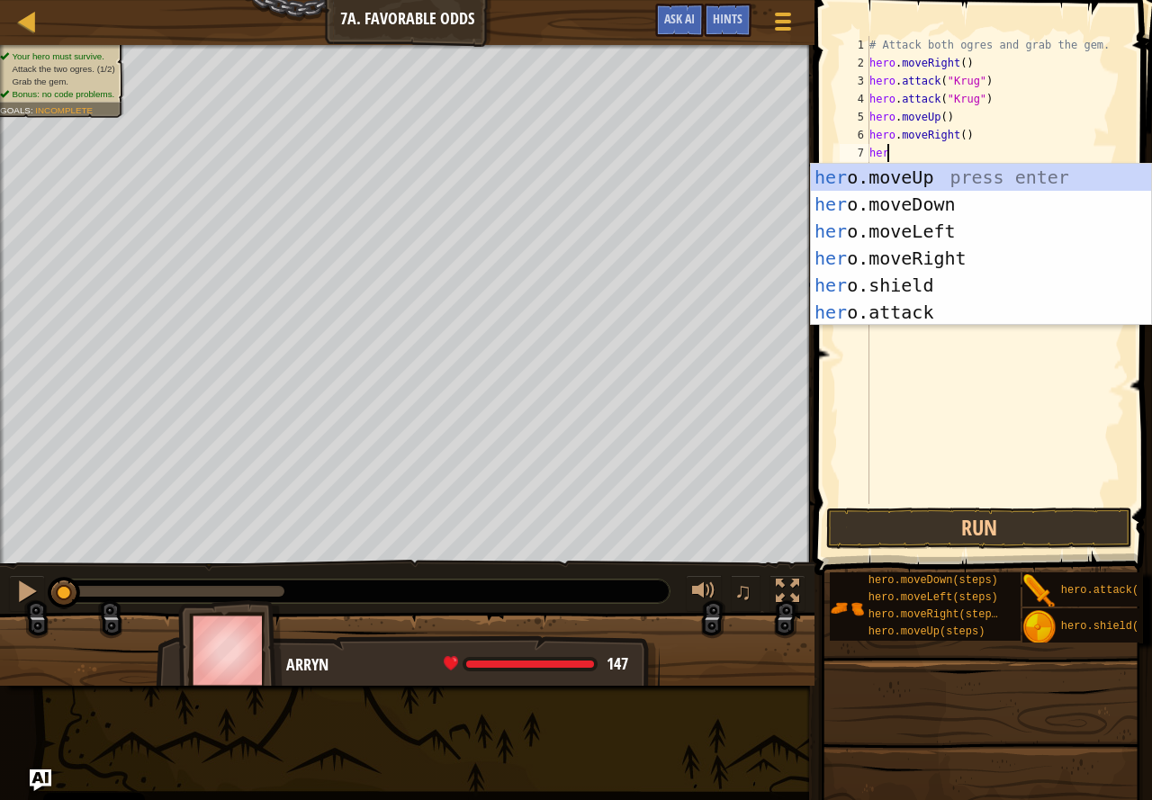
type textarea "hero"
click at [870, 176] on div "hero .moveUp press enter hero .moveDown press enter hero .moveLeft press enter …" at bounding box center [981, 272] width 340 height 216
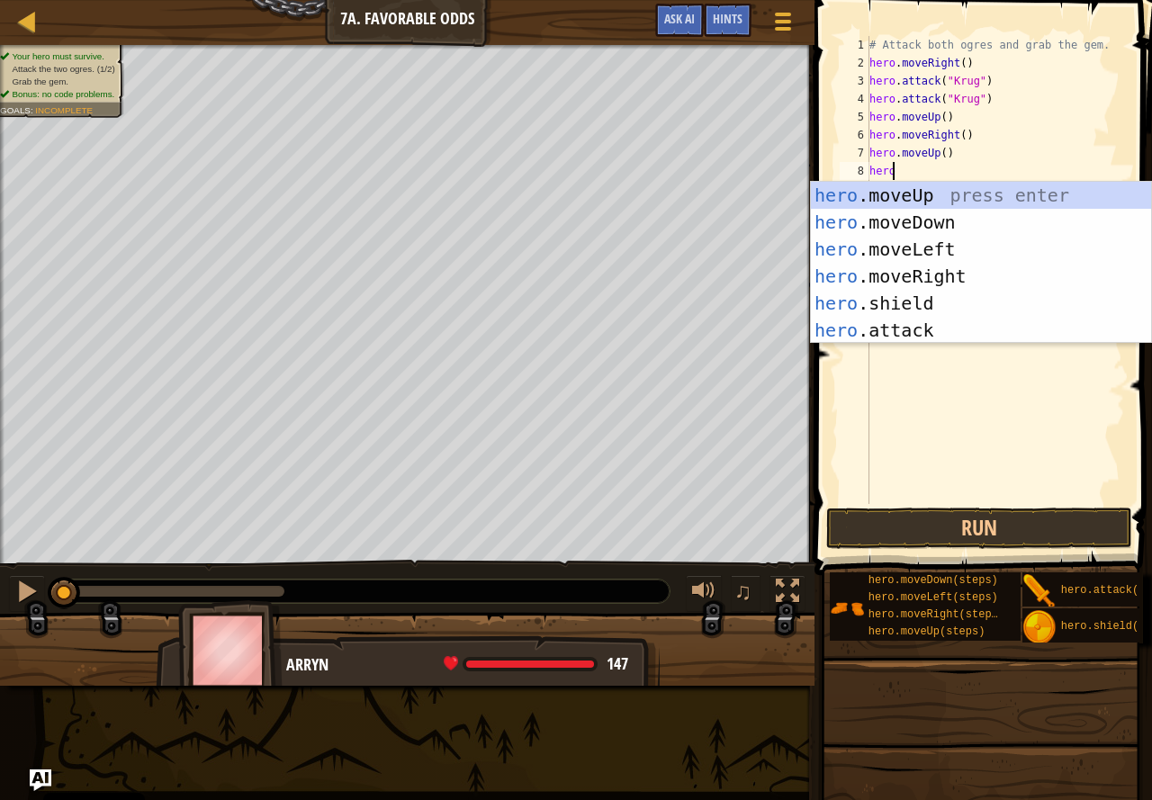
type textarea "herol"
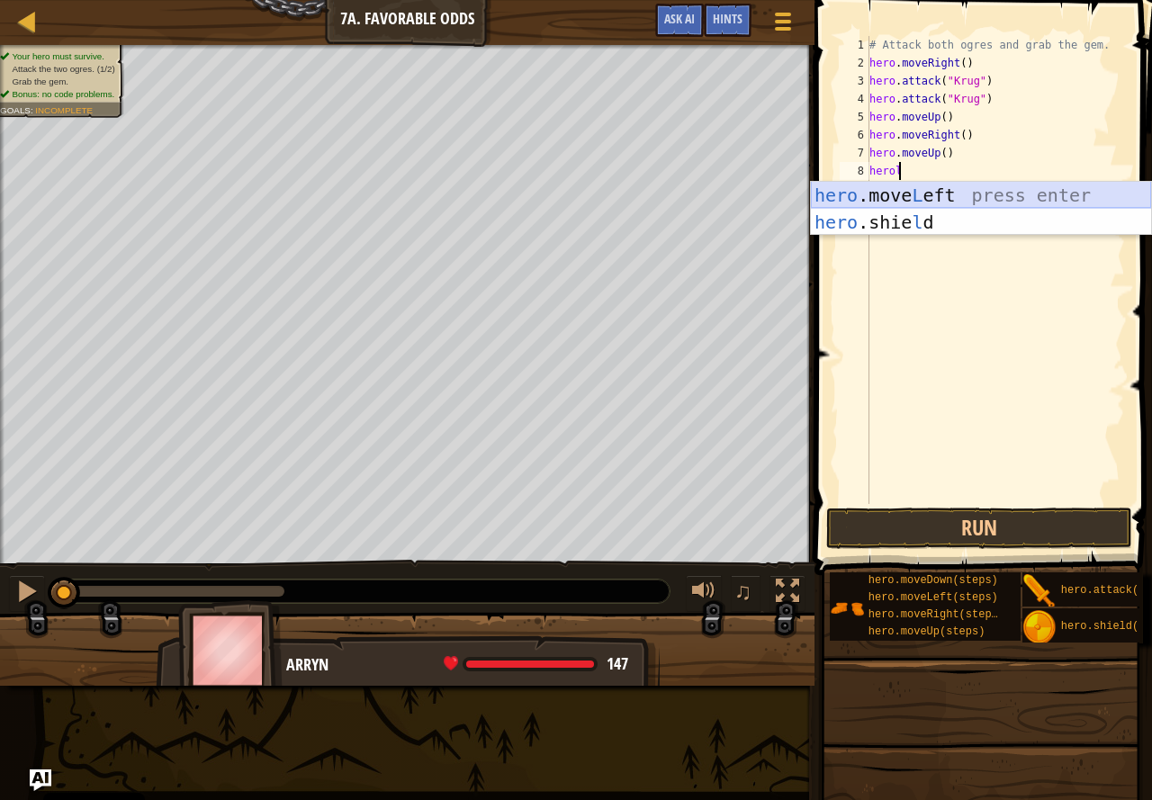
click at [920, 196] on div "hero .move L eft press enter hero .[PERSON_NAME] press enter" at bounding box center [981, 236] width 340 height 108
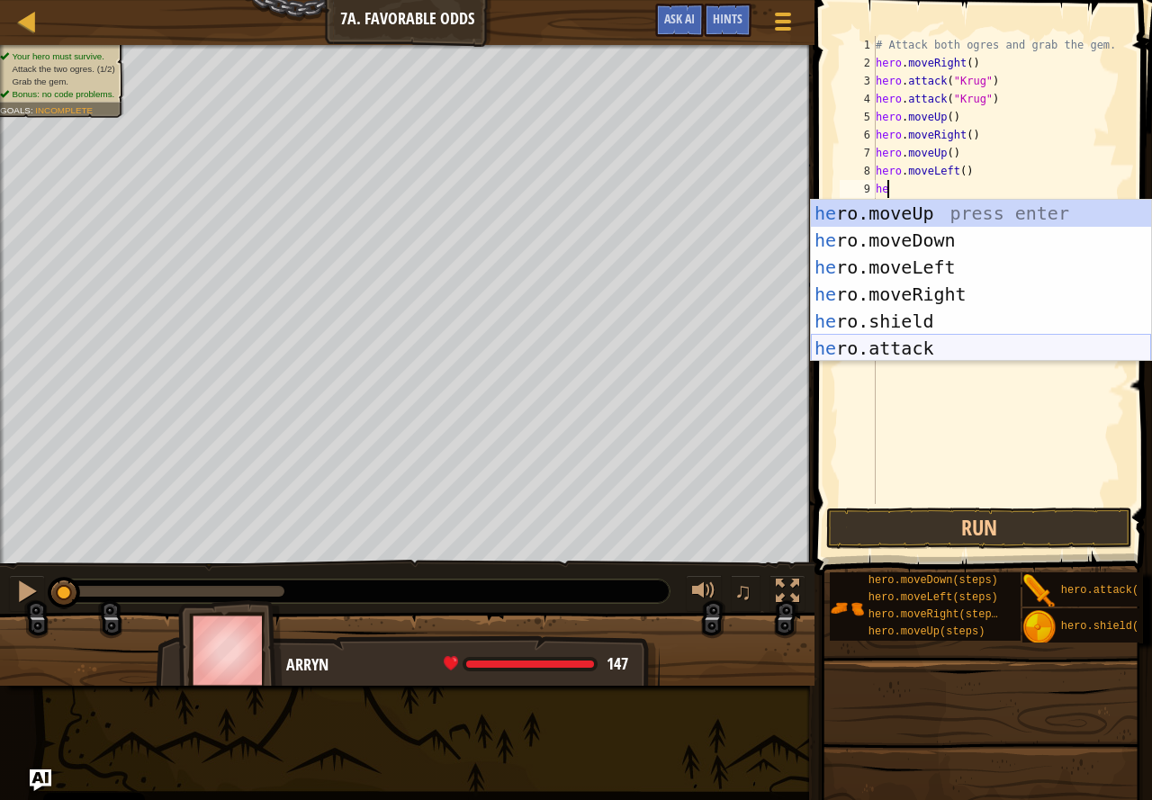
click at [869, 356] on div "he ro.moveUp press enter he ro.moveDown press enter he ro.moveLeft press enter …" at bounding box center [981, 308] width 340 height 216
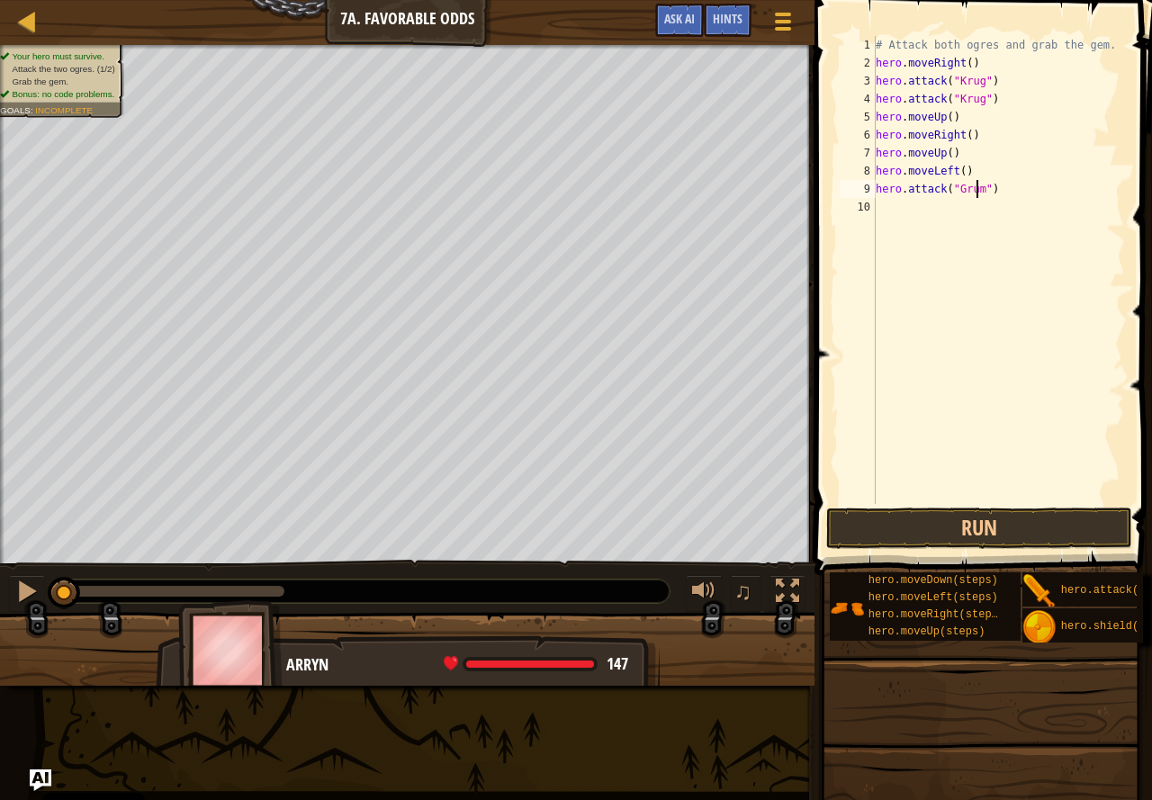
type textarea "hero.attack("Grump")"
click at [943, 226] on div "# Attack both ogres and grab the gem. hero . moveRight ( ) hero . attack ( "[PE…" at bounding box center [999, 288] width 254 height 504
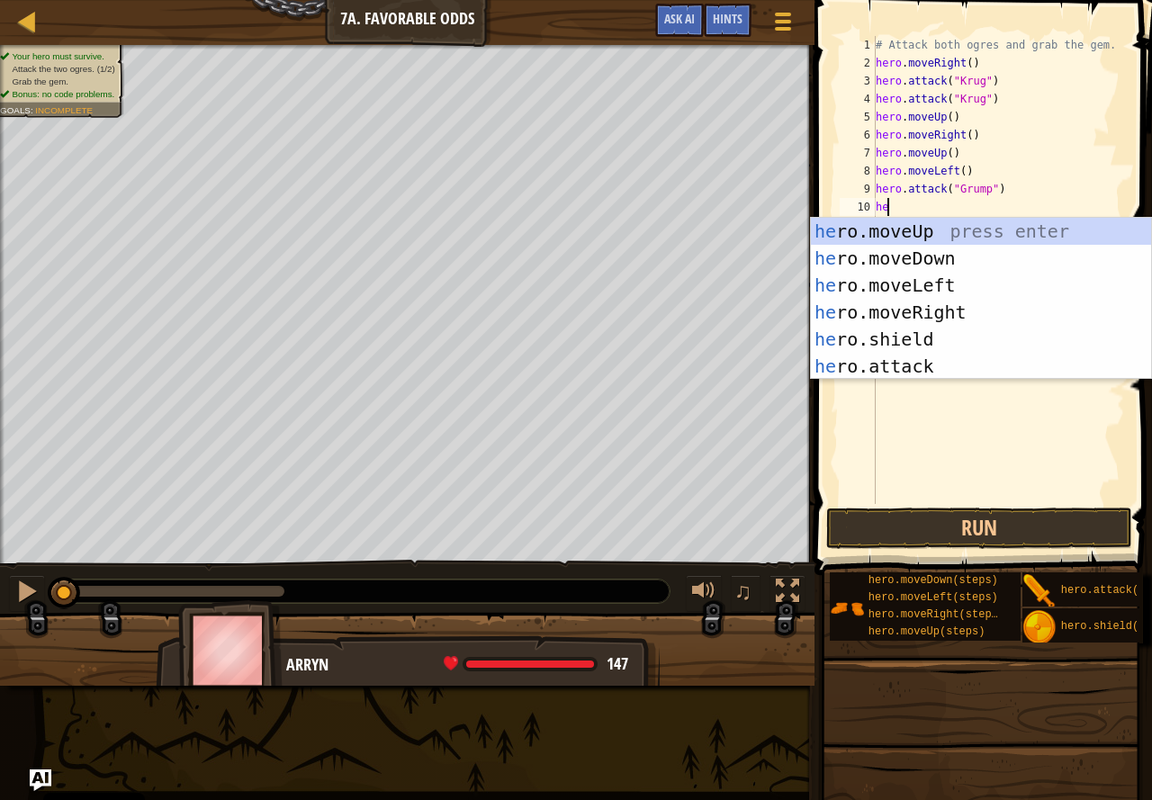
scroll to position [8, 1]
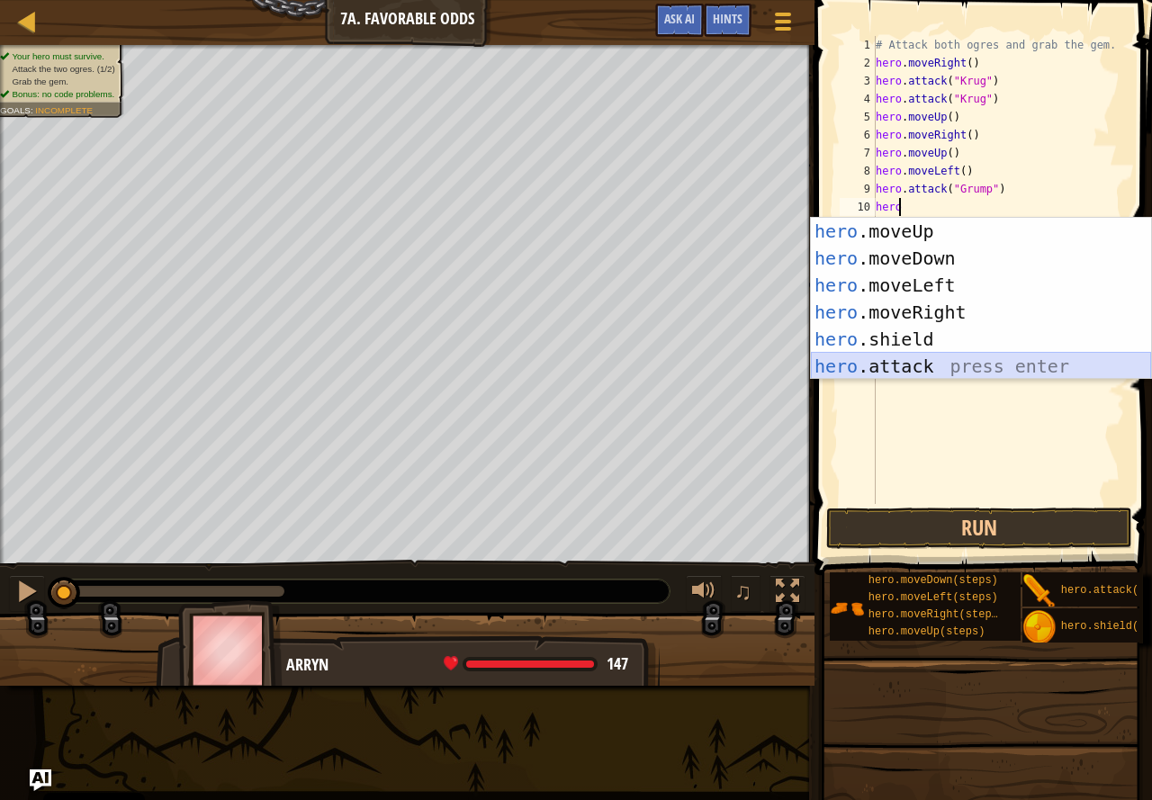
click at [920, 368] on div "hero .moveUp press enter hero .moveDown press enter hero .moveLeft press enter …" at bounding box center [981, 326] width 340 height 216
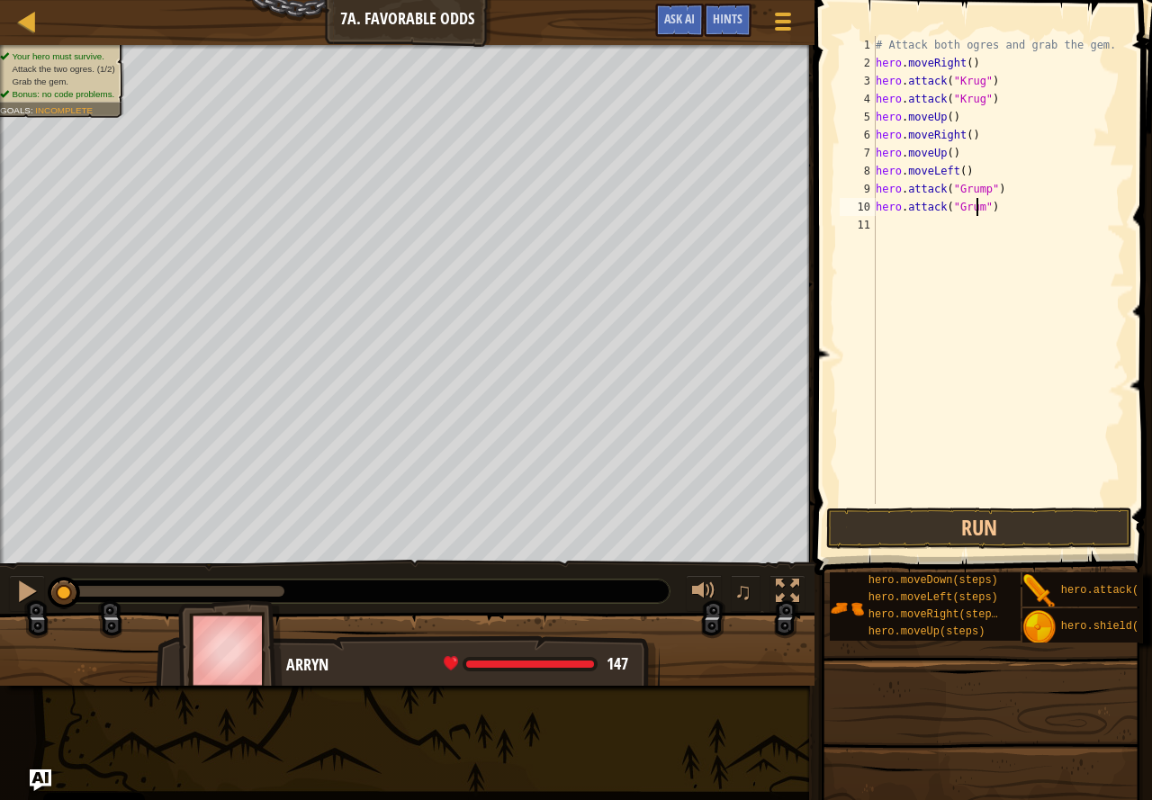
type textarea "hero.attack("Grump")"
click at [997, 227] on div "# Attack both ogres and grab the gem. hero . moveRight ( ) hero . attack ( "[PE…" at bounding box center [999, 288] width 254 height 504
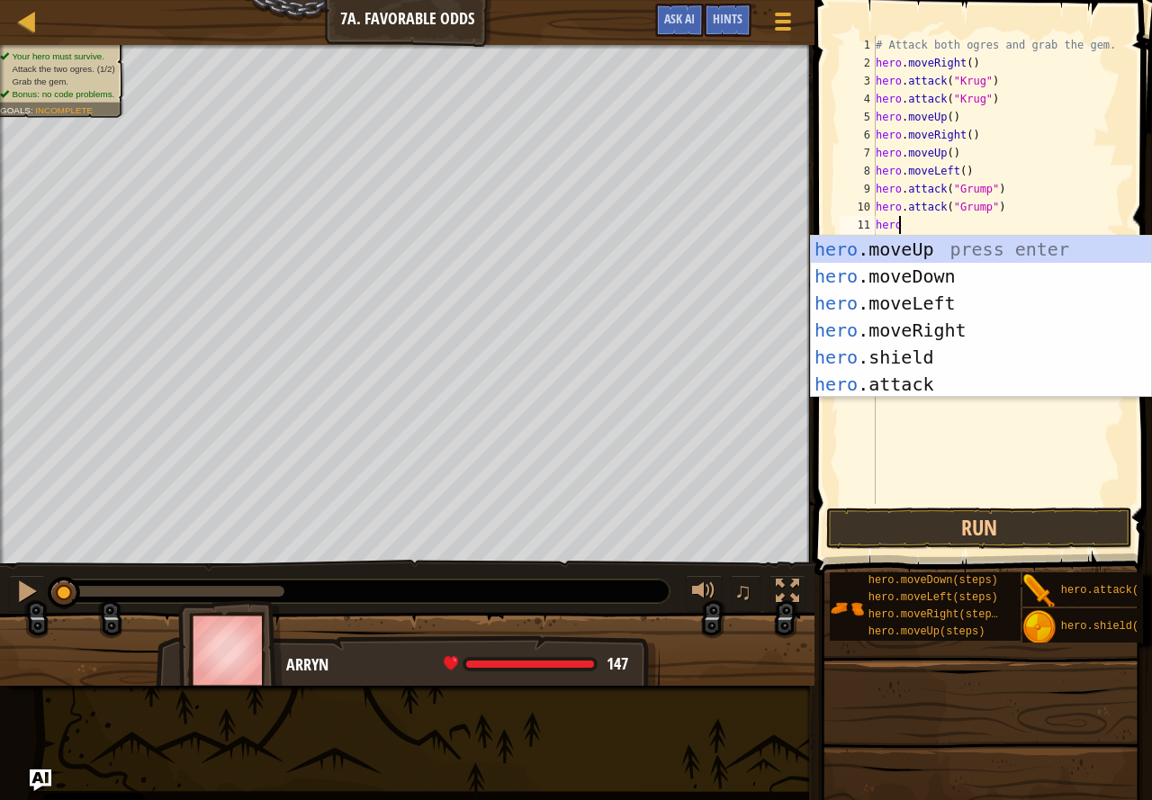
type textarea "herom"
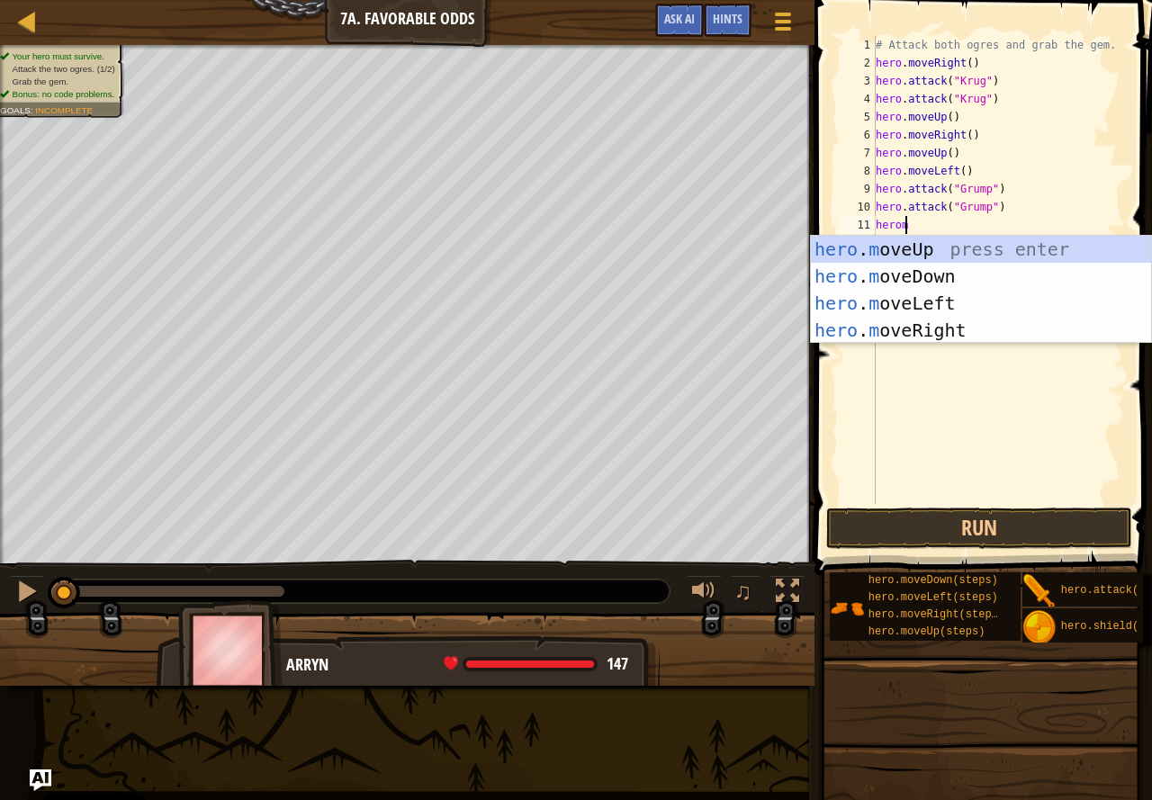
scroll to position [8, 2]
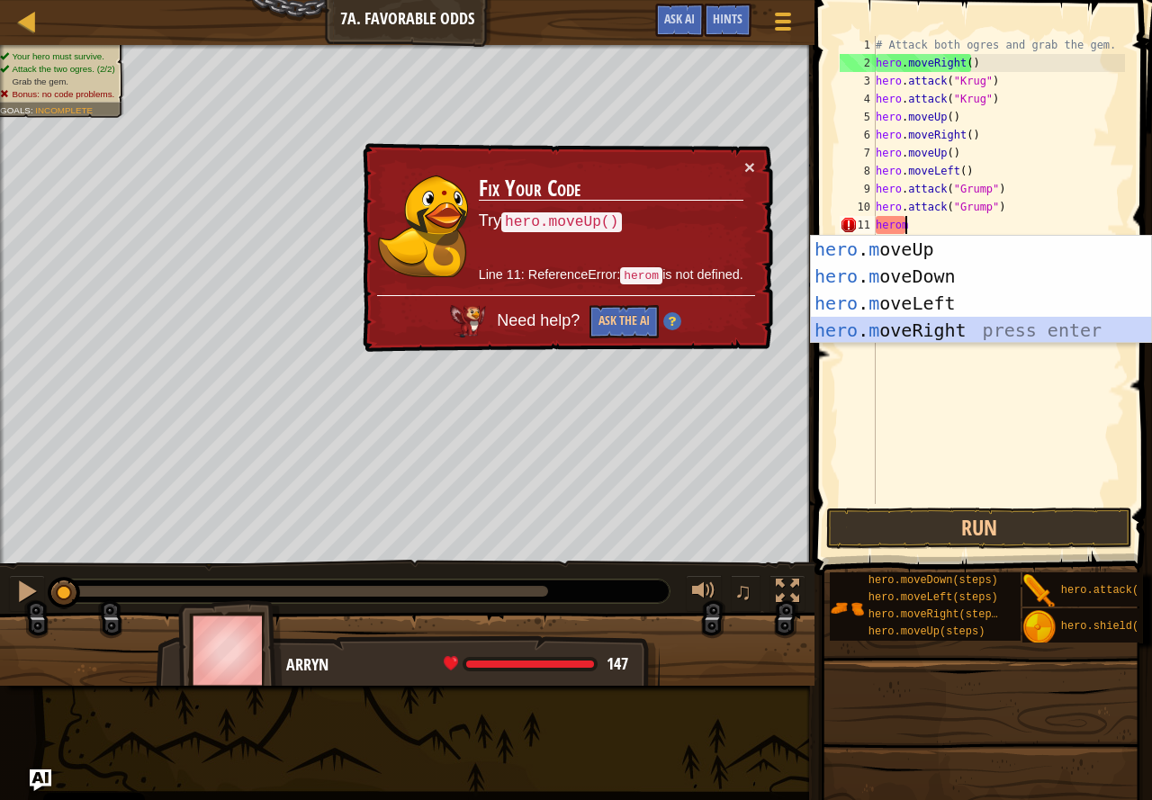
click at [906, 334] on div "hero . m oveUp press enter hero . m oveDown press enter hero . m oveLeft press …" at bounding box center [981, 317] width 340 height 162
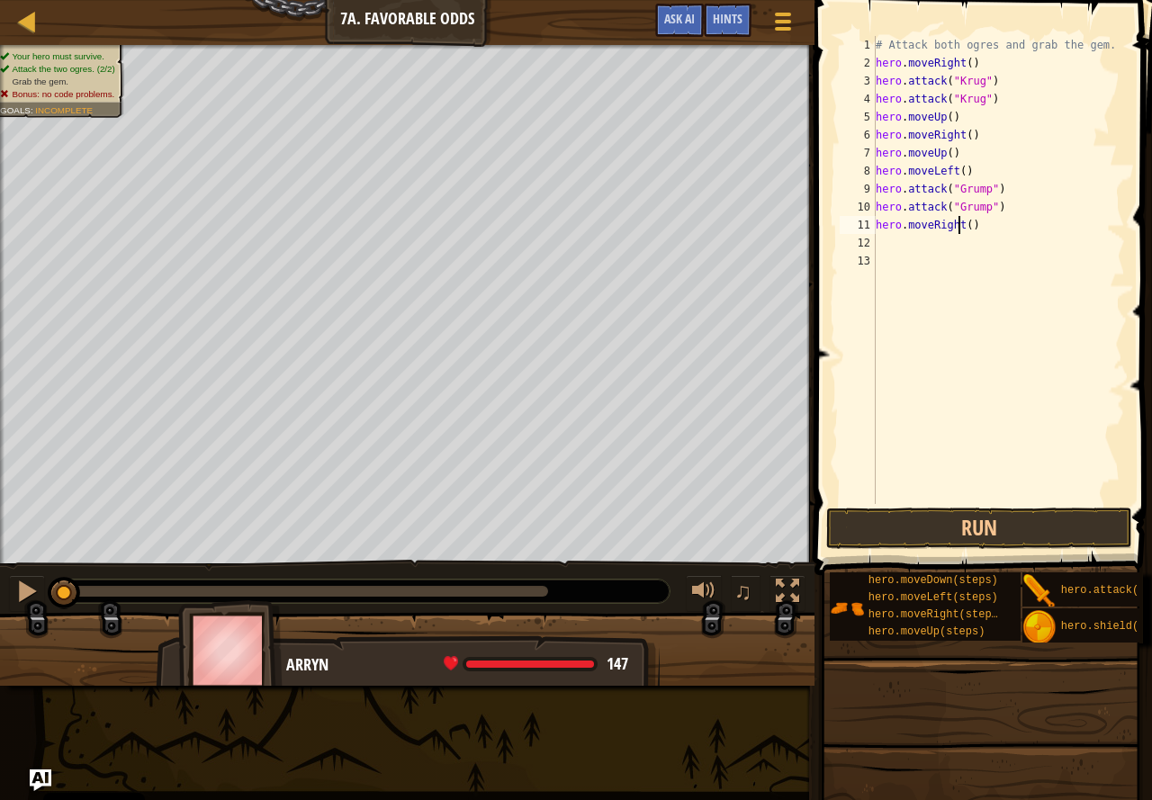
click at [963, 227] on div "# Attack both ogres and grab the gem. hero . moveRight ( ) hero . attack ( "[PE…" at bounding box center [999, 288] width 254 height 504
click at [970, 226] on div "# Attack both ogres and grab the gem. hero . moveRight ( ) hero . attack ( "[PE…" at bounding box center [999, 288] width 254 height 504
click at [967, 226] on div "# Attack both ogres and grab the gem. hero . moveRight ( ) hero . attack ( "[PE…" at bounding box center [999, 288] width 254 height 504
click at [958, 542] on button "Run" at bounding box center [979, 528] width 306 height 41
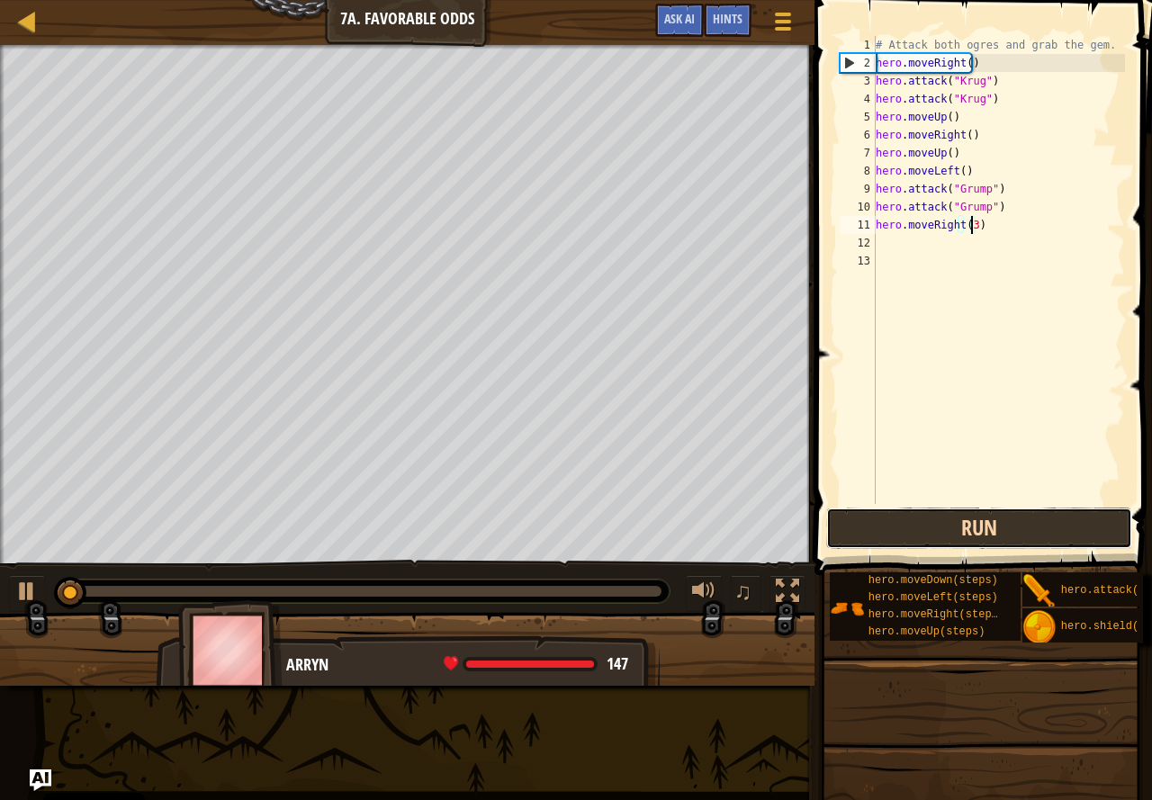
click at [961, 528] on button "Run" at bounding box center [979, 528] width 306 height 41
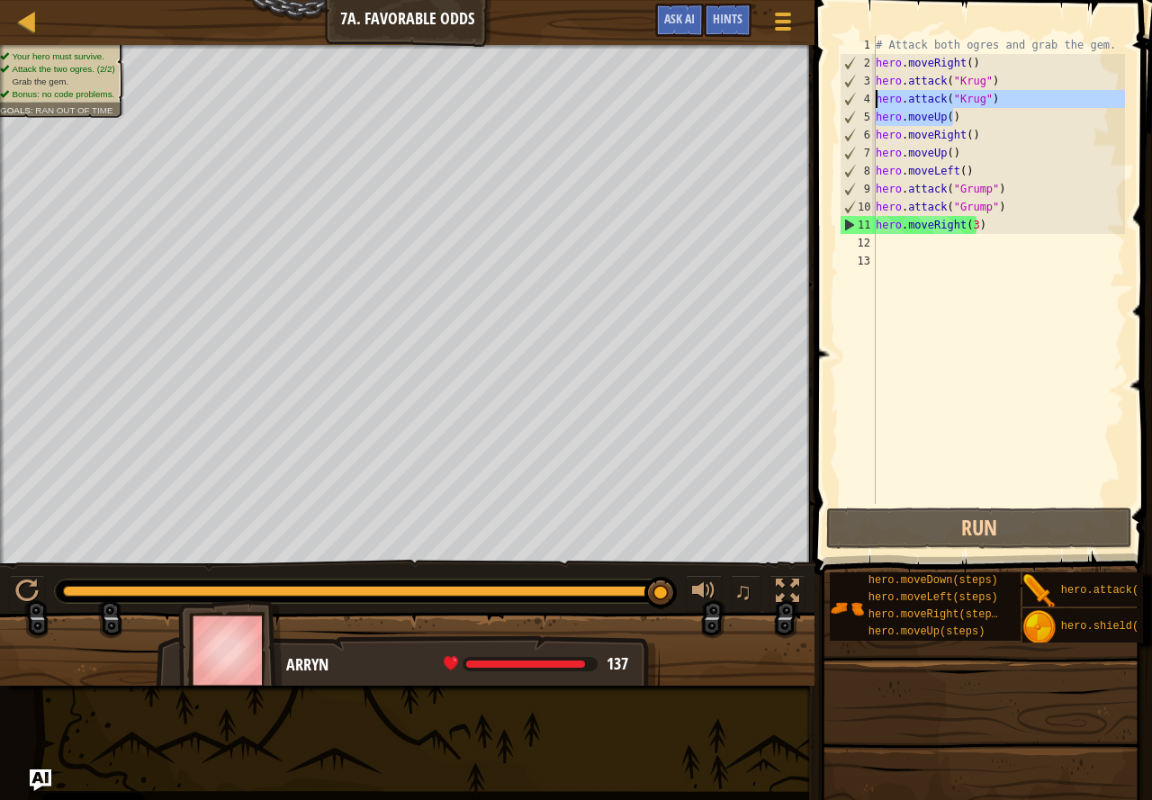
drag, startPoint x: 952, startPoint y: 118, endPoint x: 844, endPoint y: 107, distance: 107.7
click at [844, 107] on div "hero.moveRight(3) 1 2 3 4 5 6 7 8 9 10 11 12 13 # Attack both [PERSON_NAME] and…" at bounding box center [980, 270] width 289 height 468
click at [847, 107] on div "4" at bounding box center [858, 99] width 35 height 18
drag, startPoint x: 962, startPoint y: 115, endPoint x: 855, endPoint y: 110, distance: 107.3
click at [865, 112] on div "hero.attack("[PERSON_NAME]") 1 2 3 4 5 6 7 8 9 10 11 12 13 # Attack both [PERSO…" at bounding box center [980, 270] width 289 height 468
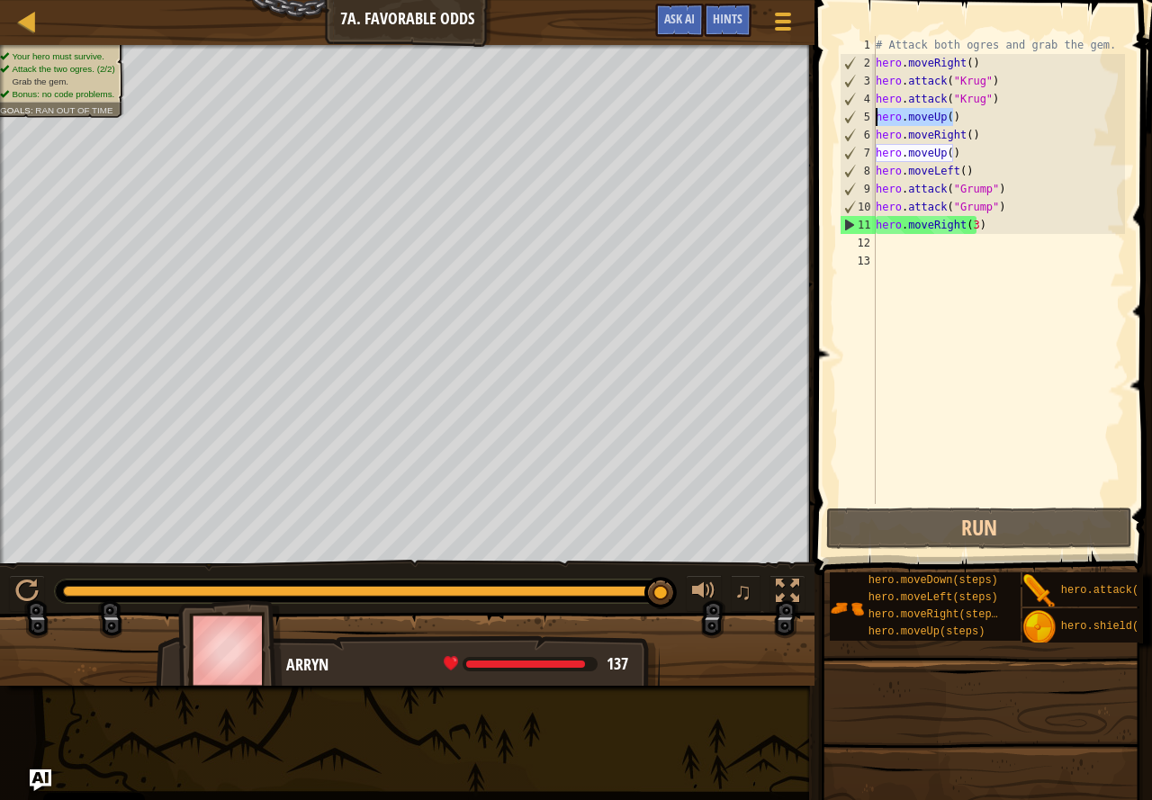
type textarea "hero.moveUp()"
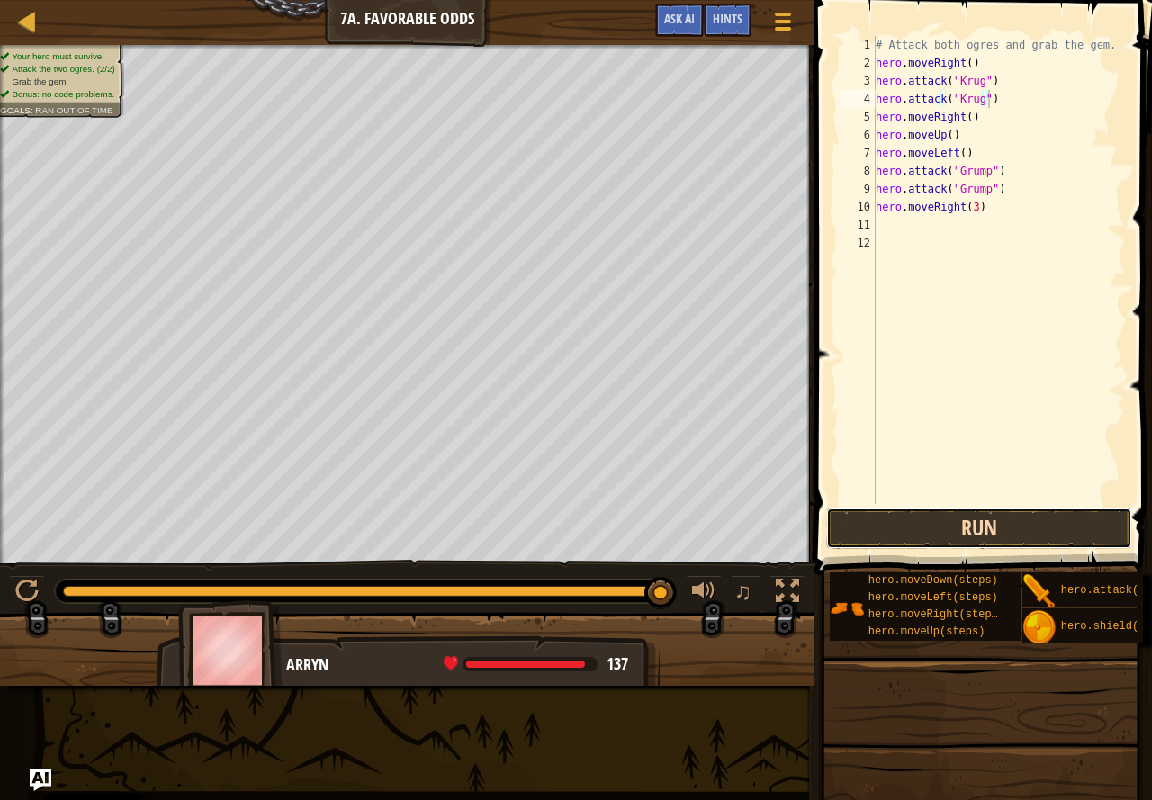
click at [982, 529] on button "Run" at bounding box center [979, 528] width 306 height 41
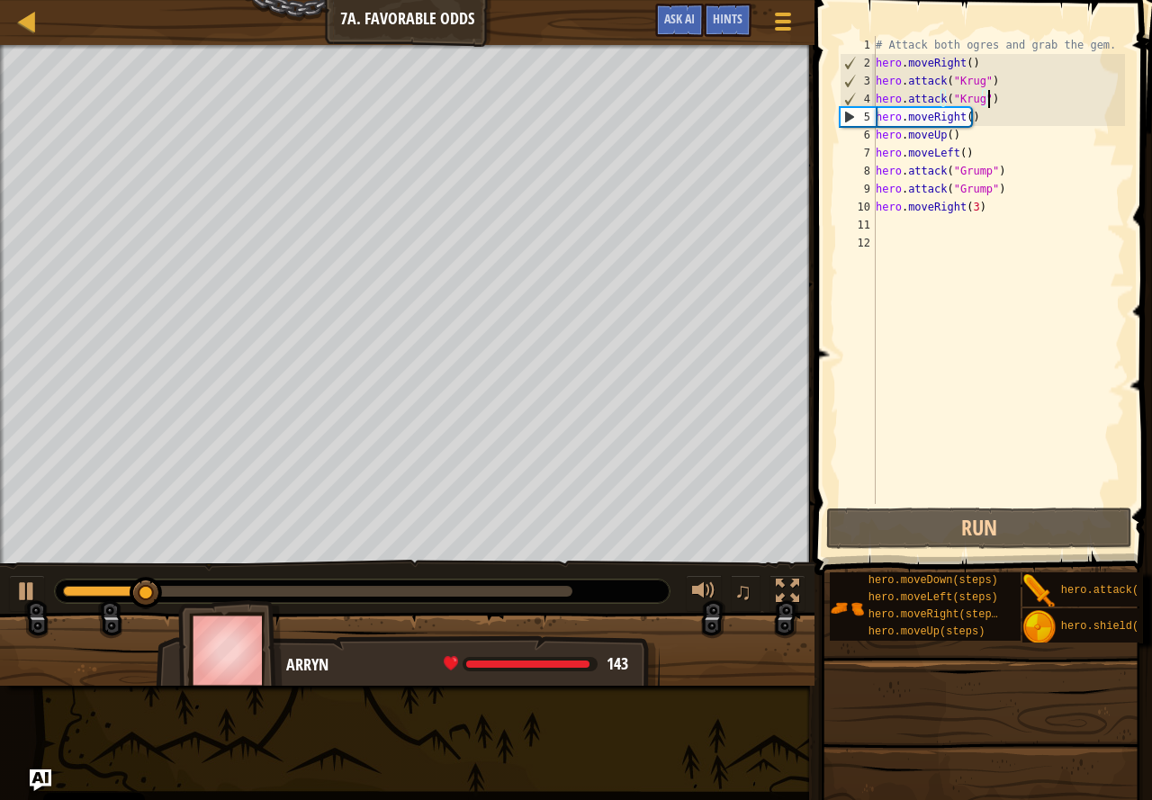
click at [958, 207] on div "# Attack both ogres and grab the gem. hero . moveRight ( ) hero . attack ( "[PE…" at bounding box center [999, 288] width 254 height 504
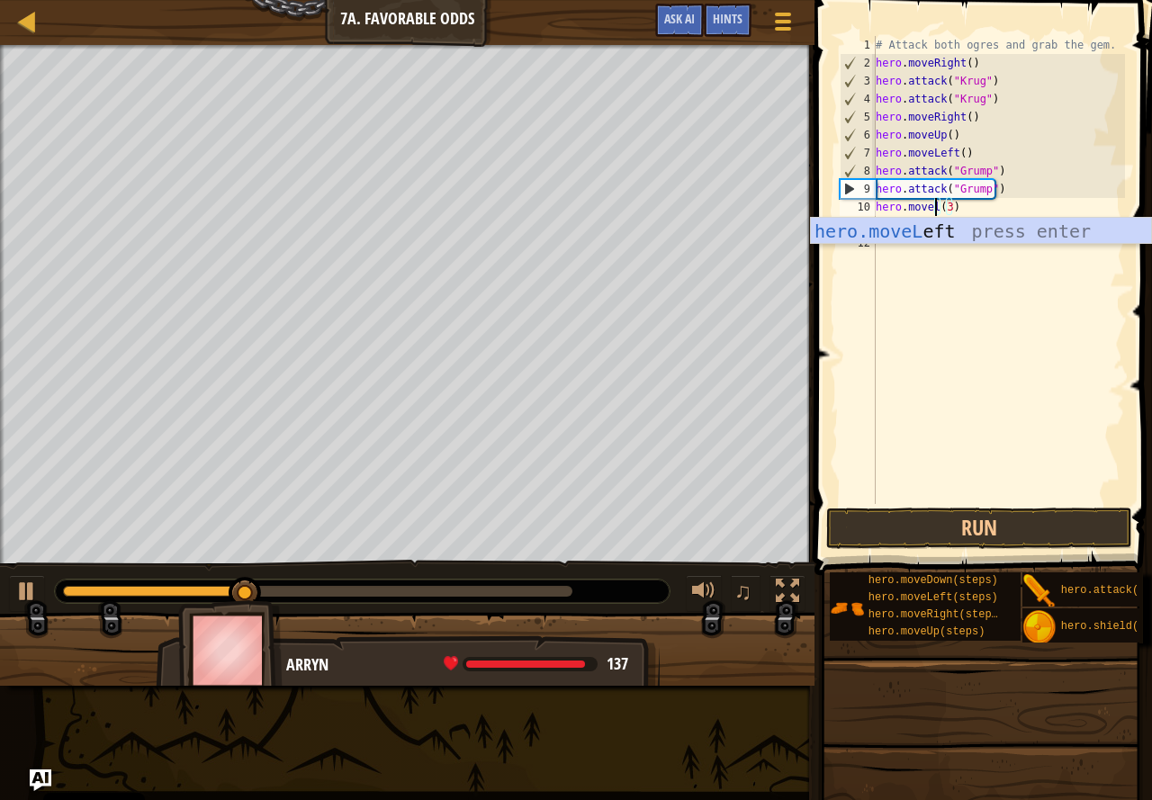
scroll to position [8, 6]
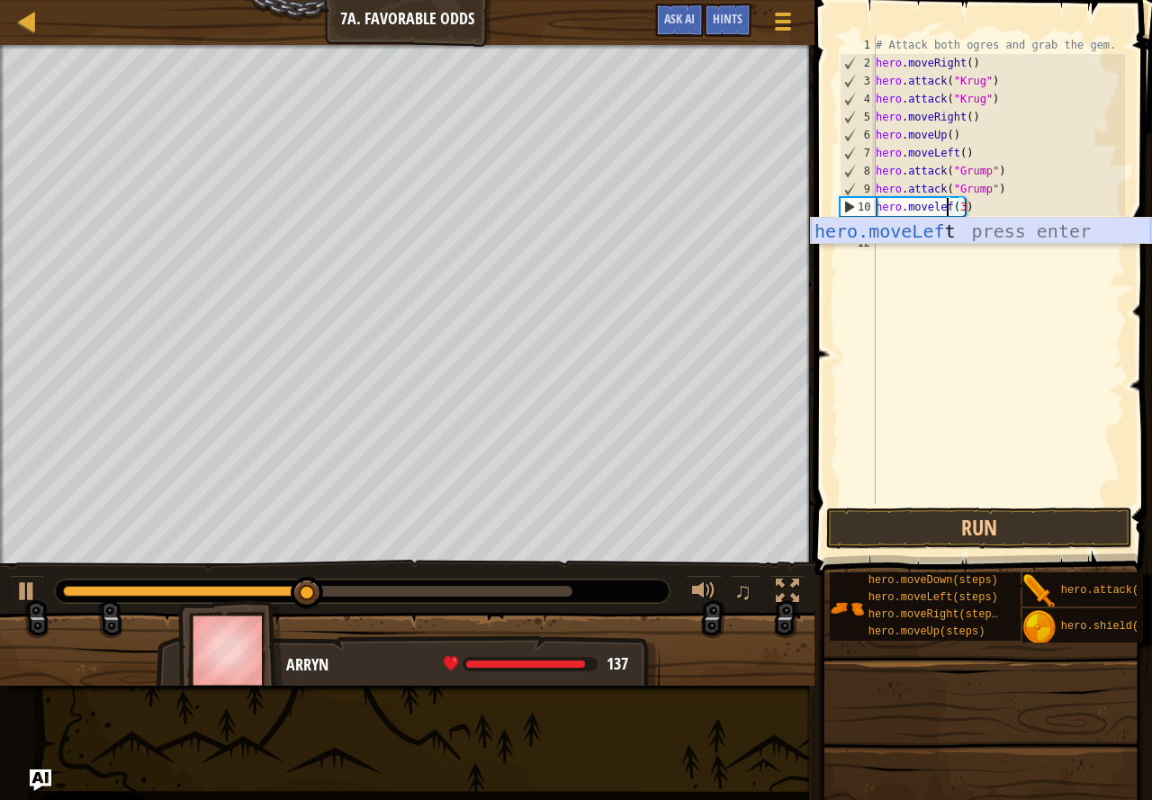
click at [983, 236] on div "hero.moveLef t press enter" at bounding box center [981, 258] width 340 height 81
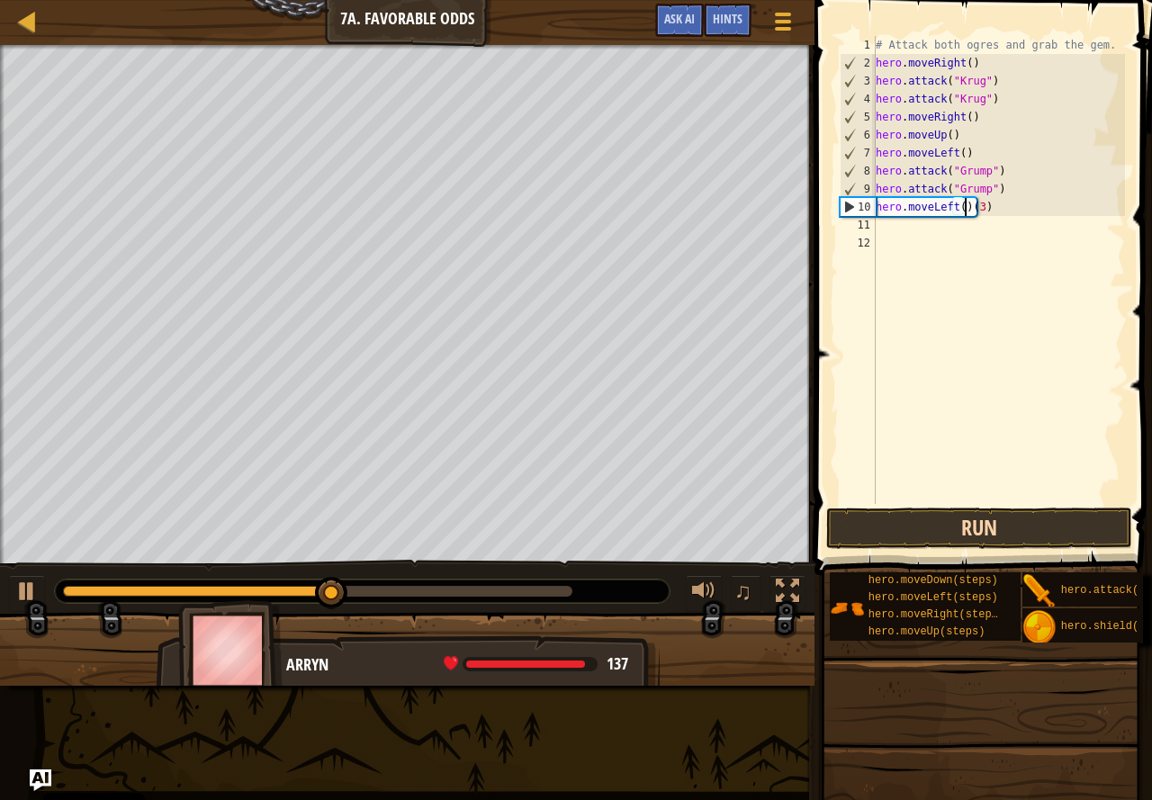
type textarea "hero.moveLeft()(3)"
click at [955, 525] on button "Run" at bounding box center [979, 528] width 306 height 41
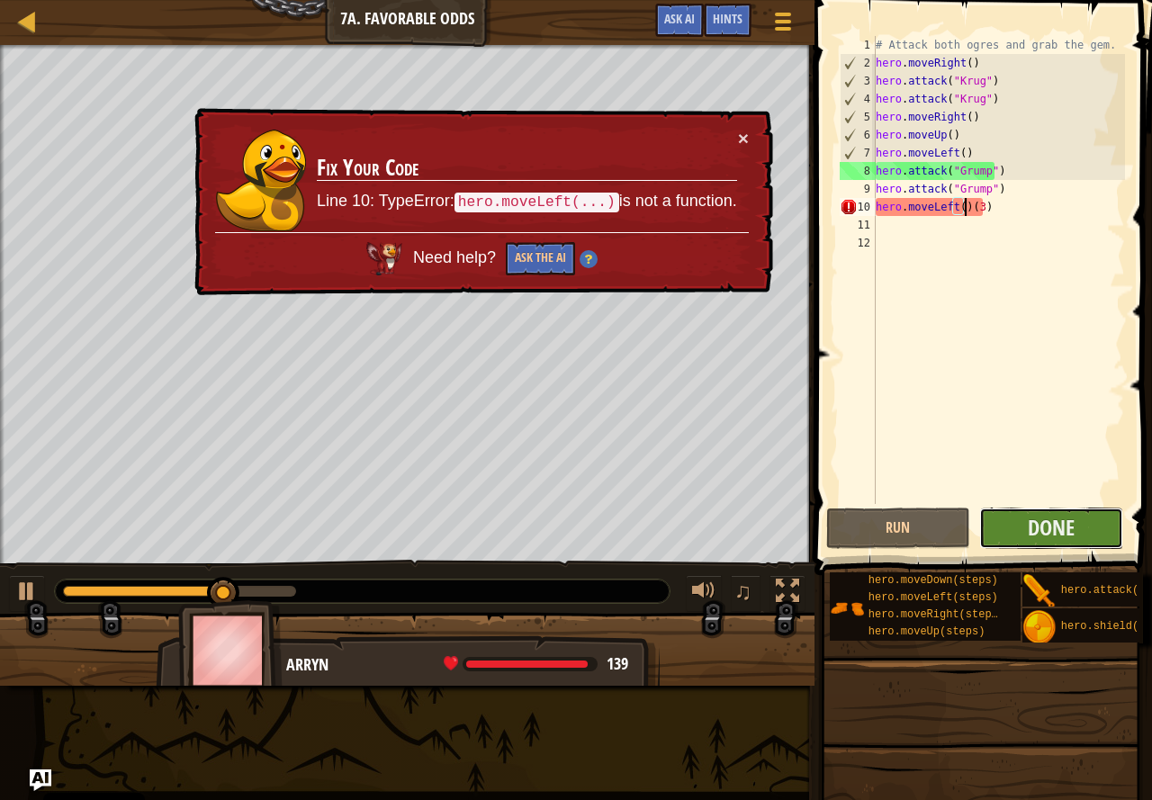
click at [1023, 528] on button "Done" at bounding box center [1051, 528] width 144 height 41
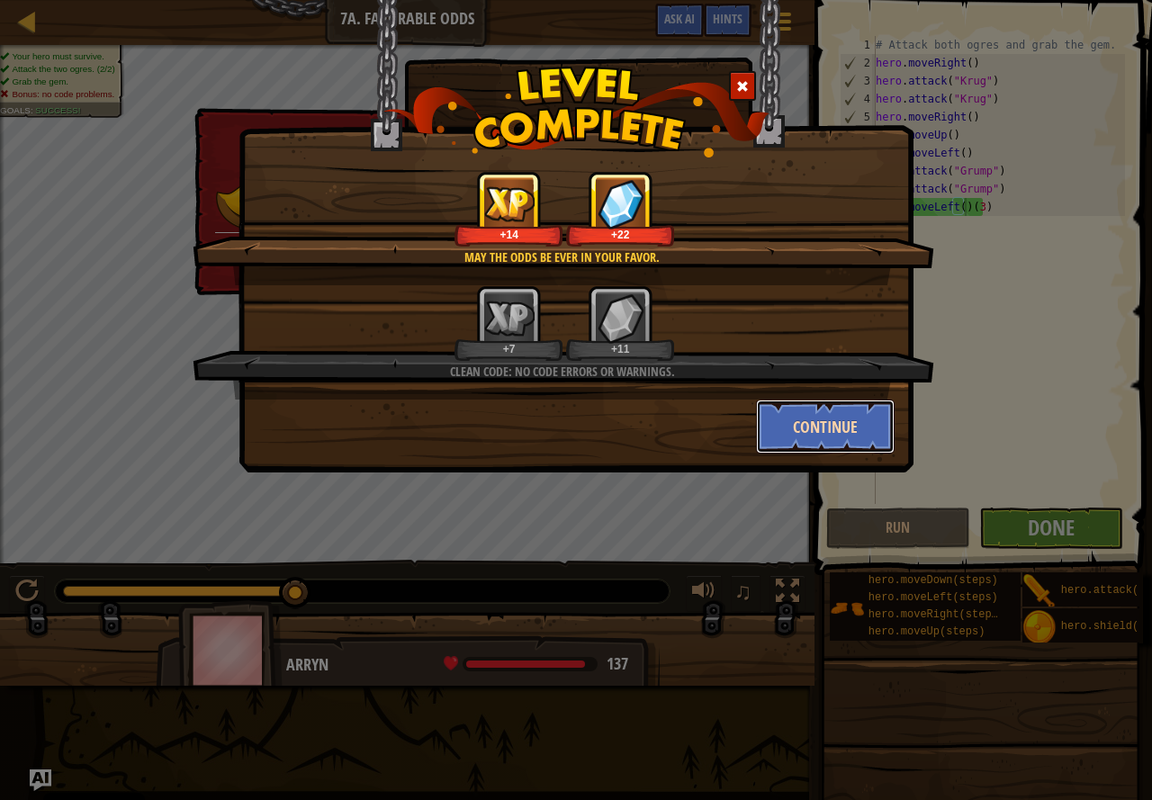
click at [798, 417] on button "Continue" at bounding box center [826, 427] width 140 height 54
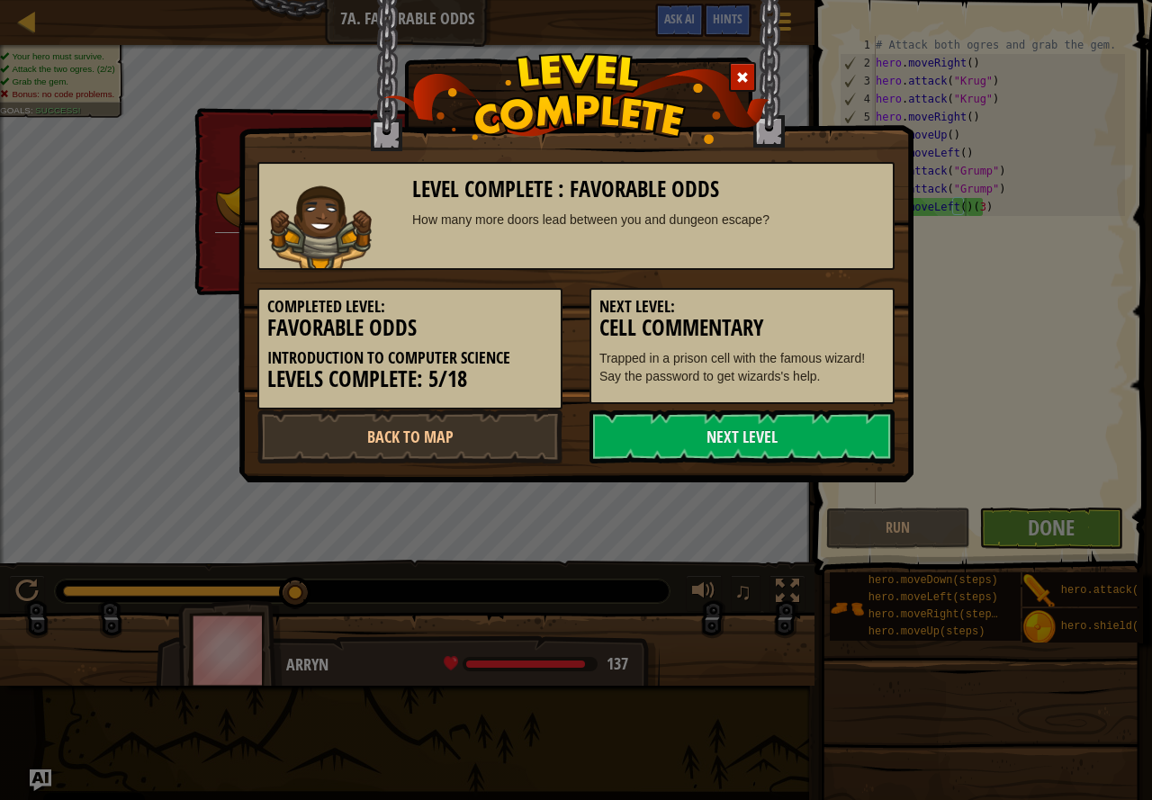
click at [800, 418] on link "Next Level" at bounding box center [742, 437] width 305 height 54
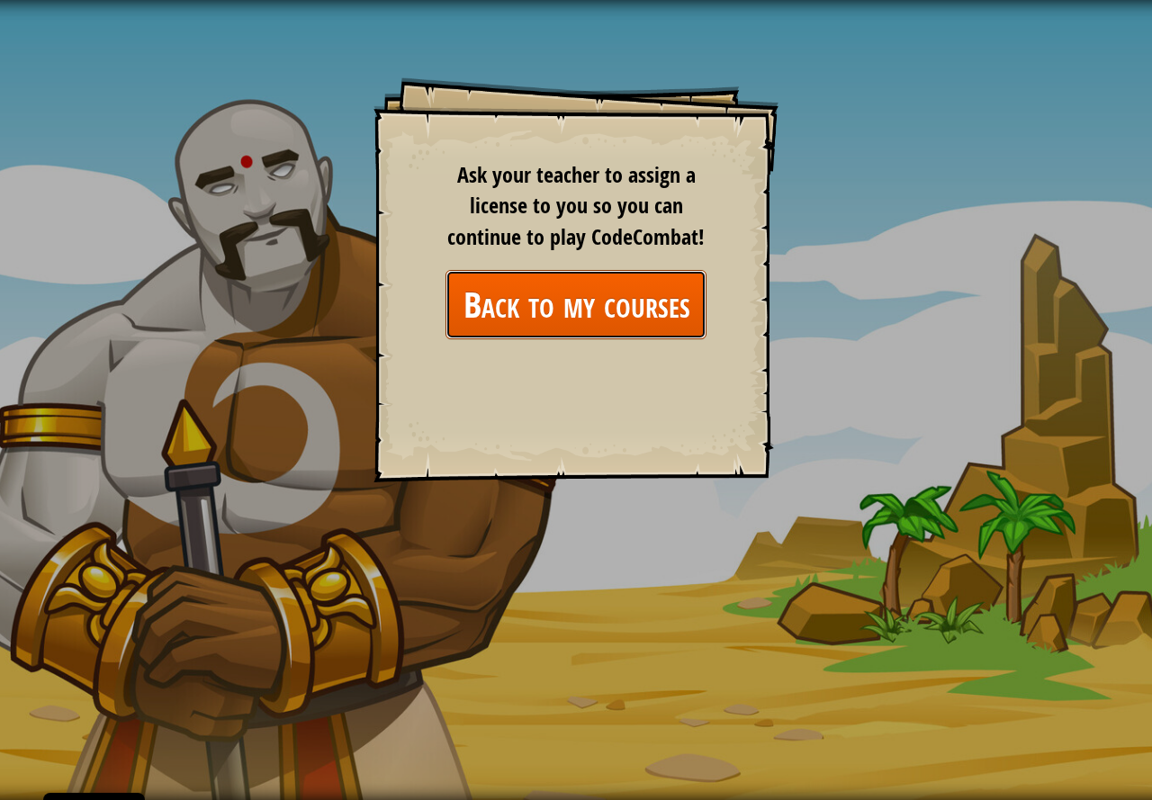
click at [526, 298] on link "Back to my courses" at bounding box center [576, 304] width 261 height 69
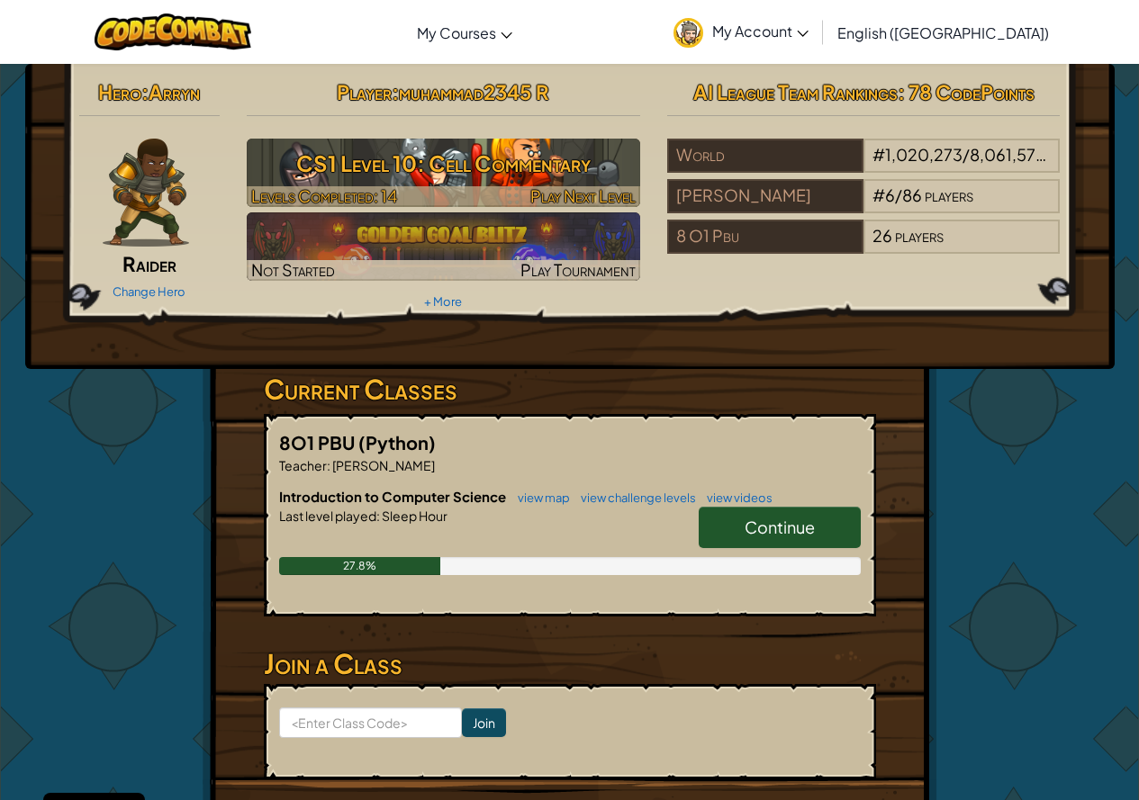
click at [472, 144] on h3 "CS1 Level 10: Cell Commentary" at bounding box center [443, 163] width 393 height 41
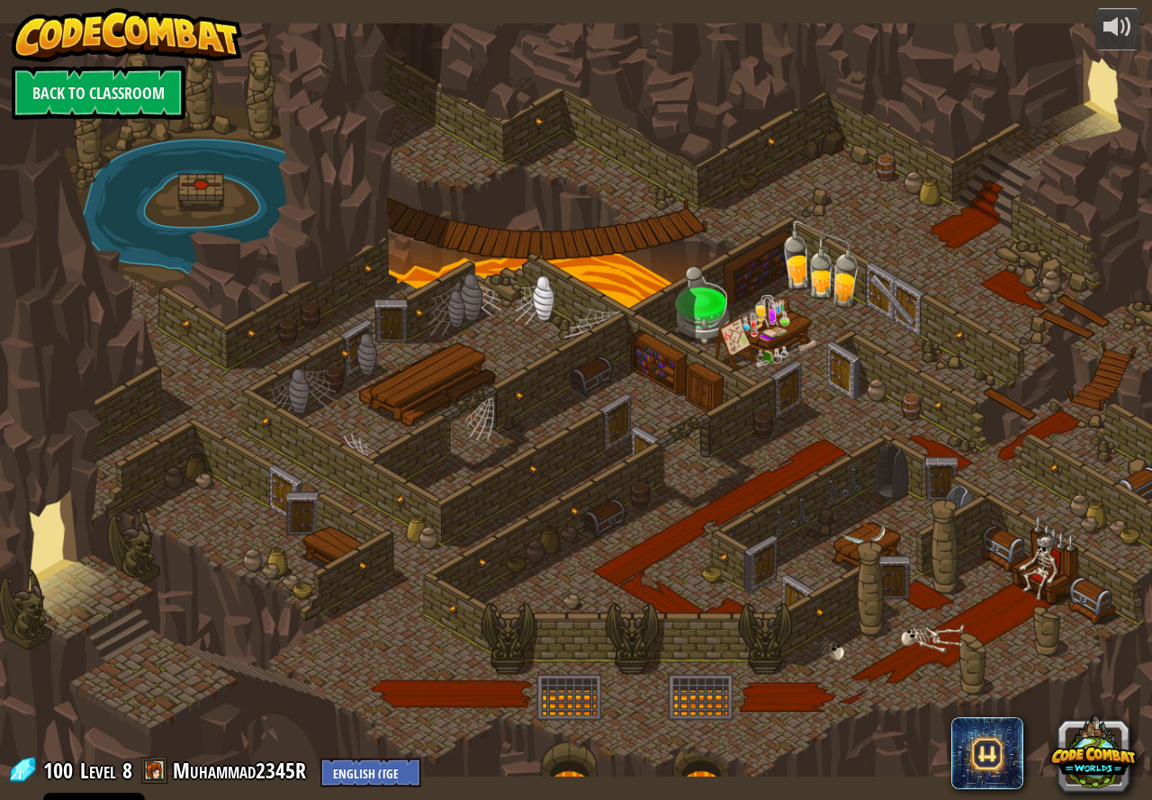
click at [475, 149] on div at bounding box center [576, 400] width 1152 height 754
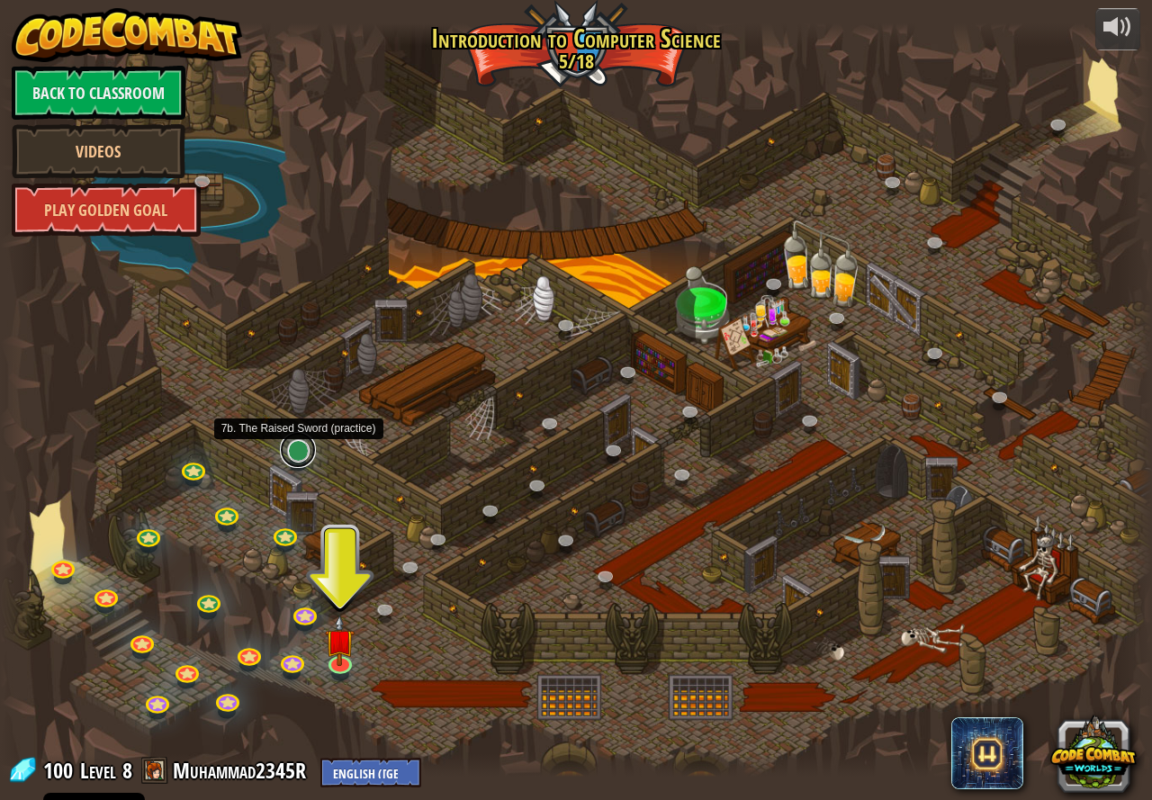
click at [295, 461] on link at bounding box center [298, 450] width 36 height 36
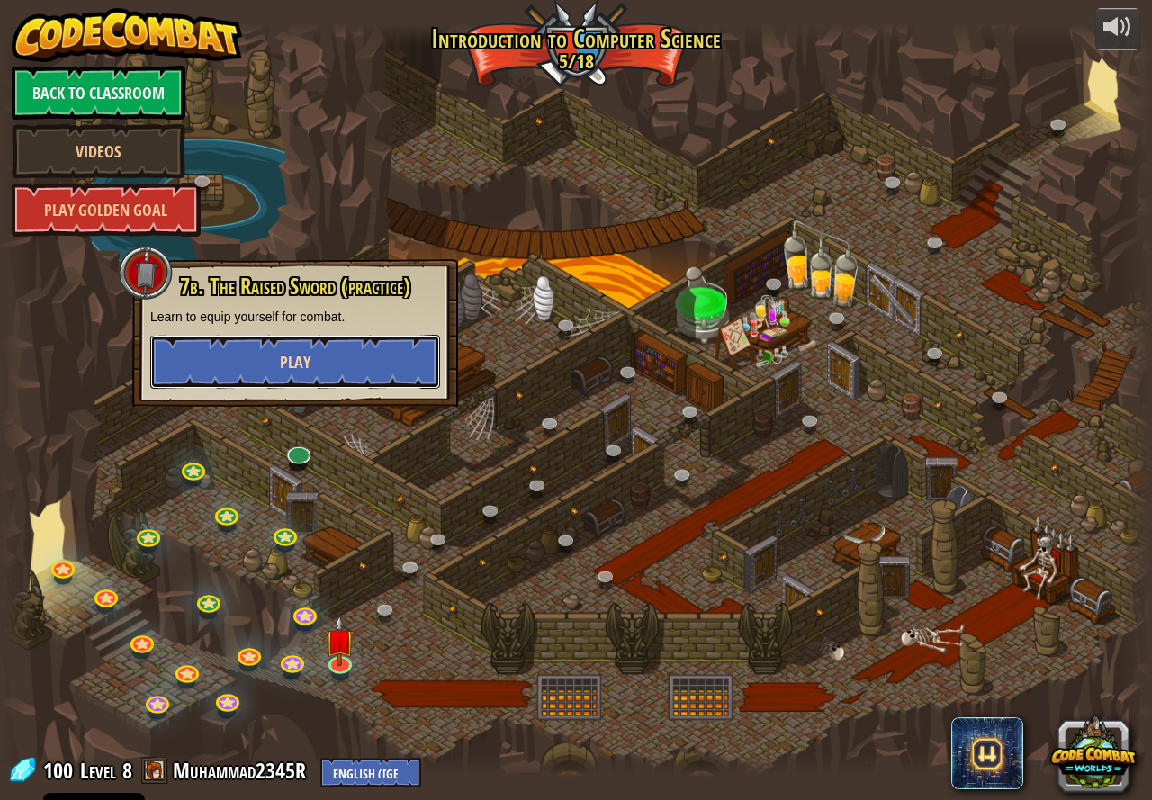
click at [294, 363] on span "Play" at bounding box center [295, 362] width 31 height 23
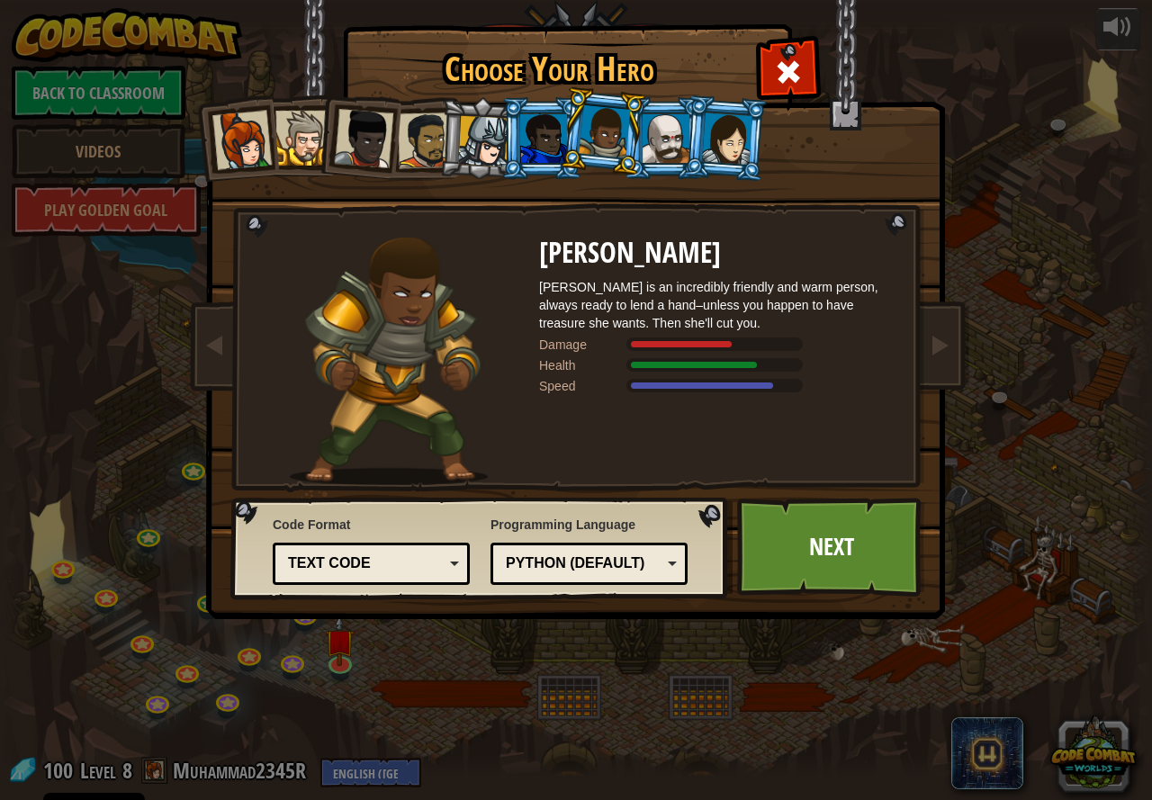
click at [685, 149] on li at bounding box center [725, 138] width 86 height 87
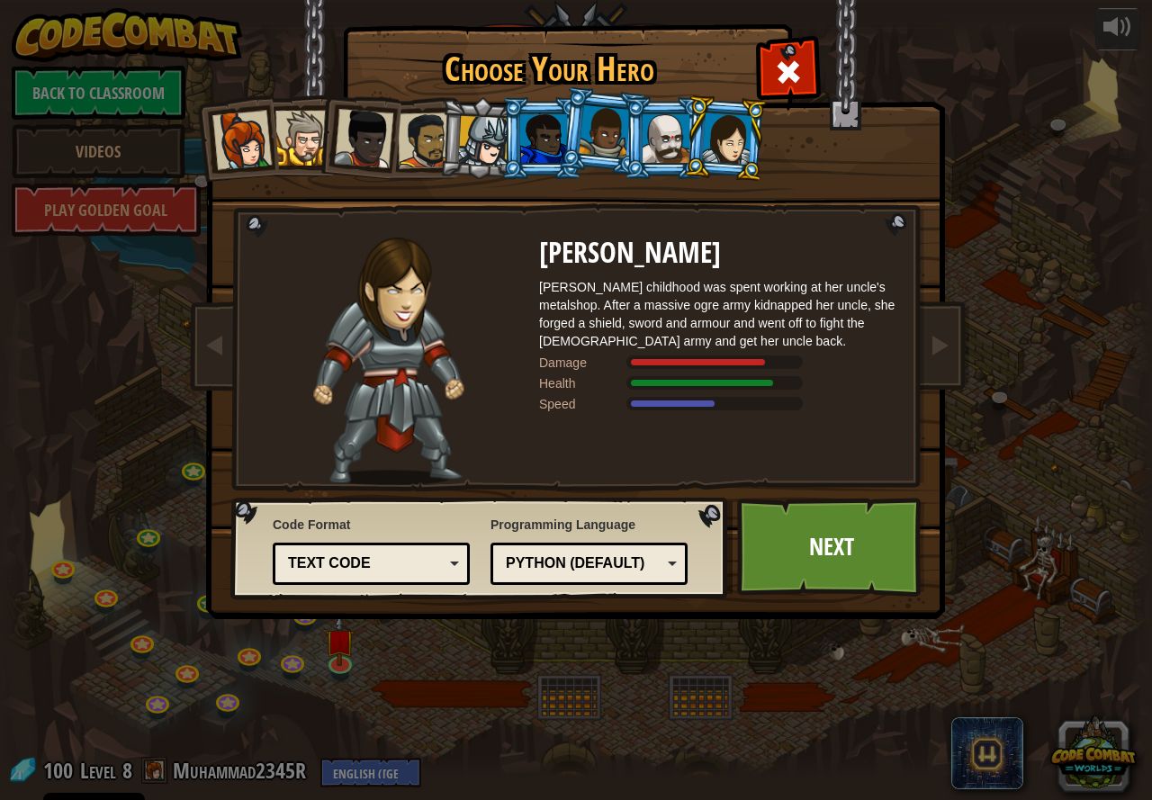
click at [731, 136] on div at bounding box center [727, 138] width 50 height 51
click at [731, 140] on div at bounding box center [727, 138] width 50 height 51
click at [637, 146] on li at bounding box center [664, 138] width 81 height 82
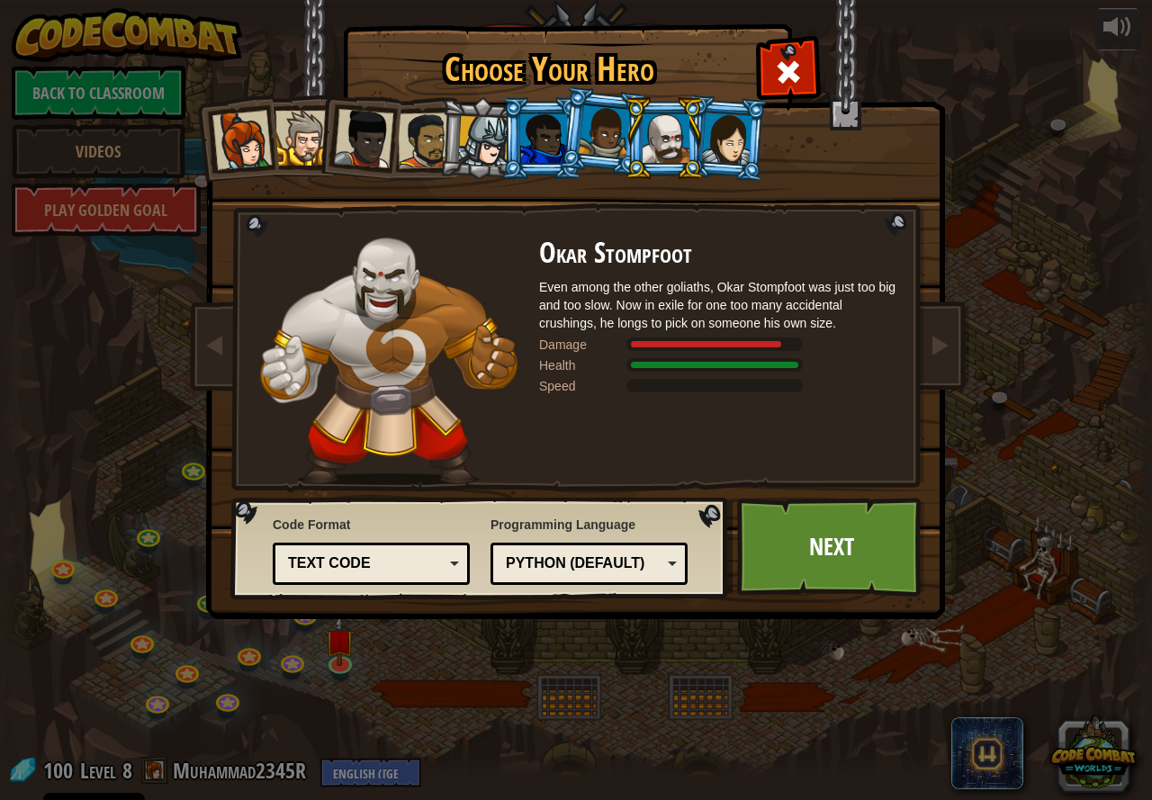
click at [603, 146] on div at bounding box center [604, 131] width 51 height 53
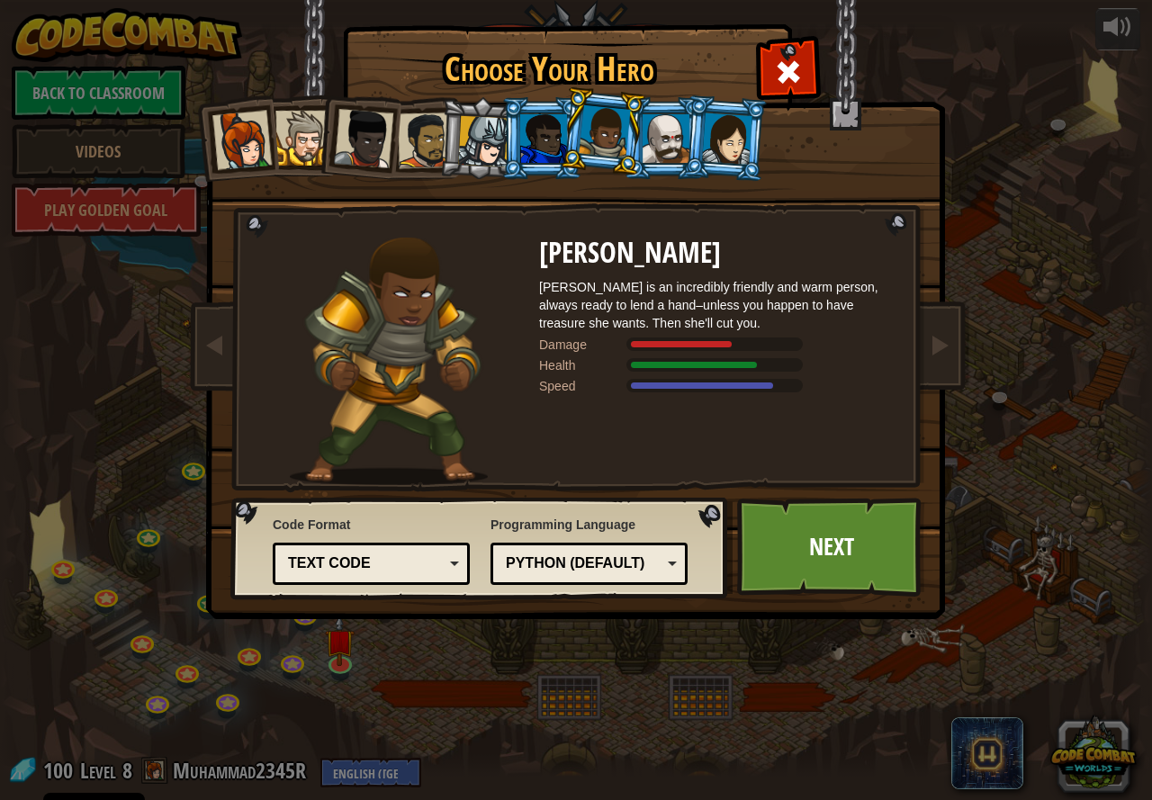
click at [536, 141] on div at bounding box center [543, 138] width 47 height 49
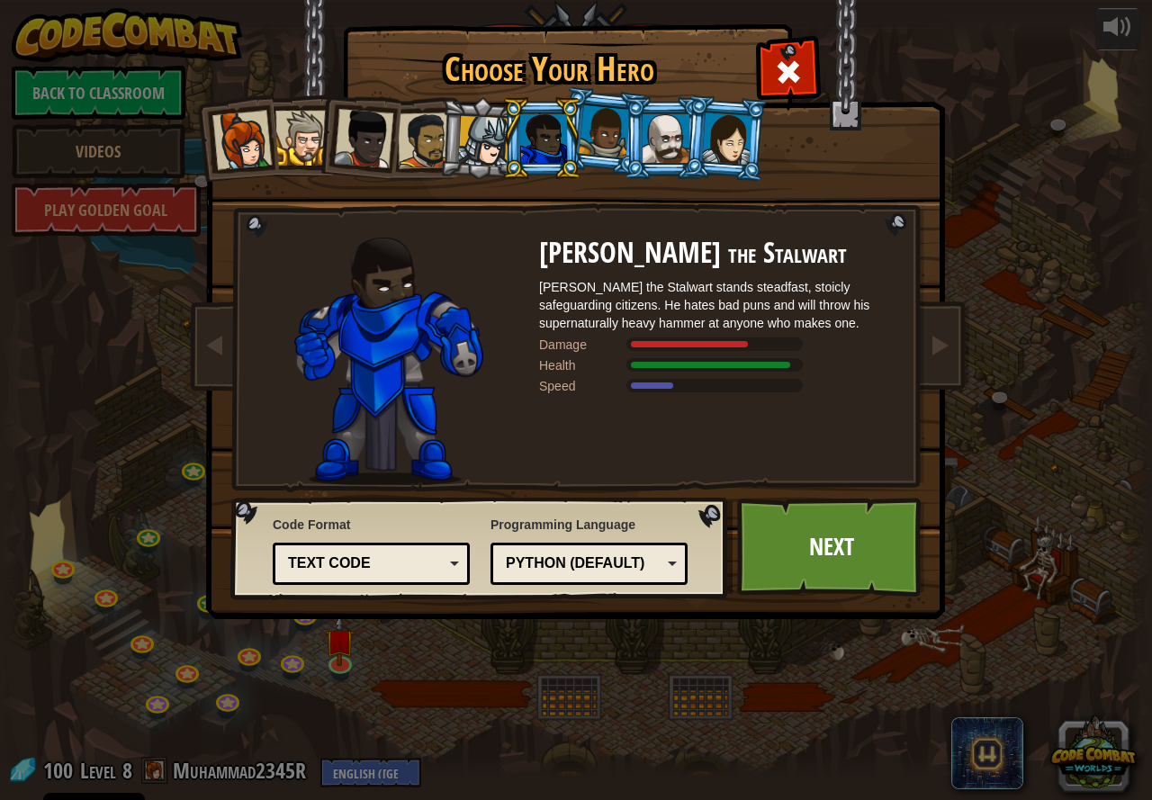
click at [467, 138] on div at bounding box center [483, 141] width 51 height 51
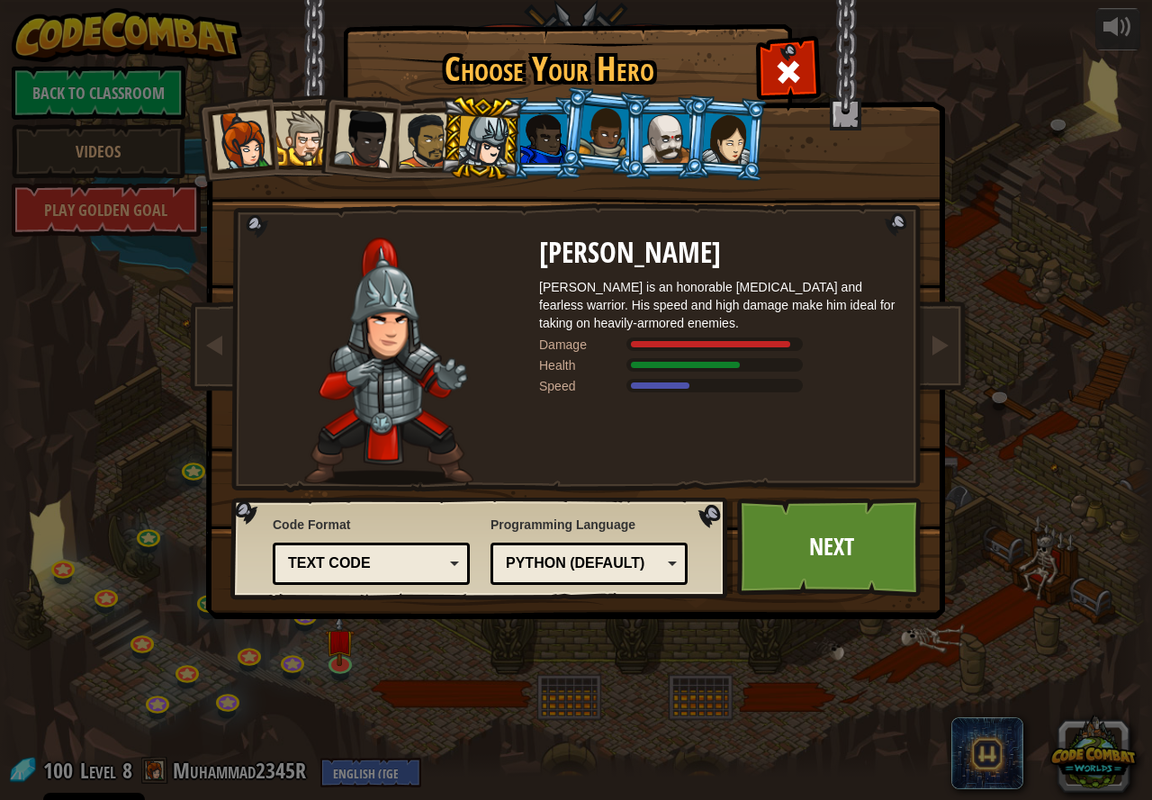
click at [398, 128] on li at bounding box center [358, 135] width 88 height 88
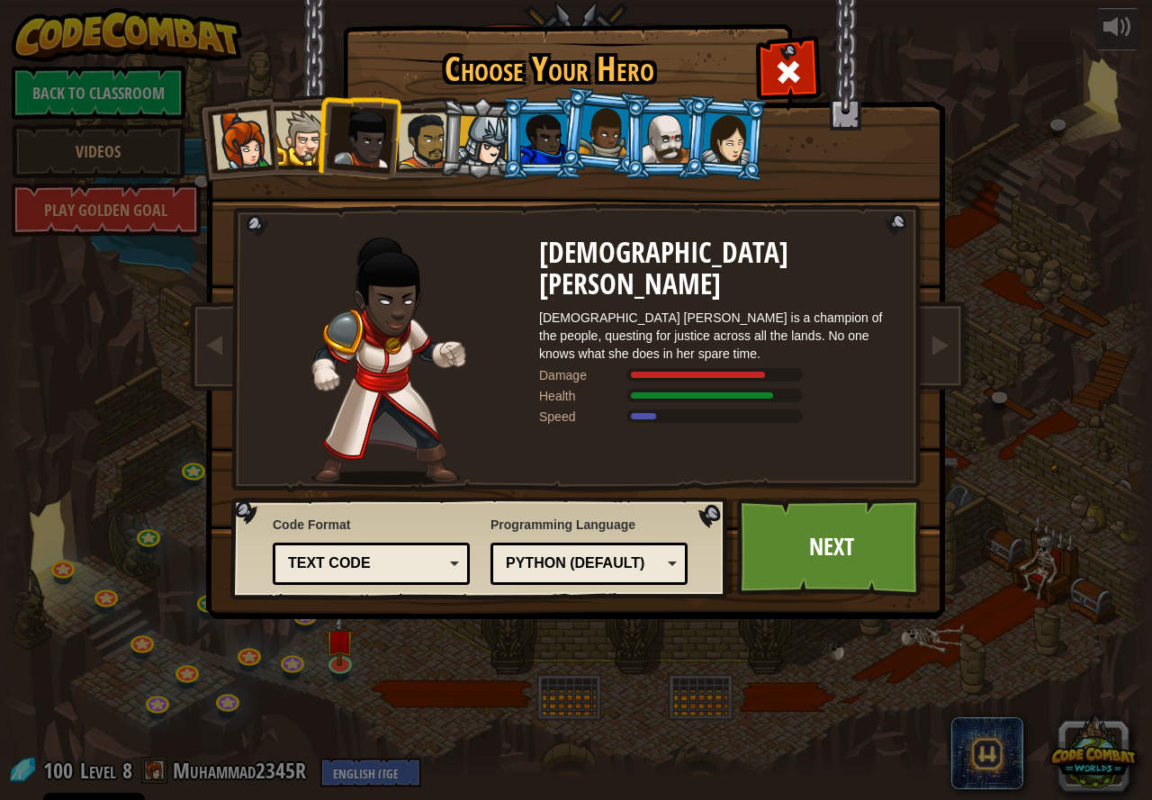
click at [309, 125] on div at bounding box center [302, 138] width 55 height 55
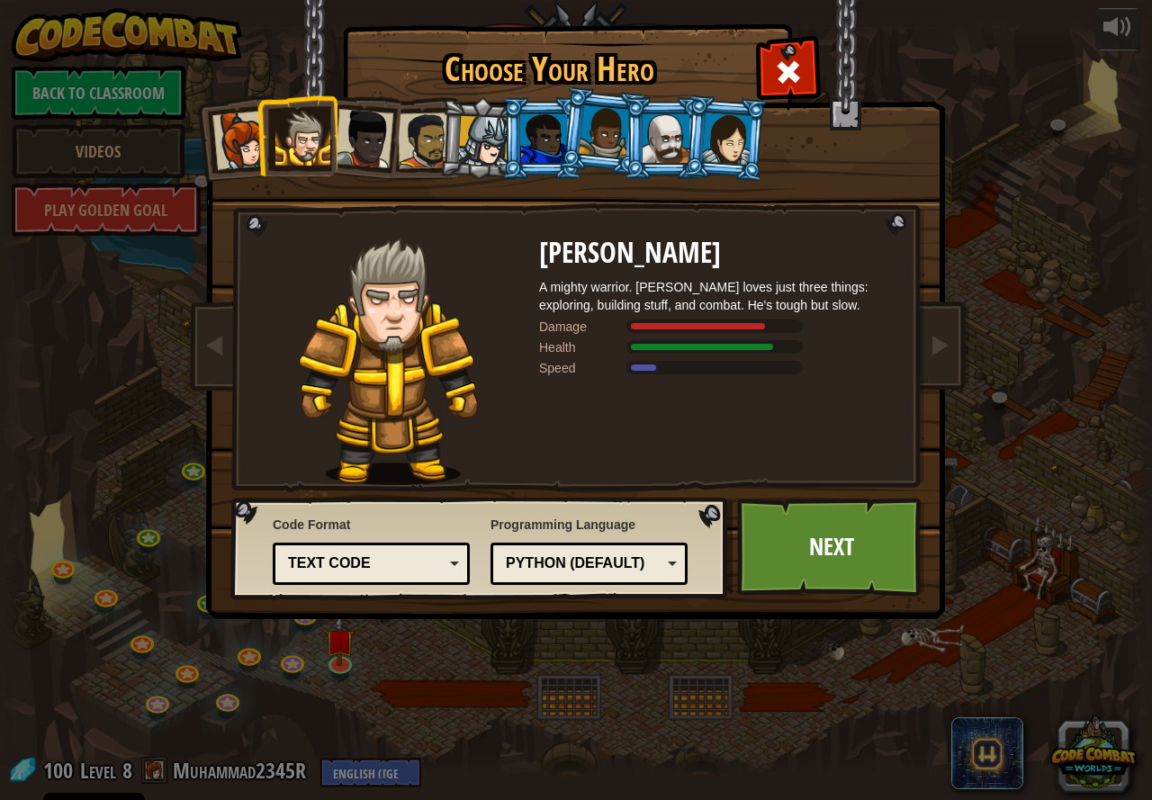
click at [212, 142] on li at bounding box center [236, 138] width 88 height 88
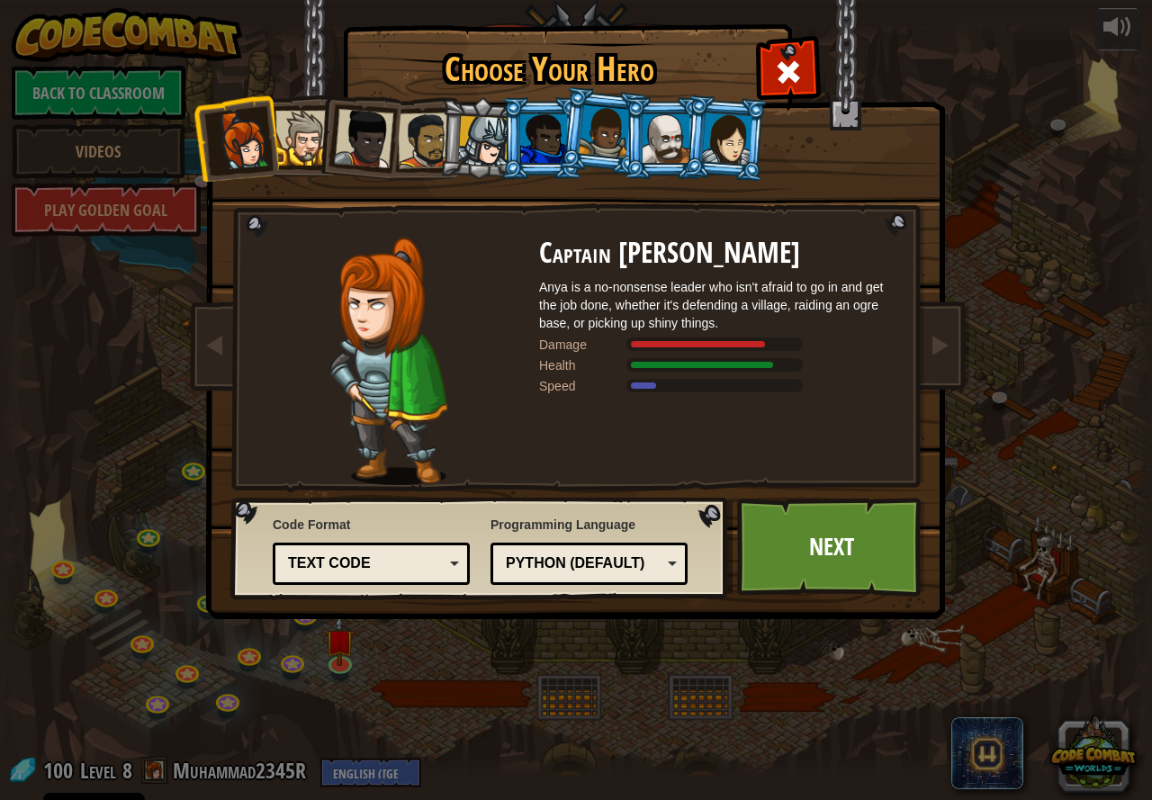
drag, startPoint x: 618, startPoint y: 129, endPoint x: 620, endPoint y: 143, distance: 14.5
click at [620, 129] on div at bounding box center [604, 131] width 51 height 53
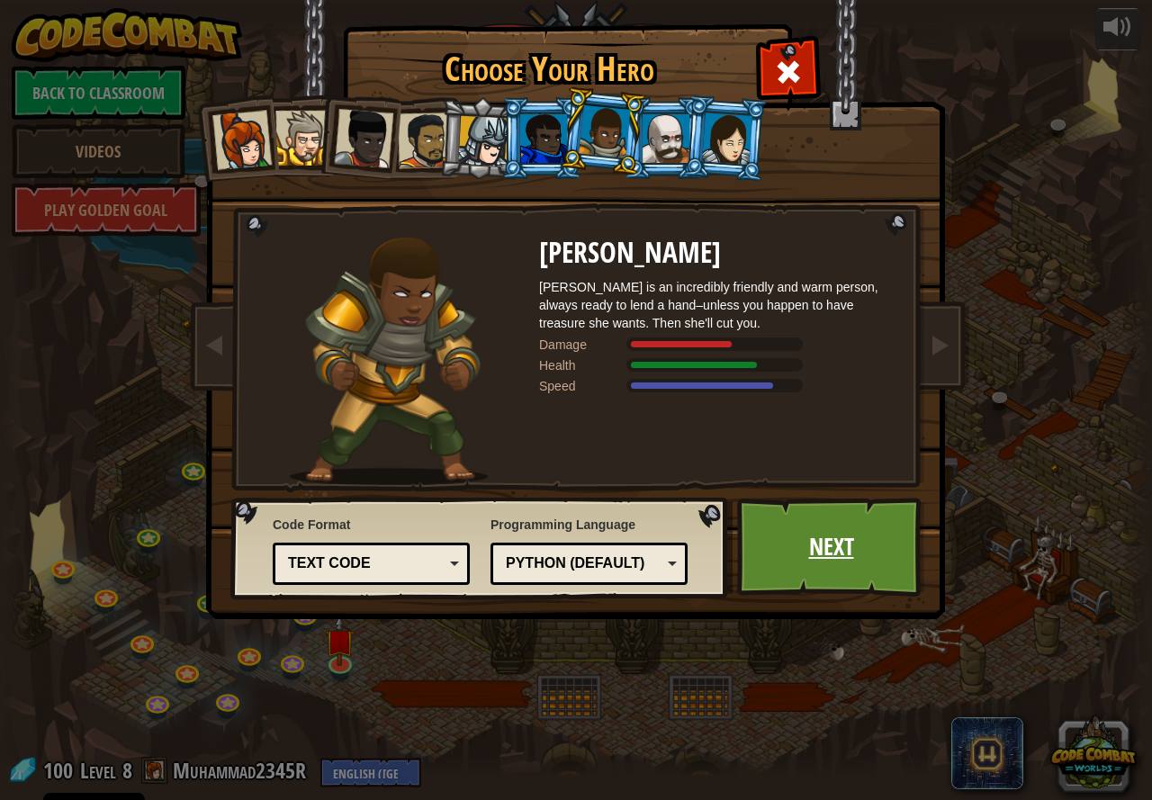
click at [796, 523] on link "Next" at bounding box center [831, 547] width 188 height 99
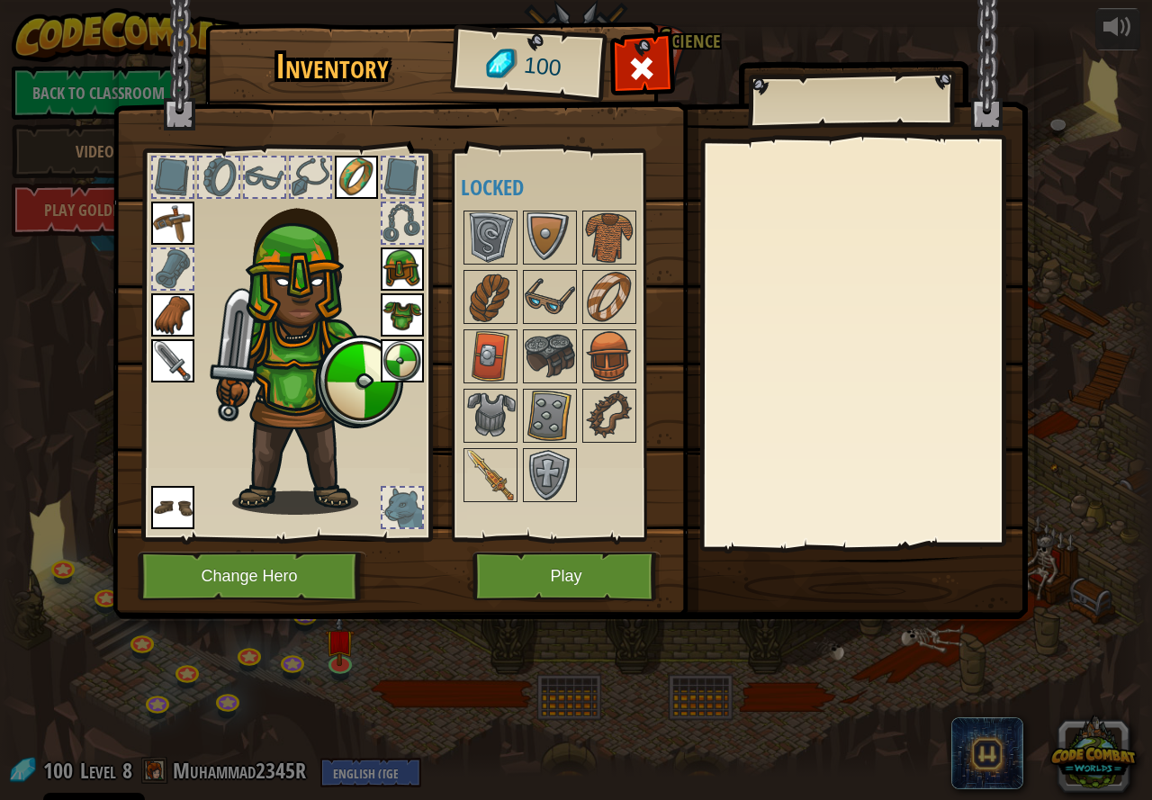
click at [550, 444] on div at bounding box center [574, 356] width 226 height 297
click at [546, 461] on img at bounding box center [550, 475] width 50 height 50
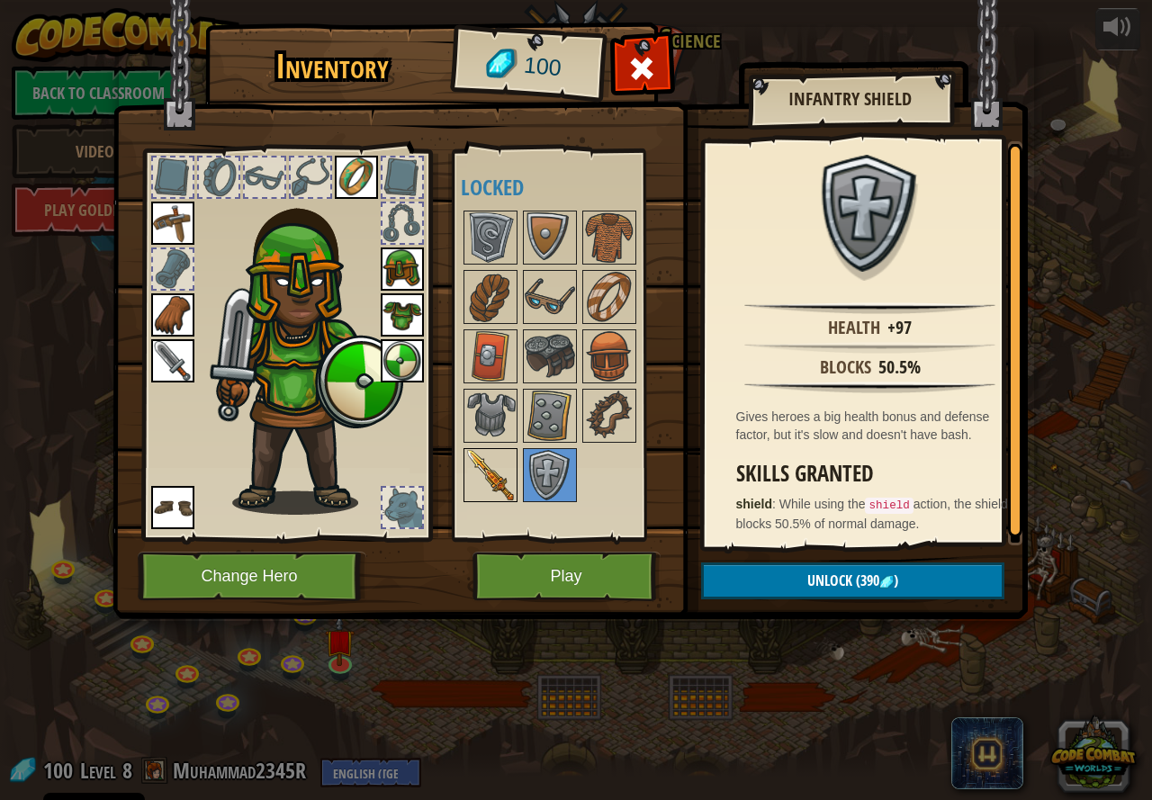
click at [506, 460] on img at bounding box center [490, 475] width 50 height 50
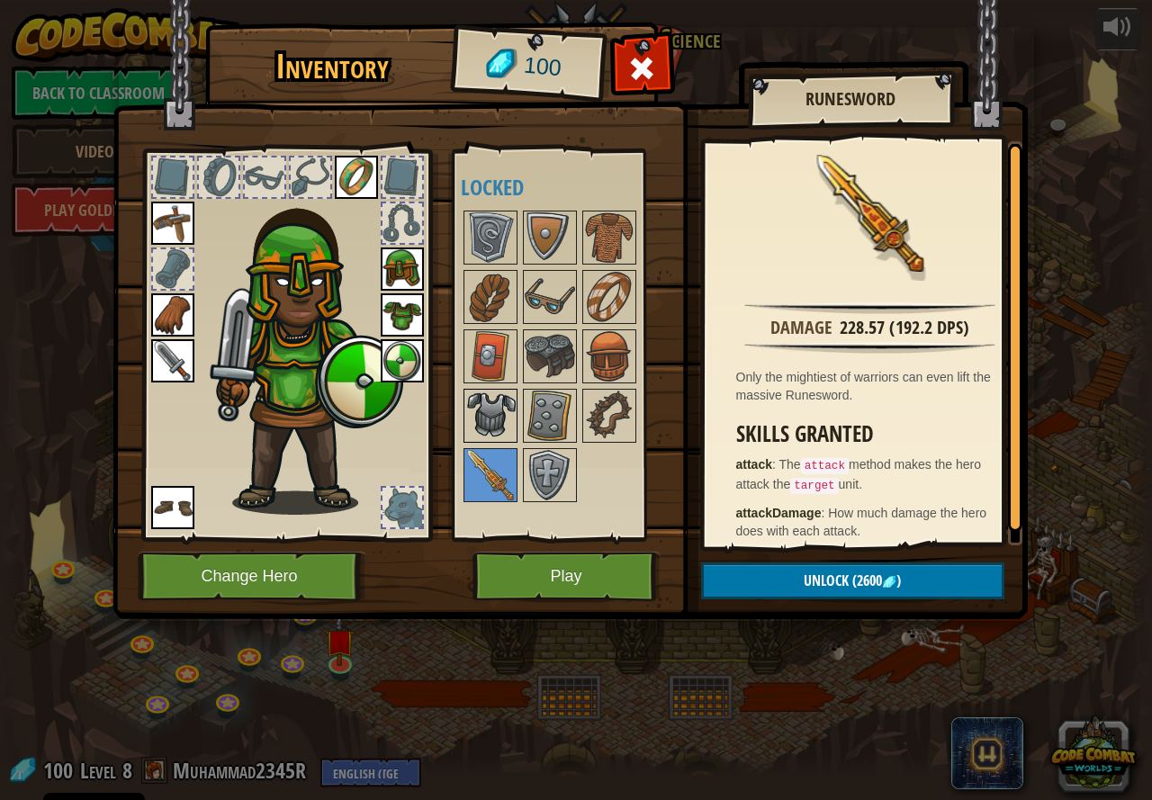
click at [514, 401] on img at bounding box center [490, 416] width 50 height 50
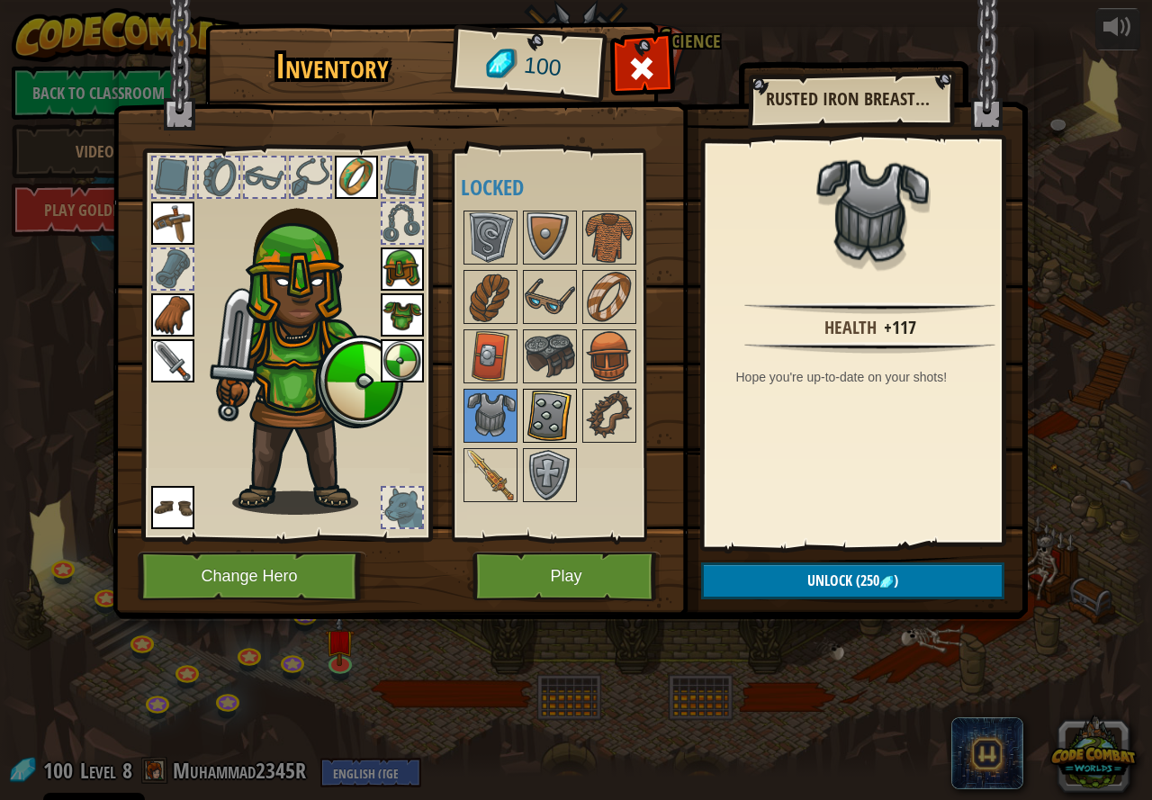
click at [565, 406] on img at bounding box center [550, 416] width 50 height 50
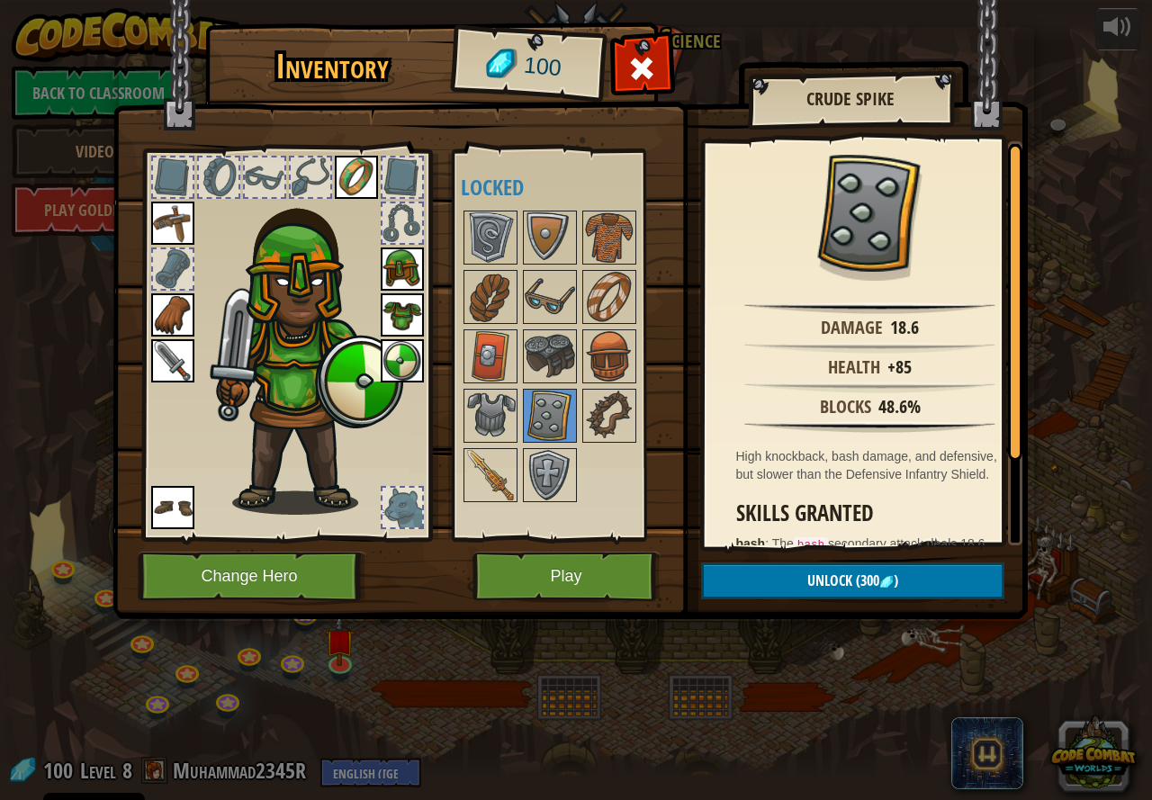
click at [652, 423] on div at bounding box center [574, 356] width 226 height 297
click at [592, 417] on img at bounding box center [609, 416] width 50 height 50
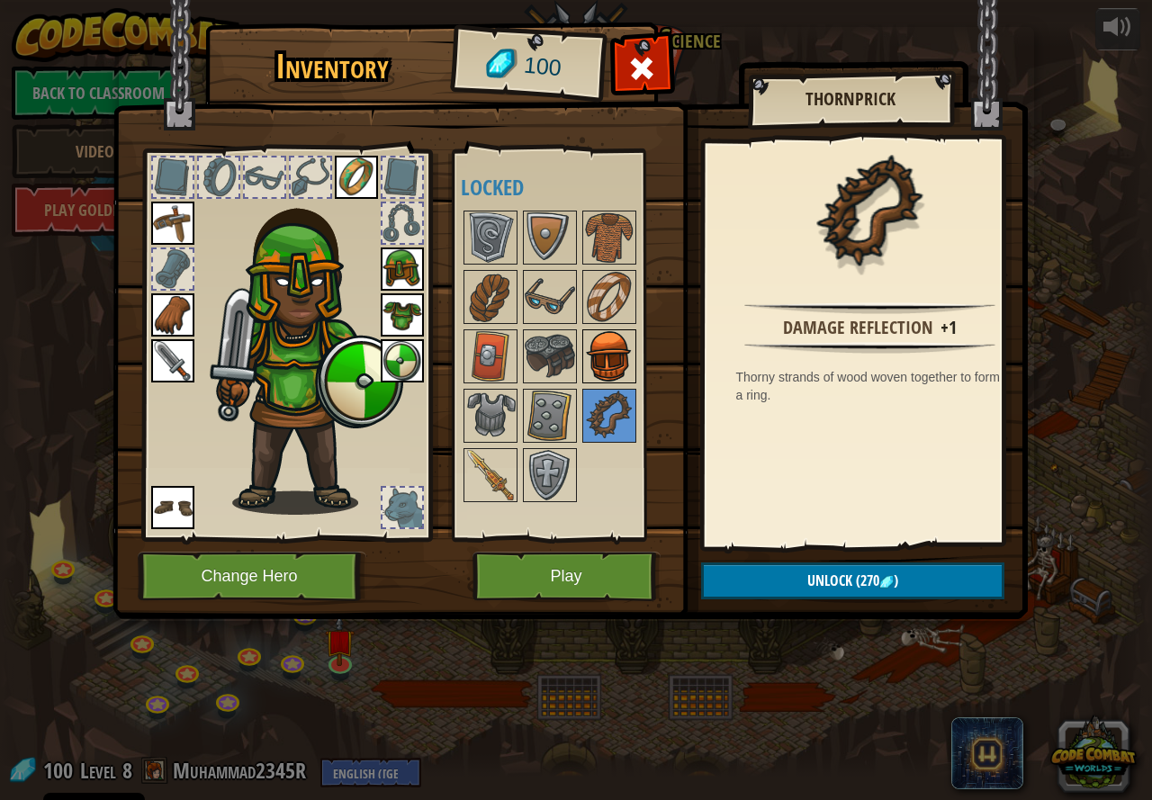
click at [604, 362] on img at bounding box center [609, 356] width 50 height 50
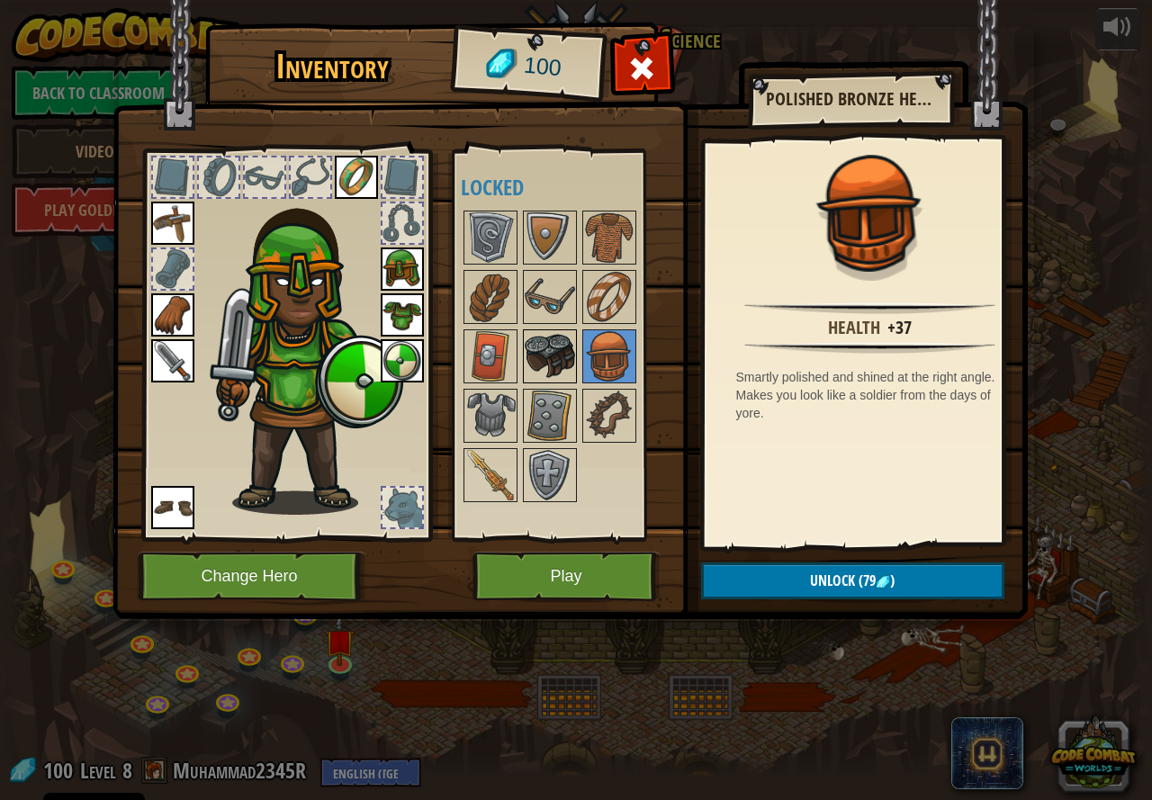
click at [565, 367] on img at bounding box center [550, 356] width 50 height 50
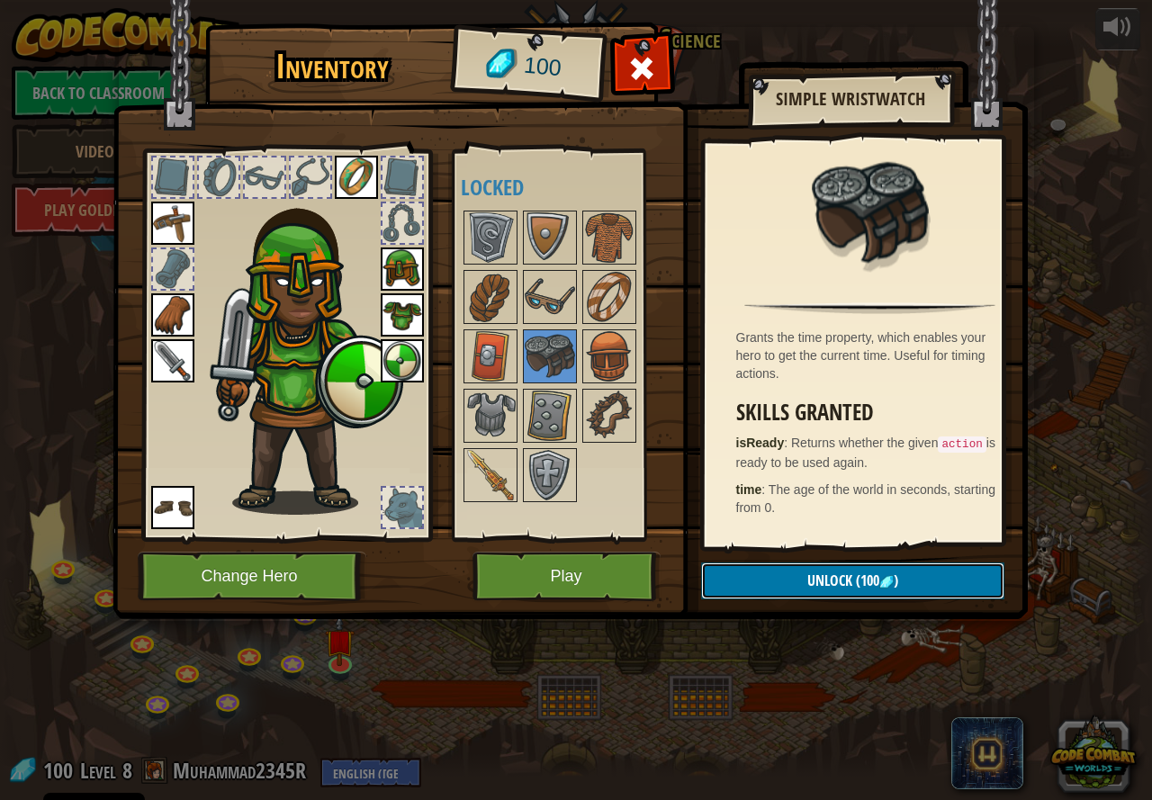
click at [776, 575] on button "Unlock (100 )" at bounding box center [852, 581] width 303 height 37
click at [773, 576] on button "Confirm" at bounding box center [852, 581] width 303 height 37
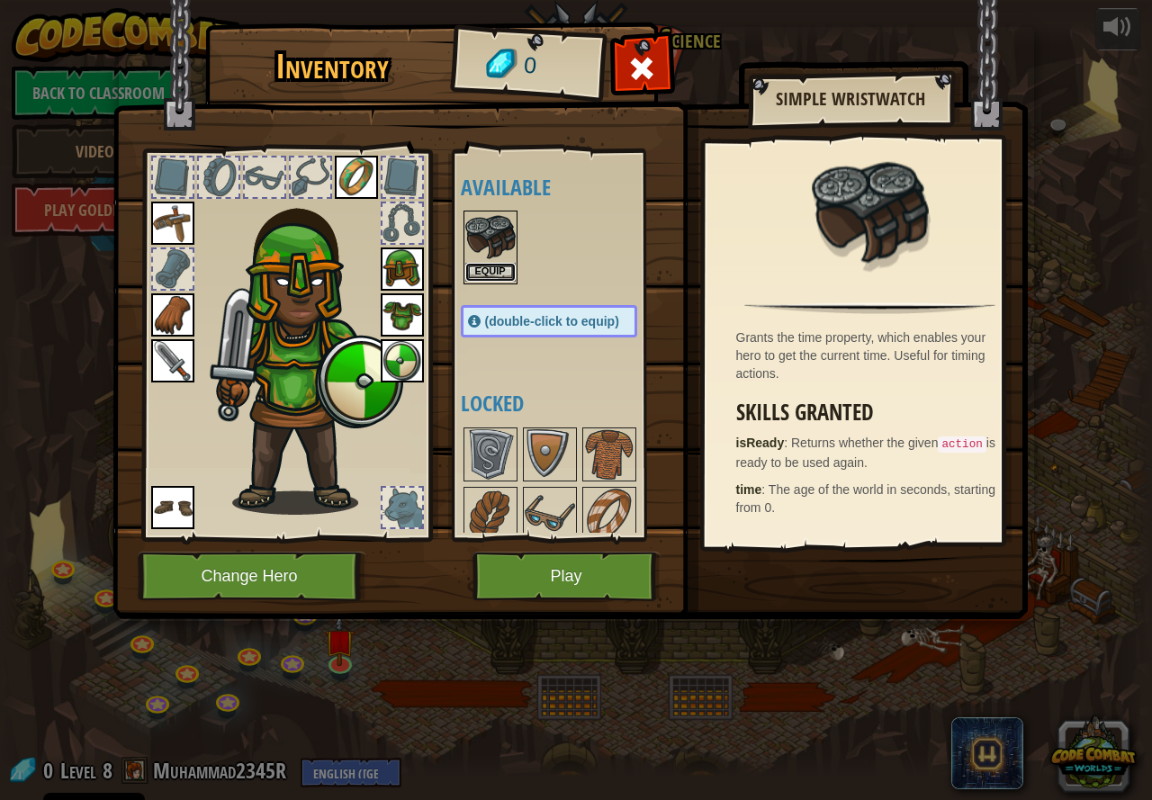
click at [492, 269] on button "Equip" at bounding box center [490, 272] width 50 height 19
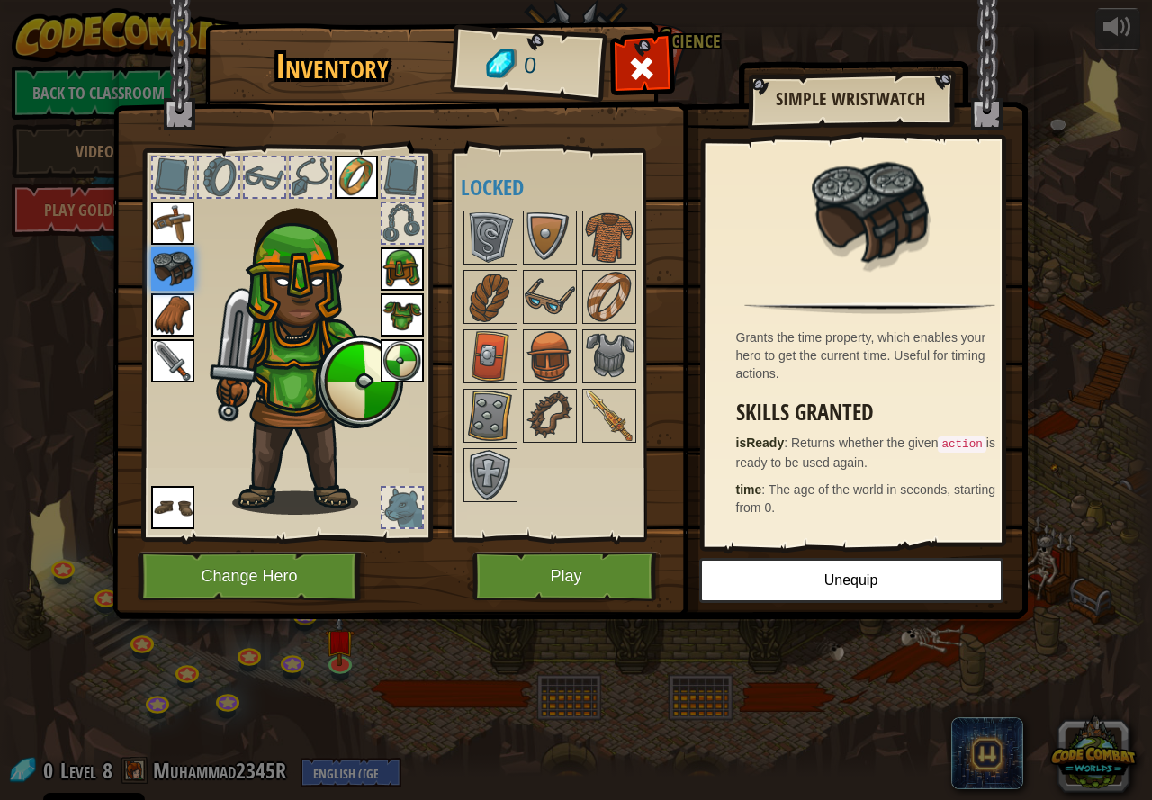
click at [642, 490] on div at bounding box center [567, 356] width 212 height 297
click at [489, 395] on img at bounding box center [490, 416] width 50 height 50
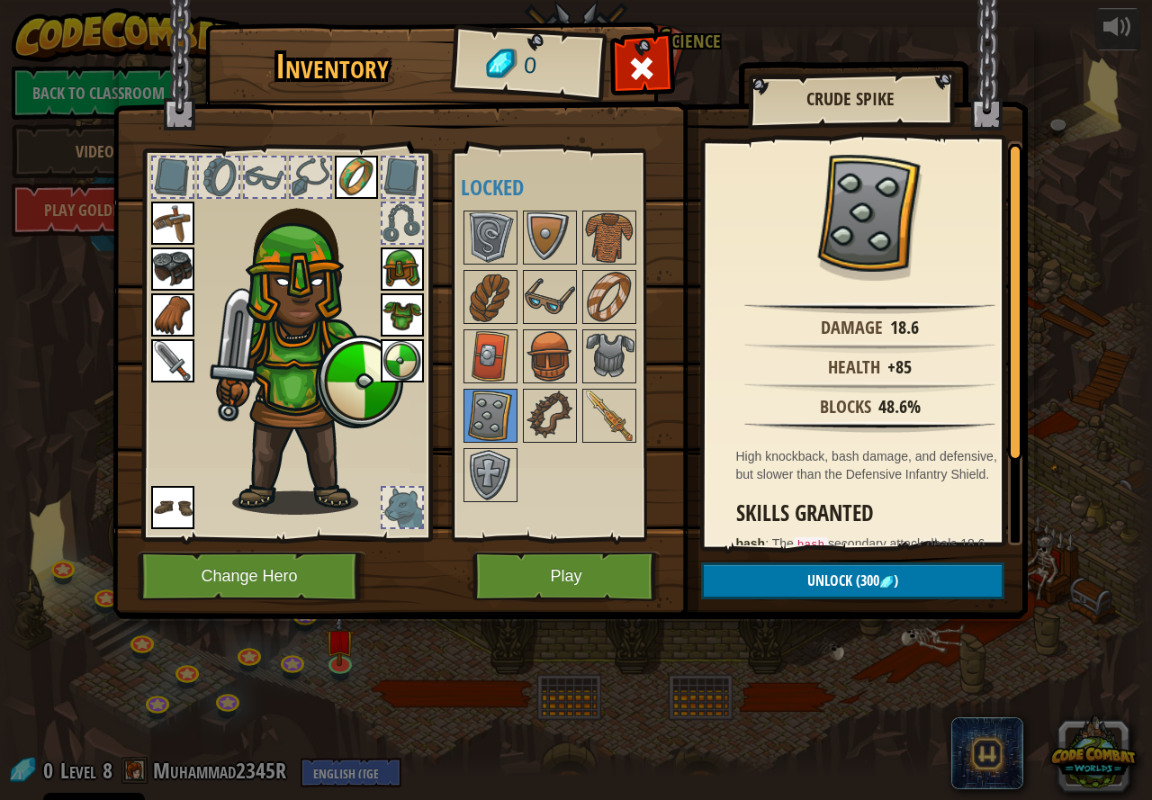
drag, startPoint x: 874, startPoint y: 76, endPoint x: 866, endPoint y: 94, distance: 19.7
click at [874, 77] on img at bounding box center [571, 293] width 916 height 654
click at [866, 94] on h2 "Crude Spike" at bounding box center [850, 99] width 169 height 20
click at [625, 68] on div at bounding box center [642, 73] width 57 height 57
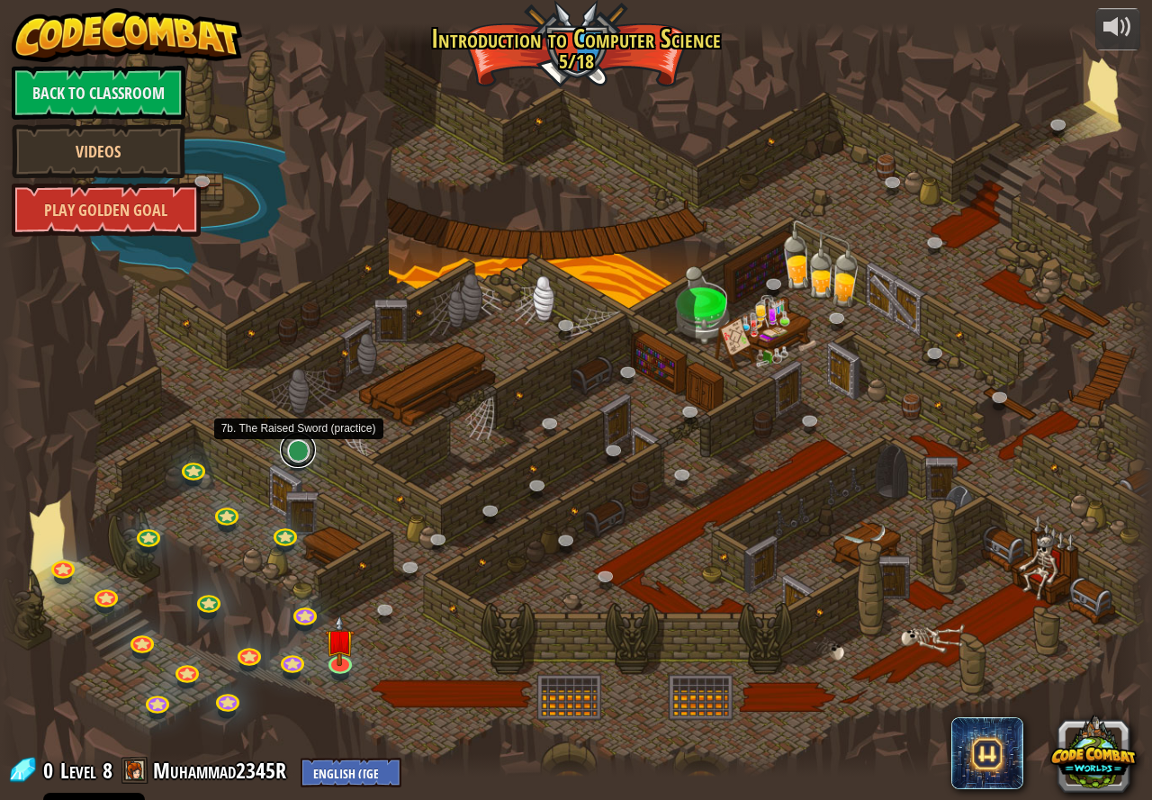
click at [307, 451] on link at bounding box center [298, 450] width 36 height 36
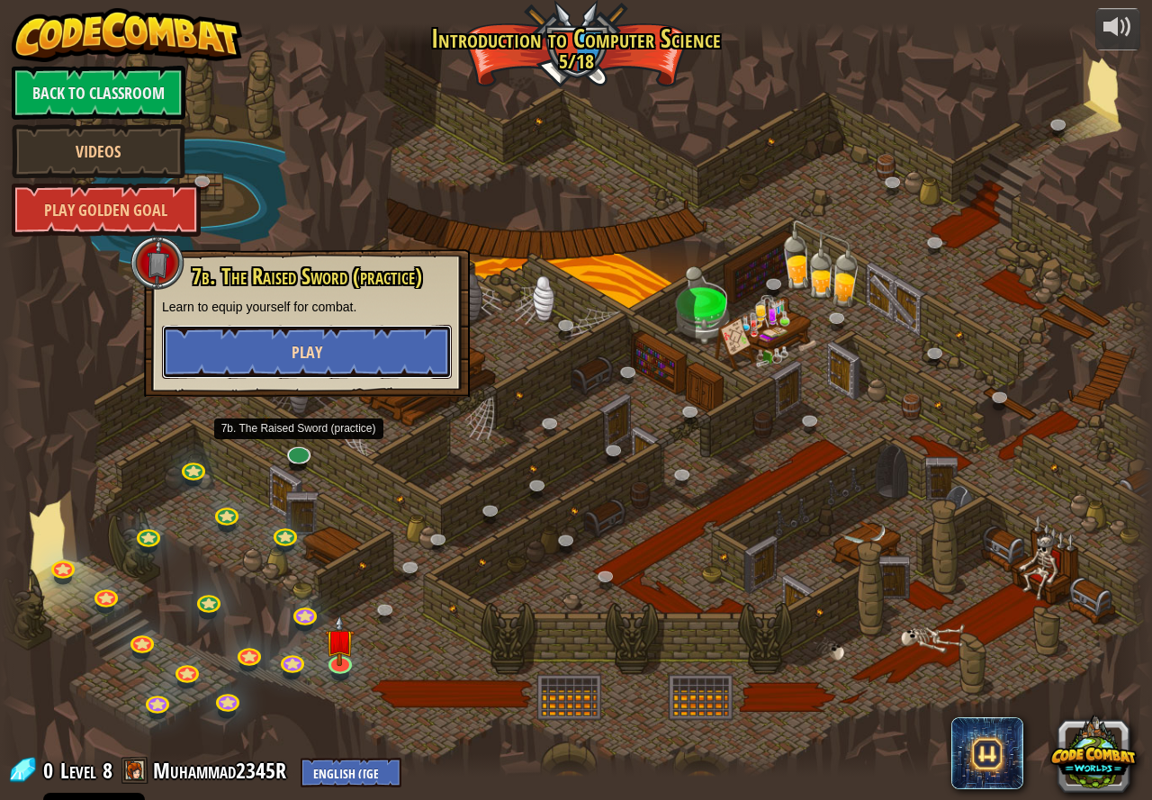
click at [382, 339] on button "Play" at bounding box center [307, 352] width 290 height 54
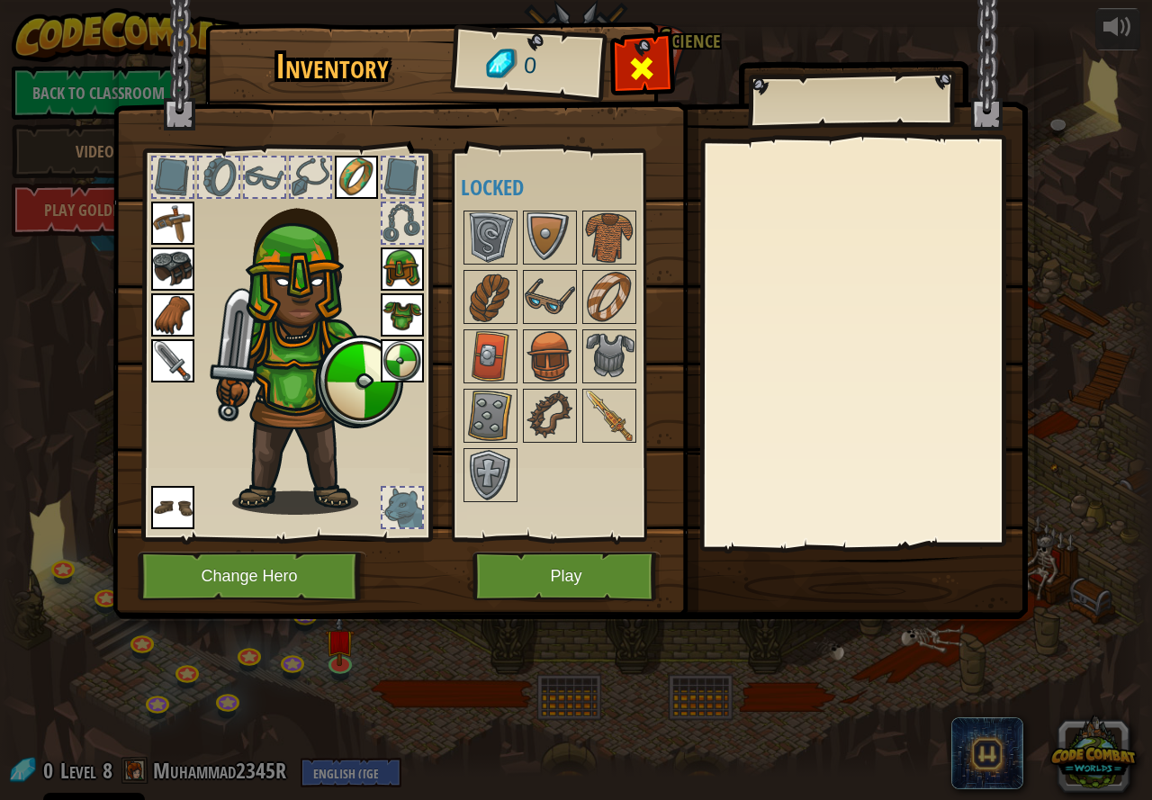
click at [641, 83] on span at bounding box center [641, 68] width 29 height 29
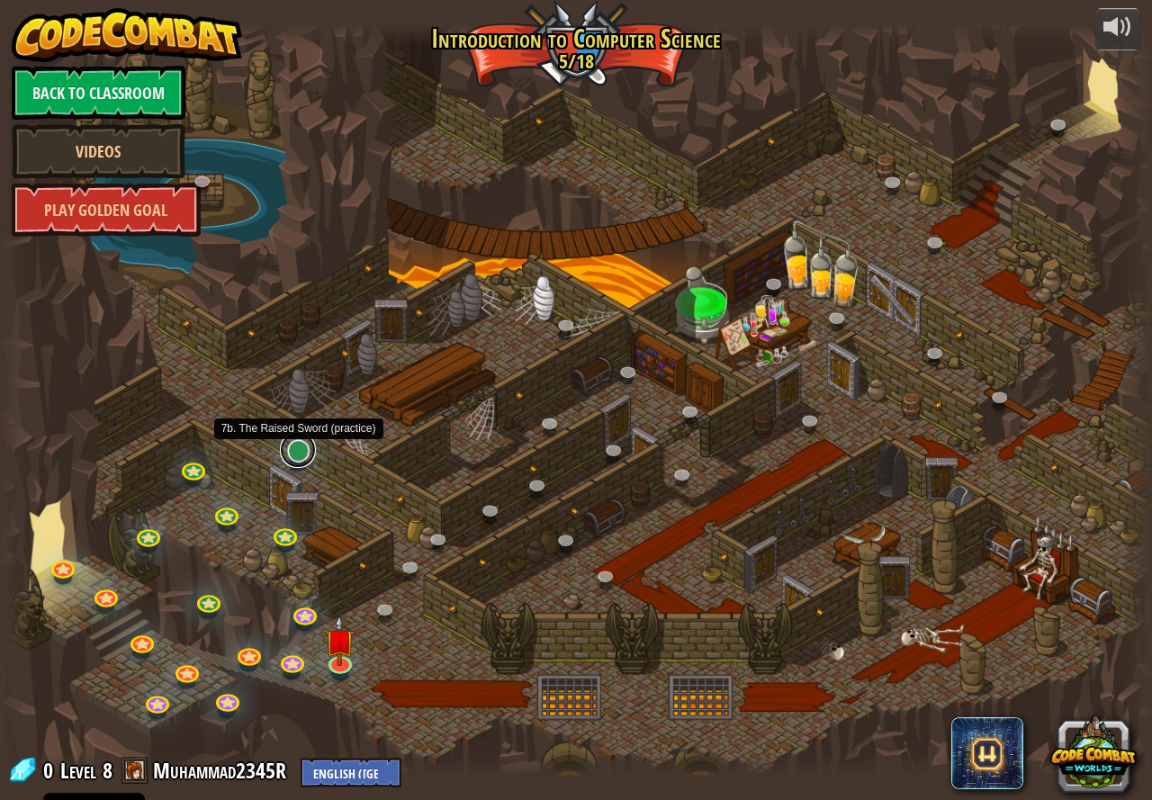
click at [298, 448] on link at bounding box center [298, 450] width 36 height 36
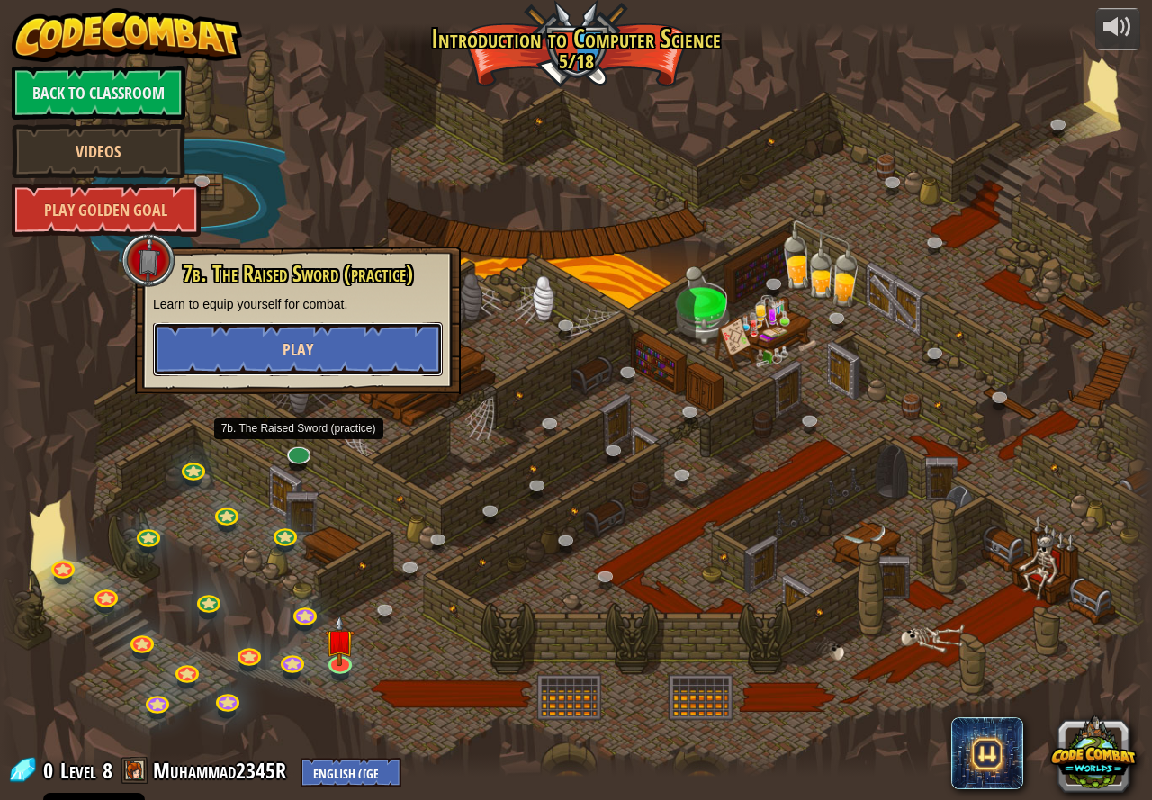
click at [292, 329] on button "Play" at bounding box center [298, 349] width 290 height 54
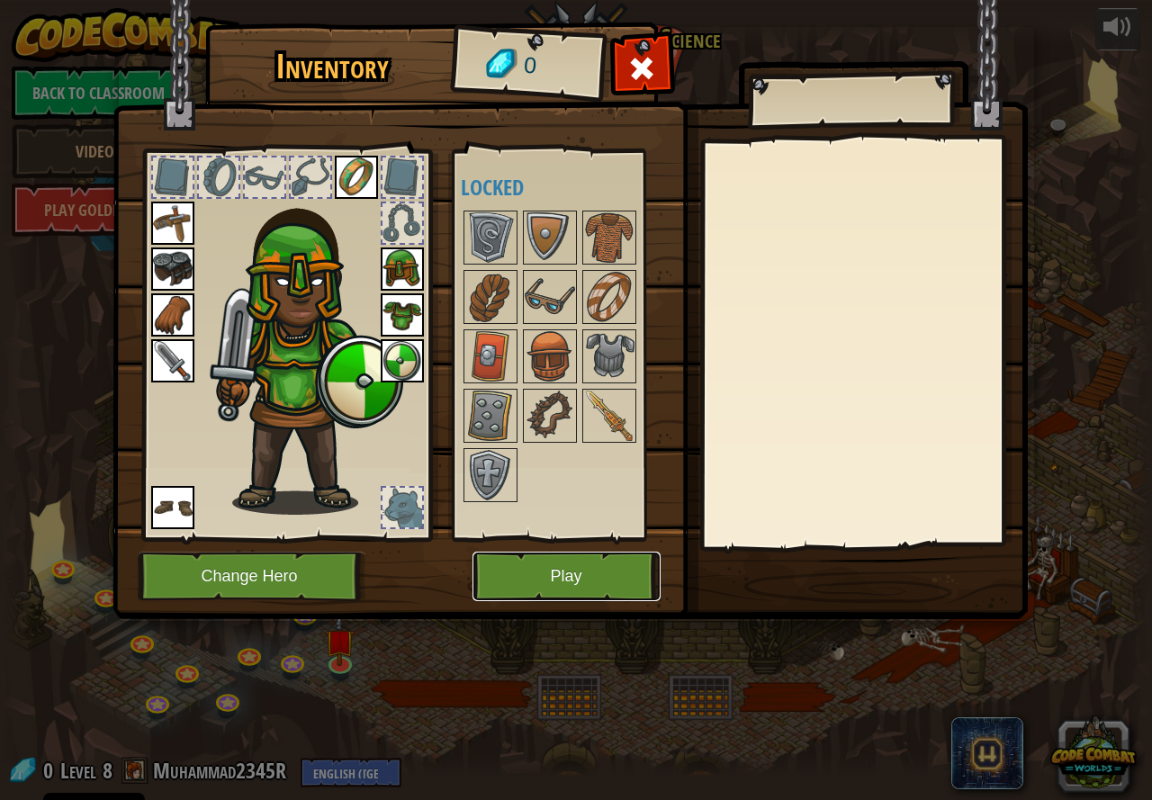
click at [542, 566] on button "Play" at bounding box center [567, 577] width 188 height 50
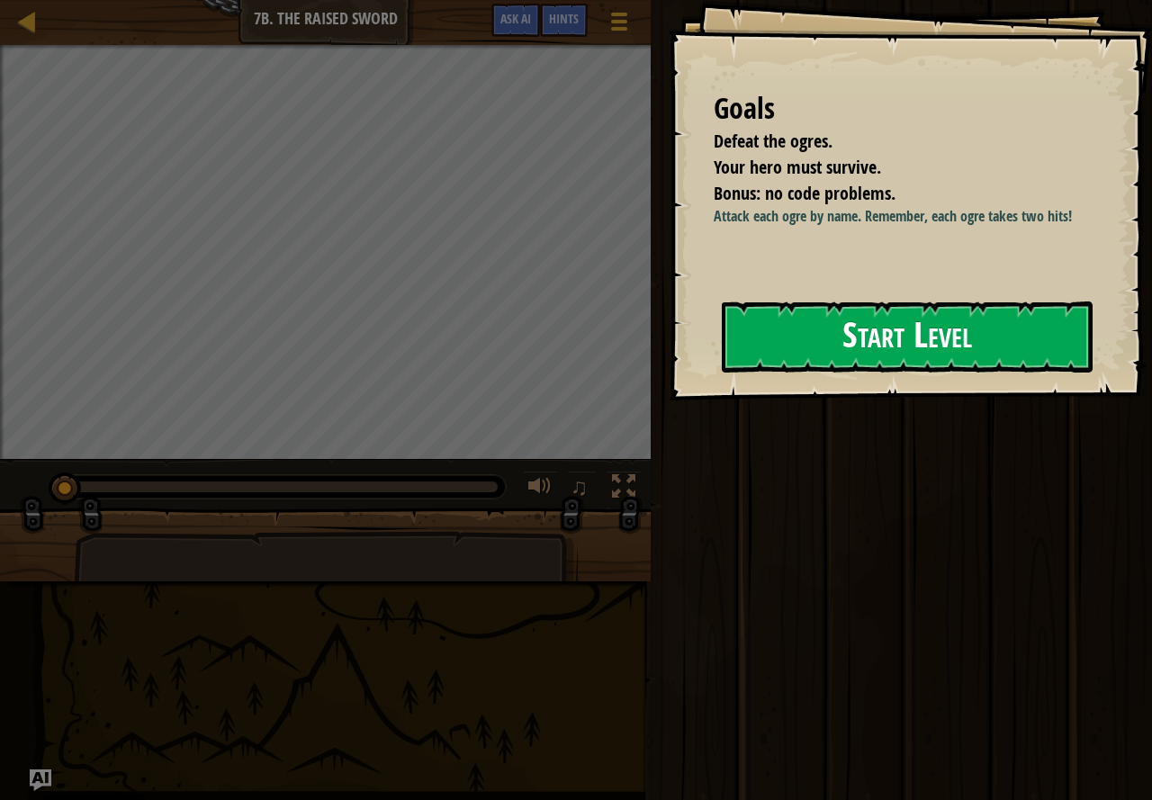
click at [893, 364] on button "Start Level" at bounding box center [907, 337] width 371 height 71
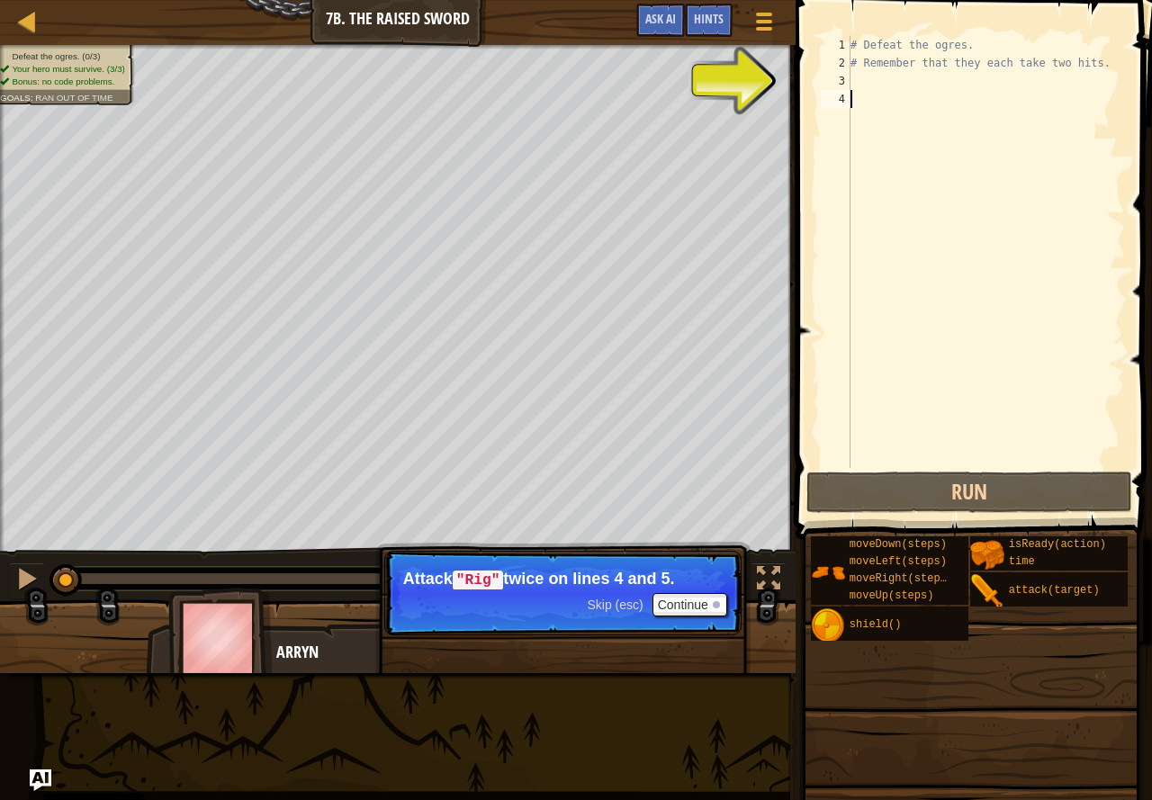
click at [513, 553] on div "Defeat the ogres. (0/3) Your hero must survive. (3/3) Bonus: no code problems. …" at bounding box center [576, 359] width 1152 height 628
click at [873, 87] on div "# Defeat the ogres. # Remember that they each take two hits." at bounding box center [986, 270] width 278 height 468
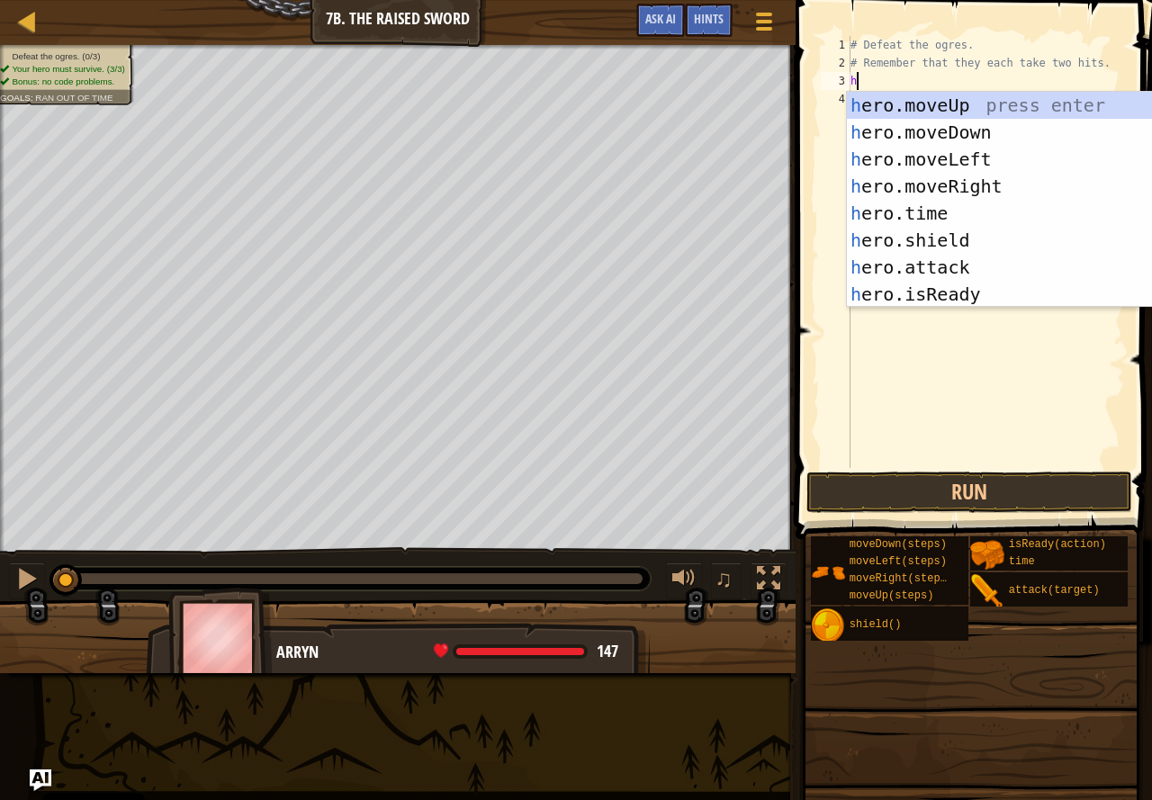
scroll to position [8, 0]
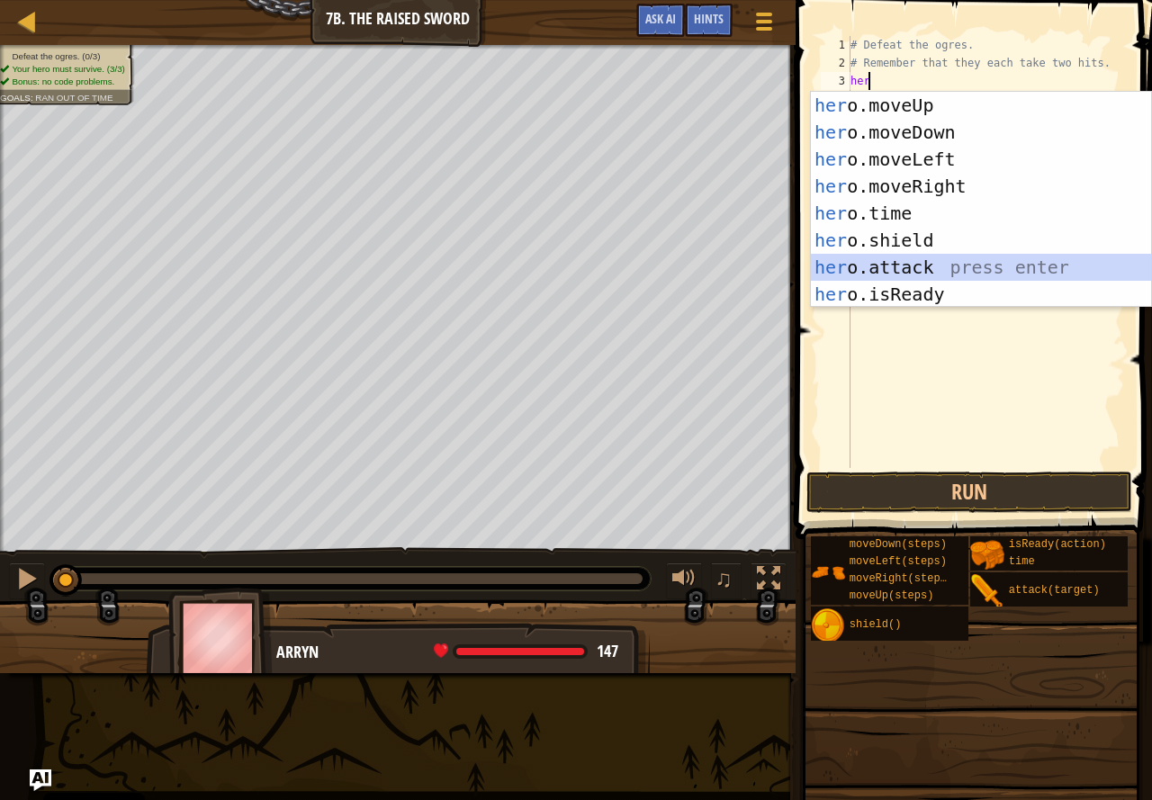
click at [907, 257] on div "her o.moveUp press enter her o.moveDown press enter her o.moveLeft press enter …" at bounding box center [981, 227] width 340 height 270
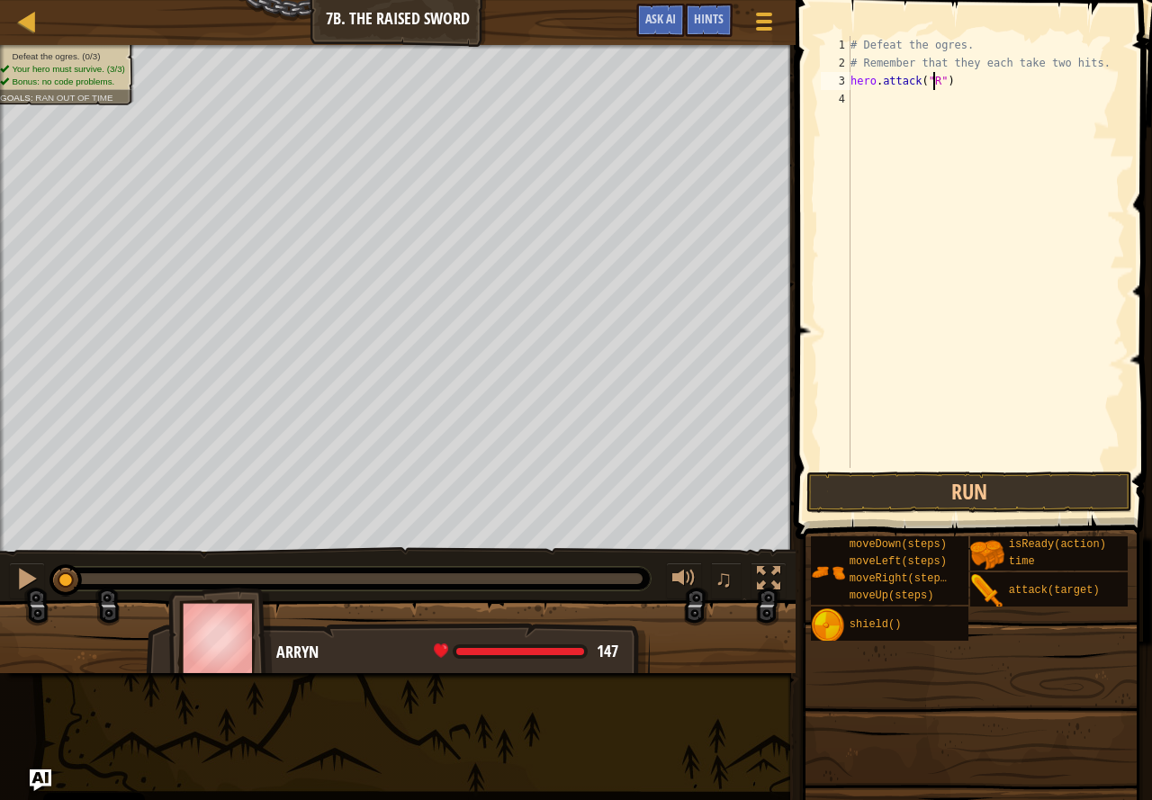
scroll to position [8, 7]
type textarea "hero.attack("Rig")"
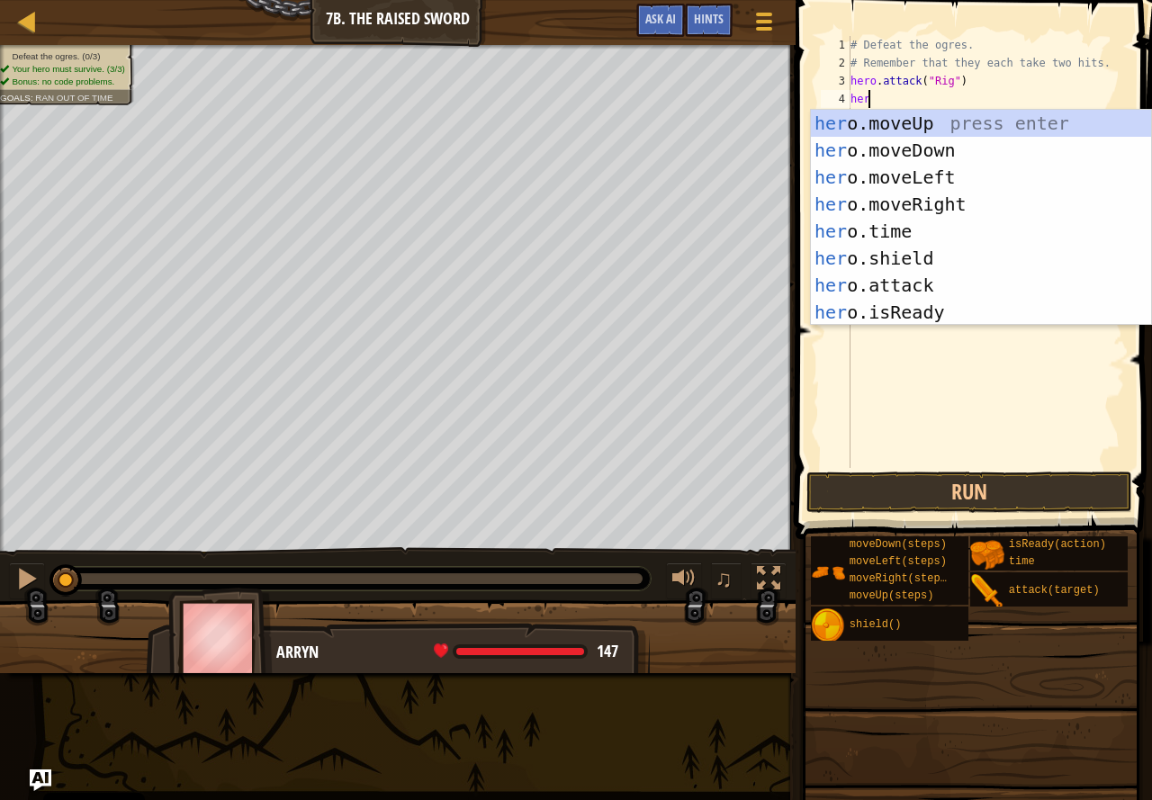
scroll to position [8, 1]
click at [916, 297] on div "hero .moveUp press enter hero .moveDown press enter hero .moveLeft press enter …" at bounding box center [981, 245] width 340 height 270
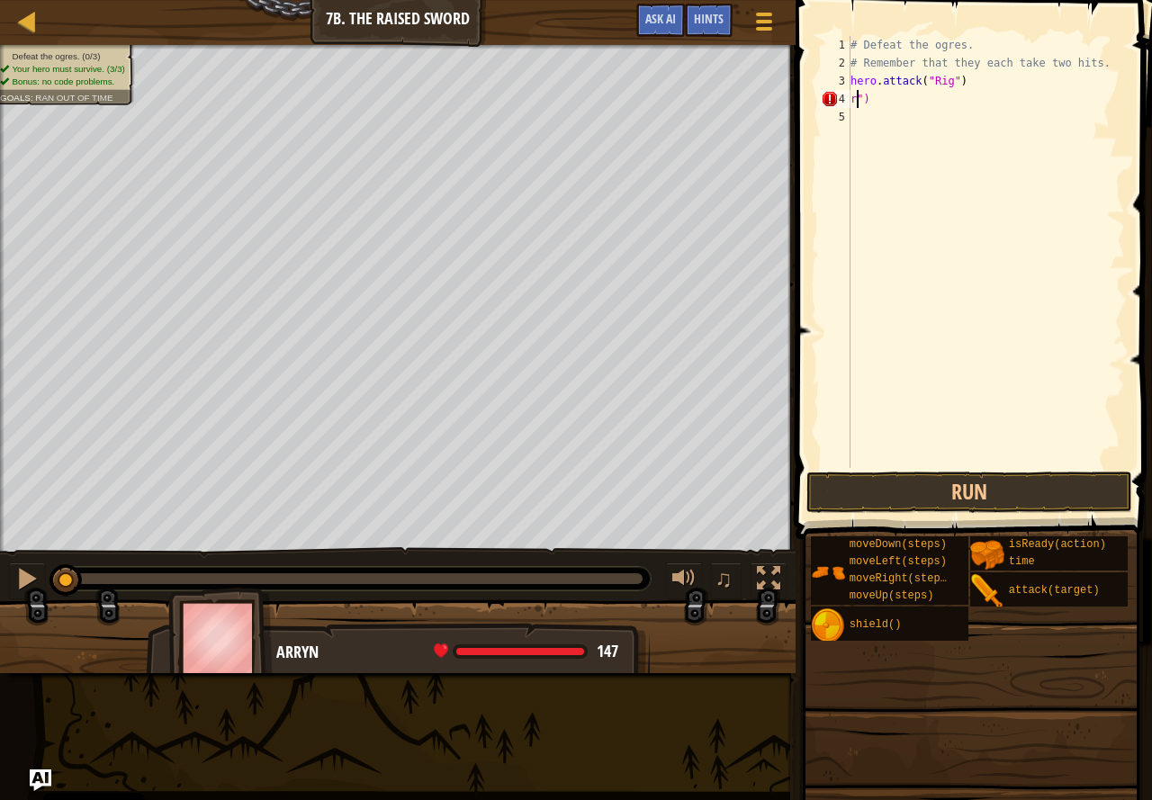
scroll to position [8, 0]
type textarea """
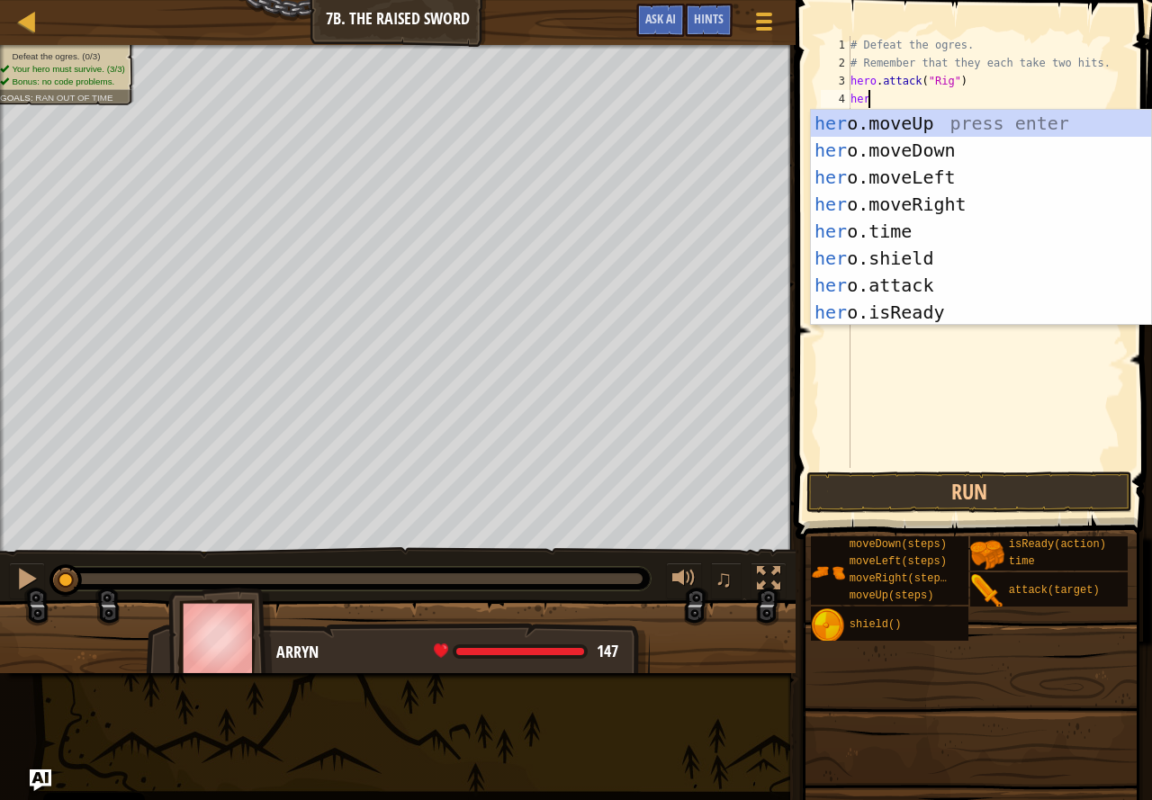
scroll to position [8, 1]
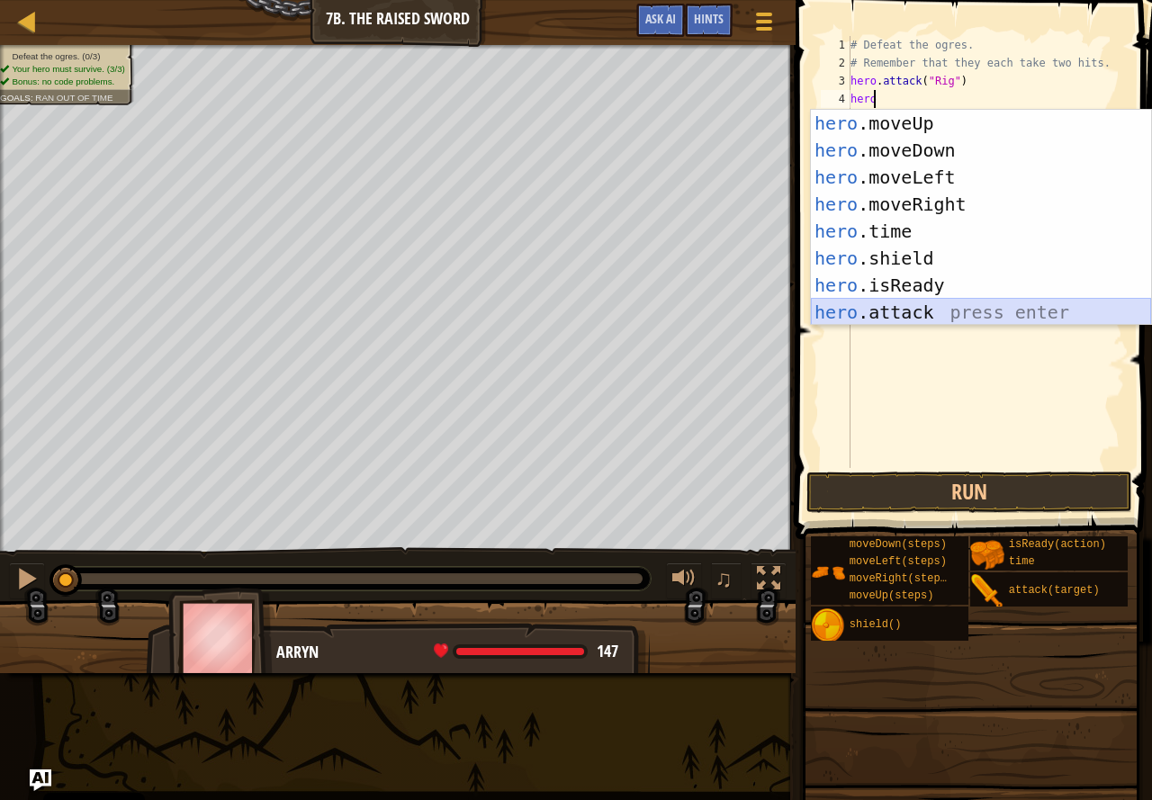
click at [957, 322] on div "hero .moveUp press enter hero .moveDown press enter hero .moveLeft press enter …" at bounding box center [981, 245] width 340 height 270
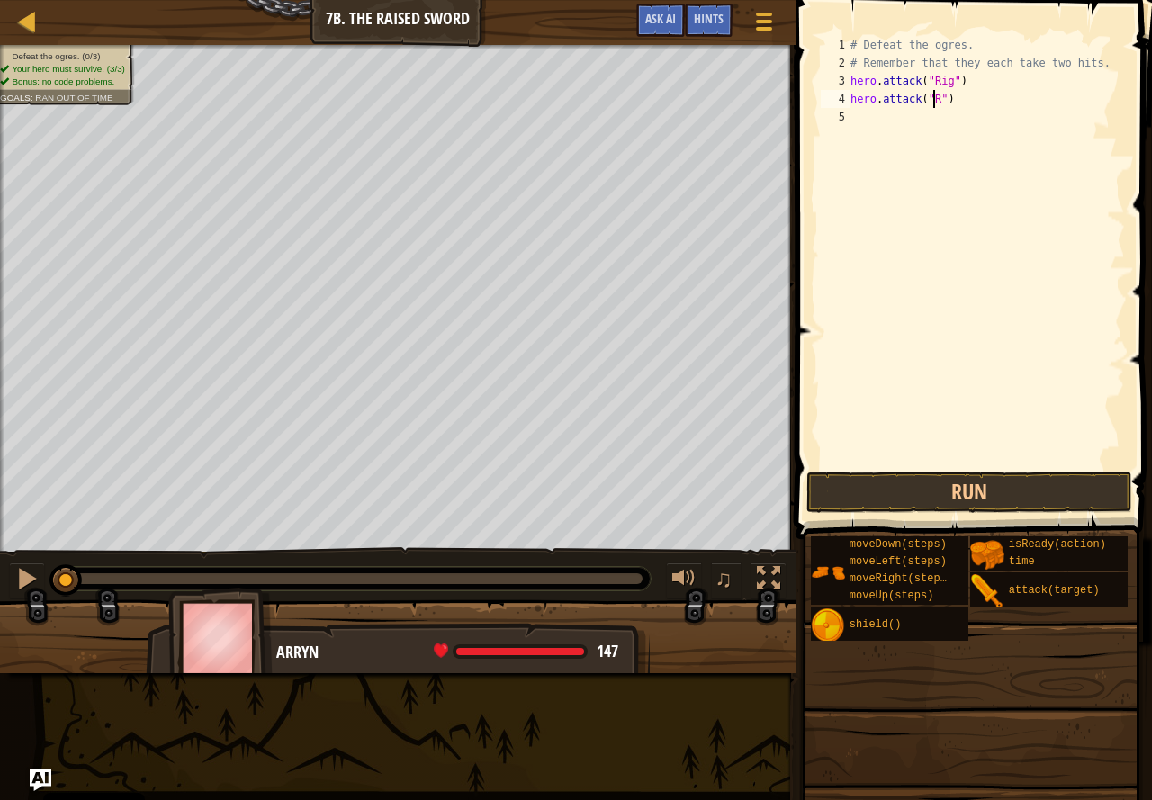
scroll to position [8, 7]
type textarea "hero.attack("Rig")"
